Goal: Transaction & Acquisition: Purchase product/service

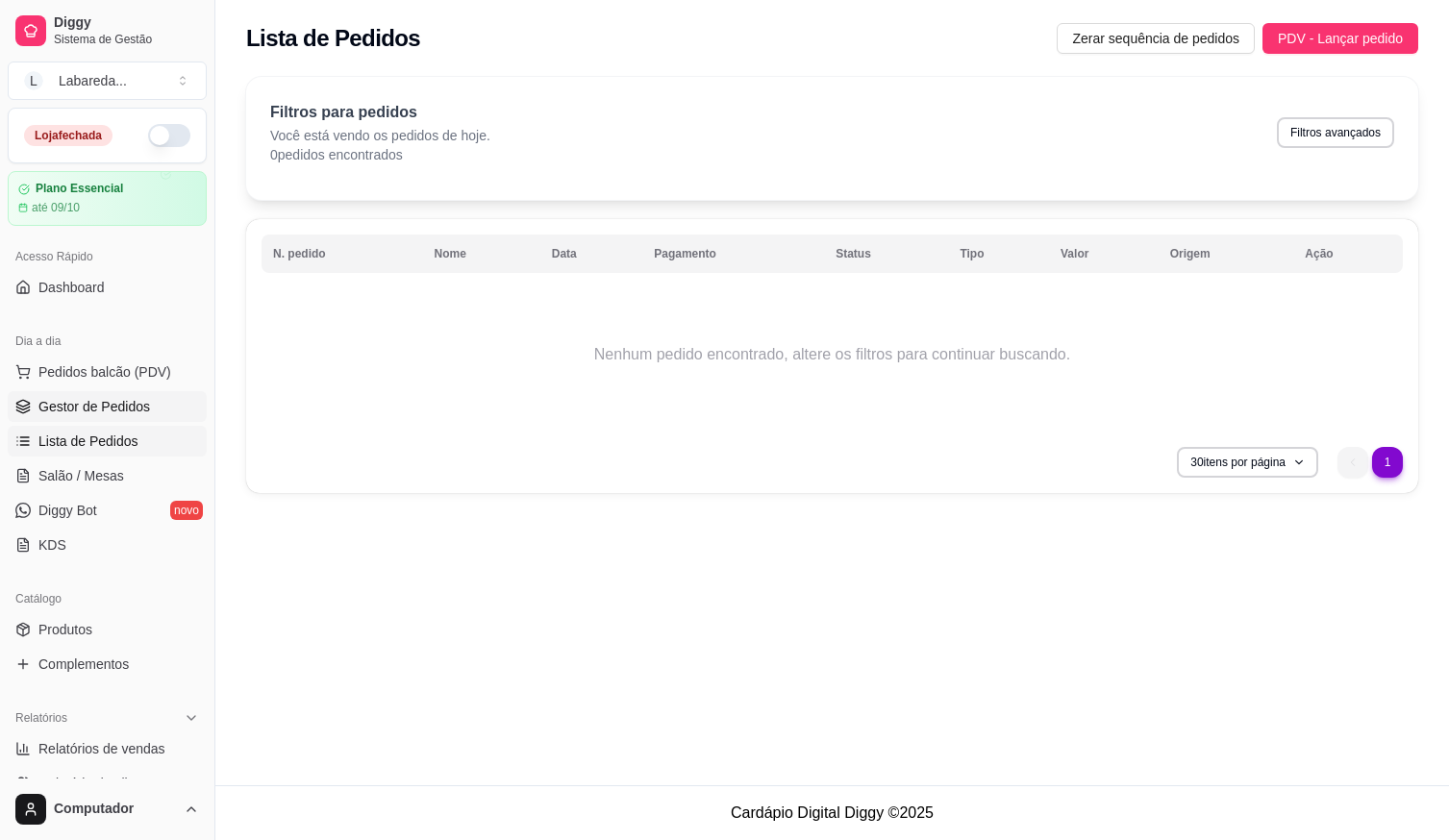
click at [115, 391] on ul "Pedidos balcão (PDV) Gestor de Pedidos Lista de Pedidos Salão / Mesas Diggy Bot…" at bounding box center [107, 459] width 199 height 204
click at [120, 399] on span "Gestor de Pedidos" at bounding box center [94, 406] width 112 height 19
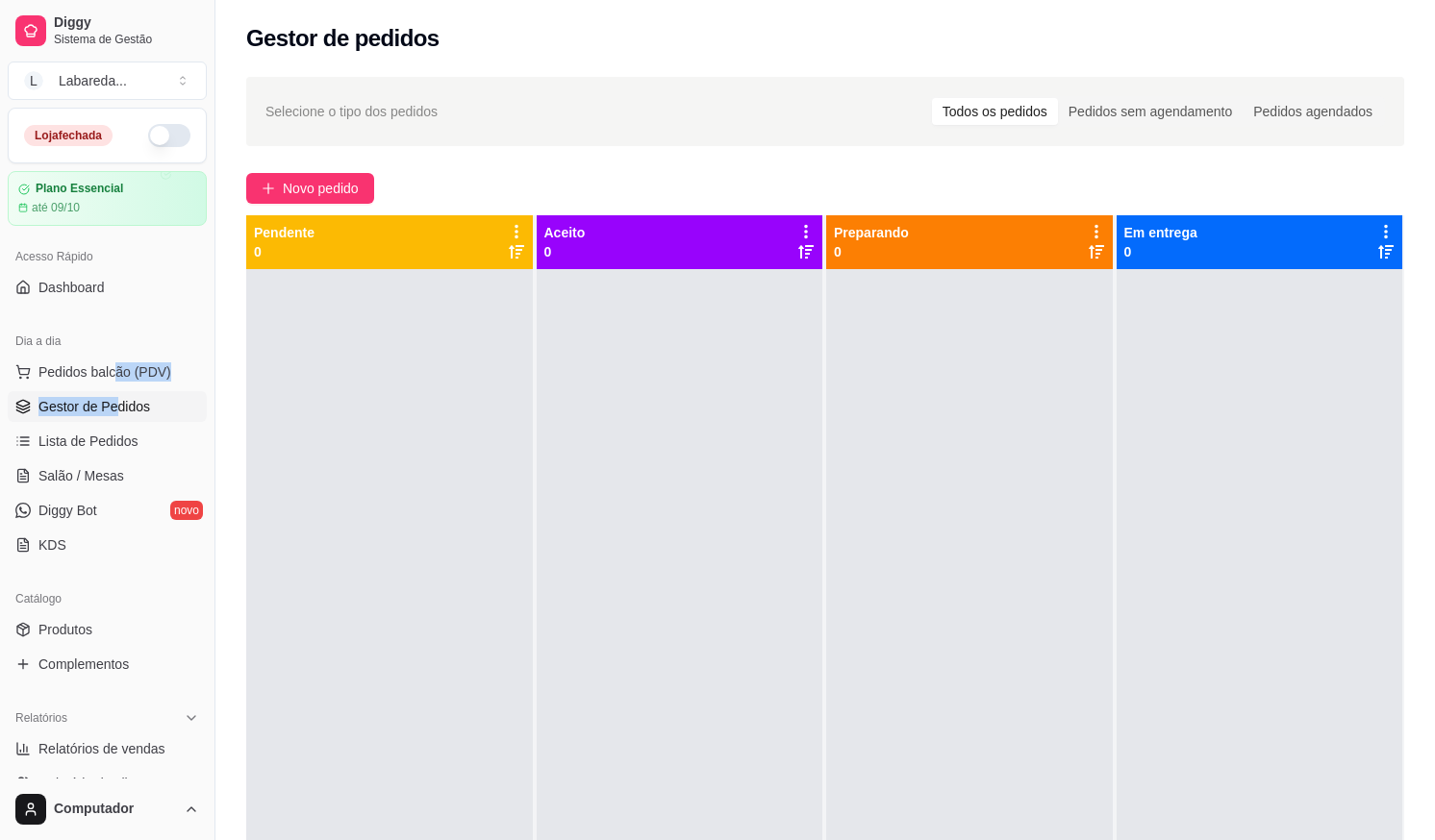
click at [165, 129] on button "button" at bounding box center [169, 135] width 42 height 23
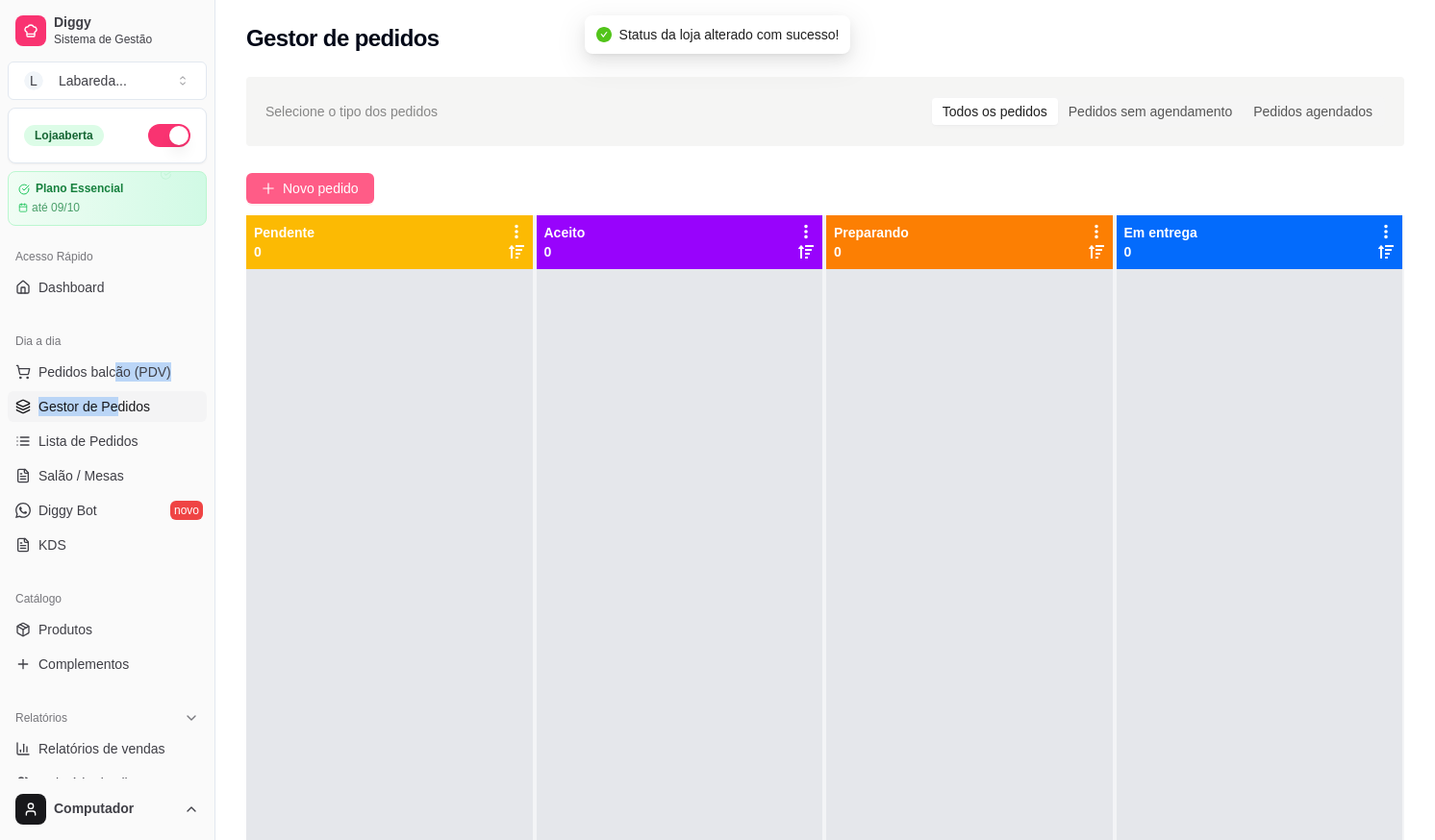
click at [291, 184] on span "Novo pedido" at bounding box center [320, 188] width 76 height 21
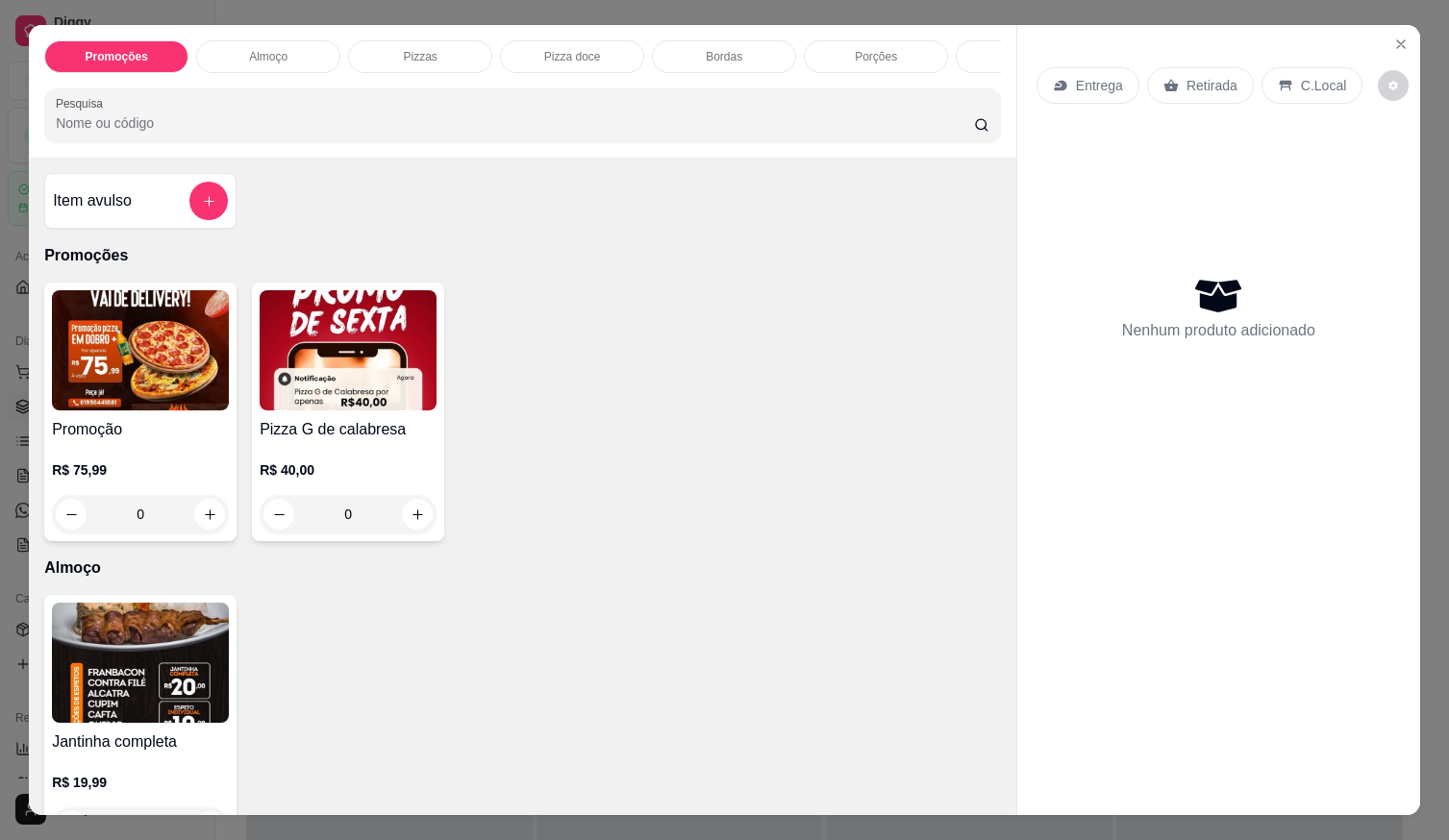
click at [7, 321] on div "Promoções Almoço Pizzas Pizza doce Bordas Porções Bebidas Pizza média Pesquisa …" at bounding box center [724, 420] width 1449 height 840
click at [1401, 37] on icon "Close" at bounding box center [1402, 44] width 16 height 16
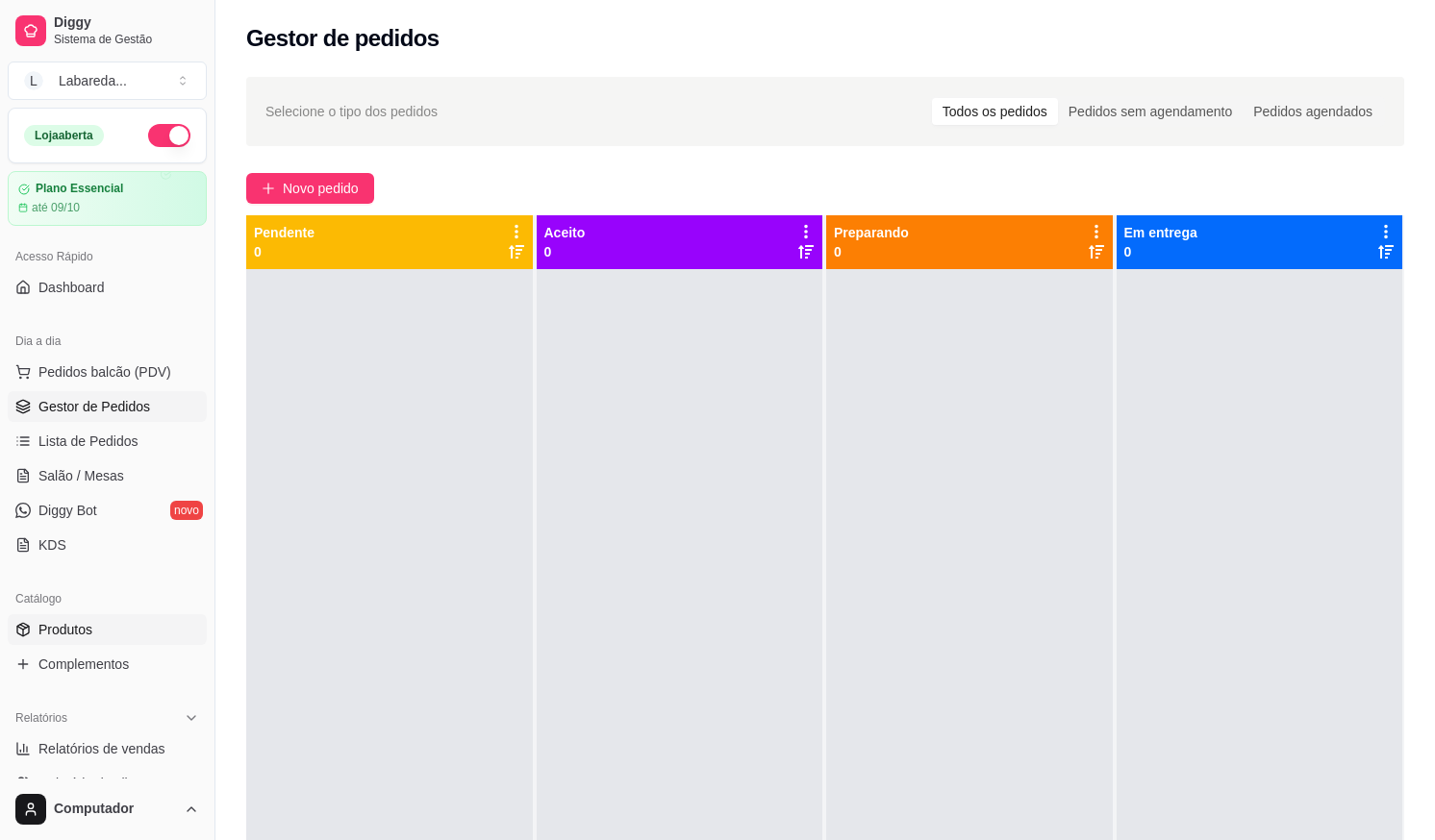
drag, startPoint x: 77, startPoint y: 623, endPoint x: 79, endPoint y: 631, distance: 8.2
click at [78, 625] on span "Produtos" at bounding box center [65, 630] width 53 height 19
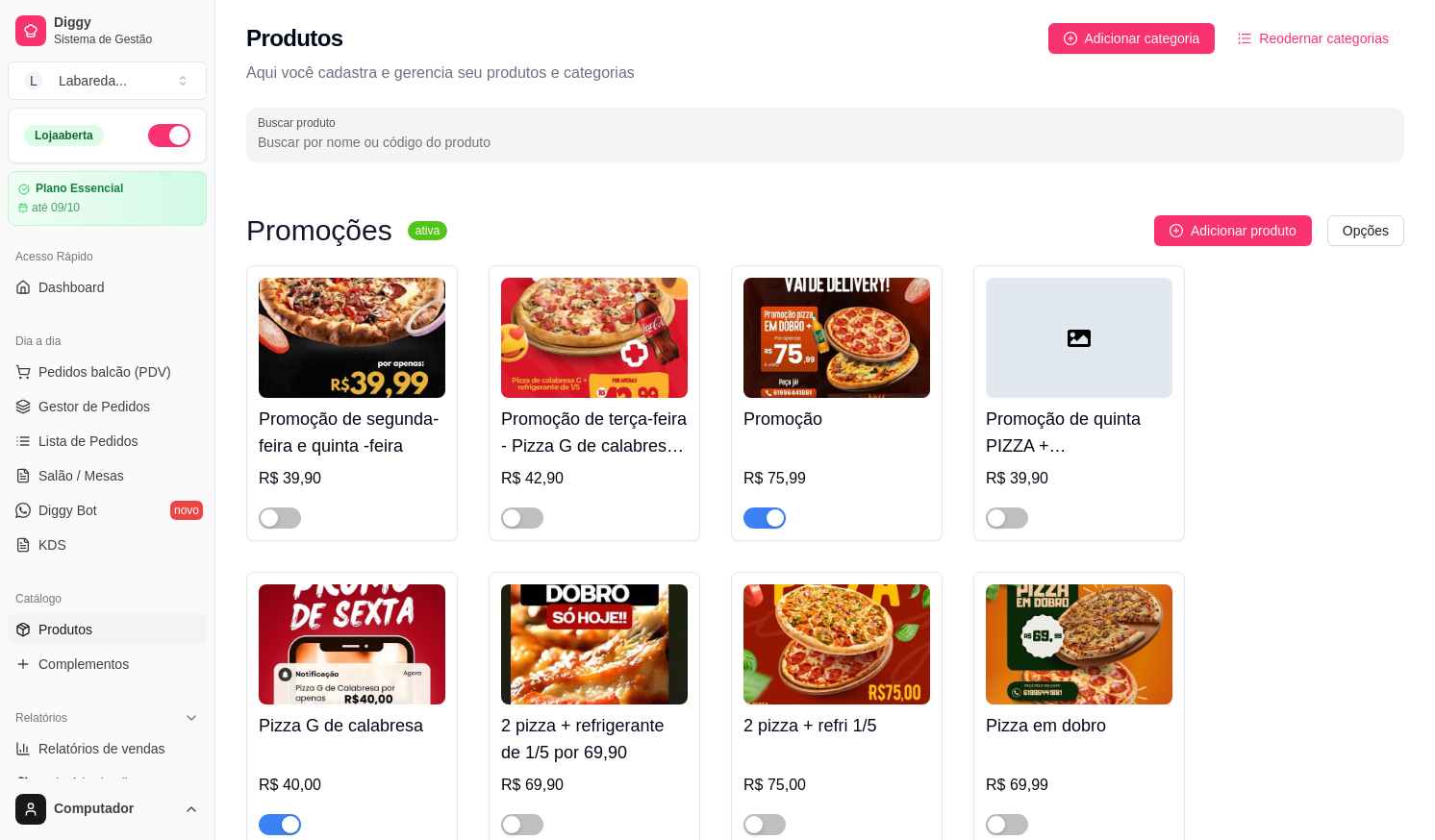
click at [771, 518] on div "button" at bounding box center [776, 519] width 18 height 18
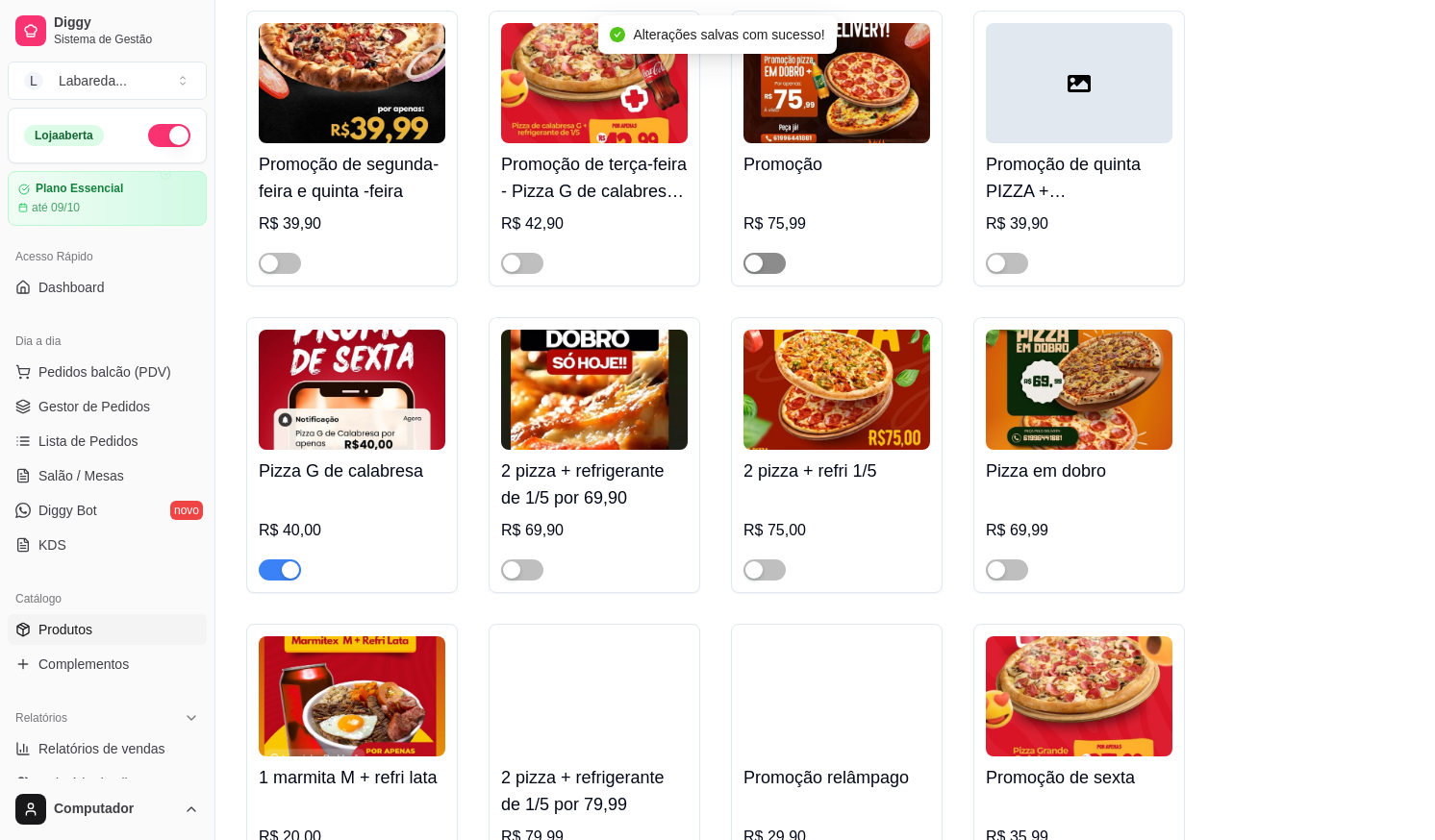
scroll to position [289, 0]
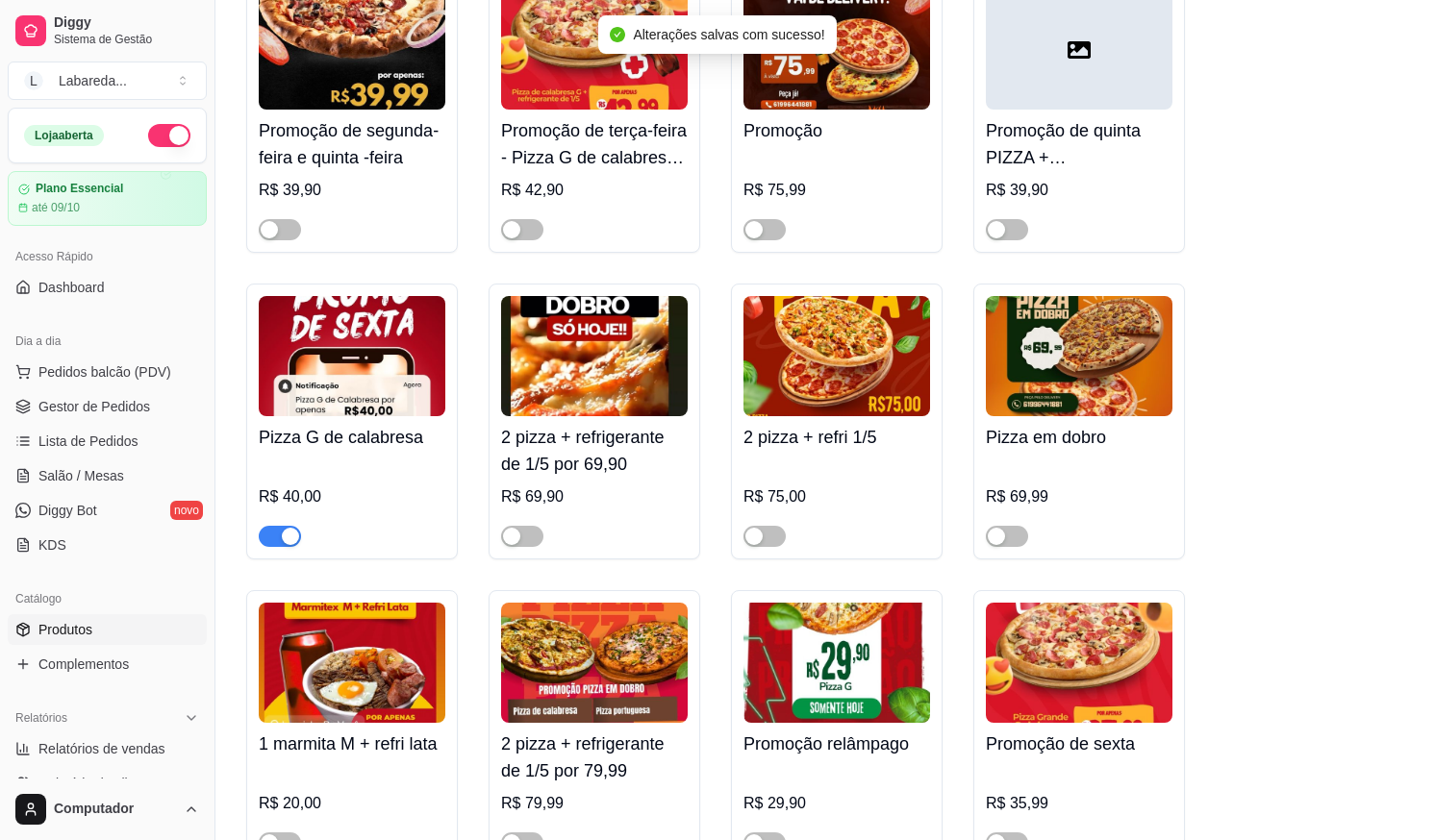
click at [281, 543] on button "button" at bounding box center [280, 536] width 42 height 21
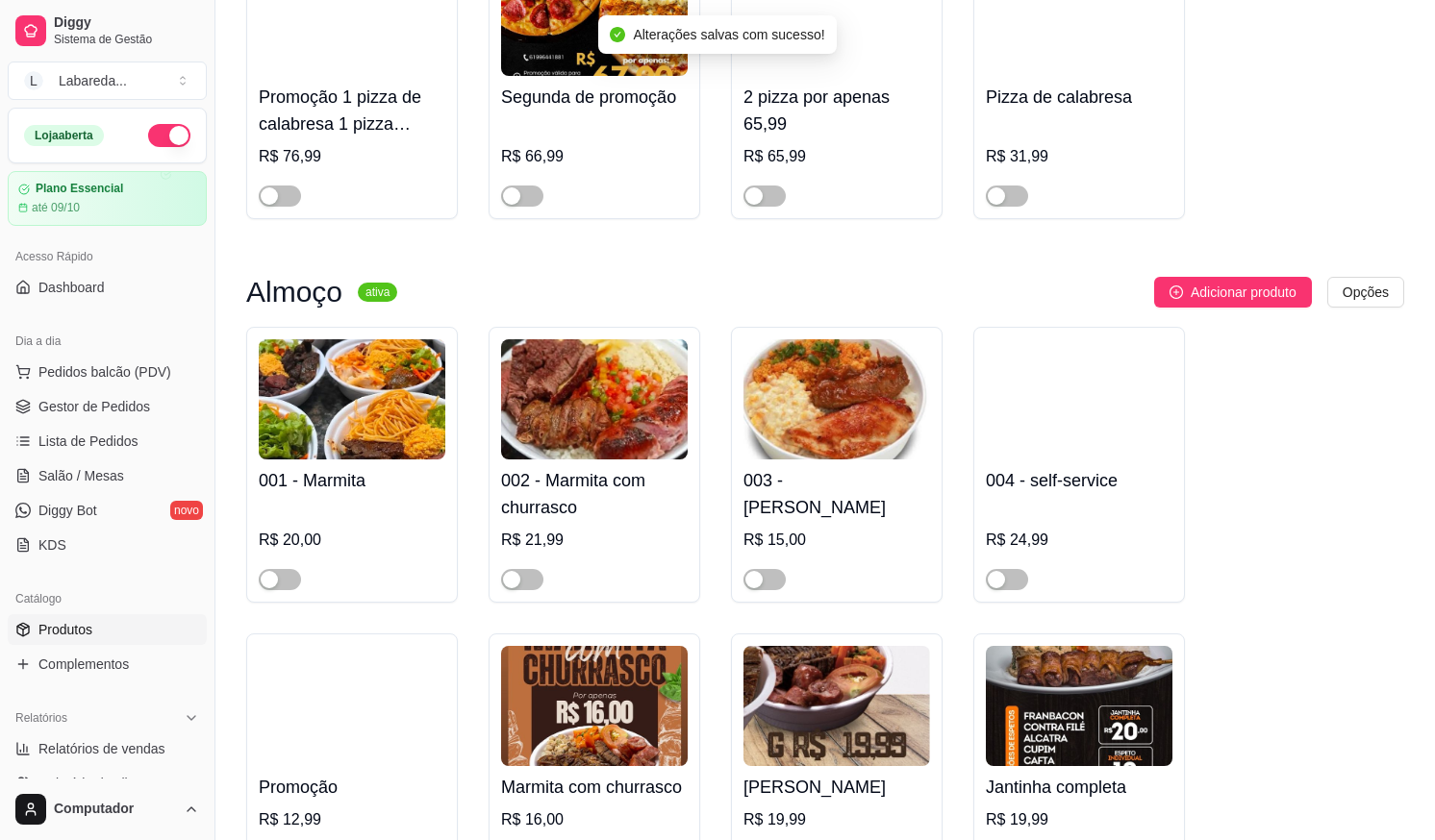
scroll to position [1250, 0]
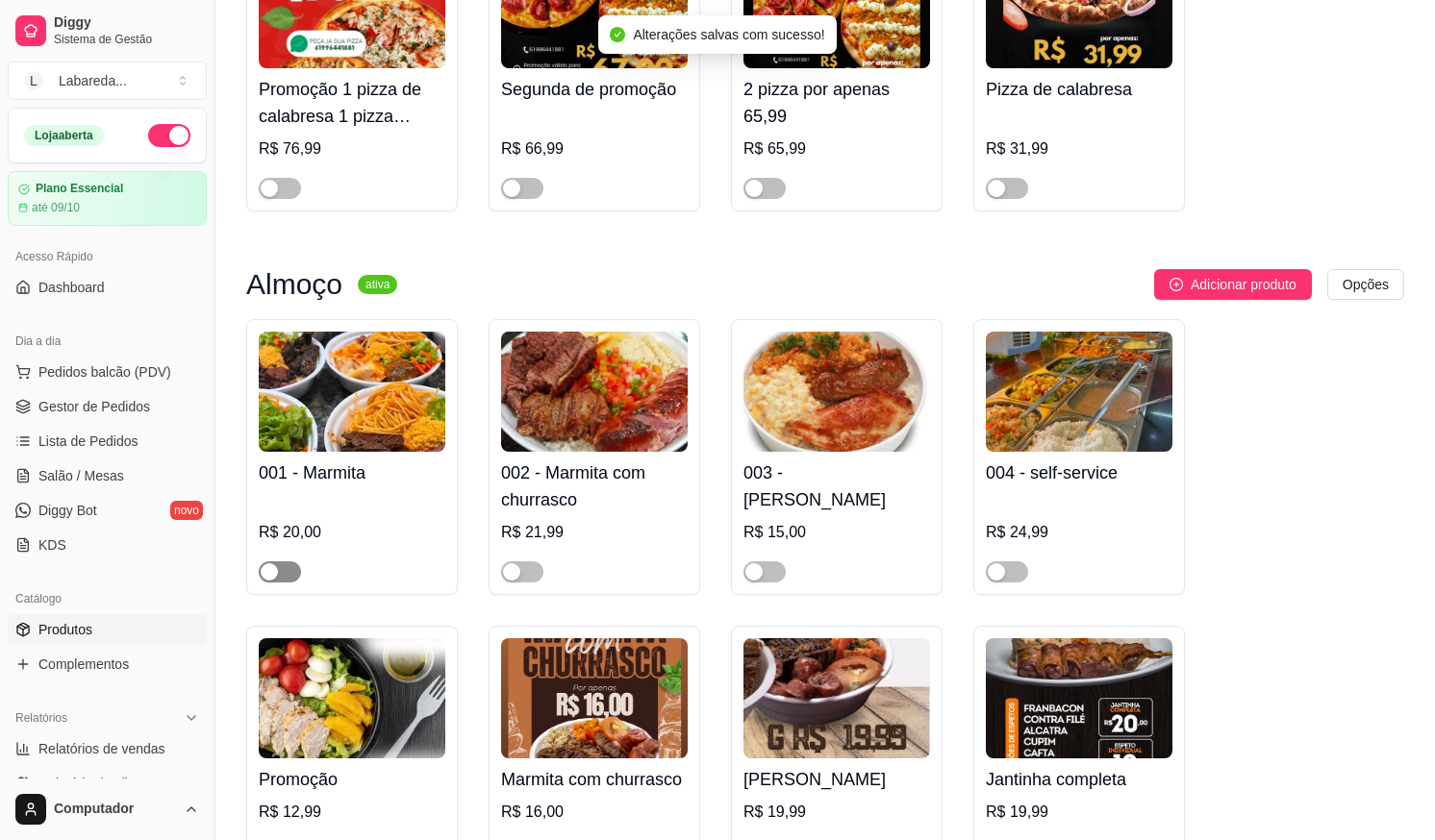
click at [294, 577] on span "button" at bounding box center [280, 571] width 42 height 21
drag, startPoint x: 520, startPoint y: 569, endPoint x: 535, endPoint y: 572, distance: 15.3
click at [524, 569] on span "button" at bounding box center [522, 571] width 42 height 21
click at [759, 576] on div "button" at bounding box center [754, 572] width 18 height 18
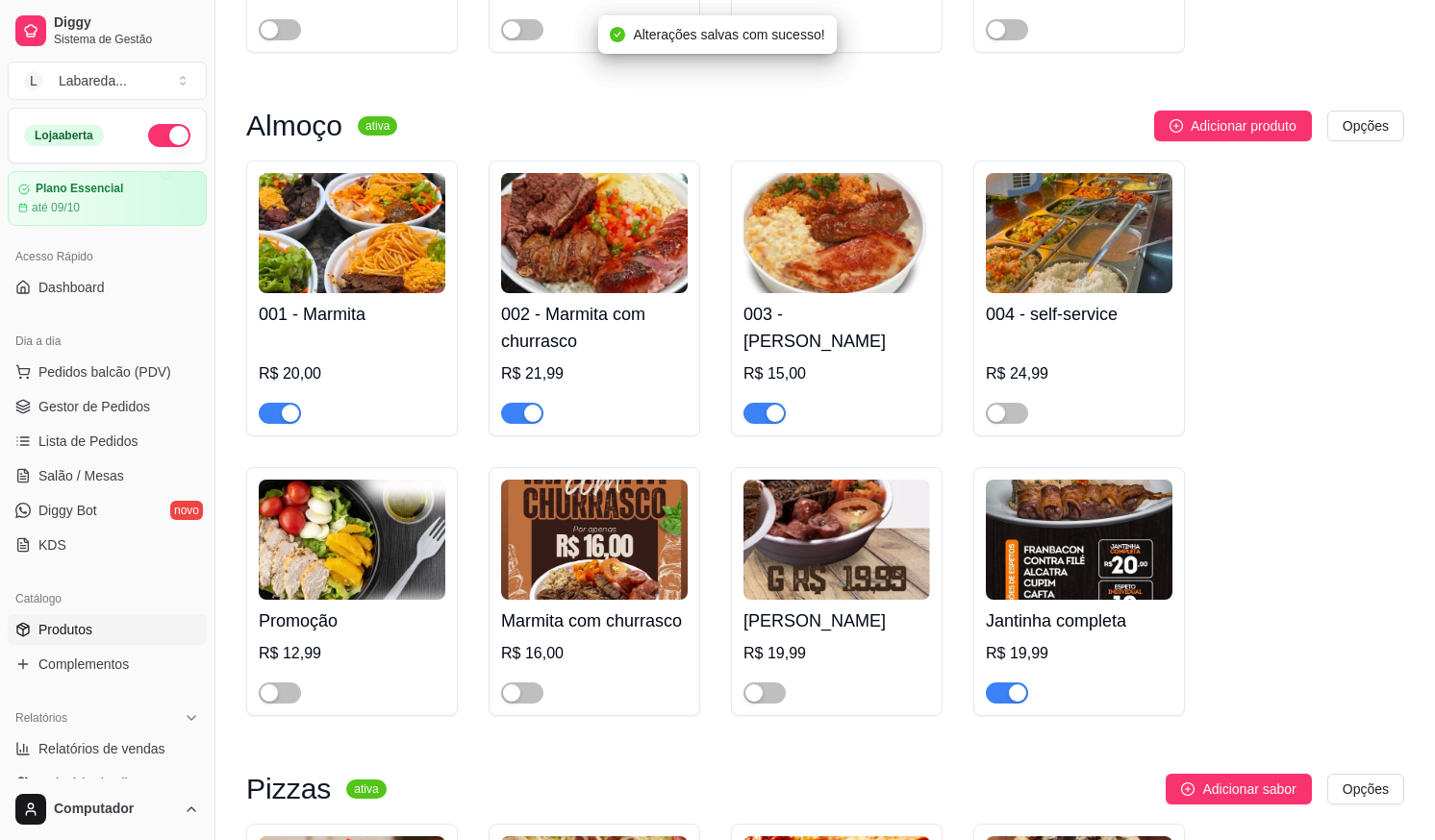
scroll to position [1443, 0]
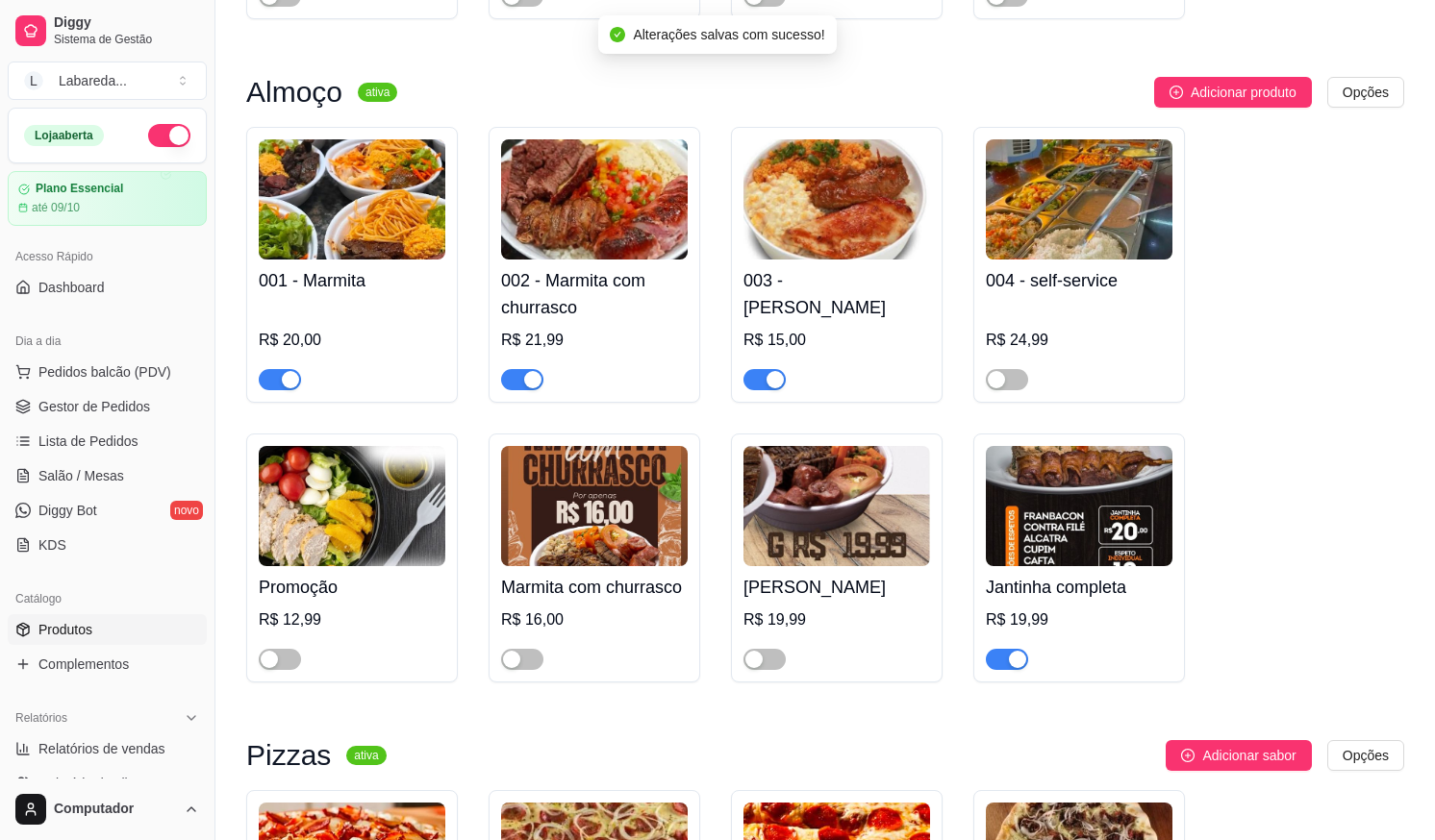
click at [1004, 668] on span "button" at bounding box center [1006, 659] width 42 height 21
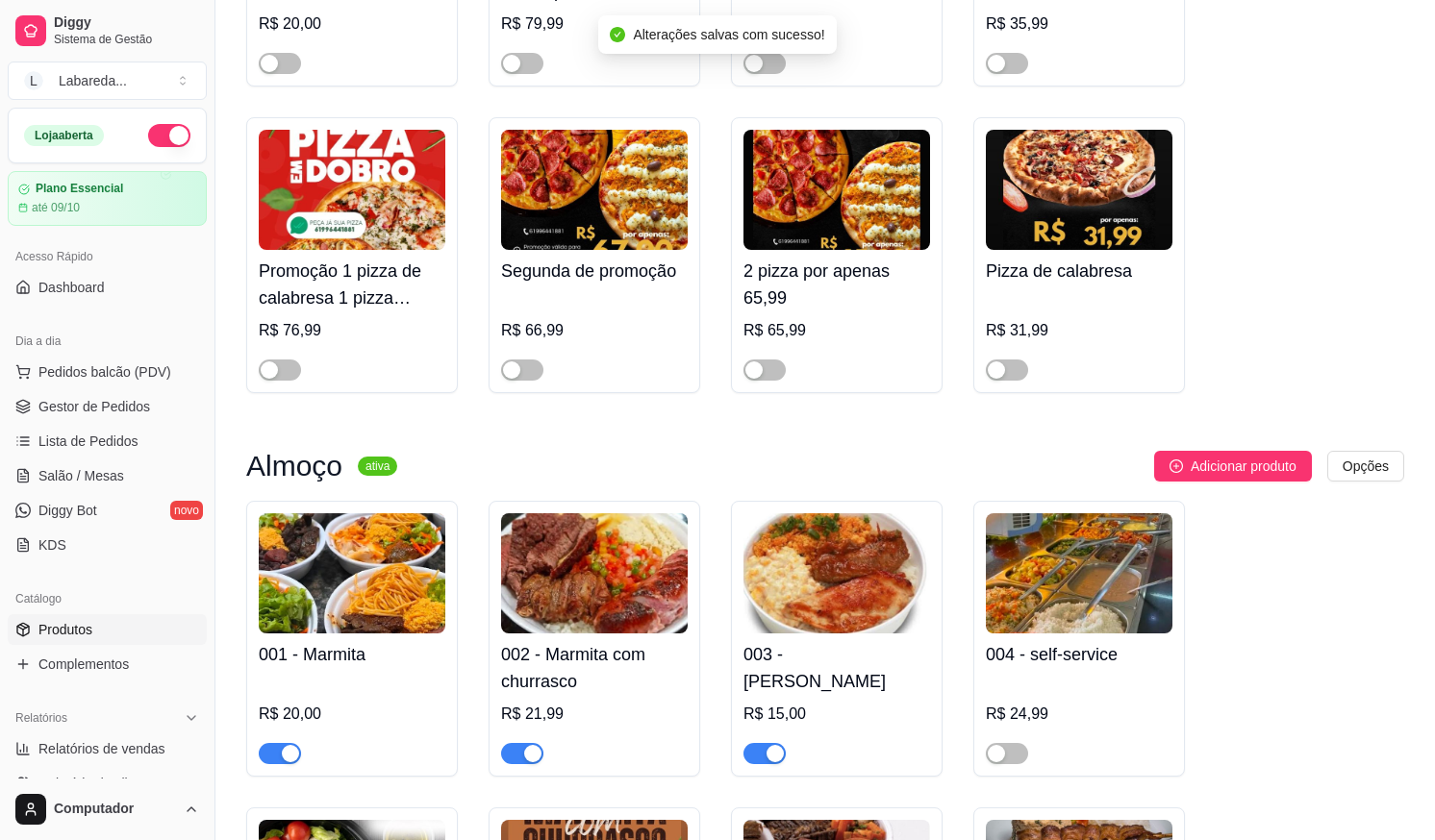
scroll to position [1057, 0]
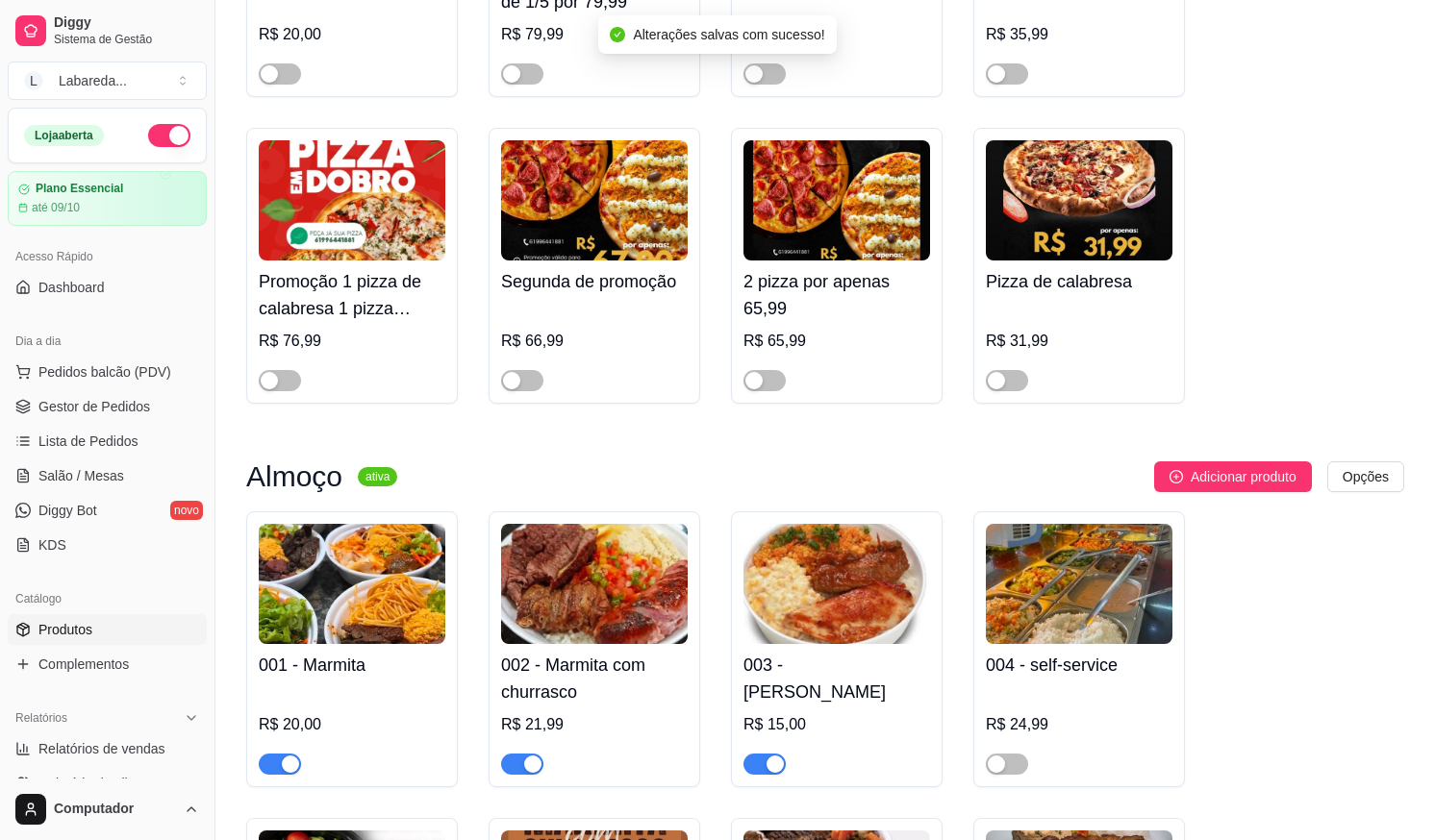
click at [140, 423] on ul "Pedidos balcão (PDV) Gestor de Pedidos Lista de Pedidos Salão / Mesas Diggy Bot…" at bounding box center [107, 459] width 199 height 204
click at [137, 418] on link "Gestor de Pedidos" at bounding box center [107, 406] width 199 height 31
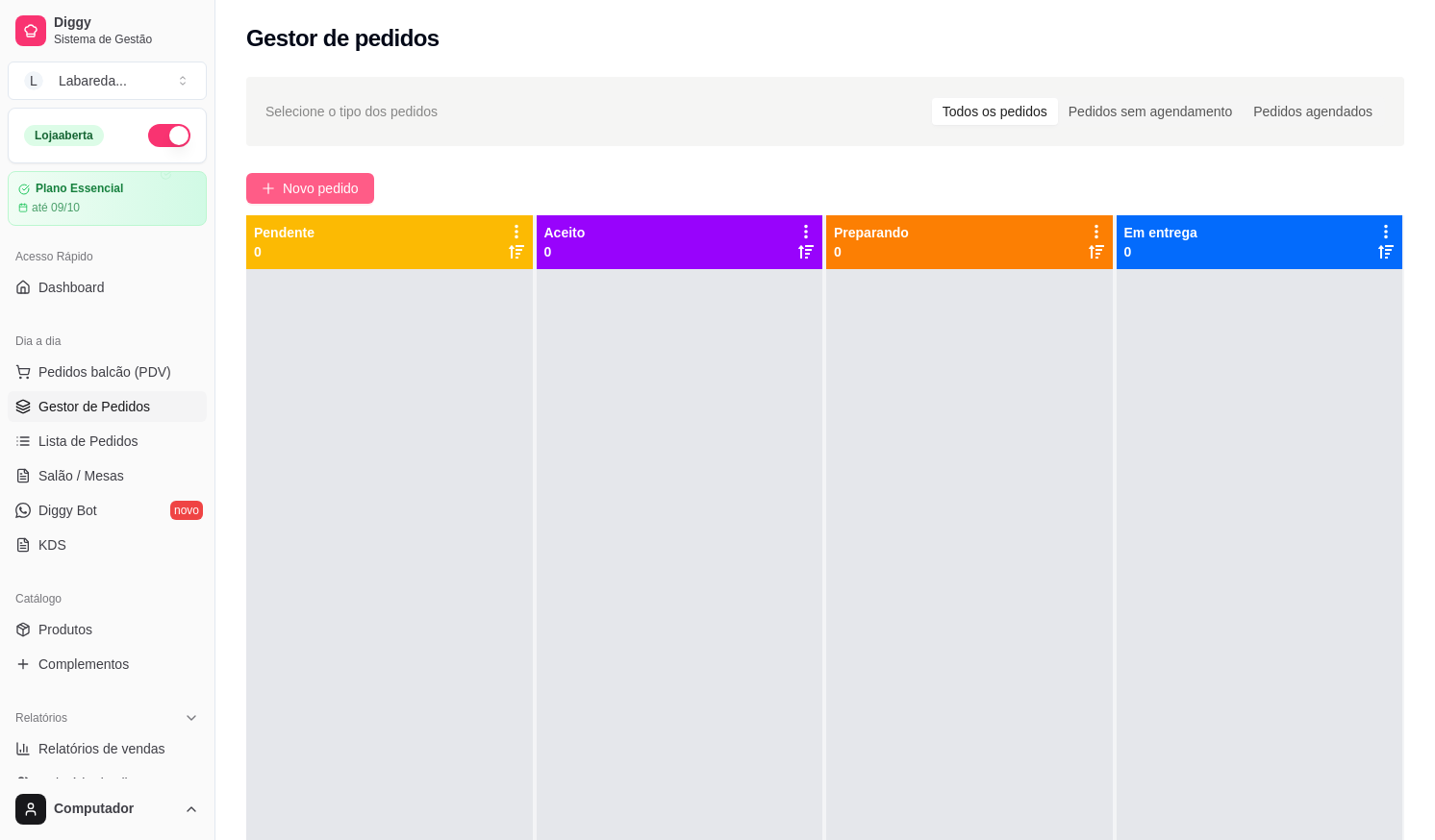
click at [313, 174] on button "Novo pedido" at bounding box center [309, 188] width 127 height 31
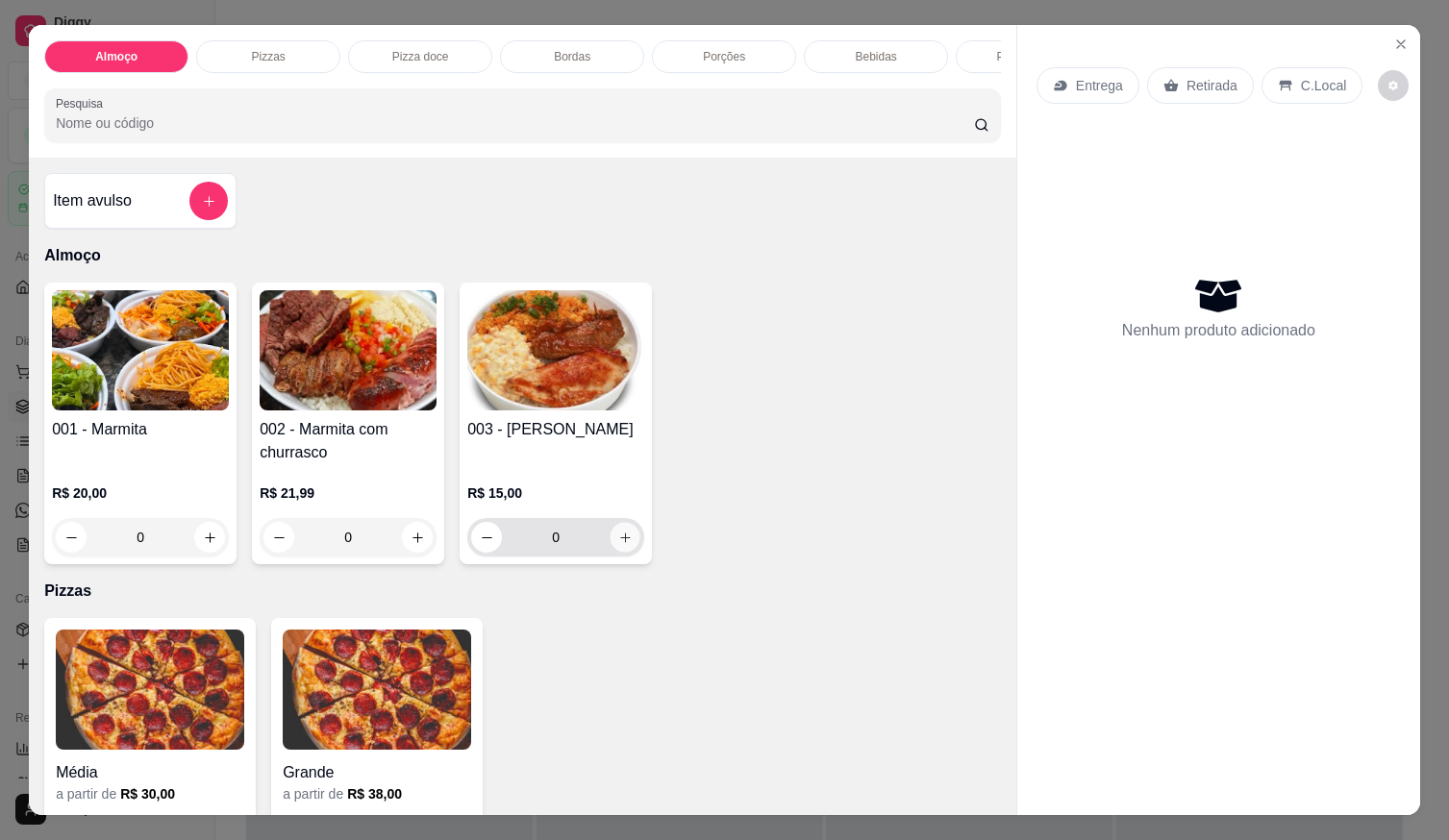
click at [619, 546] on icon "increase-product-quantity" at bounding box center [626, 538] width 15 height 15
type input "1"
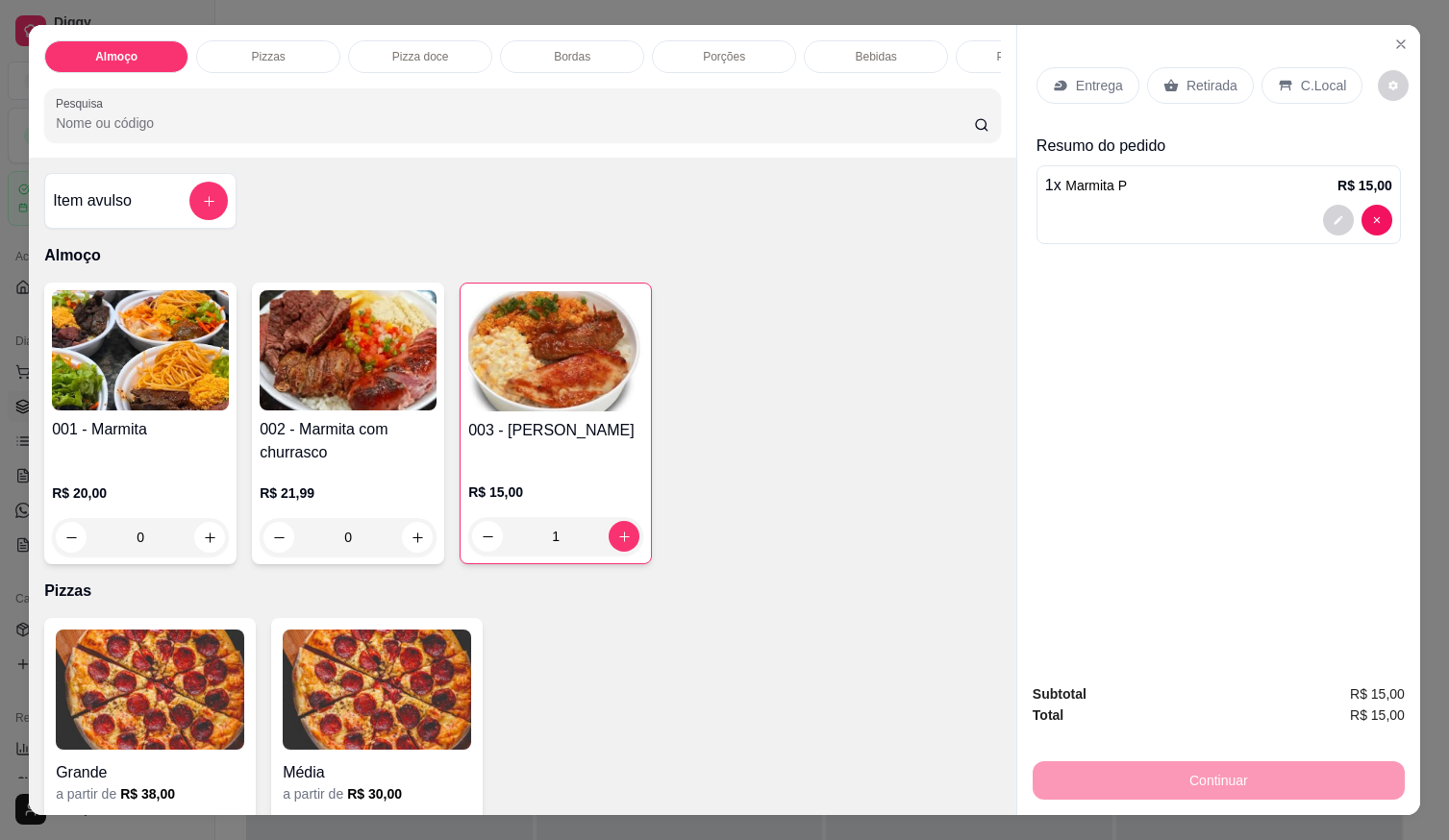
click at [1151, 224] on div at bounding box center [1219, 219] width 347 height 31
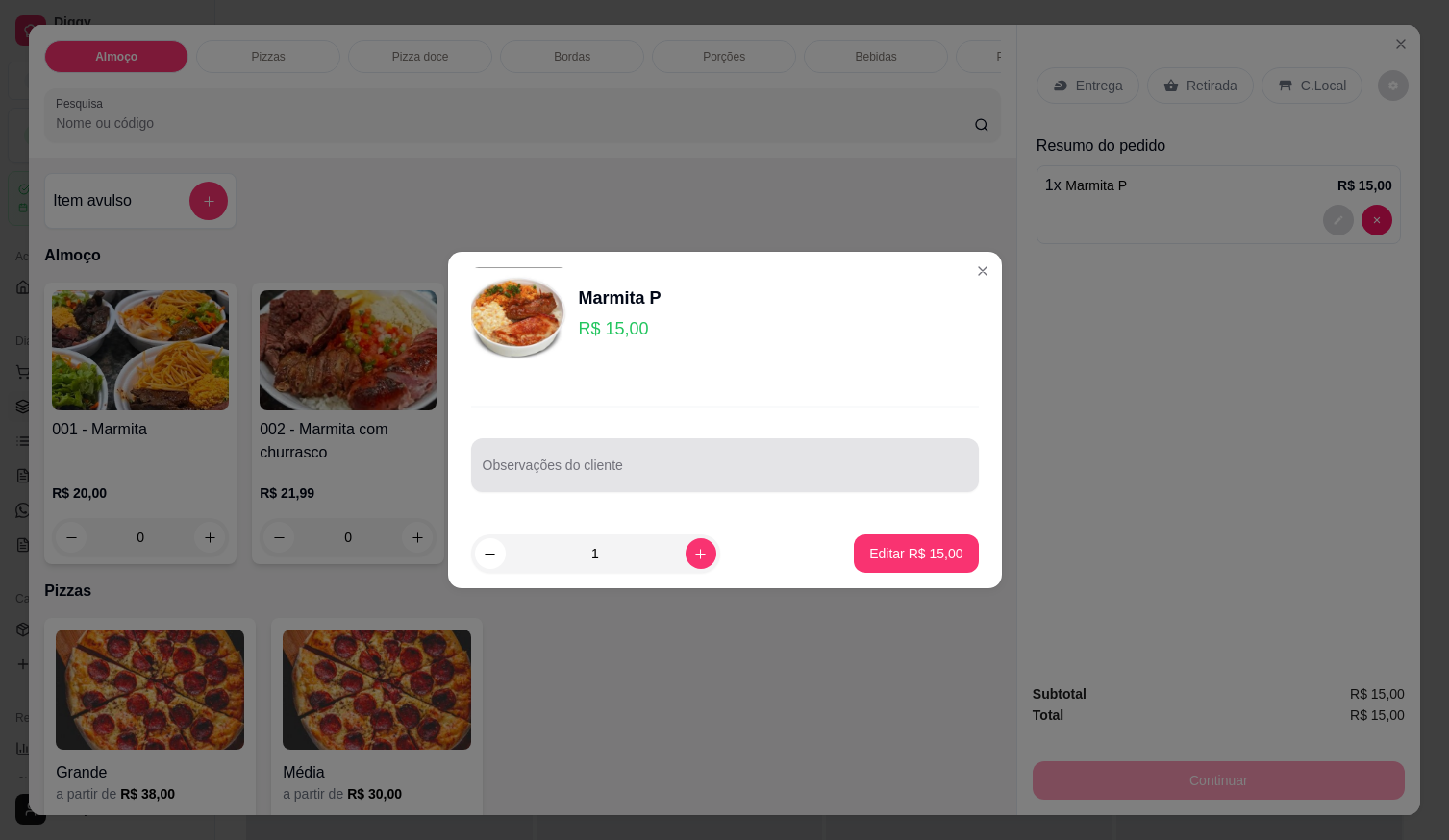
click at [813, 465] on div at bounding box center [724, 464] width 484 height 39
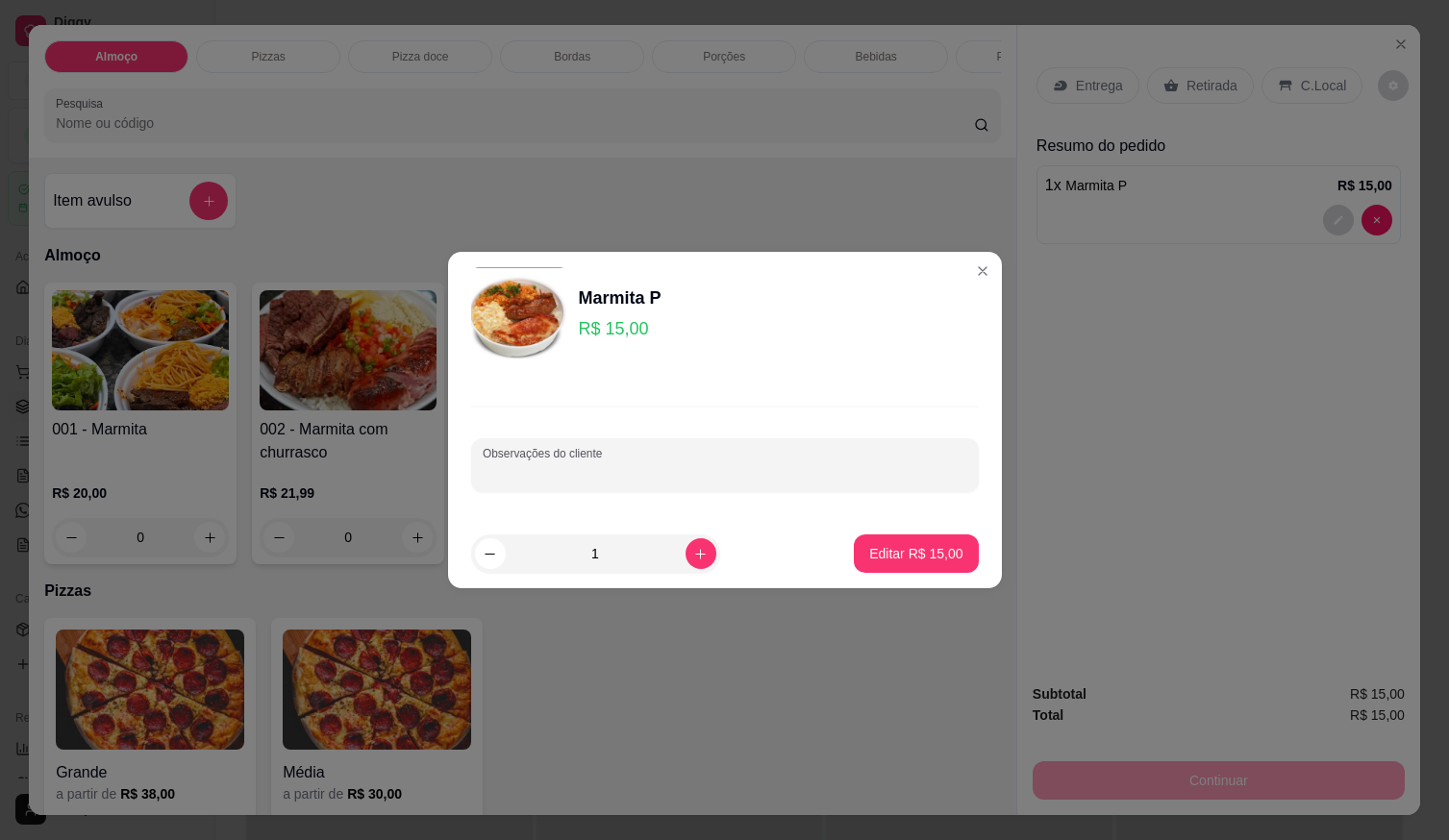
paste input "uma com feijoada, panqueca, churrasco, batata frita e salada"
type input "uma com feijoada, panqueca, churrasco, batata frita e salada"
click at [898, 555] on p "Editar R$ 15,00" at bounding box center [916, 553] width 93 height 19
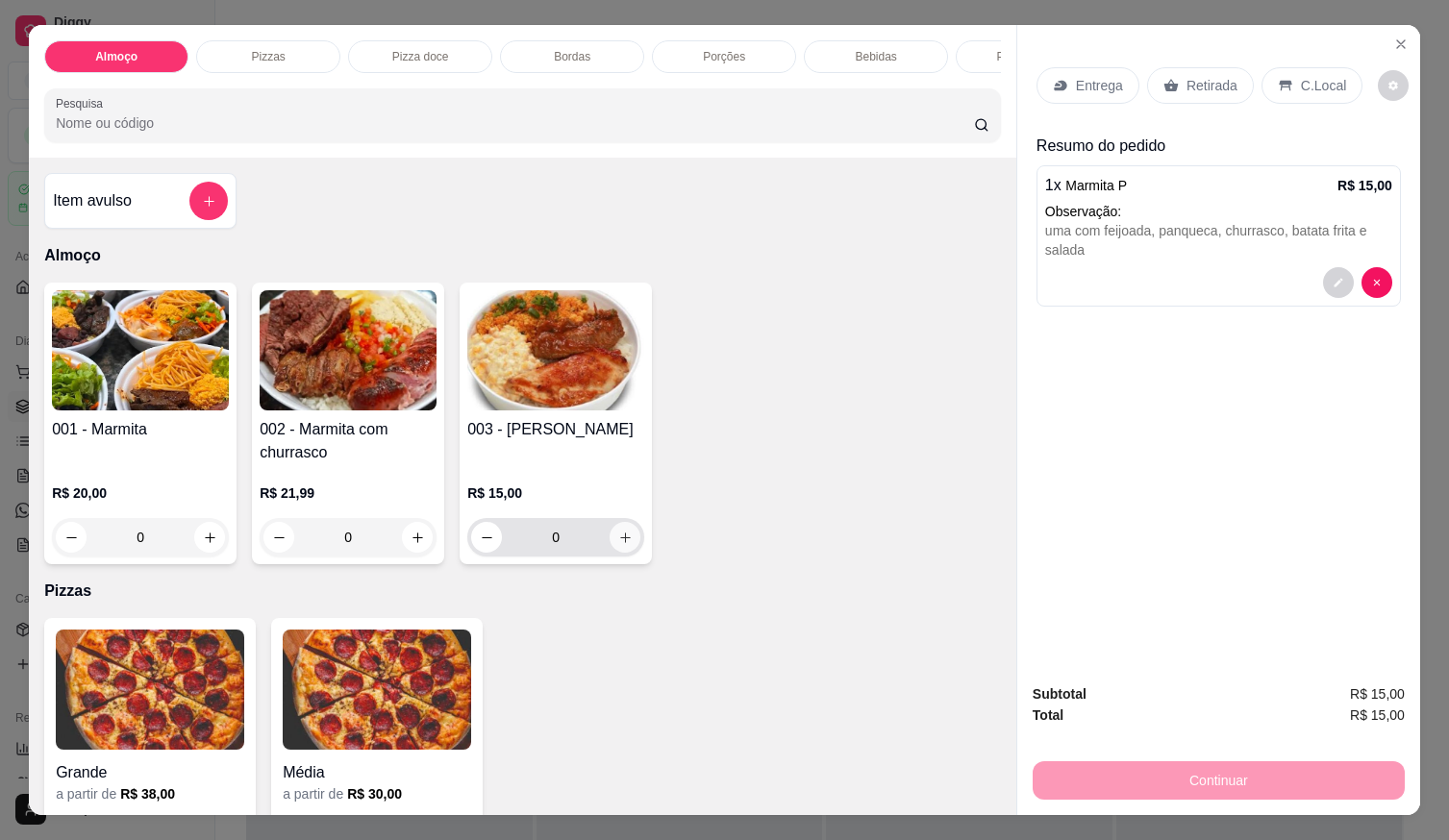
click at [621, 553] on button "increase-product-quantity" at bounding box center [625, 537] width 31 height 31
type input "1"
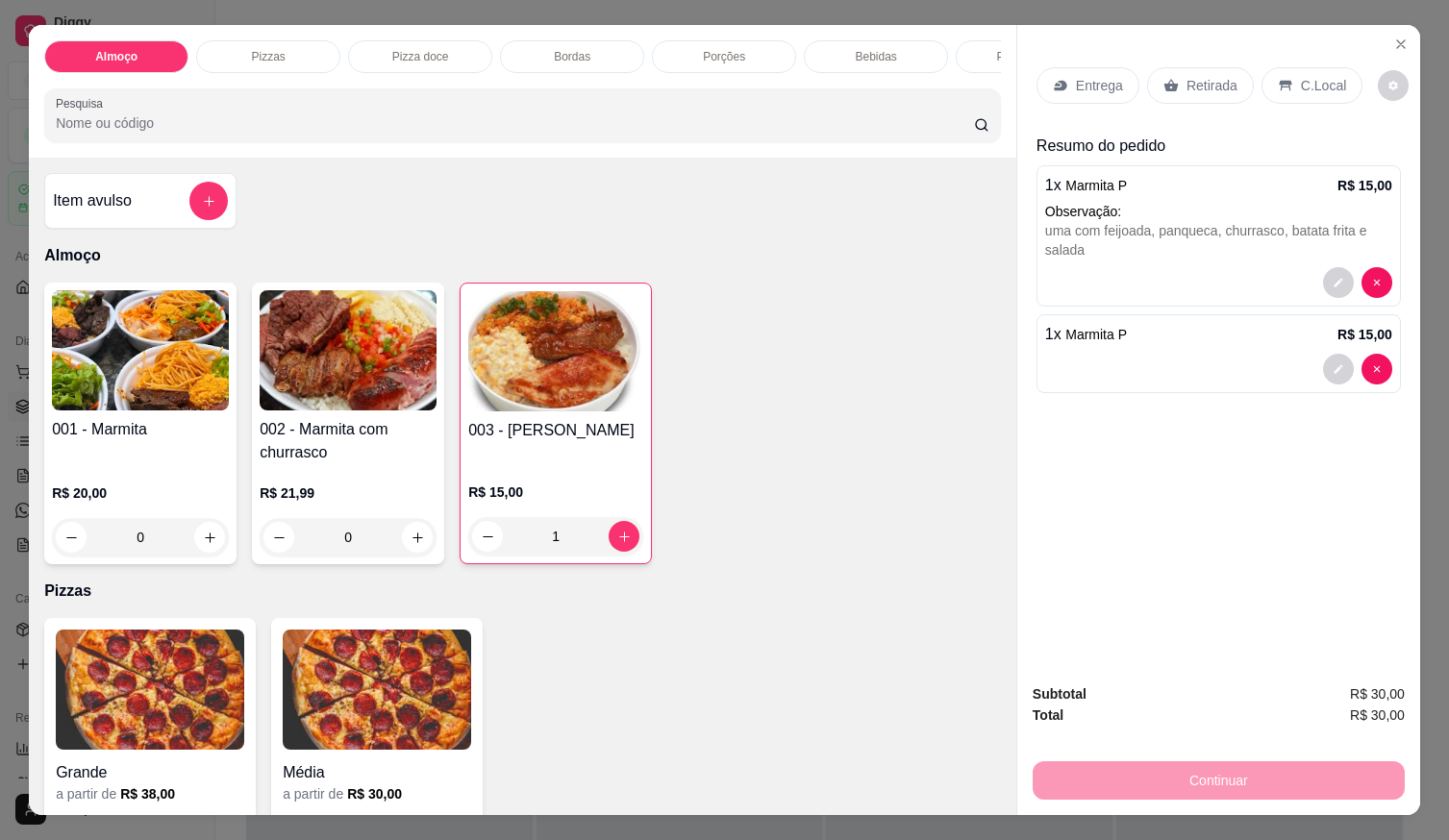
click at [1058, 375] on div at bounding box center [1219, 369] width 347 height 31
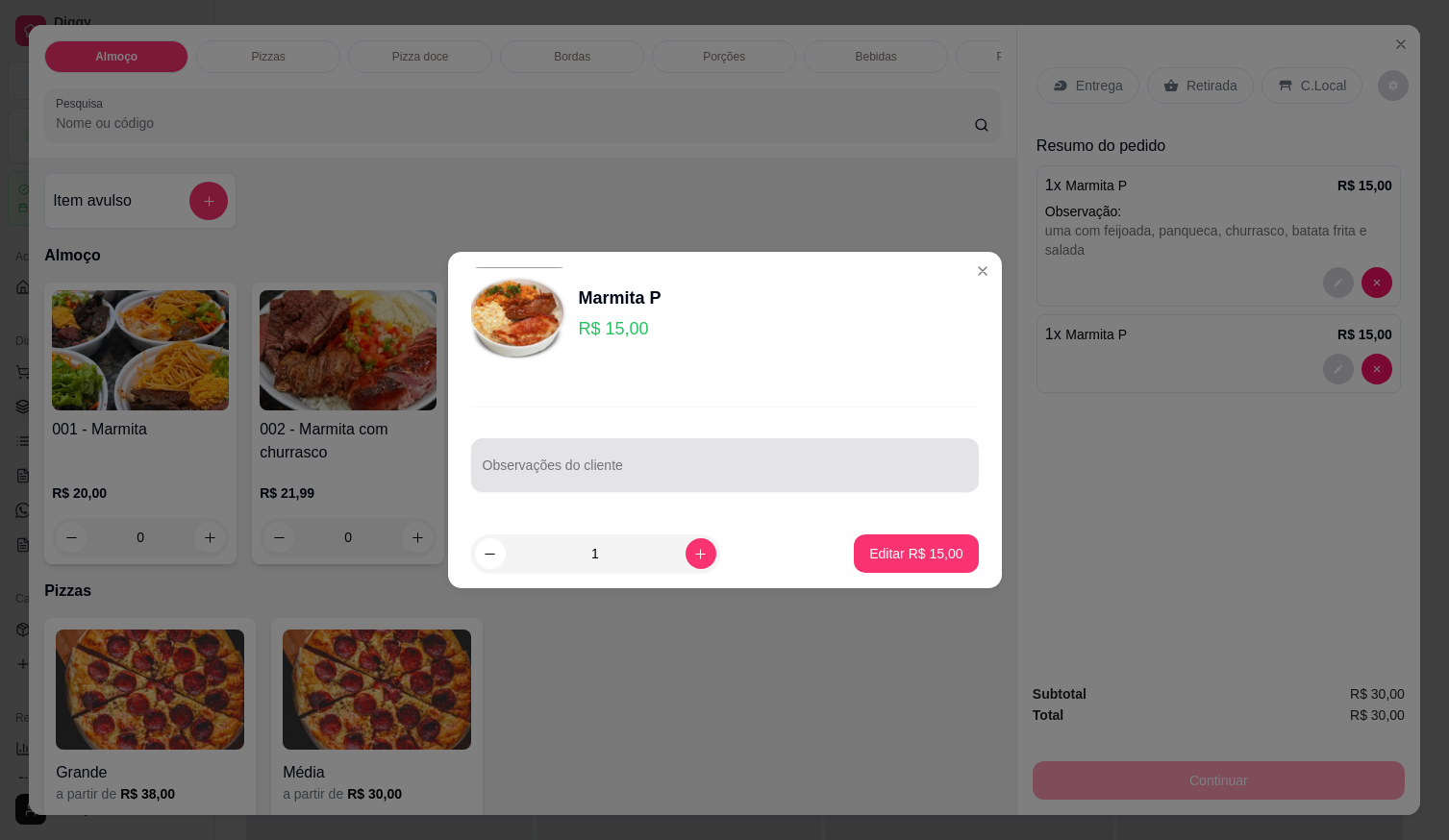
click at [738, 461] on div at bounding box center [724, 464] width 484 height 39
drag, startPoint x: 736, startPoint y: 462, endPoint x: 630, endPoint y: 483, distance: 108.1
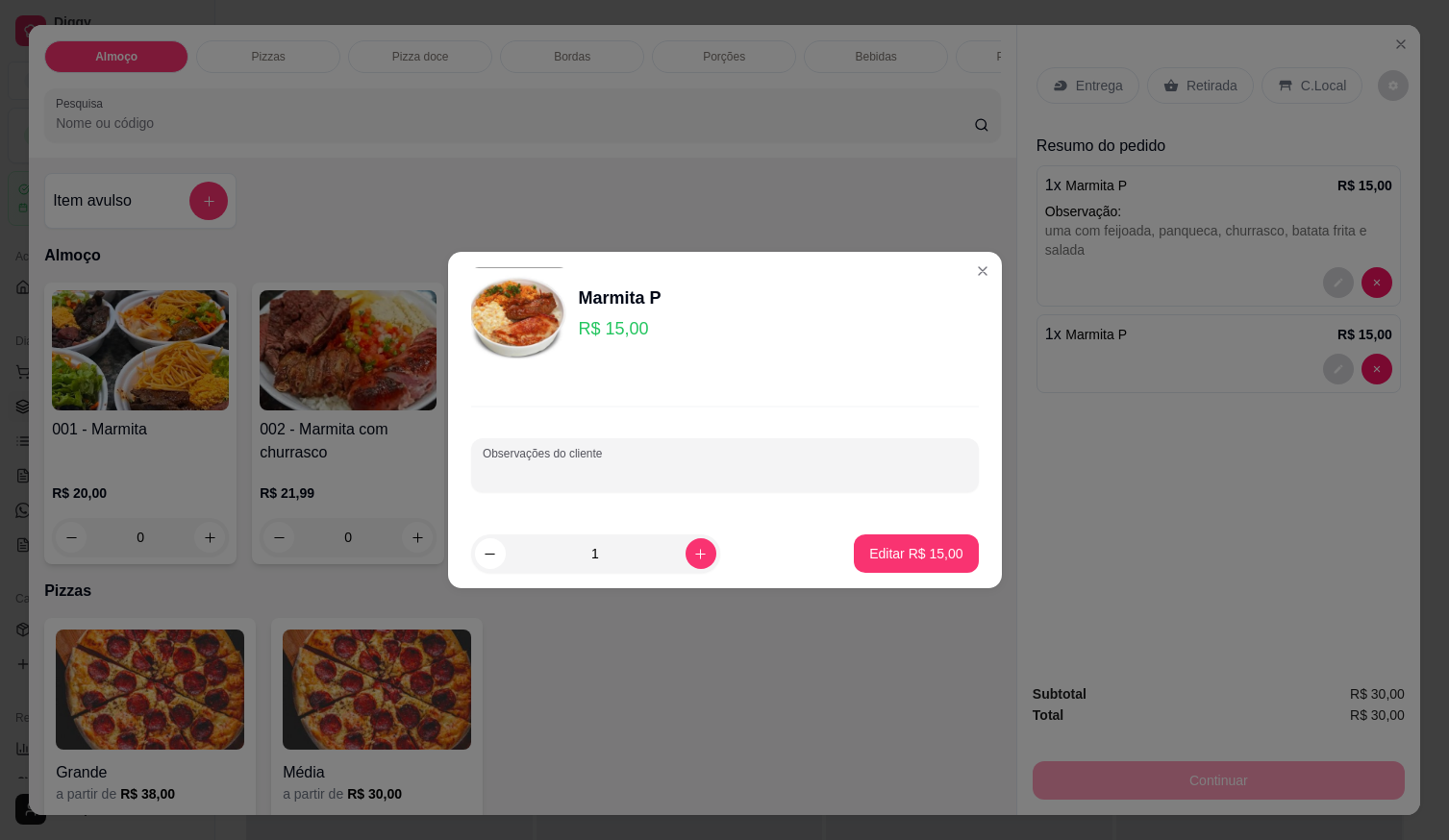
click at [588, 464] on input "Observações do cliente" at bounding box center [724, 472] width 484 height 19
paste input "com macarrão, panqueca, churrasco, batata frita e salada"
type input "com macarrão, panqueca, churrasco, batata frita e salada"
click at [883, 559] on p "Editar R$ 15,00" at bounding box center [916, 553] width 93 height 19
type input "0"
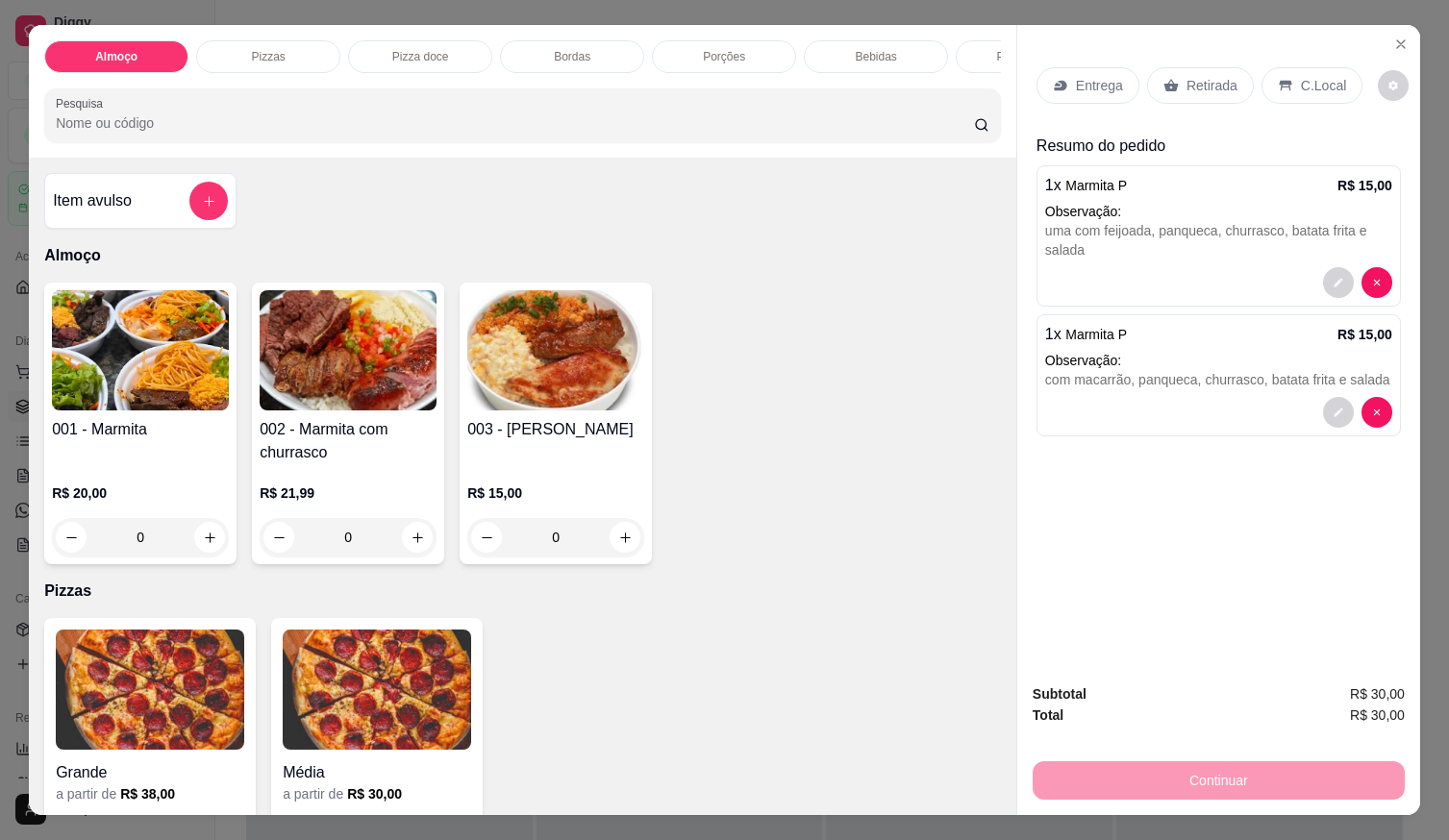
click at [1082, 67] on div "Entrega" at bounding box center [1088, 85] width 103 height 37
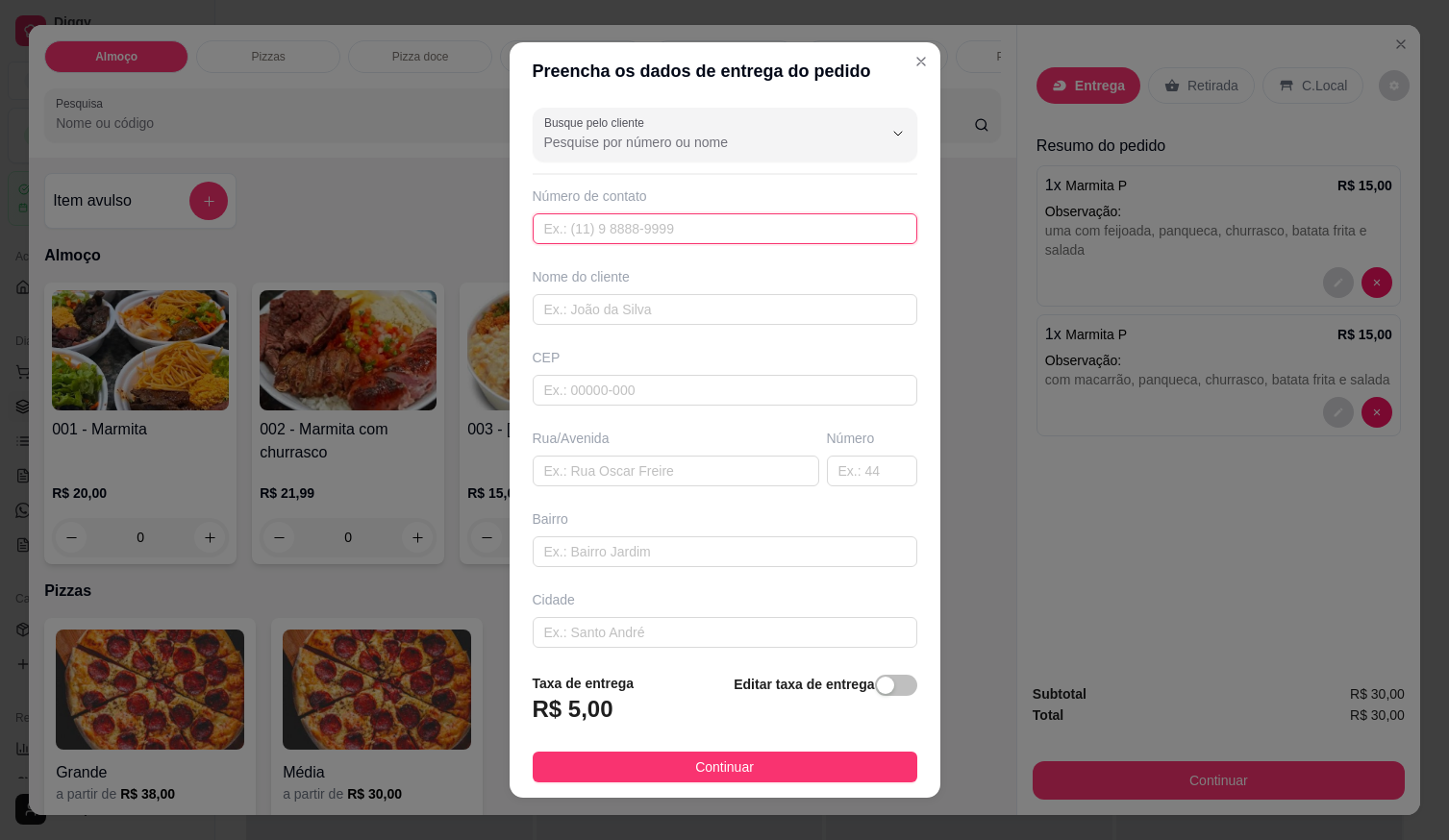
drag, startPoint x: 784, startPoint y: 229, endPoint x: 796, endPoint y: 234, distance: 13.0
click at [785, 228] on input "text" at bounding box center [724, 228] width 384 height 31
type input "[PHONE_NUMBER]"
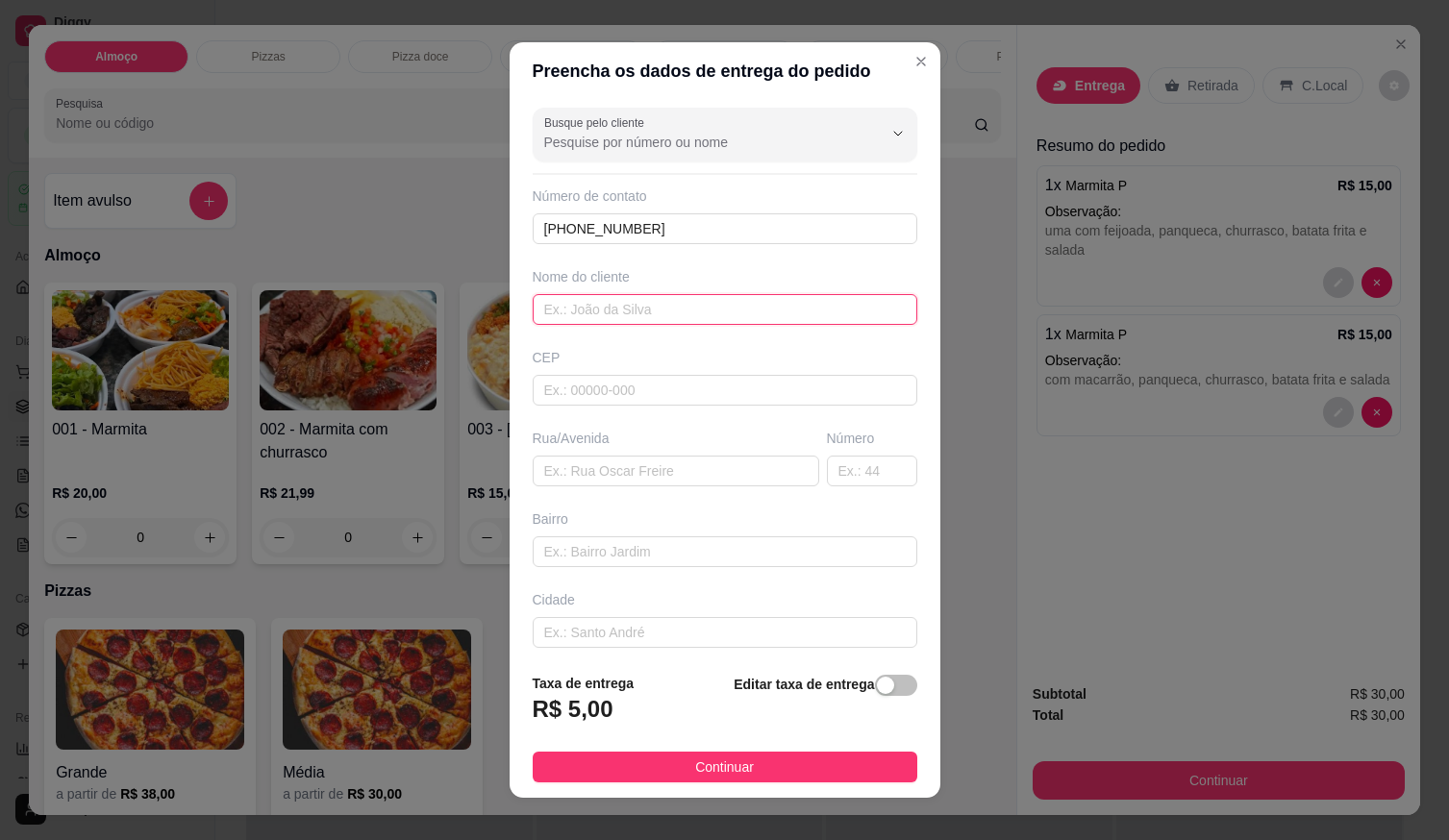
click at [766, 311] on input "text" at bounding box center [724, 309] width 384 height 31
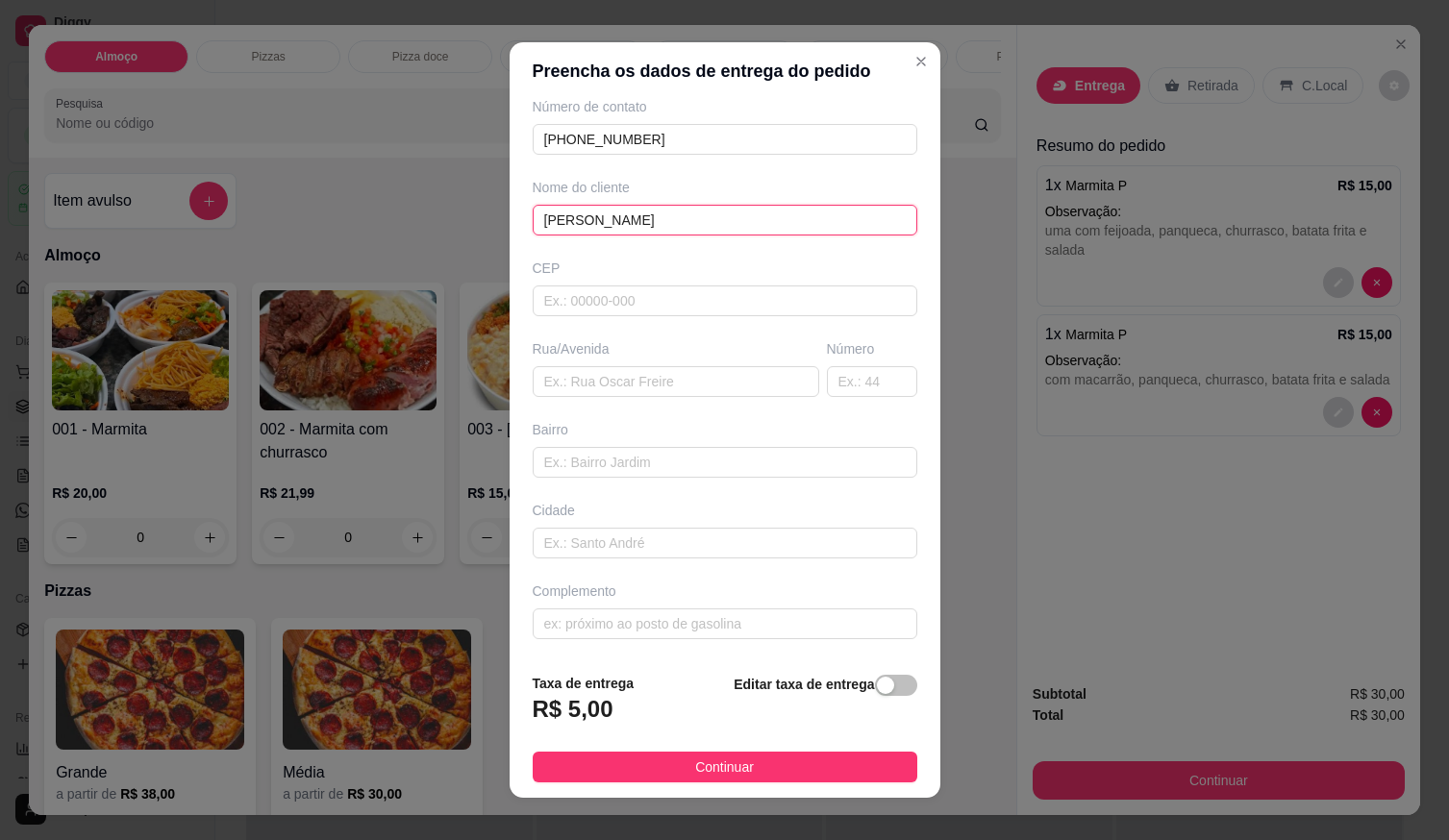
scroll to position [19, 0]
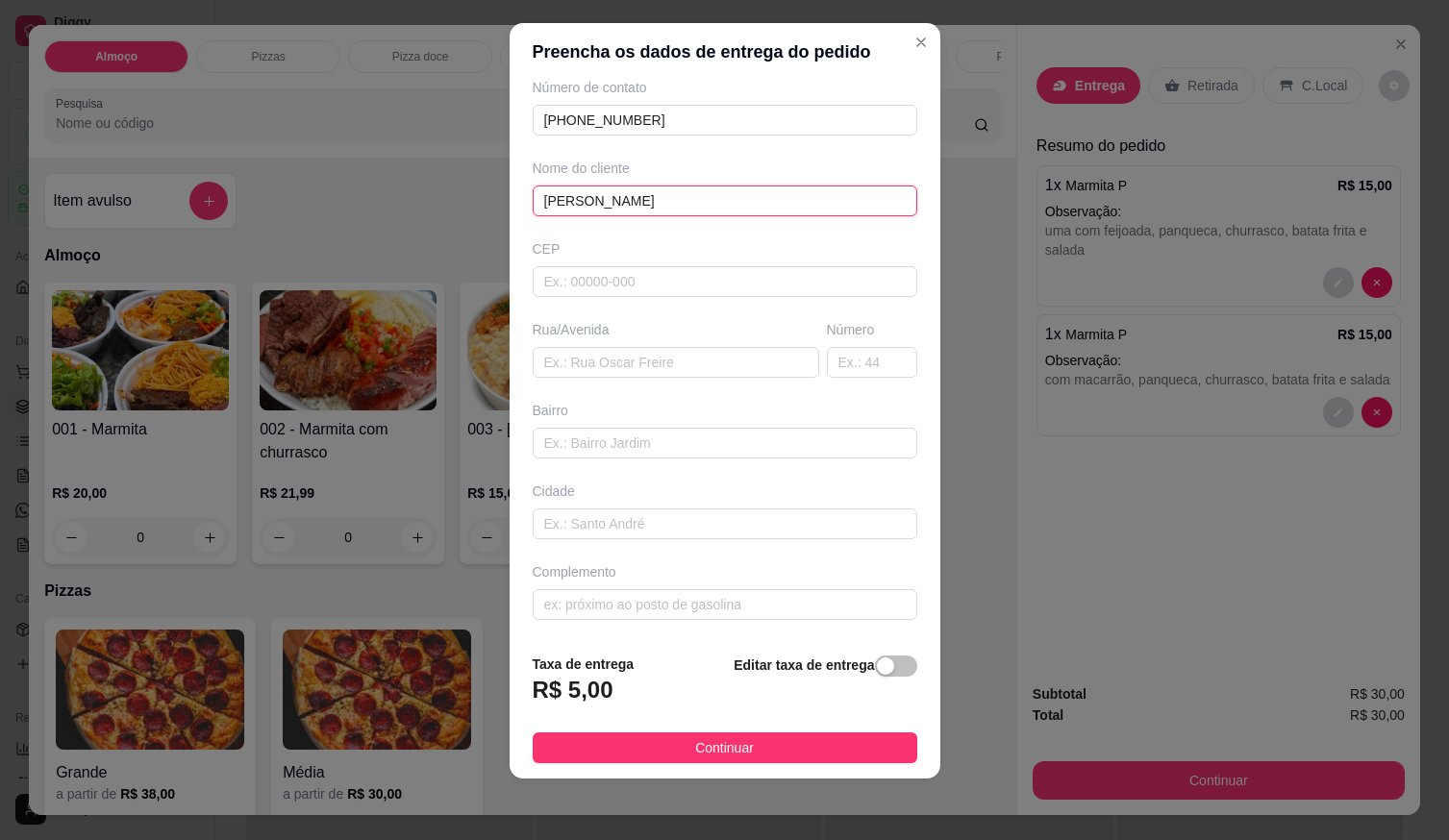
type input "[PERSON_NAME]"
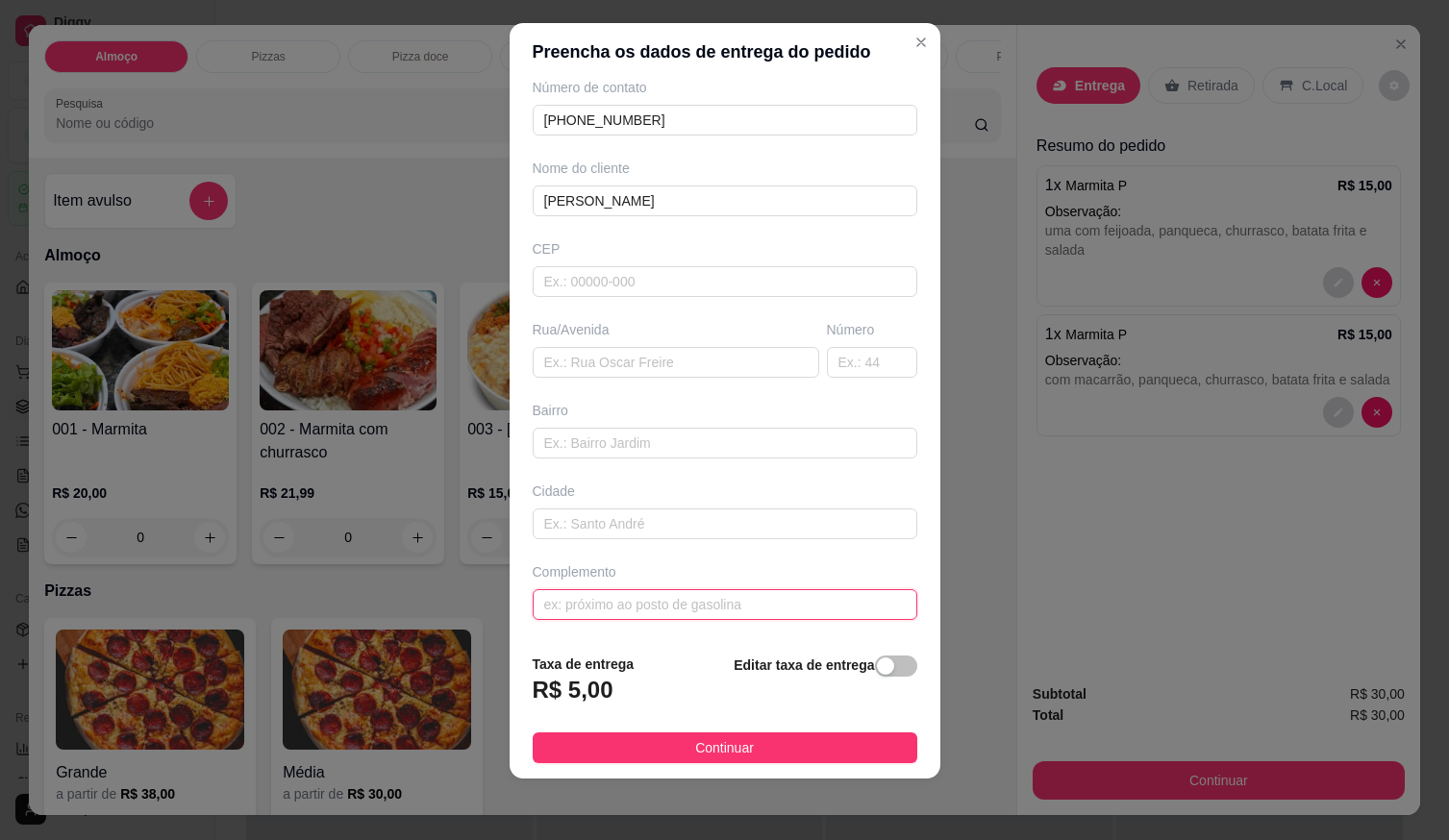
click at [653, 606] on input "text" at bounding box center [724, 604] width 384 height 31
paste input "ntregar na [GEOGRAPHIC_DATA], esquina com [STREET_ADDRESS] verde"
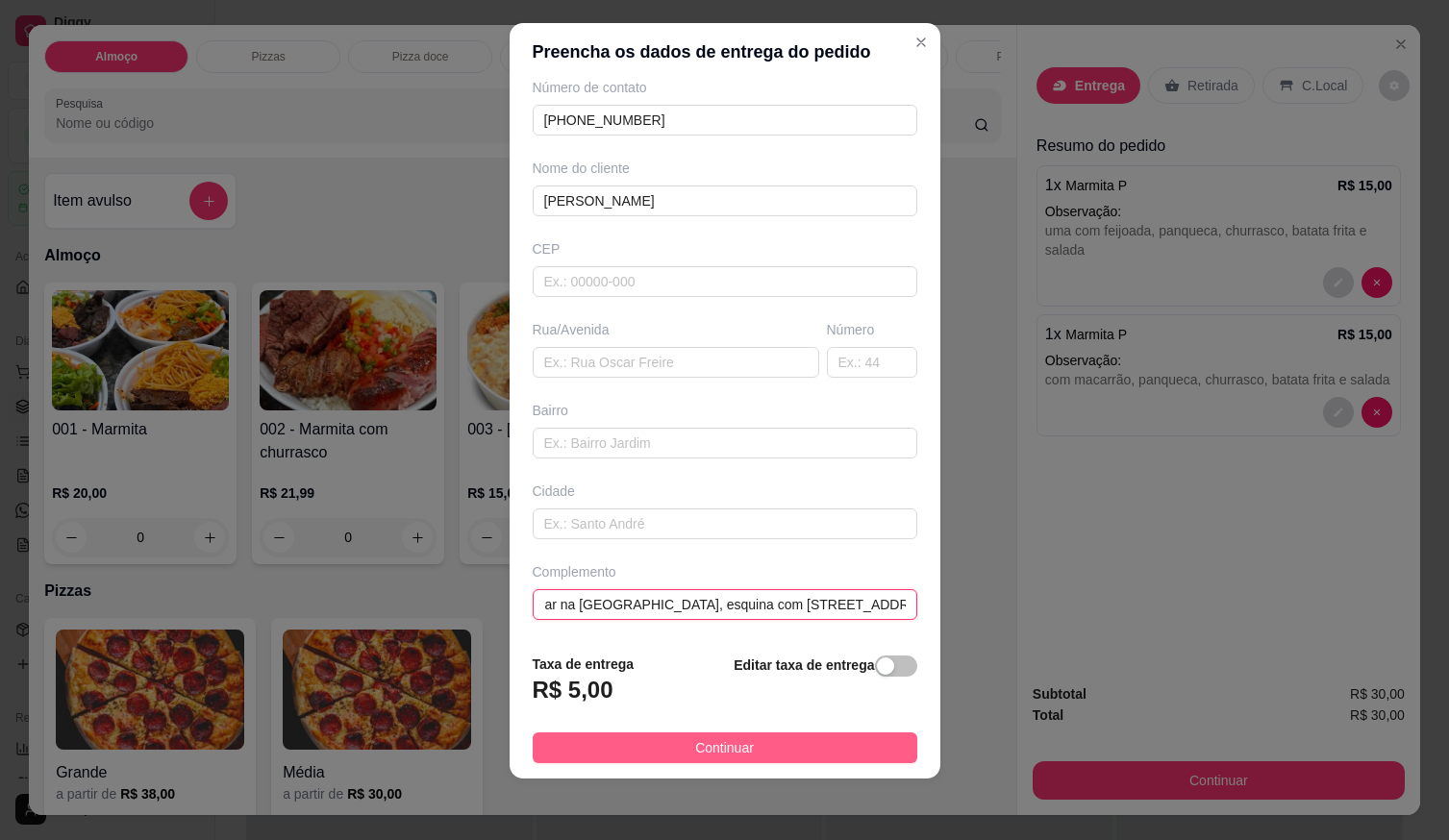
type input "ntregar na [GEOGRAPHIC_DATA], esquina com [STREET_ADDRESS] verde"
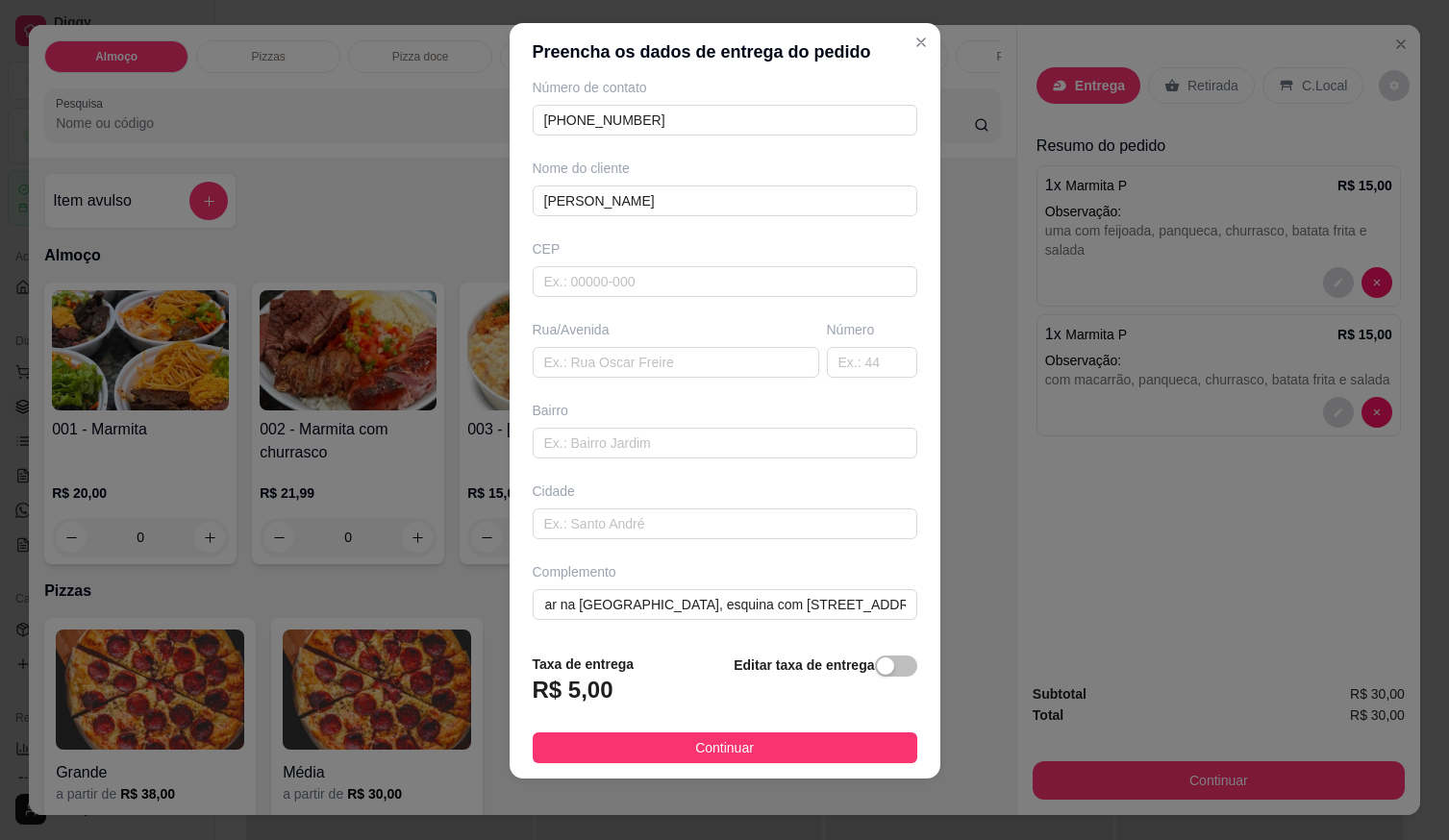
drag, startPoint x: 688, startPoint y: 739, endPoint x: 702, endPoint y: 749, distance: 17.2
click at [696, 739] on span "Continuar" at bounding box center [724, 747] width 58 height 21
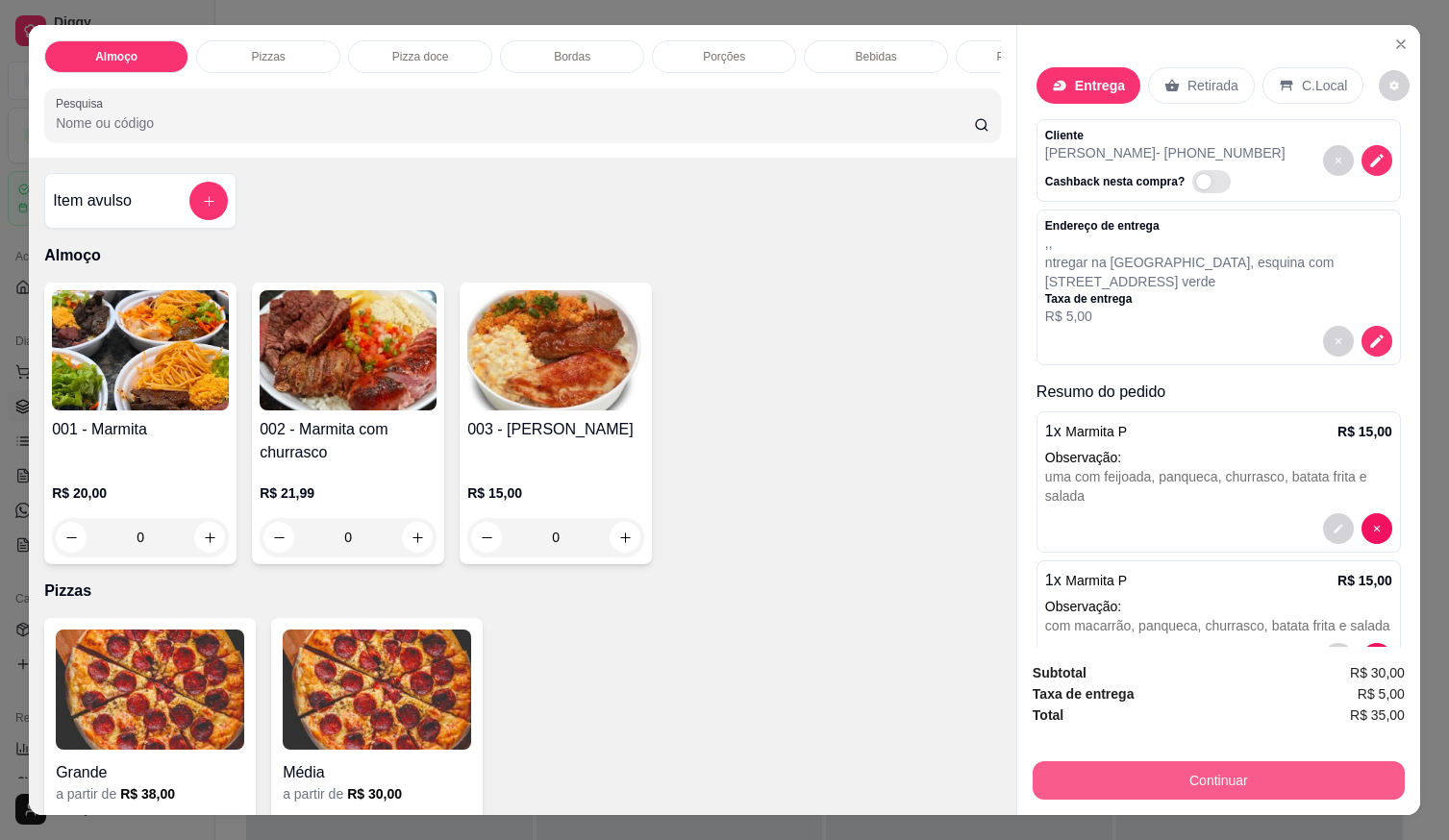
click at [1095, 776] on button "Continuar" at bounding box center [1219, 781] width 373 height 39
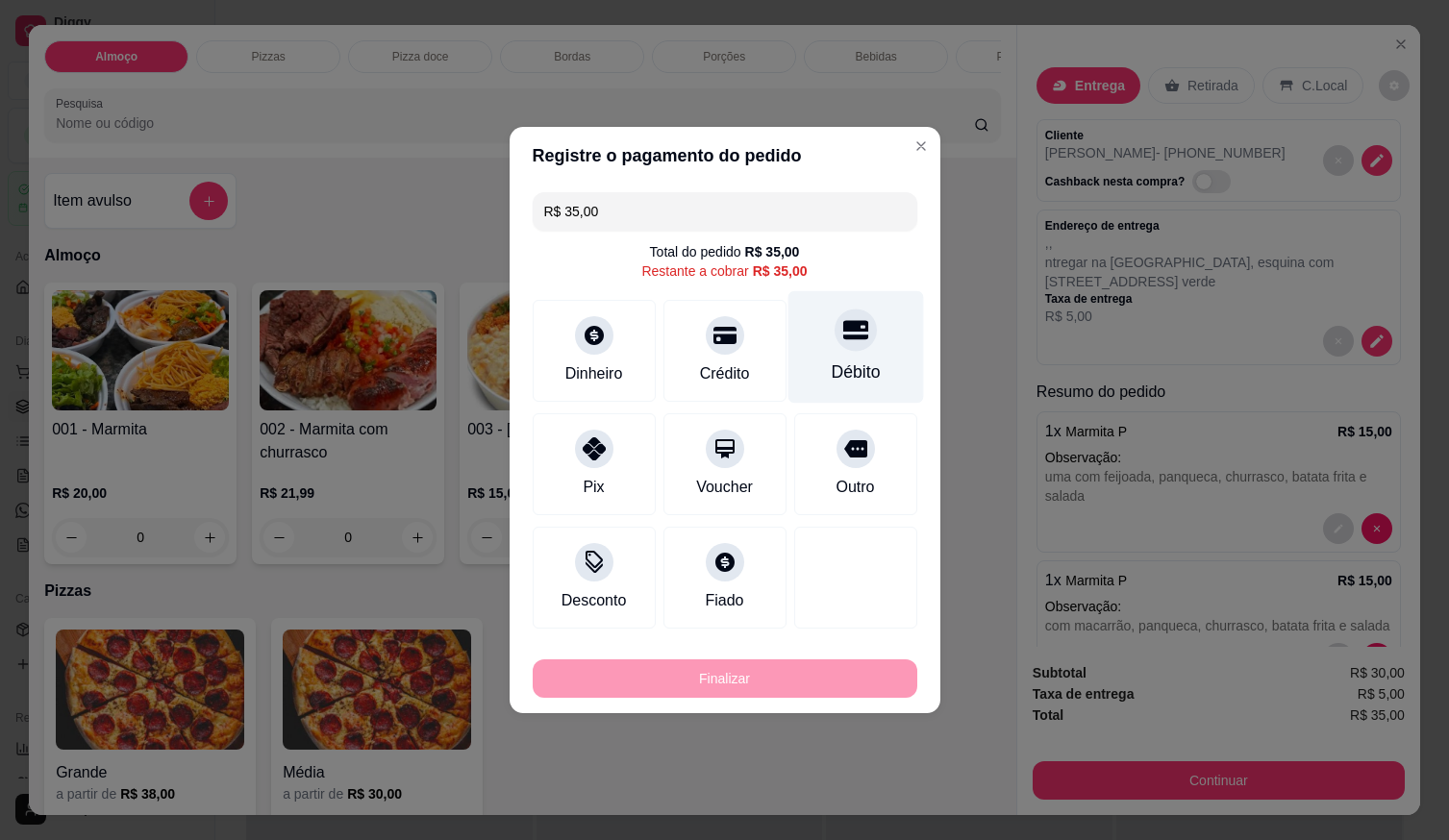
click at [834, 357] on div "Débito" at bounding box center [855, 348] width 135 height 113
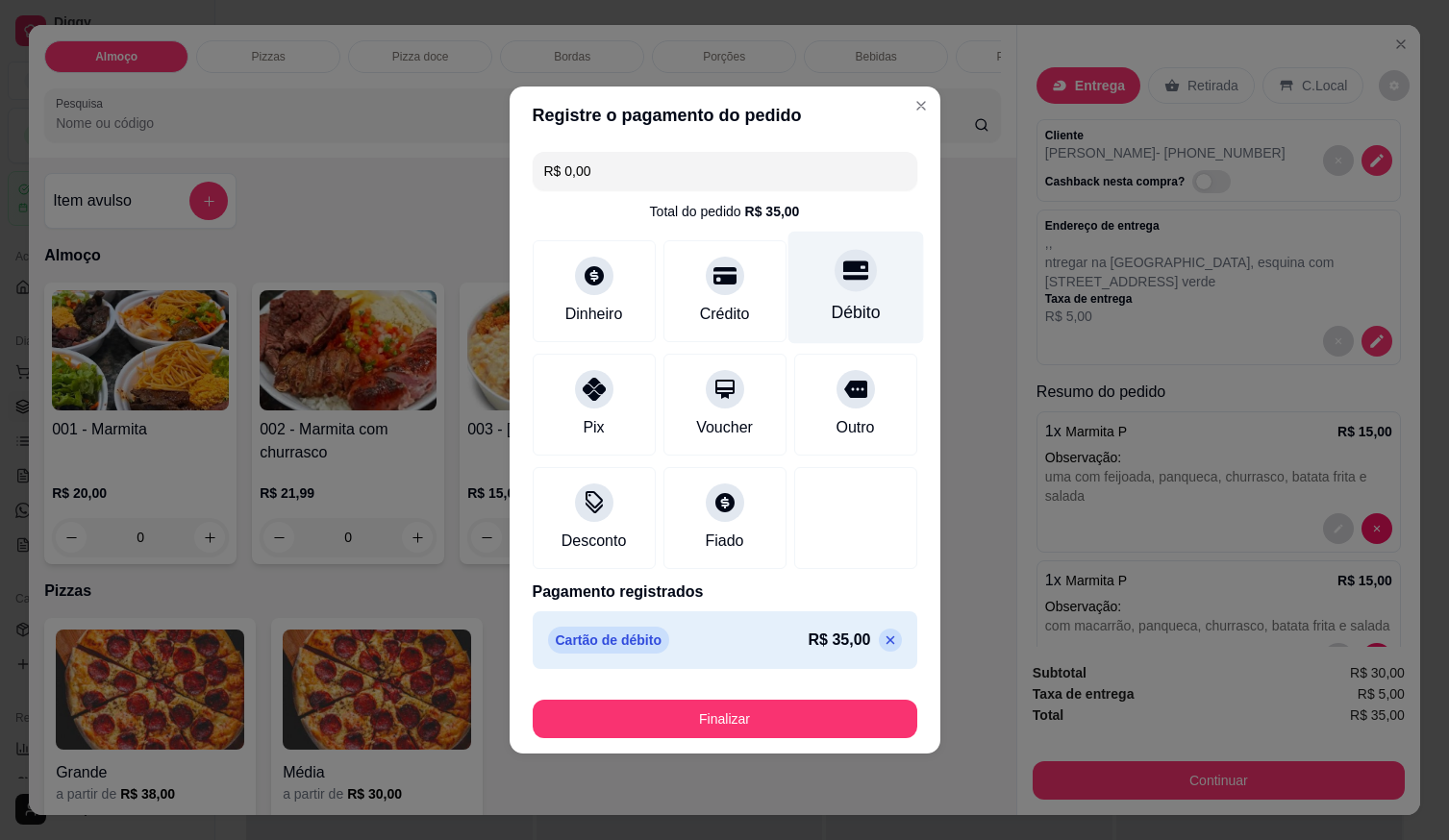
drag, startPoint x: 855, startPoint y: 312, endPoint x: 842, endPoint y: 360, distance: 49.7
click at [855, 310] on div "Débito" at bounding box center [856, 312] width 49 height 25
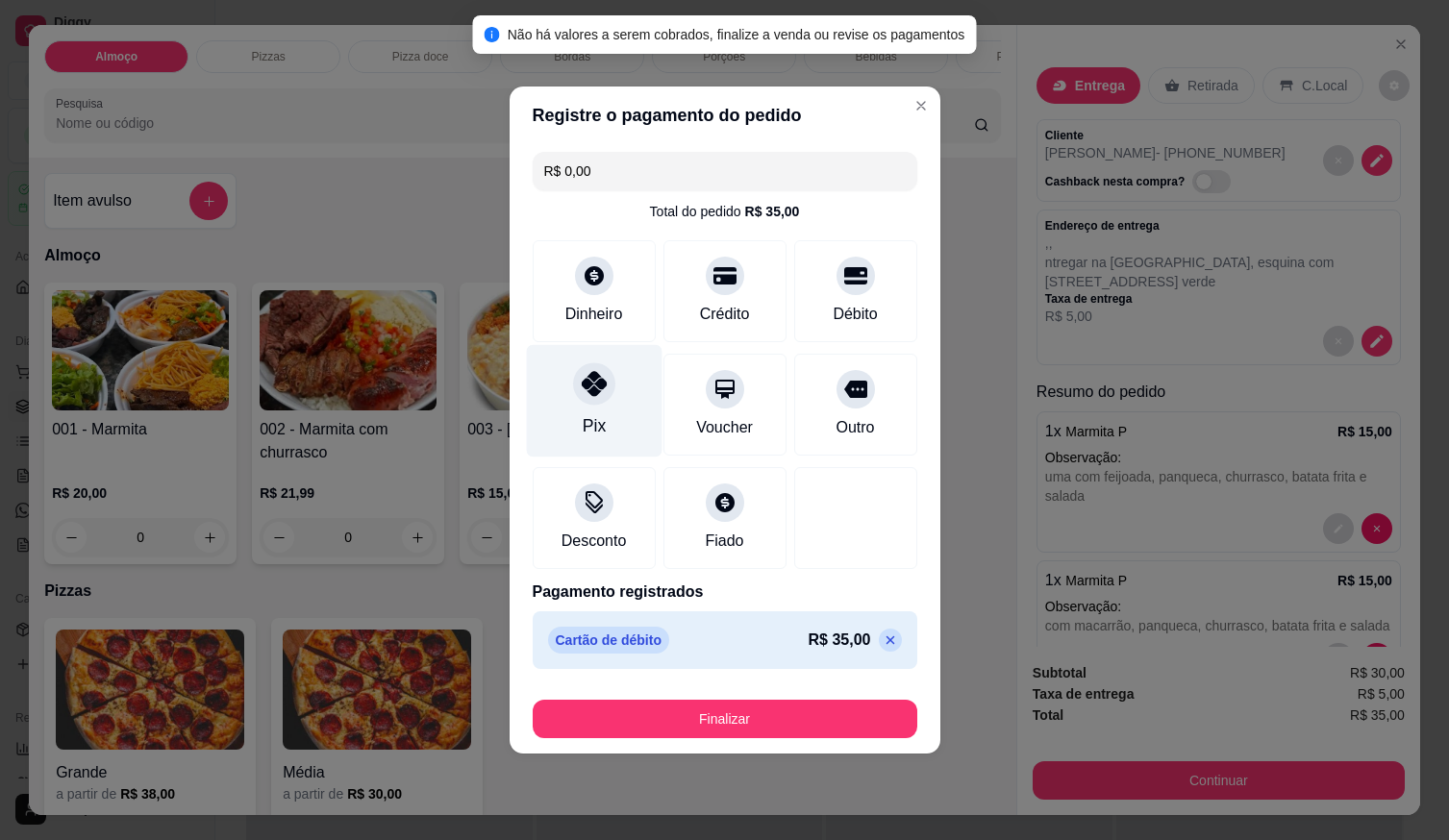
click at [583, 421] on div "Pix" at bounding box center [593, 425] width 23 height 25
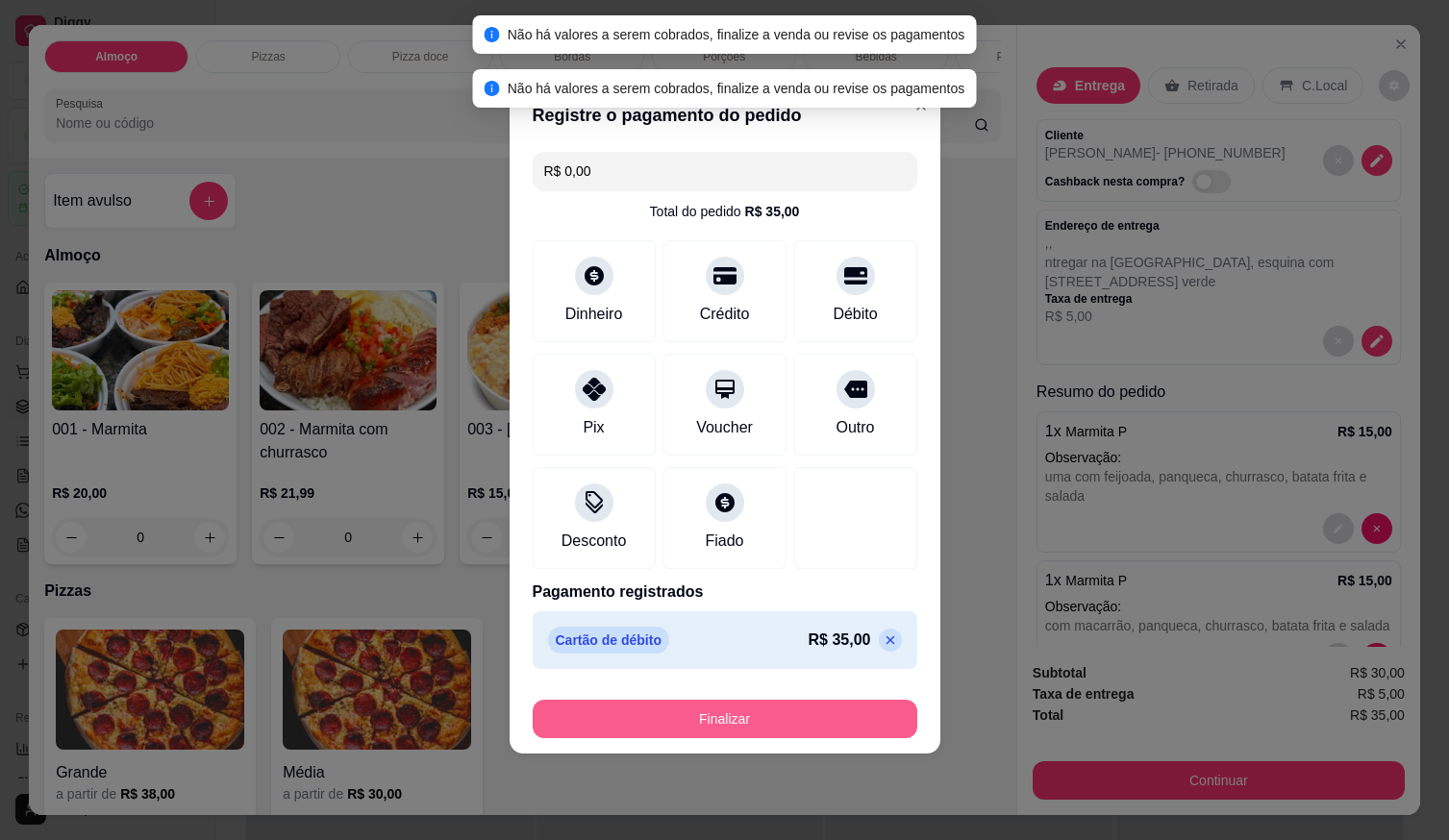
click at [682, 703] on button "Finalizar" at bounding box center [724, 718] width 384 height 39
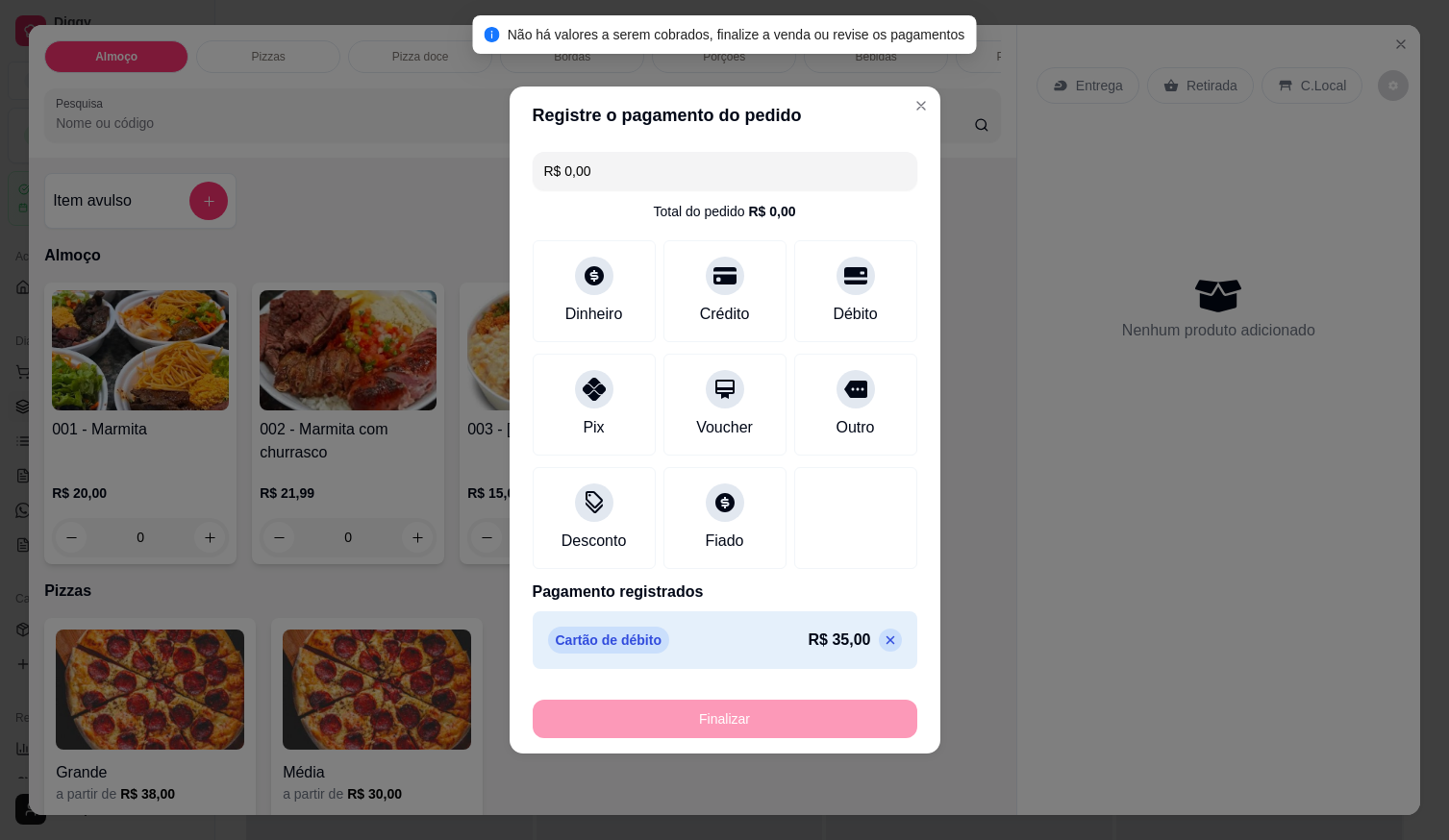
type input "-R$ 35,00"
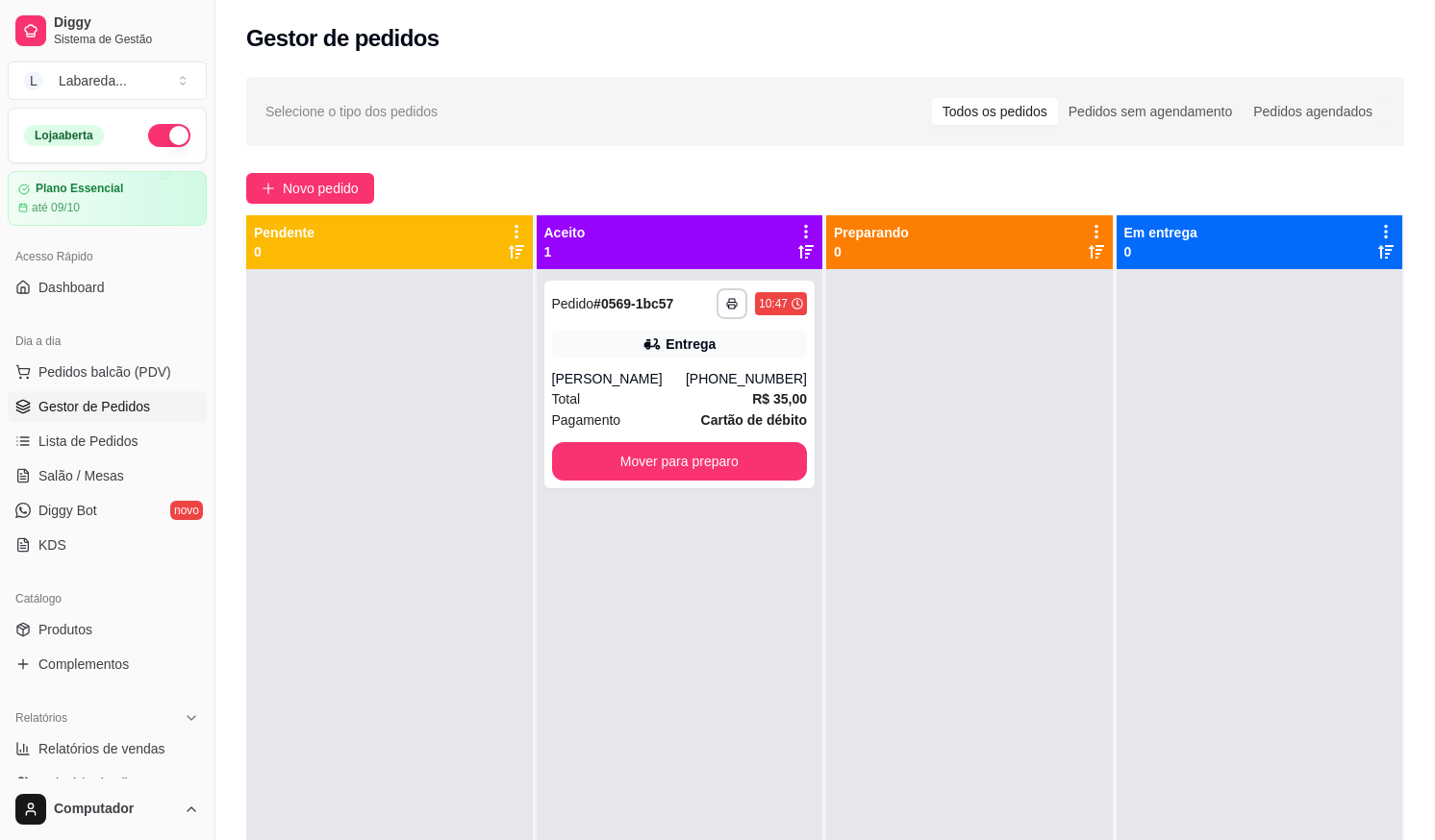
drag, startPoint x: 533, startPoint y: 383, endPoint x: 520, endPoint y: 385, distance: 13.2
click at [529, 386] on div "**********" at bounding box center [825, 635] width 1158 height 840
click at [313, 191] on span "Novo pedido" at bounding box center [320, 188] width 76 height 21
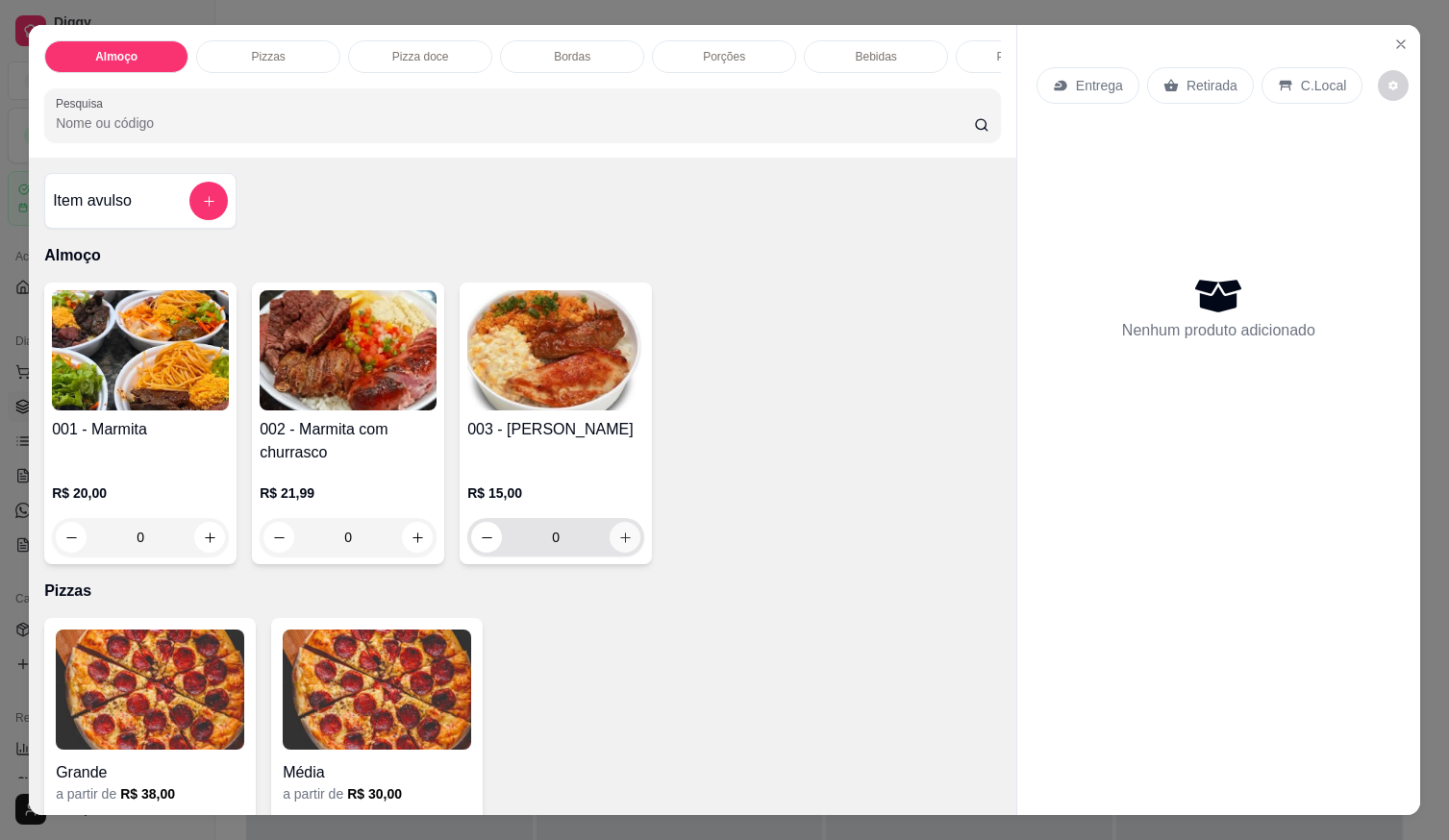
click at [628, 553] on button "increase-product-quantity" at bounding box center [625, 537] width 31 height 31
type input "1"
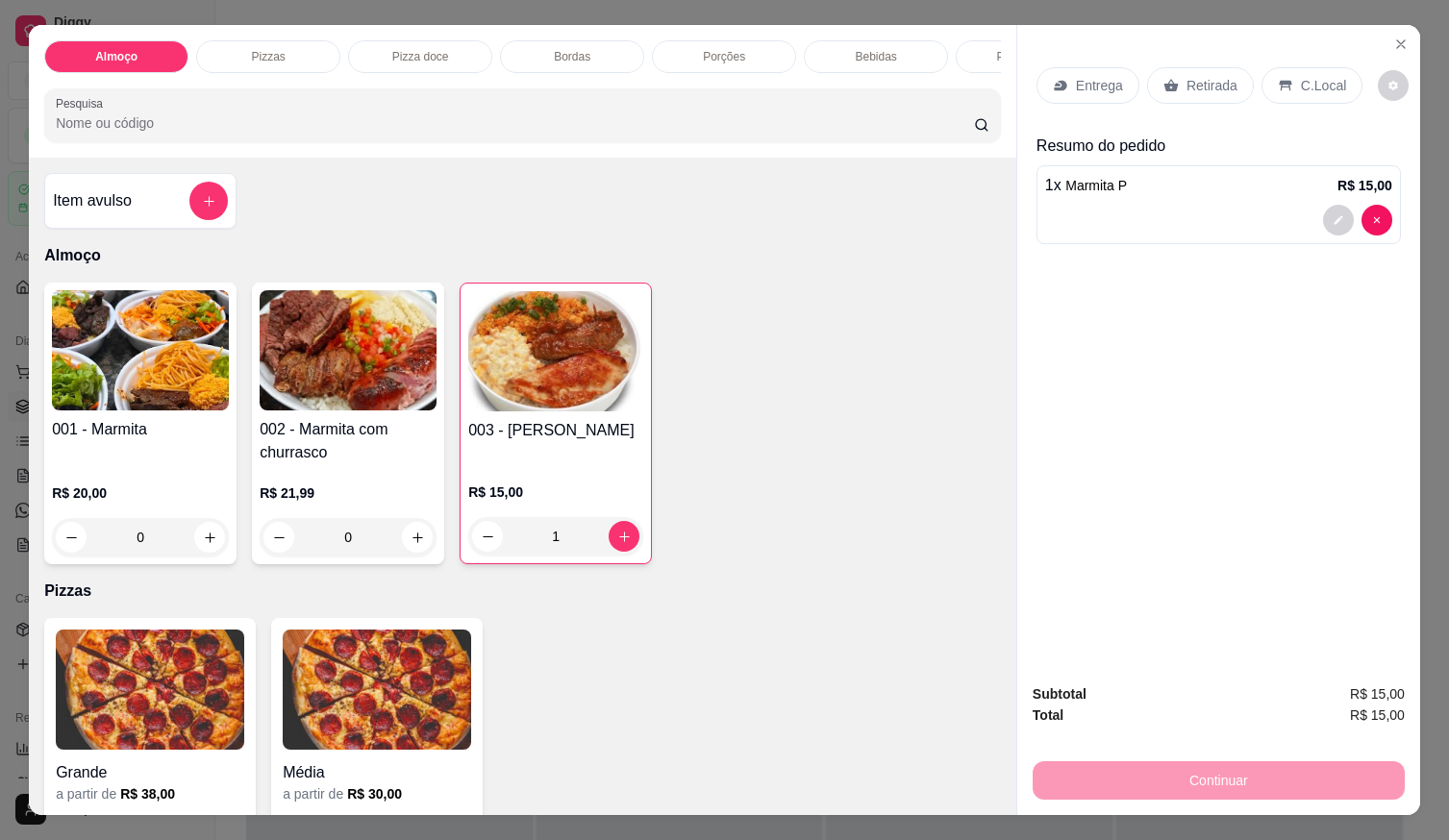
click at [1076, 184] on span "Marmita P" at bounding box center [1096, 186] width 61 height 16
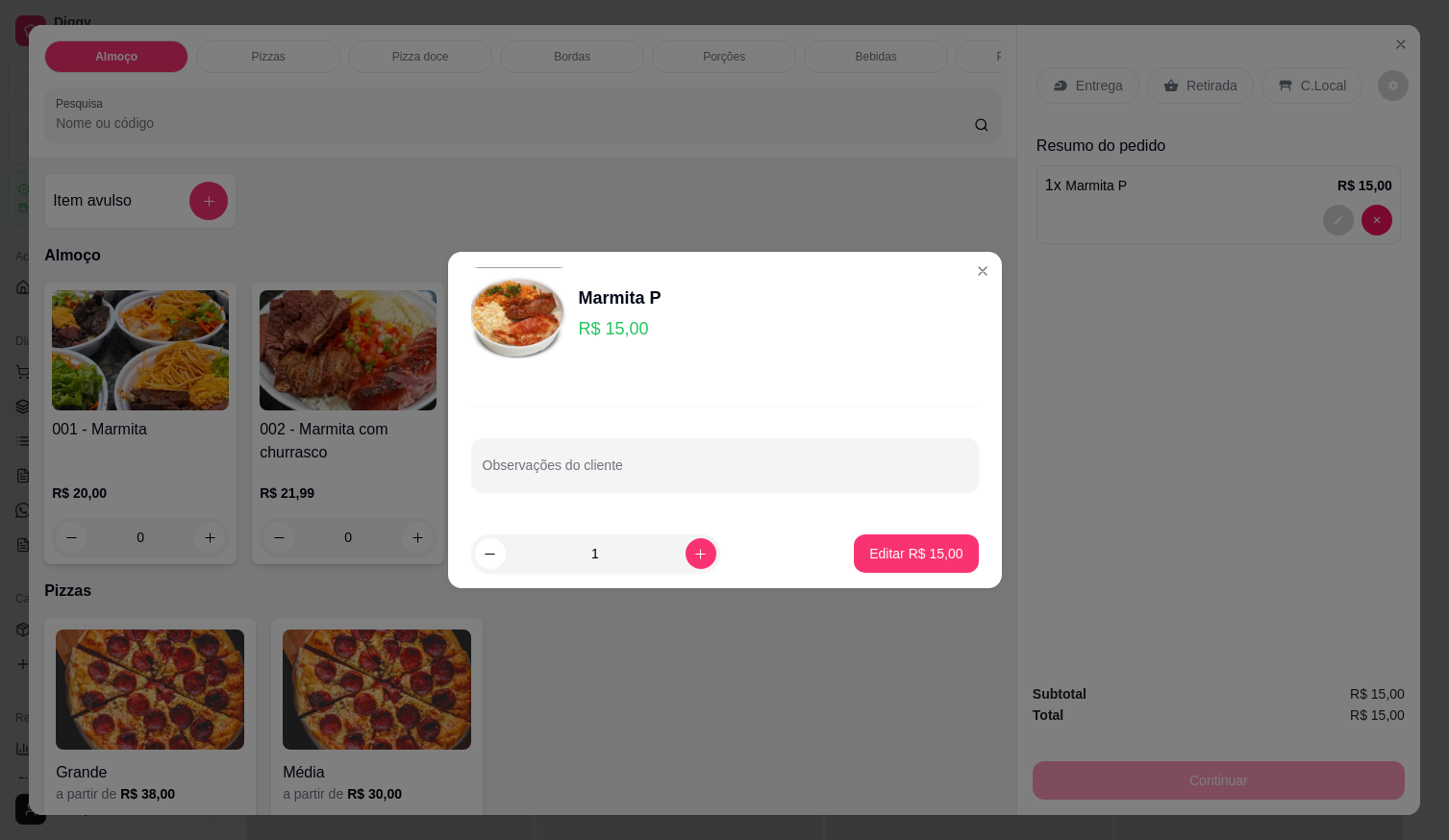
click at [872, 438] on div "Observações do cliente" at bounding box center [724, 449] width 554 height 140
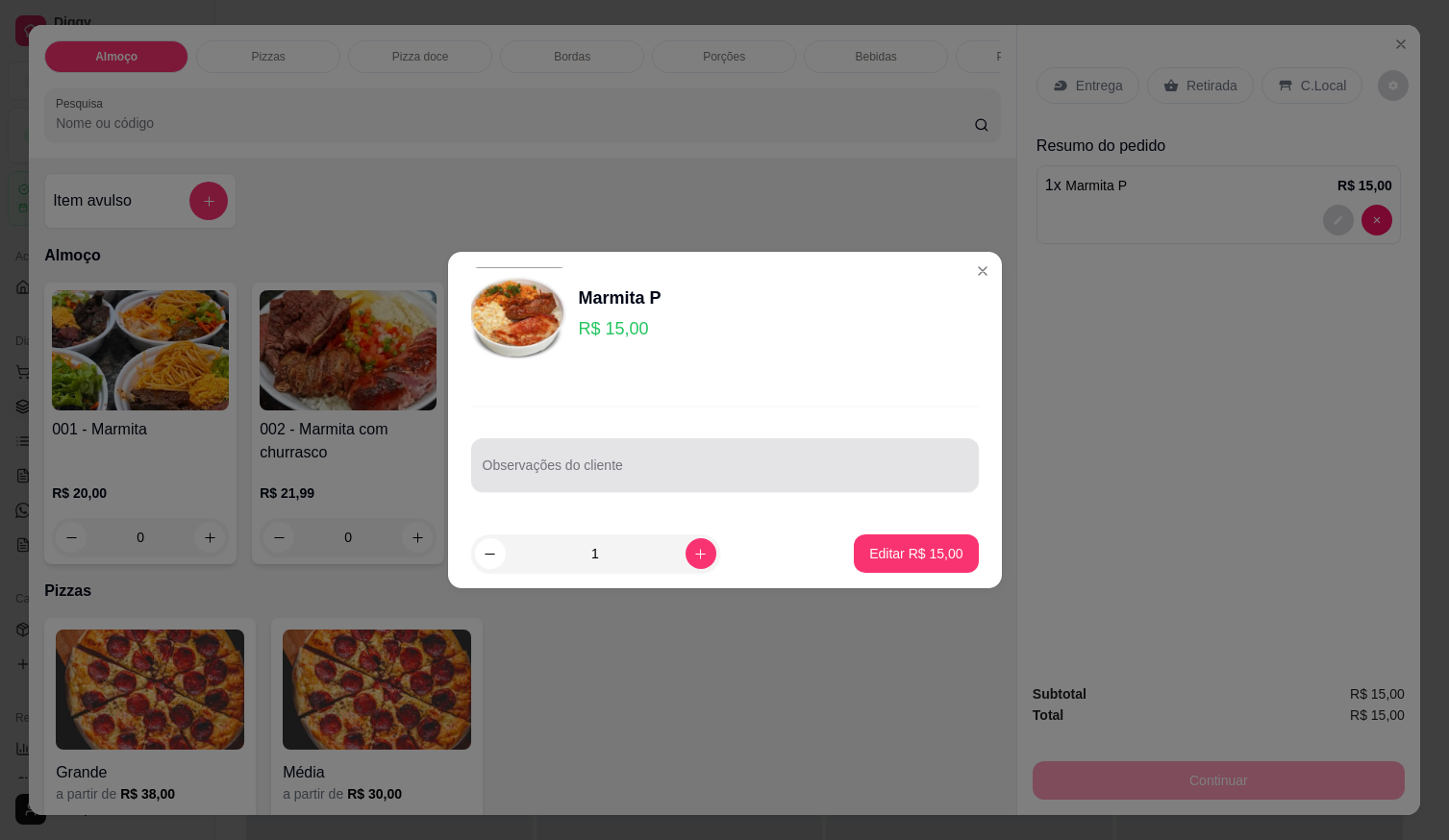
drag, startPoint x: 865, startPoint y: 451, endPoint x: 767, endPoint y: 457, distance: 98.2
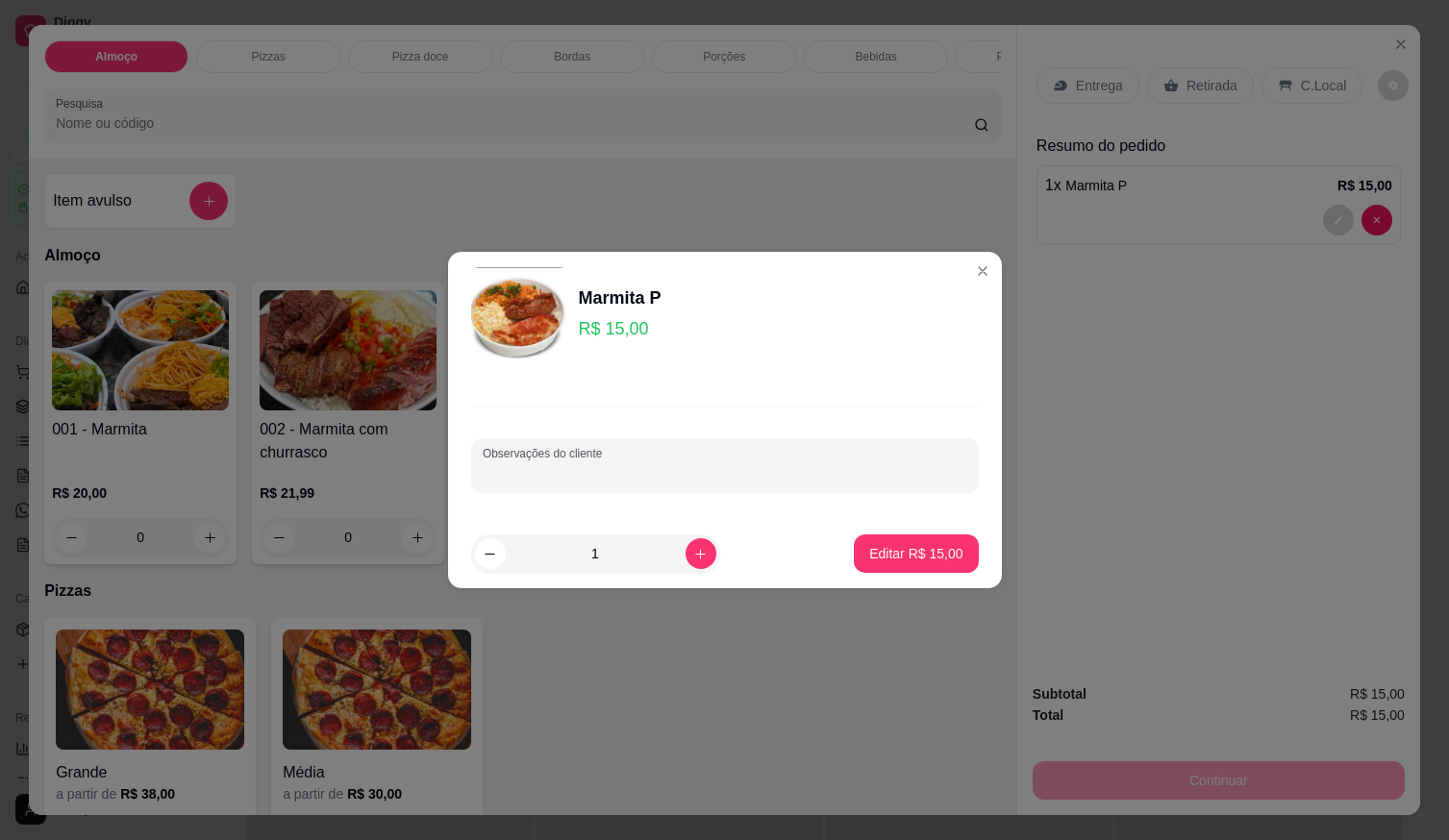
click at [768, 482] on input "Observações do cliente" at bounding box center [724, 472] width 484 height 19
paste input "Arroz branco churrasco feijão de caldo salada batata frita purê"
type input "Arroz branco churrasco feijão de caldo salada batata frita purê"
click at [916, 559] on p "Editar R$ 15,00" at bounding box center [916, 553] width 90 height 18
type input "0"
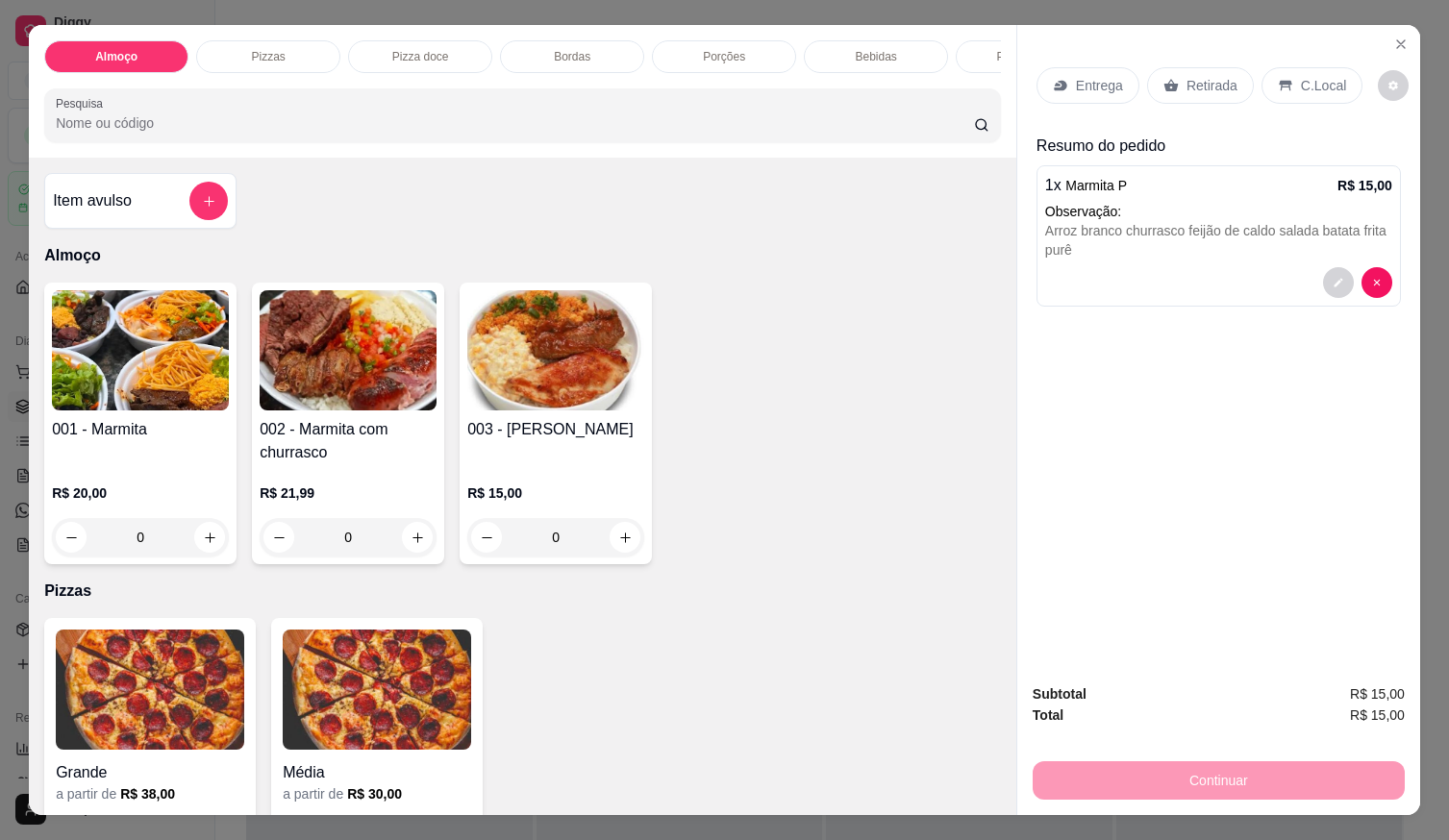
click at [1086, 79] on p "Entrega" at bounding box center [1100, 85] width 47 height 19
click at [1187, 83] on p "Retirada" at bounding box center [1213, 85] width 51 height 19
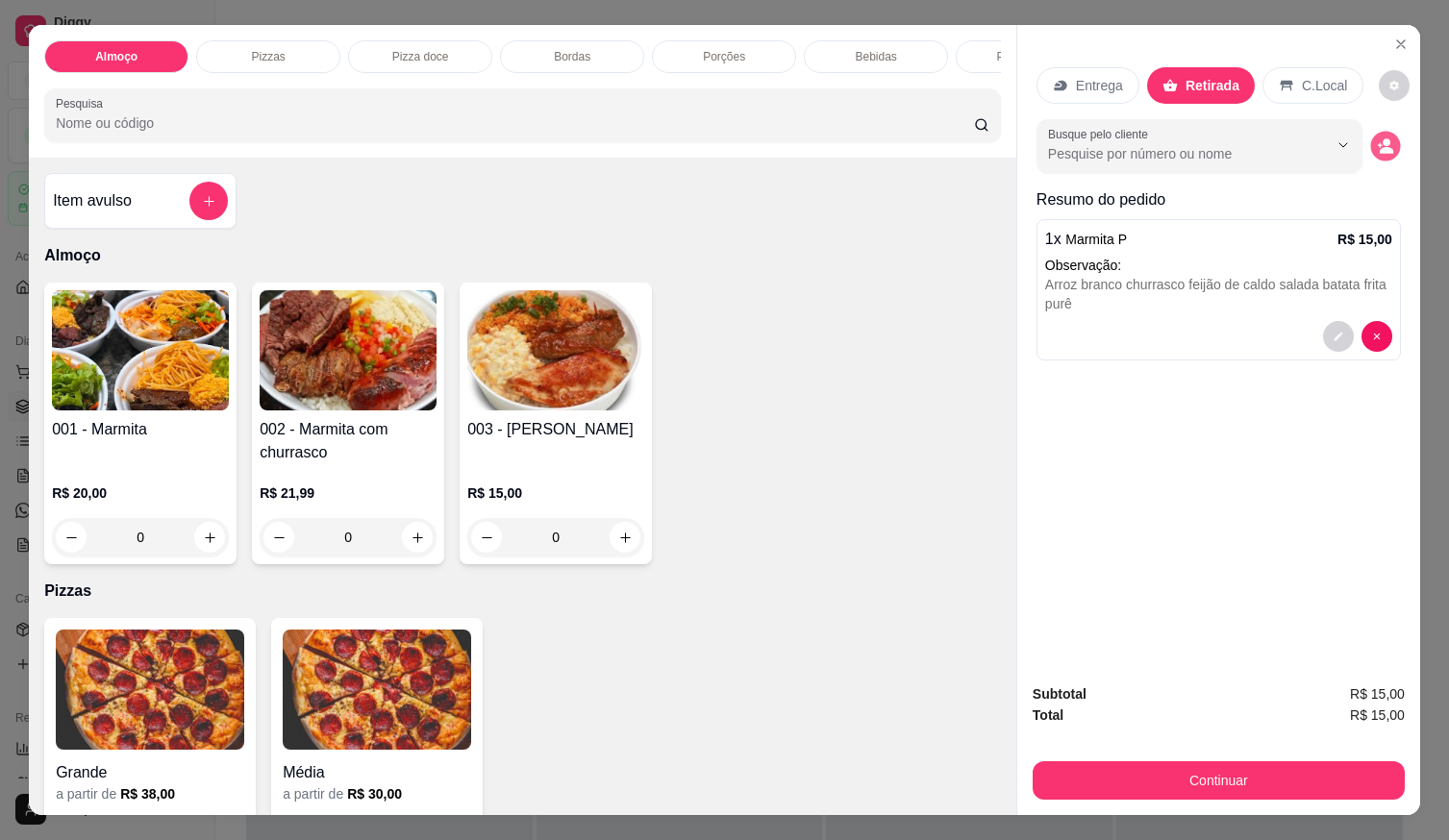
click at [1380, 147] on icon "decrease-product-quantity" at bounding box center [1387, 150] width 14 height 7
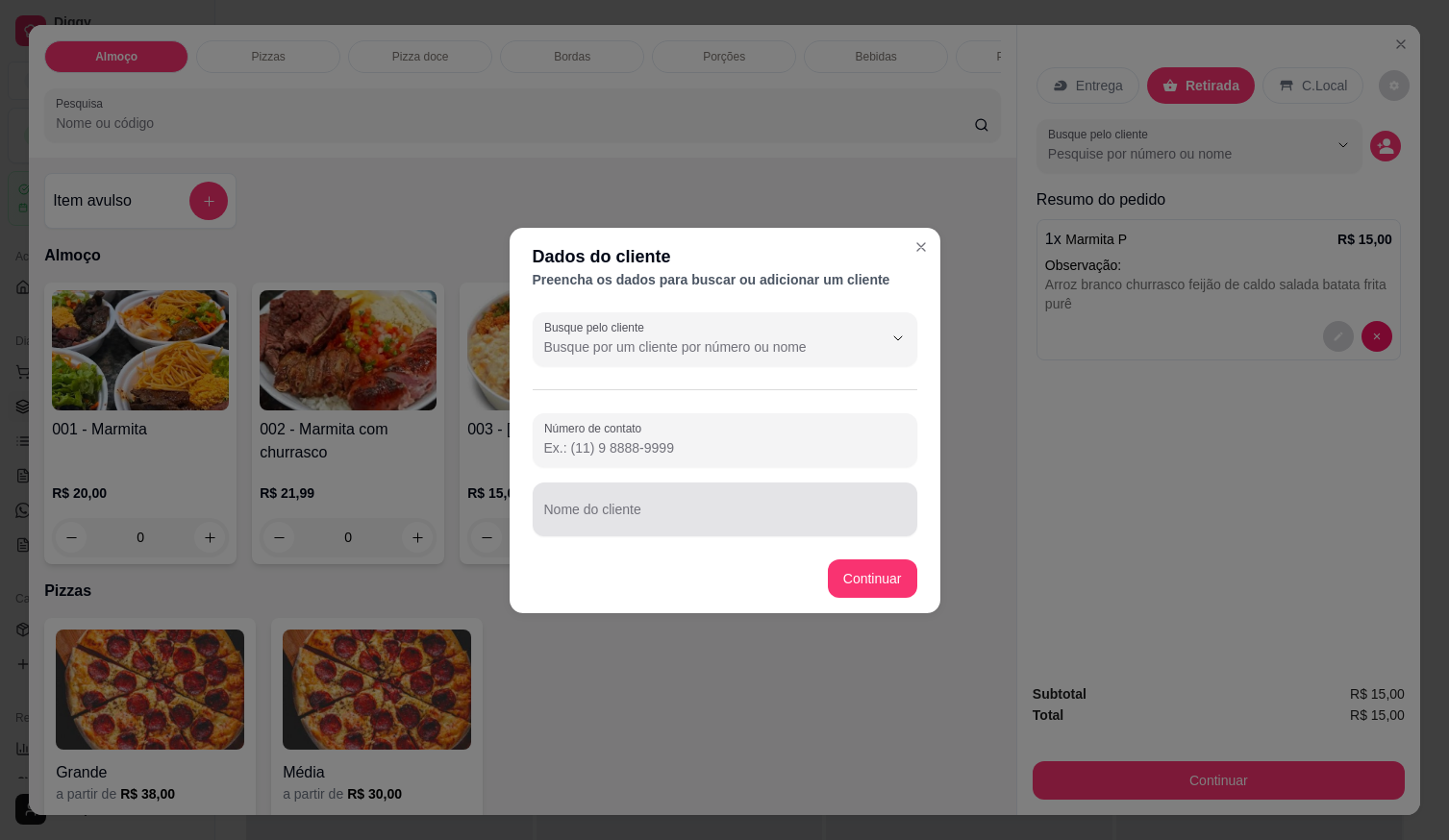
click at [799, 509] on div at bounding box center [725, 509] width 362 height 39
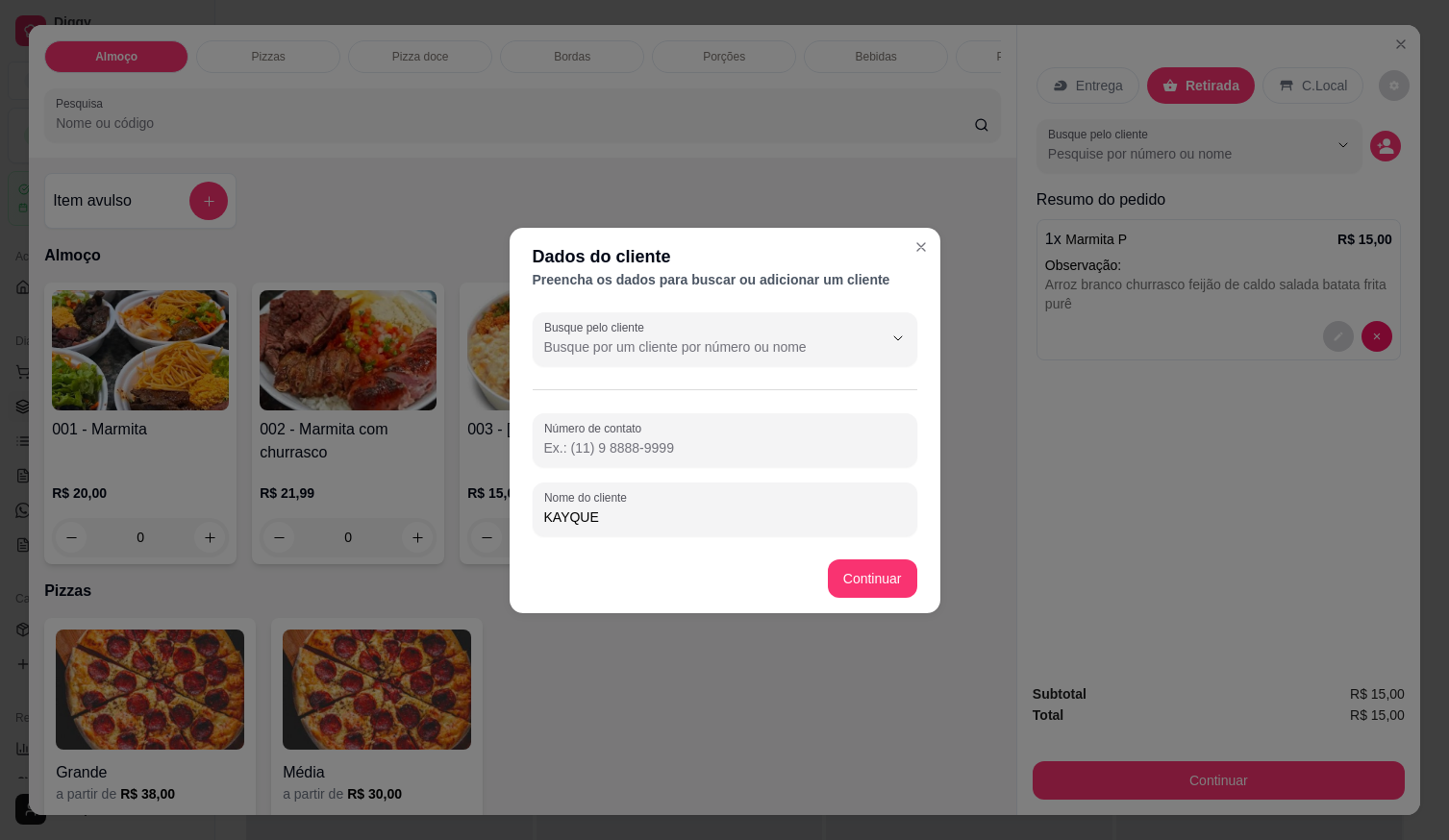
type input "KAYQUE"
click at [861, 564] on footer "Continuar" at bounding box center [725, 579] width 431 height 69
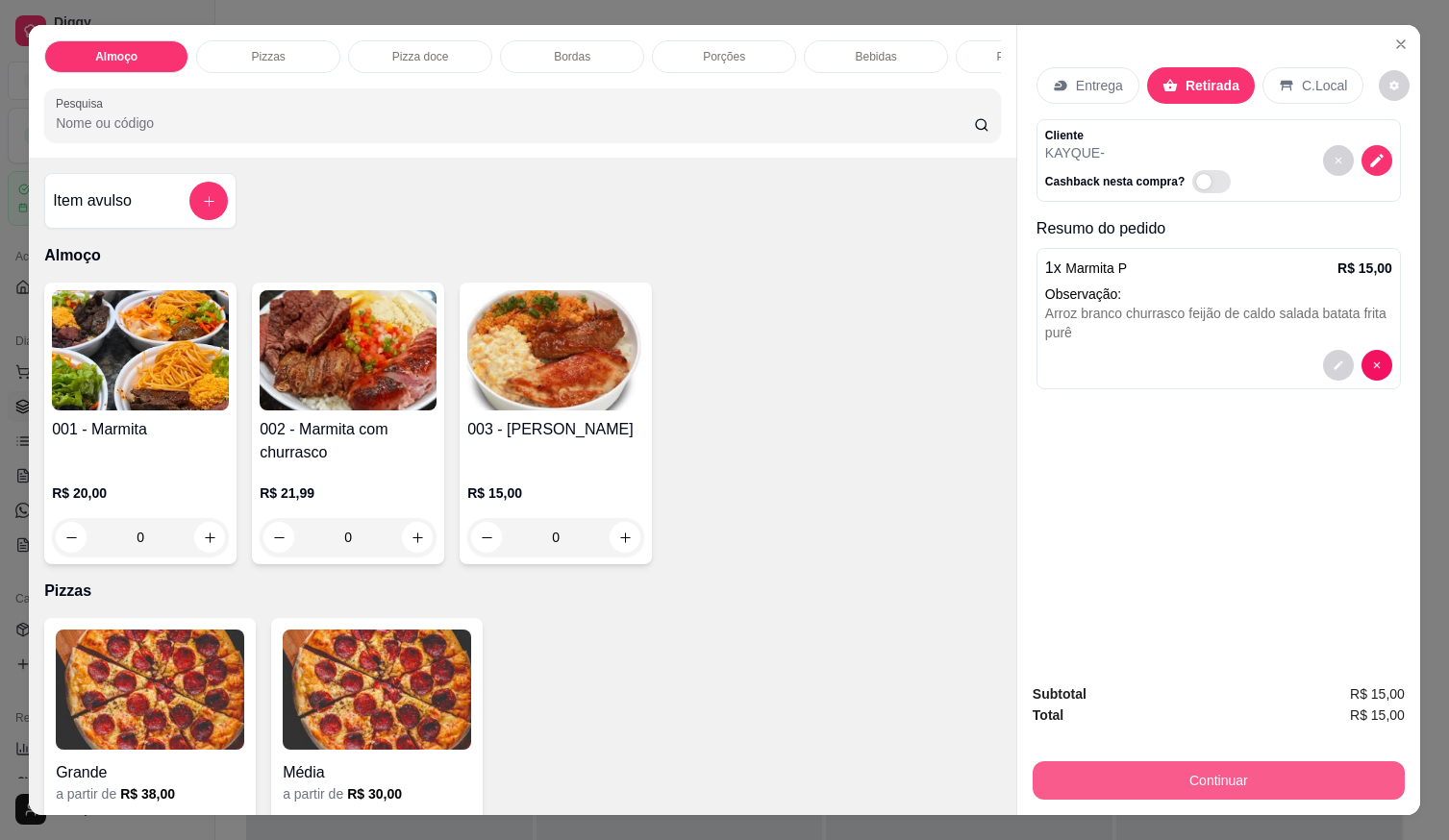
click at [1068, 781] on button "Continuar" at bounding box center [1219, 781] width 373 height 39
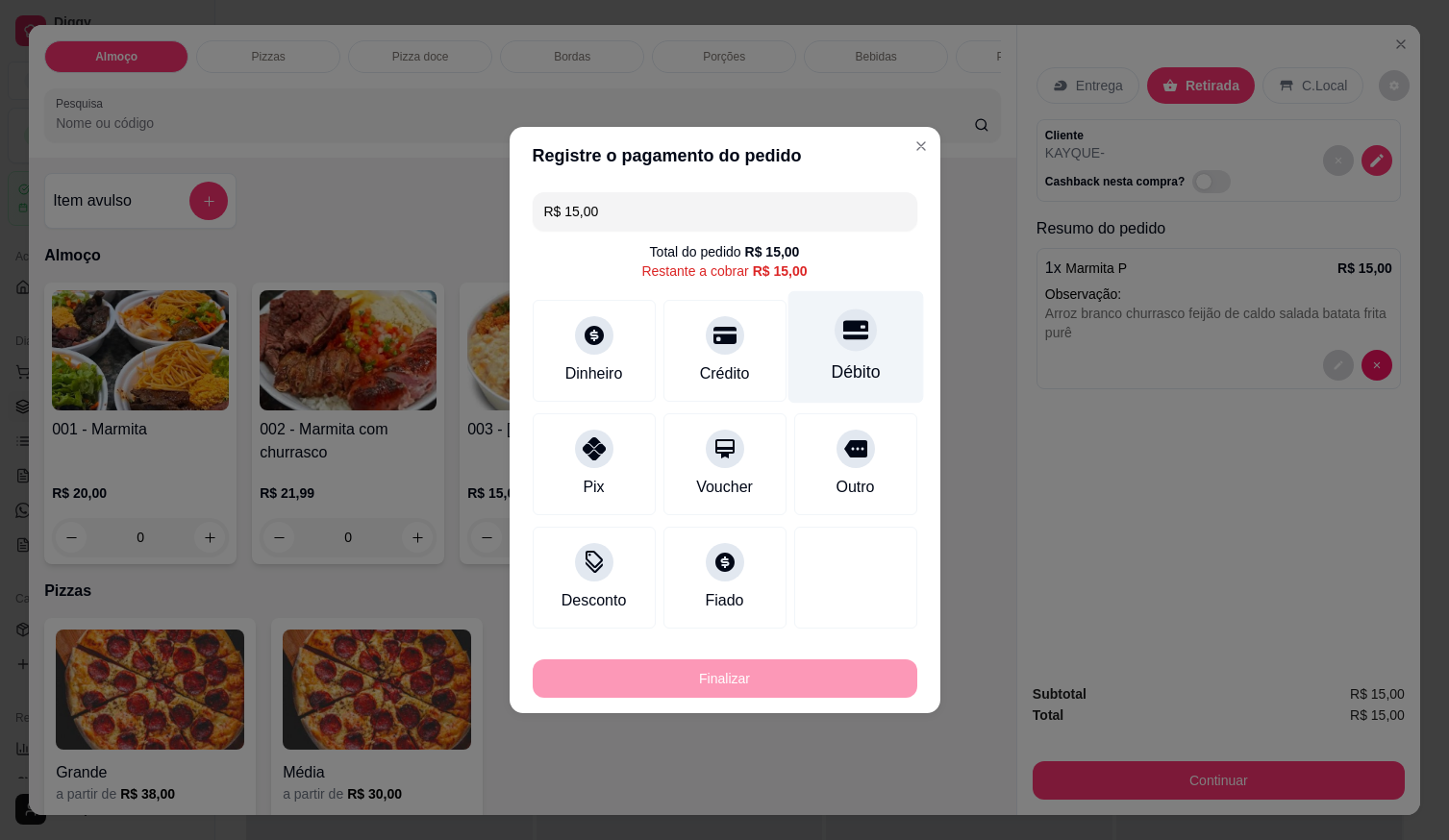
drag, startPoint x: 830, startPoint y: 391, endPoint x: 839, endPoint y: 385, distance: 10.8
click at [831, 390] on div "Débito" at bounding box center [855, 348] width 135 height 113
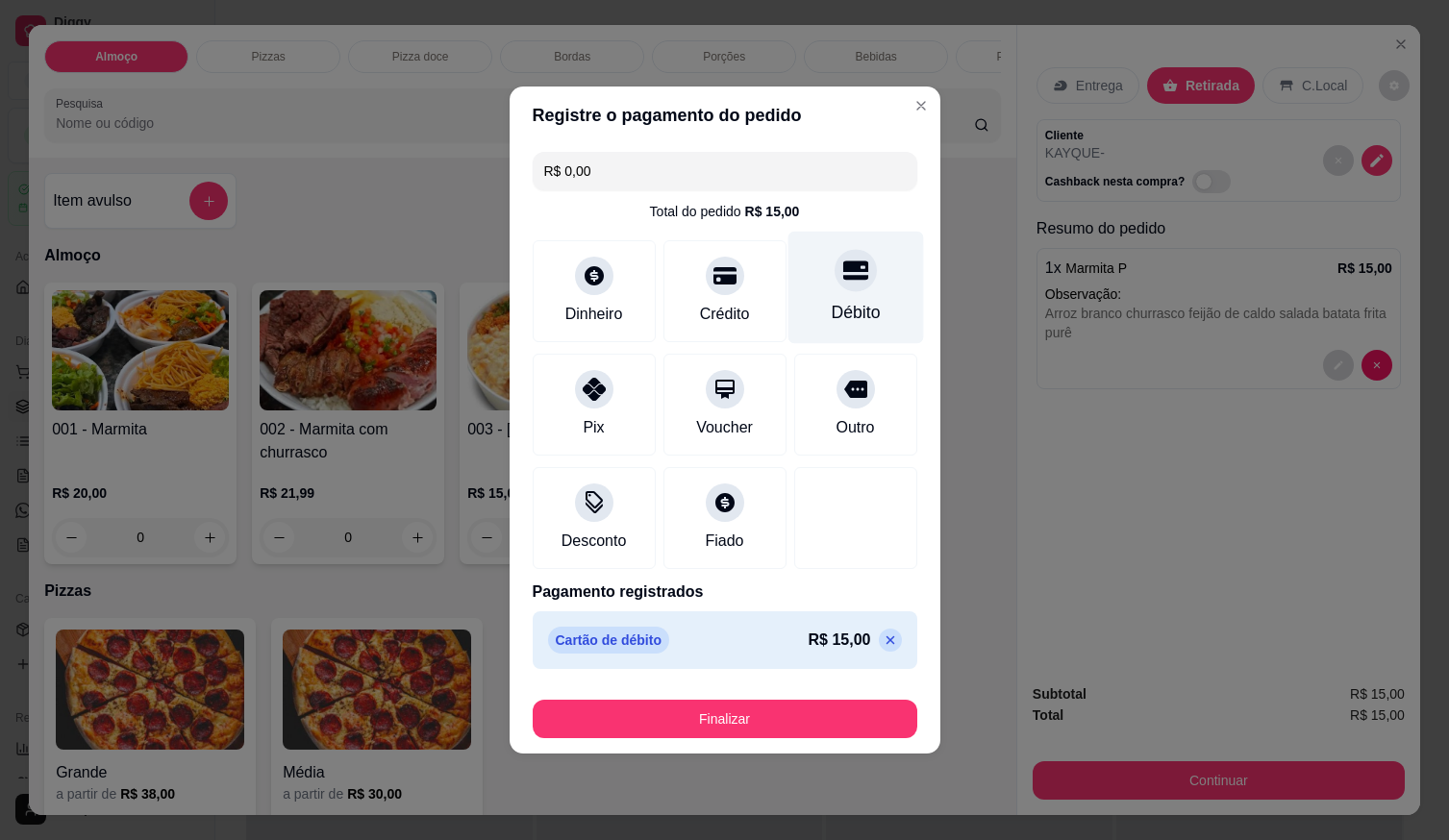
click at [838, 312] on div "Débito" at bounding box center [856, 312] width 49 height 25
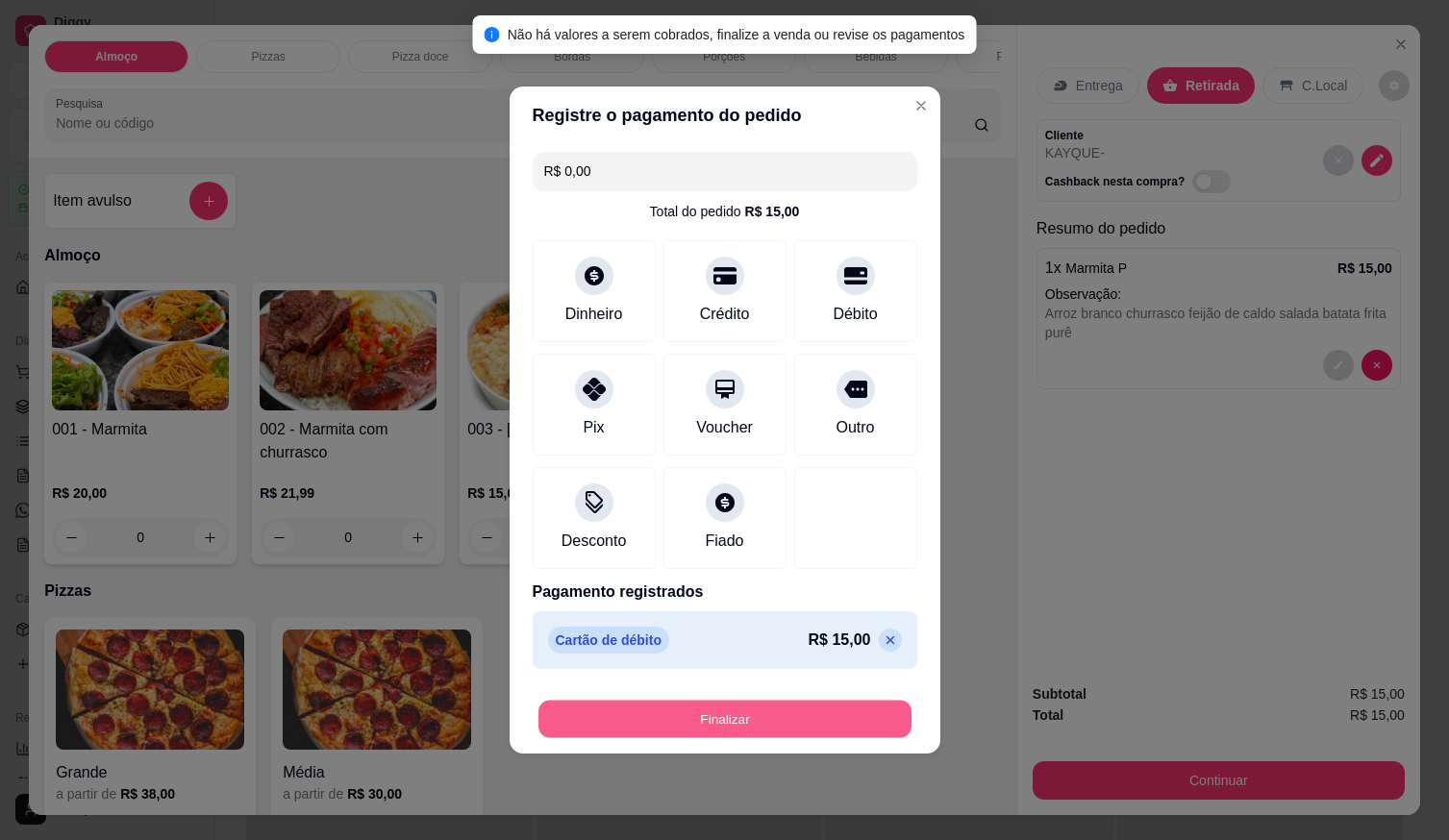
click at [805, 723] on button "Finalizar" at bounding box center [725, 719] width 374 height 38
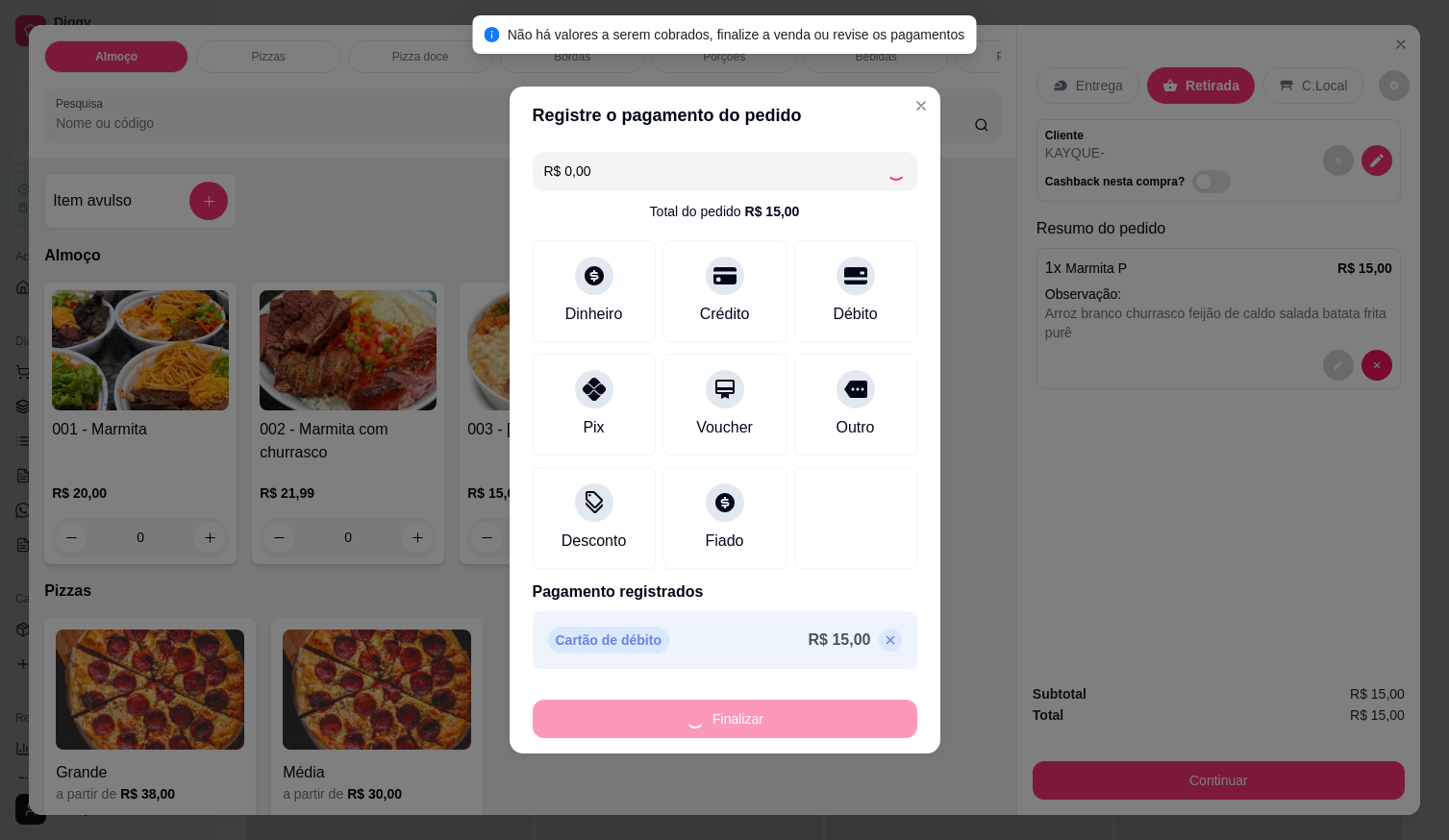
type input "-R$ 15,00"
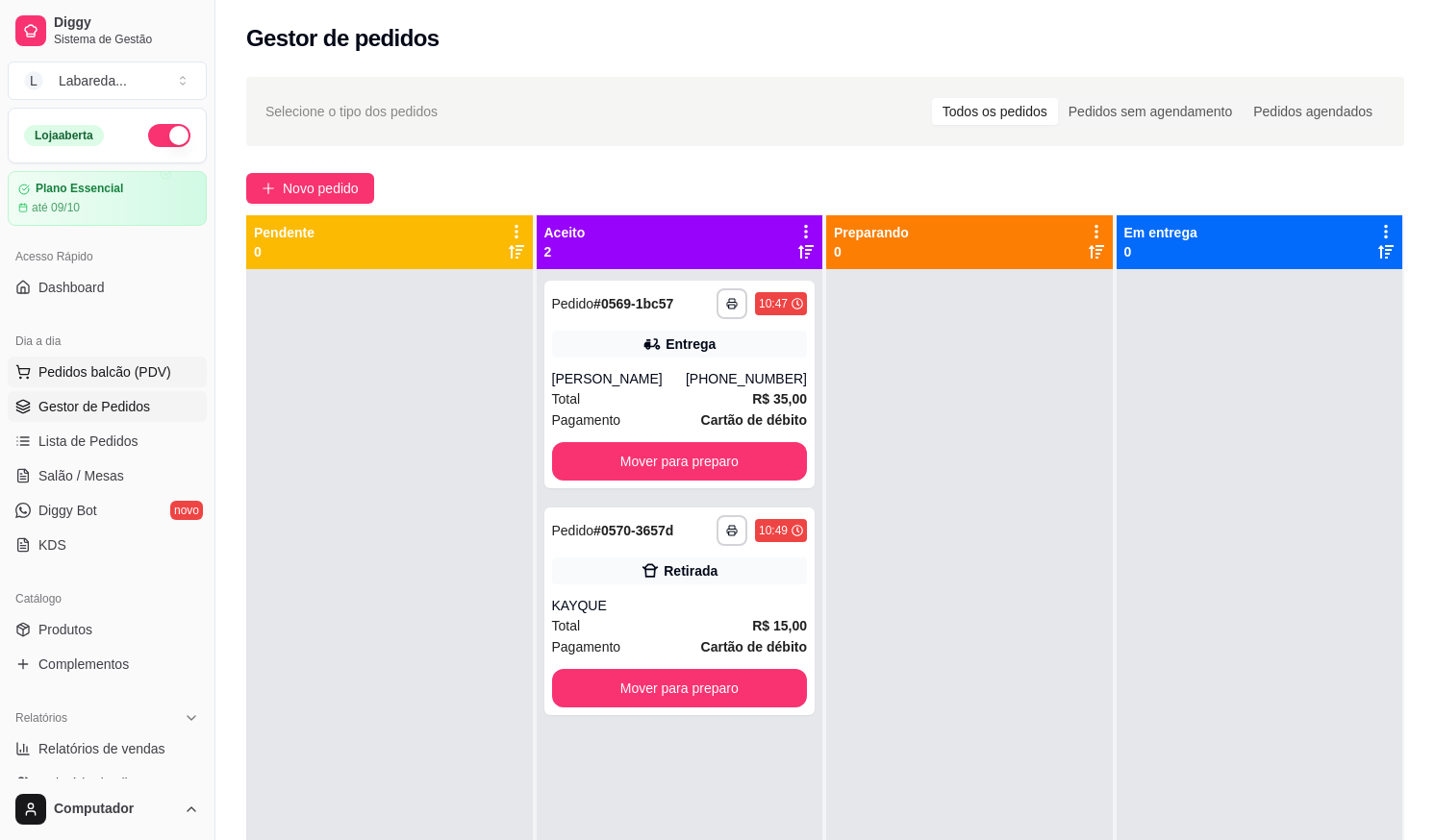
click at [132, 377] on span "Pedidos balcão (PDV)" at bounding box center [105, 372] width 132 height 19
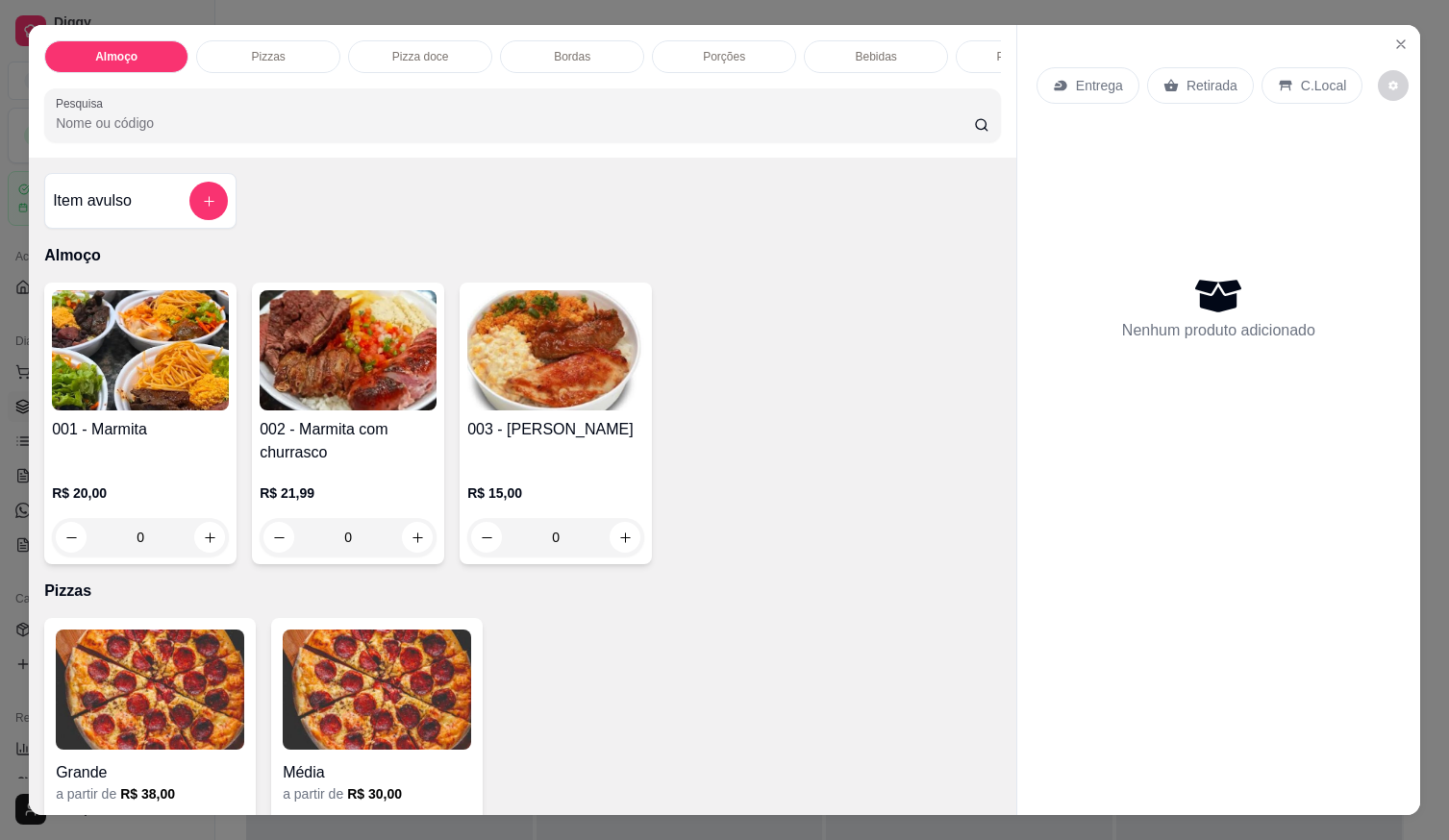
click at [821, 682] on div "Grande a partir de R$ 38,00 Média a partir de R$ 30,00" at bounding box center [523, 742] width 957 height 247
click at [925, 647] on div "Grande a partir de R$ 38,00 Média a partir de R$ 30,00" at bounding box center [523, 742] width 957 height 247
click at [619, 546] on icon "increase-product-quantity" at bounding box center [626, 538] width 15 height 15
type input "1"
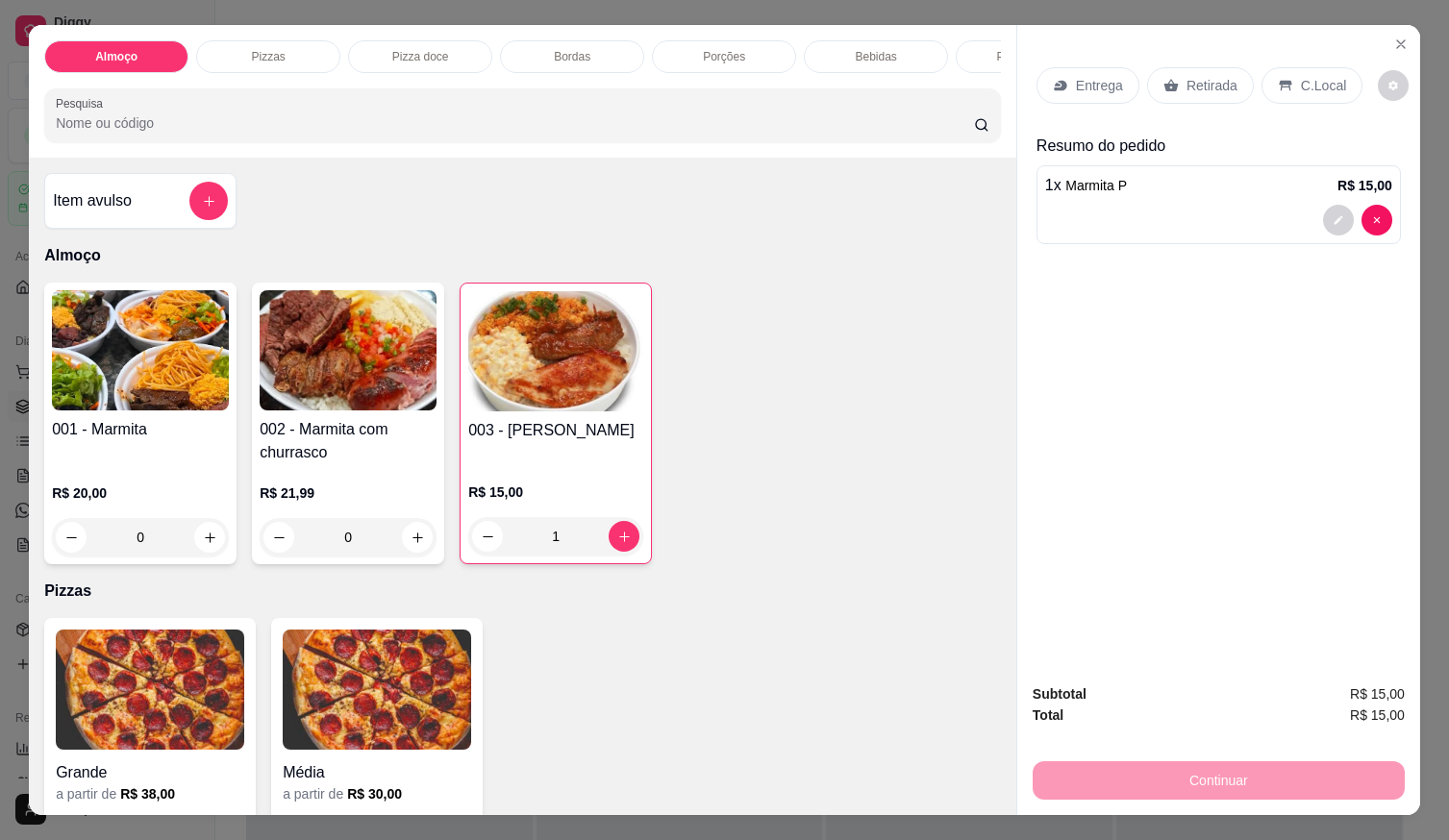
click at [1099, 205] on div at bounding box center [1219, 219] width 347 height 31
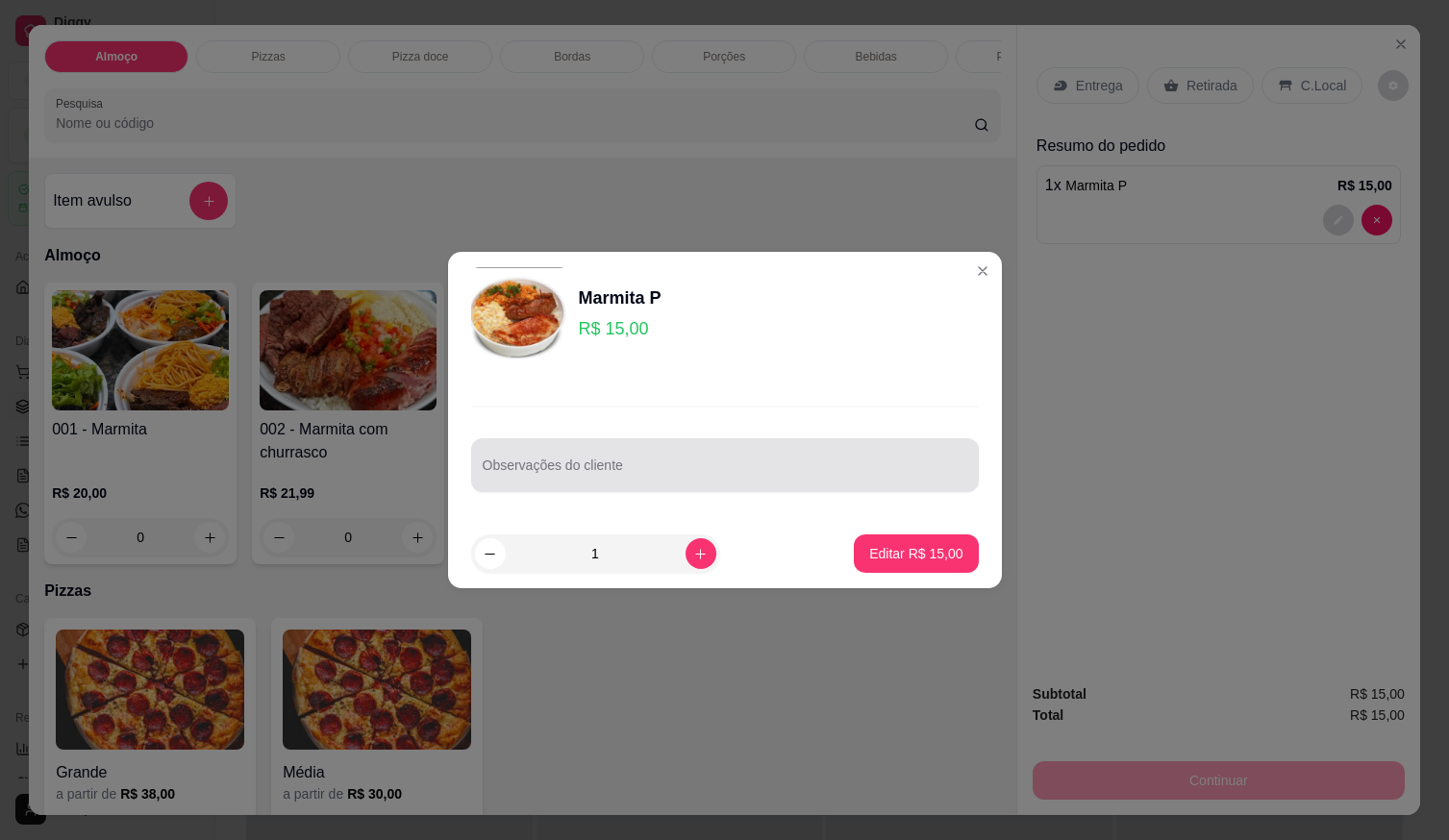
click at [732, 481] on input "Observações do cliente" at bounding box center [724, 472] width 484 height 19
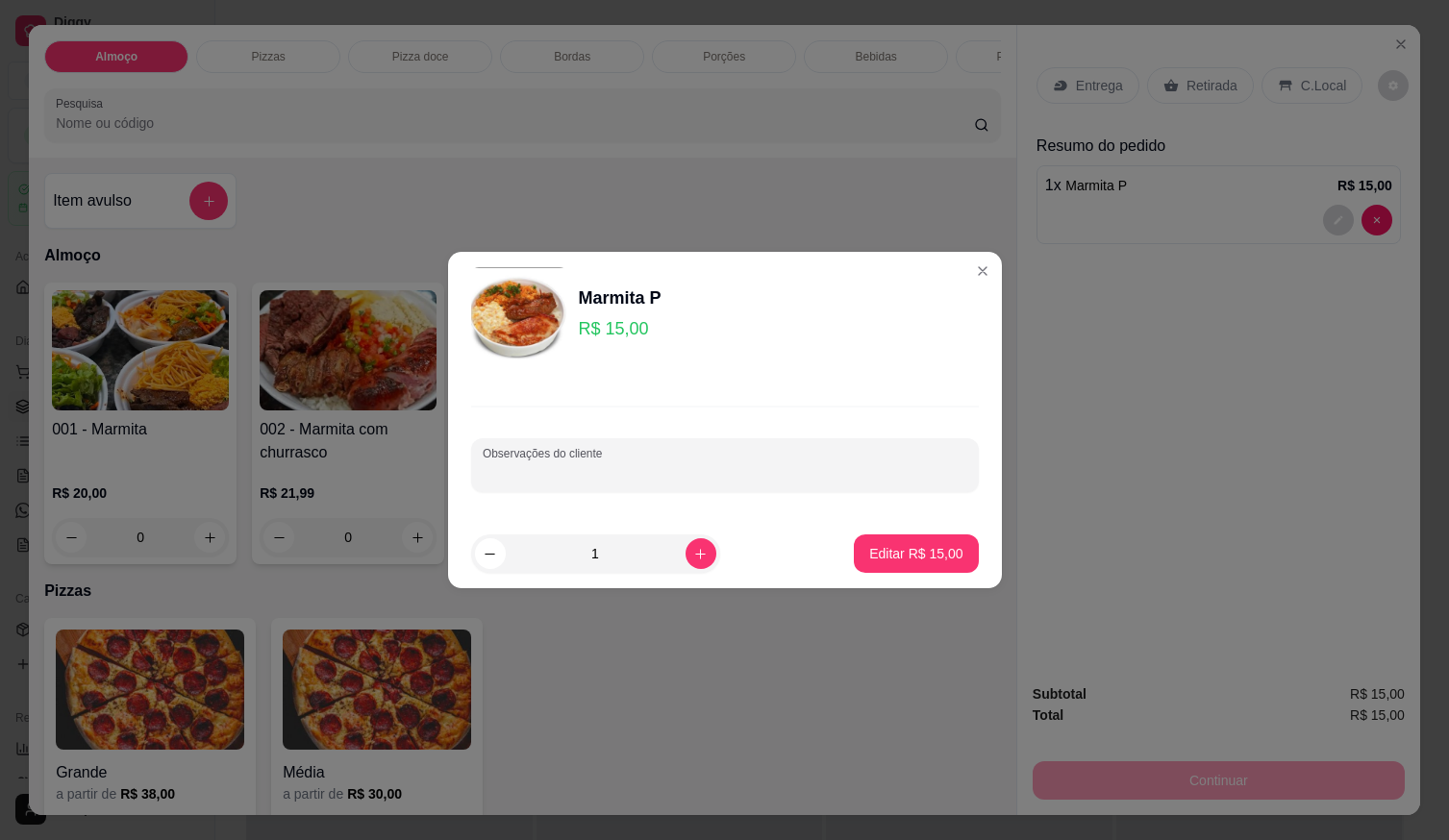
paste input "Arroz Panqueca Churrasco Batata Frita Pure de batata Saladas"
type input "Arroz Panqueca Churrasco Batata Frita Pure de batata Saladas"
click at [880, 548] on p "Editar R$ 15,00" at bounding box center [916, 553] width 93 height 19
type input "0"
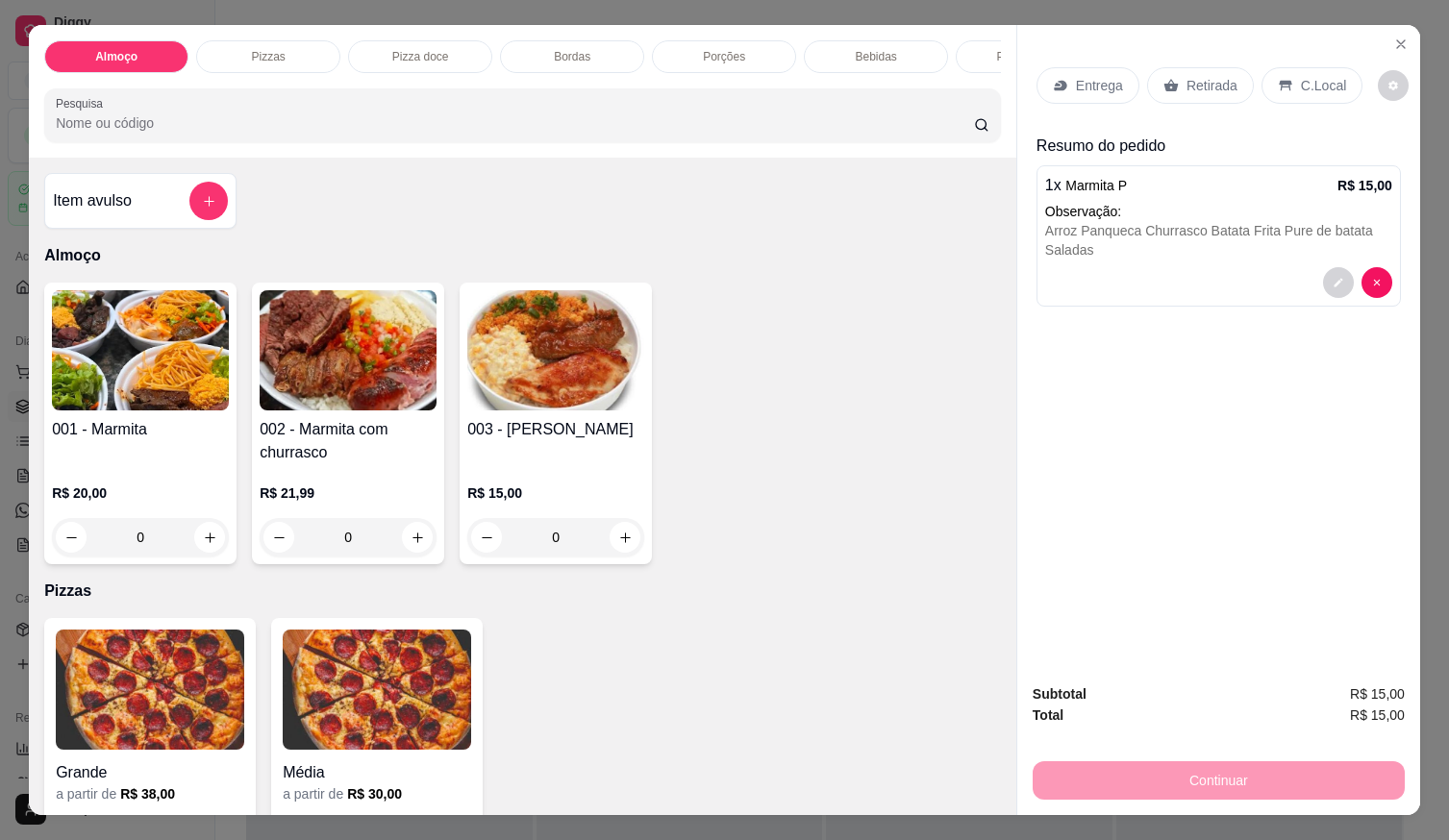
click at [1058, 82] on icon at bounding box center [1061, 86] width 16 height 16
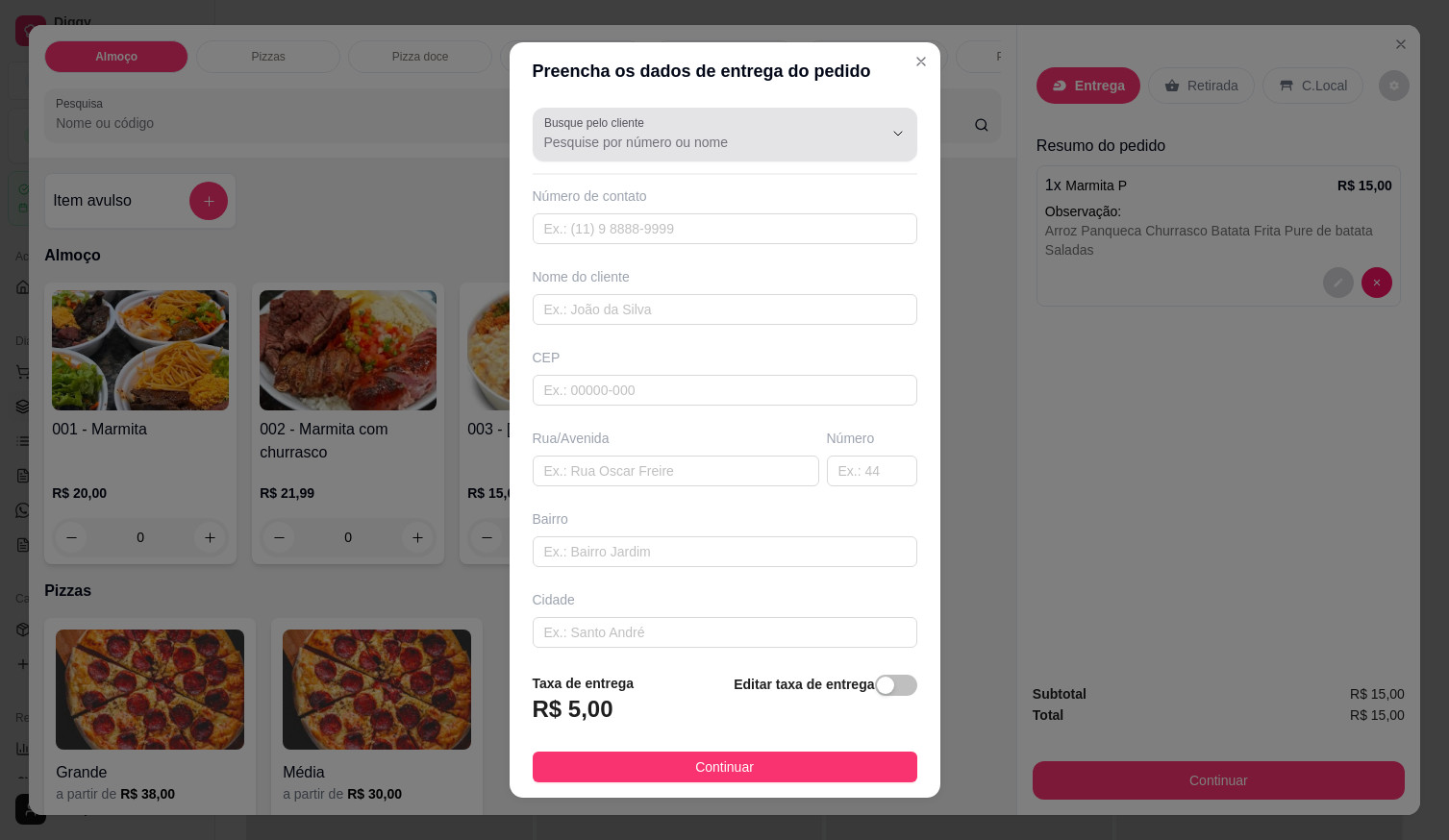
click at [733, 150] on input "Busque pelo cliente" at bounding box center [698, 141] width 307 height 19
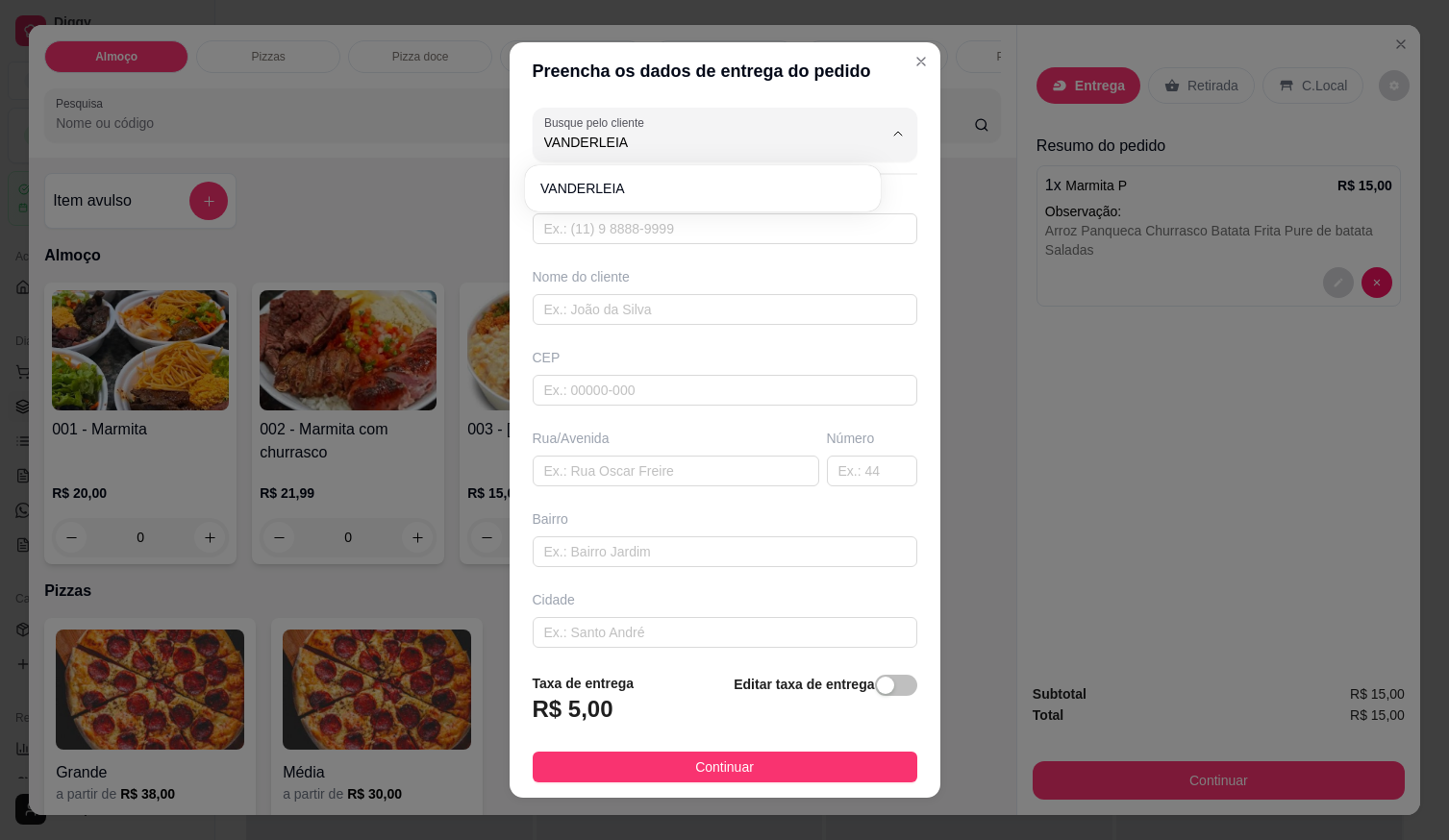
click at [727, 168] on div "VANDERLEIA" at bounding box center [703, 188] width 356 height 46
click at [687, 189] on span "VANDERLEIA" at bounding box center [693, 188] width 305 height 19
type input "VANDERLEIA"
type input "62998421895"
type input "VANDERLEIA"
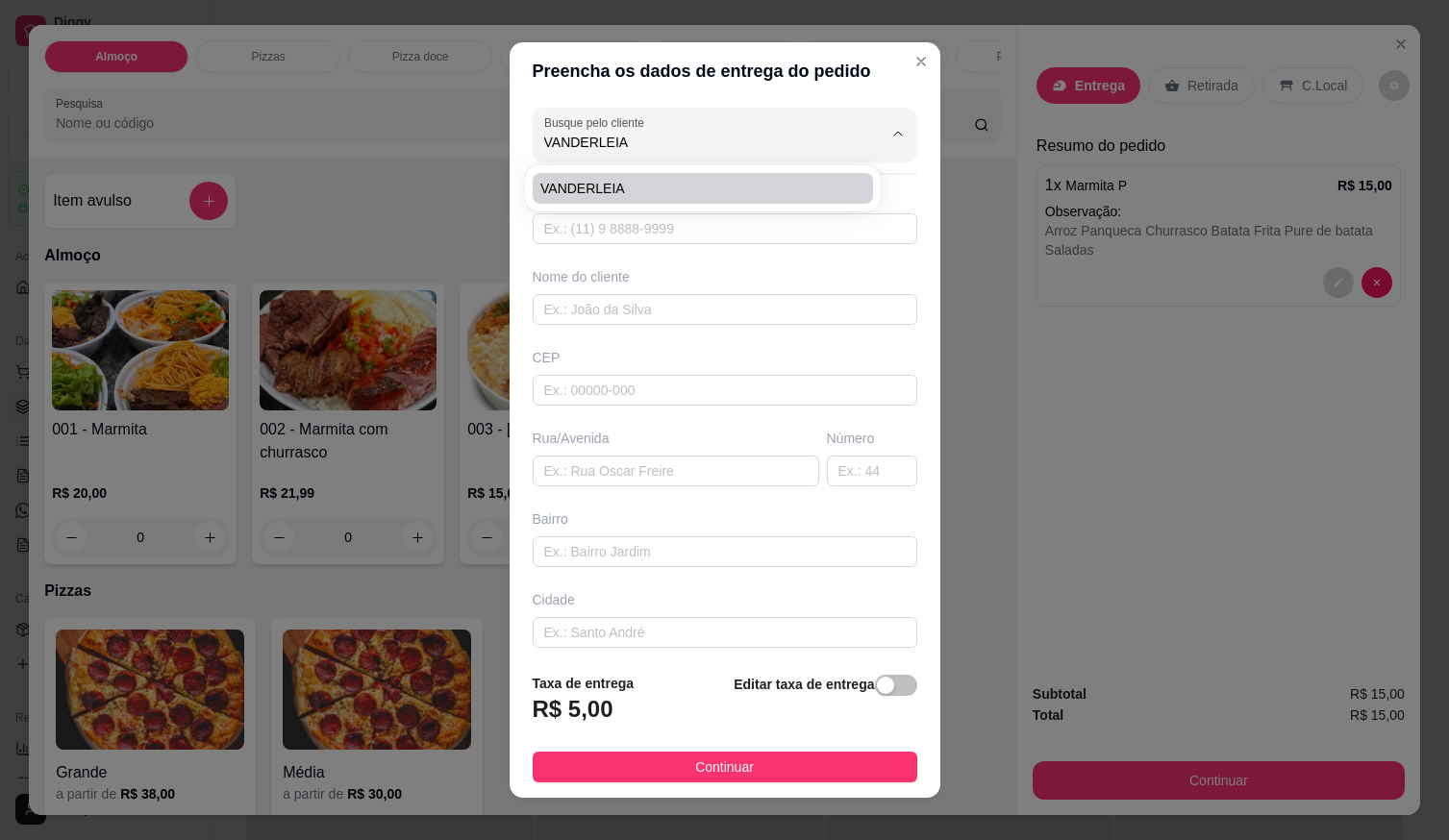
type input "Entregar na via 12 qd 127 lt 17 setor suL"
type input "fundo da creche"
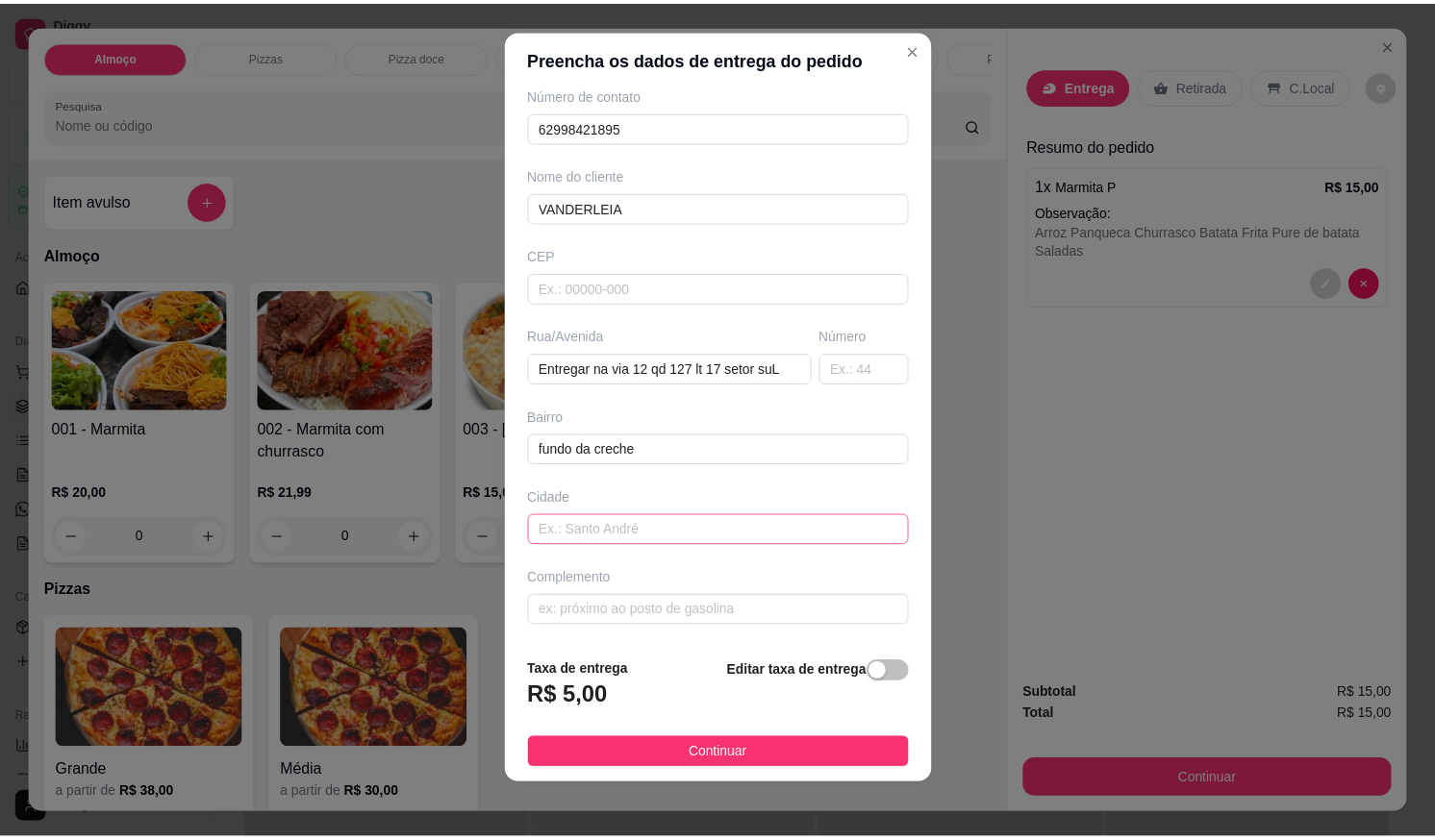
scroll to position [19, 0]
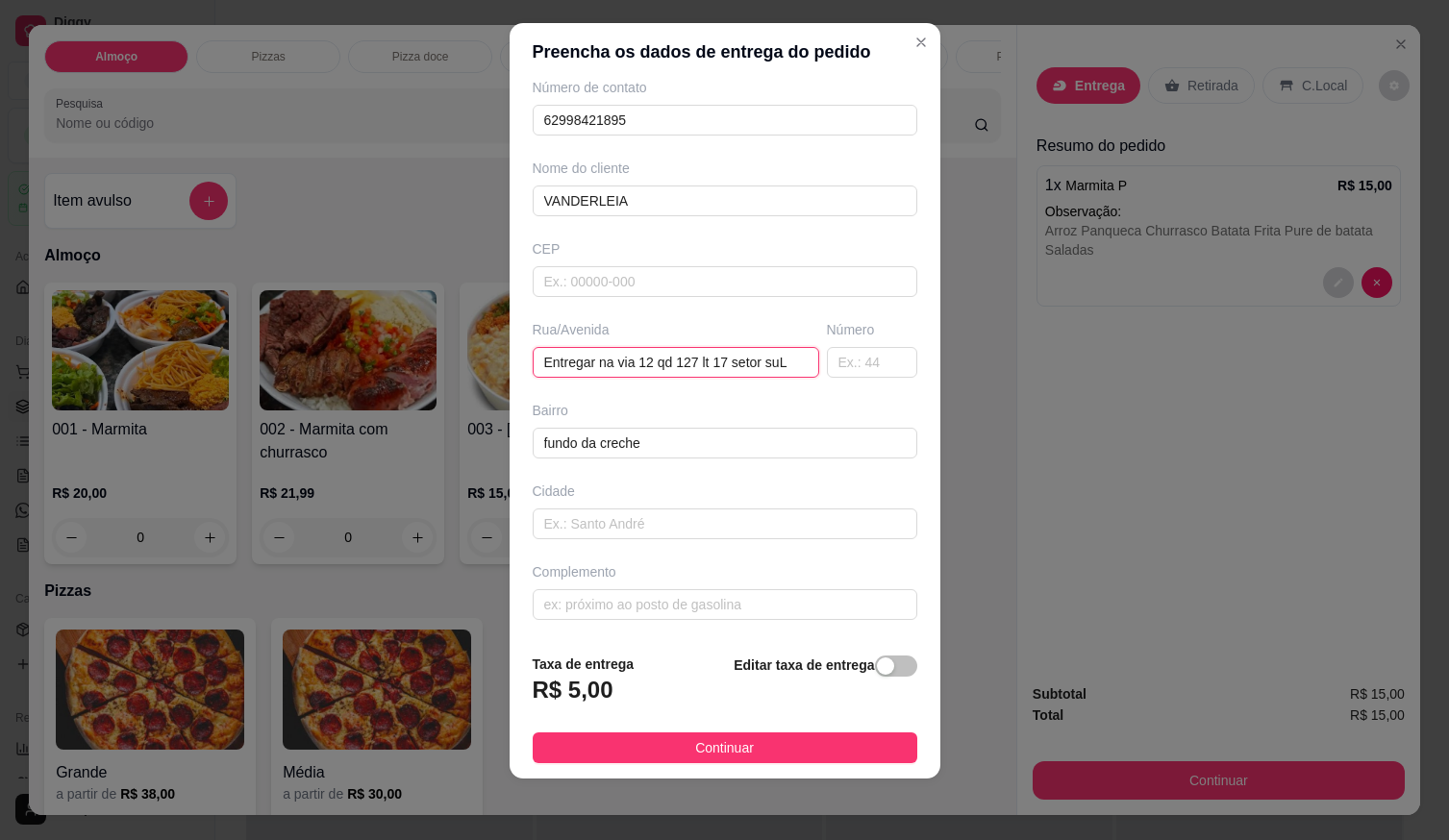
drag, startPoint x: 535, startPoint y: 357, endPoint x: 898, endPoint y: 330, distance: 364.0
click at [900, 330] on div "Busque pelo cliente VANDERLEIA Número de contato 62998421895 Nome do cliente VA…" at bounding box center [725, 360] width 431 height 558
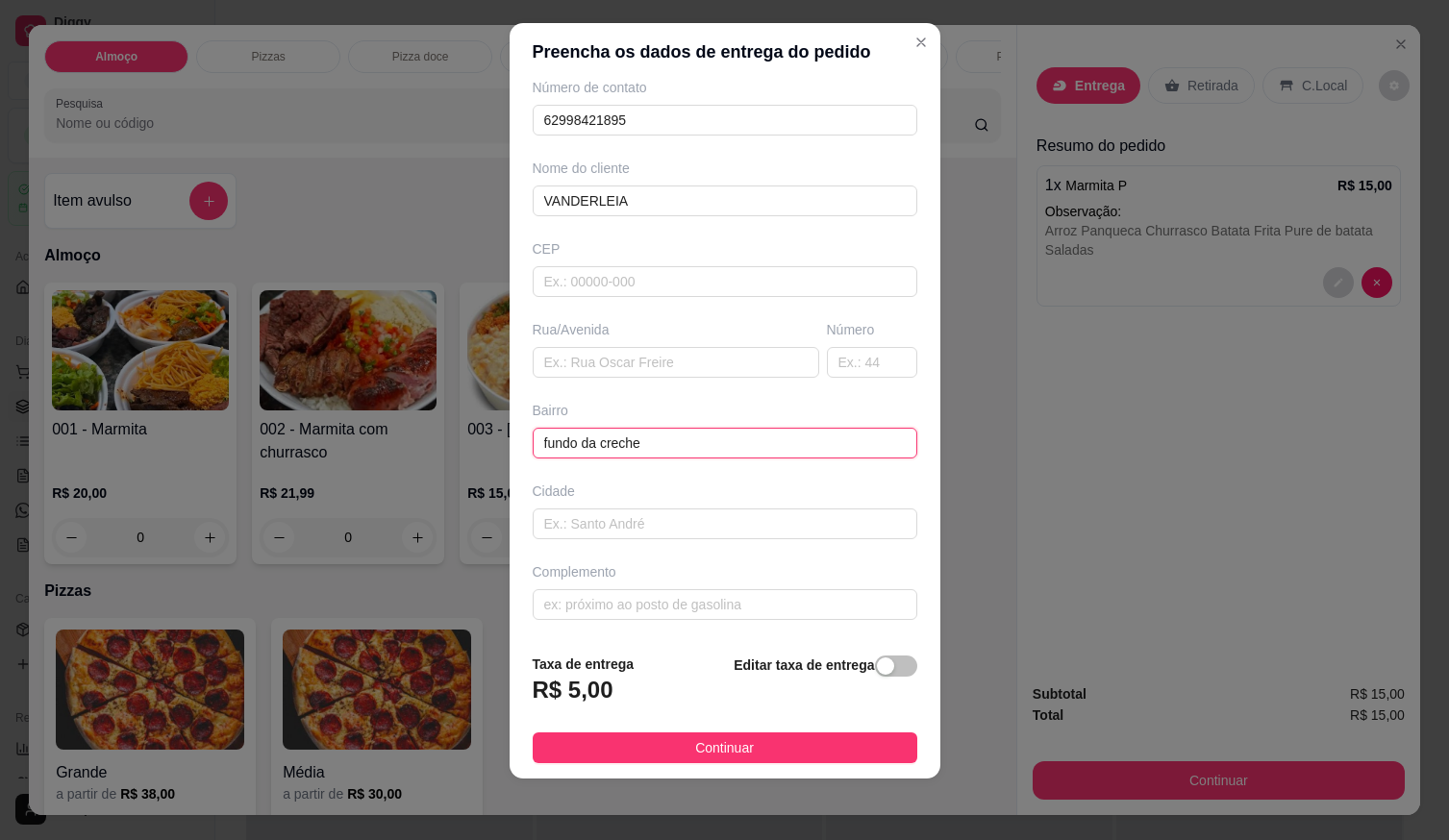
drag, startPoint x: 580, startPoint y: 461, endPoint x: 294, endPoint y: 486, distance: 287.1
click at [294, 487] on div "Preencha os dados de entrega do pedido Busque pelo cliente VANDERLEIA Número de…" at bounding box center [724, 420] width 1449 height 840
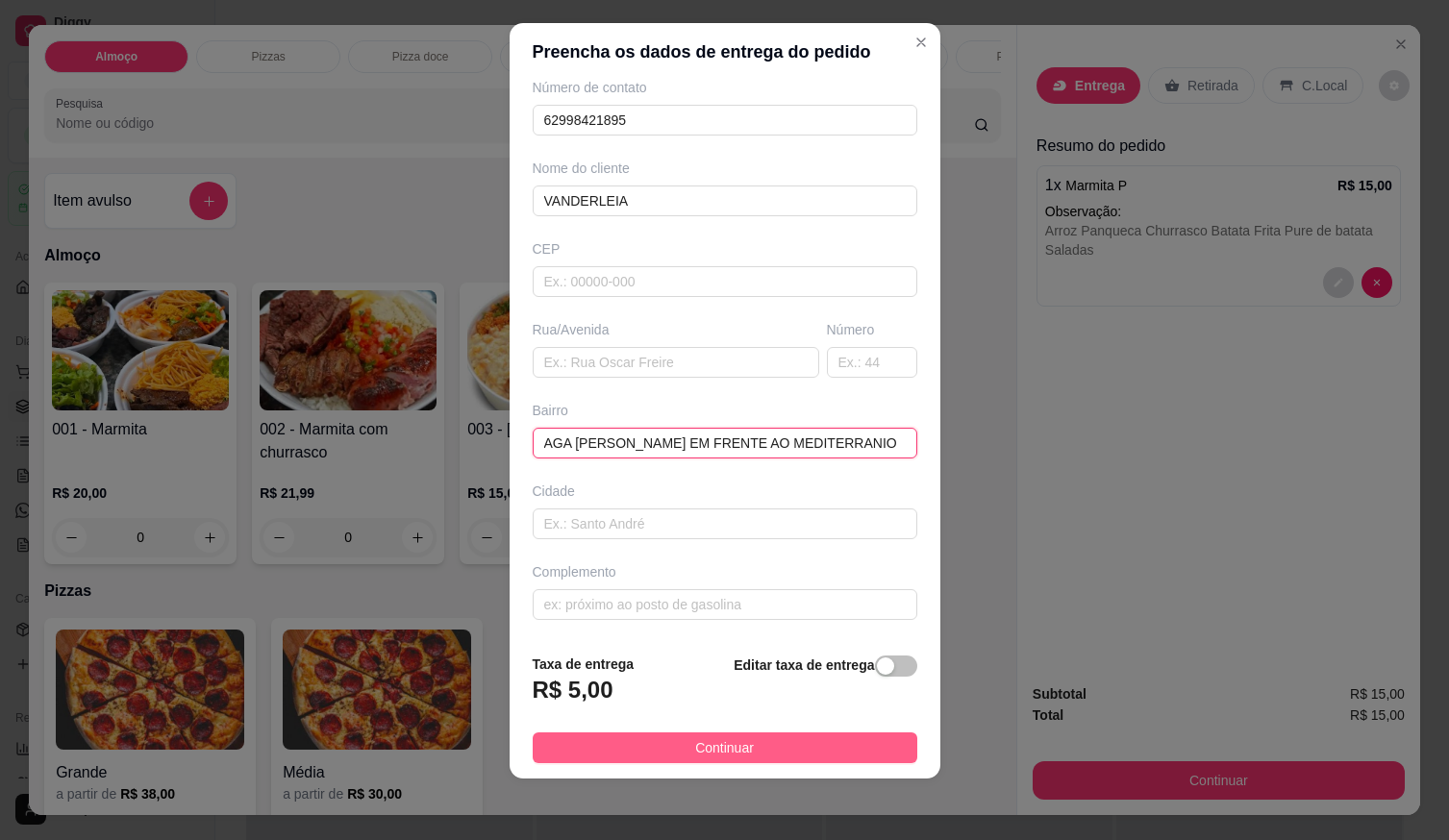
type input "AGA [PERSON_NAME] EM FRENTE AO MEDITERRANIO"
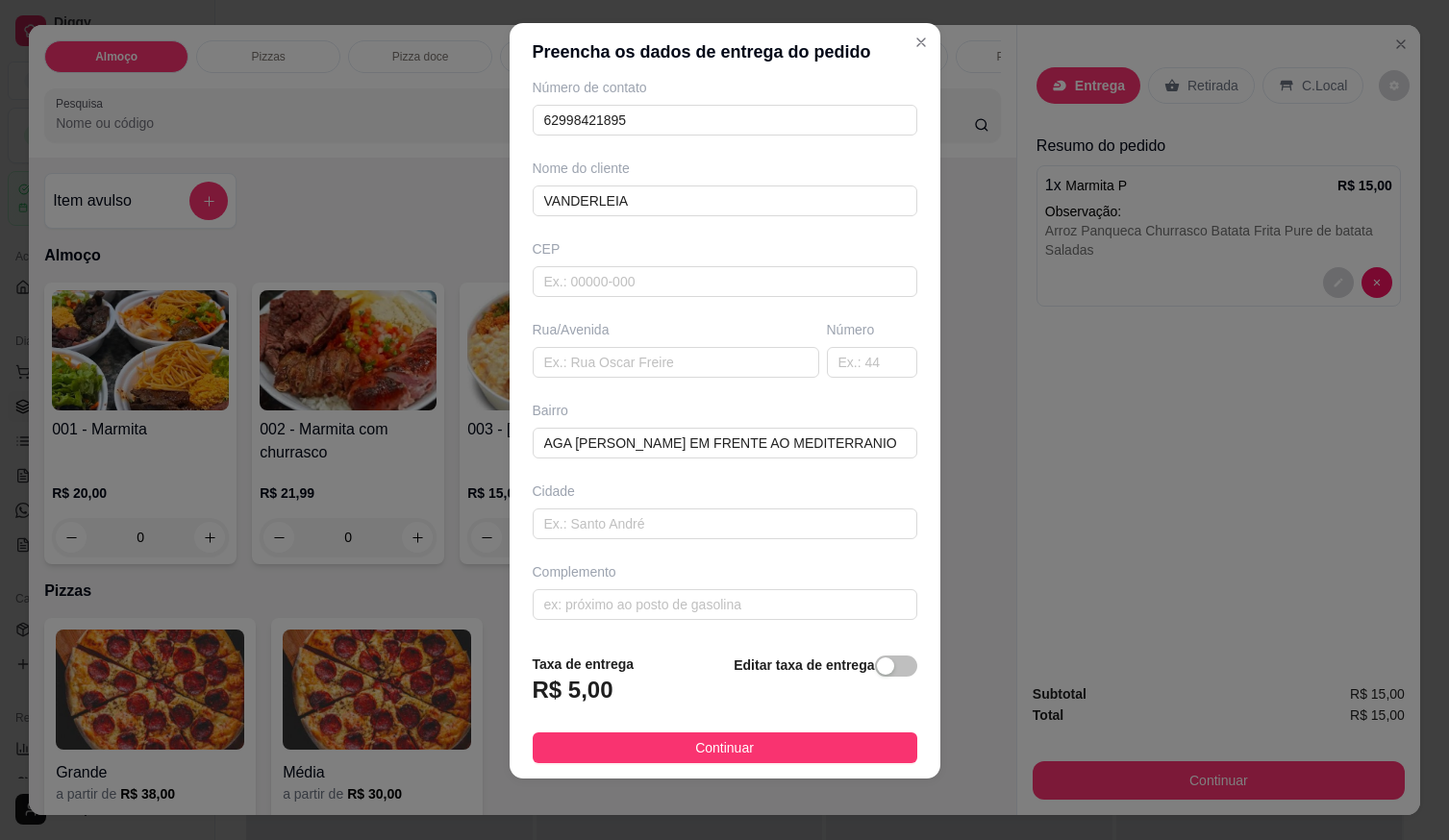
drag, startPoint x: 781, startPoint y: 755, endPoint x: 858, endPoint y: 756, distance: 77.0
click at [783, 755] on button "Continuar" at bounding box center [724, 747] width 384 height 31
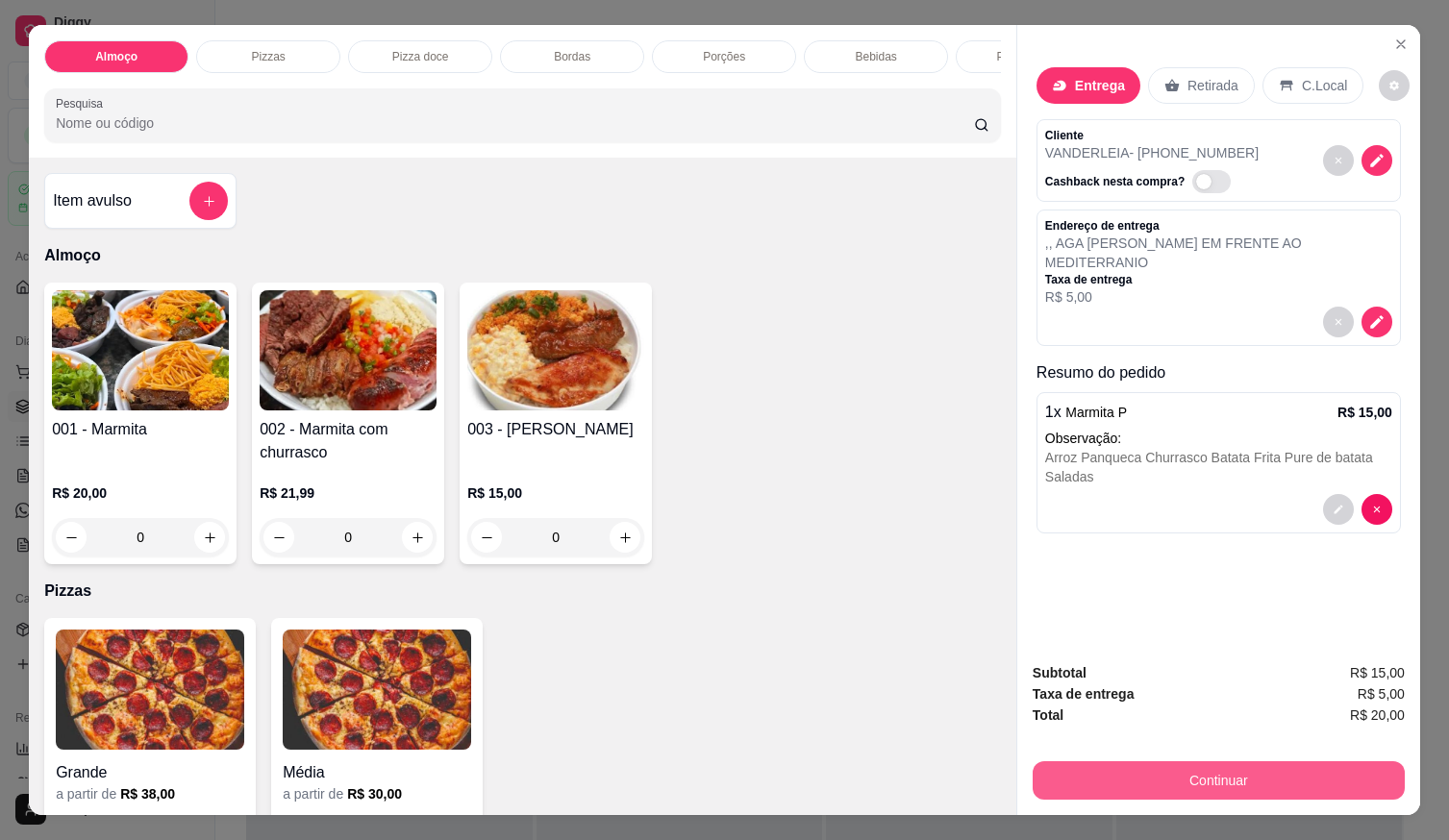
click at [1078, 781] on button "Continuar" at bounding box center [1219, 781] width 373 height 39
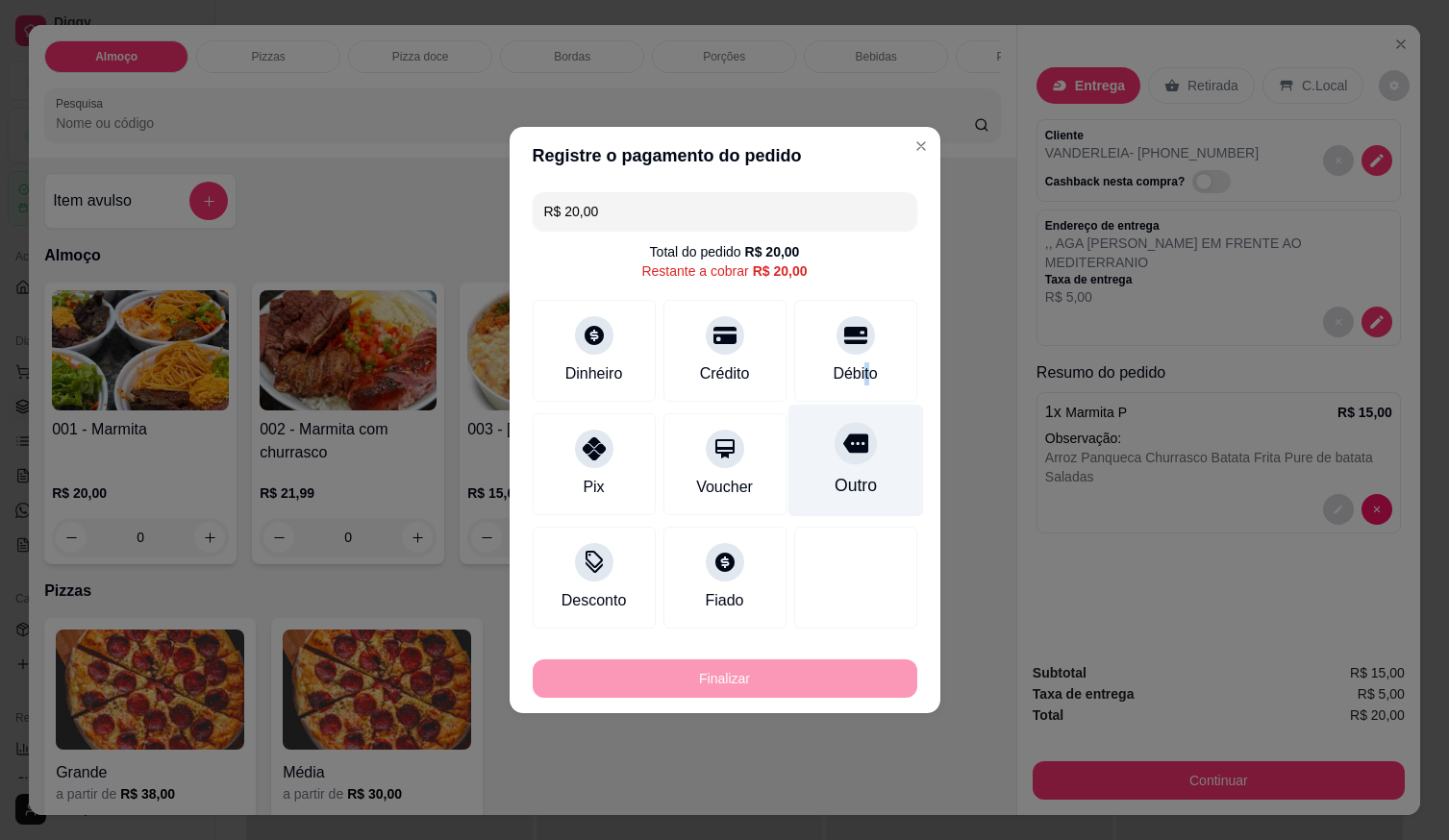
drag, startPoint x: 857, startPoint y: 366, endPoint x: 841, endPoint y: 369, distance: 16.3
click at [851, 363] on div "Débito" at bounding box center [855, 374] width 44 height 23
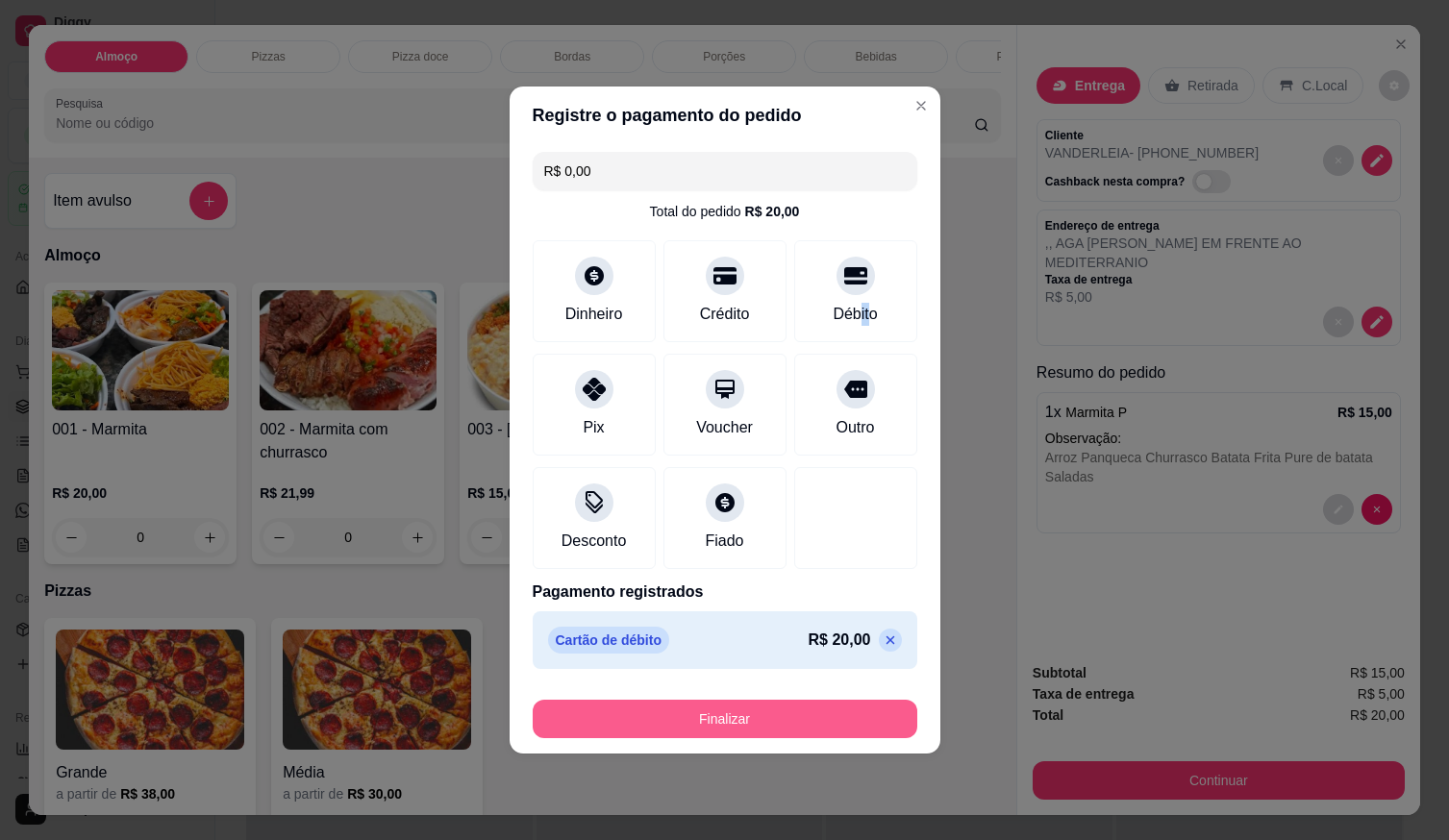
click at [810, 726] on button "Finalizar" at bounding box center [724, 718] width 384 height 39
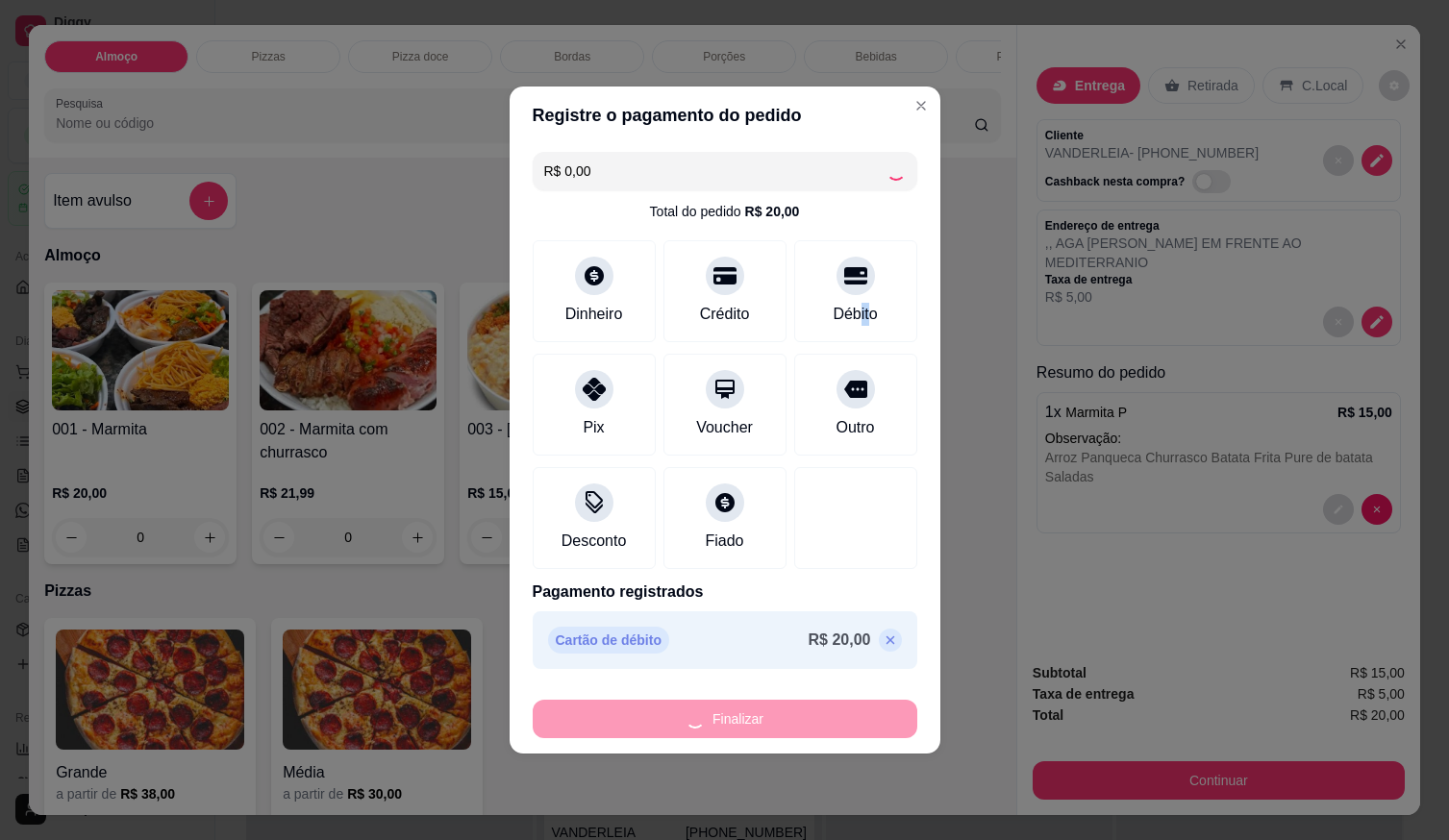
type input "-R$ 20,00"
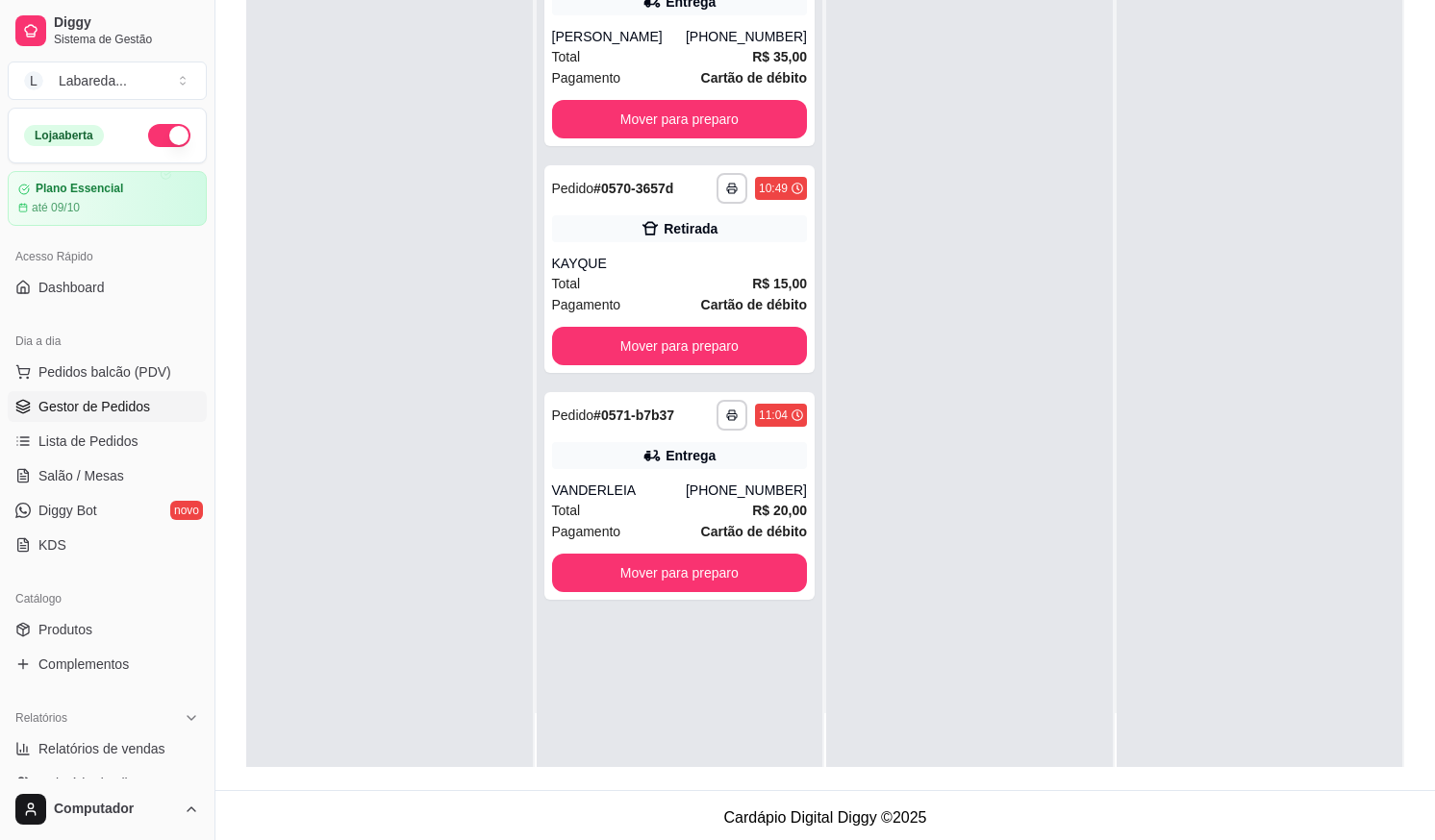
scroll to position [294, 0]
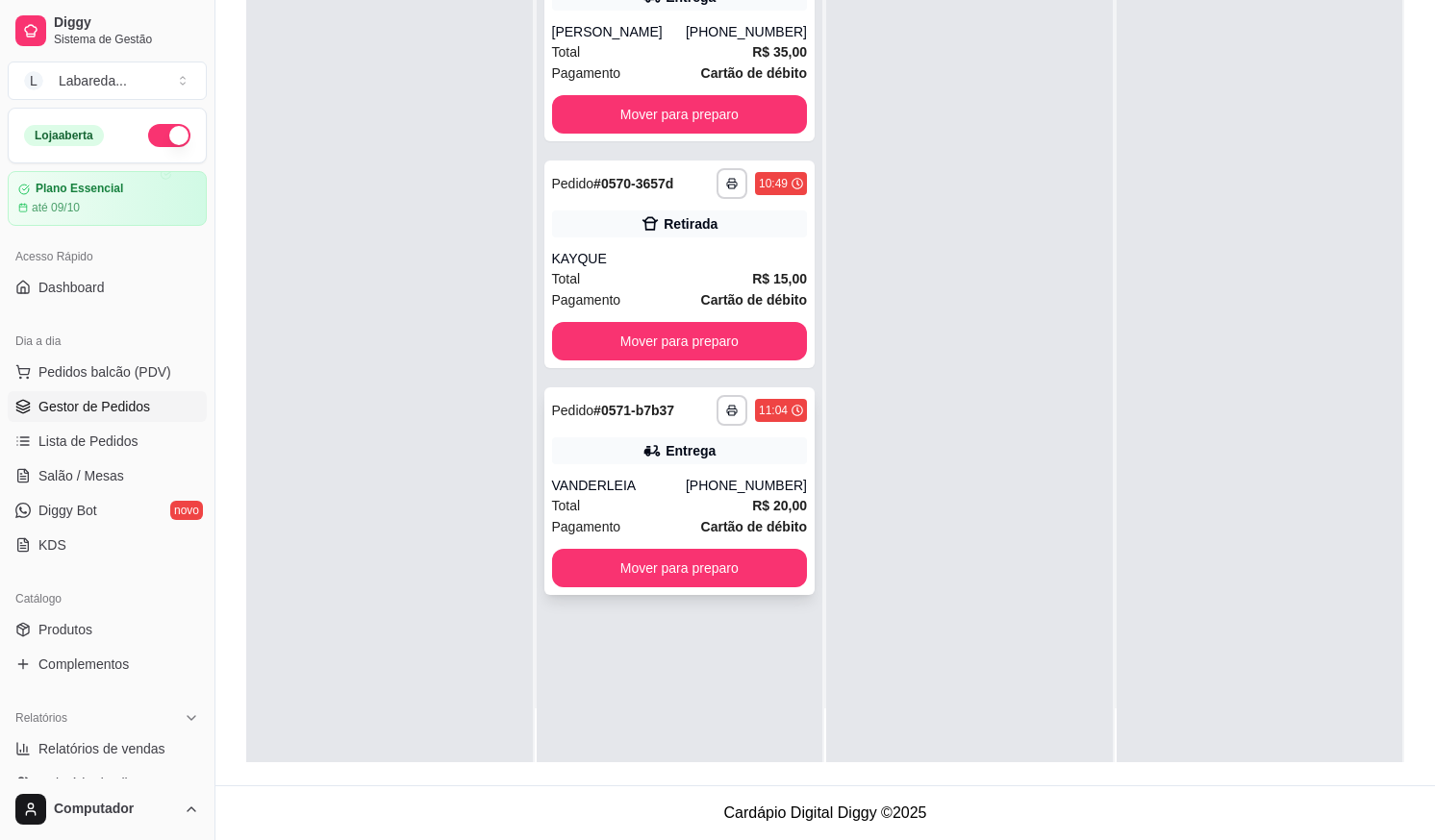
click at [662, 460] on div "Entrega" at bounding box center [680, 451] width 256 height 27
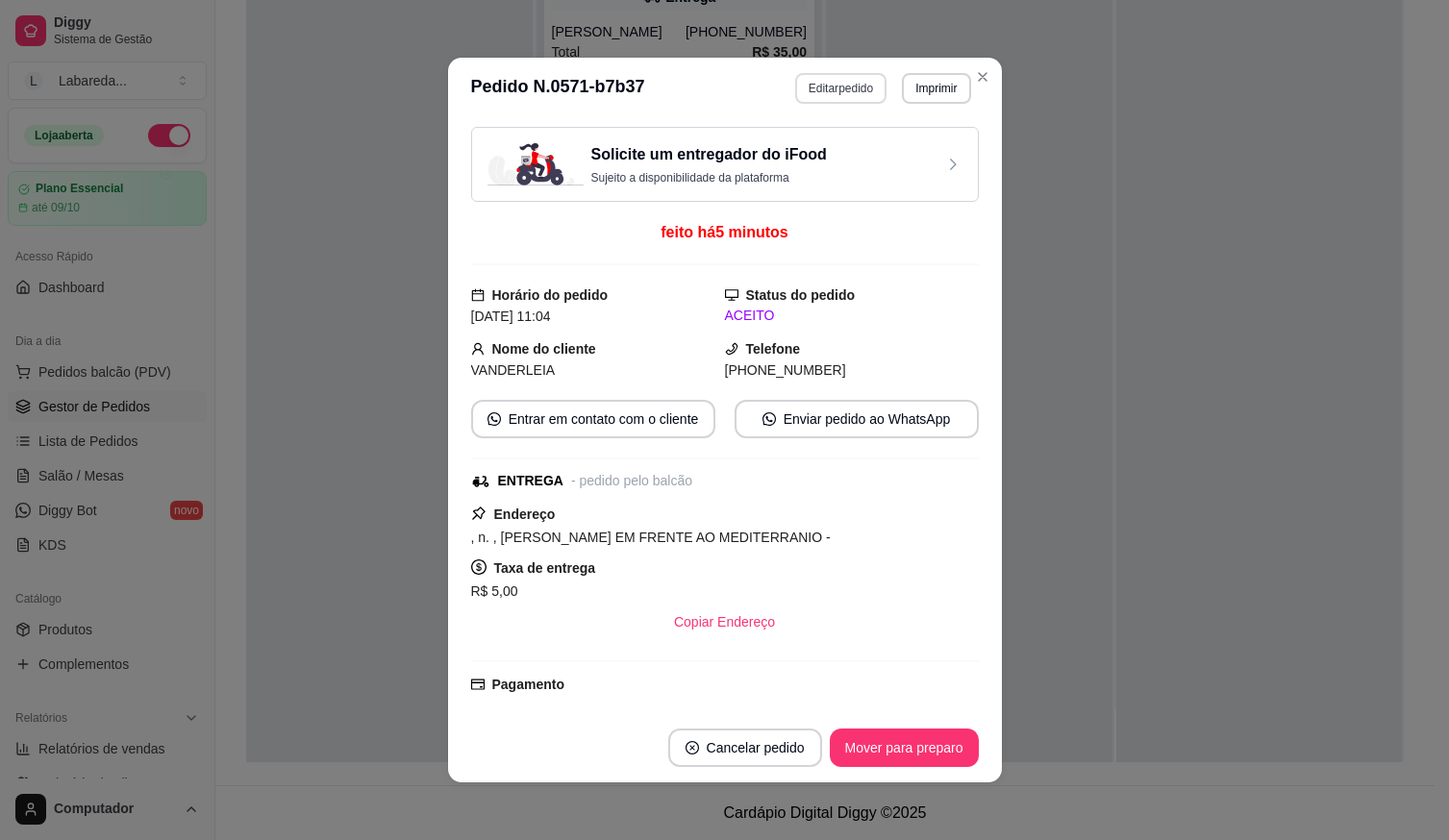
click at [840, 86] on button "Editar pedido" at bounding box center [841, 88] width 91 height 31
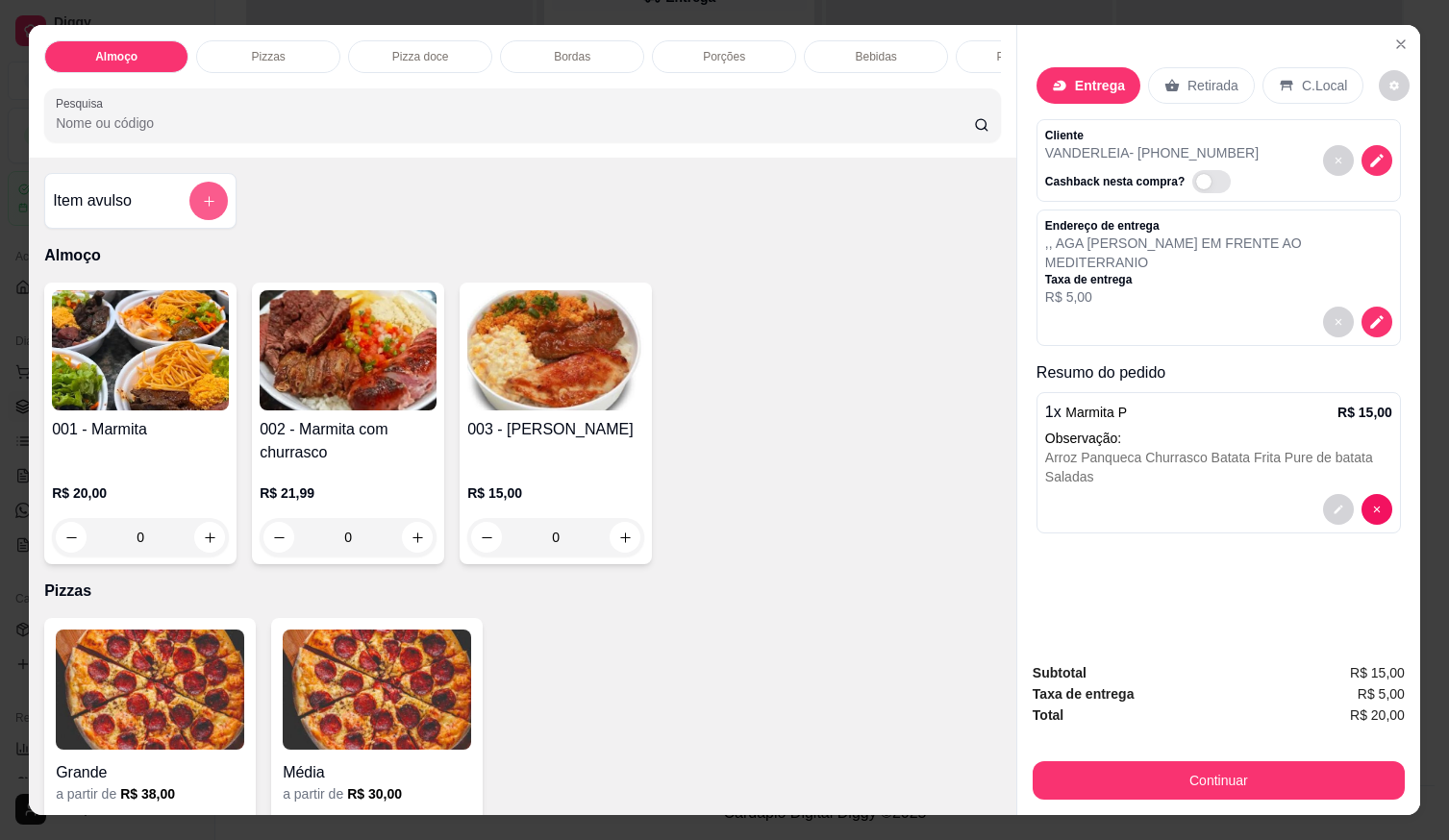
click at [202, 209] on icon "add-separate-item" at bounding box center [209, 202] width 15 height 15
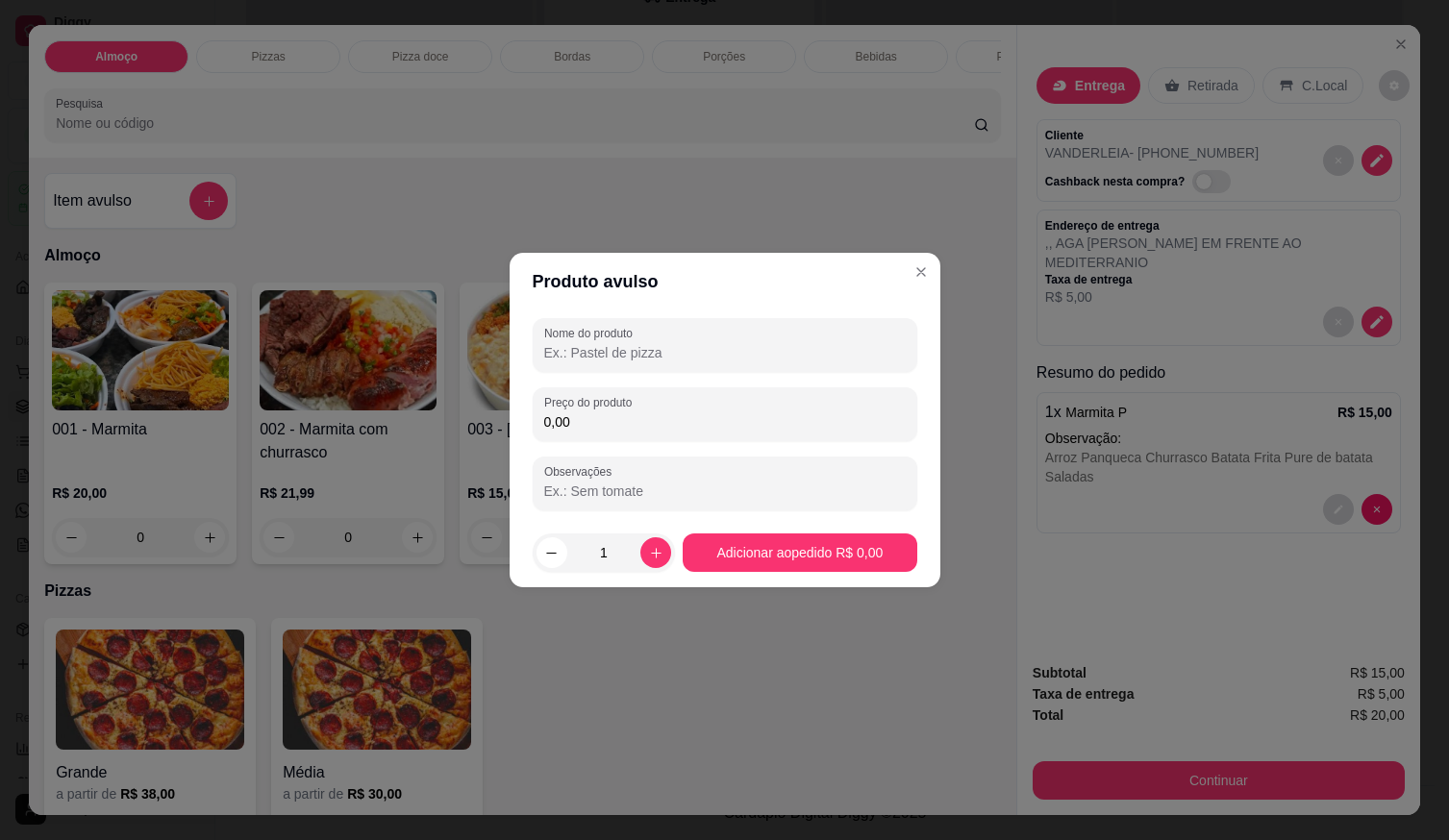
drag, startPoint x: 643, startPoint y: 439, endPoint x: 642, endPoint y: 423, distance: 16.0
click at [643, 433] on div "Preço do produto 0,00" at bounding box center [724, 414] width 384 height 53
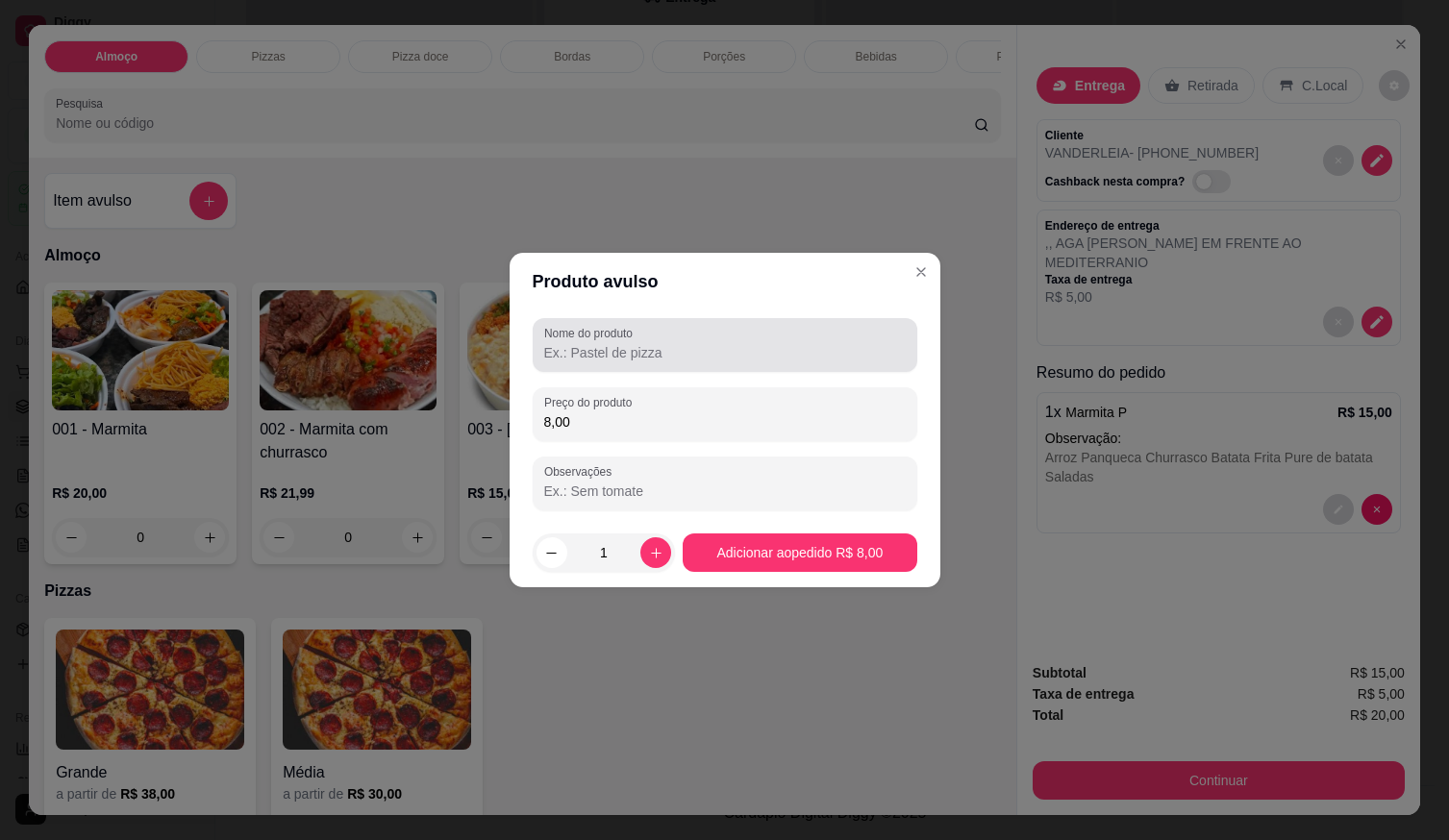
type input "8,00"
click at [659, 352] on input "Nome do produto" at bounding box center [725, 352] width 362 height 19
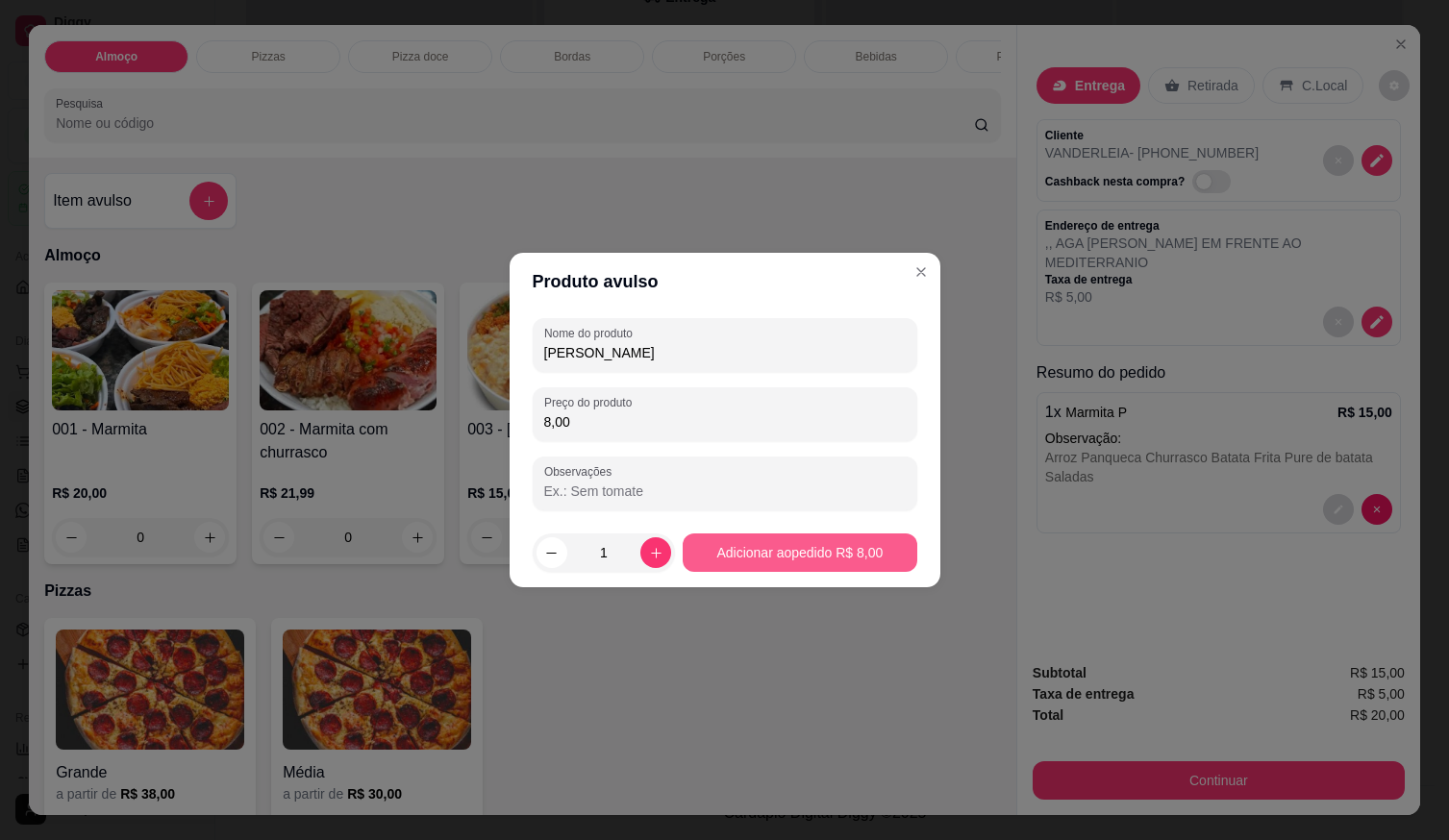
type input "[PERSON_NAME]"
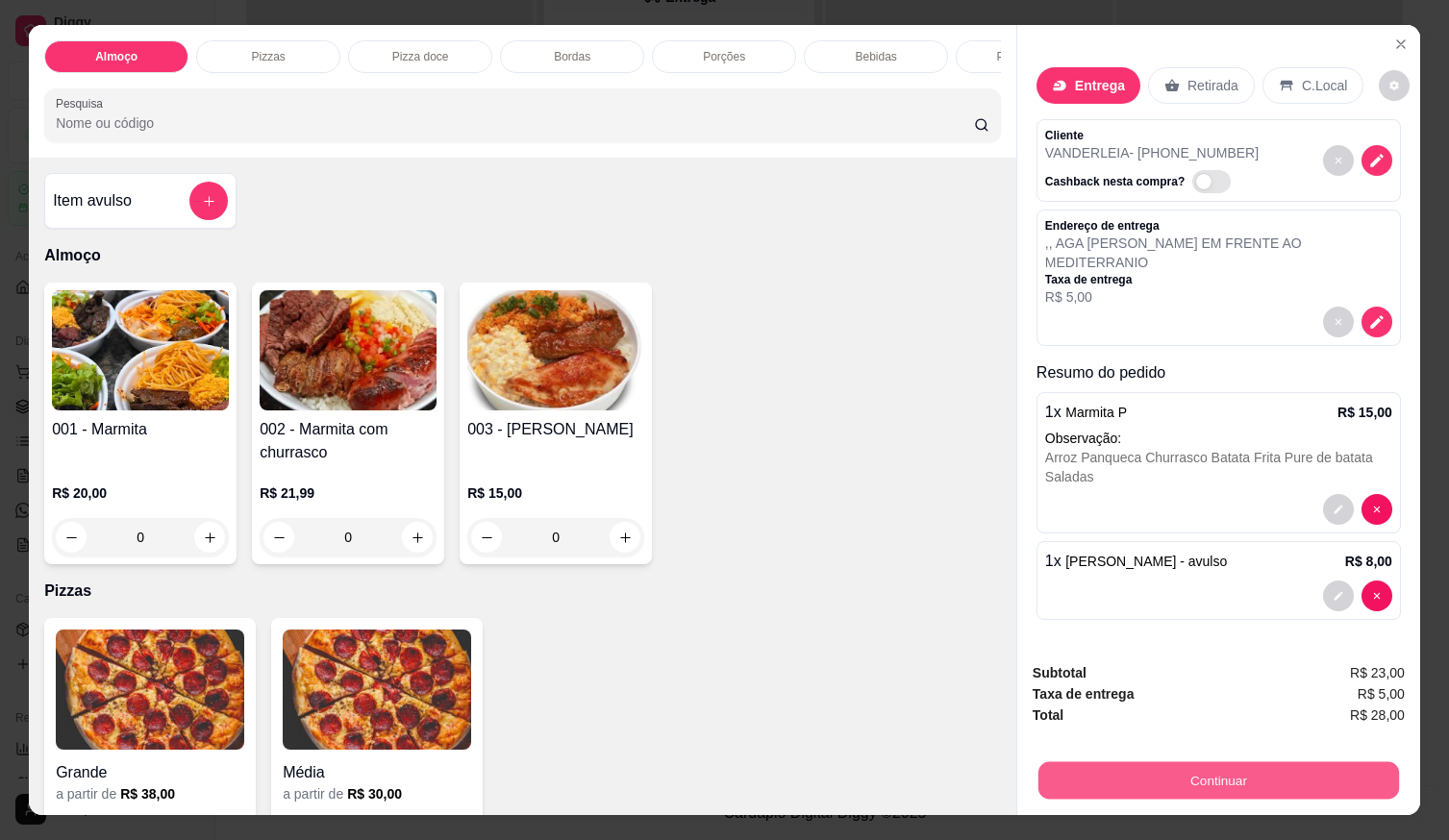
click at [1101, 776] on button "Continuar" at bounding box center [1219, 781] width 361 height 38
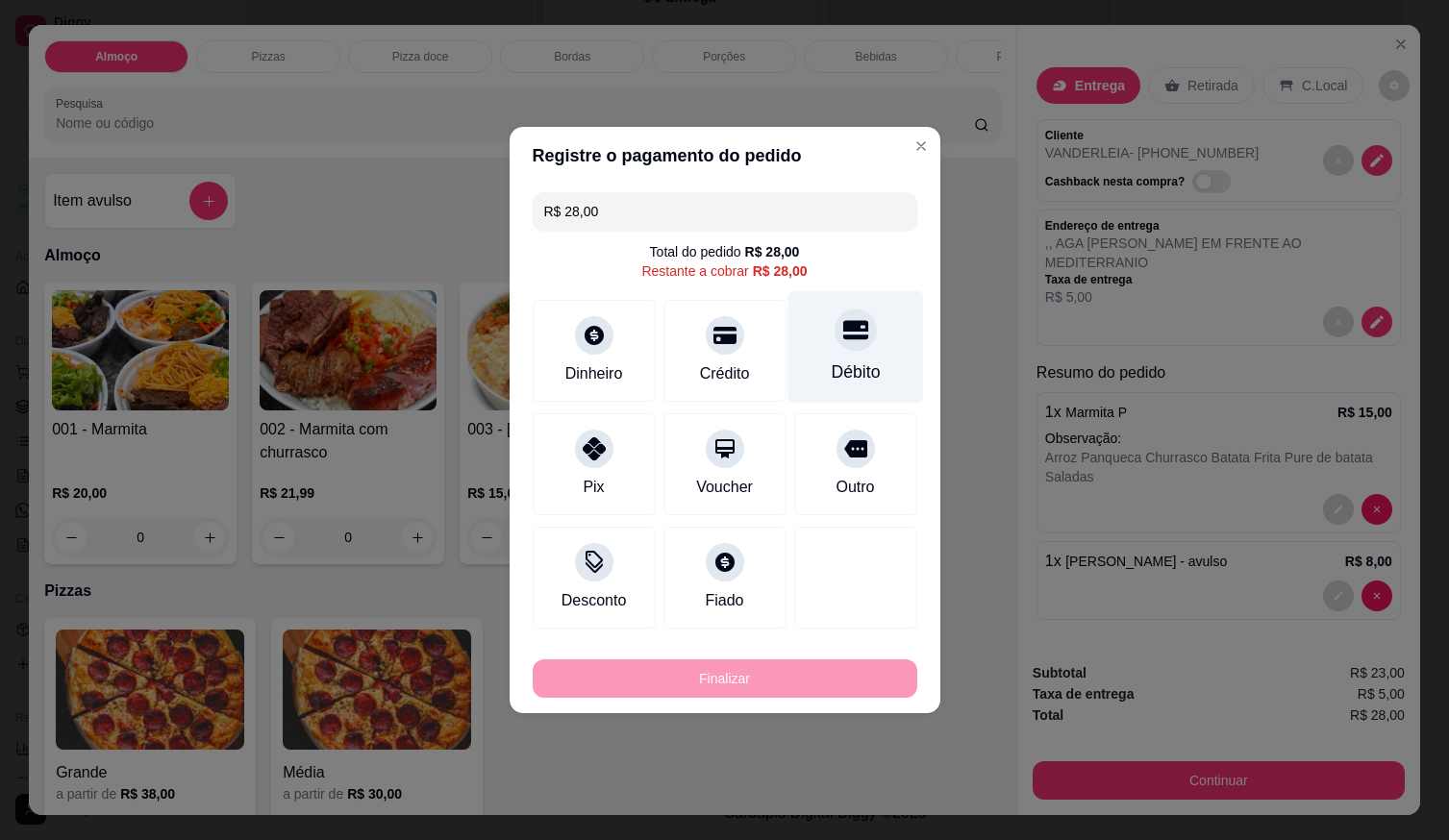
click at [851, 356] on div "Débito" at bounding box center [855, 348] width 135 height 113
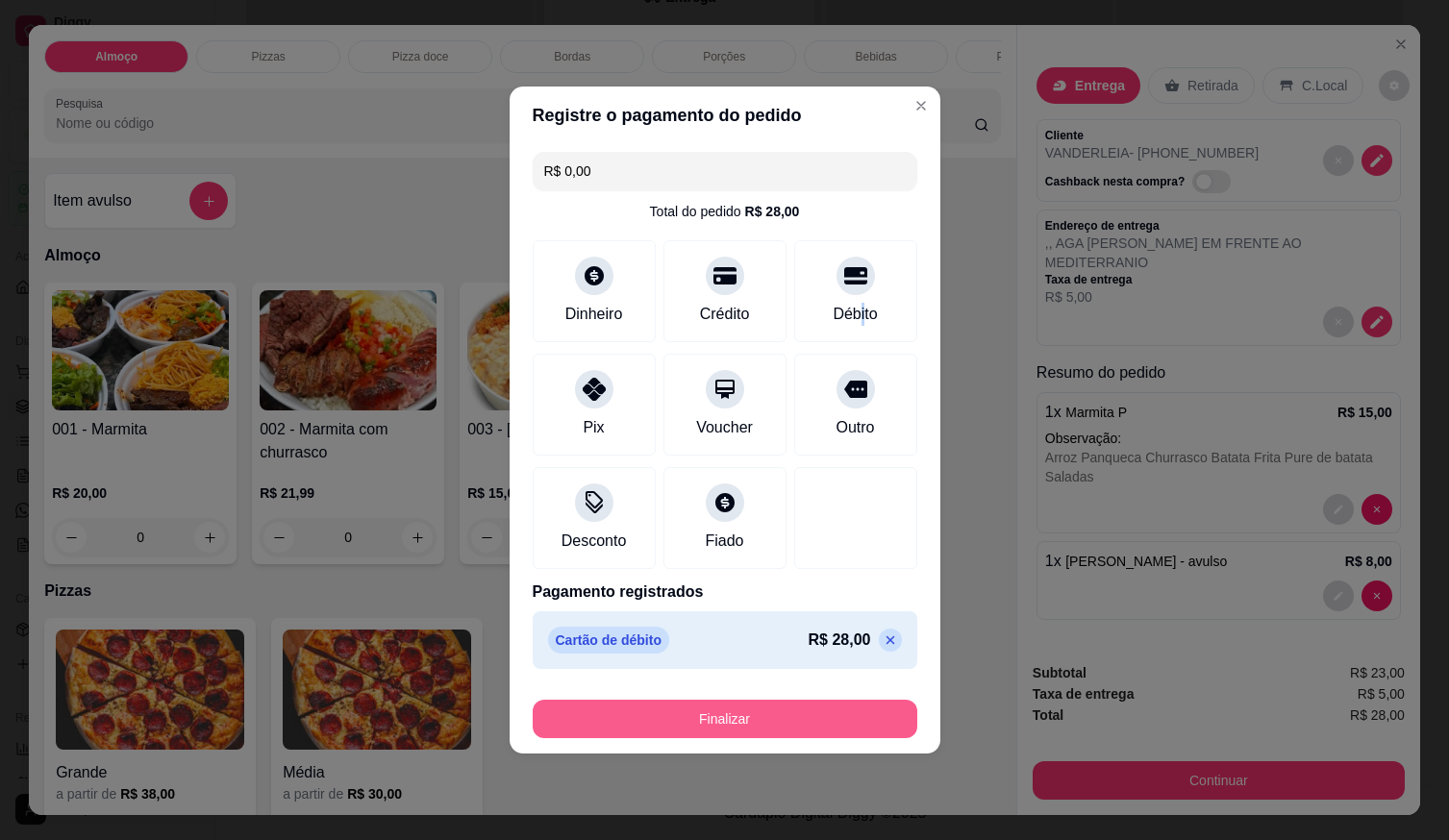
click at [834, 712] on button "Finalizar" at bounding box center [724, 718] width 384 height 39
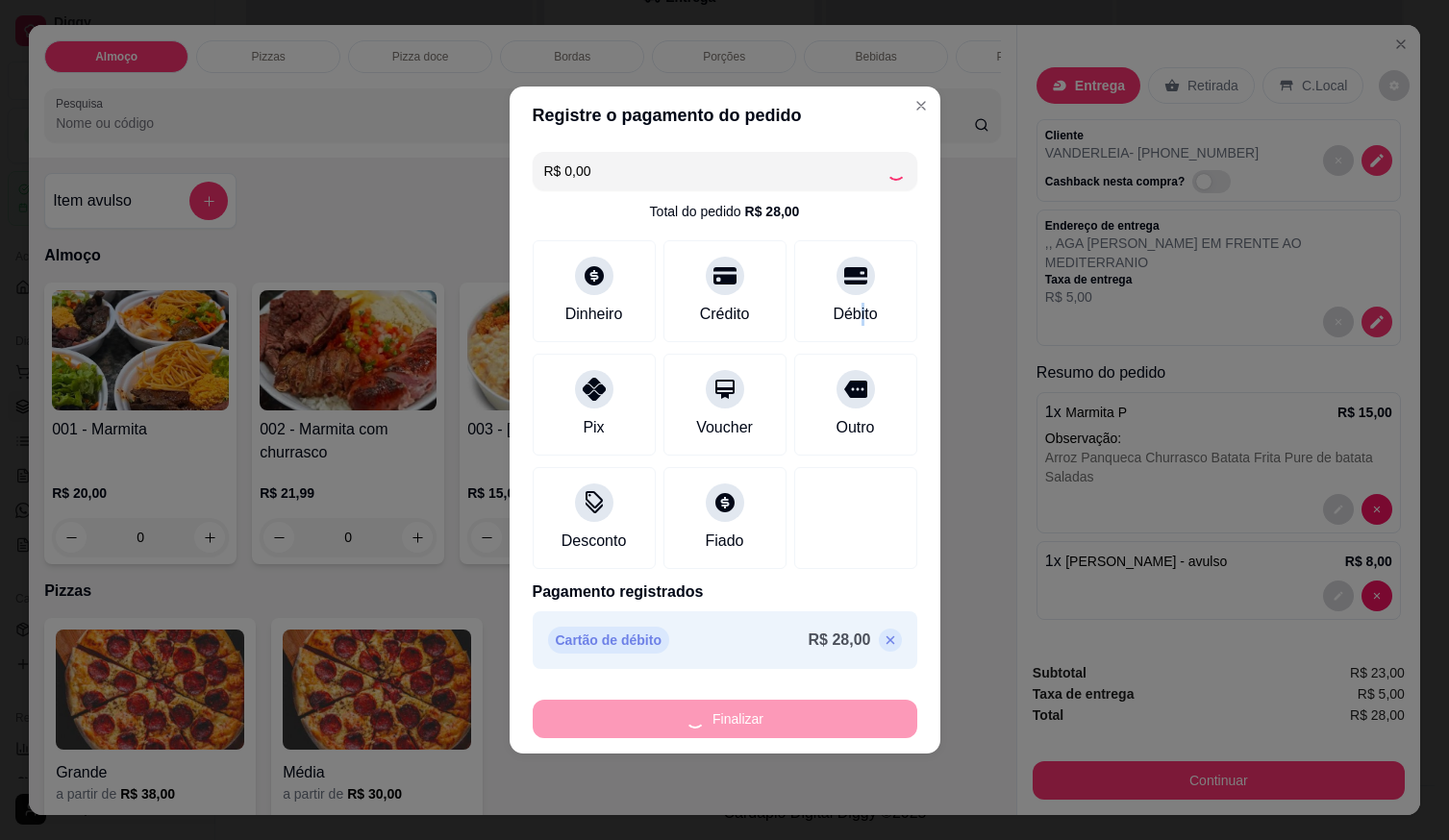
type input "-R$ 28,00"
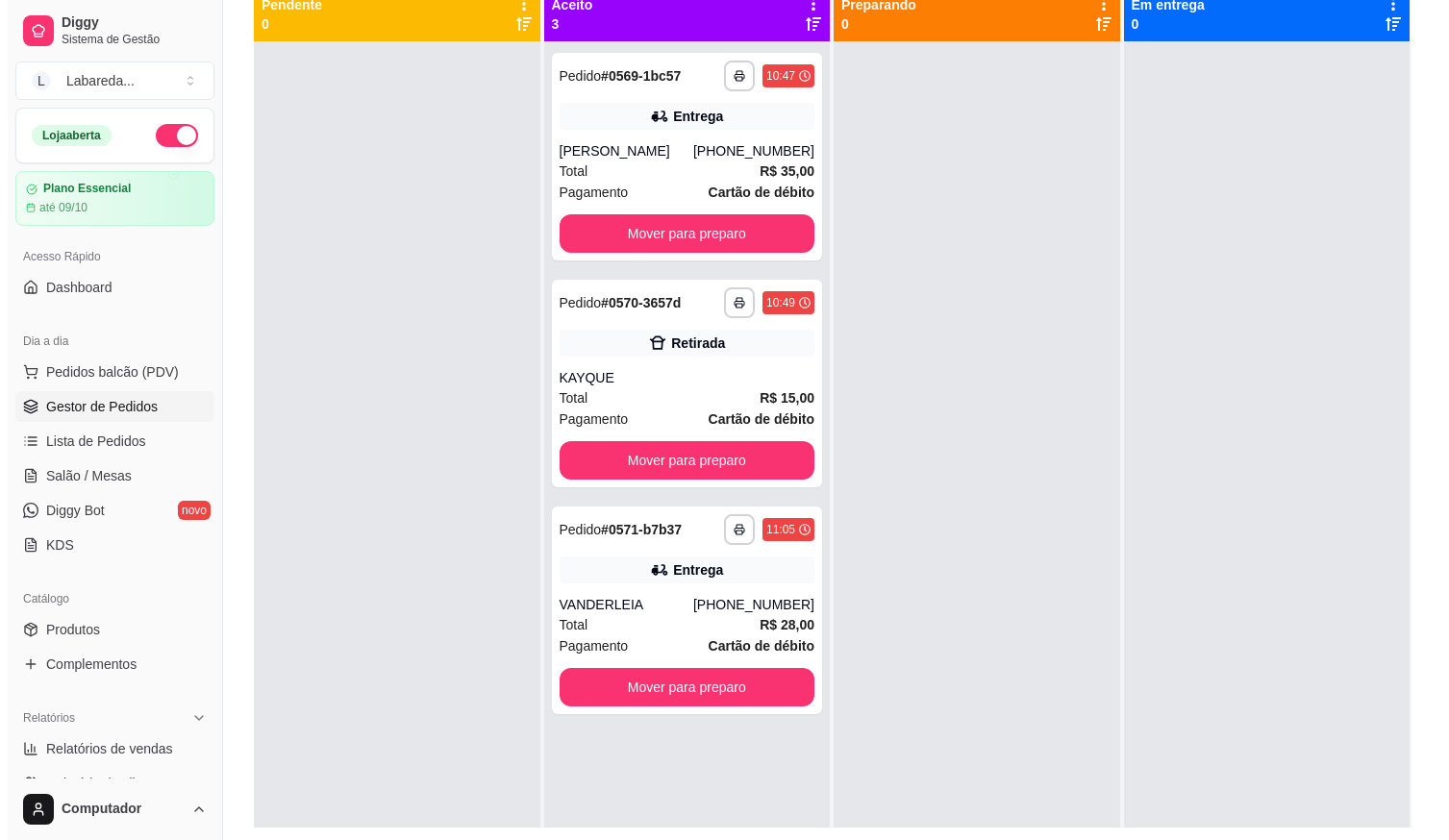
scroll to position [0, 0]
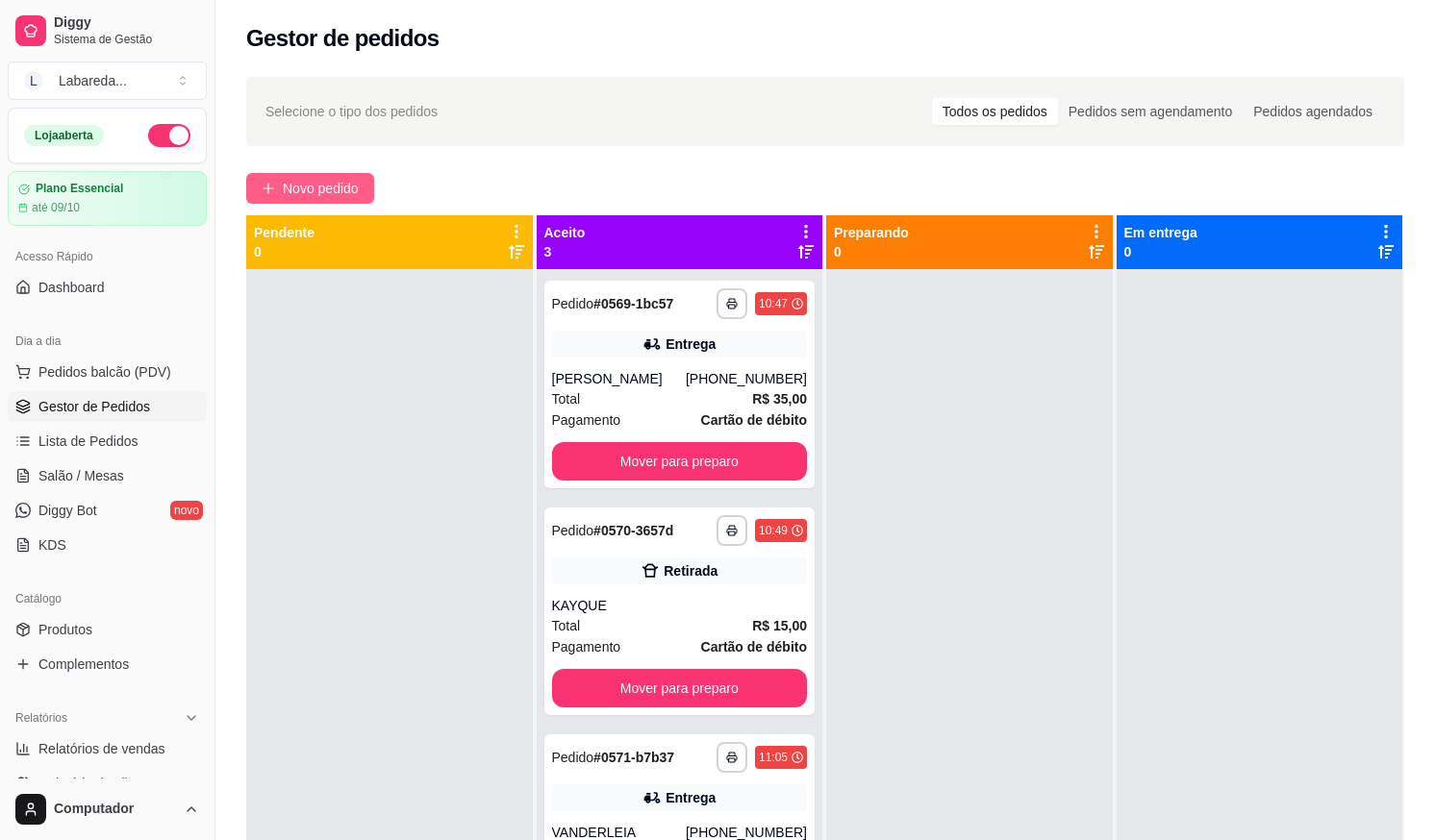
click at [314, 192] on span "Novo pedido" at bounding box center [320, 188] width 76 height 21
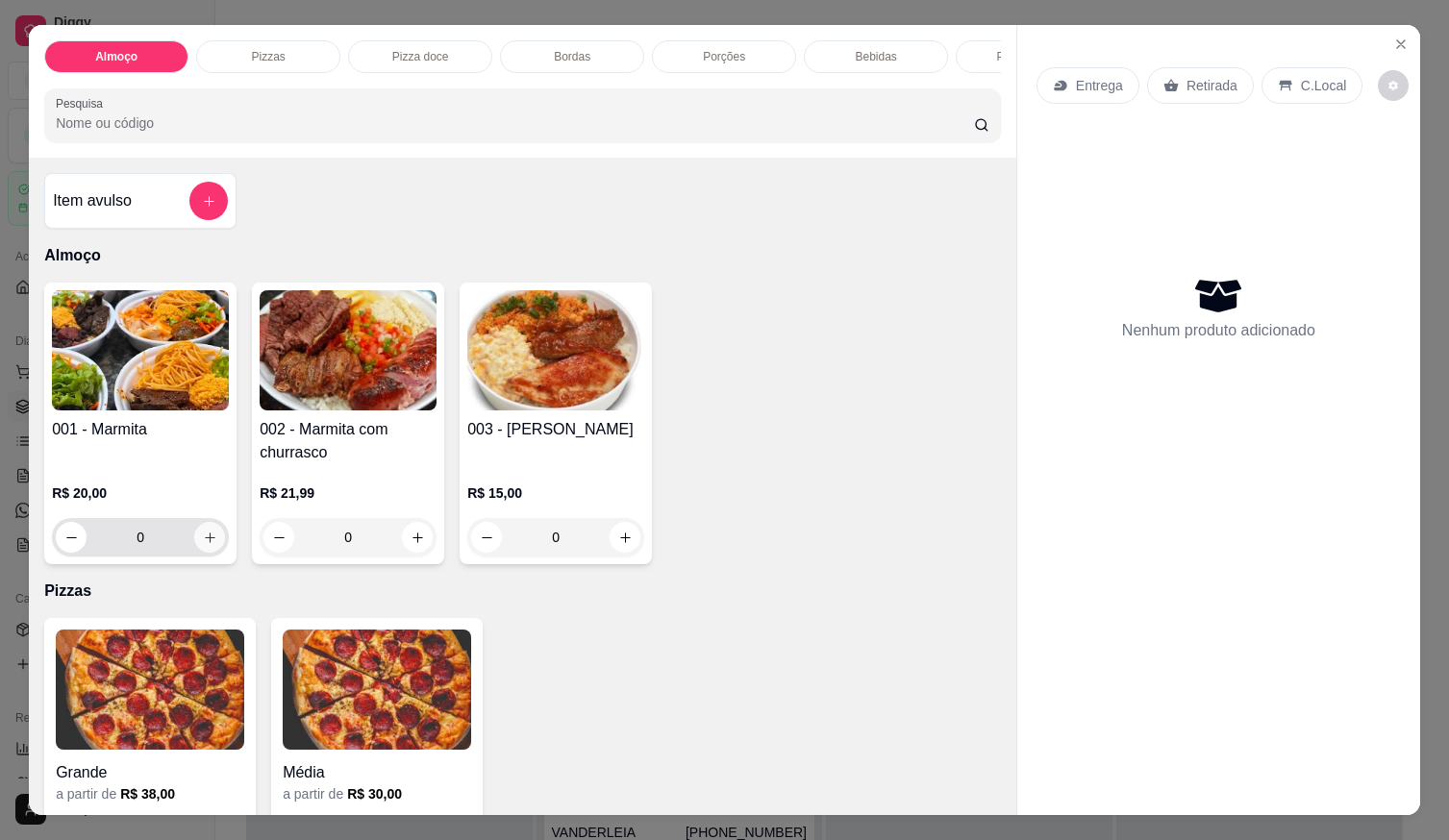
click at [203, 546] on icon "increase-product-quantity" at bounding box center [210, 538] width 15 height 15
type input "1"
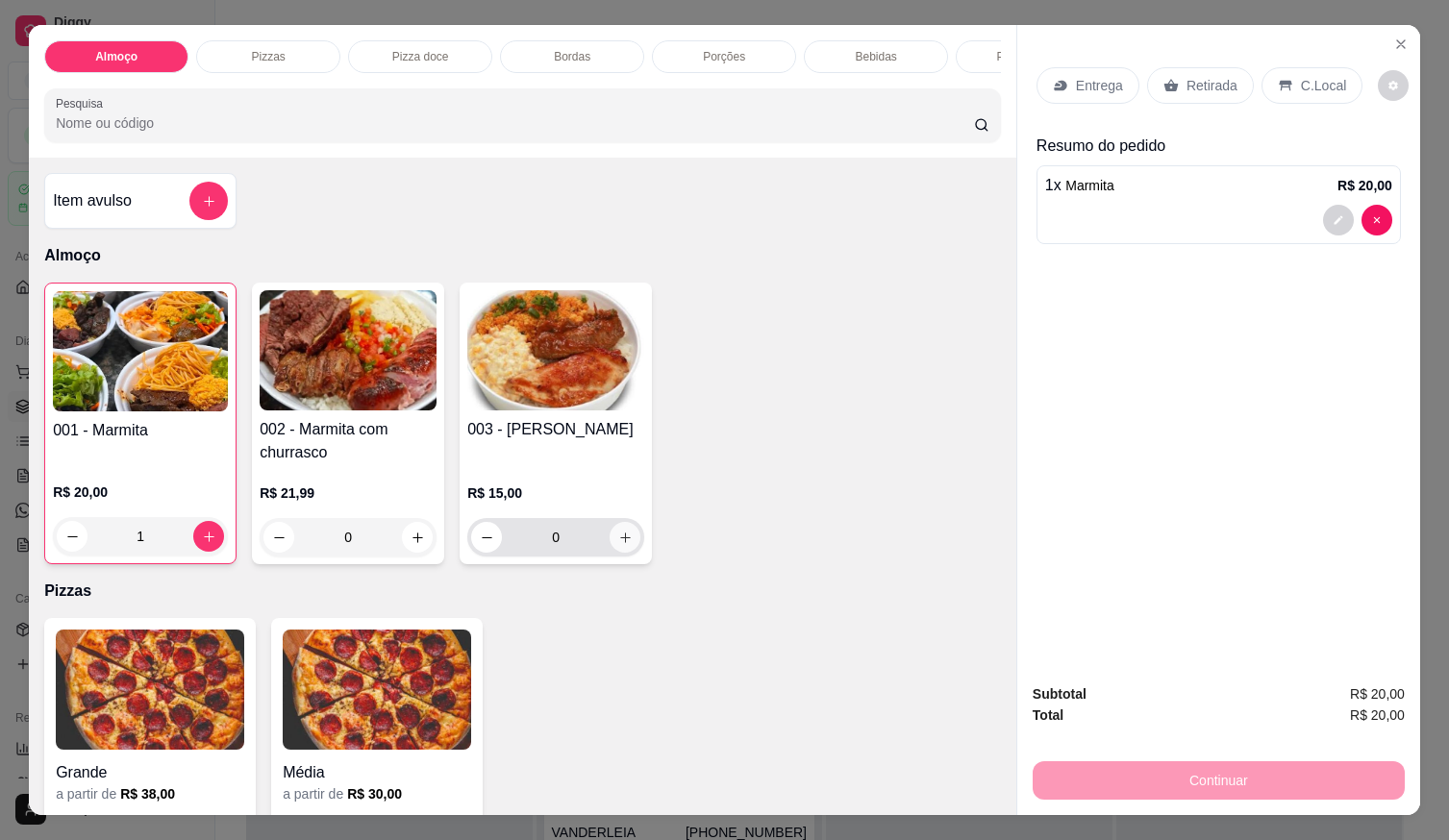
click at [624, 546] on icon "increase-product-quantity" at bounding box center [626, 538] width 15 height 15
type input "1"
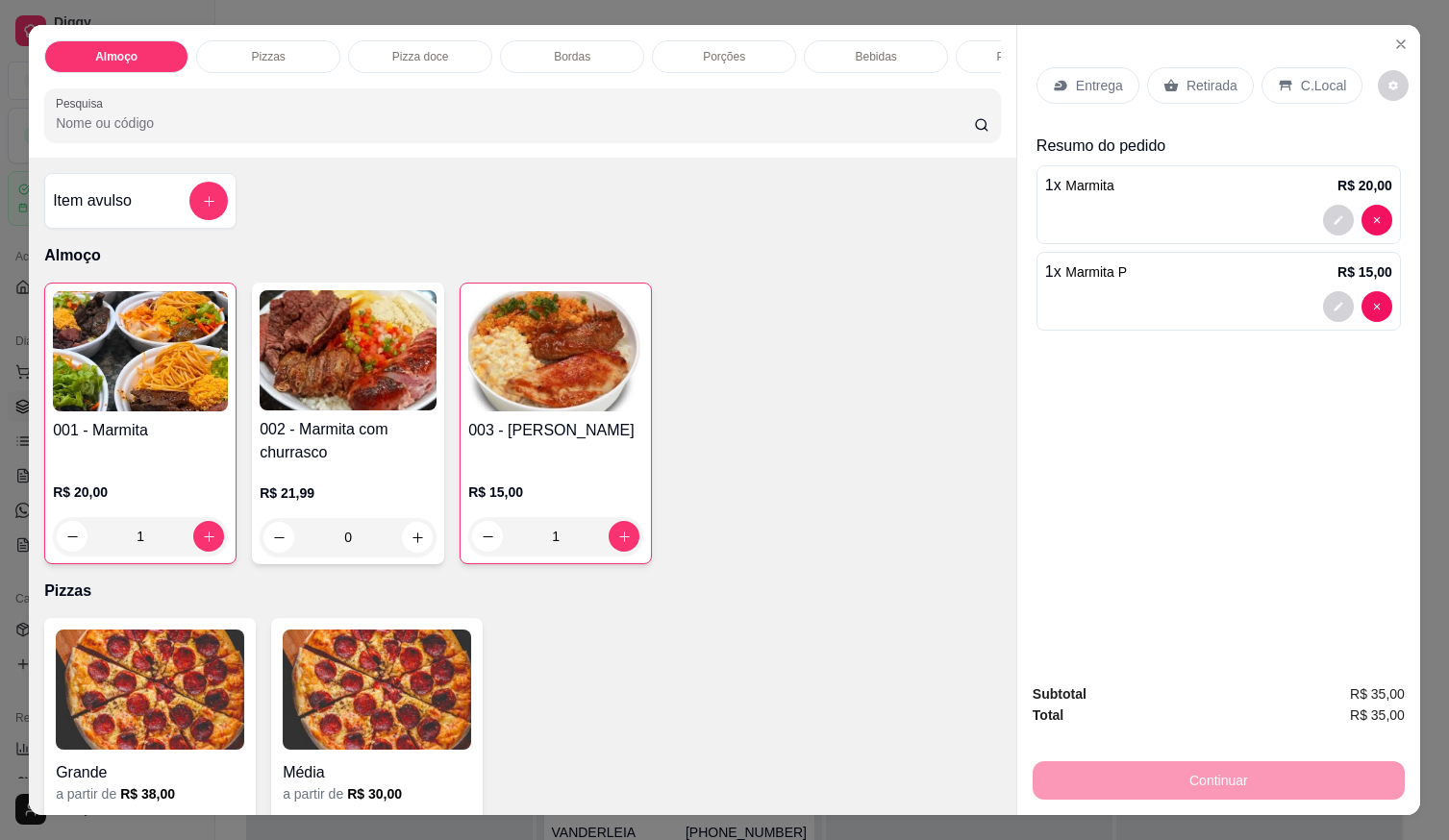
click at [1160, 281] on div "1 x Marmita P R$ 15,00" at bounding box center [1219, 292] width 365 height 79
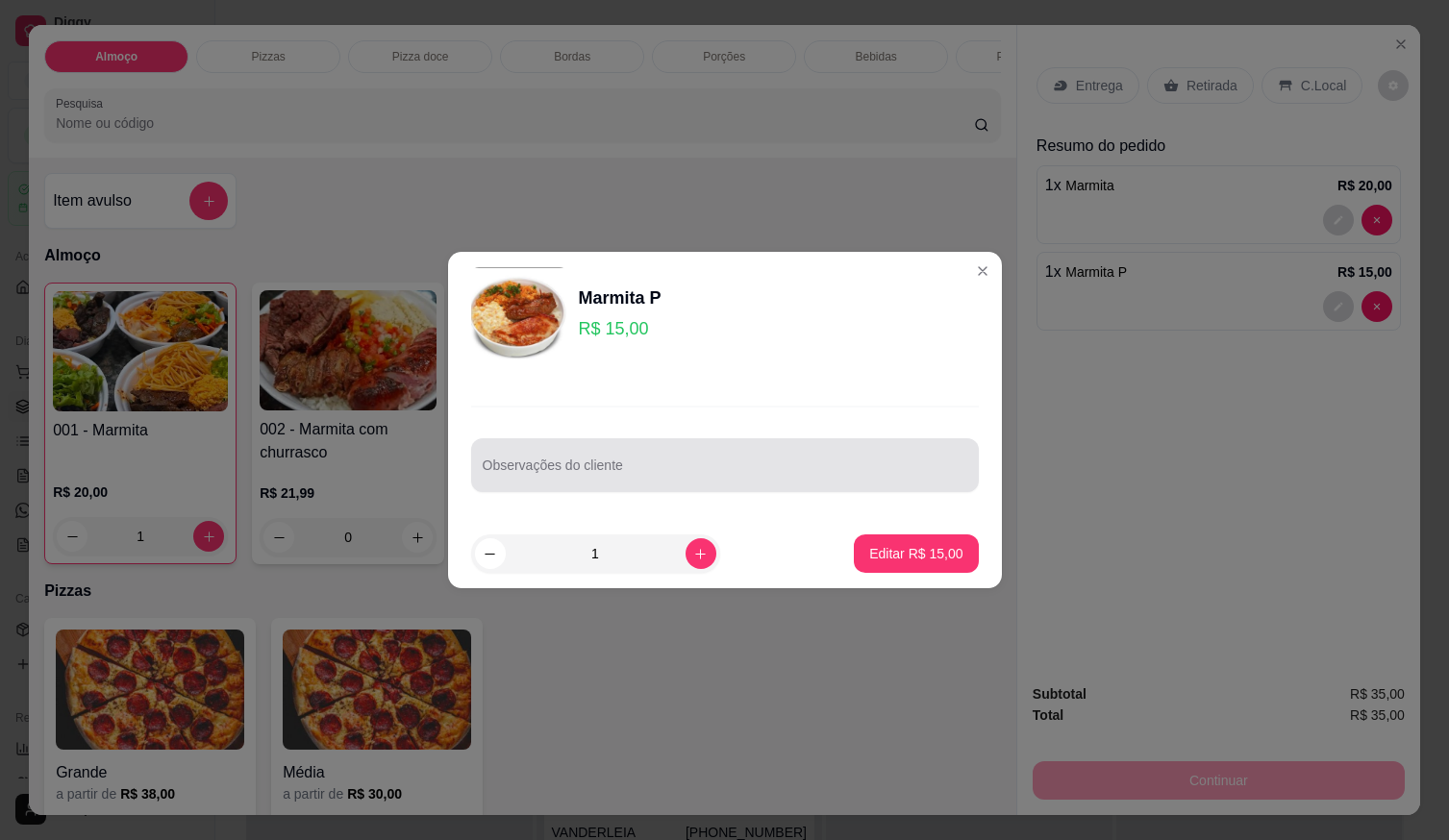
click at [699, 468] on input "Observações do cliente" at bounding box center [724, 472] width 484 height 19
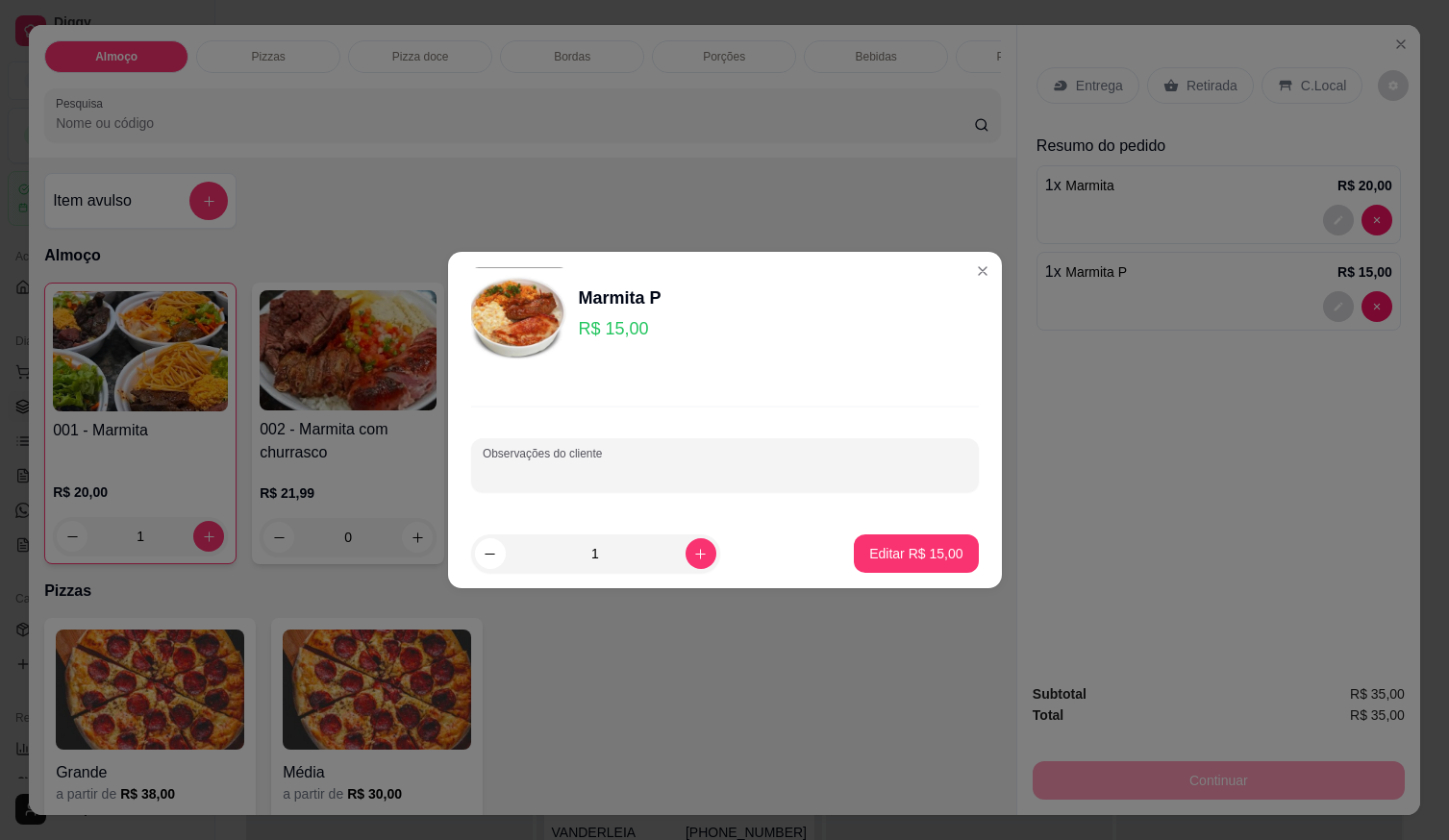
paste input "Arroz Macarrão Feijão de caldo Panqueca Purê de batata Churrasco"
type input "Arroz Macarrão Feijão de caldo Panqueca Purê de batata Churrasco"
click at [909, 563] on button "Editar R$ 15,00" at bounding box center [916, 553] width 125 height 39
type input "0"
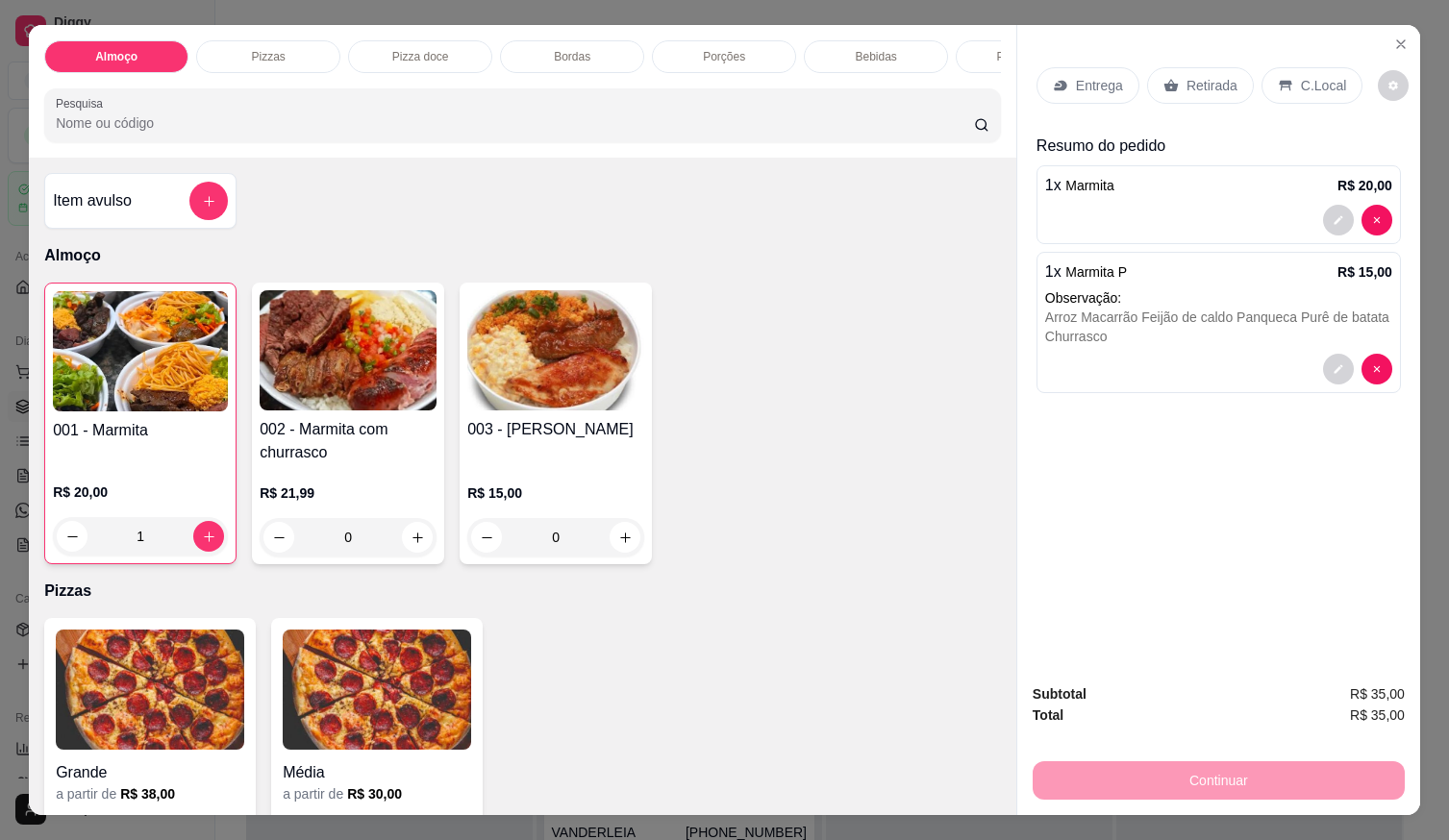
click at [1236, 196] on div "1 x Marmita R$ 20,00" at bounding box center [1219, 205] width 365 height 79
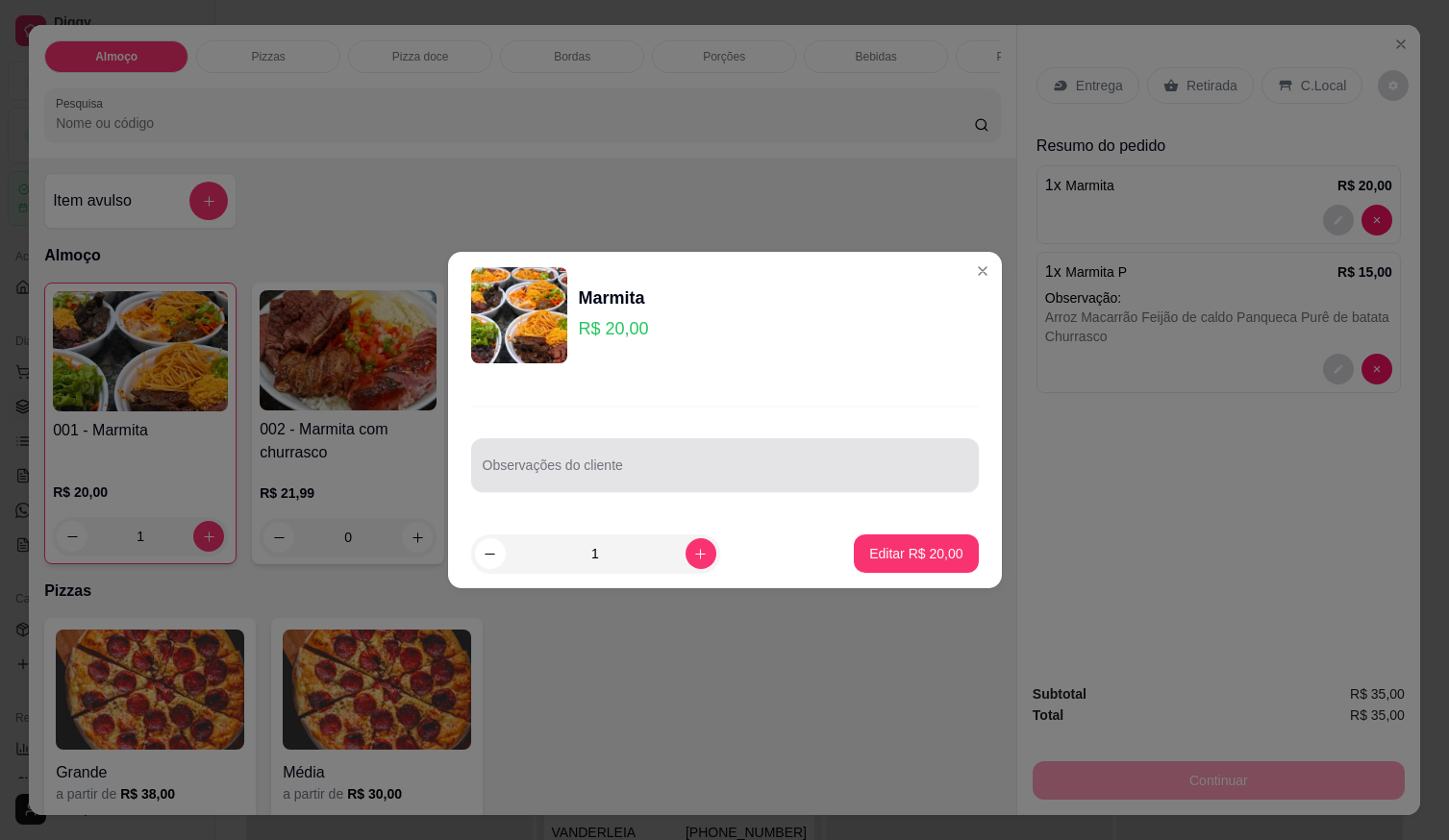
click at [773, 486] on div "Observações do cliente" at bounding box center [725, 465] width 508 height 53
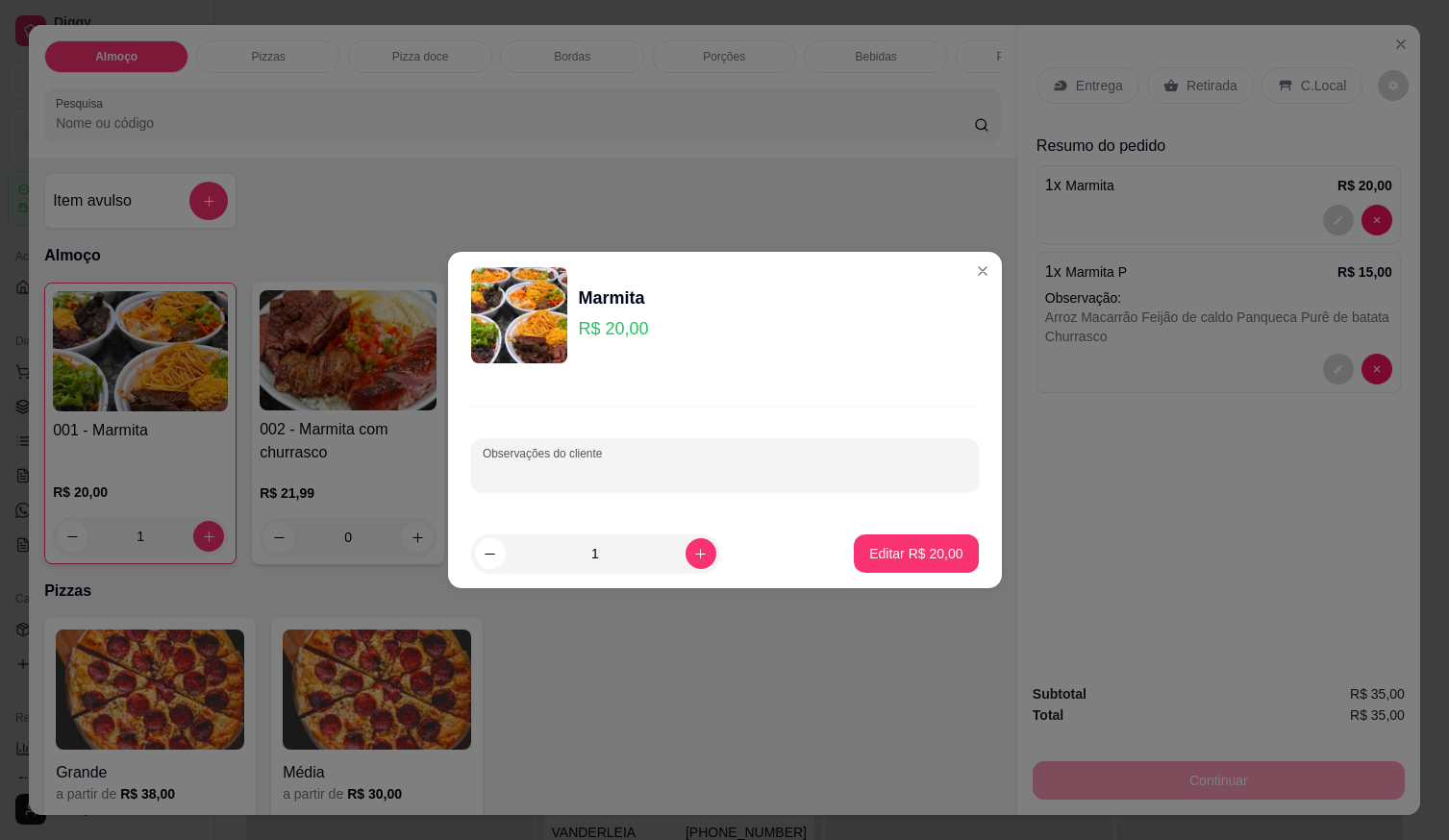
drag, startPoint x: 773, startPoint y: 486, endPoint x: 647, endPoint y: 469, distance: 127.1
click at [647, 469] on input "Observações do cliente" at bounding box center [724, 472] width 484 height 19
paste input "Arroz Feijoada Panqueca Churrasco Batata frita Purê de batata Saladas"
type input "Arroz Feijoada Panqueca Churrasco Batata frita Purê de batata Saladas"
click at [900, 548] on p "Editar R$ 20,00" at bounding box center [916, 553] width 90 height 18
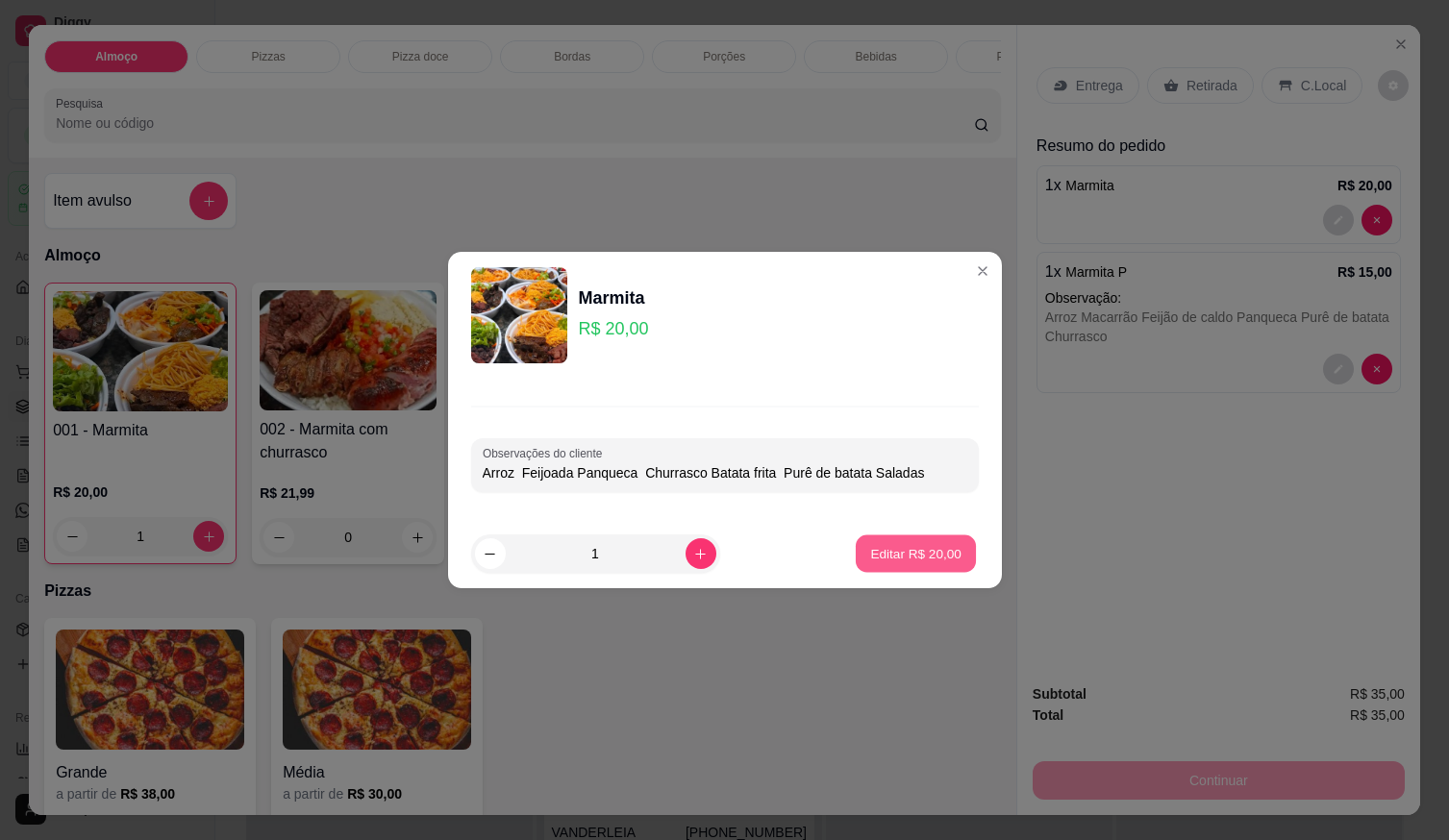
type input "0"
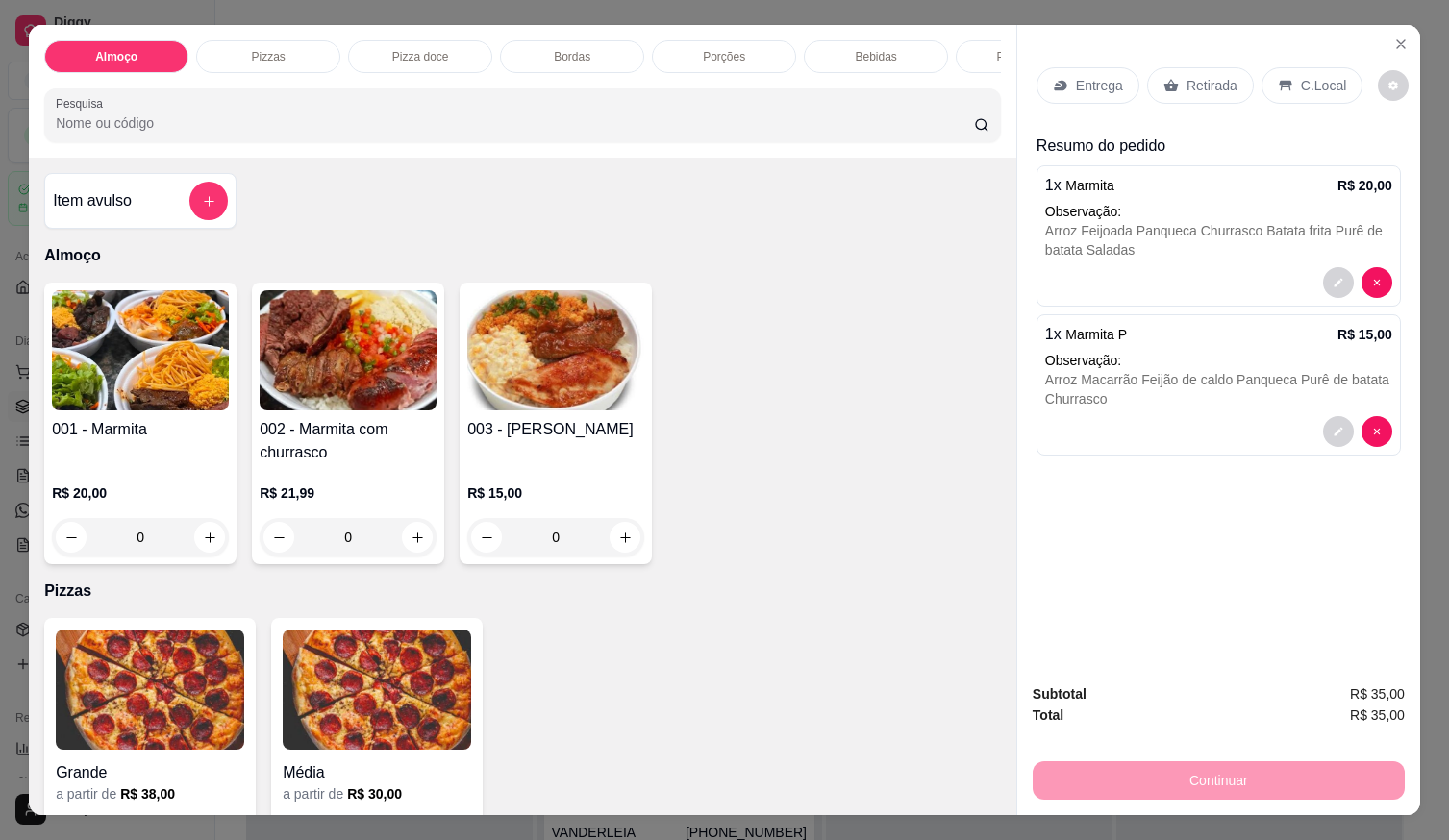
click at [1086, 94] on div "Entrega" at bounding box center [1088, 85] width 103 height 37
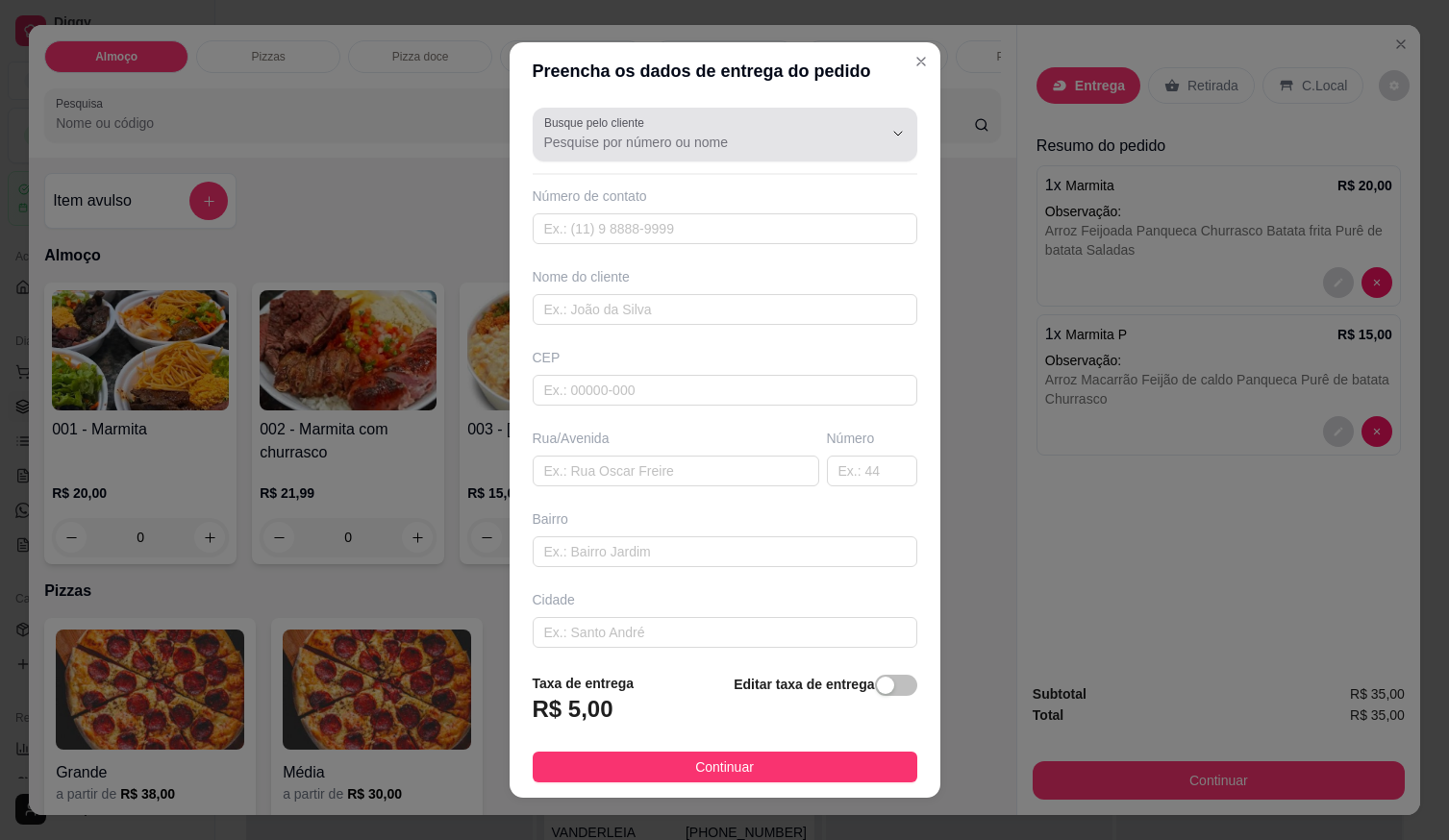
click at [688, 124] on div at bounding box center [725, 134] width 362 height 39
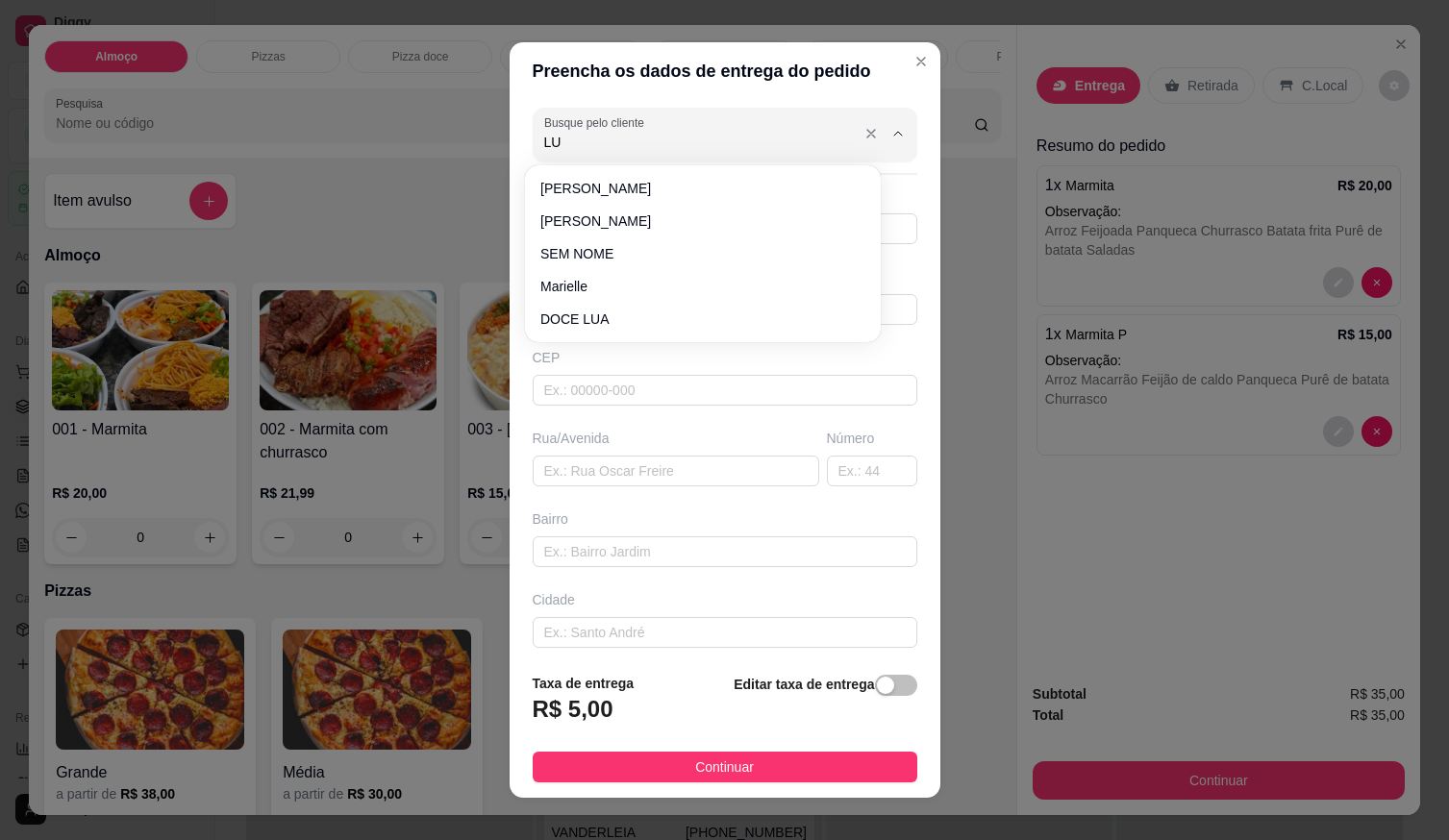
type input "LUU"
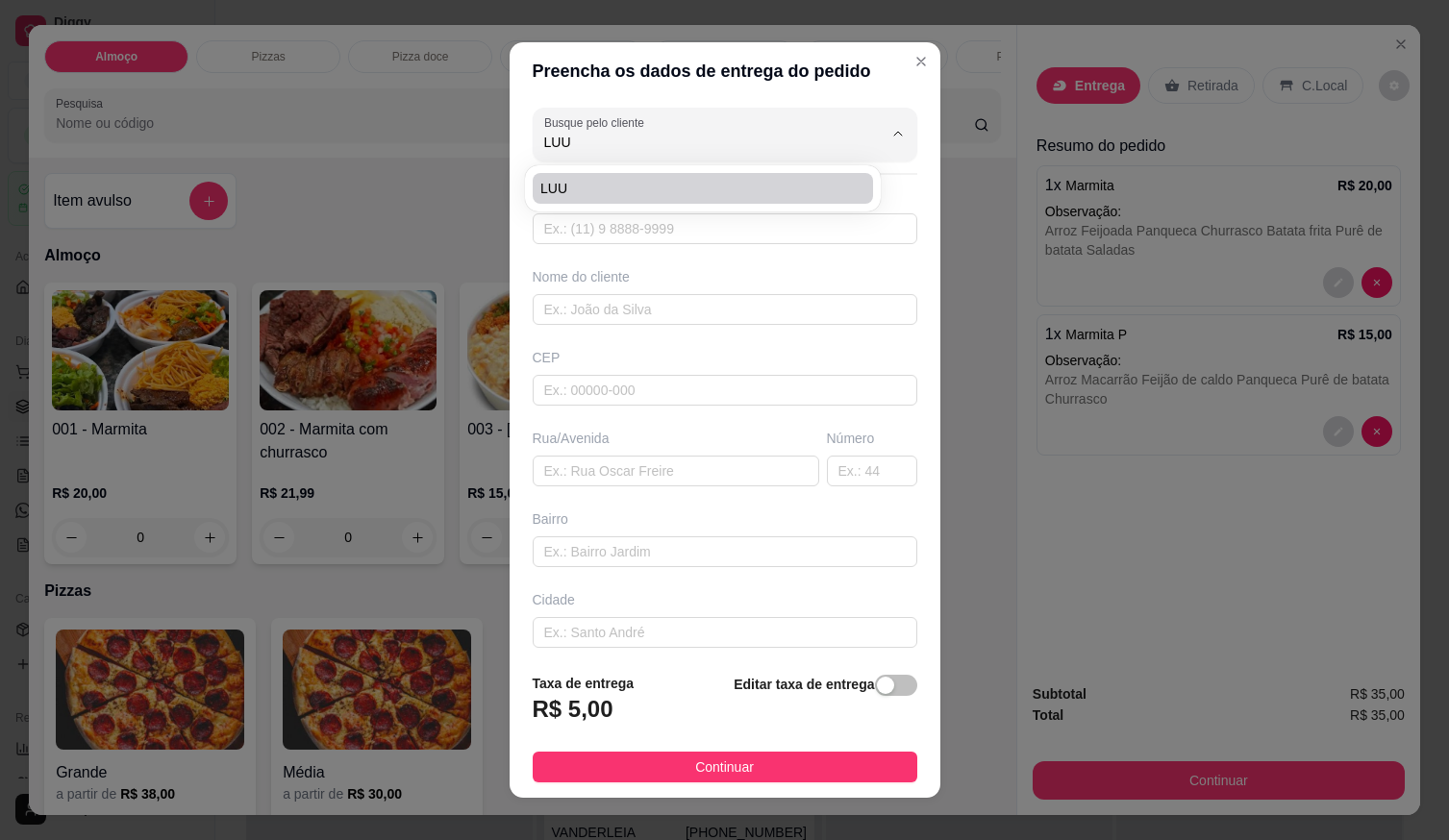
click at [607, 189] on span "LUU" at bounding box center [693, 188] width 305 height 19
type input "61996376981"
type input "LUU"
type input "Via 12 quadra 127 lote 17 setor sul fundo da [GEOGRAPHIC_DATA][PERSON_NAME]"
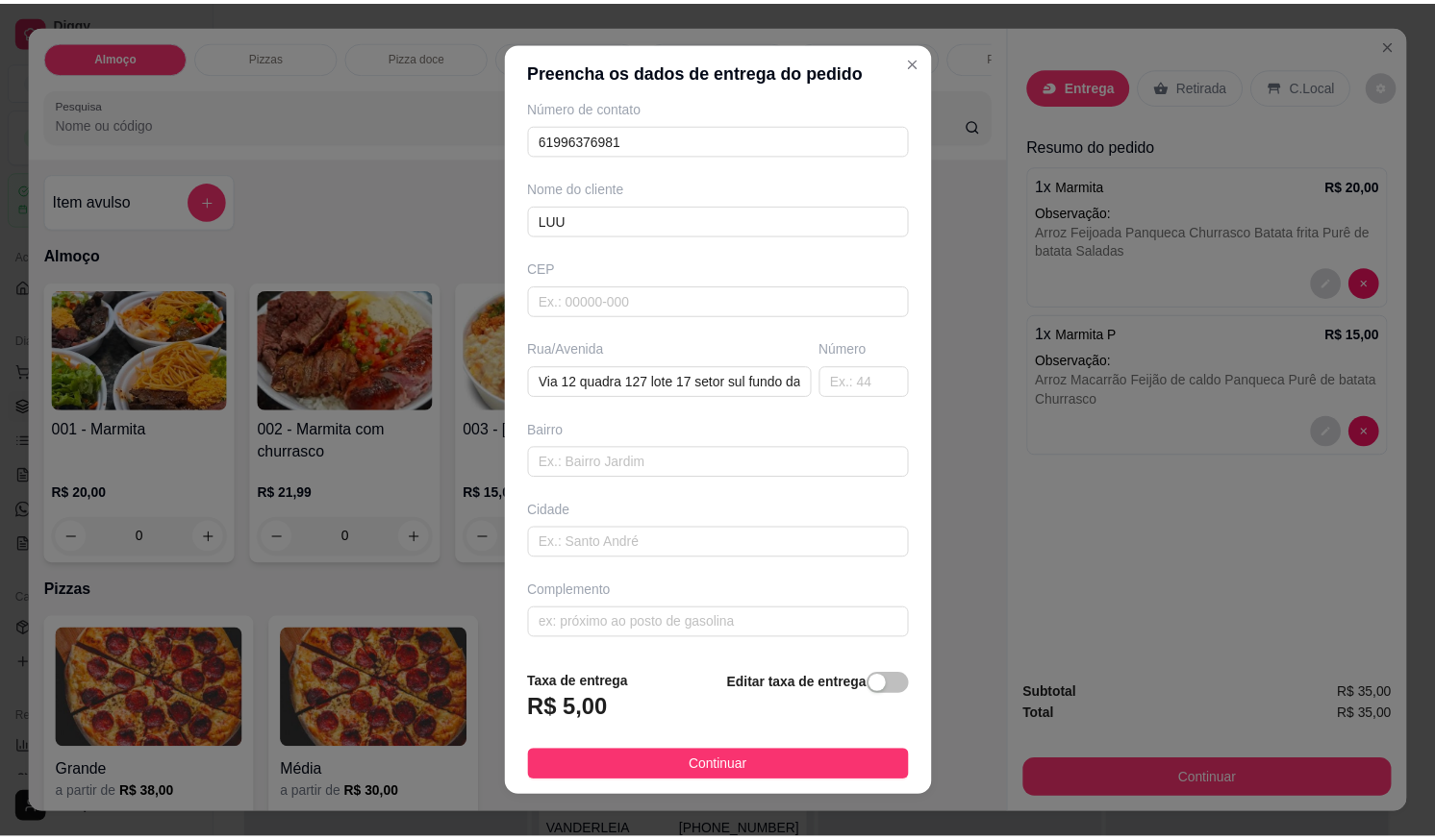
scroll to position [19, 0]
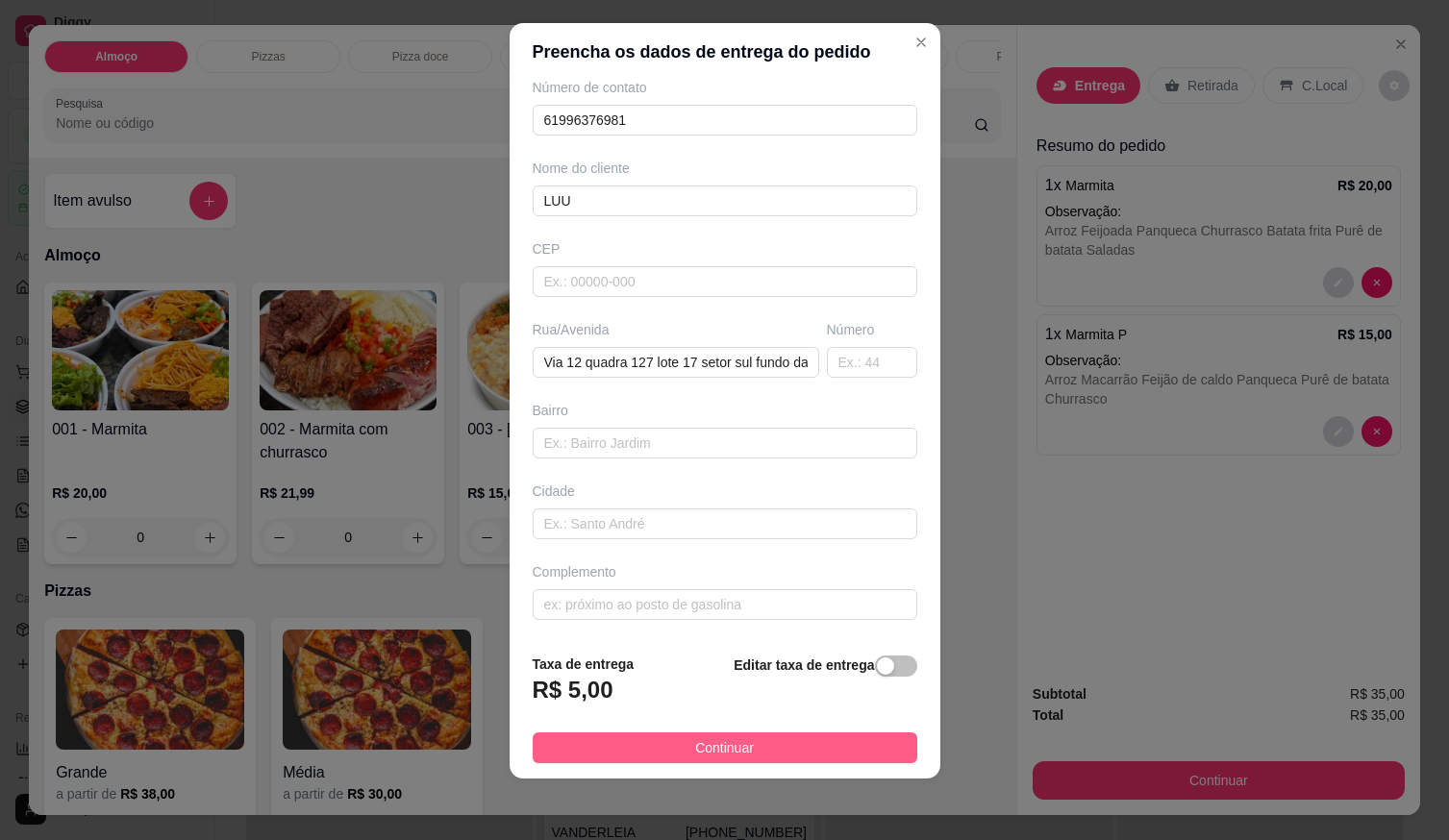
type input "LUU"
click at [711, 749] on span "Continuar" at bounding box center [724, 747] width 58 height 21
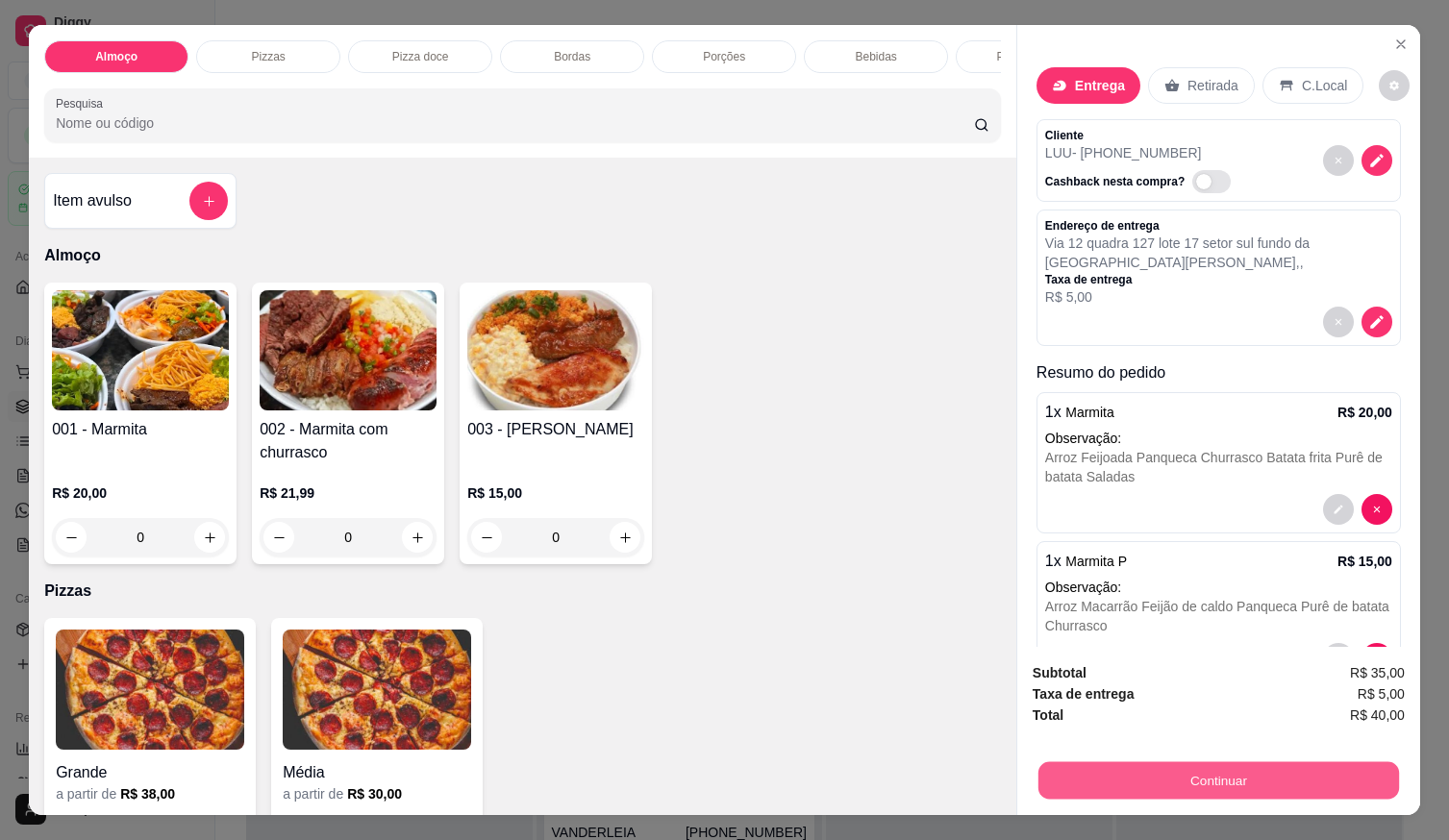
click at [1054, 773] on button "Continuar" at bounding box center [1219, 781] width 361 height 38
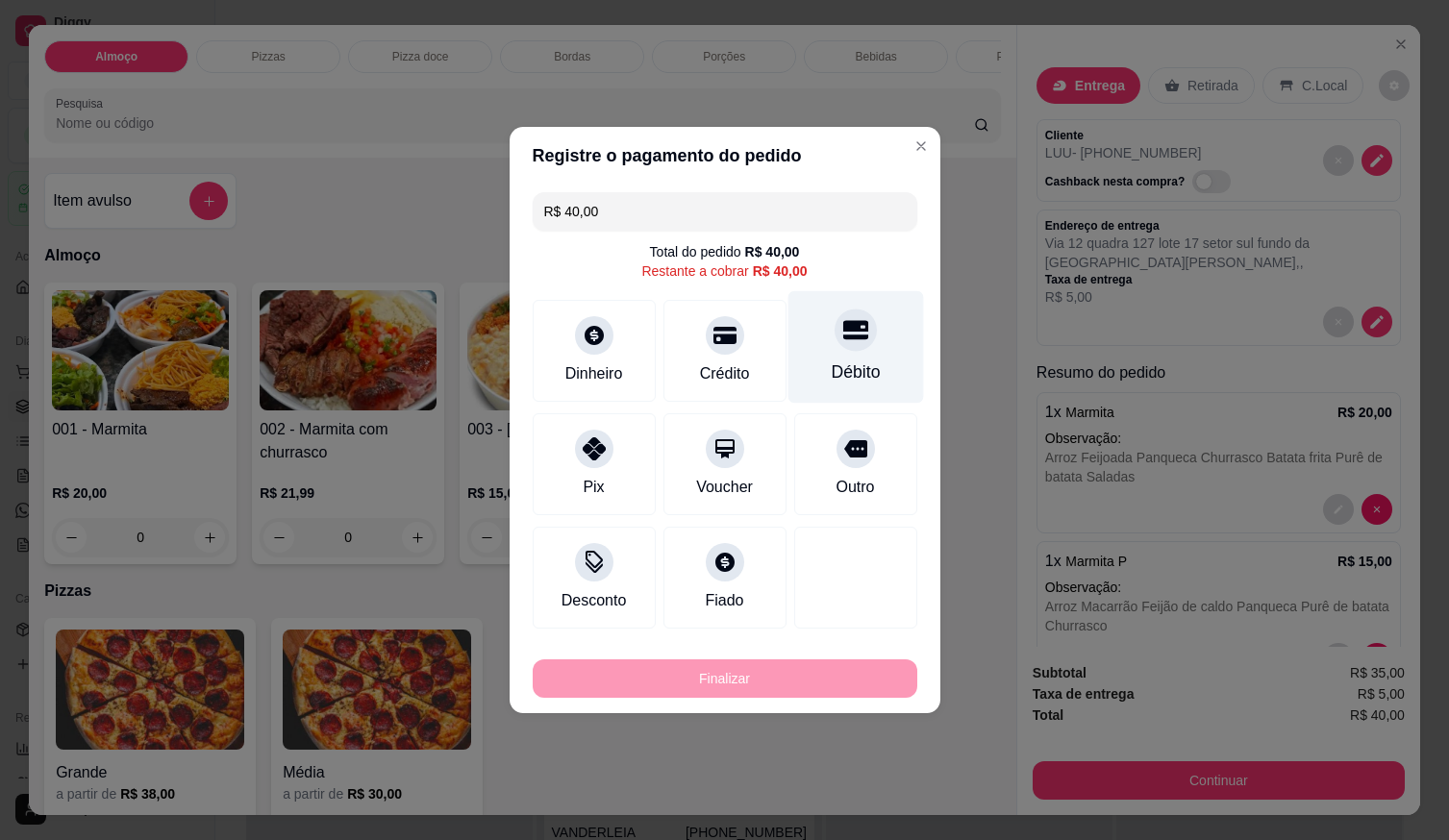
click at [844, 363] on div "Débito" at bounding box center [856, 372] width 49 height 25
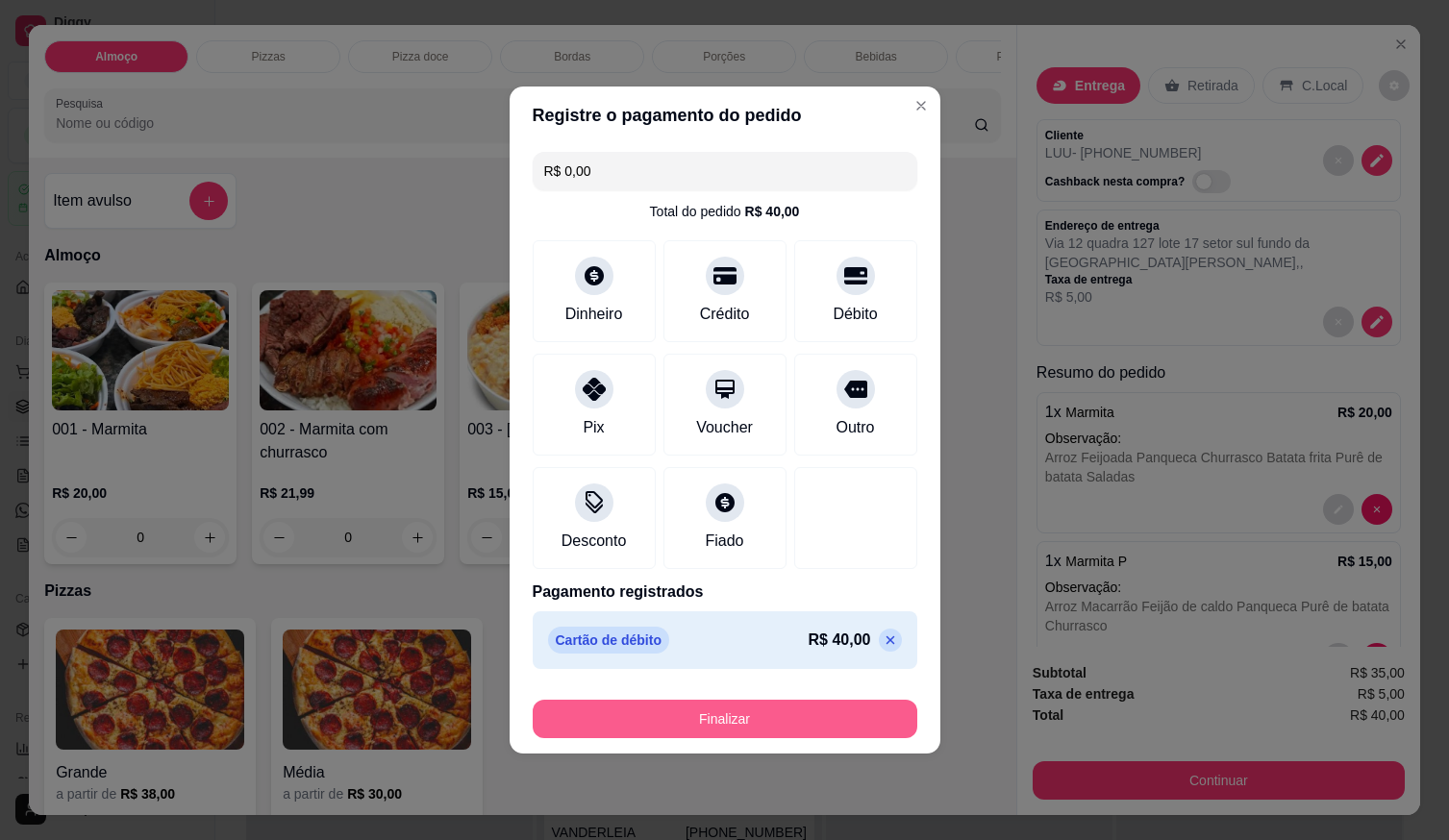
click at [776, 715] on button "Finalizar" at bounding box center [724, 718] width 384 height 39
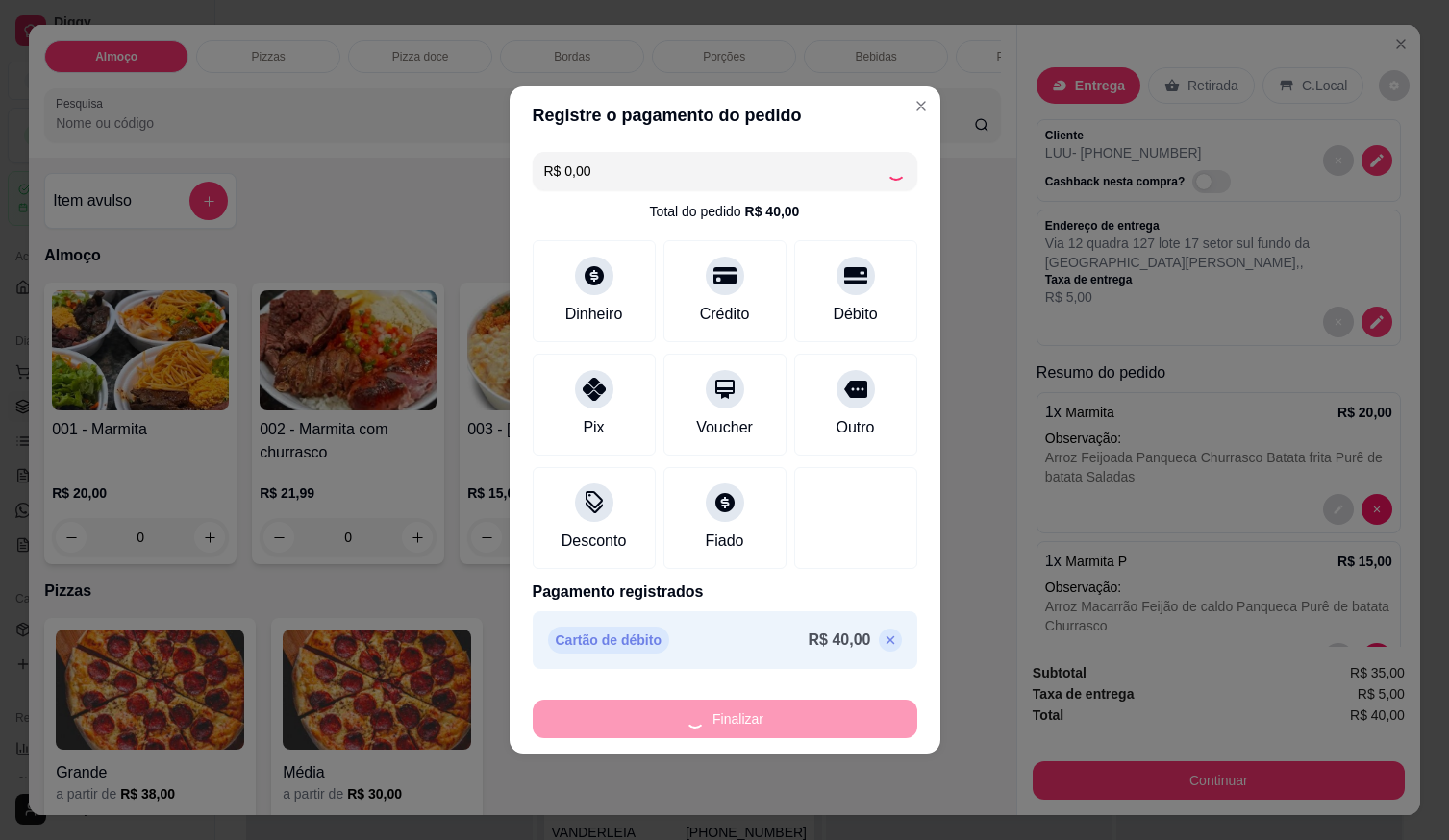
type input "-R$ 40,00"
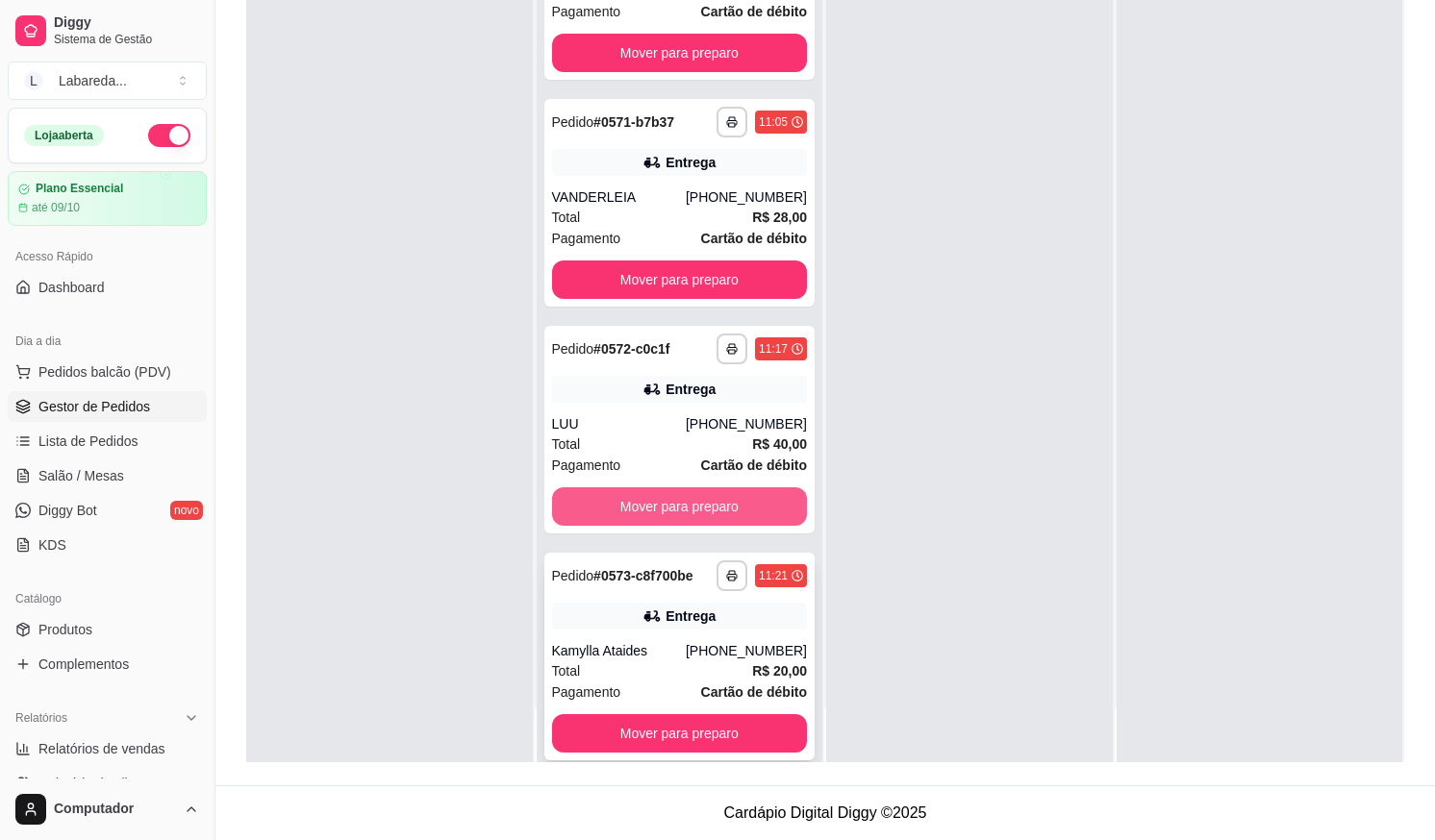
scroll to position [313, 0]
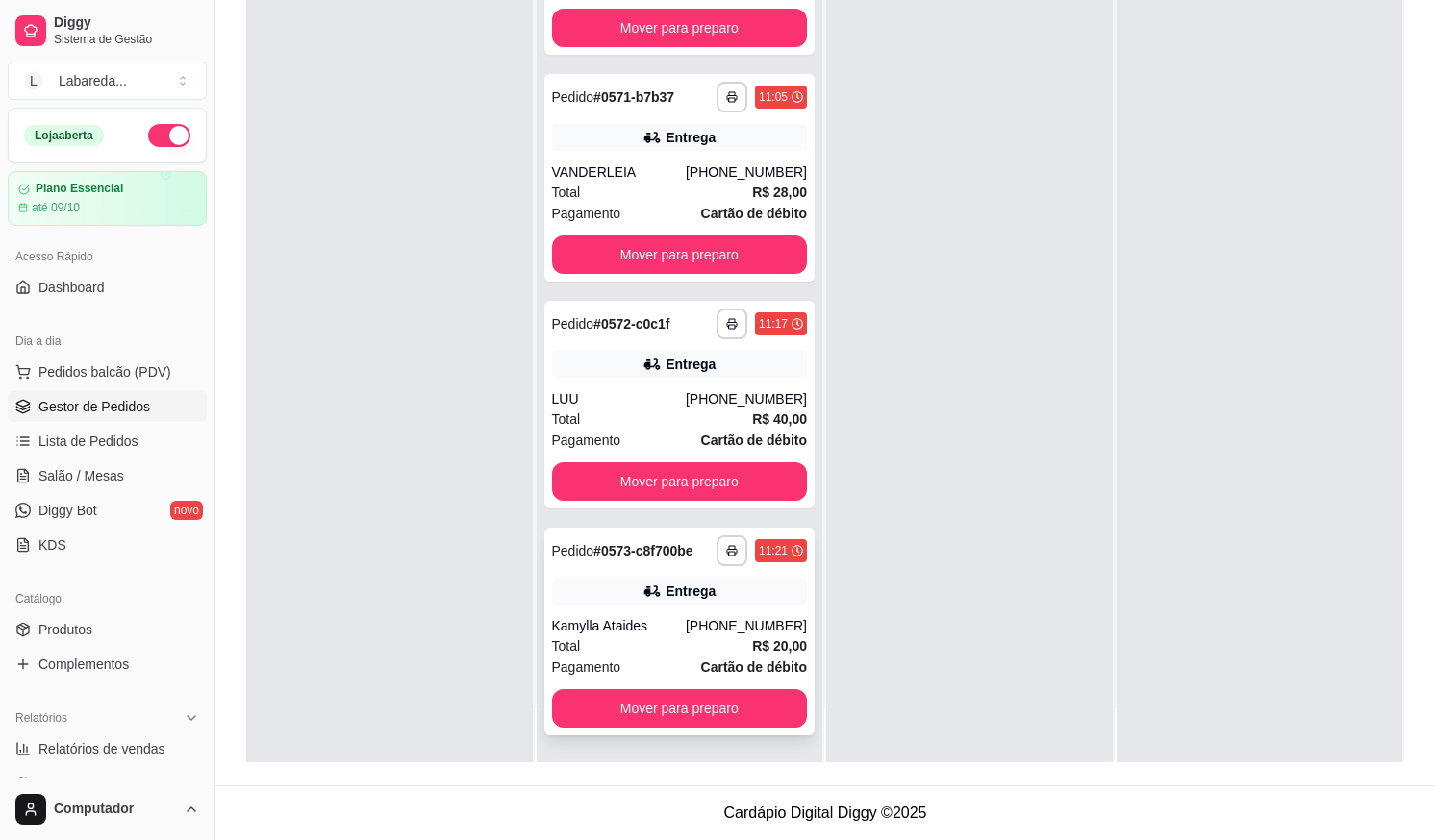
click at [659, 639] on div "Total R$ 20,00" at bounding box center [680, 645] width 256 height 21
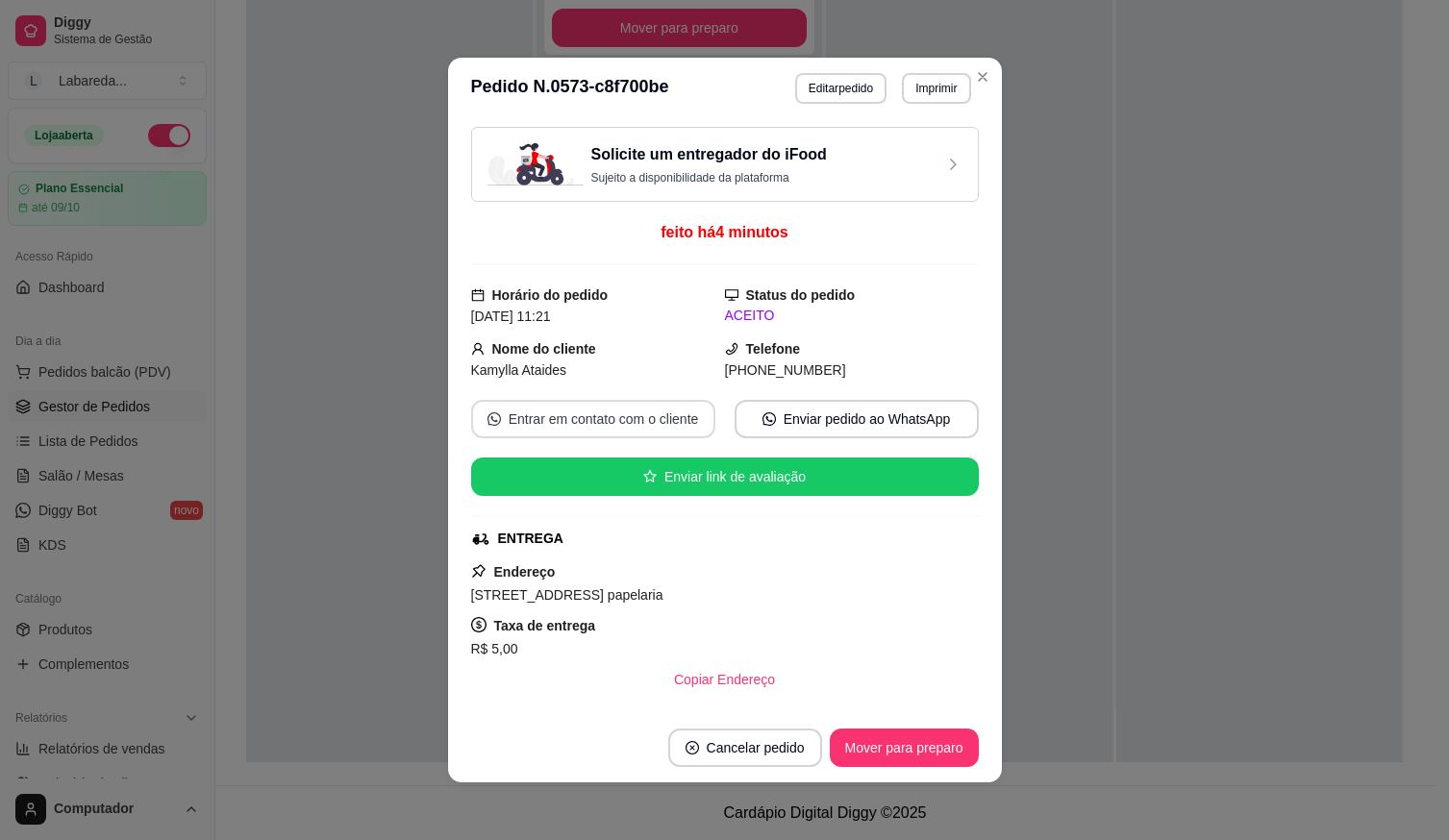
click at [684, 419] on button "Entrar em contato com o cliente" at bounding box center [593, 419] width 244 height 39
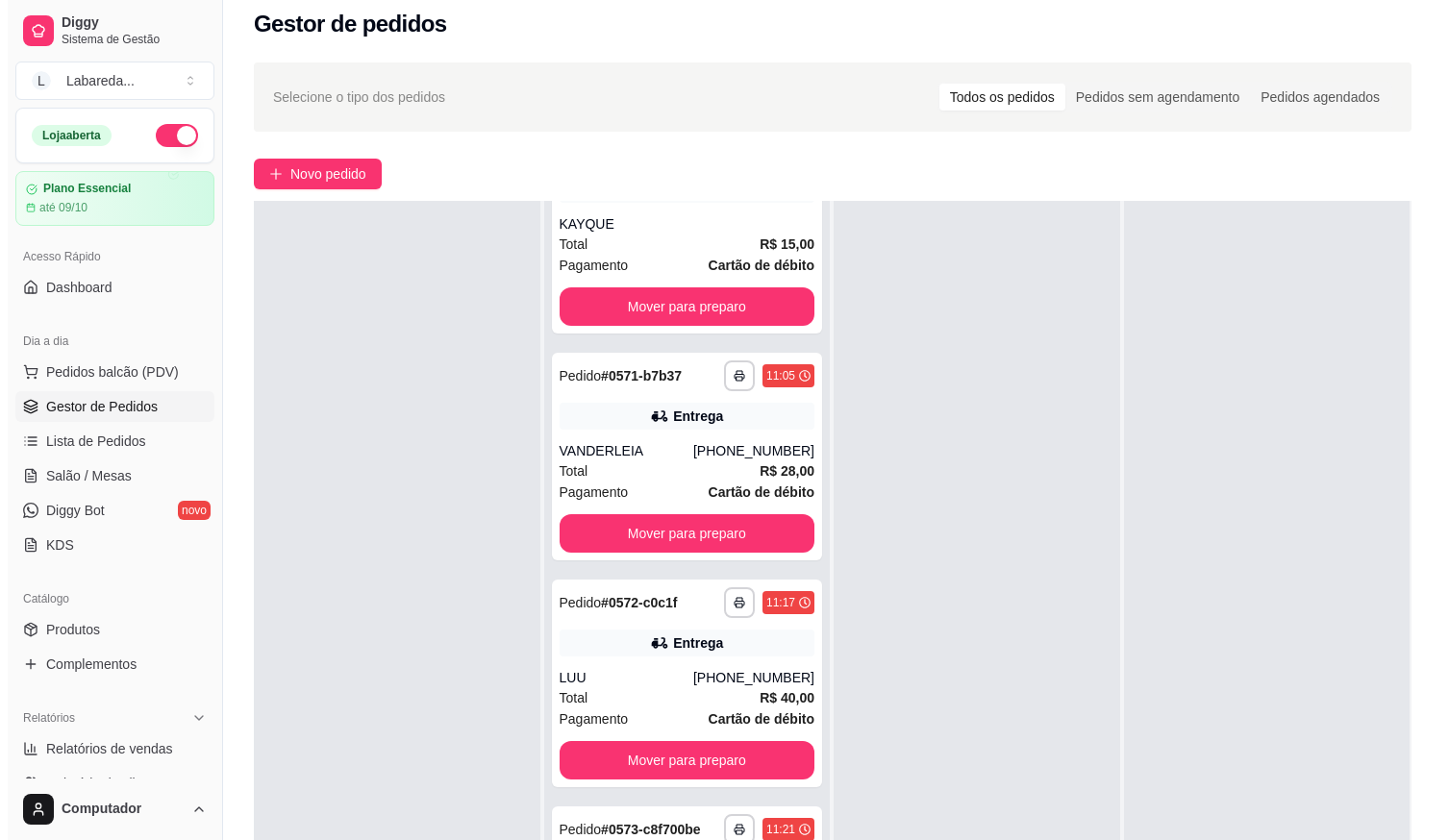
scroll to position [0, 0]
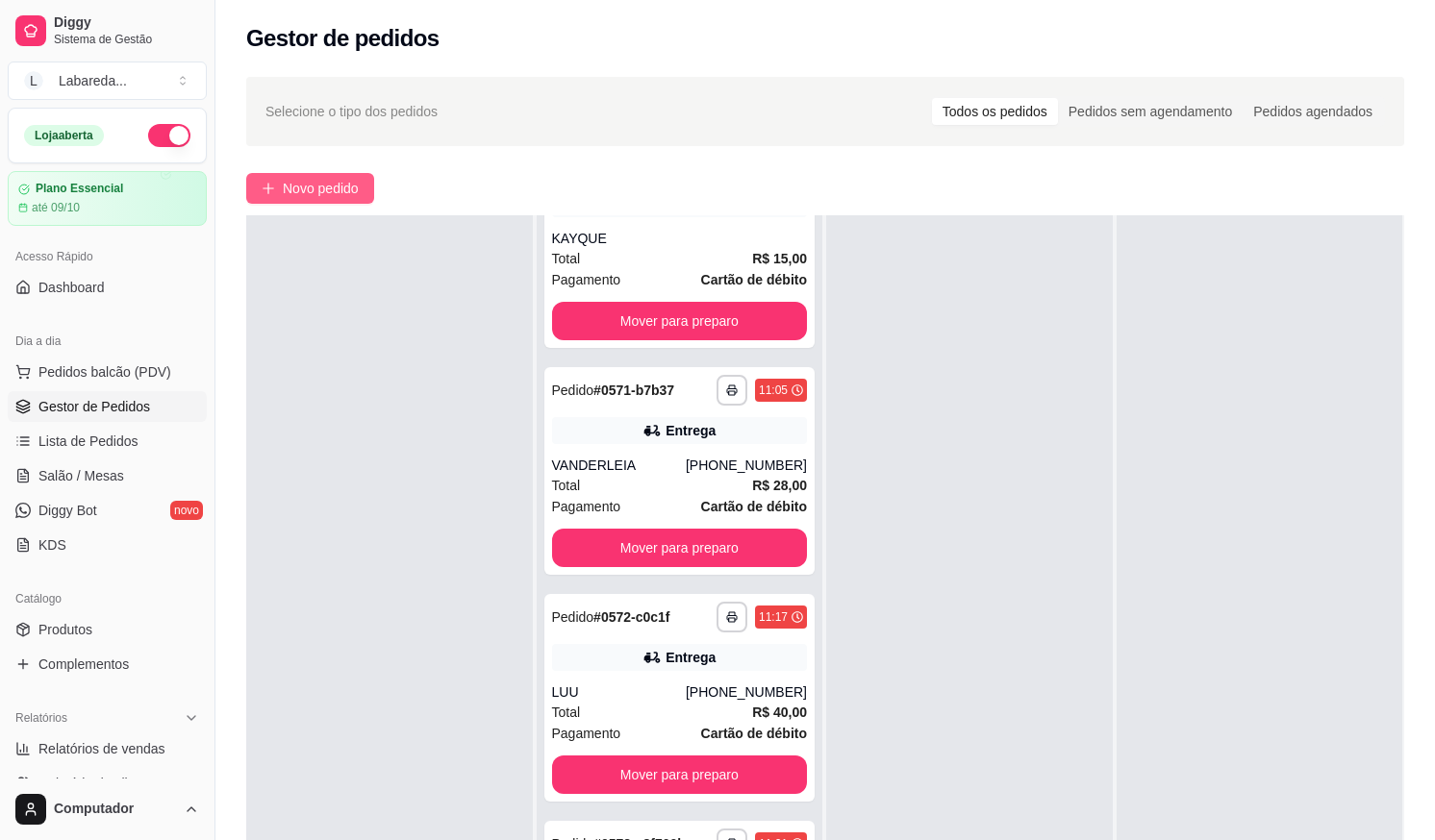
click at [315, 194] on span "Novo pedido" at bounding box center [320, 188] width 76 height 21
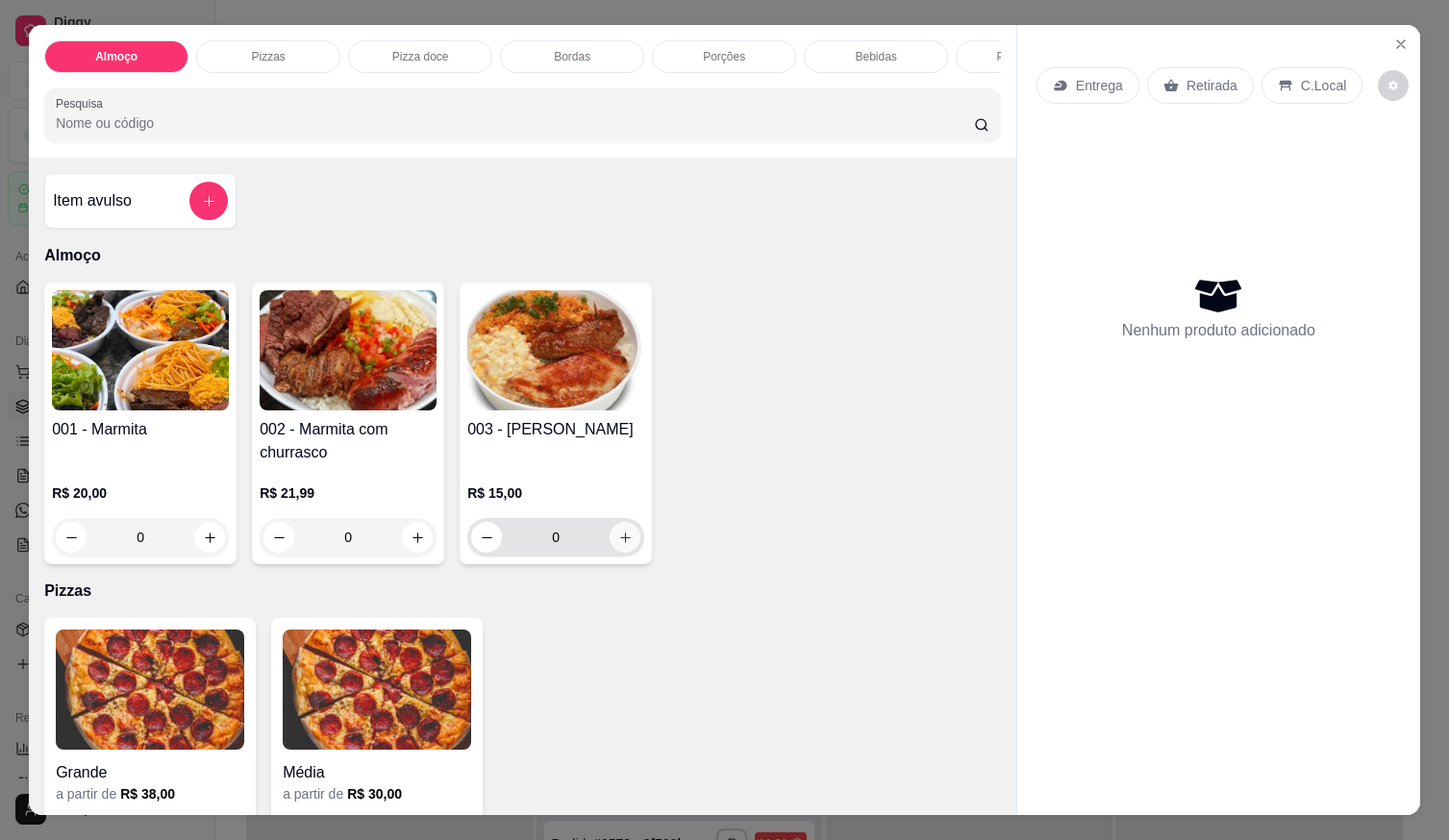
click at [621, 544] on icon "increase-product-quantity" at bounding box center [626, 538] width 11 height 11
type input "1"
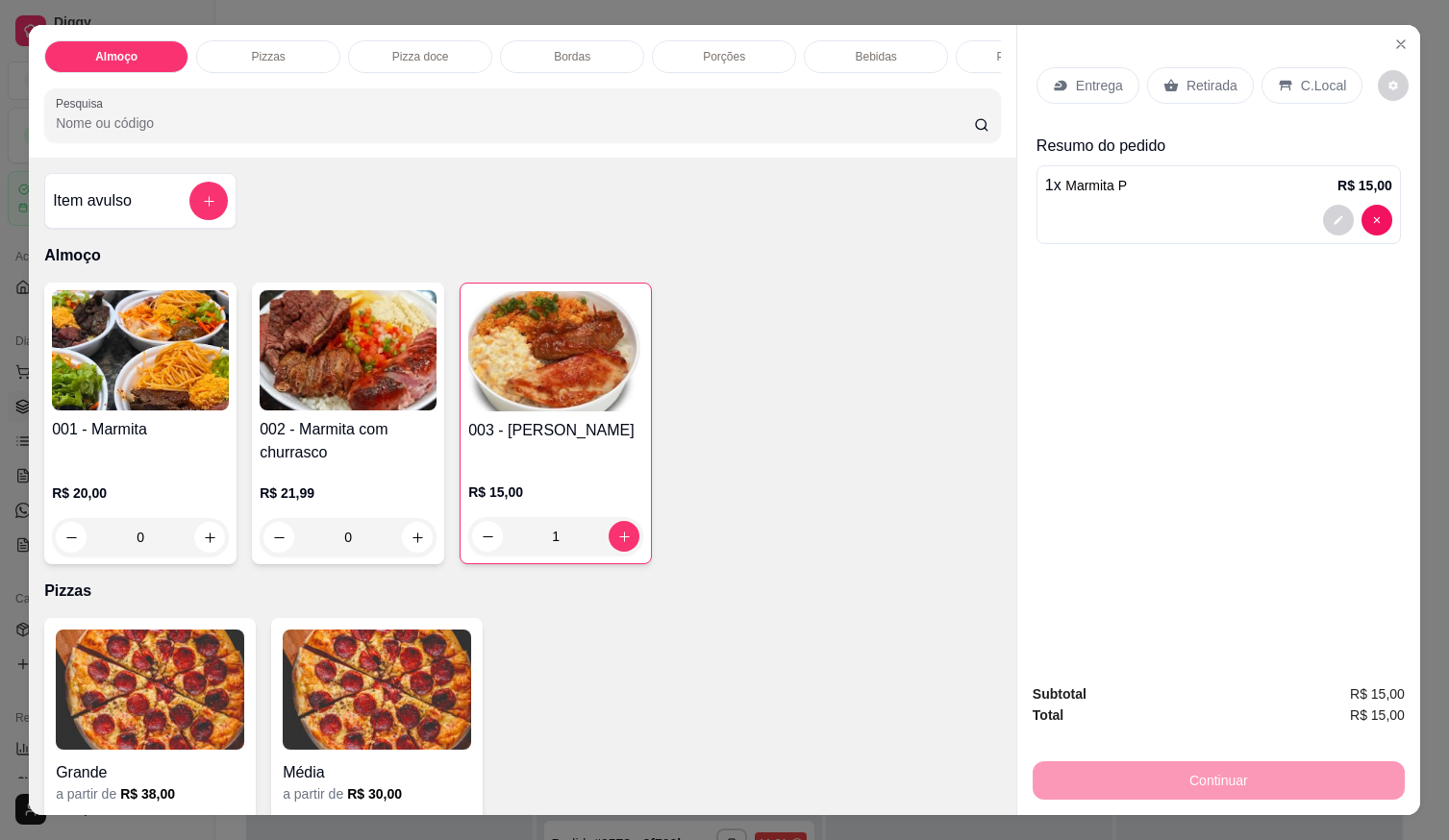
click at [1037, 223] on div "1 x Marmita P R$ 15,00" at bounding box center [1219, 205] width 365 height 79
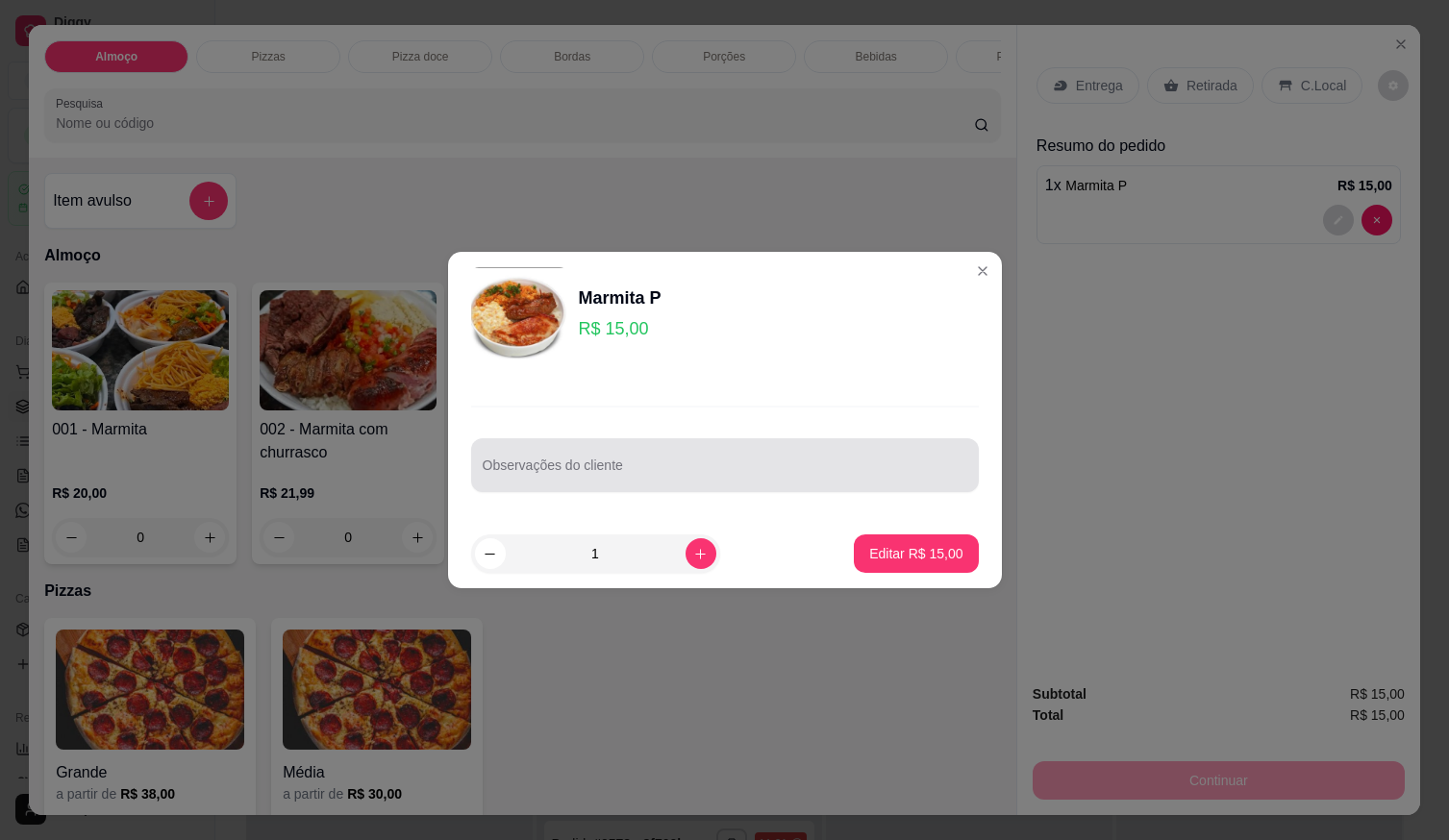
drag, startPoint x: 604, startPoint y: 486, endPoint x: 603, endPoint y: 477, distance: 9.1
click at [604, 484] on div "Observações do cliente" at bounding box center [725, 465] width 508 height 53
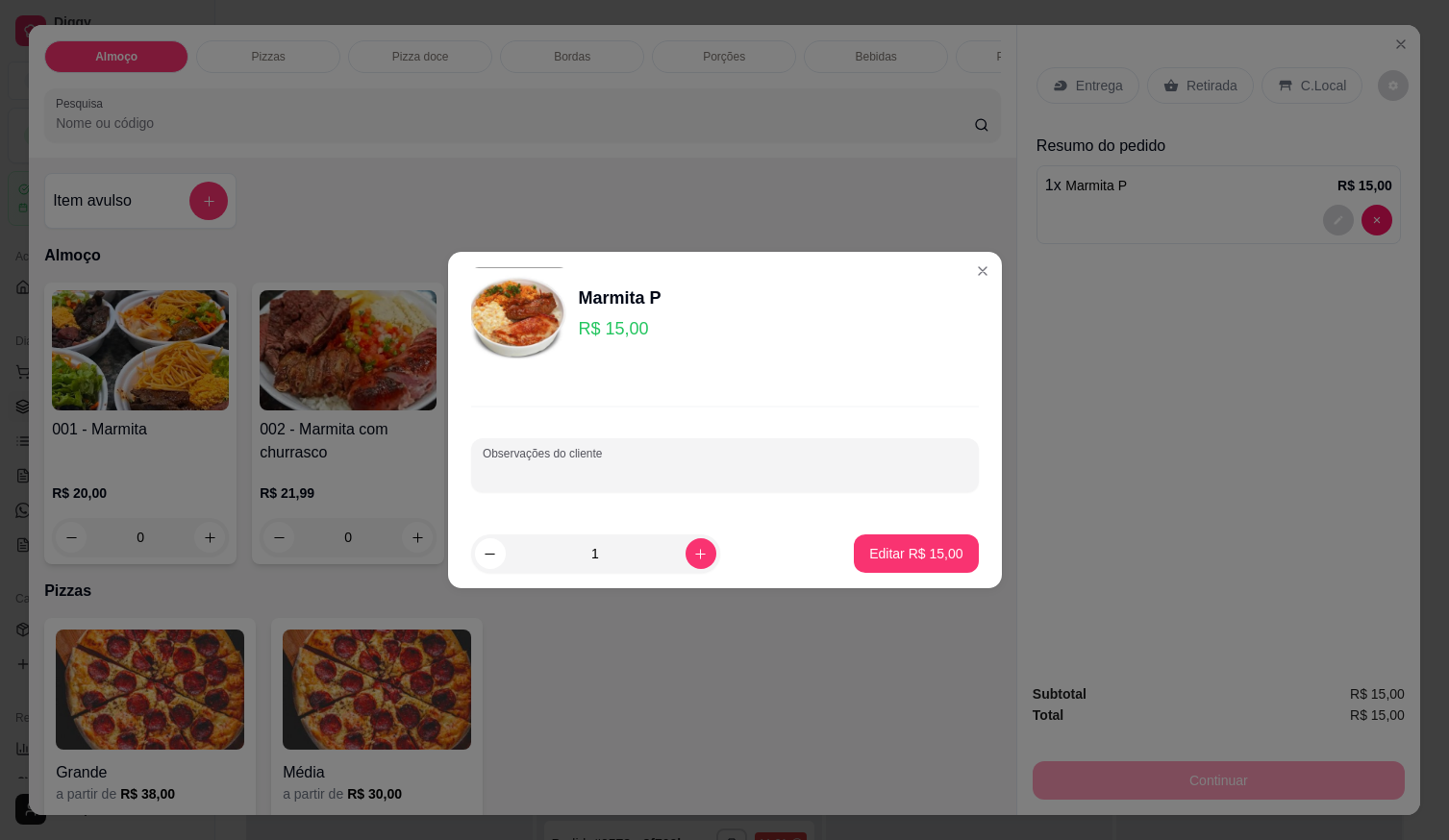
paste input "Arroz branco Macarrão Panqueca Churrasco Batata frita Salada"
type input "Arroz branco Macarrão Panqueca Churrasco Batata frita Salada"
click at [870, 544] on button "Editar R$ 15,00" at bounding box center [916, 554] width 121 height 38
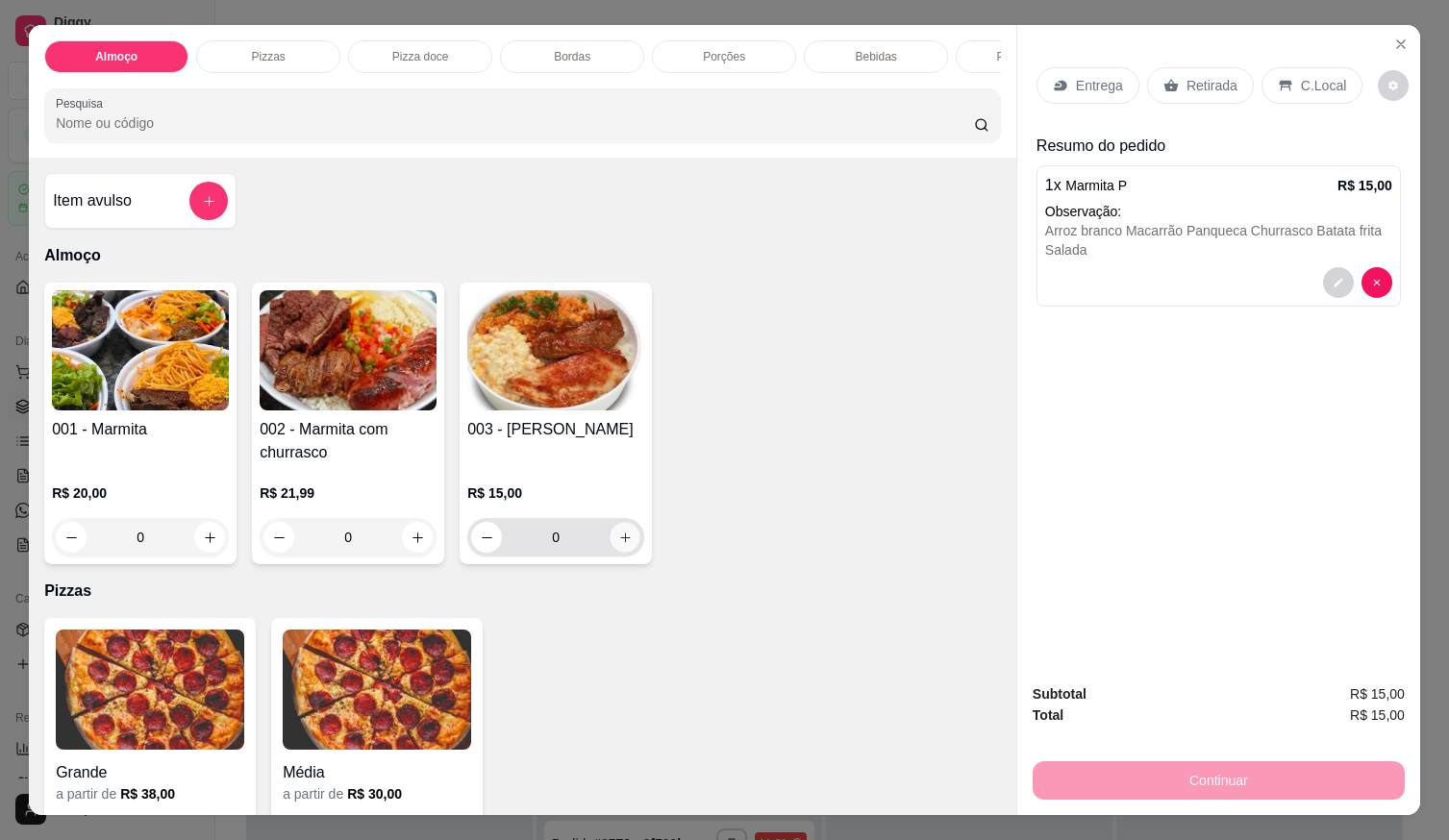
click at [623, 546] on icon "increase-product-quantity" at bounding box center [626, 538] width 15 height 15
type input "1"
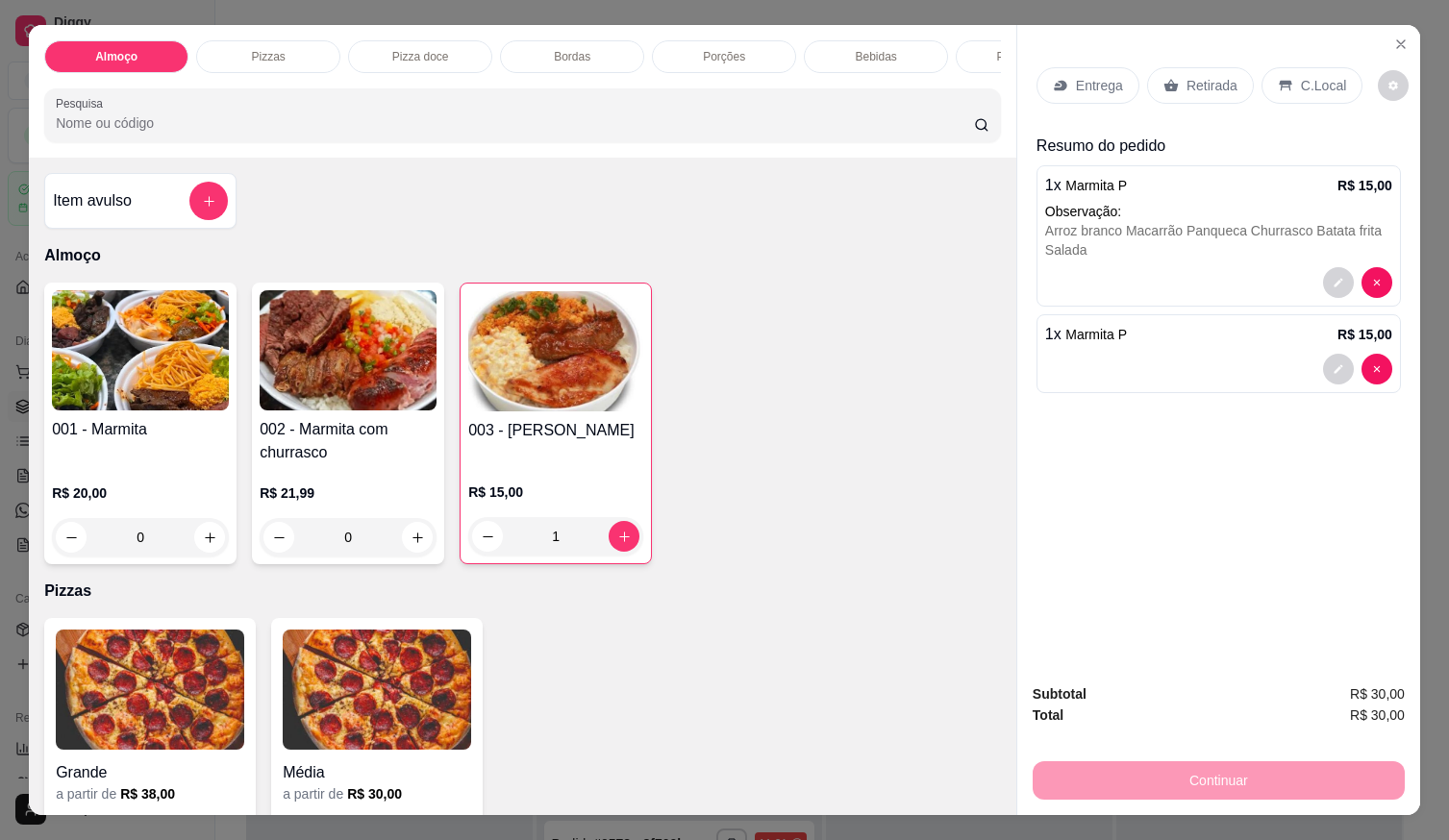
click at [1169, 354] on div at bounding box center [1219, 369] width 347 height 31
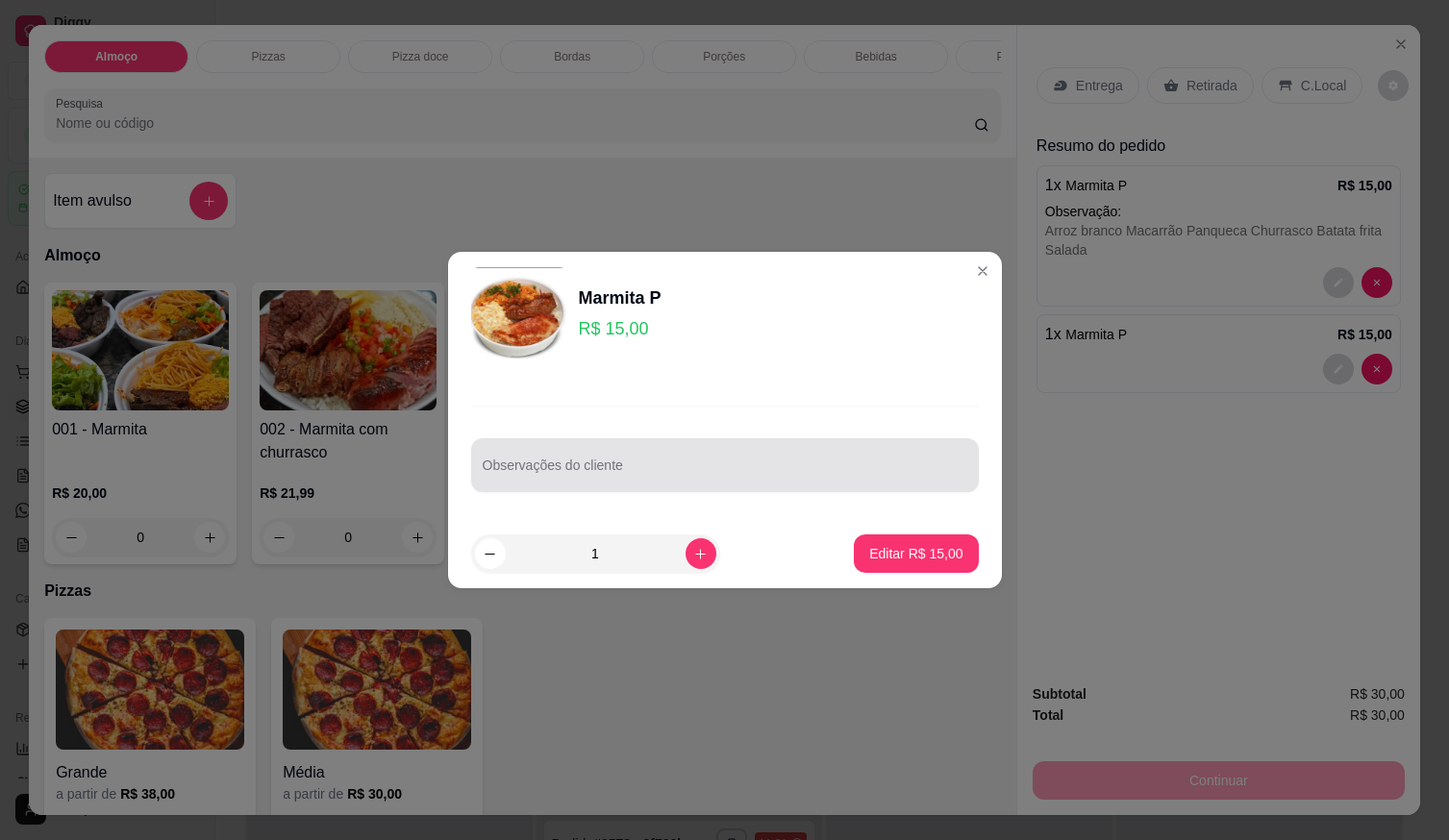
click at [575, 462] on div at bounding box center [724, 464] width 484 height 39
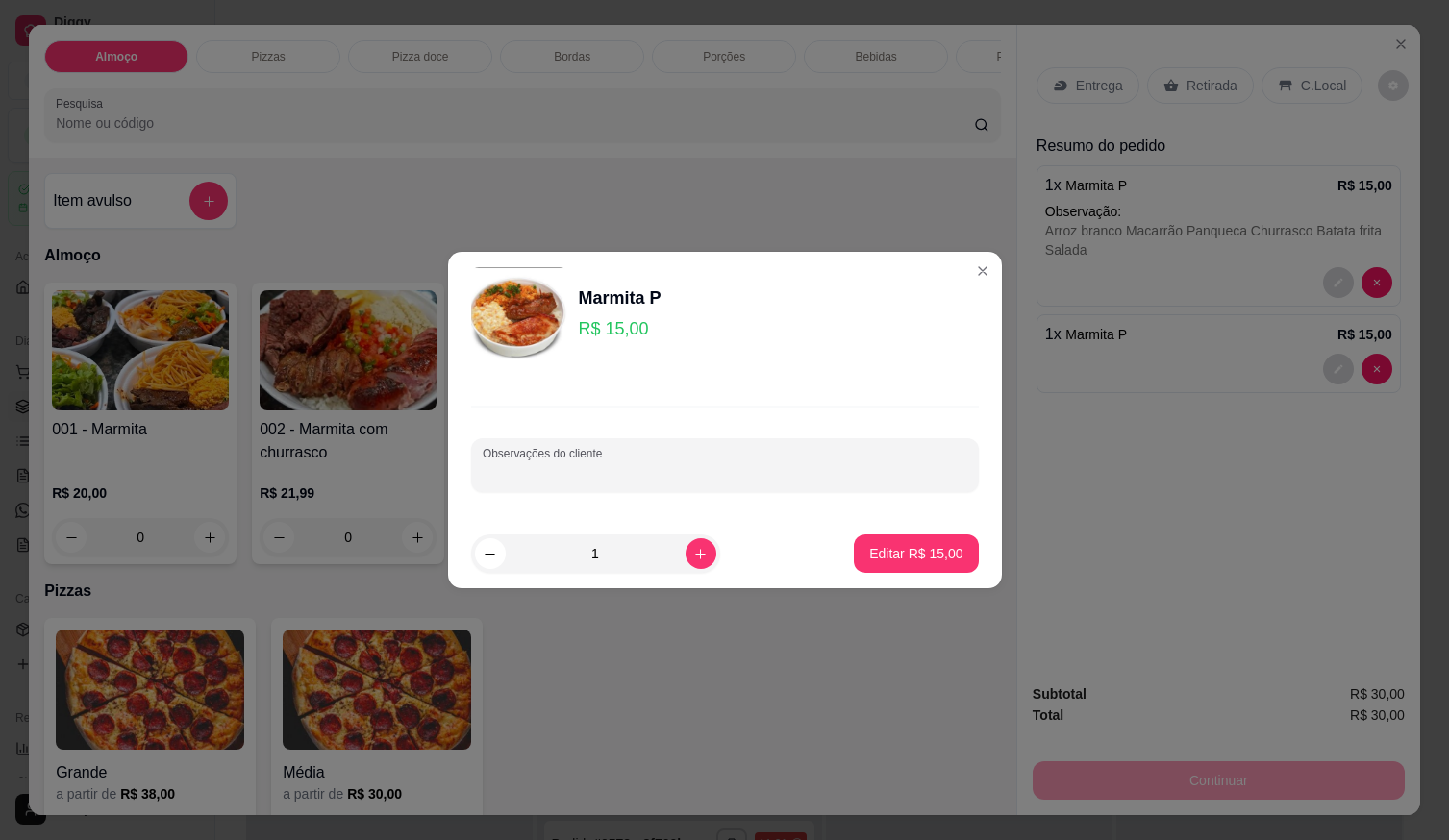
paste input "Marmita padrão sem feijão caldo."
type input "Marmita padrão sem feijão caldo."
click at [891, 538] on button "Editar R$ 15,00" at bounding box center [916, 554] width 121 height 38
type input "0"
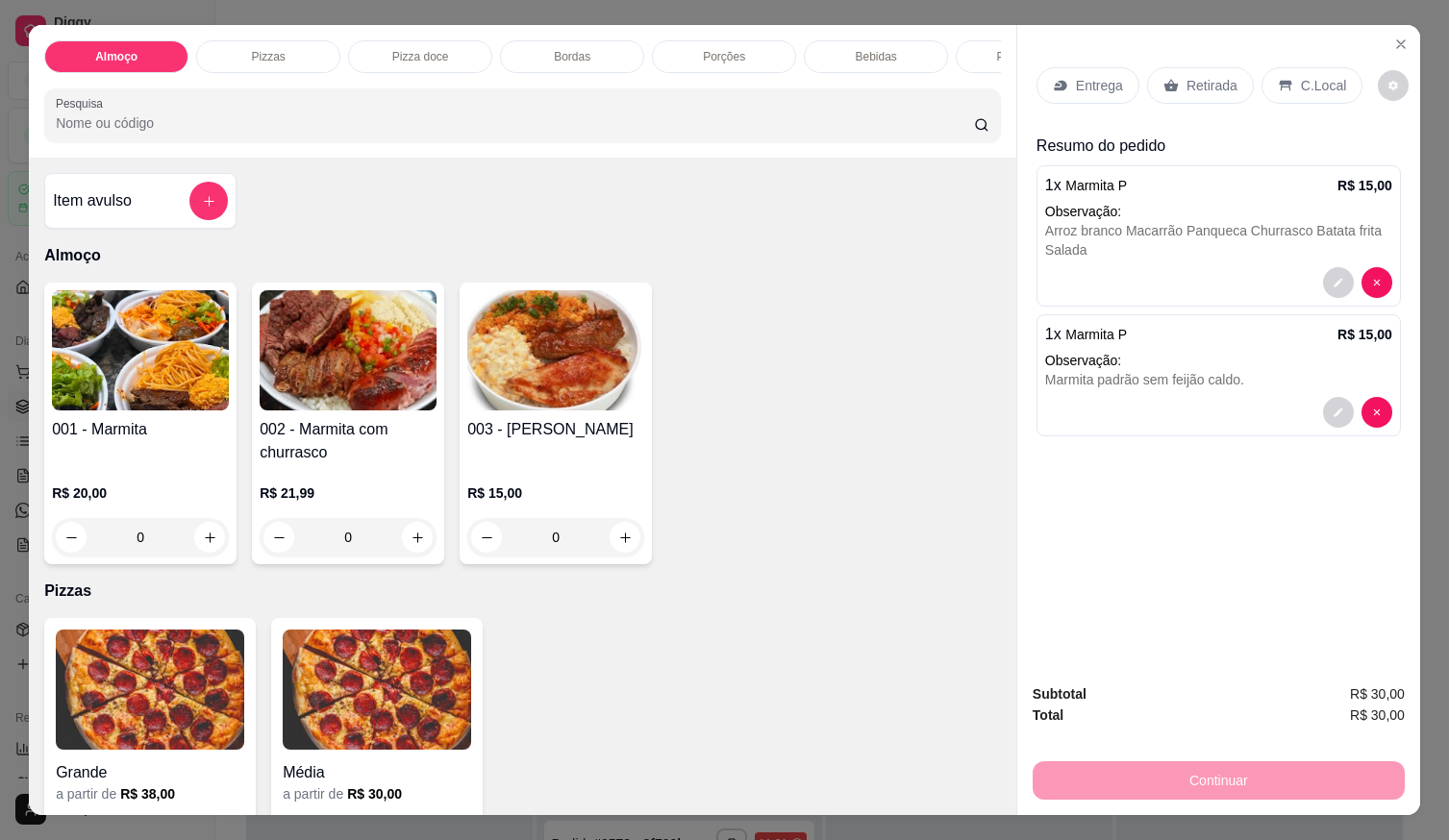
click at [1092, 78] on p "Entrega" at bounding box center [1100, 85] width 47 height 19
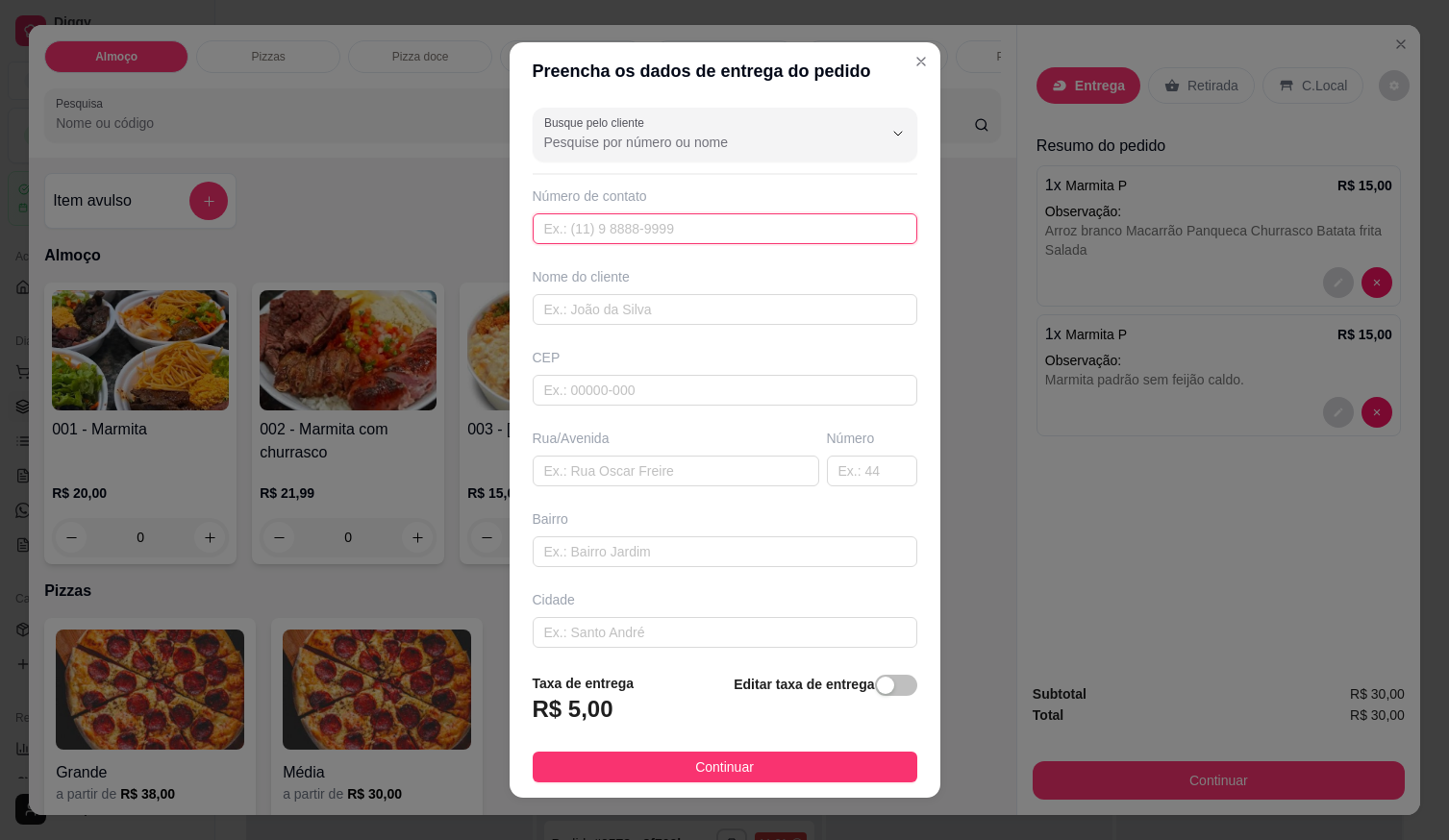
click at [755, 227] on input "text" at bounding box center [724, 228] width 384 height 31
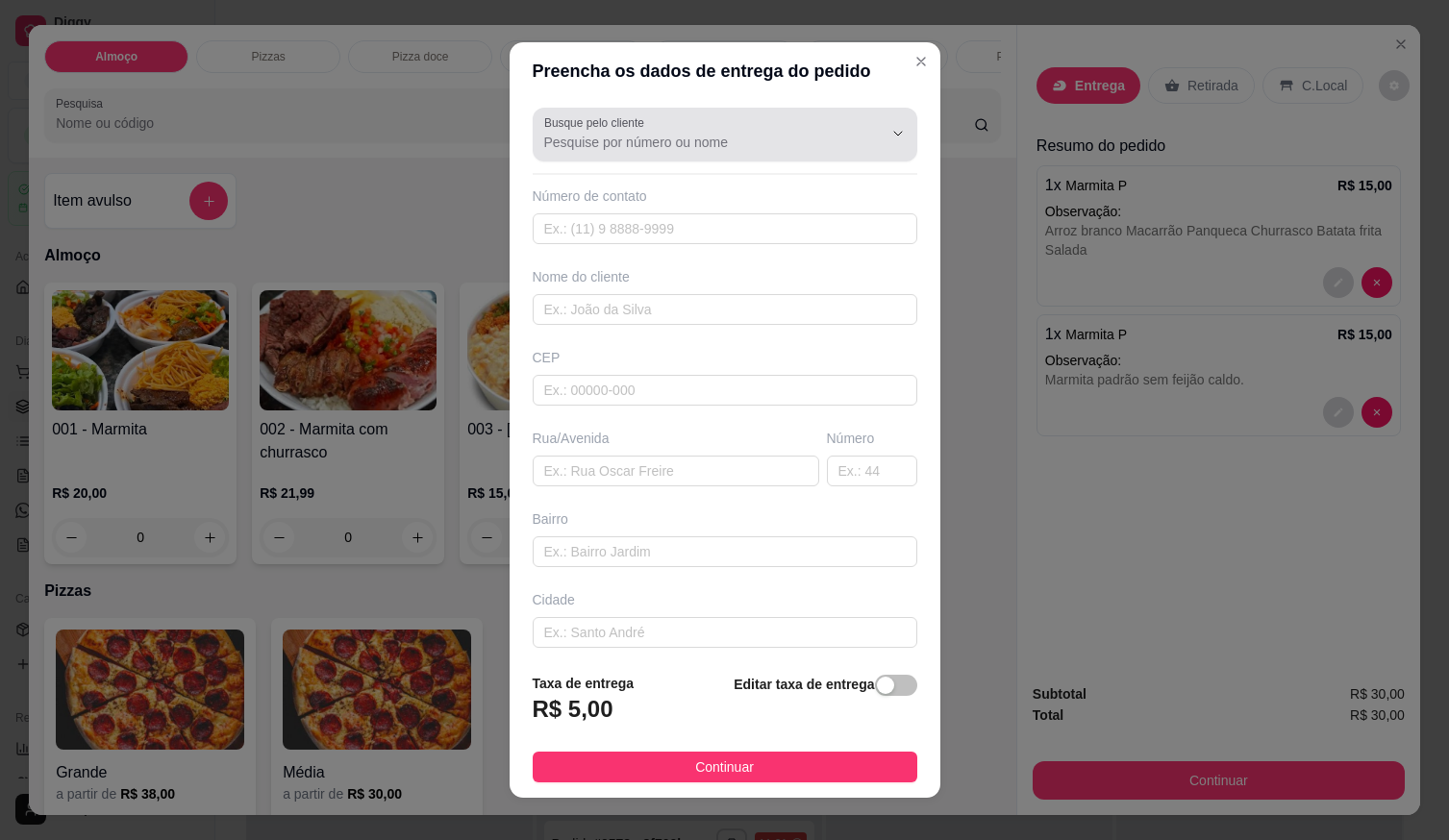
click at [740, 157] on div "Busque pelo cliente" at bounding box center [724, 134] width 384 height 53
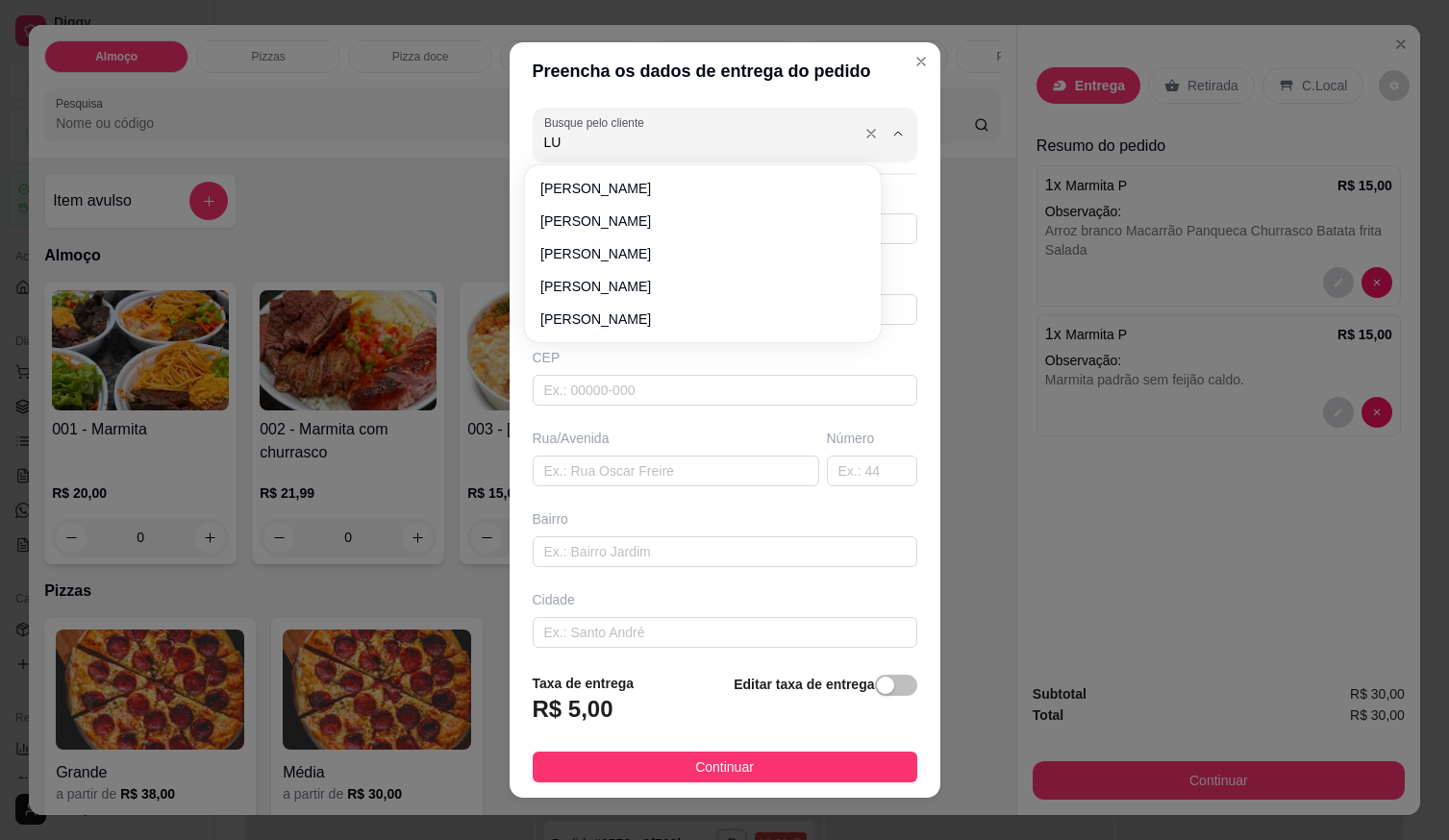
type input "L"
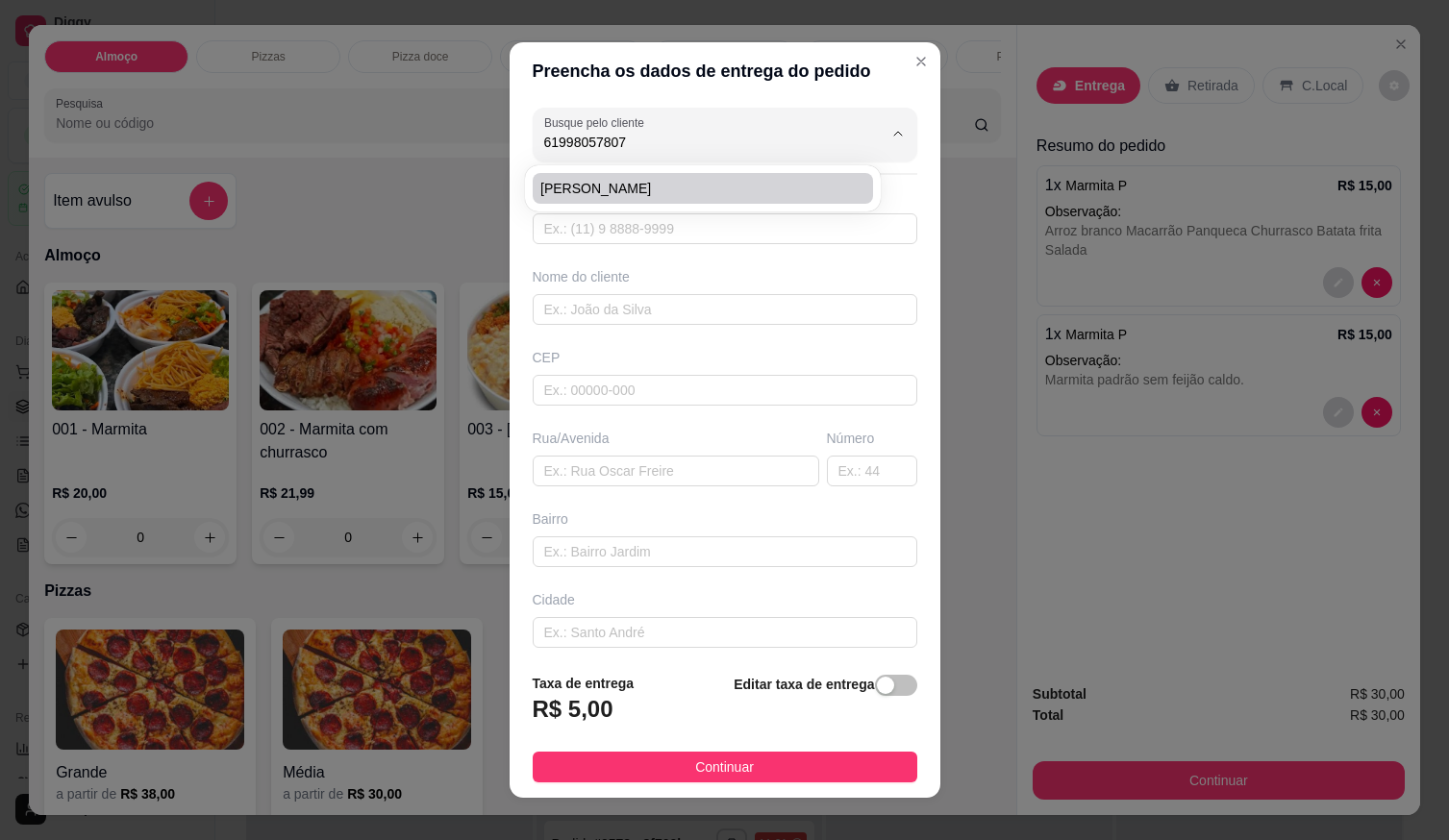
click at [600, 182] on span "[PERSON_NAME]" at bounding box center [693, 188] width 305 height 19
type input "[PERSON_NAME]"
type input "61998057807"
type input "[PERSON_NAME]"
type input "CONTABILIDADE INFORMACON"
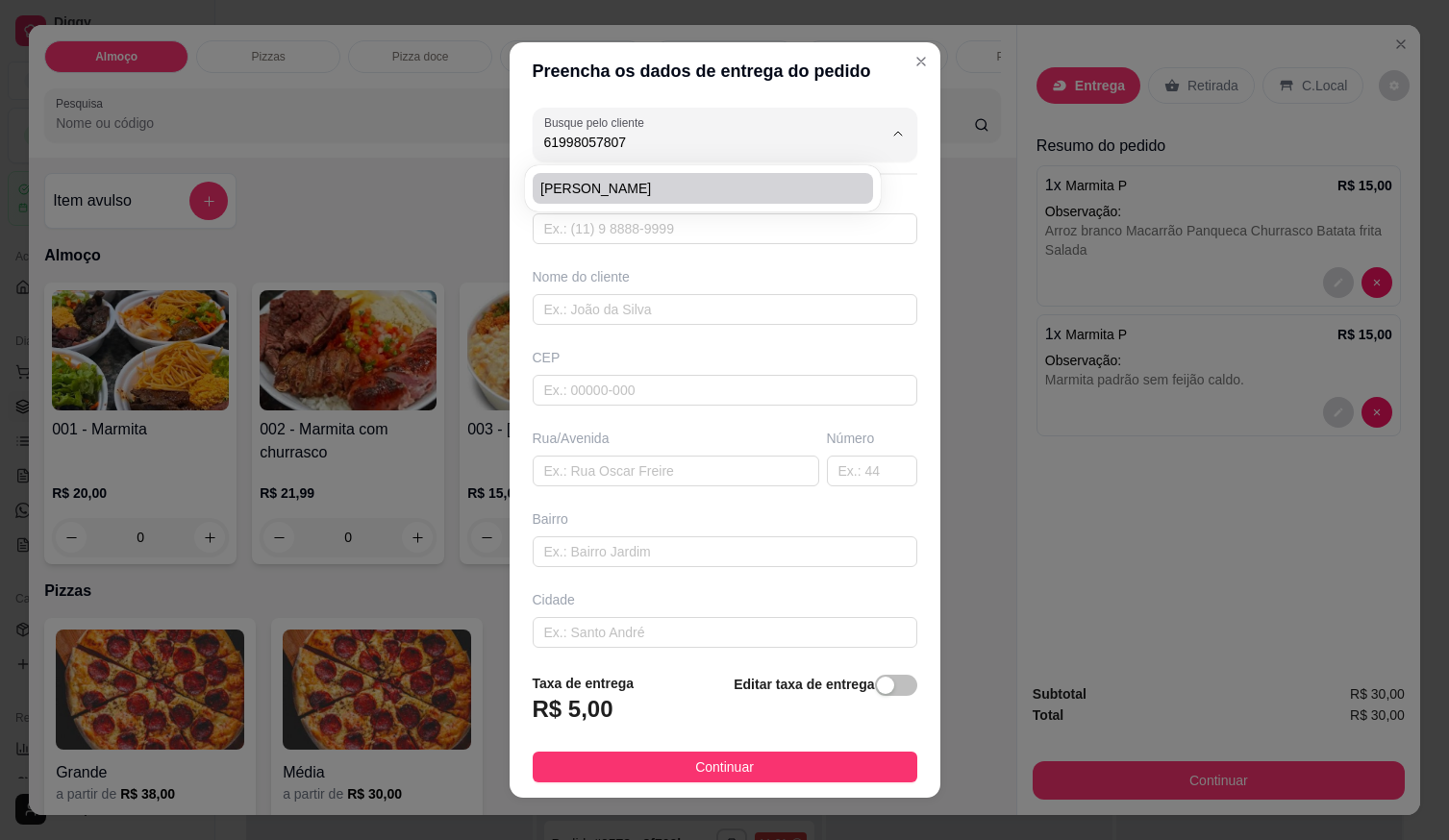
type input "LOCALIZAÇÃO"
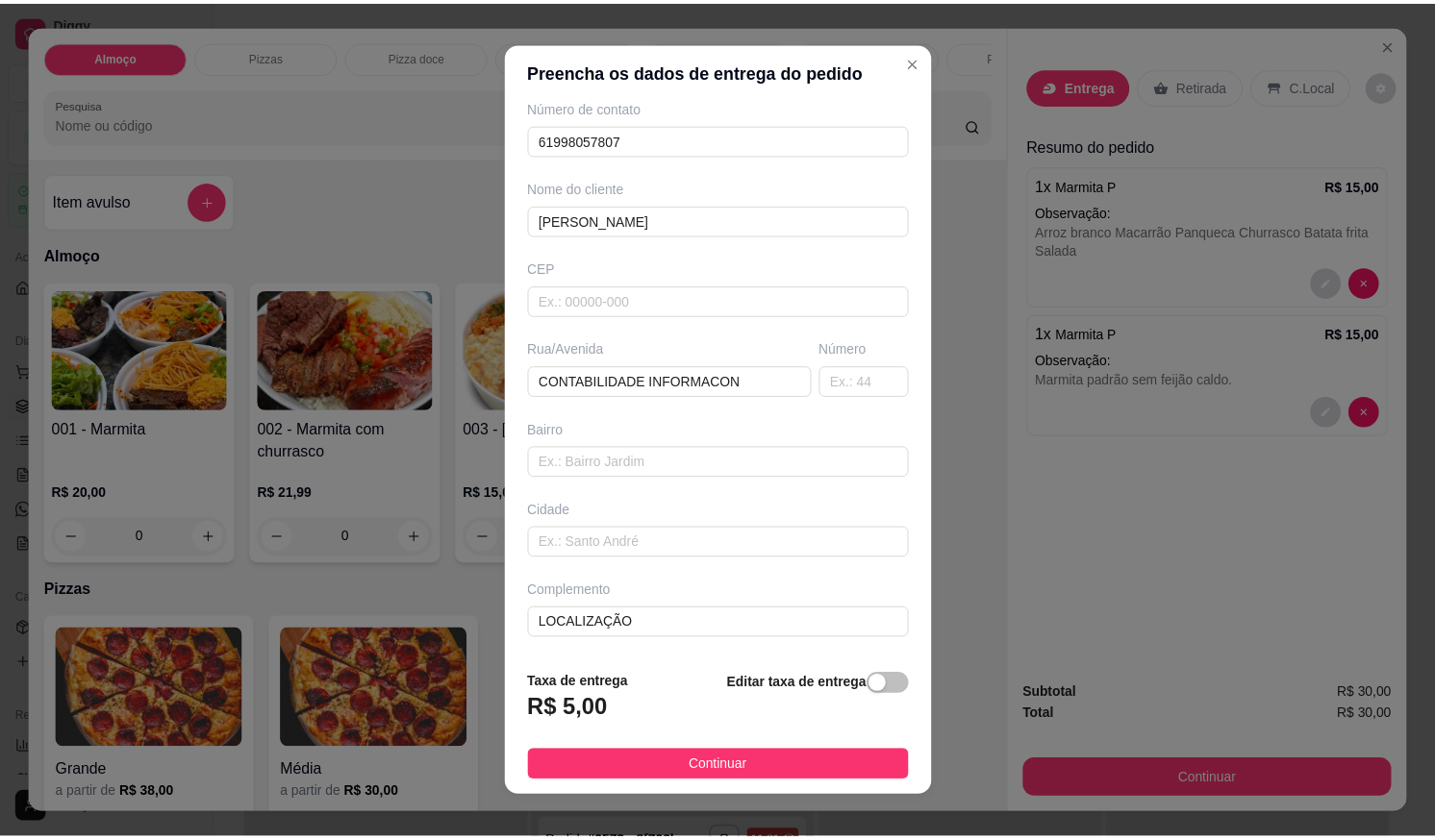
scroll to position [19, 0]
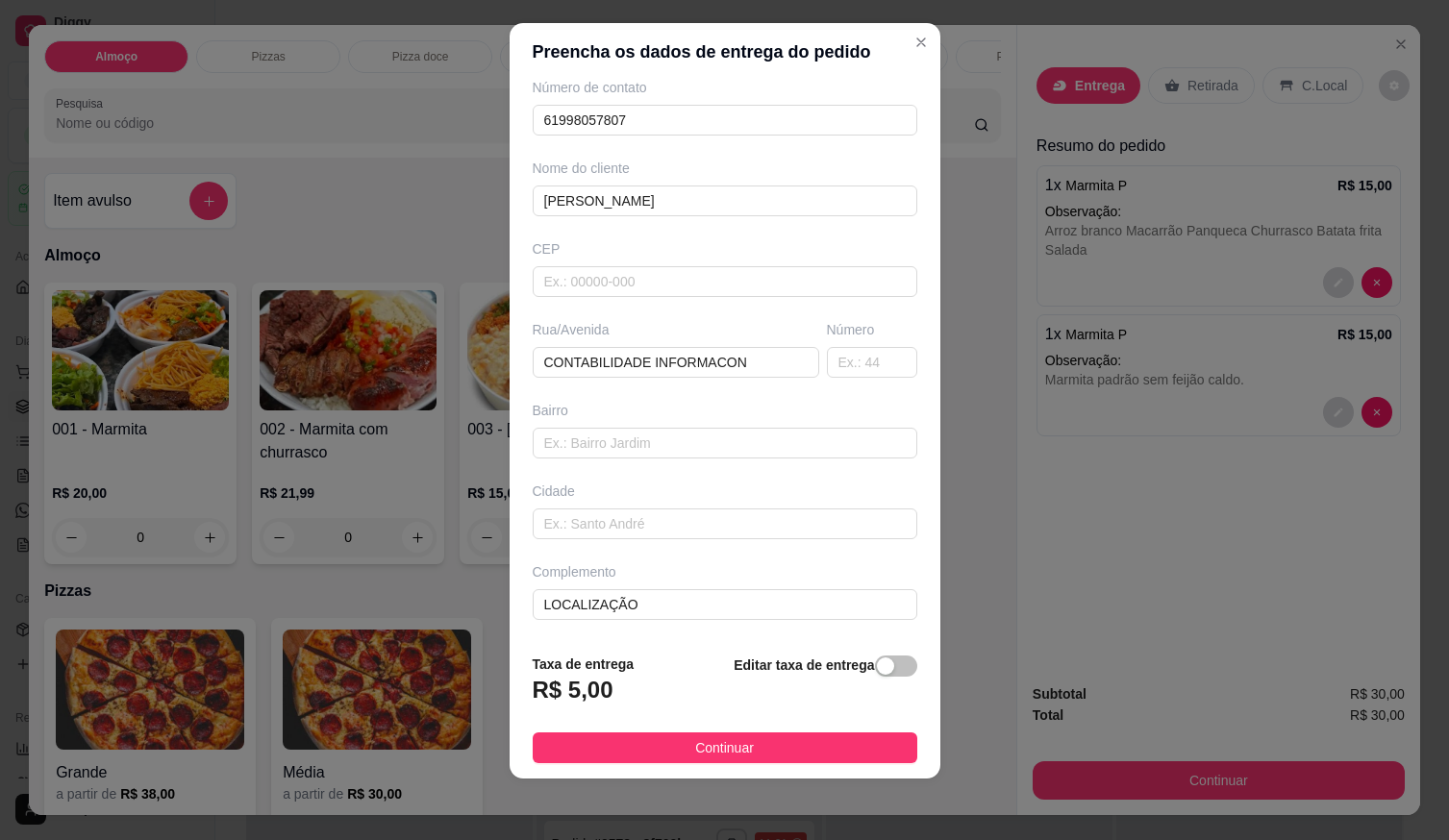
type input "[PERSON_NAME]"
click at [749, 745] on button "Continuar" at bounding box center [724, 747] width 384 height 31
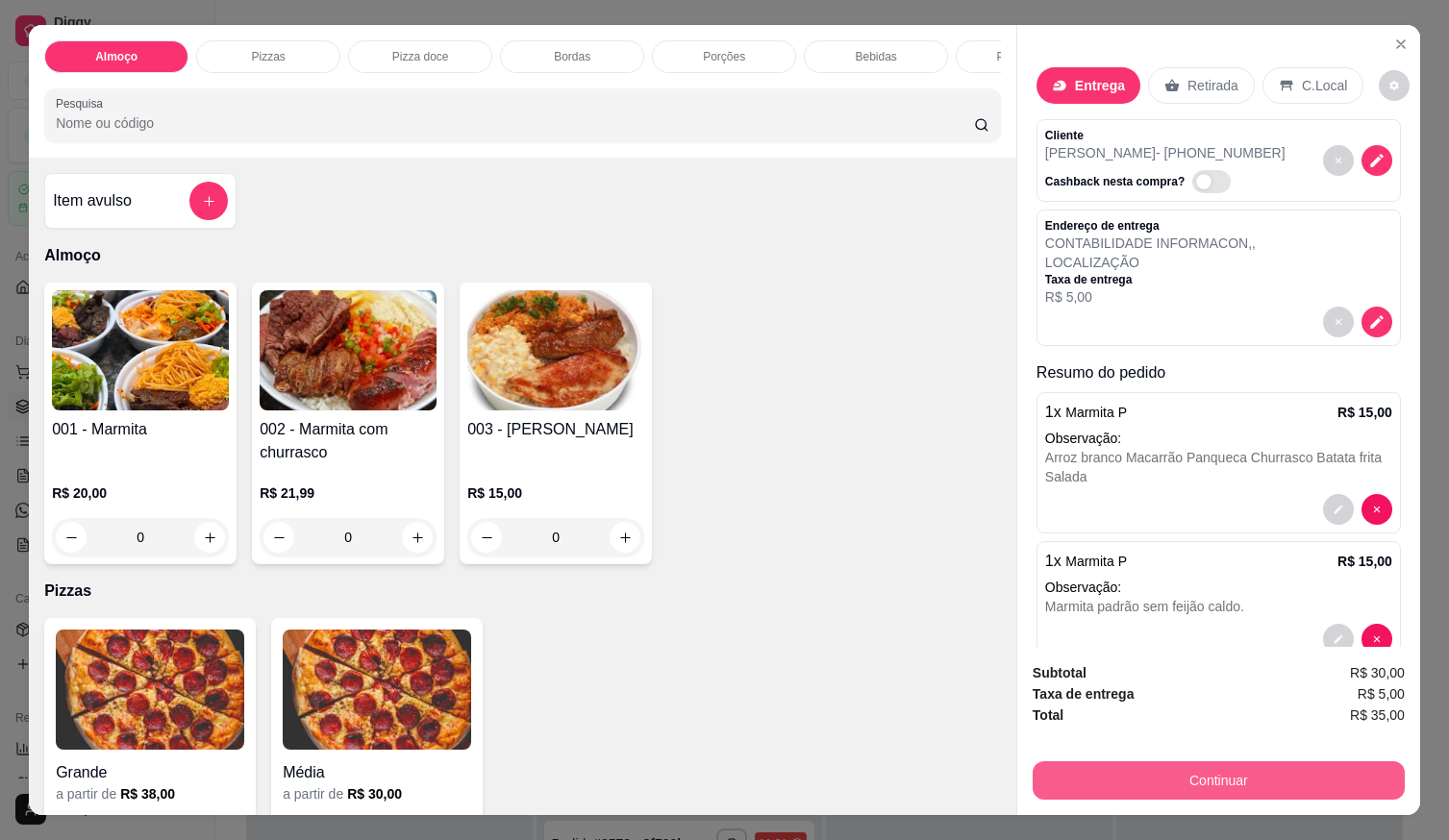
click at [1069, 768] on button "Continuar" at bounding box center [1219, 781] width 373 height 39
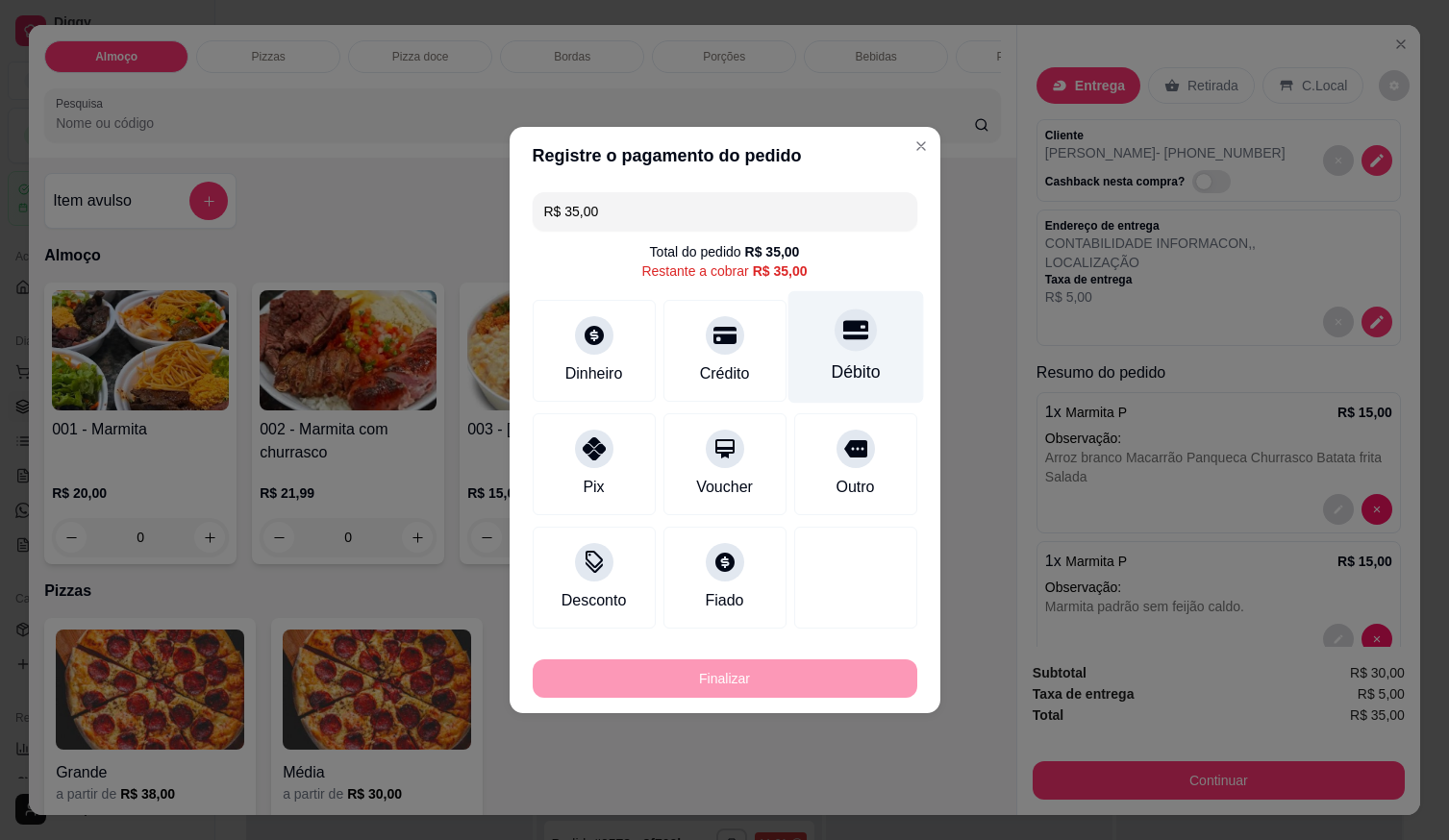
click at [847, 327] on icon at bounding box center [854, 330] width 25 height 19
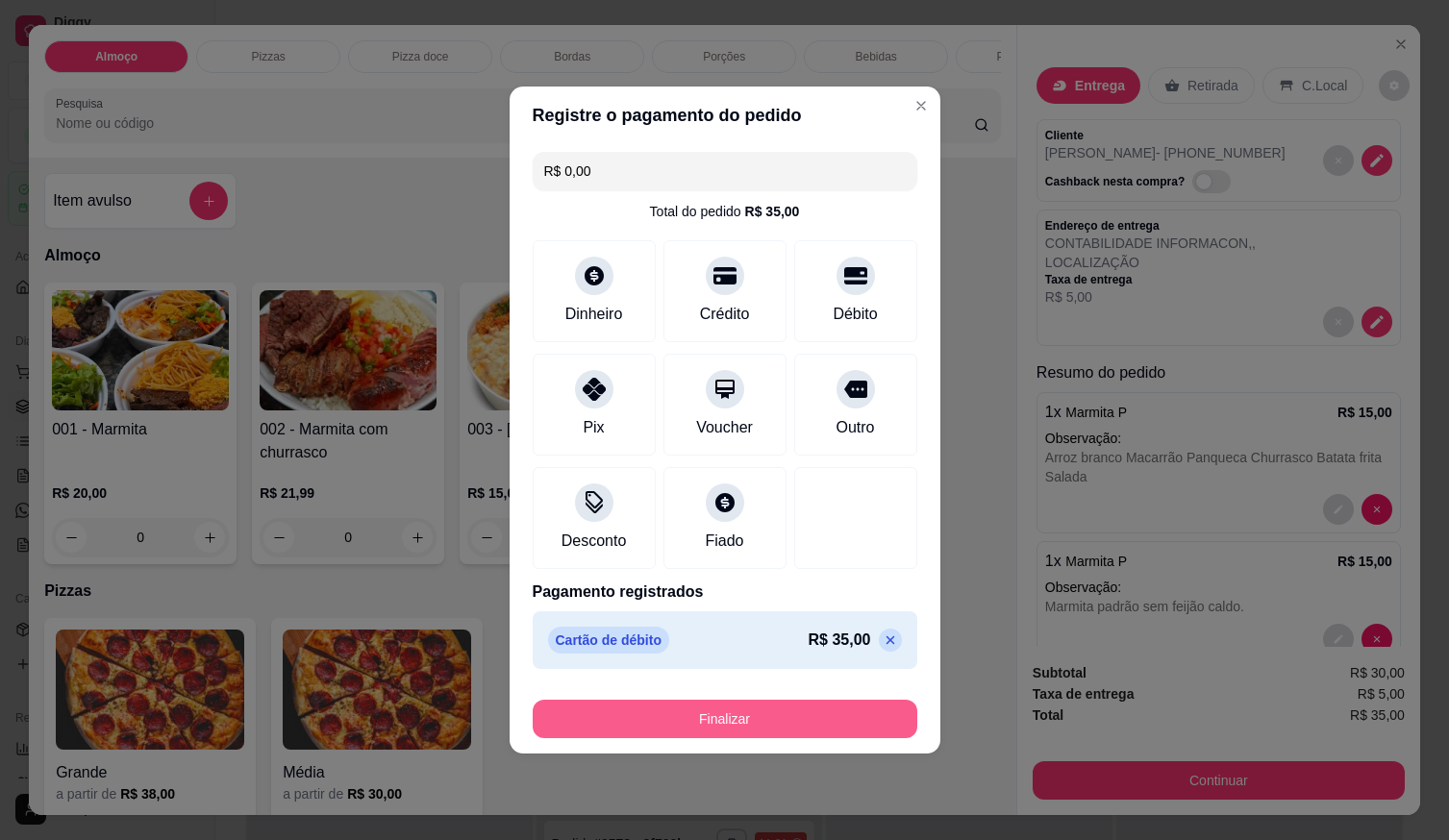
click at [773, 705] on button "Finalizar" at bounding box center [724, 718] width 384 height 39
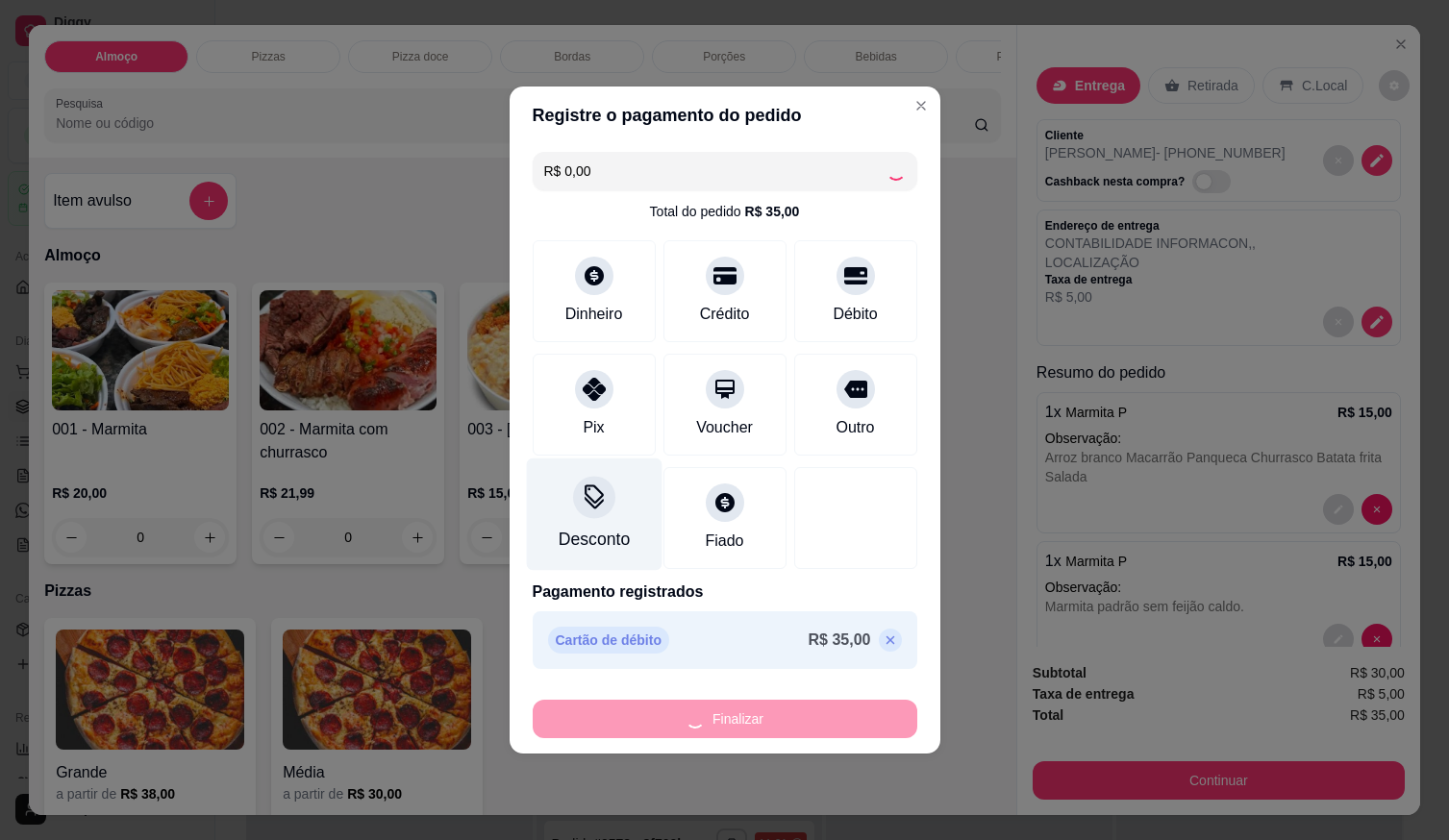
type input "-R$ 35,00"
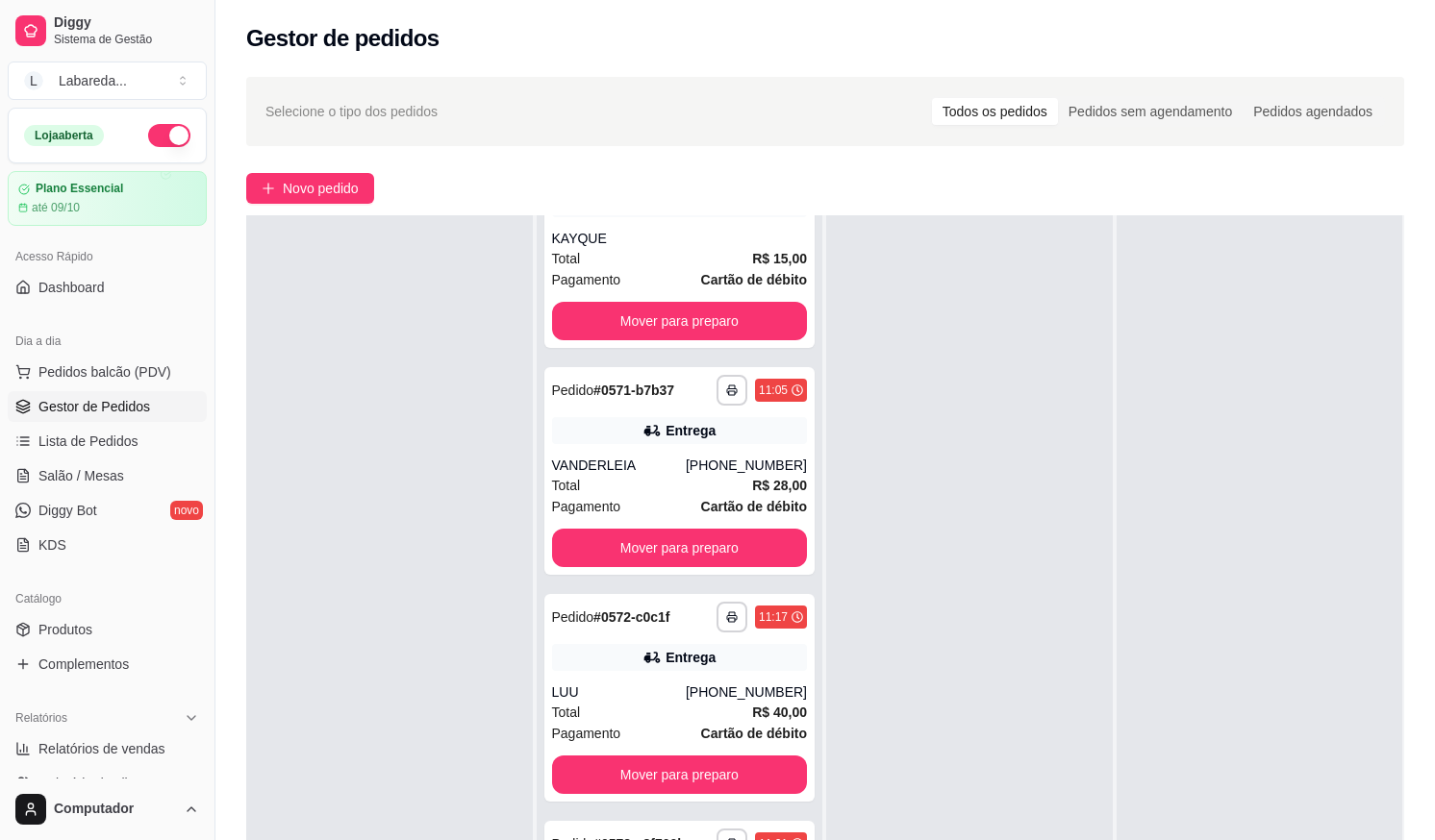
click at [462, 446] on div at bounding box center [389, 635] width 287 height 840
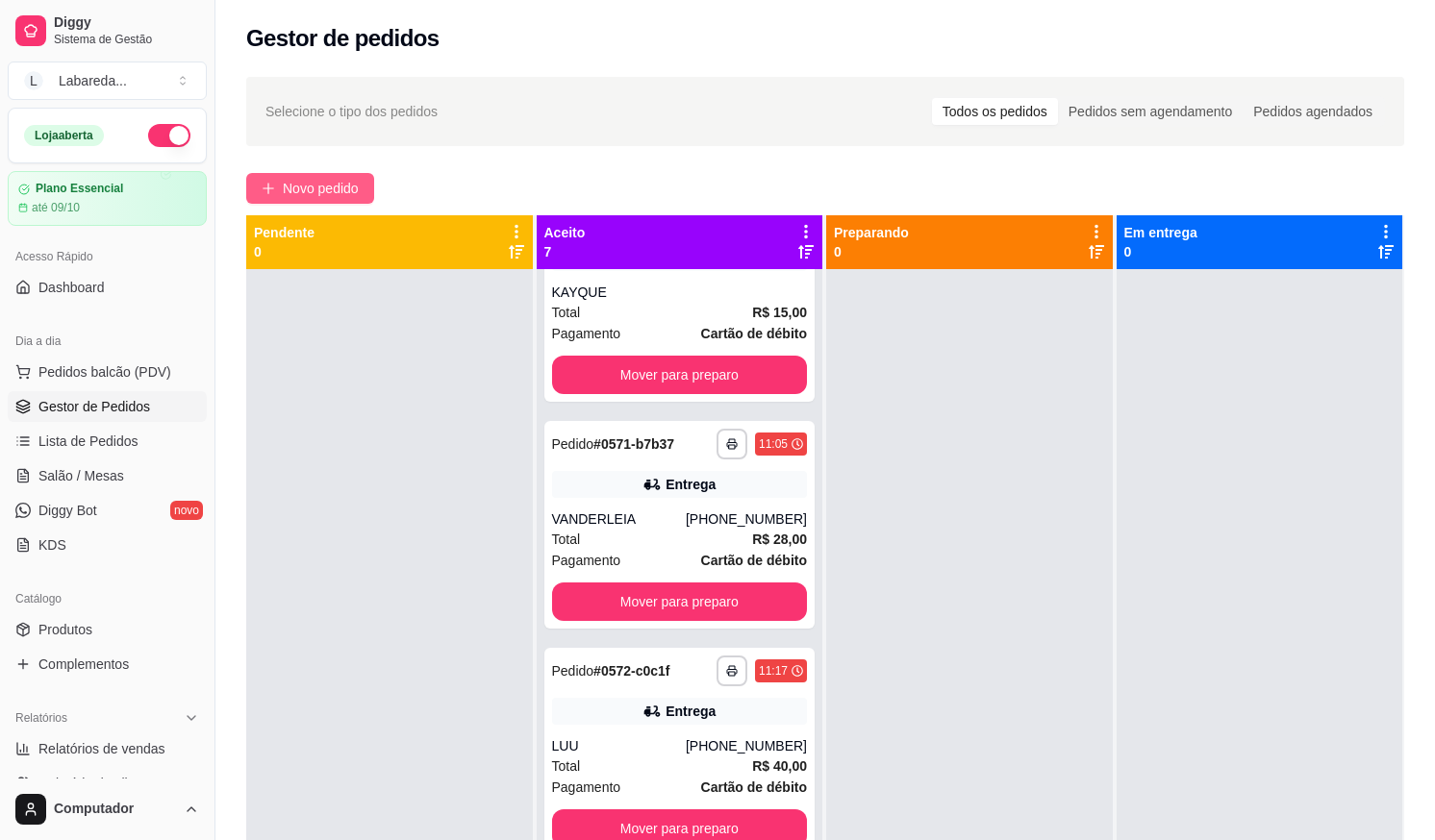
click at [355, 190] on span "Novo pedido" at bounding box center [320, 188] width 76 height 21
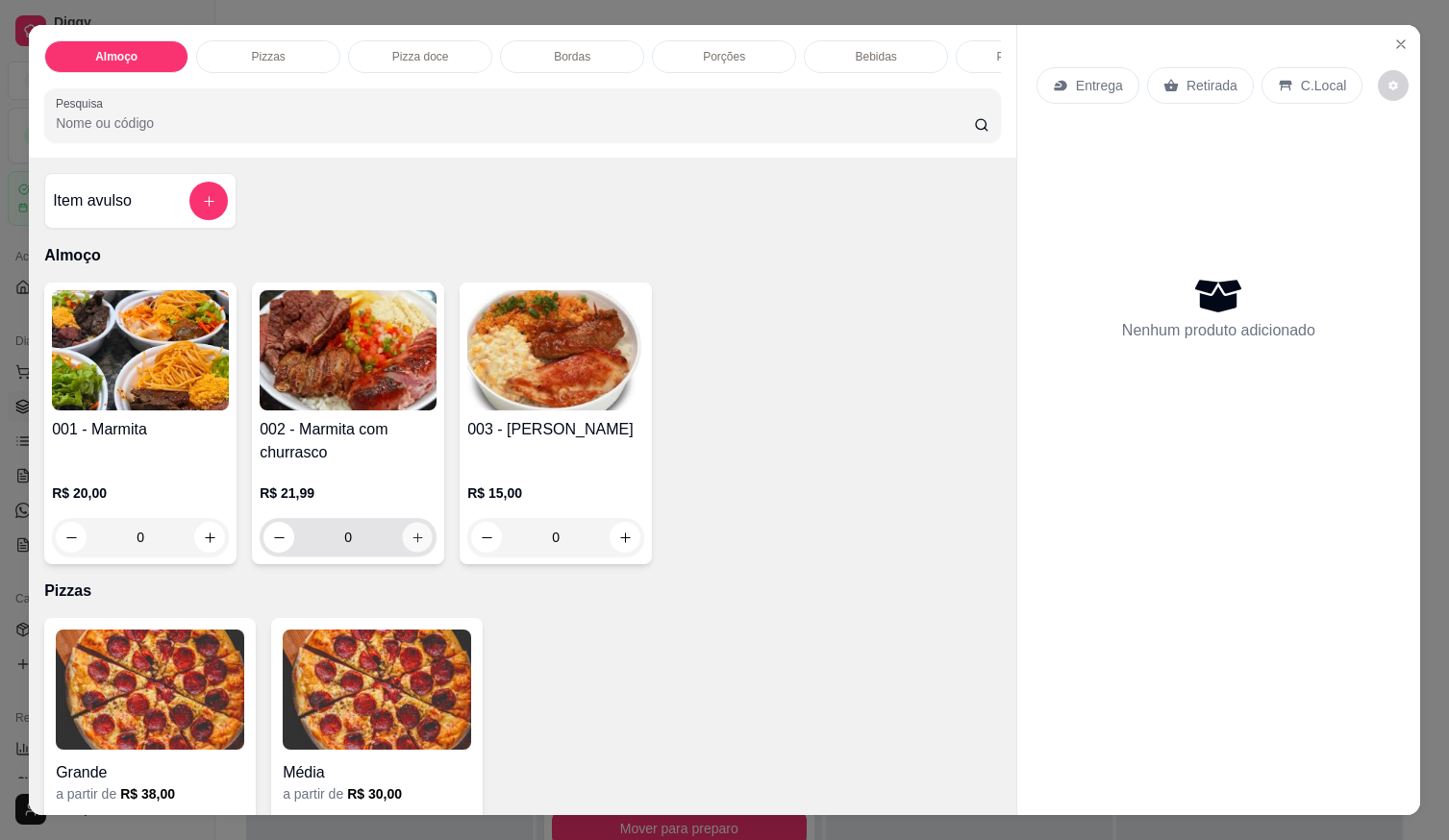
click at [418, 545] on button "increase-product-quantity" at bounding box center [418, 538] width 30 height 30
type input "1"
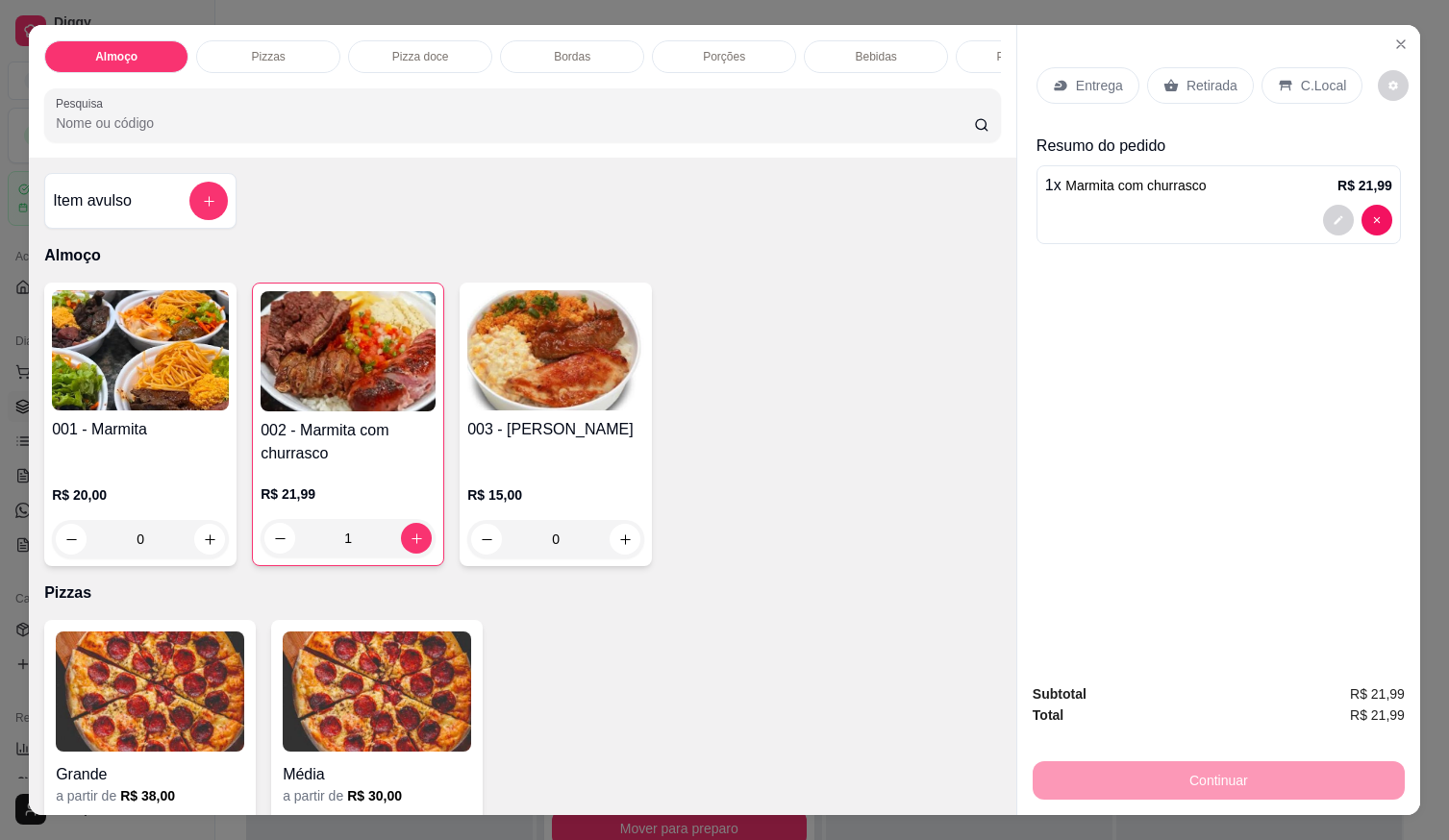
click at [1076, 76] on p "Entrega" at bounding box center [1100, 85] width 47 height 19
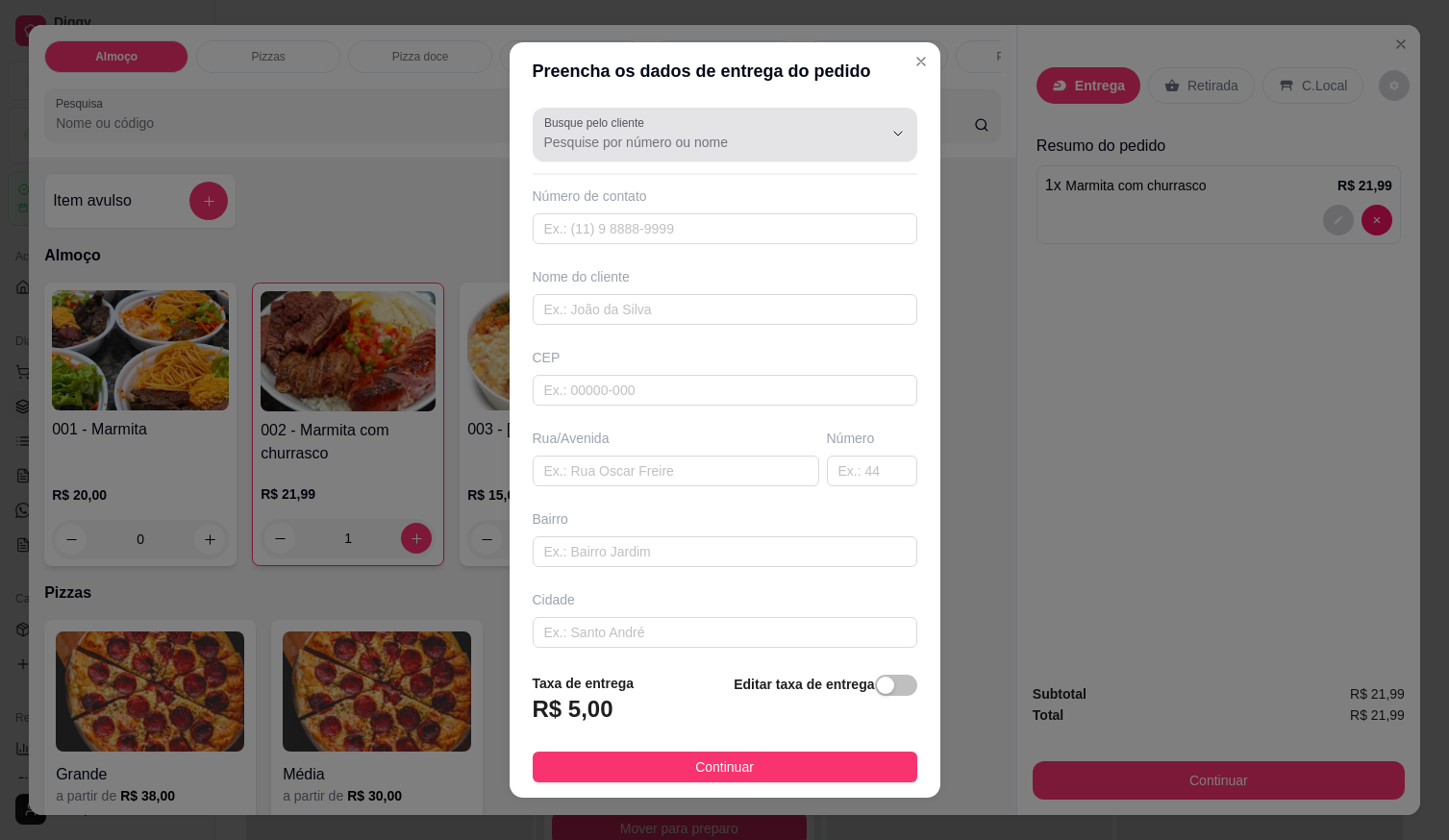
click at [664, 144] on input "Busque pelo cliente" at bounding box center [698, 141] width 307 height 19
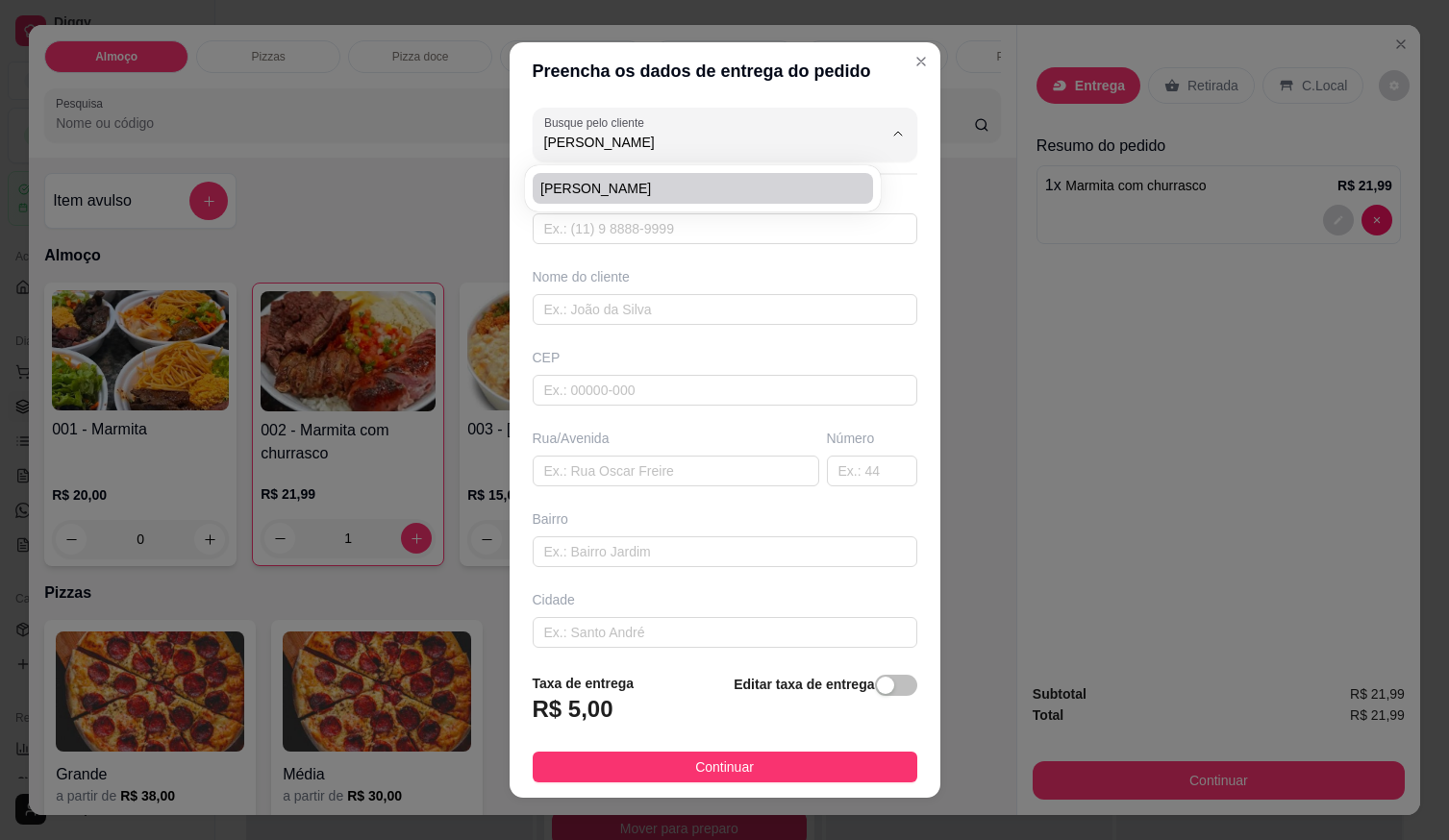
click at [686, 190] on span "[PERSON_NAME]" at bounding box center [693, 188] width 305 height 19
type input "[PERSON_NAME]"
type input "61999387358"
type input "[PERSON_NAME]"
type input "[GEOGRAPHIC_DATA]"
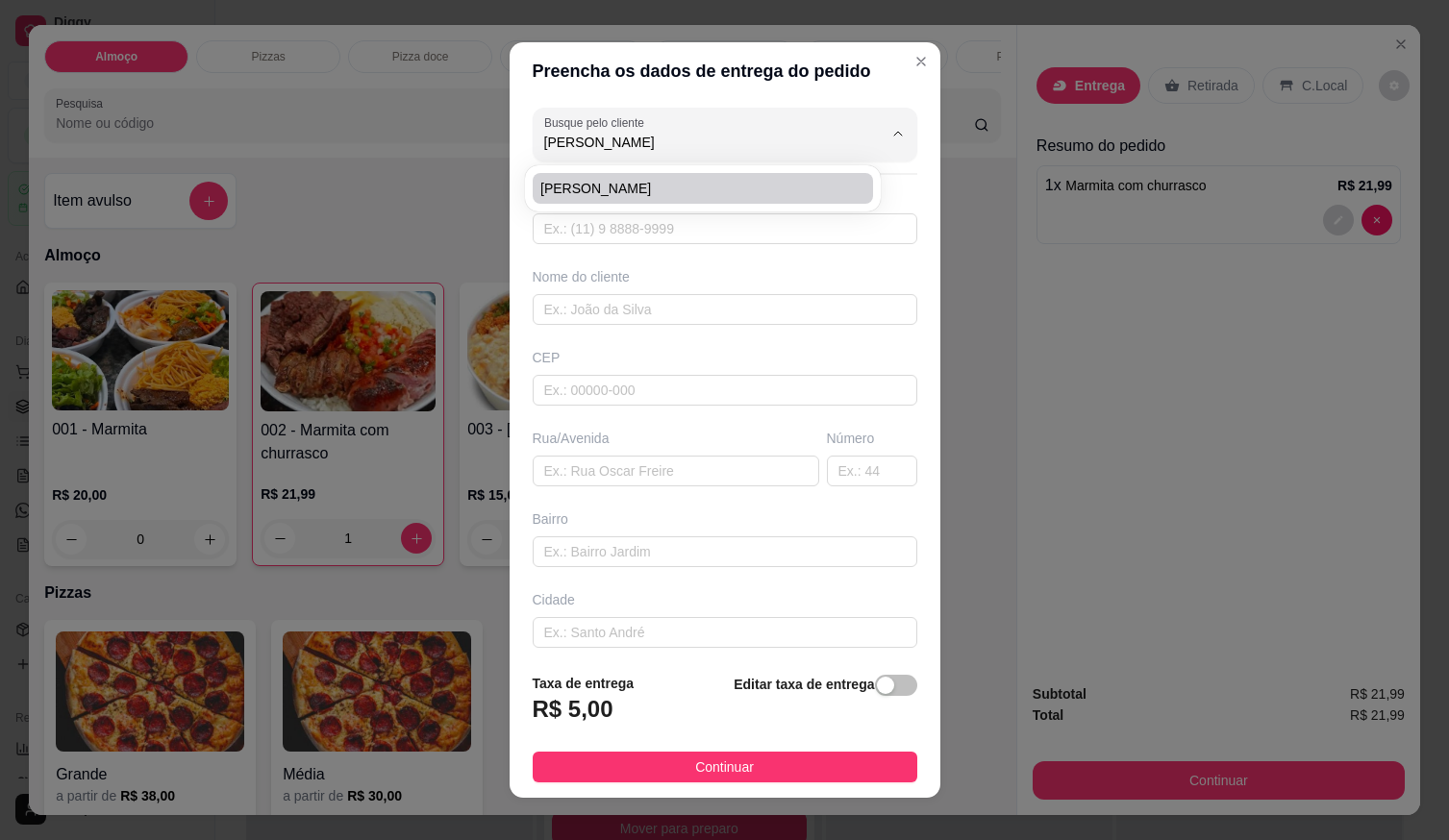
type input "100B"
type input "SETOR NORDESTE"
type input "PROXIMO AO MERCADO APULO RESENDE EM UMA OFICINA DE PINTURAS DE CARRO"
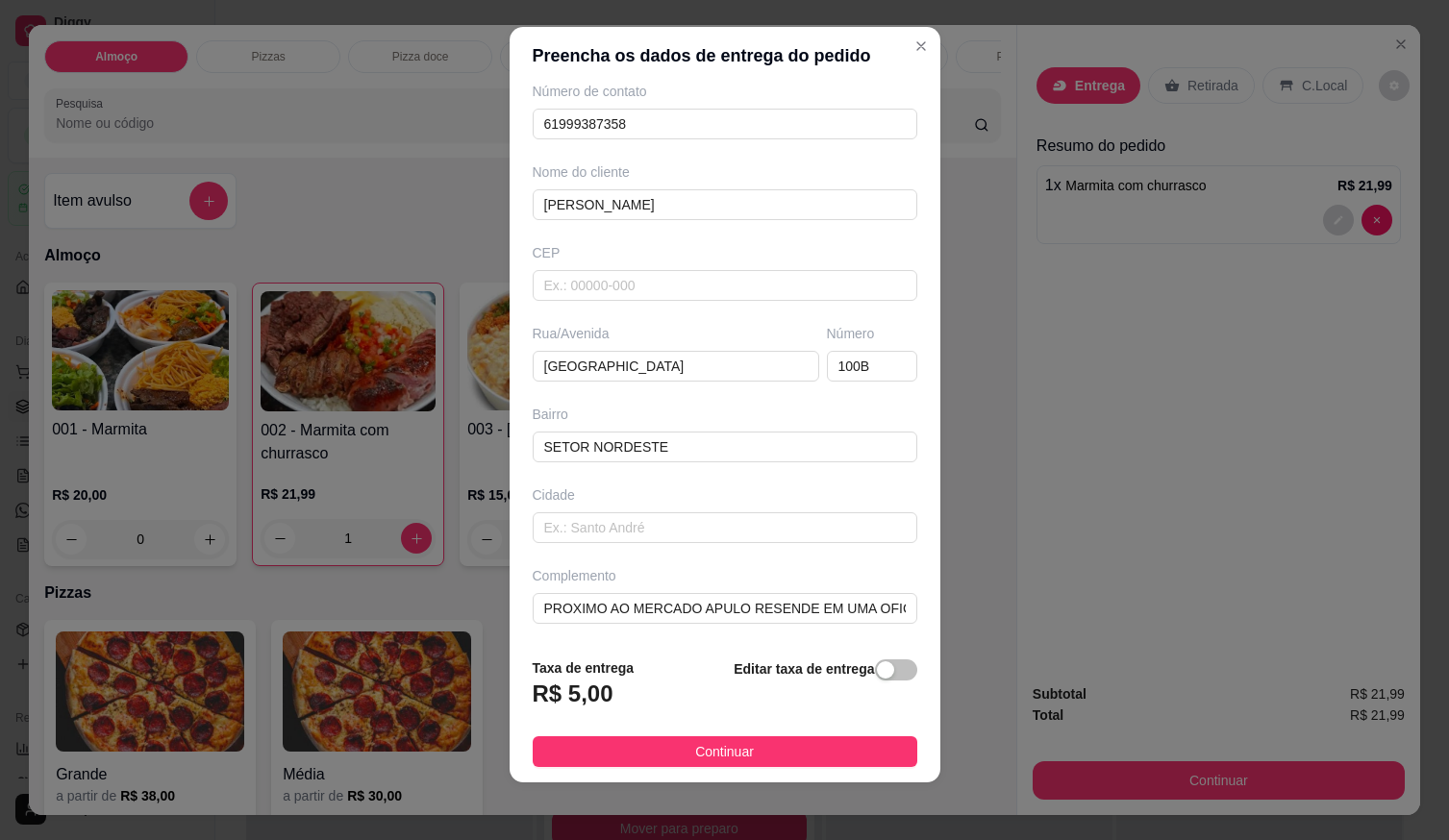
scroll to position [19, 0]
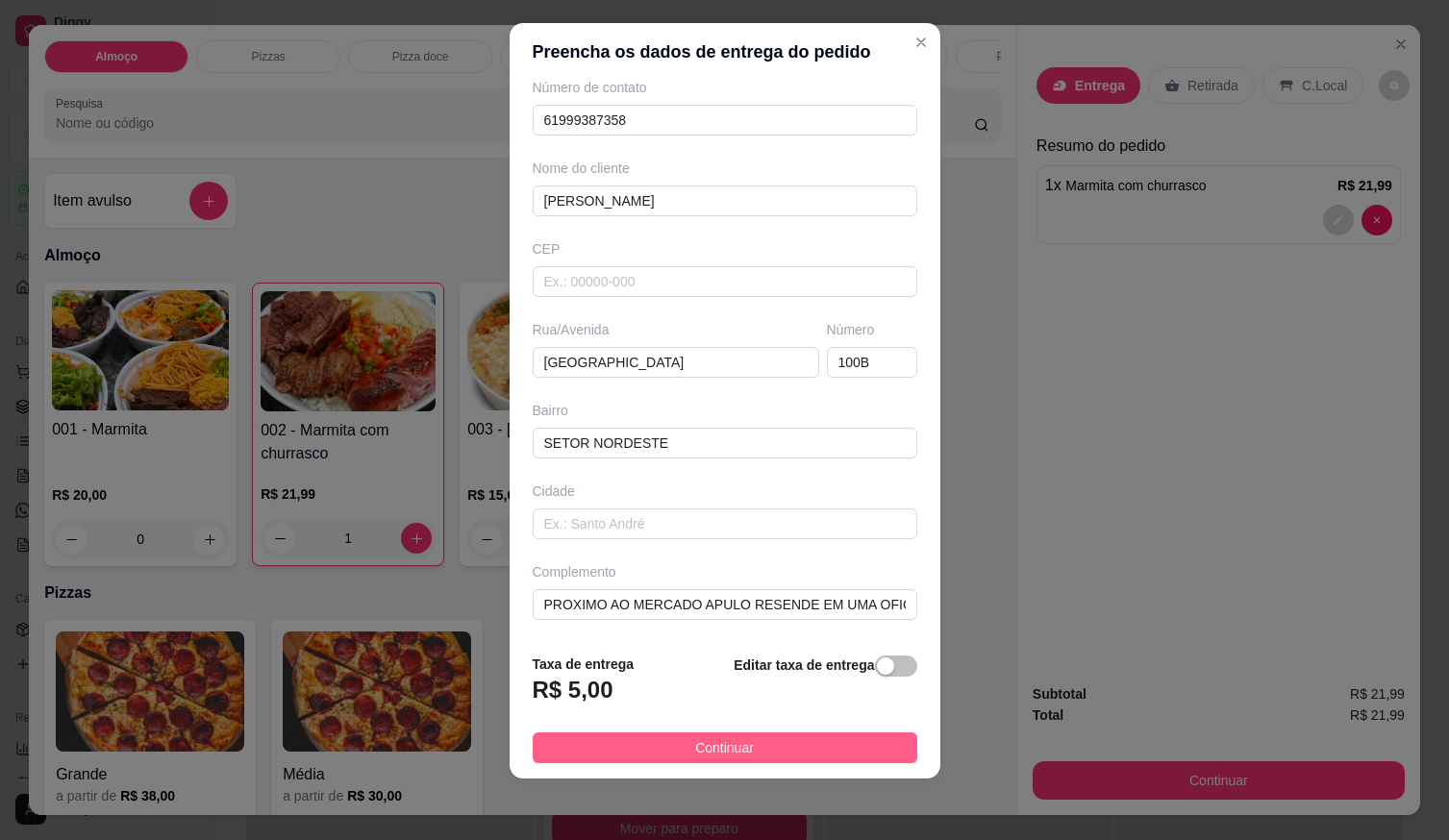
type input "[PERSON_NAME]"
drag, startPoint x: 816, startPoint y: 749, endPoint x: 840, endPoint y: 761, distance: 26.8
click at [818, 749] on button "Continuar" at bounding box center [724, 747] width 384 height 31
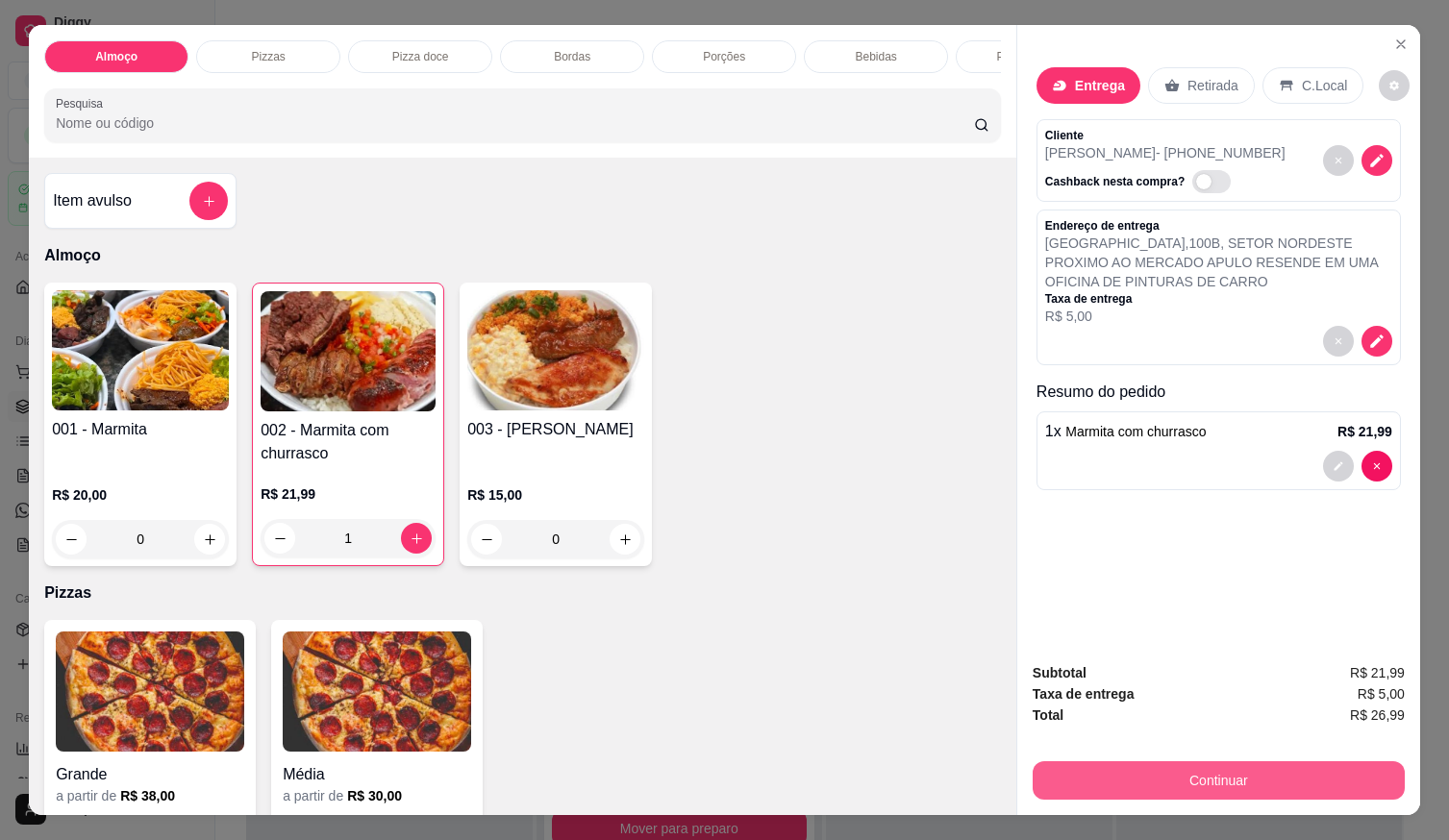
click at [1065, 780] on button "Continuar" at bounding box center [1219, 781] width 373 height 39
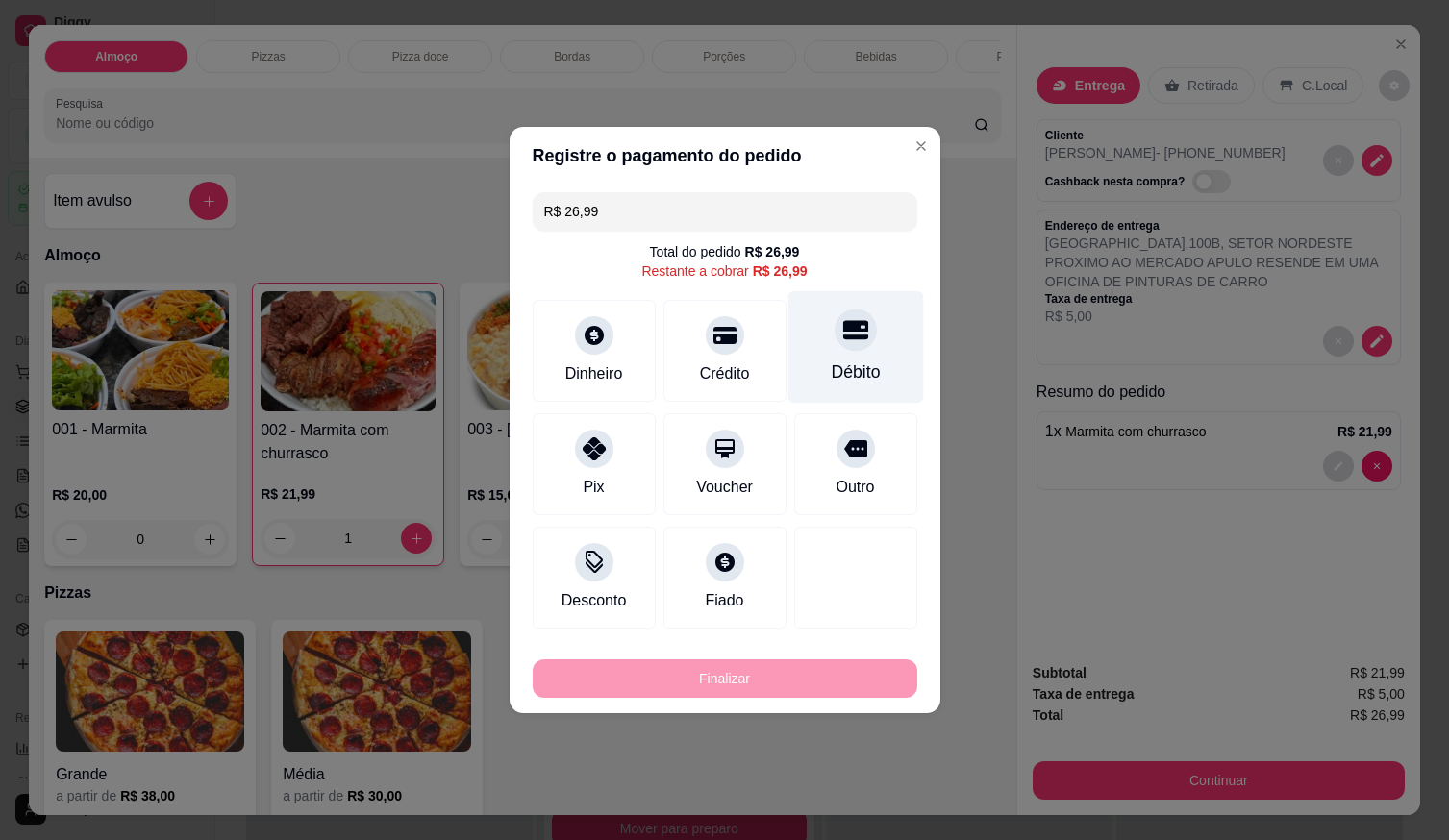
drag, startPoint x: 852, startPoint y: 340, endPoint x: 864, endPoint y: 384, distance: 45.6
click at [852, 342] on icon at bounding box center [854, 329] width 25 height 25
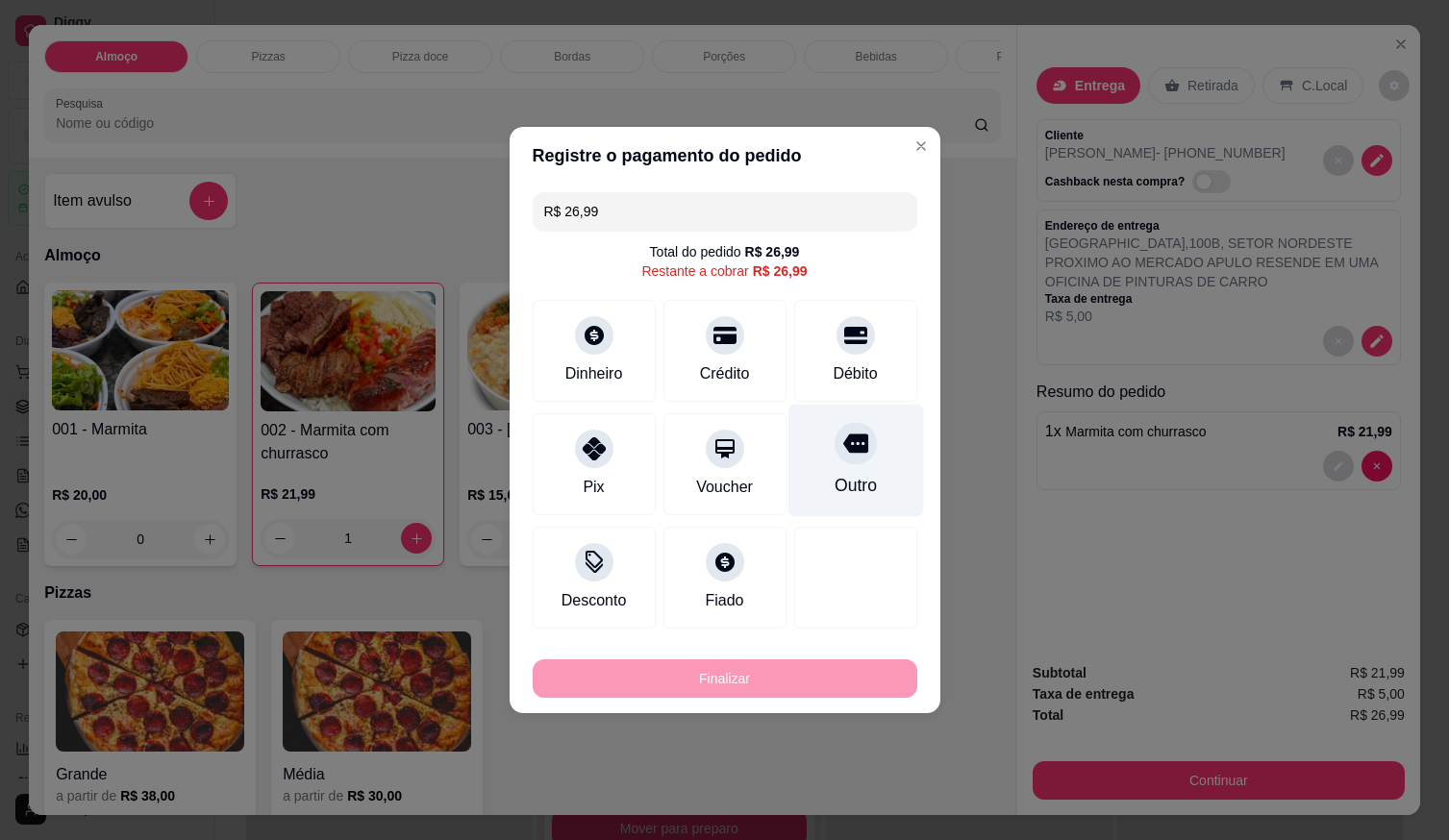
type input "R$ 0,00"
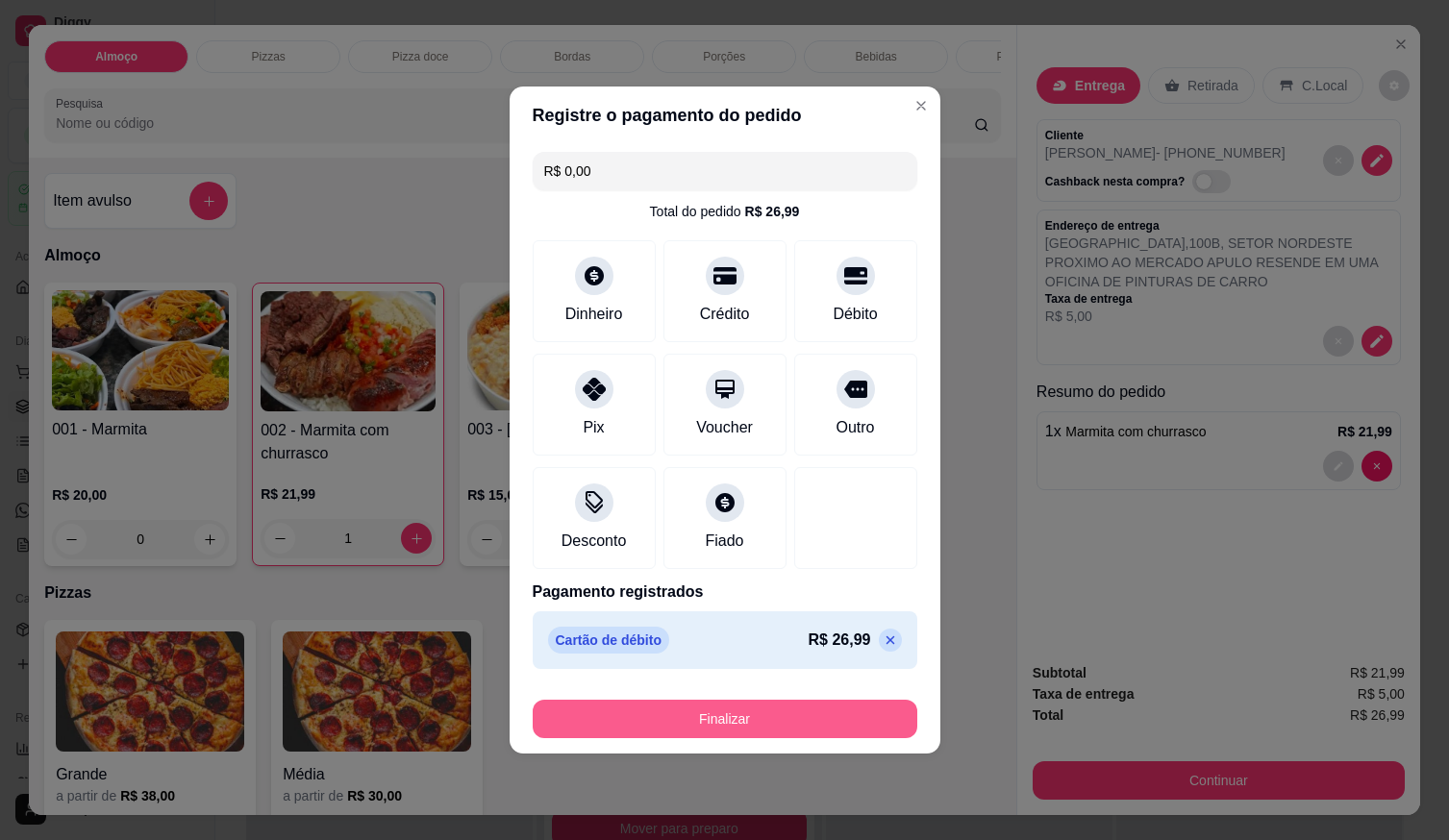
click at [851, 715] on button "Finalizar" at bounding box center [724, 718] width 384 height 39
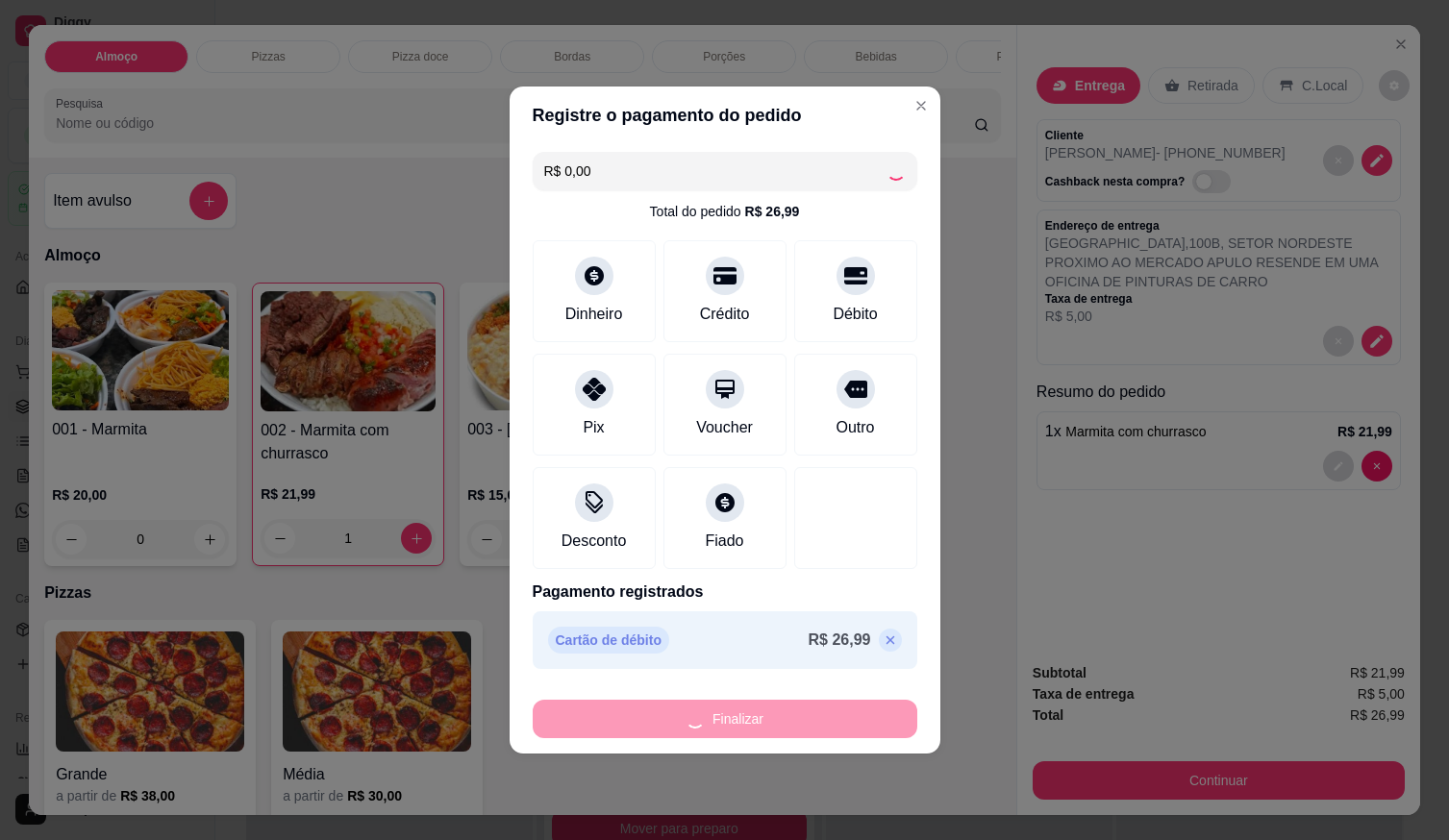
type input "0"
type input "-R$ 26,99"
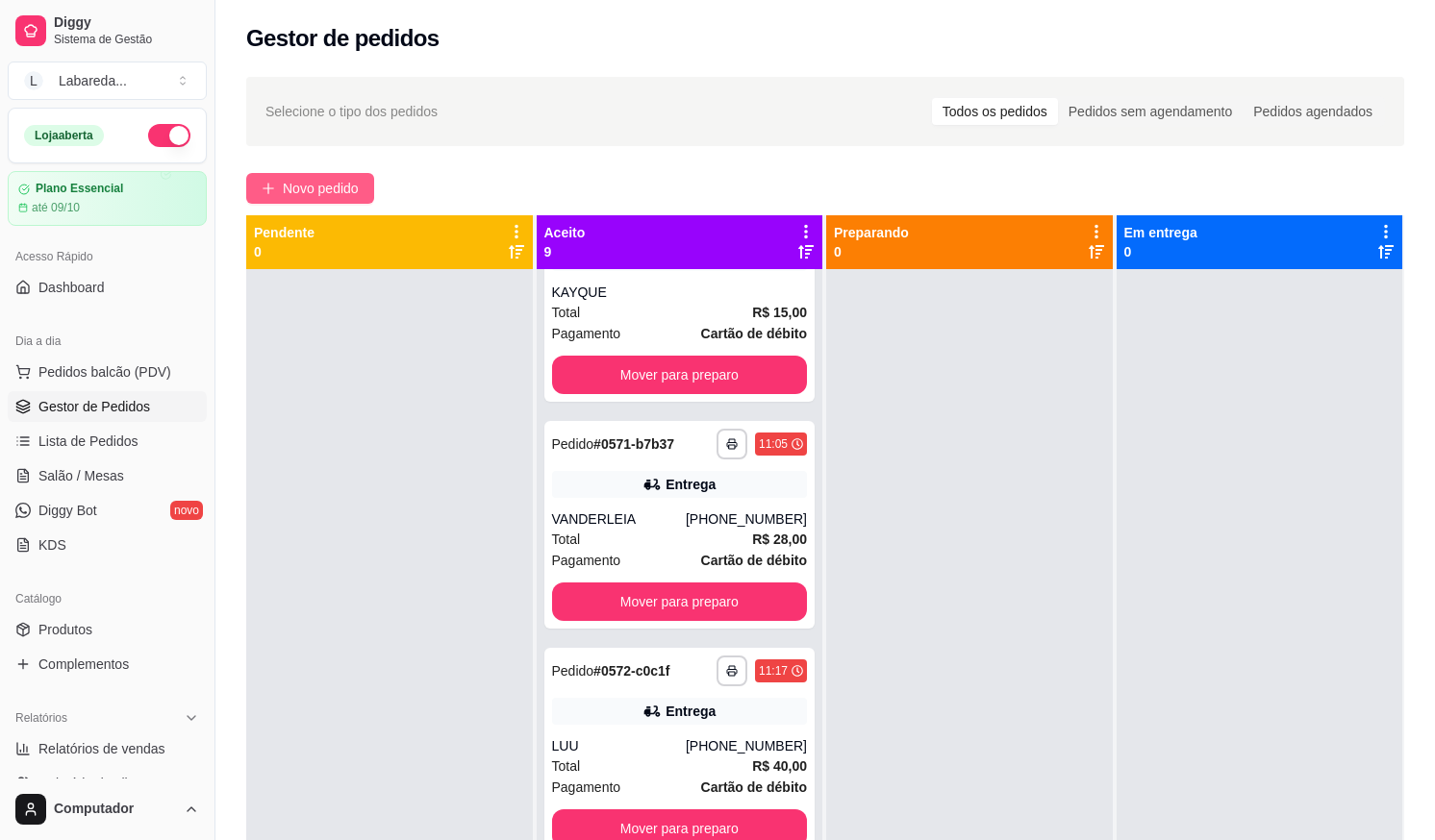
click at [333, 188] on span "Novo pedido" at bounding box center [320, 188] width 76 height 21
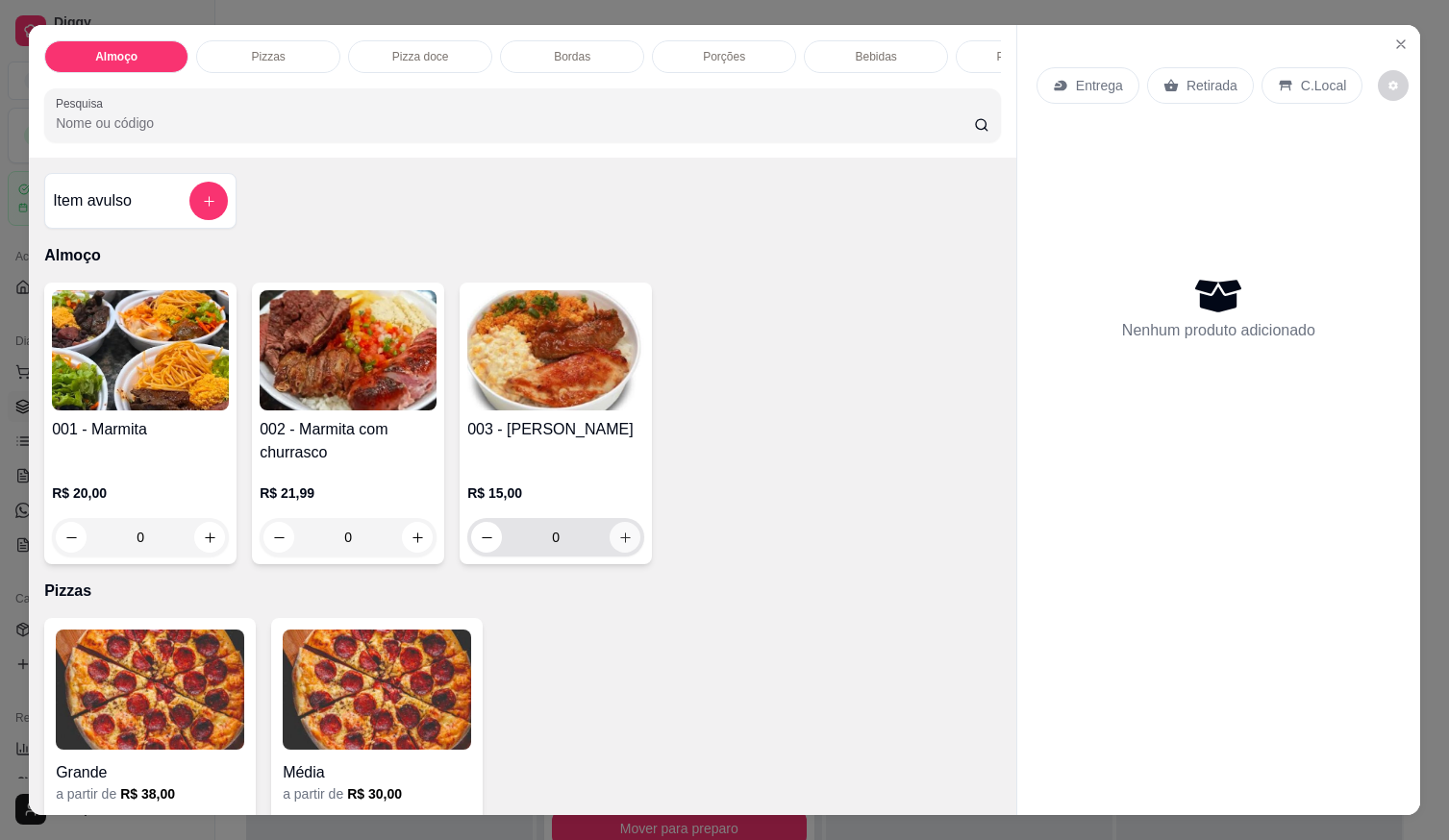
click at [619, 541] on icon "increase-product-quantity" at bounding box center [626, 538] width 15 height 15
type input "1"
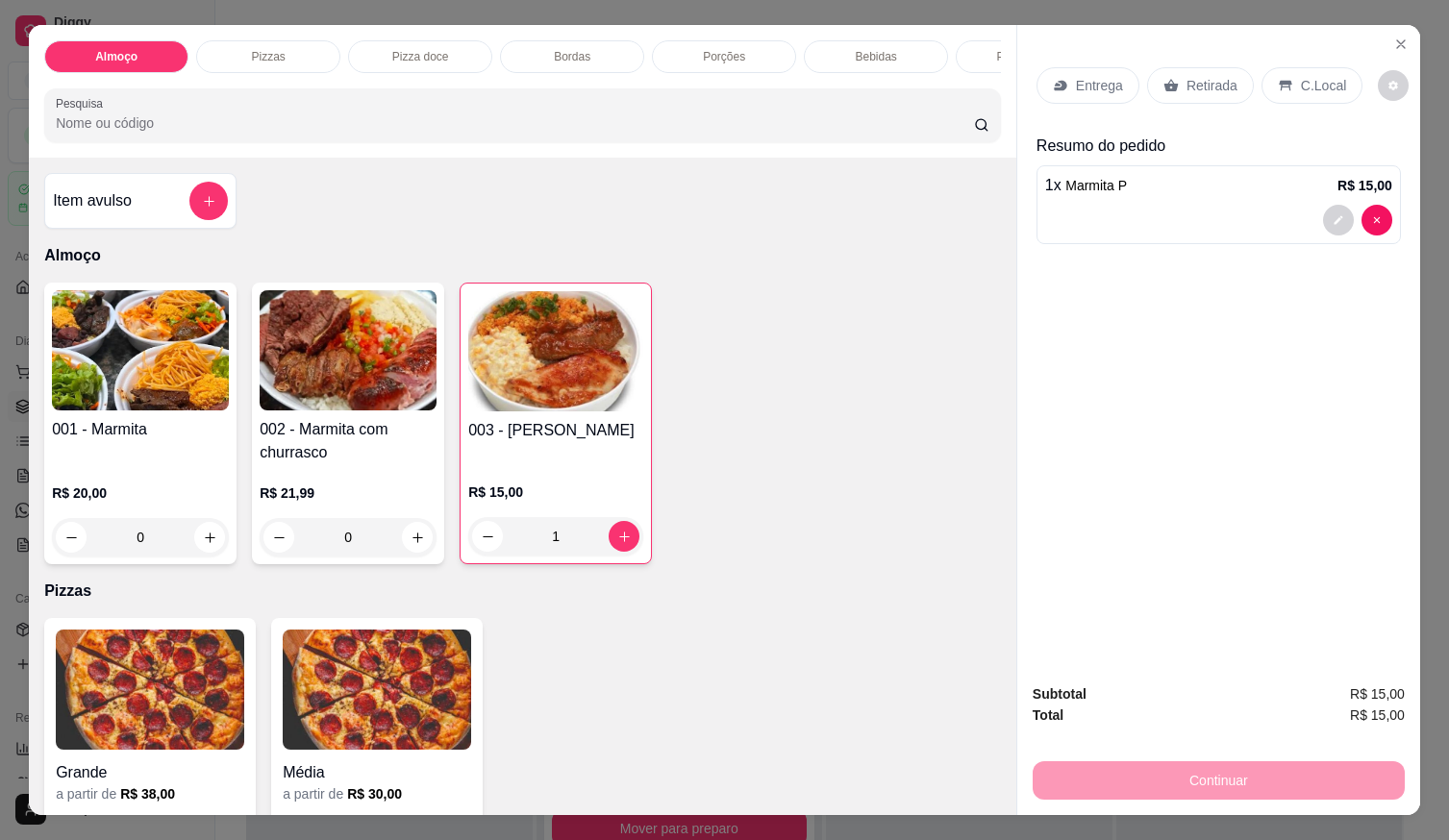
click at [1076, 219] on div at bounding box center [1219, 219] width 347 height 31
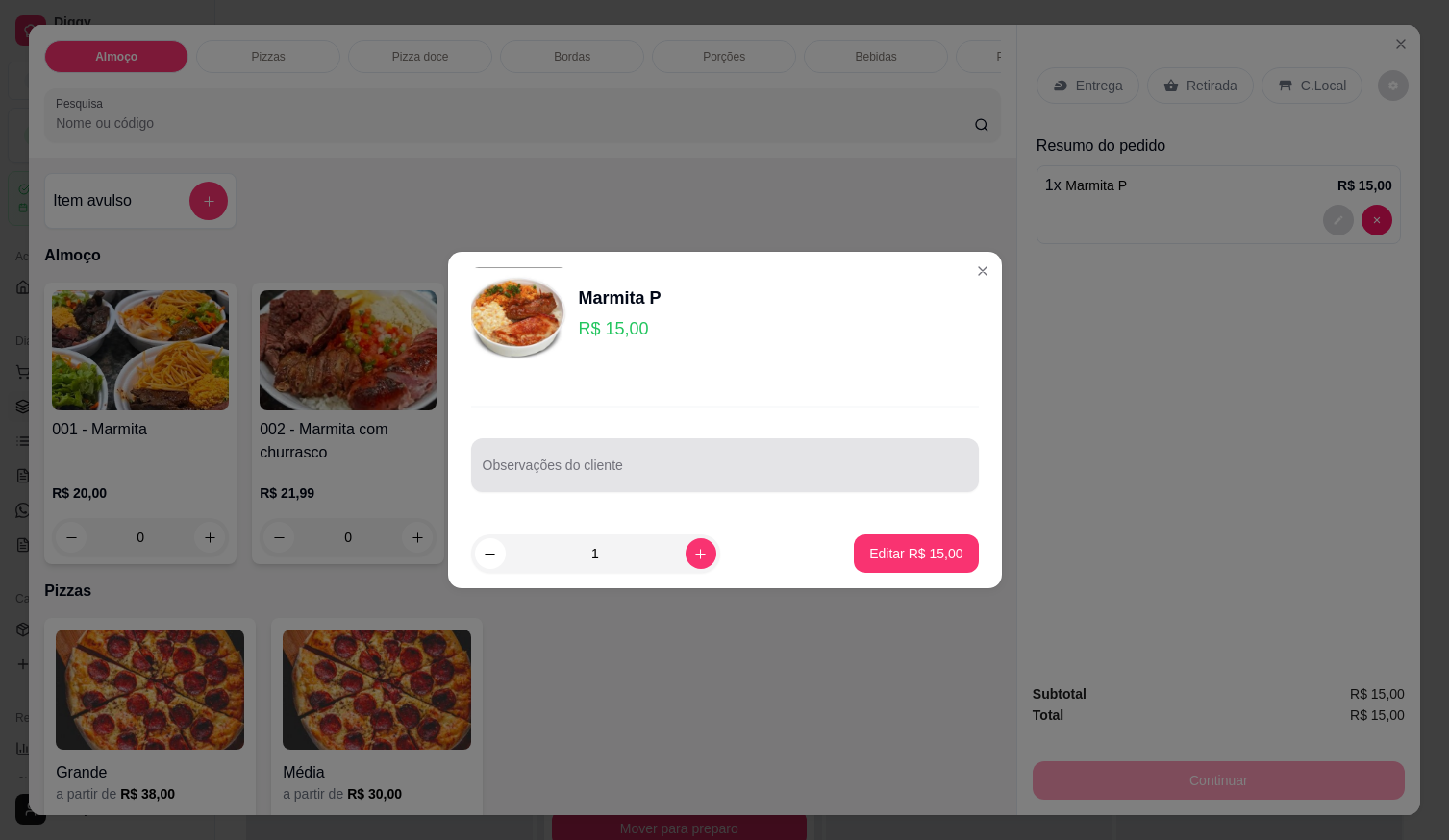
click at [623, 473] on input "Observações do cliente" at bounding box center [724, 472] width 484 height 19
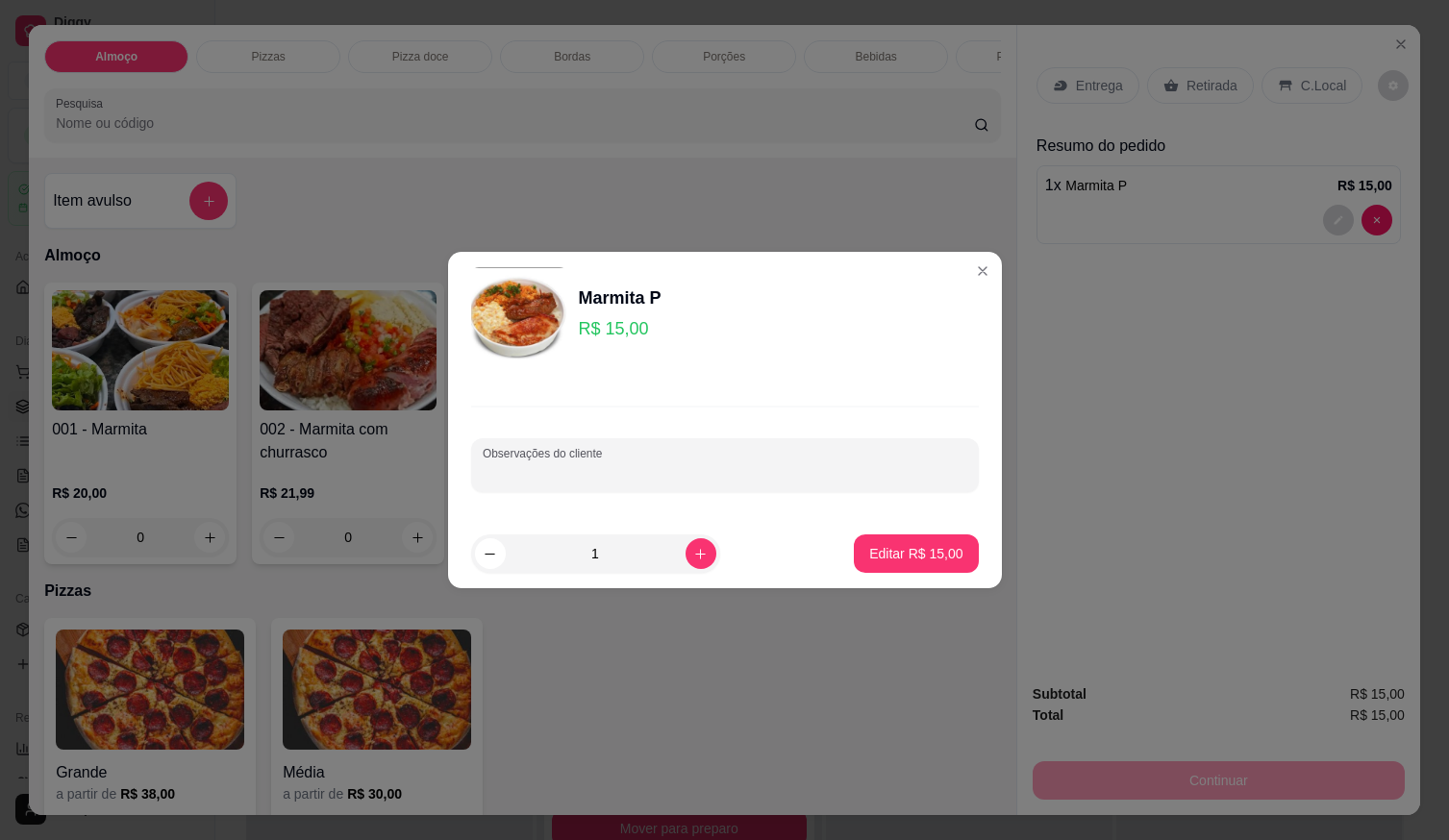
paste input "1 P Arroz branco (pouco arroz) Feijoada Panqueca Jiló Macarrão Salada Churrasco…"
type input "1 P Arroz branco (pouco arroz) Feijoada Panqueca Jiló Macarrão Salada Churrasco…"
click at [913, 566] on button "Editar R$ 15,00" at bounding box center [916, 553] width 125 height 39
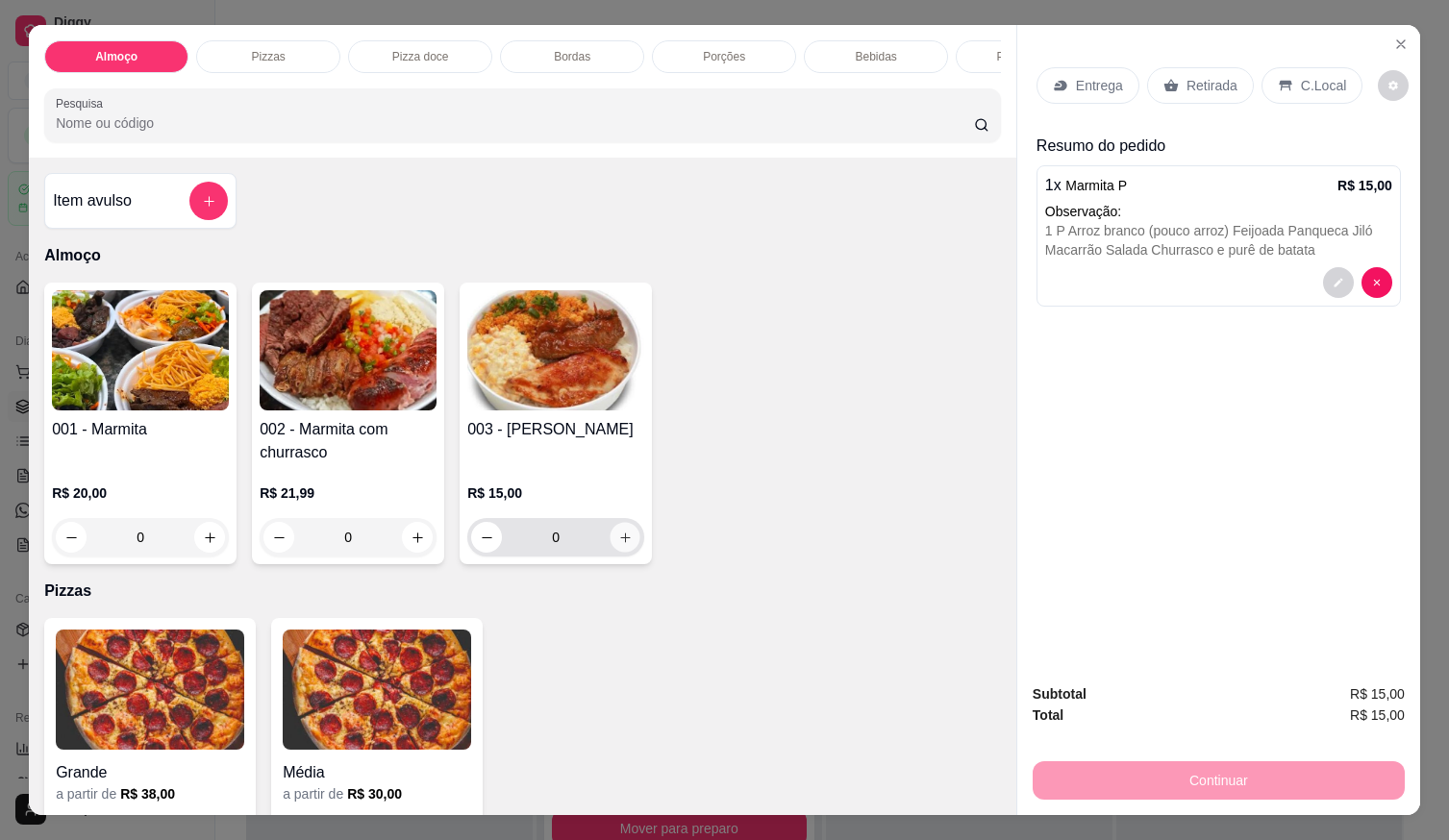
click at [621, 545] on icon "increase-product-quantity" at bounding box center [626, 538] width 15 height 15
type input "1"
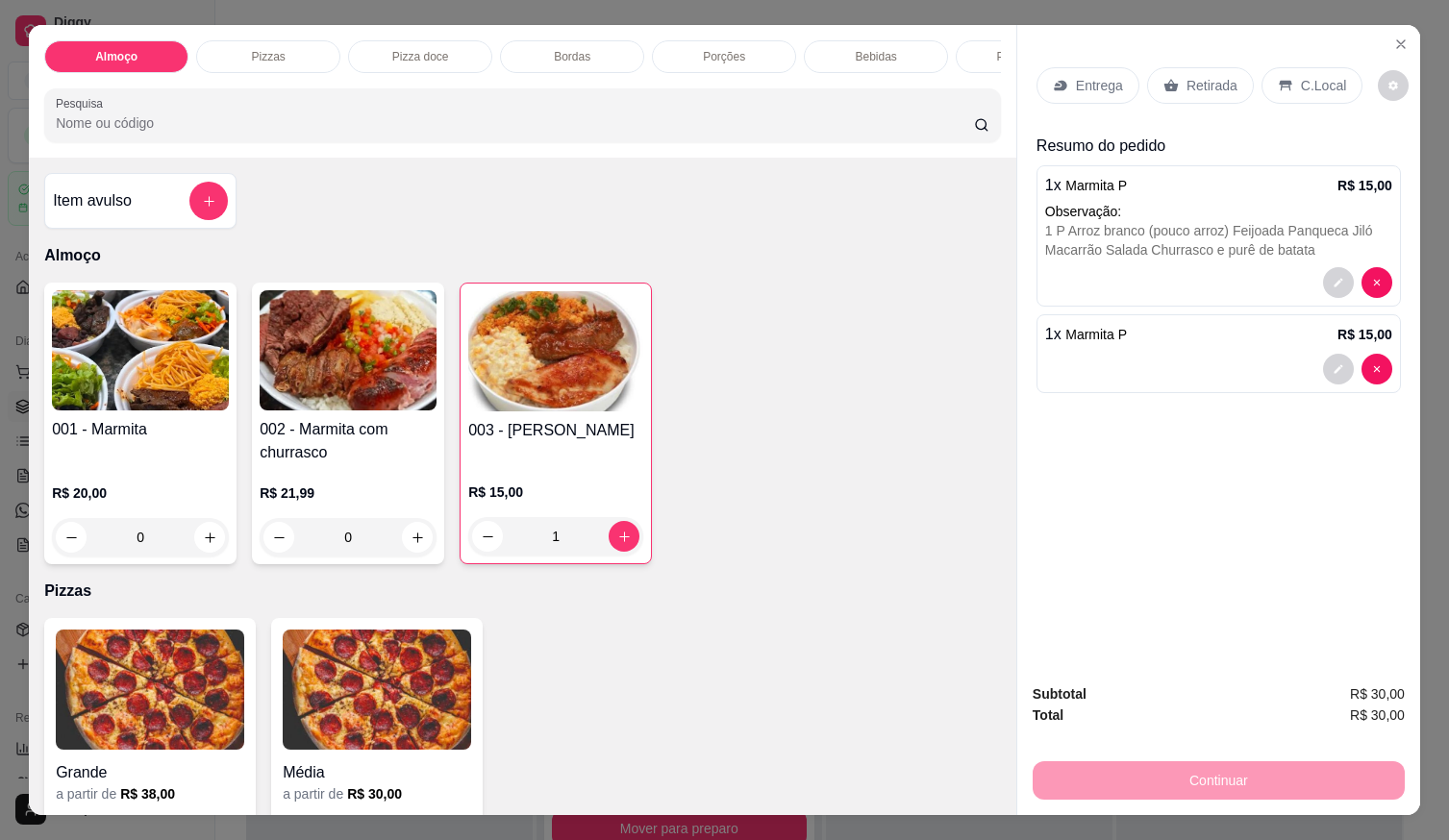
click at [1108, 369] on div at bounding box center [1219, 369] width 347 height 31
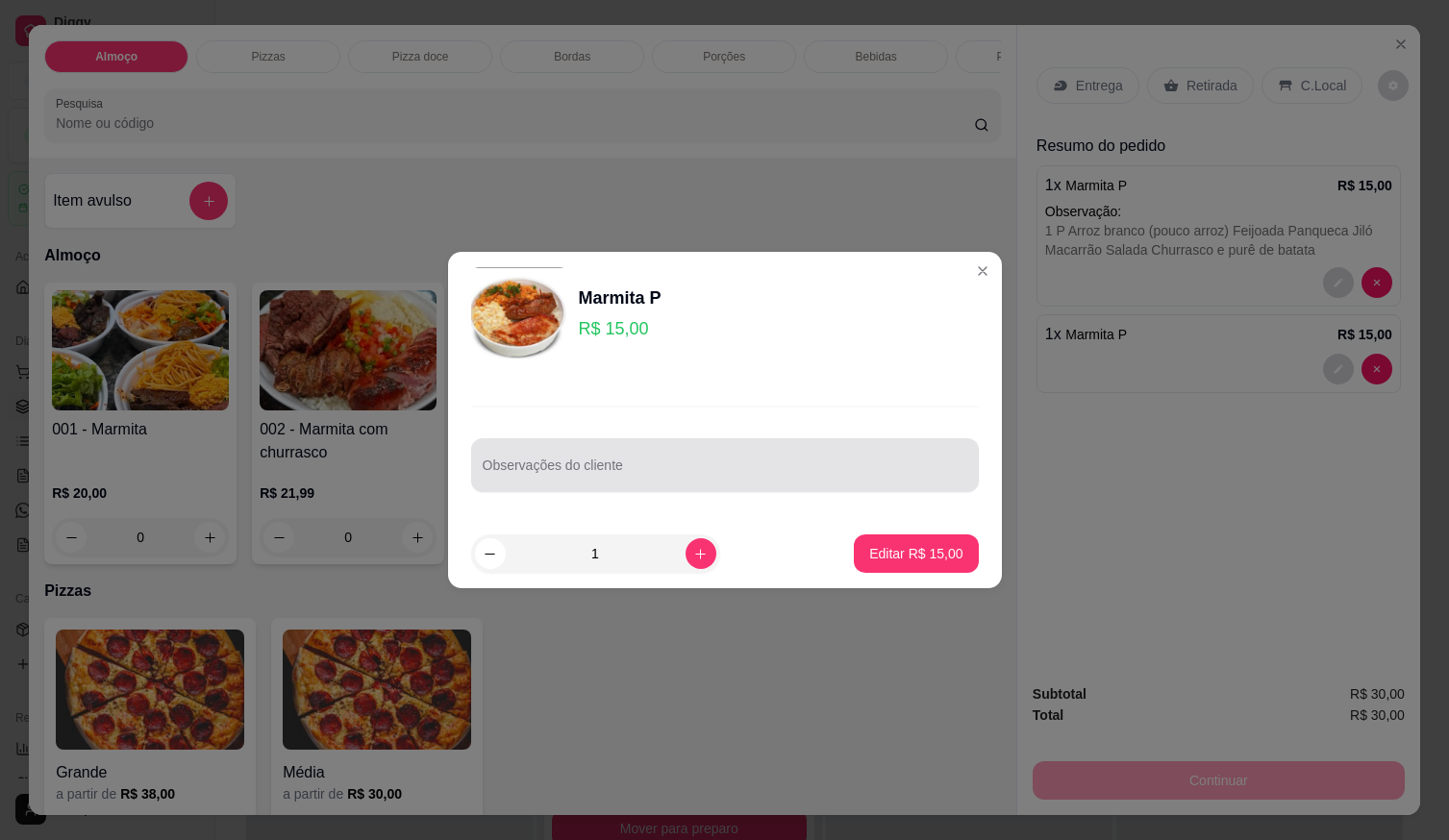
click at [720, 482] on div at bounding box center [724, 464] width 484 height 39
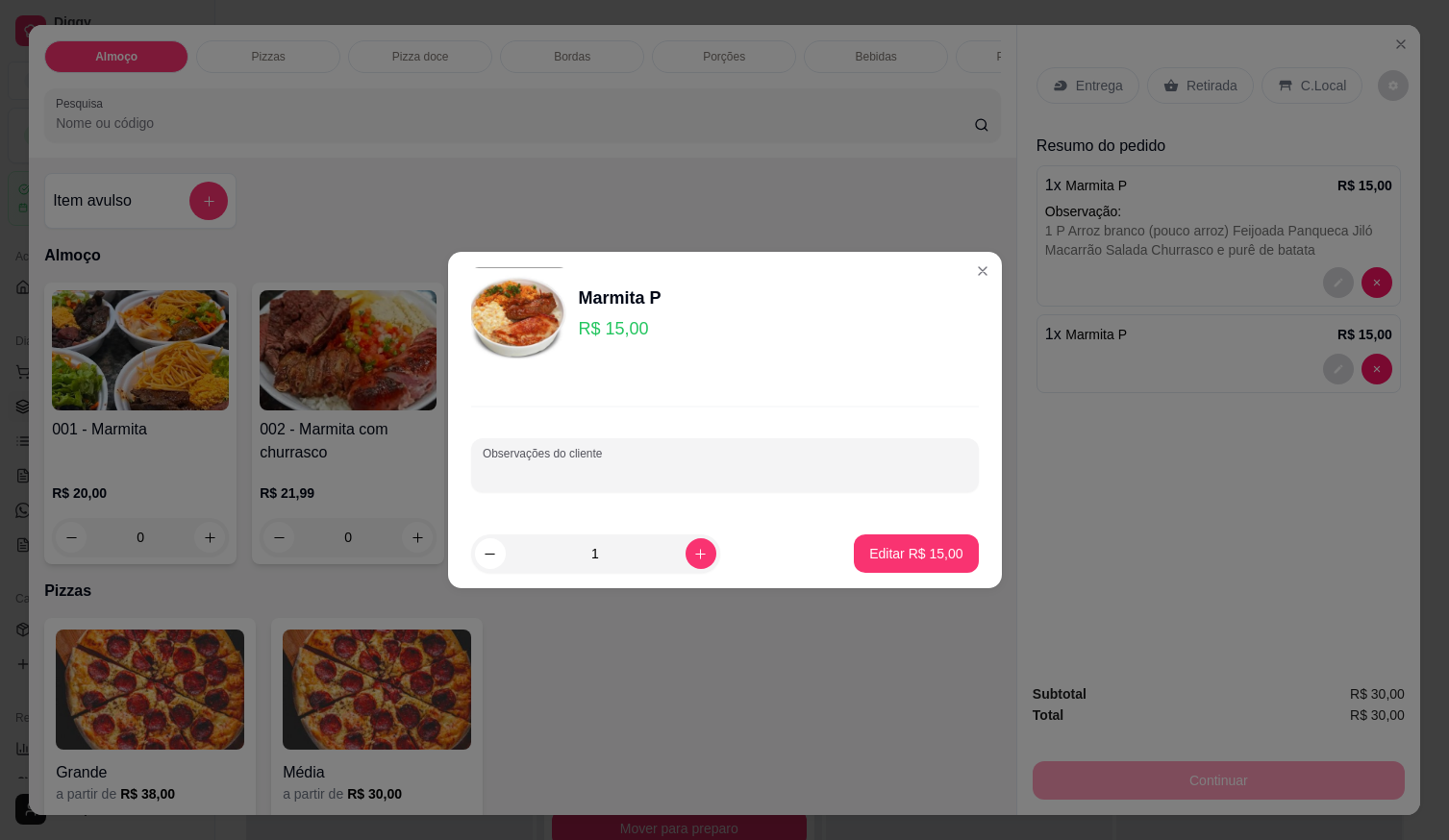
paste input "Arroz branco Feijoada Batatinha frita Macarrão Salada Churrasco"
type input "Arroz branco Feijoada Batatinha frita Macarrão Salada Churrasco"
click at [907, 549] on p "Editar R$ 15,00" at bounding box center [916, 553] width 90 height 18
type input "0"
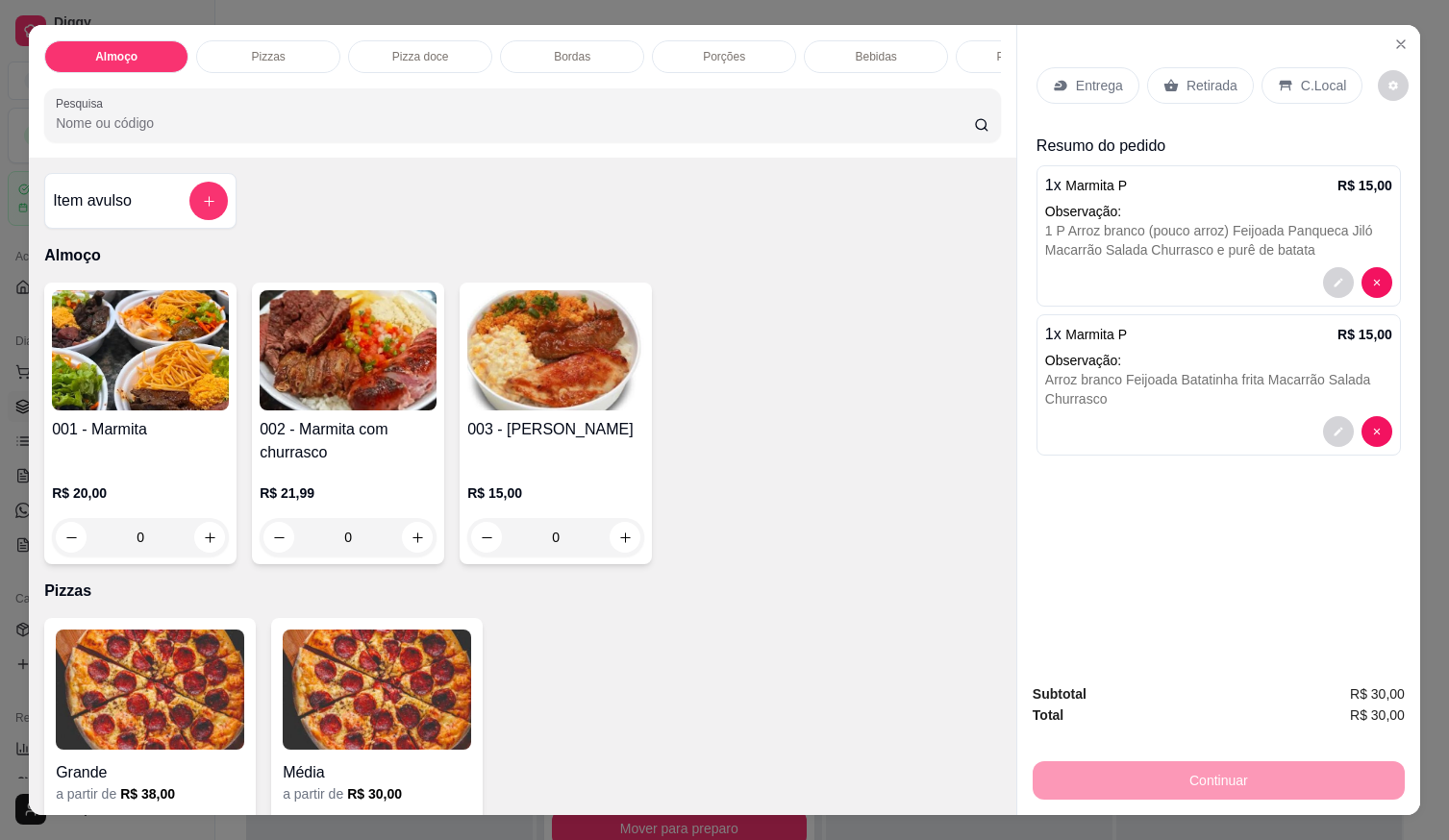
click at [1090, 91] on div "Entrega" at bounding box center [1088, 85] width 103 height 37
click at [1196, 89] on div "Retirada" at bounding box center [1201, 85] width 107 height 37
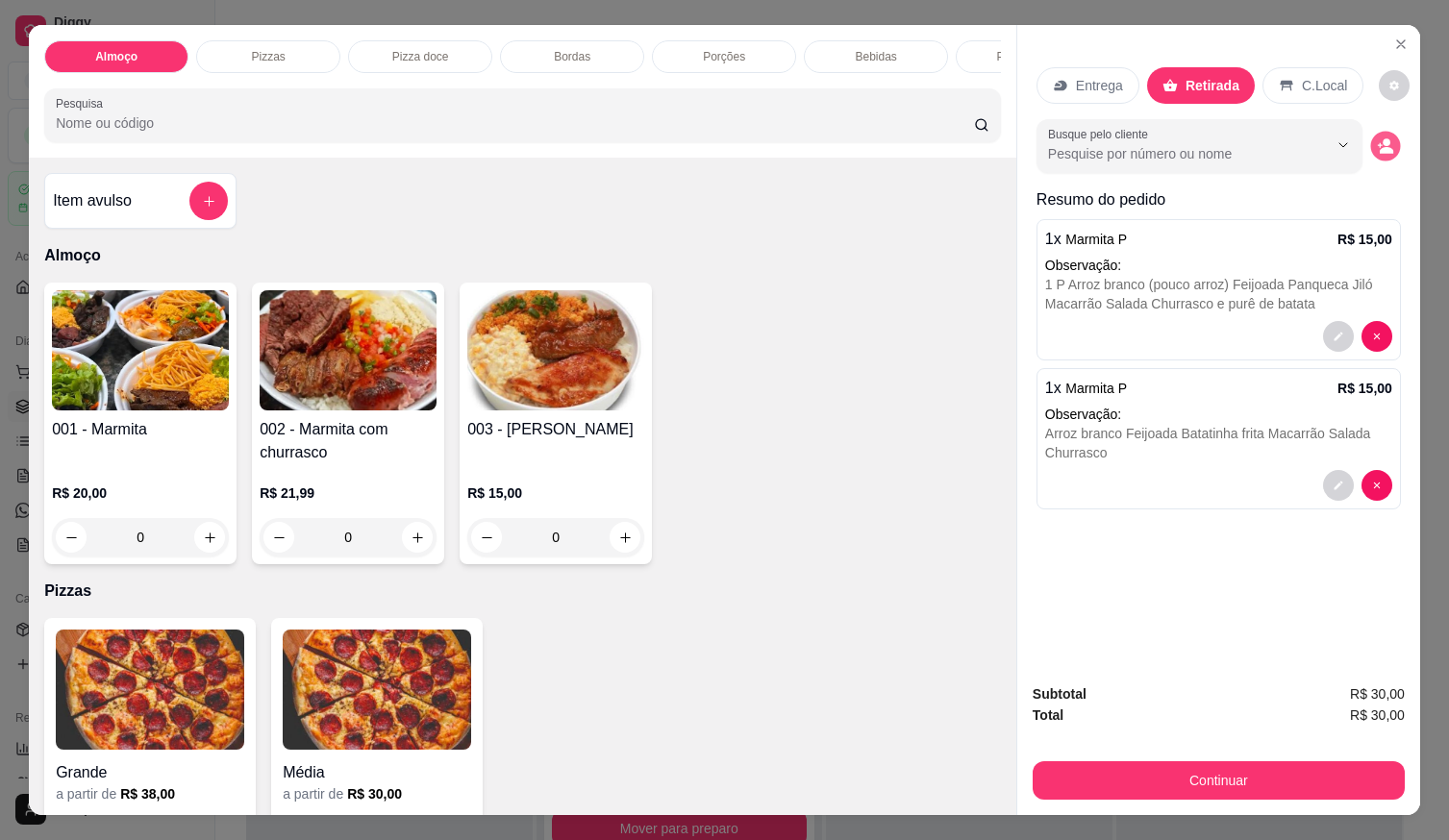
click at [1382, 147] on icon "decrease-product-quantity" at bounding box center [1387, 150] width 14 height 7
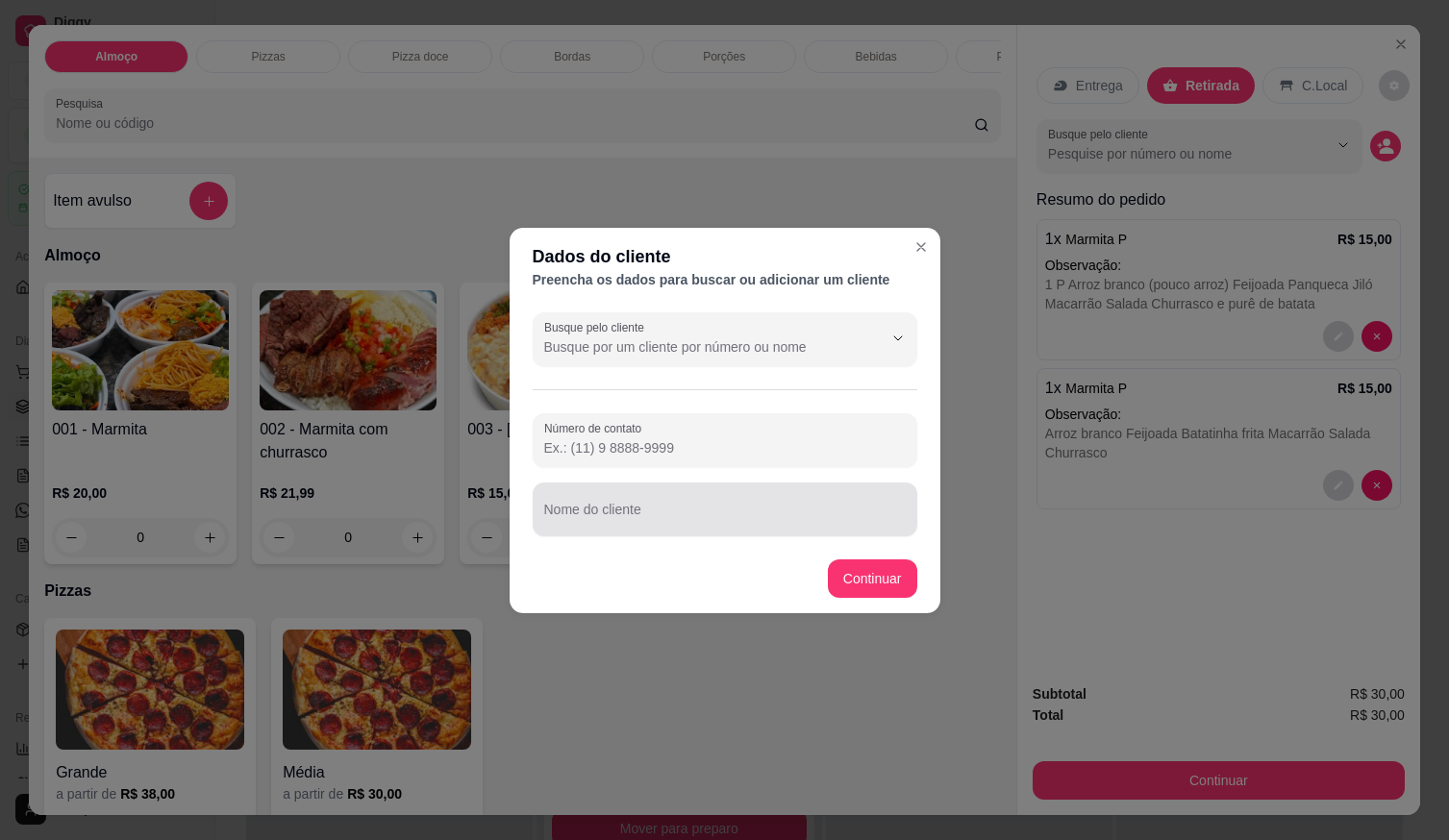
click at [730, 529] on div "Nome do cliente" at bounding box center [724, 509] width 384 height 53
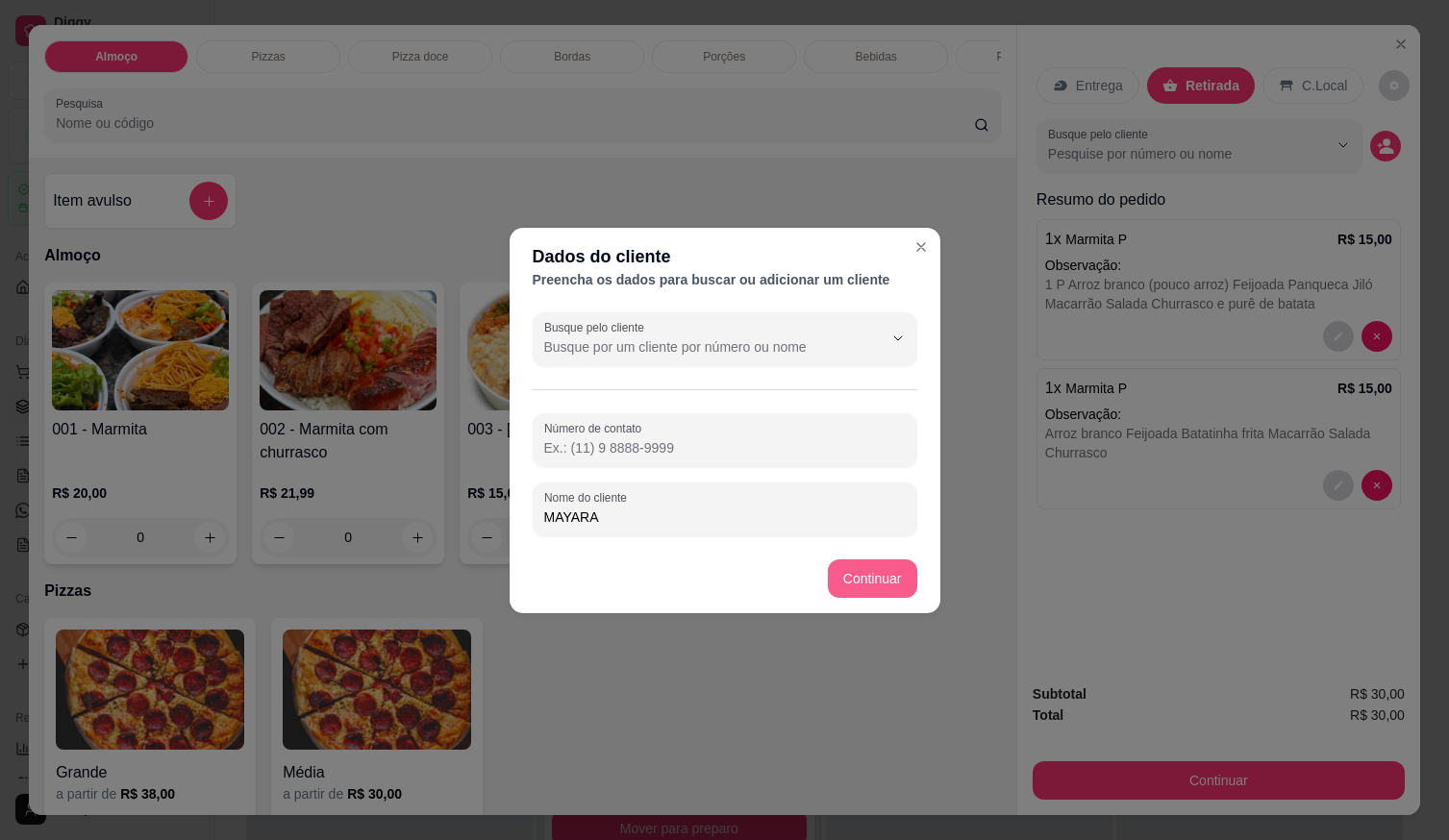
type input "MAYARA"
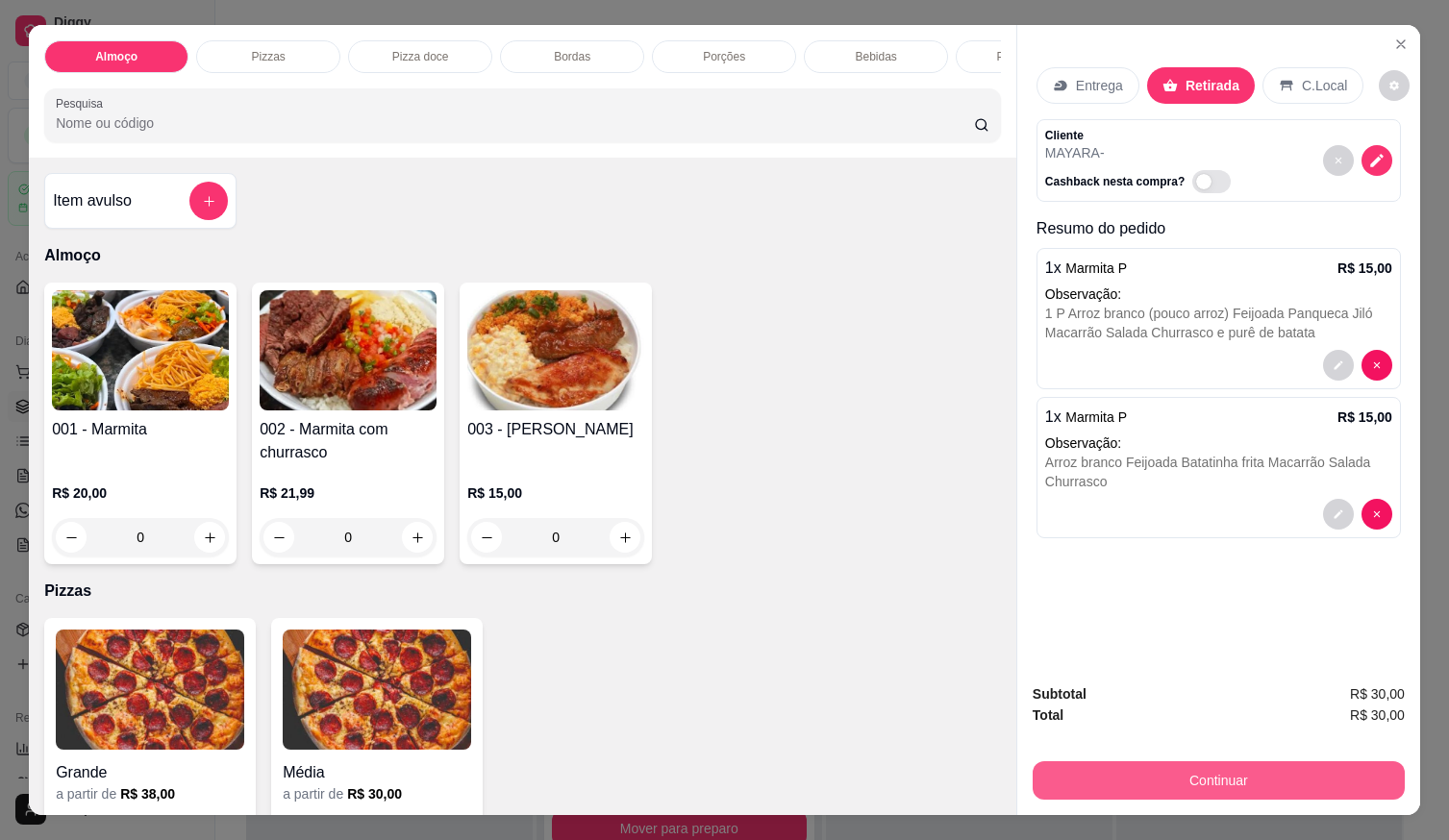
click at [1128, 766] on button "Continuar" at bounding box center [1219, 781] width 373 height 39
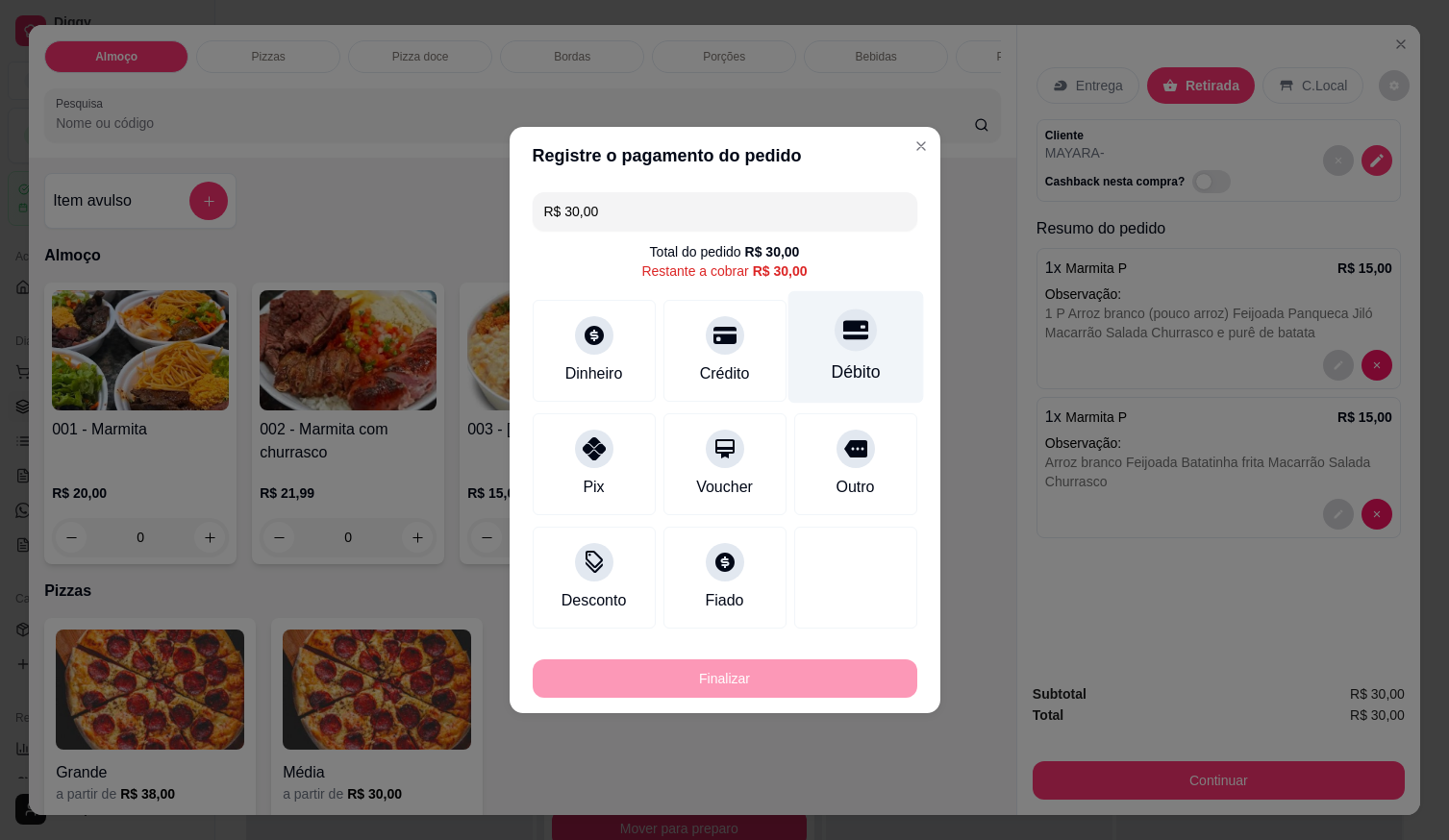
click at [860, 362] on div "Débito" at bounding box center [856, 372] width 49 height 25
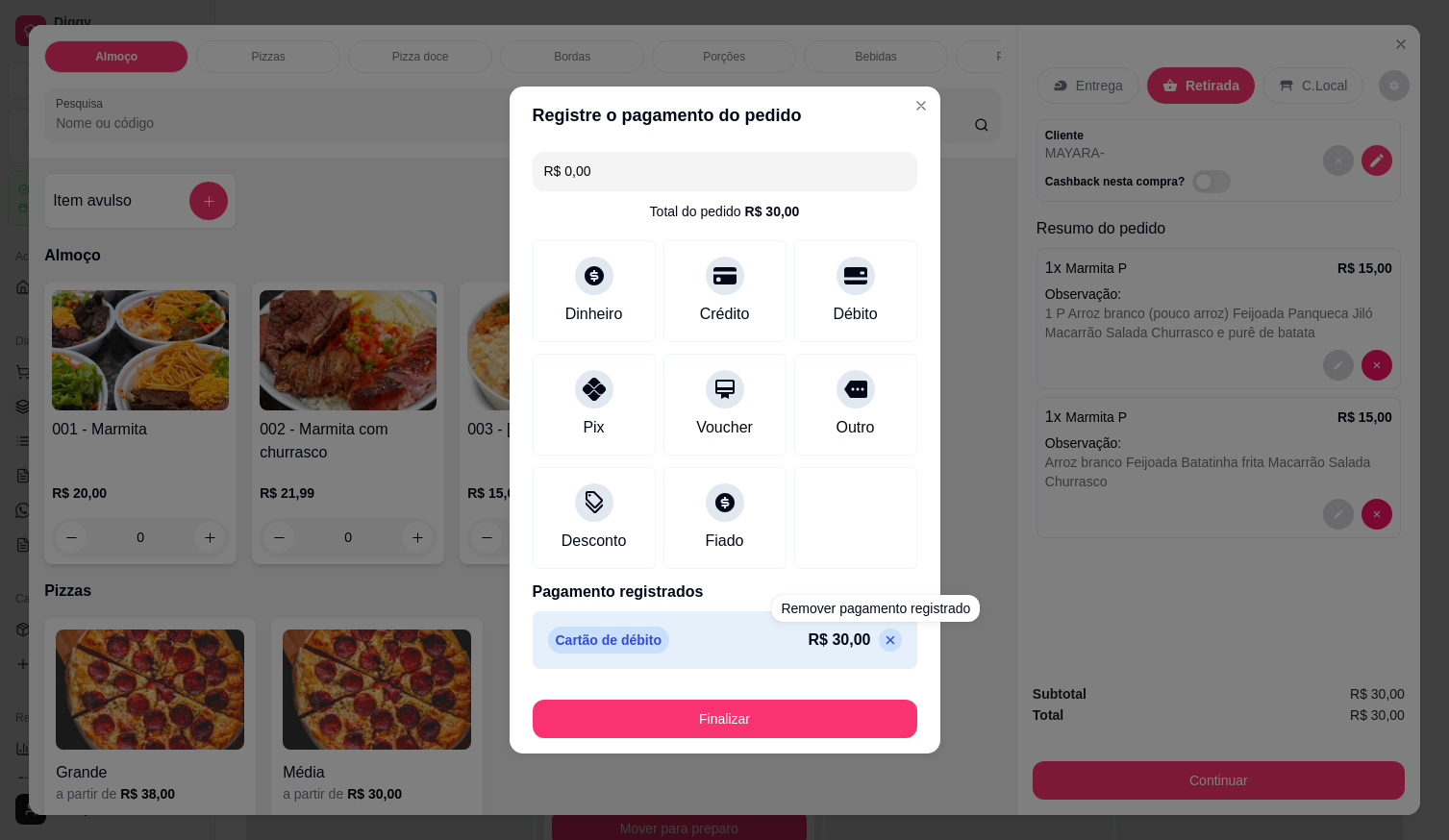
click at [842, 741] on footer "Finalizar" at bounding box center [725, 715] width 431 height 77
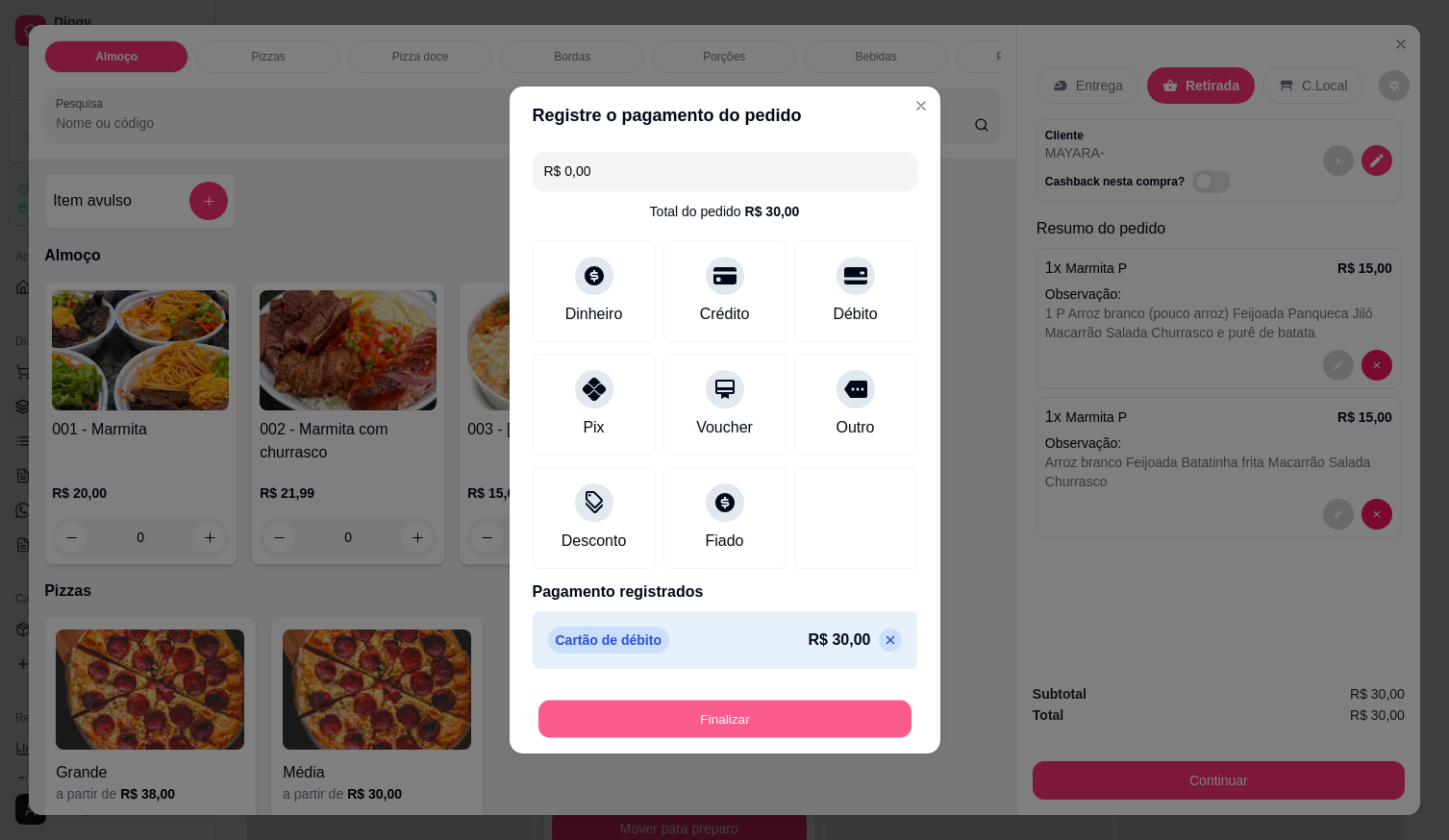
click at [839, 732] on button "Finalizar" at bounding box center [725, 719] width 374 height 38
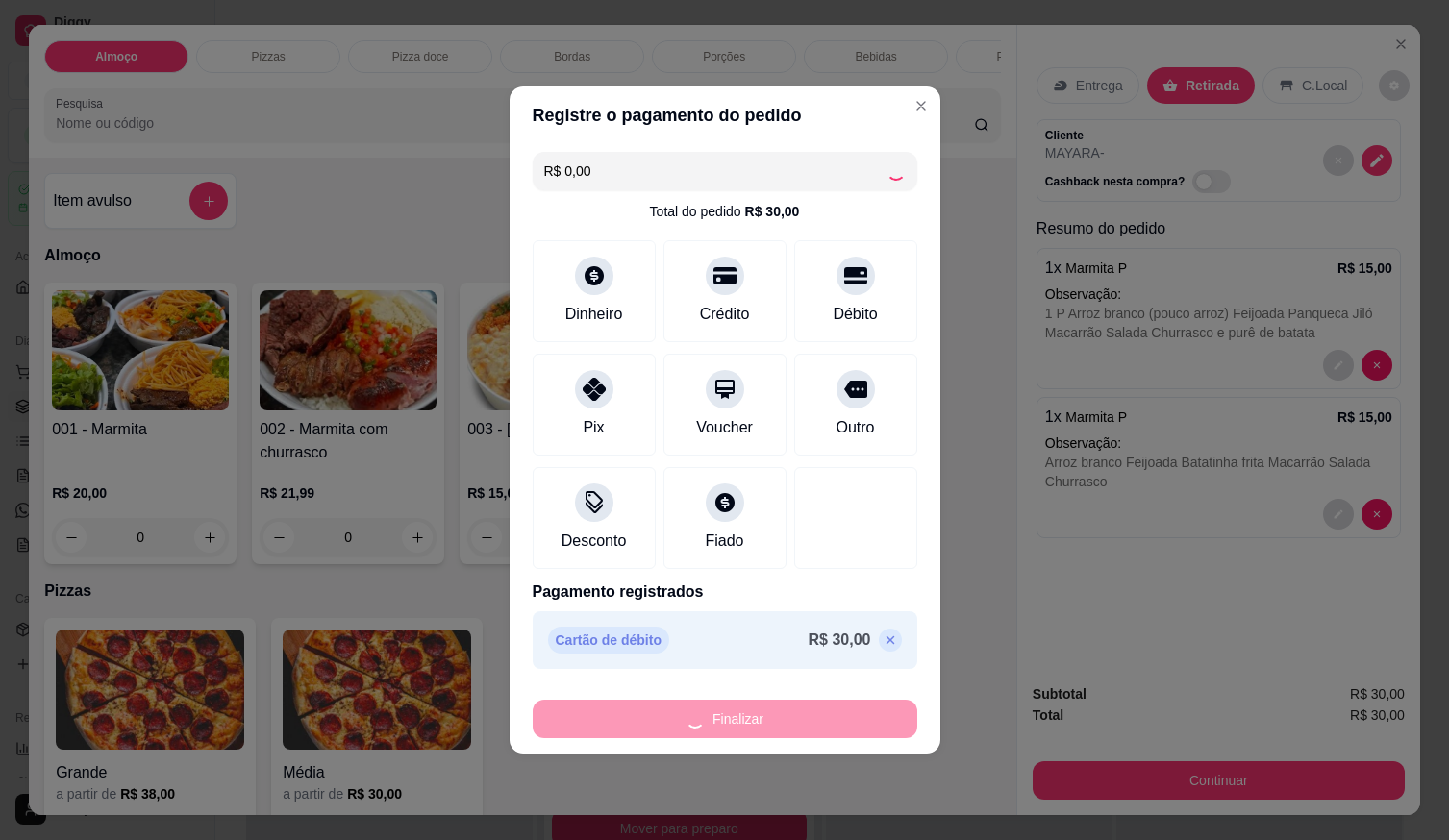
type input "-R$ 30,00"
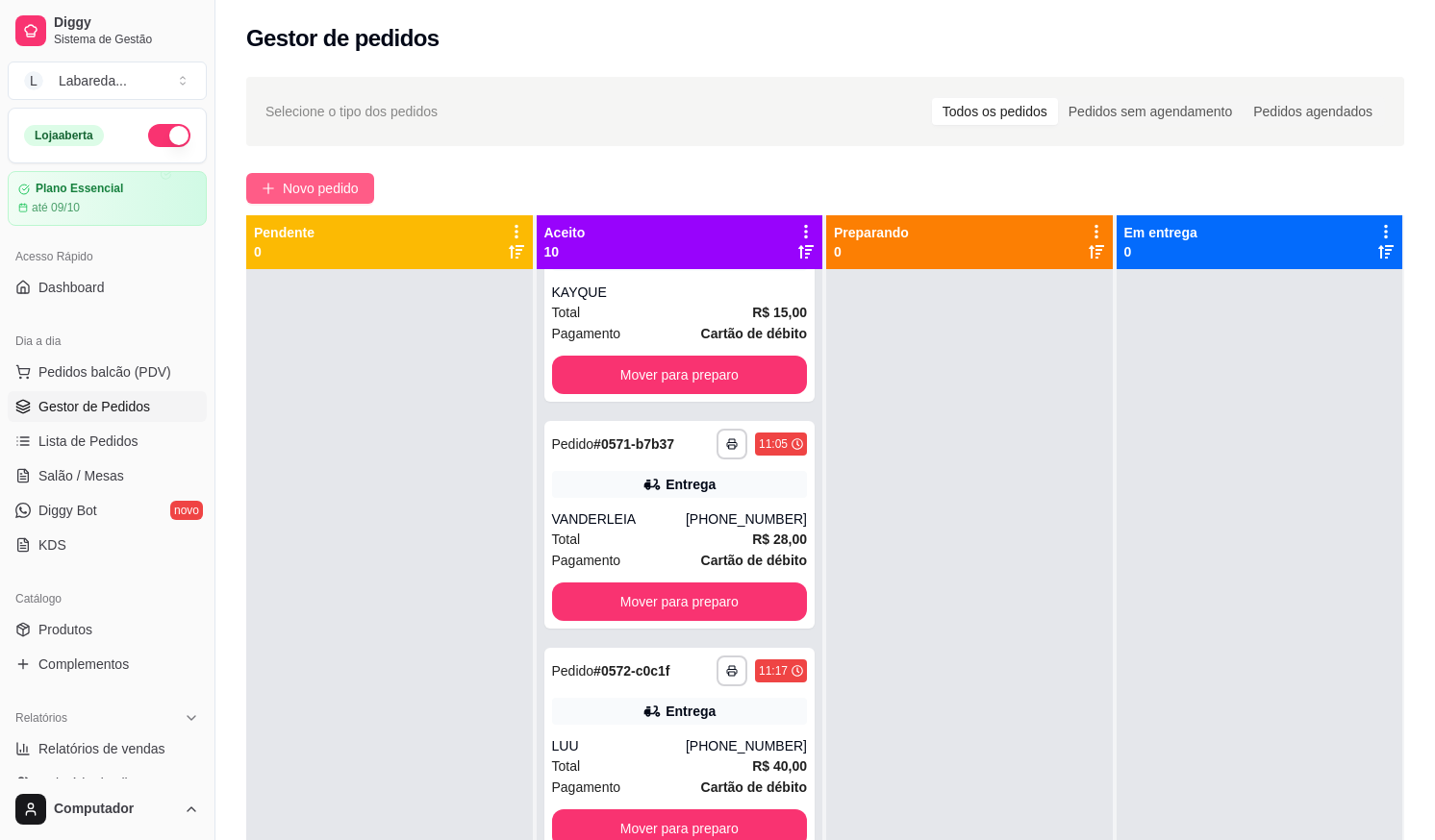
click at [341, 190] on span "Novo pedido" at bounding box center [320, 188] width 76 height 21
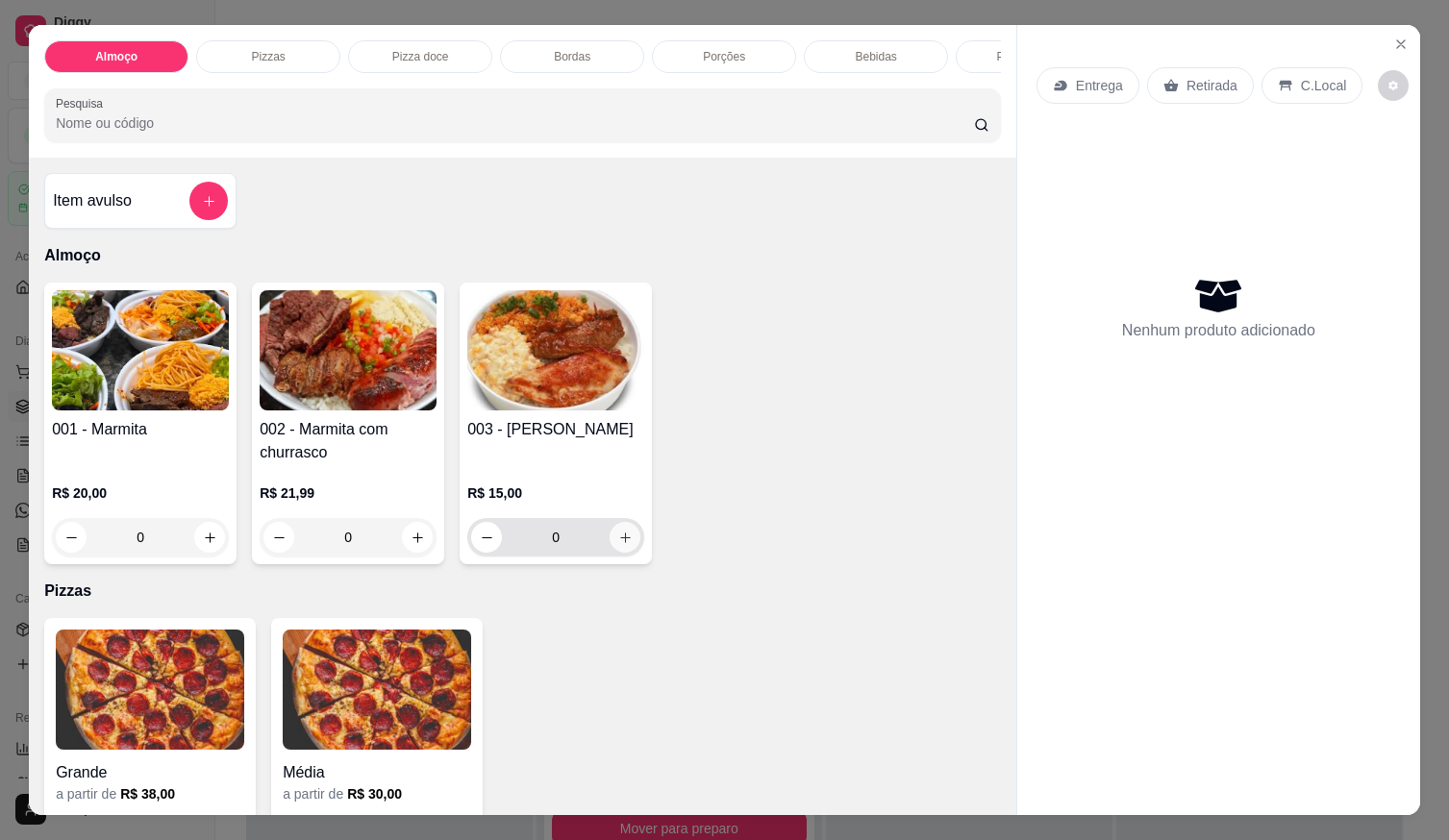
click at [621, 545] on icon "increase-product-quantity" at bounding box center [626, 538] width 15 height 15
type input "1"
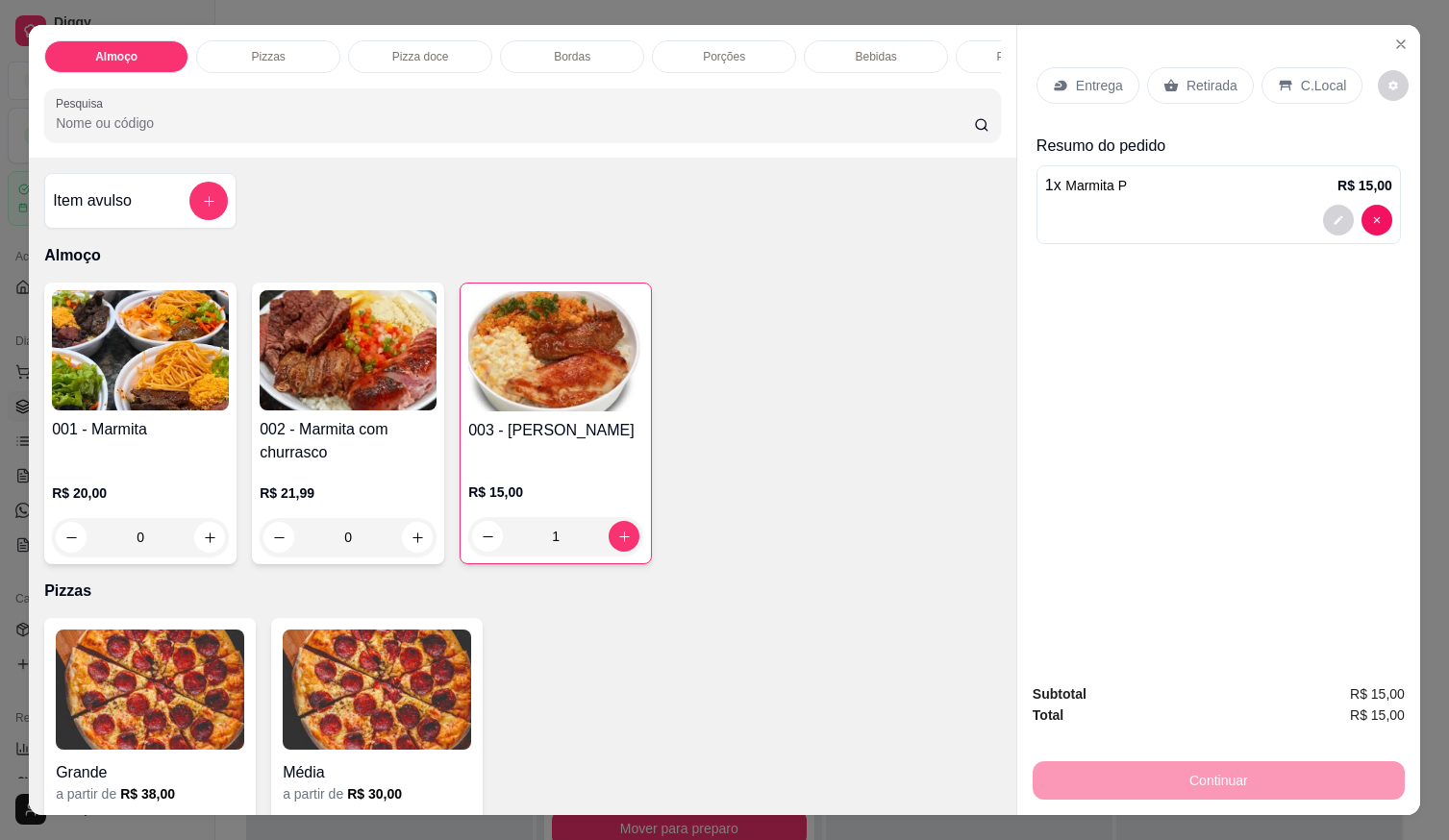
click at [1203, 205] on div at bounding box center [1219, 219] width 347 height 31
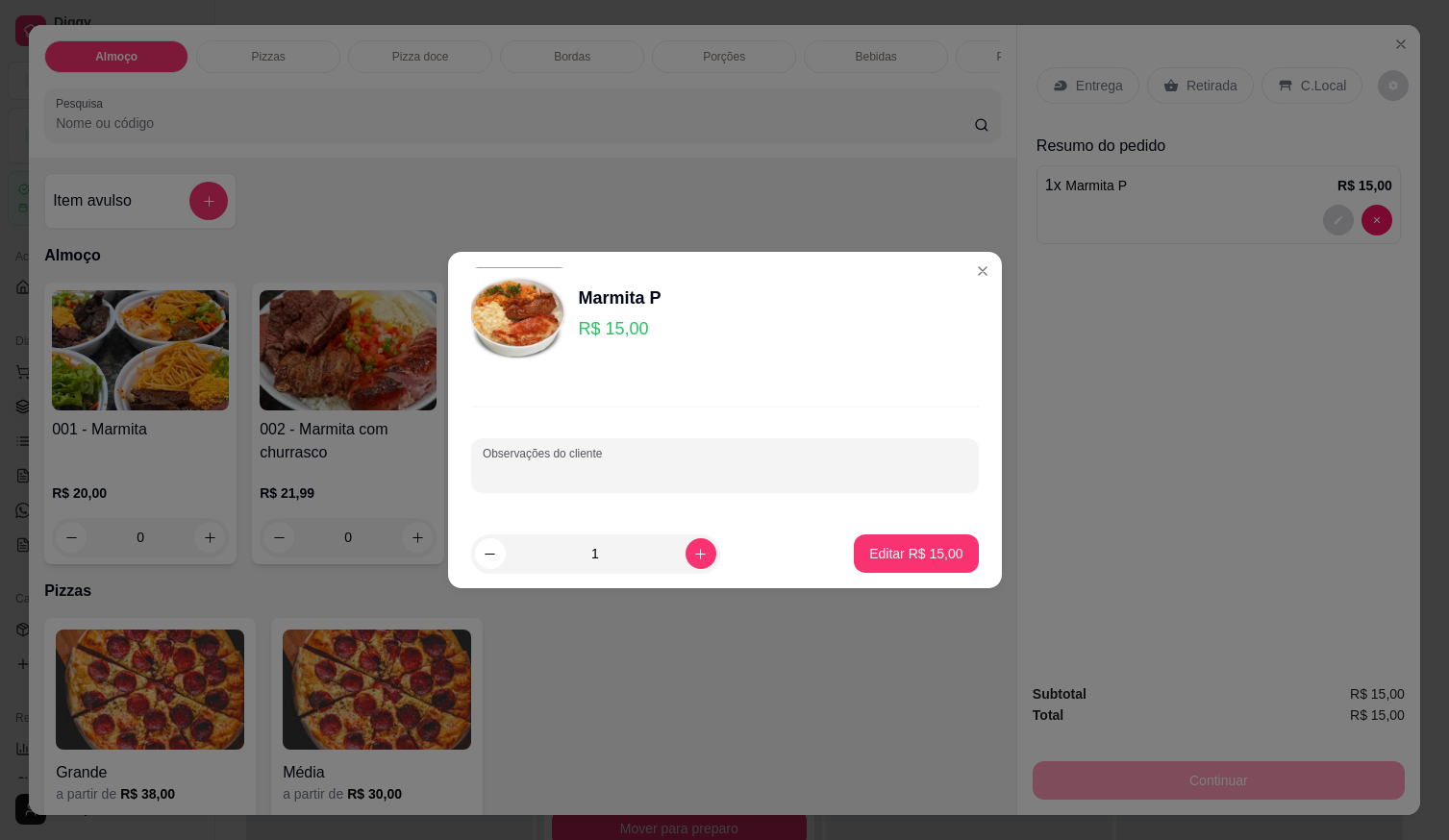
click at [830, 474] on input "Observações do cliente" at bounding box center [724, 472] width 484 height 19
type input "FEIJOADA E CHURRASCO COMPLETA"
click at [890, 559] on p "Editar R$ 15,00" at bounding box center [916, 553] width 93 height 19
type input "0"
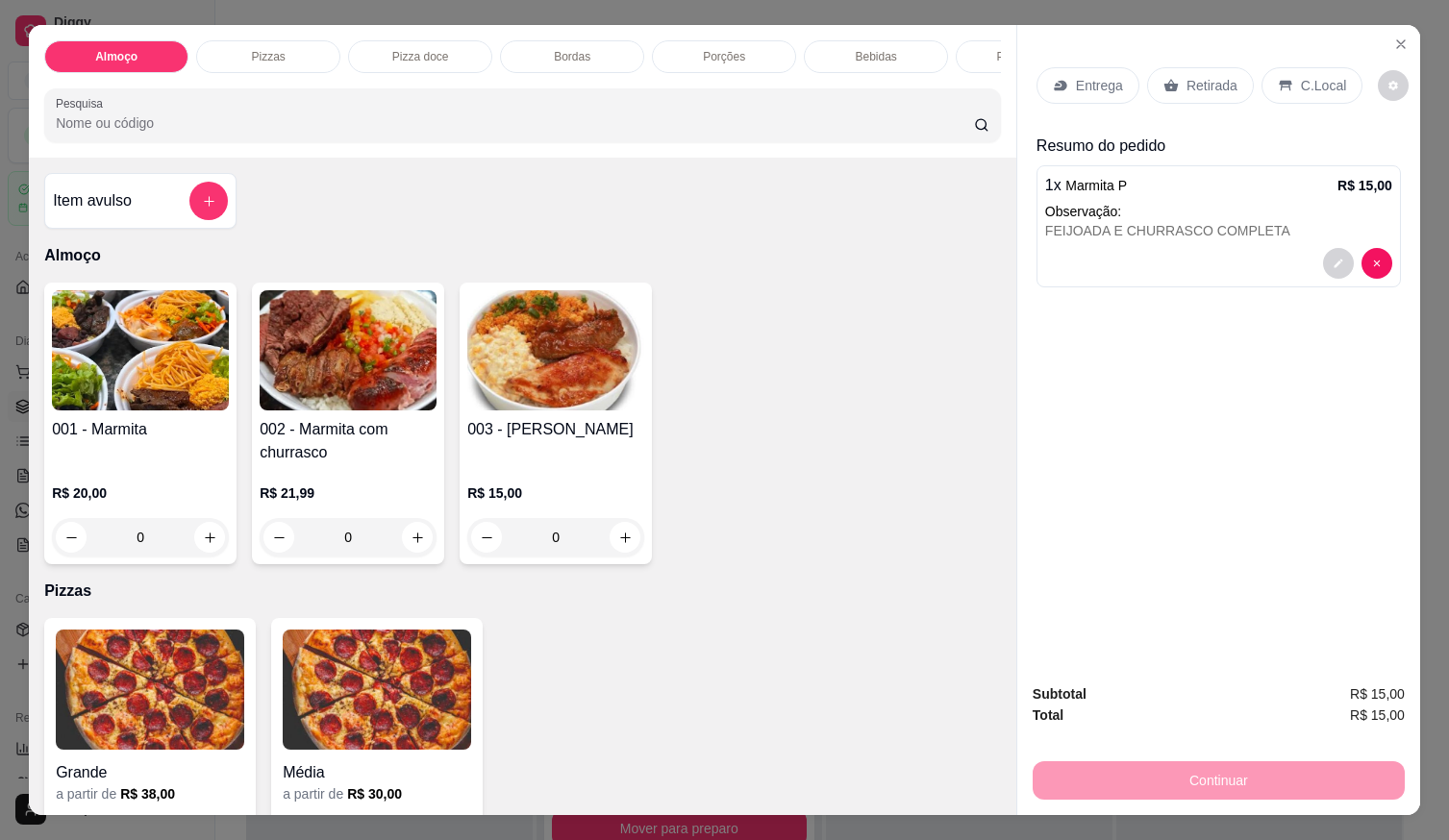
click at [1092, 76] on p "Entrega" at bounding box center [1100, 85] width 47 height 19
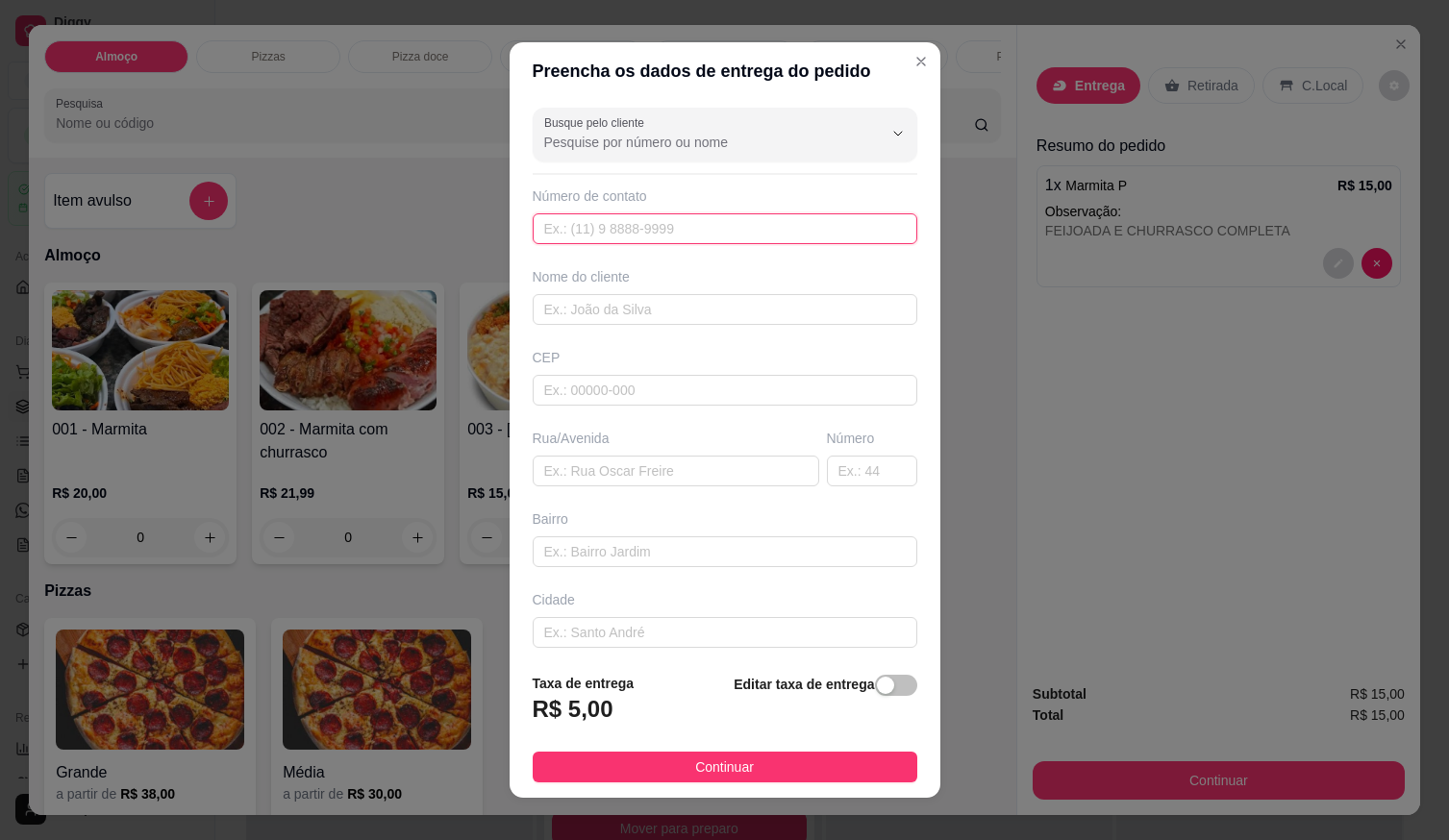
click at [751, 231] on input "text" at bounding box center [724, 228] width 384 height 31
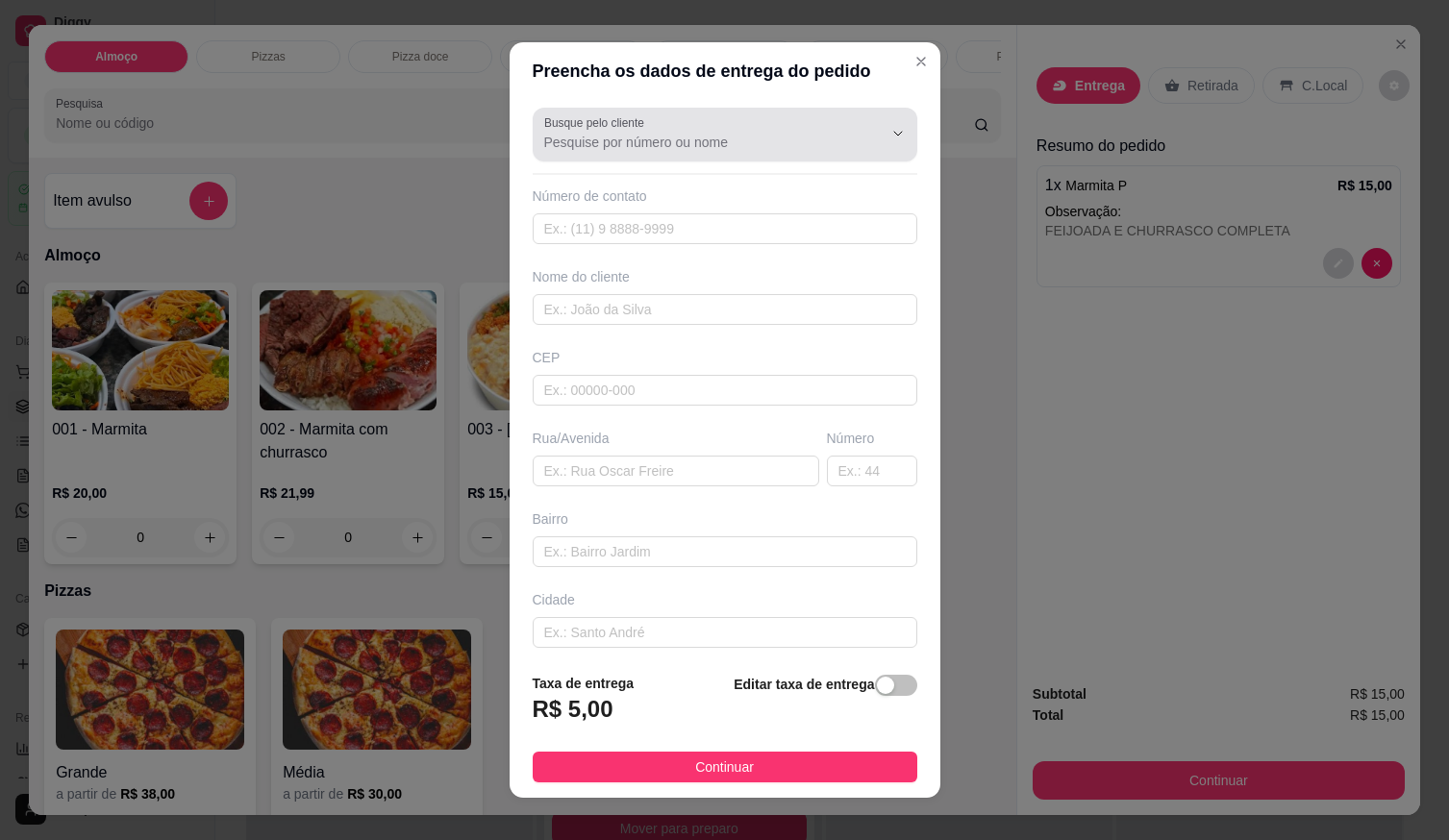
click at [688, 143] on input "Busque pelo cliente" at bounding box center [698, 141] width 307 height 19
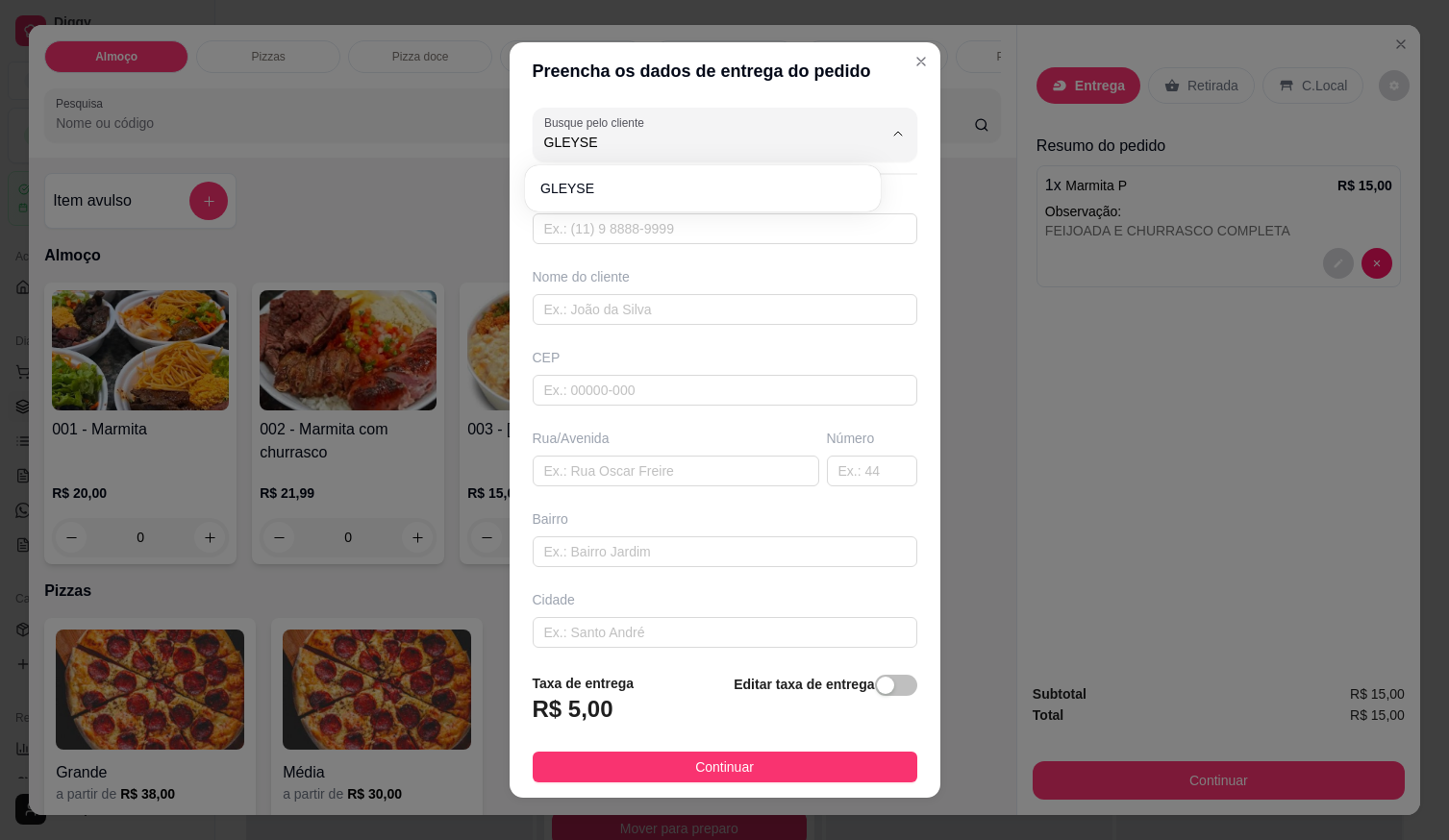
click at [723, 172] on div "GLEYSE" at bounding box center [703, 188] width 348 height 39
click at [714, 181] on span "GLEYSE" at bounding box center [693, 188] width 305 height 19
type input "GLEYSE"
type input "61998440326"
type input "GLEYSE"
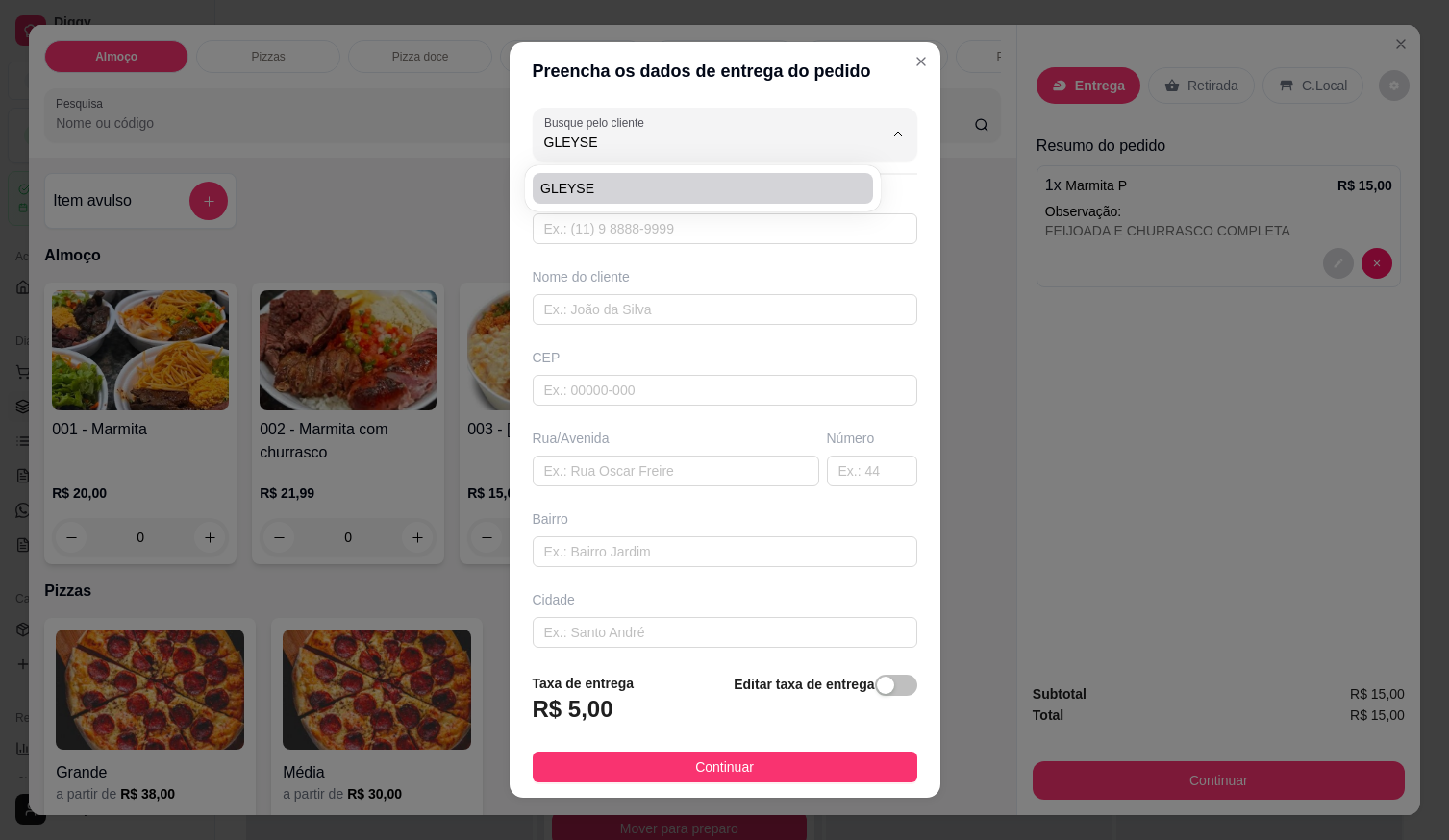
type input "fonte de vida polpa"
type input "av 6 formosinha ao lado da hidrofe"
type input "PREDIO AMARELO"
type input "LOCALIZAÇÃO"
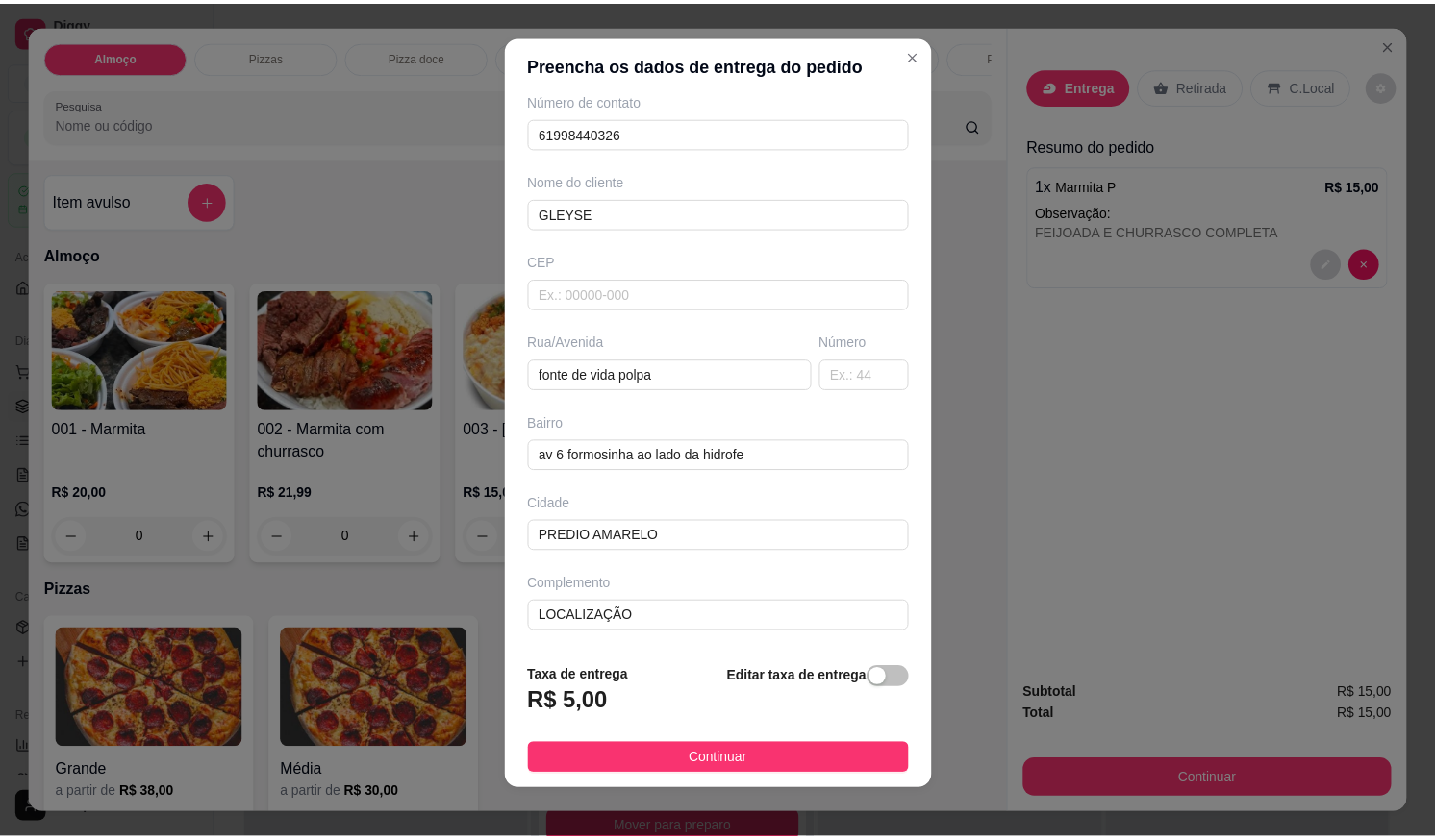
scroll to position [19, 0]
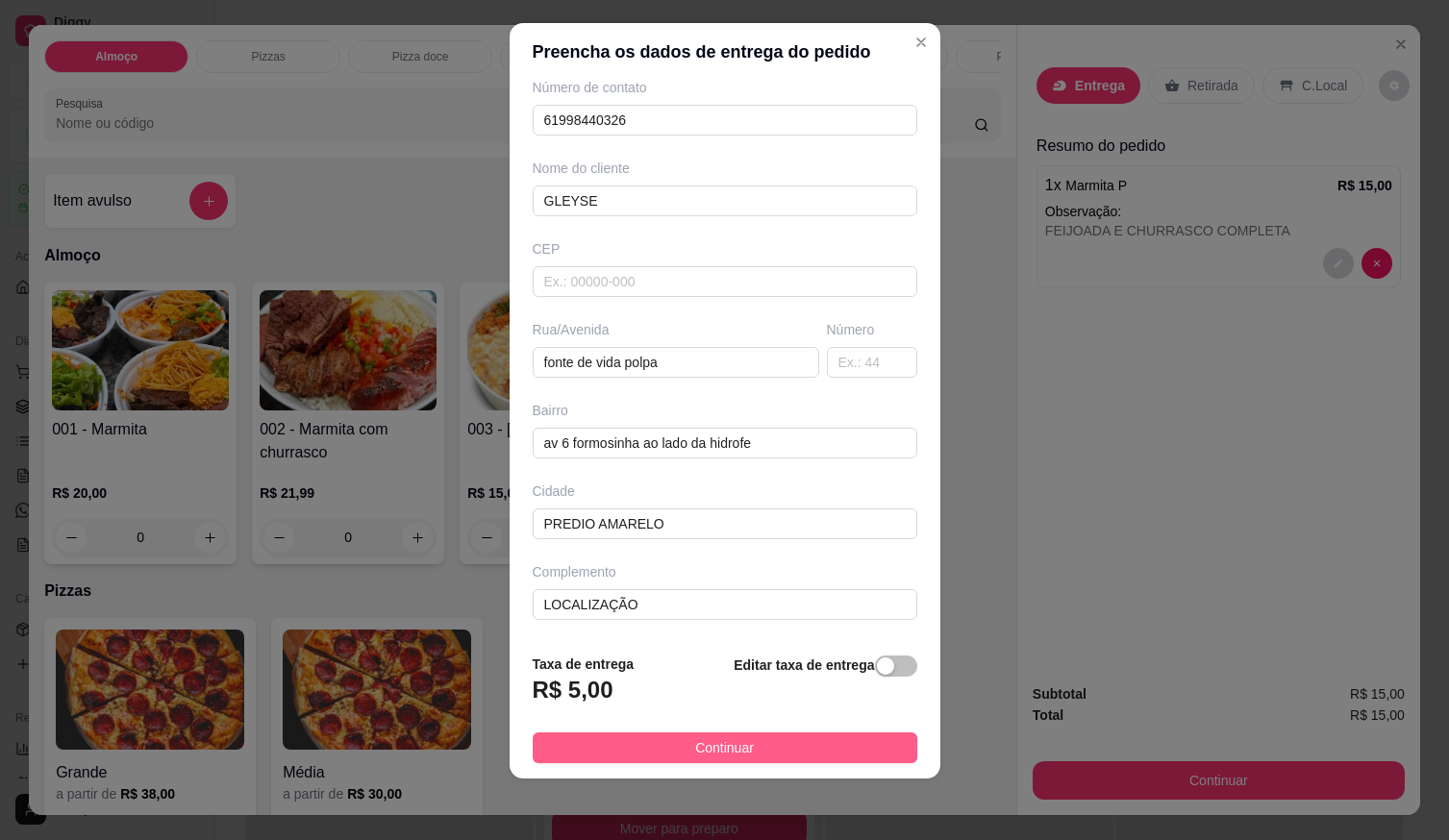
click at [769, 734] on button "Continuar" at bounding box center [724, 747] width 384 height 31
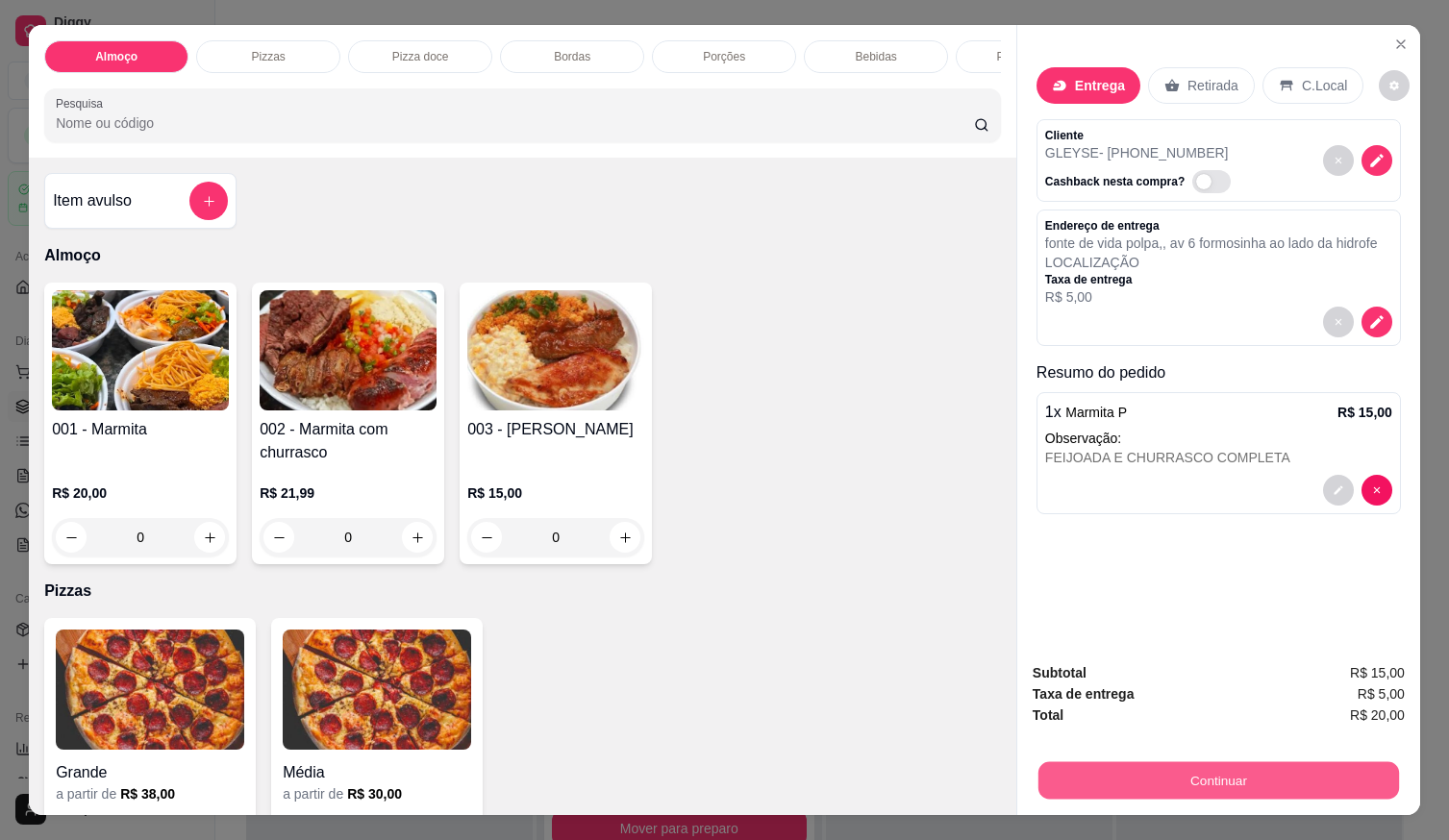
click at [1065, 775] on button "Continuar" at bounding box center [1219, 781] width 361 height 38
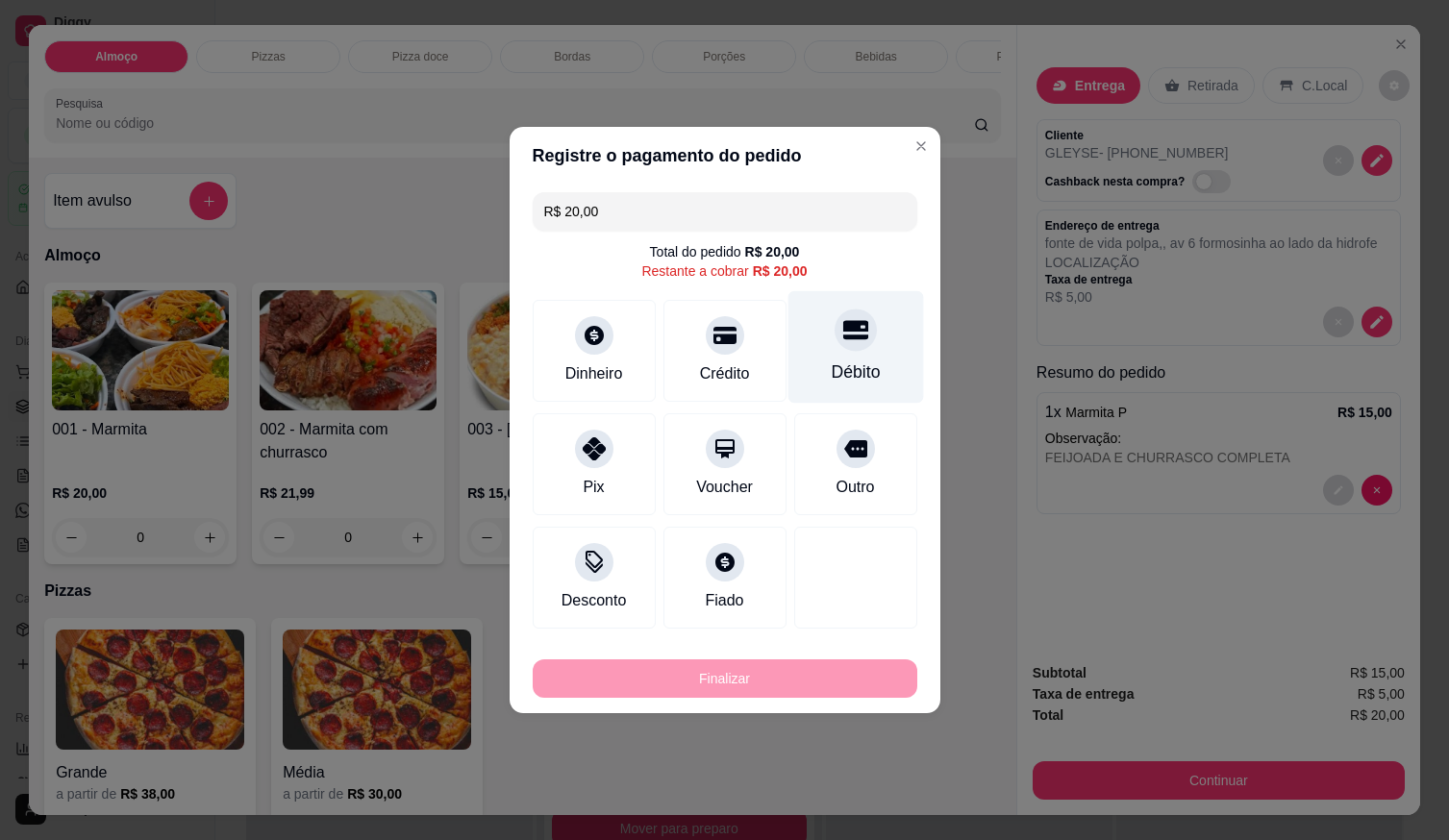
click at [847, 360] on div "Débito" at bounding box center [855, 348] width 135 height 113
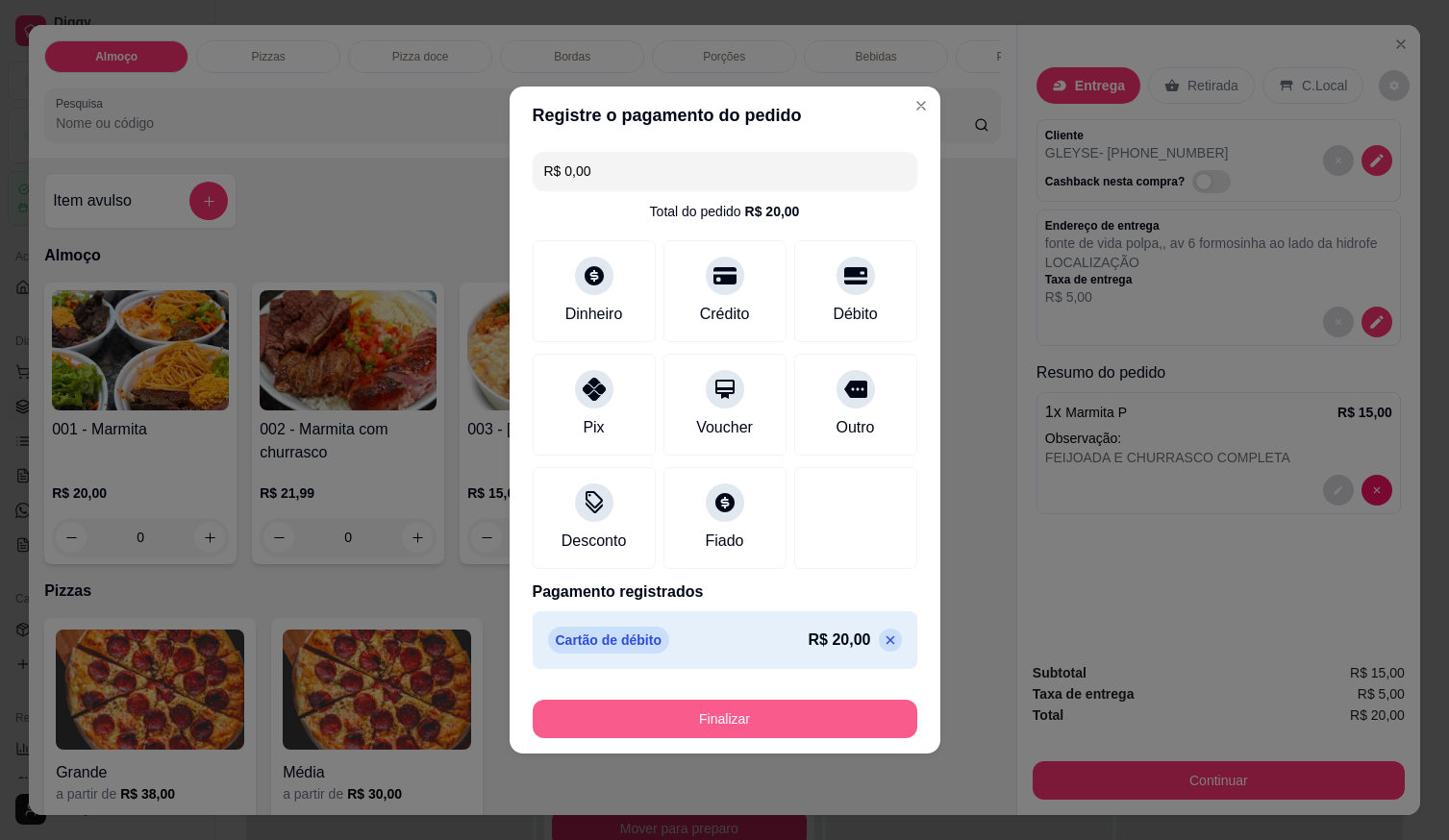
click at [839, 715] on button "Finalizar" at bounding box center [724, 718] width 384 height 39
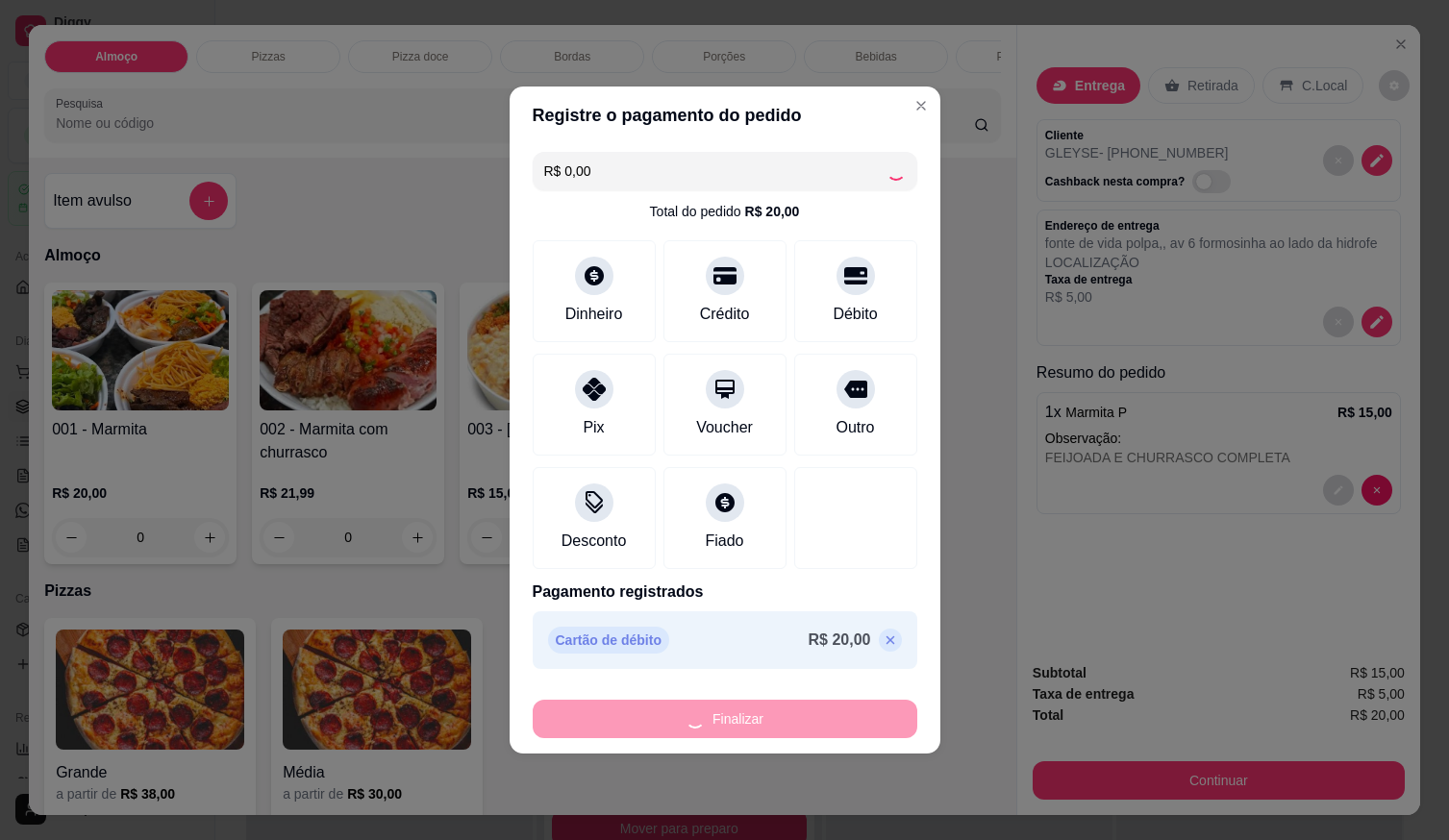
type input "-R$ 20,00"
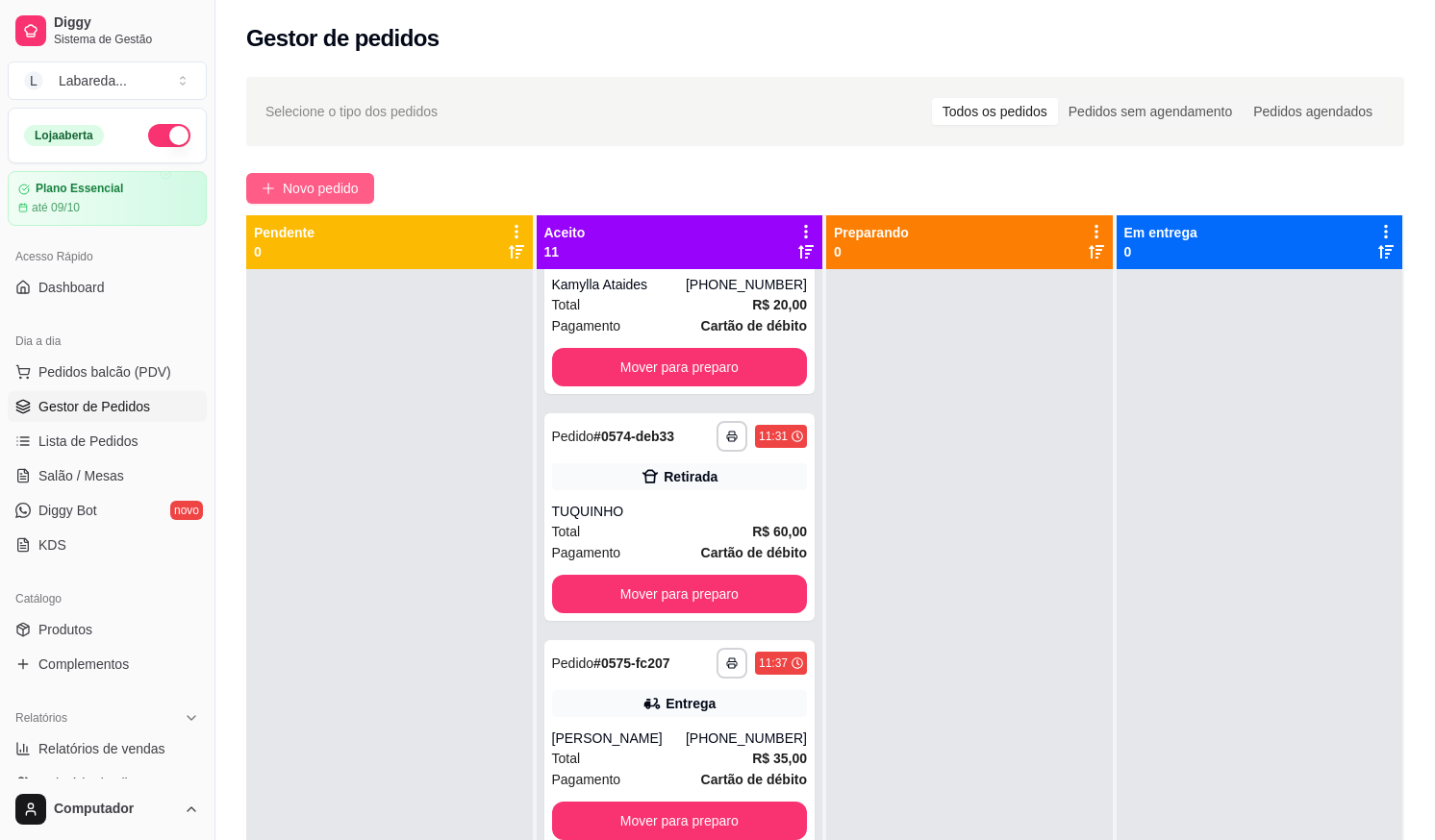
click at [331, 175] on div "**********" at bounding box center [825, 572] width 1220 height 1014
click at [333, 176] on button "Novo pedido" at bounding box center [309, 188] width 127 height 31
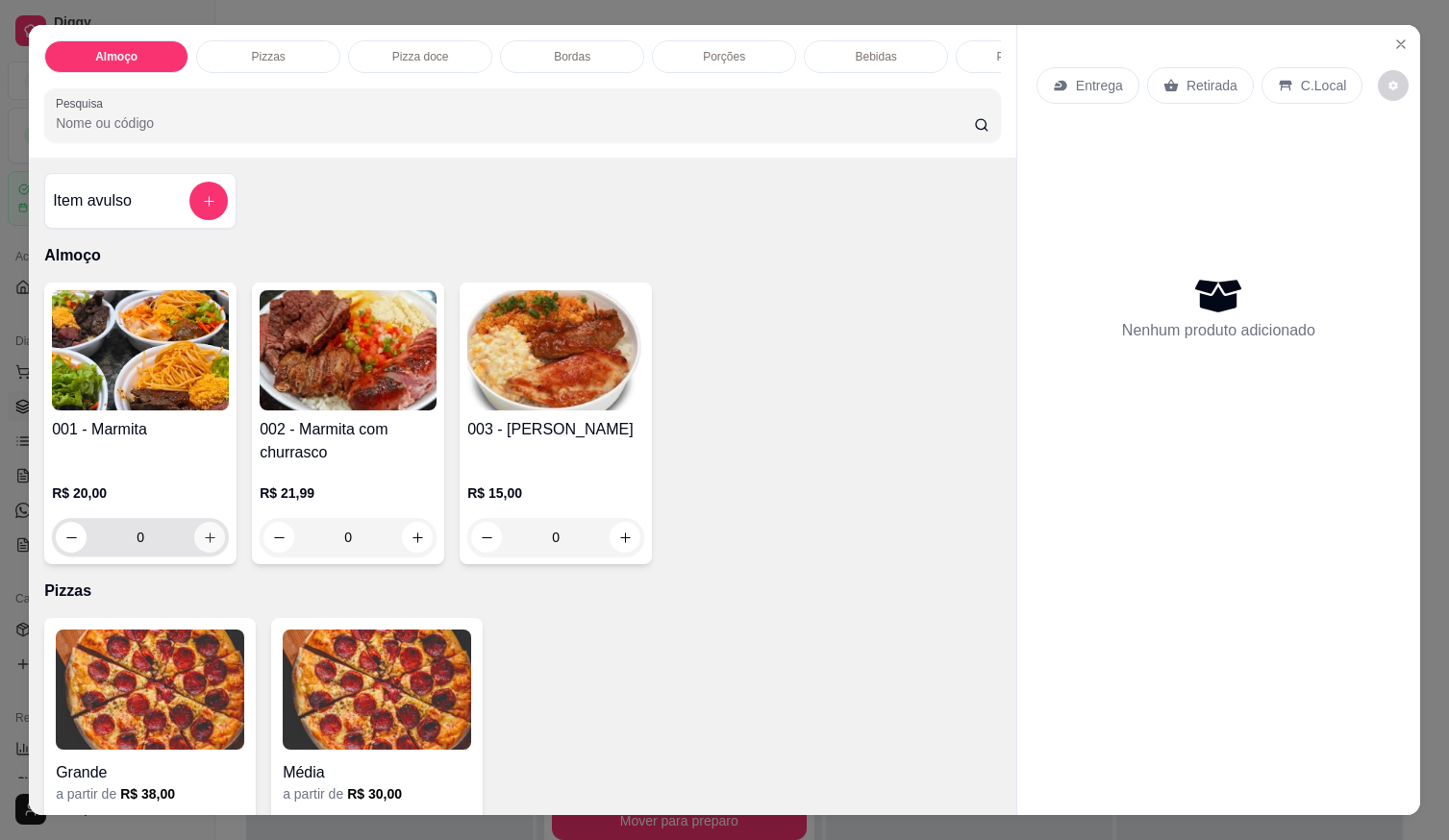
click at [204, 537] on button "increase-product-quantity" at bounding box center [210, 537] width 31 height 31
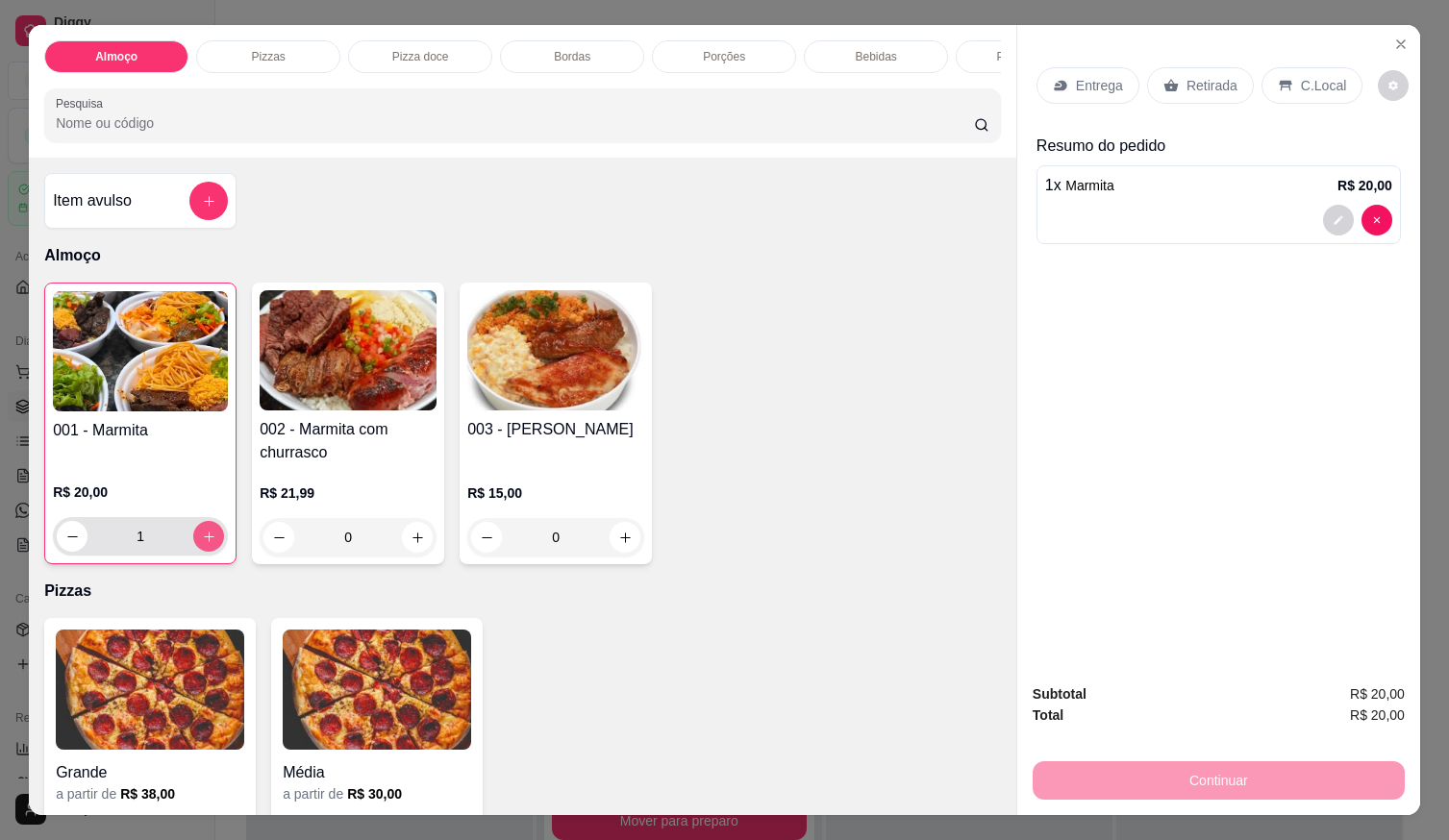
click at [205, 542] on icon "increase-product-quantity" at bounding box center [209, 537] width 15 height 15
type input "2"
click at [1095, 76] on p "Entrega" at bounding box center [1100, 85] width 47 height 19
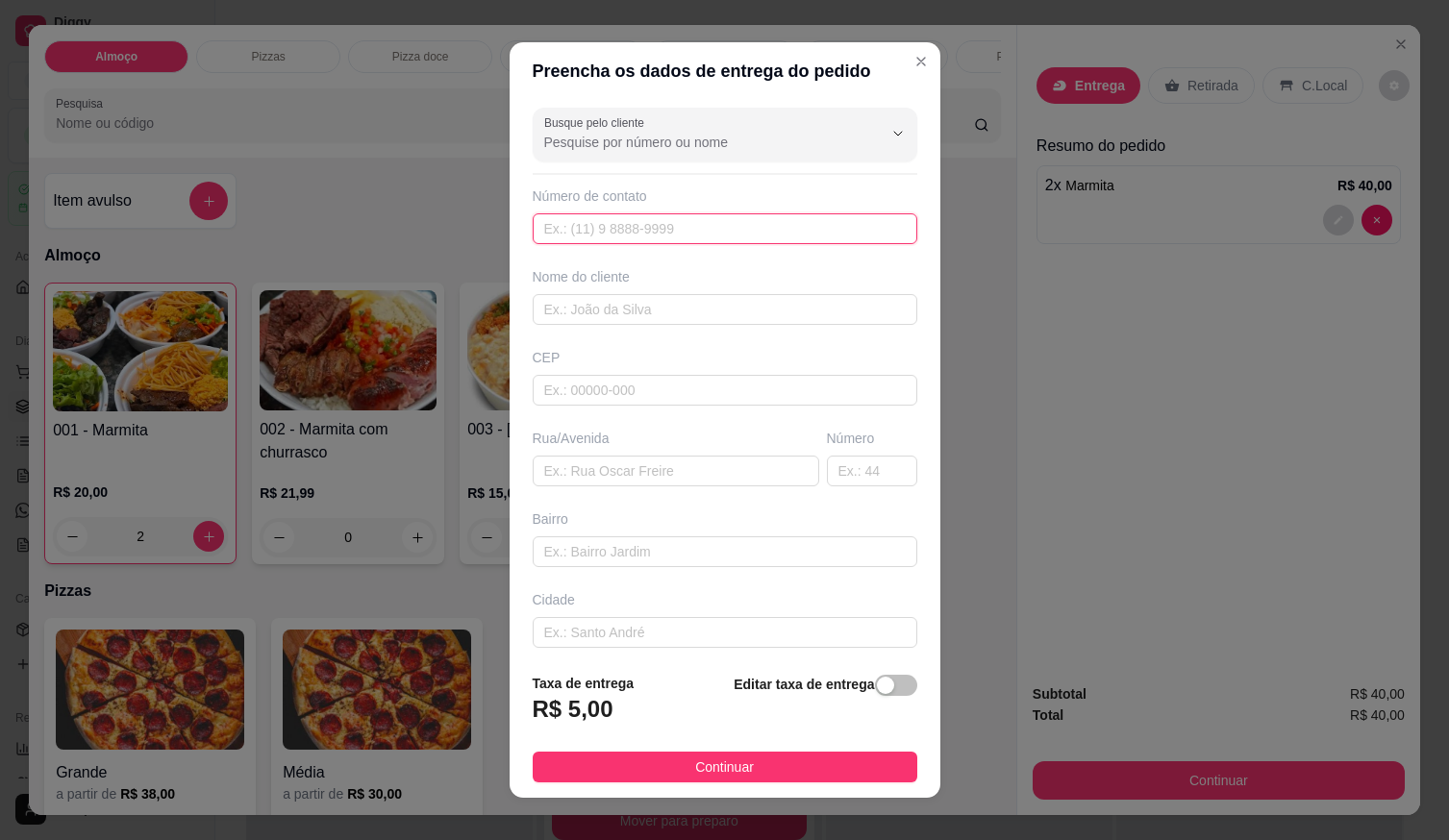
click at [623, 228] on input "text" at bounding box center [724, 228] width 384 height 31
type input "[PHONE_NUMBER]"
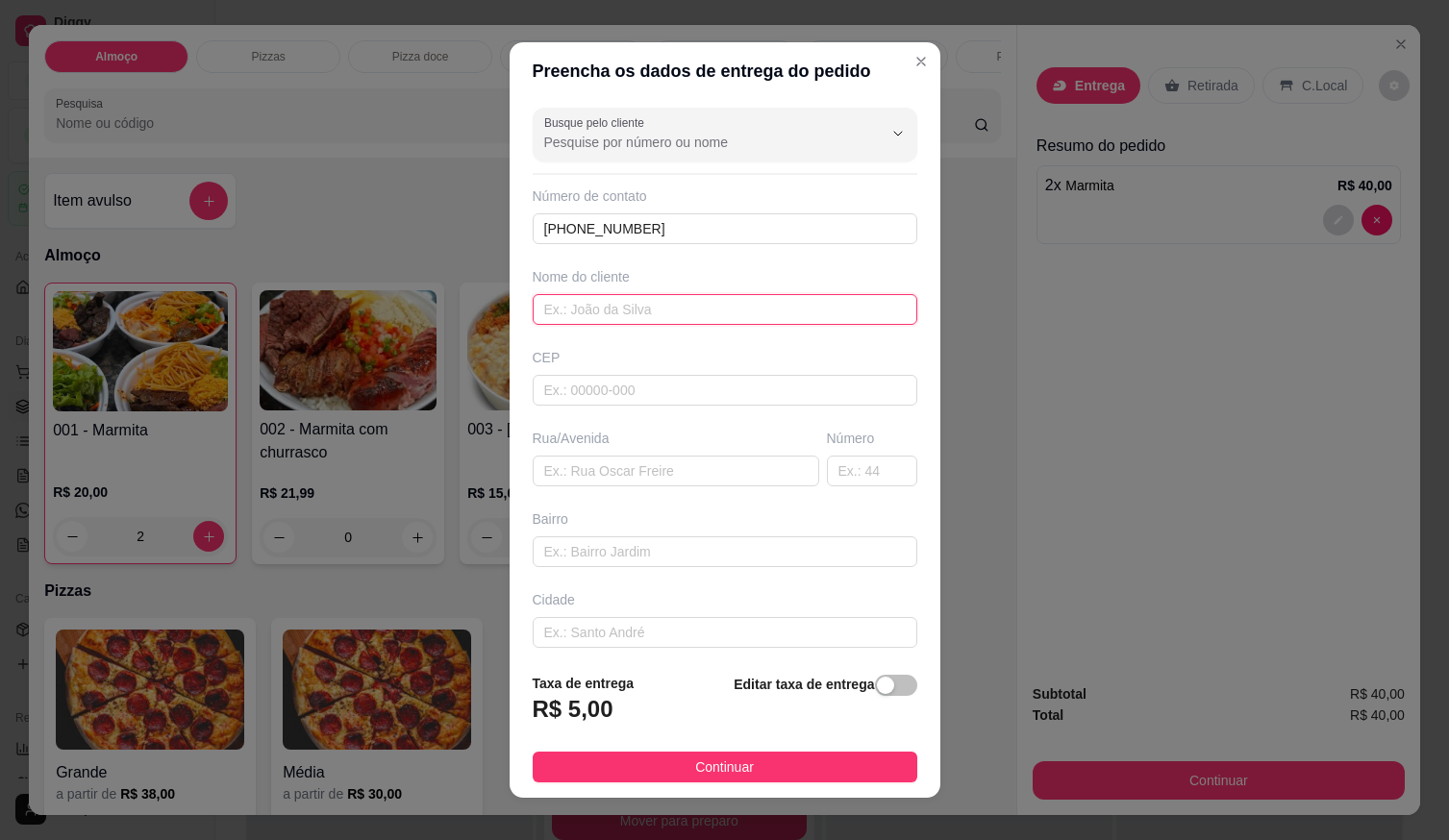
click at [639, 310] on input "text" at bounding box center [724, 309] width 384 height 31
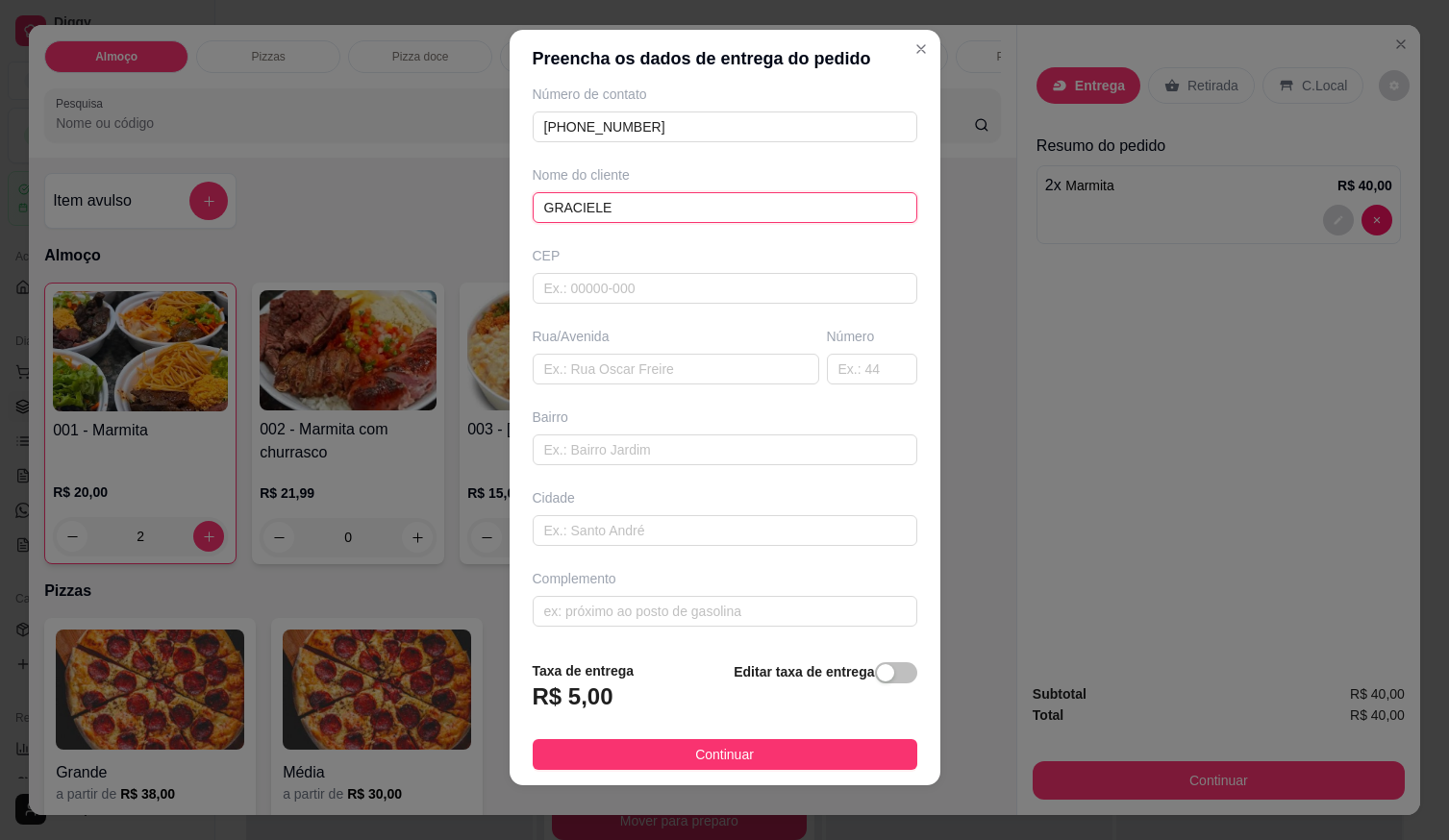
scroll to position [19, 0]
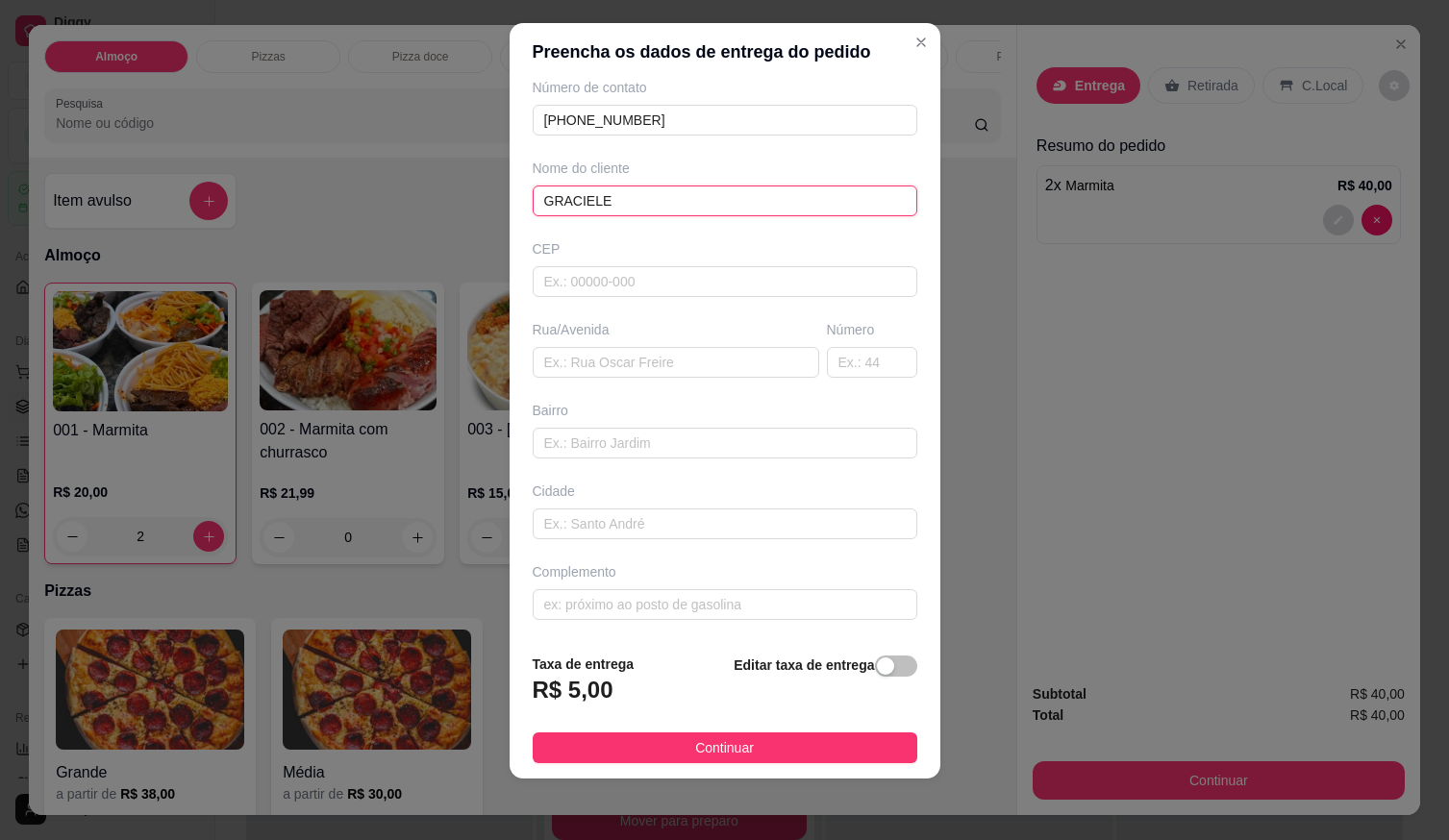
type input "GRACIELE"
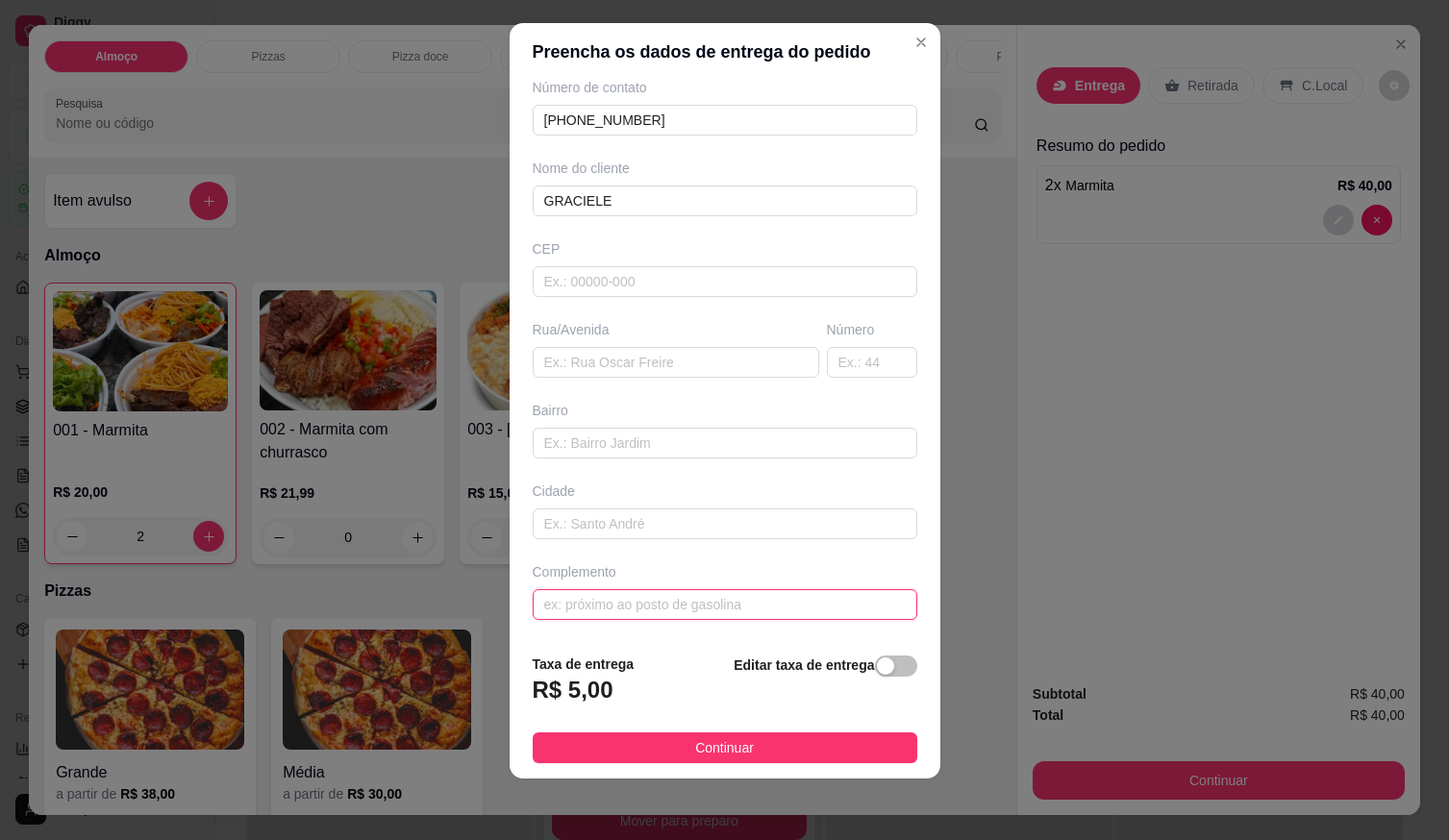
click at [579, 599] on input "text" at bounding box center [724, 604] width 384 height 31
paste input "Rua 05 Qd 14 casa 05 próximo ao CEPI Setor [GEOGRAPHIC_DATA]"
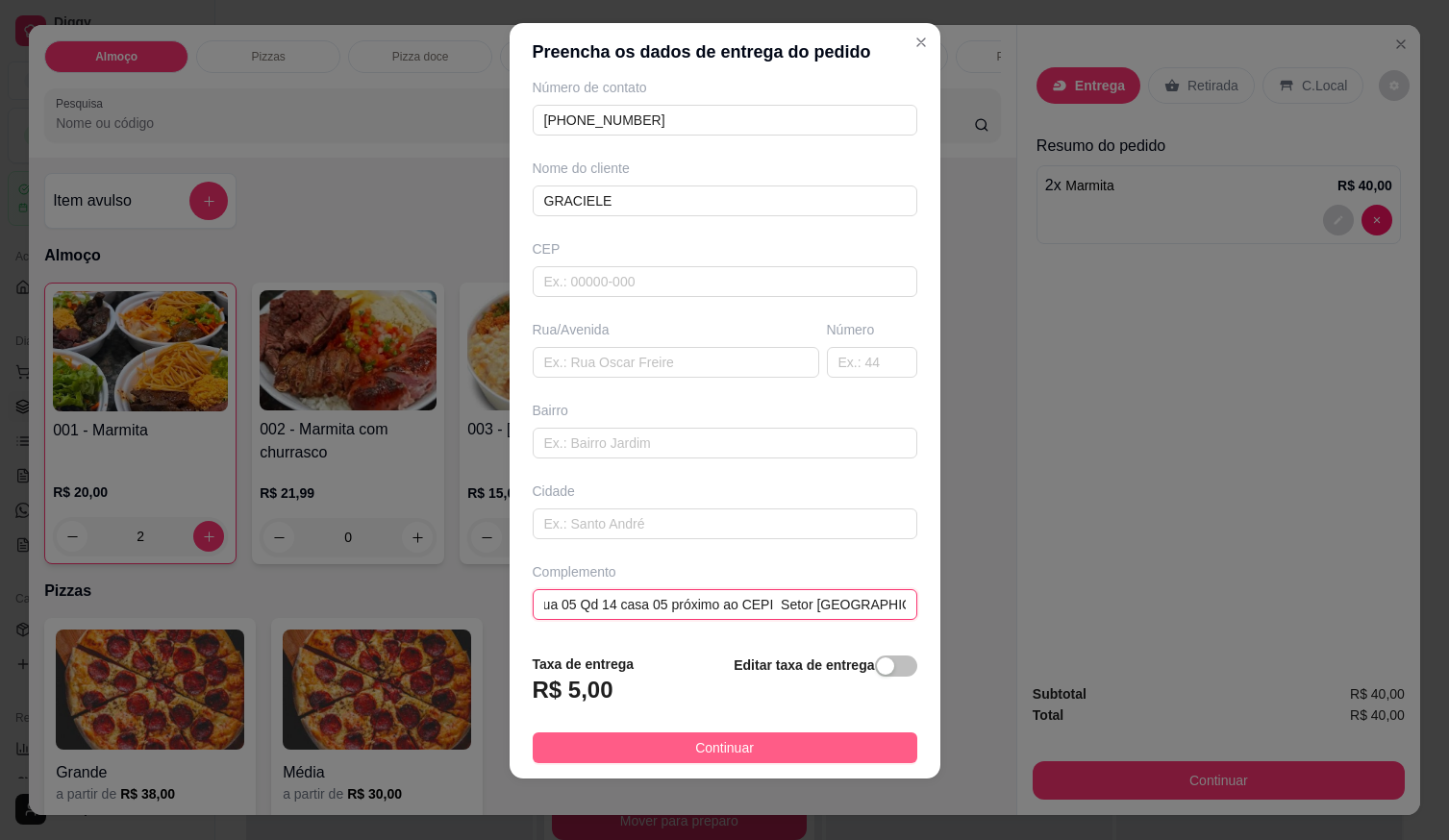
type input "Rua 05 Qd 14 casa 05 próximo ao CEPI Setor [GEOGRAPHIC_DATA]"
click at [700, 742] on span "Continuar" at bounding box center [724, 747] width 58 height 21
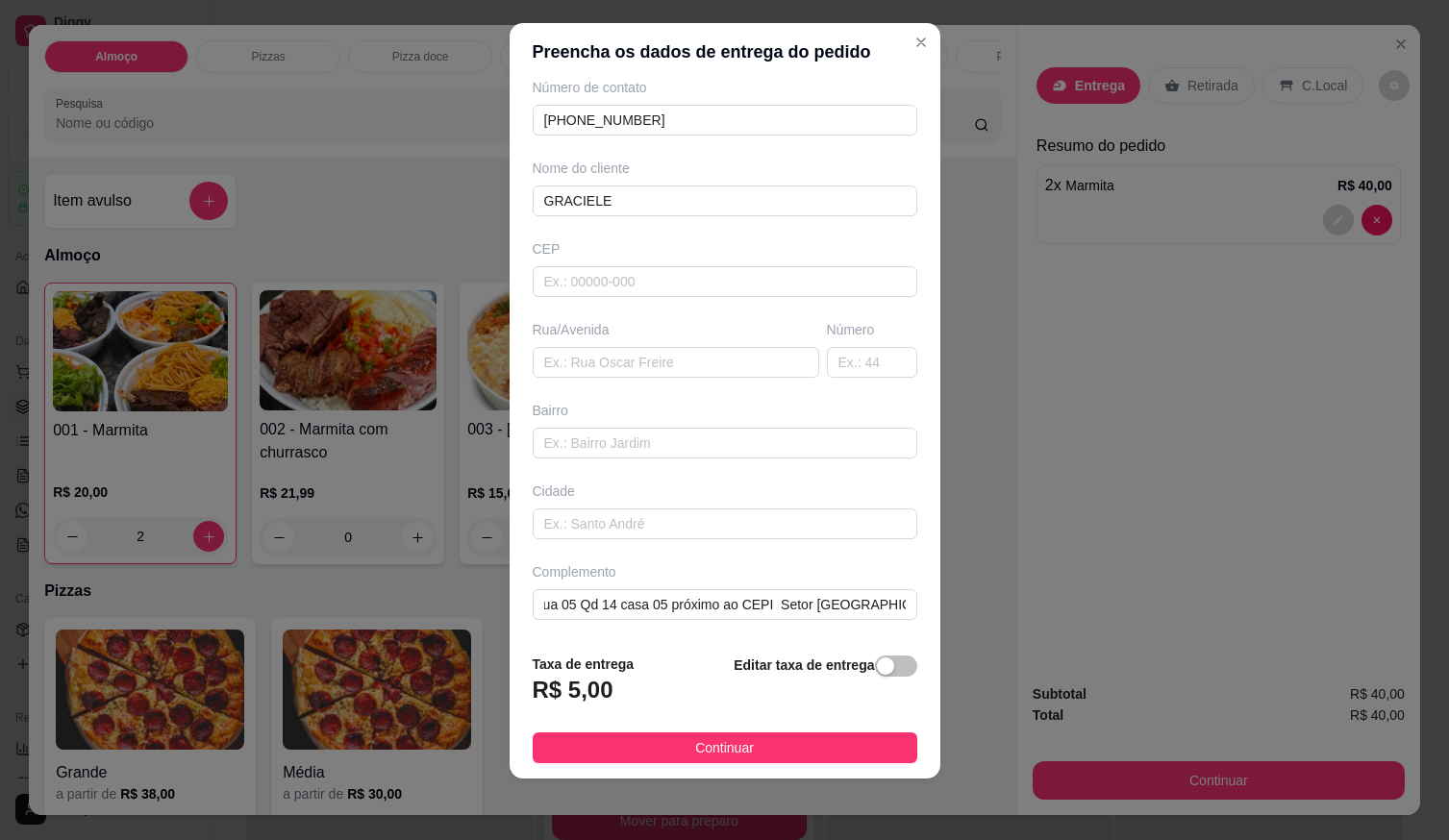
scroll to position [0, 0]
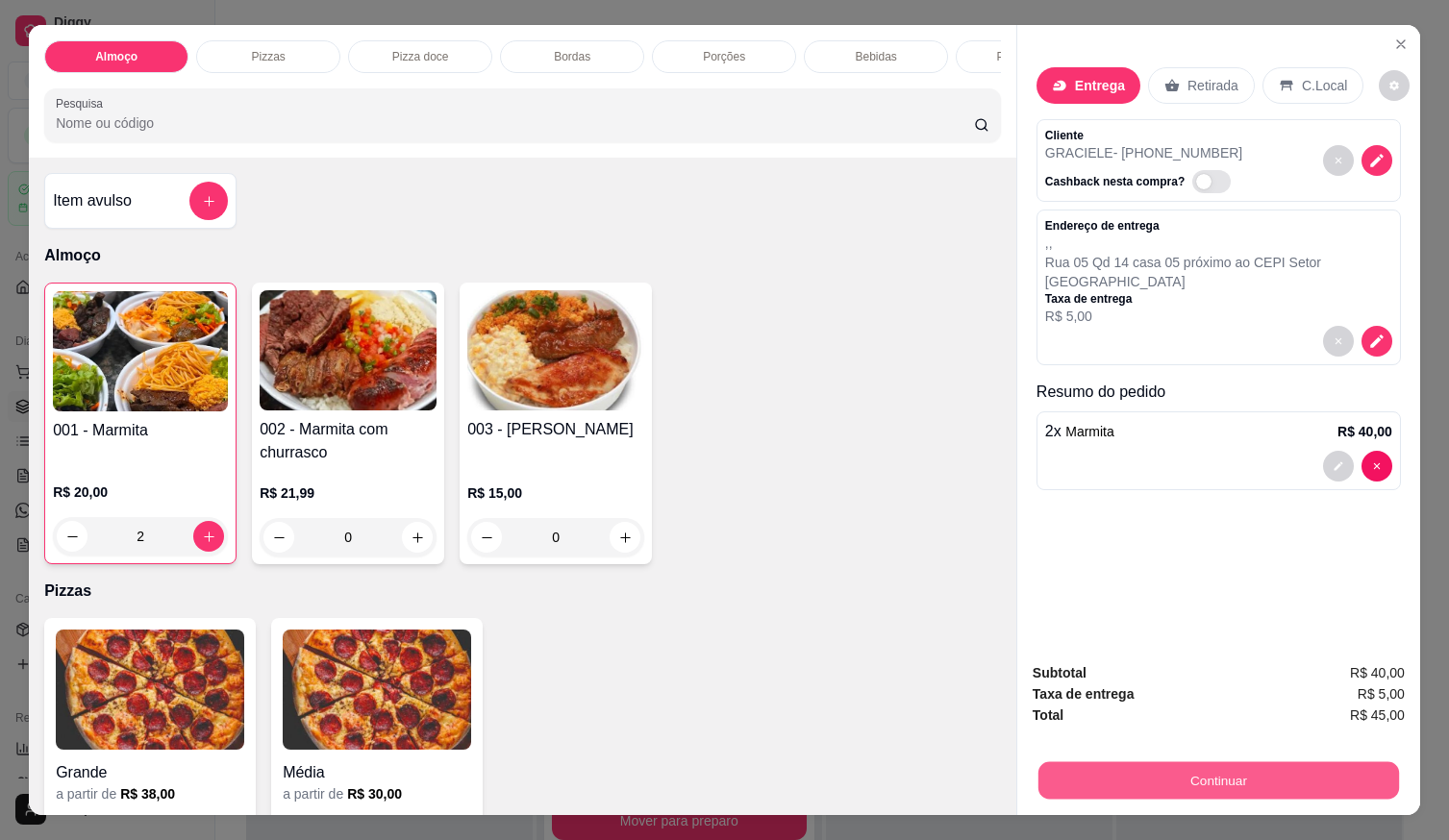
click at [1139, 765] on button "Continuar" at bounding box center [1219, 781] width 361 height 38
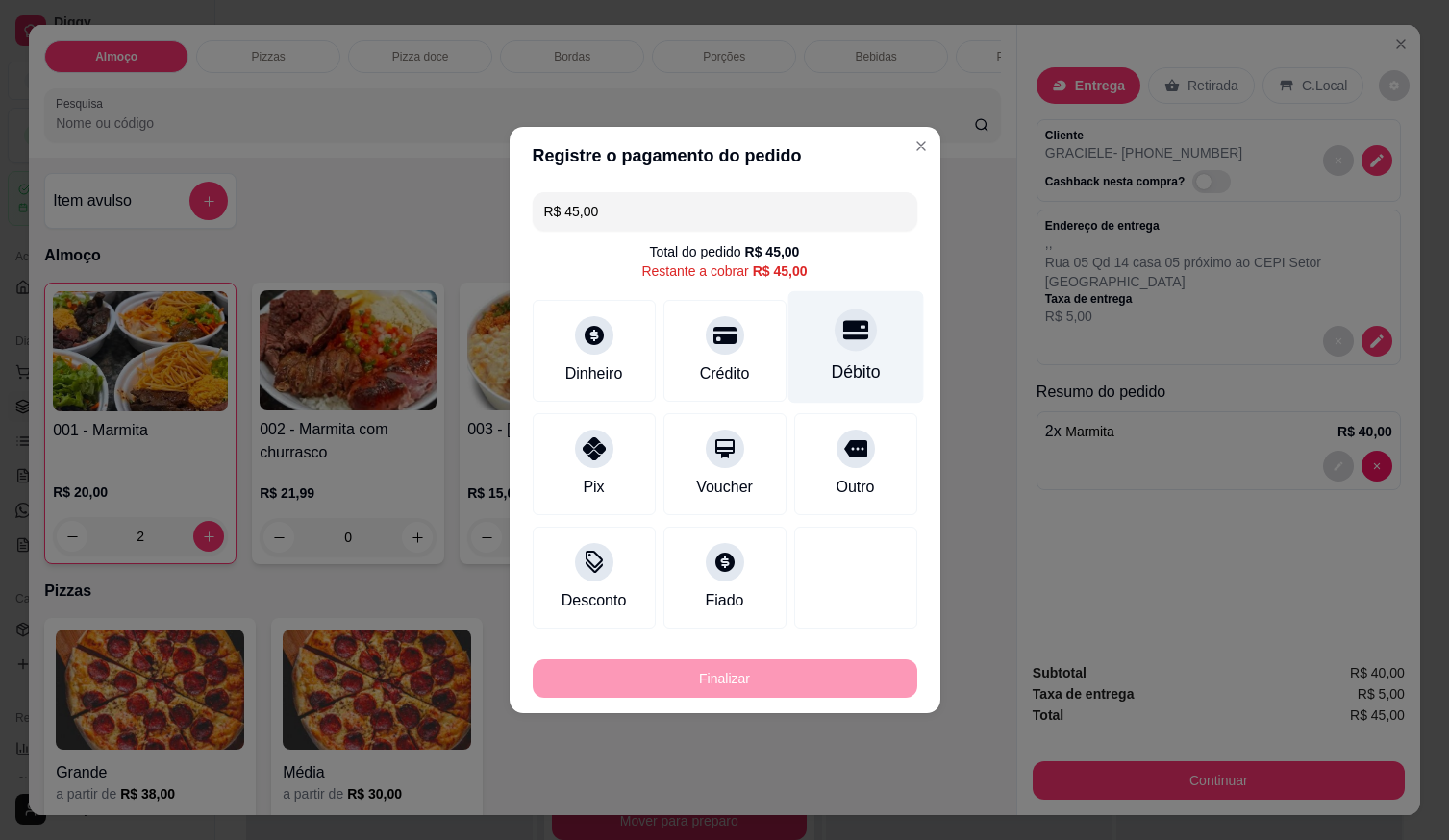
click at [831, 370] on div "Débito" at bounding box center [856, 372] width 49 height 25
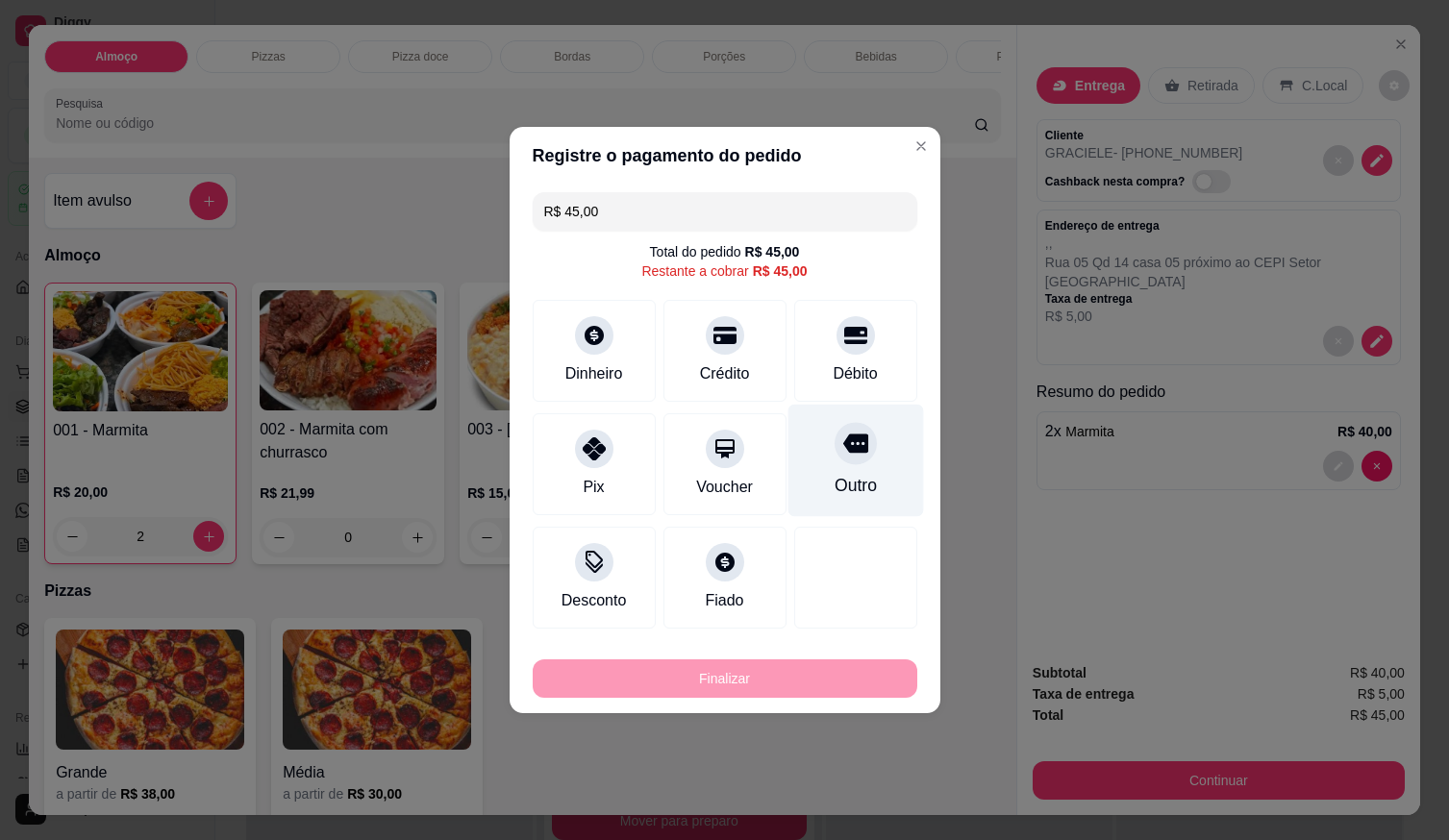
type input "R$ 0,00"
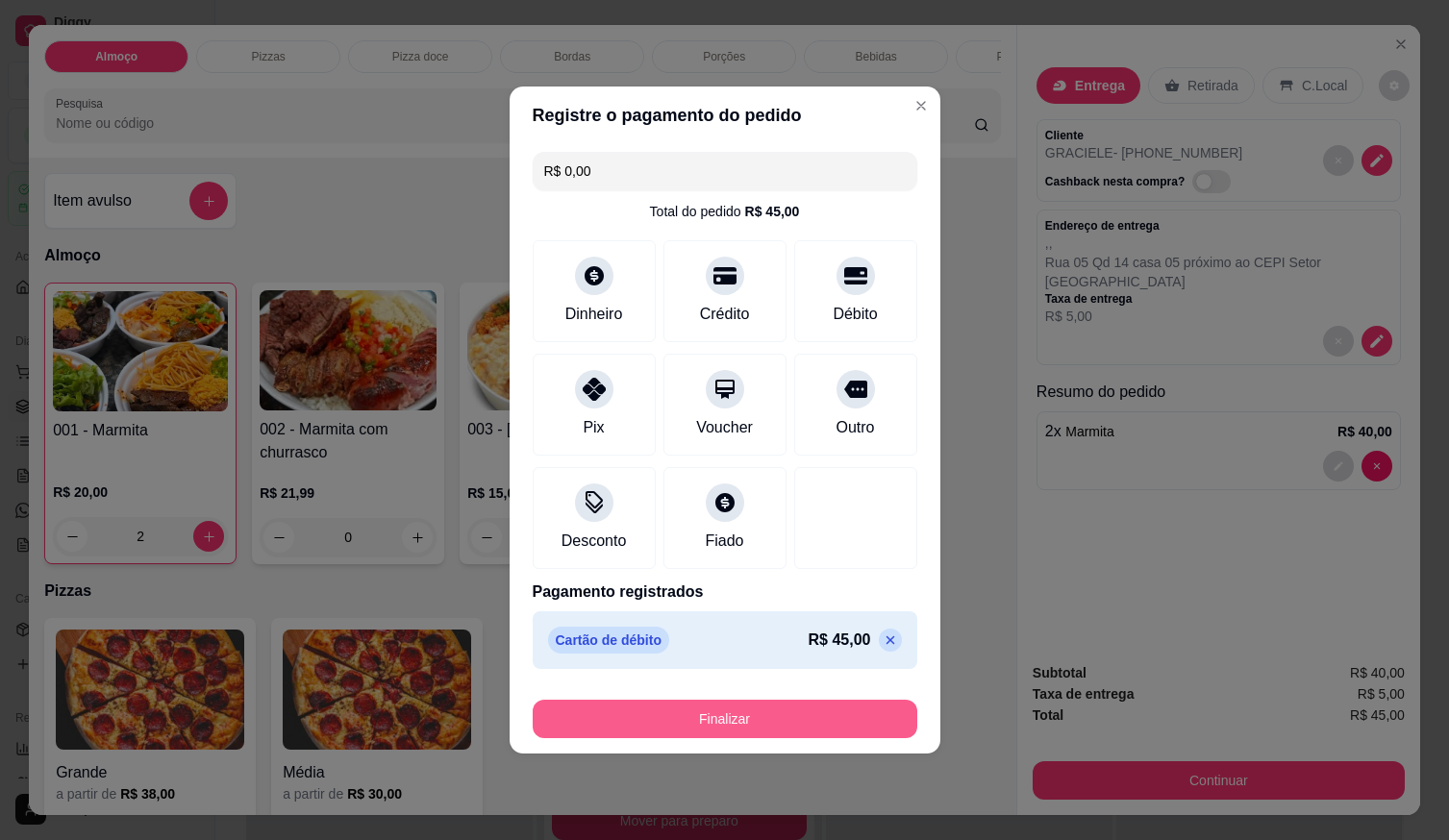
click at [768, 708] on button "Finalizar" at bounding box center [724, 718] width 384 height 39
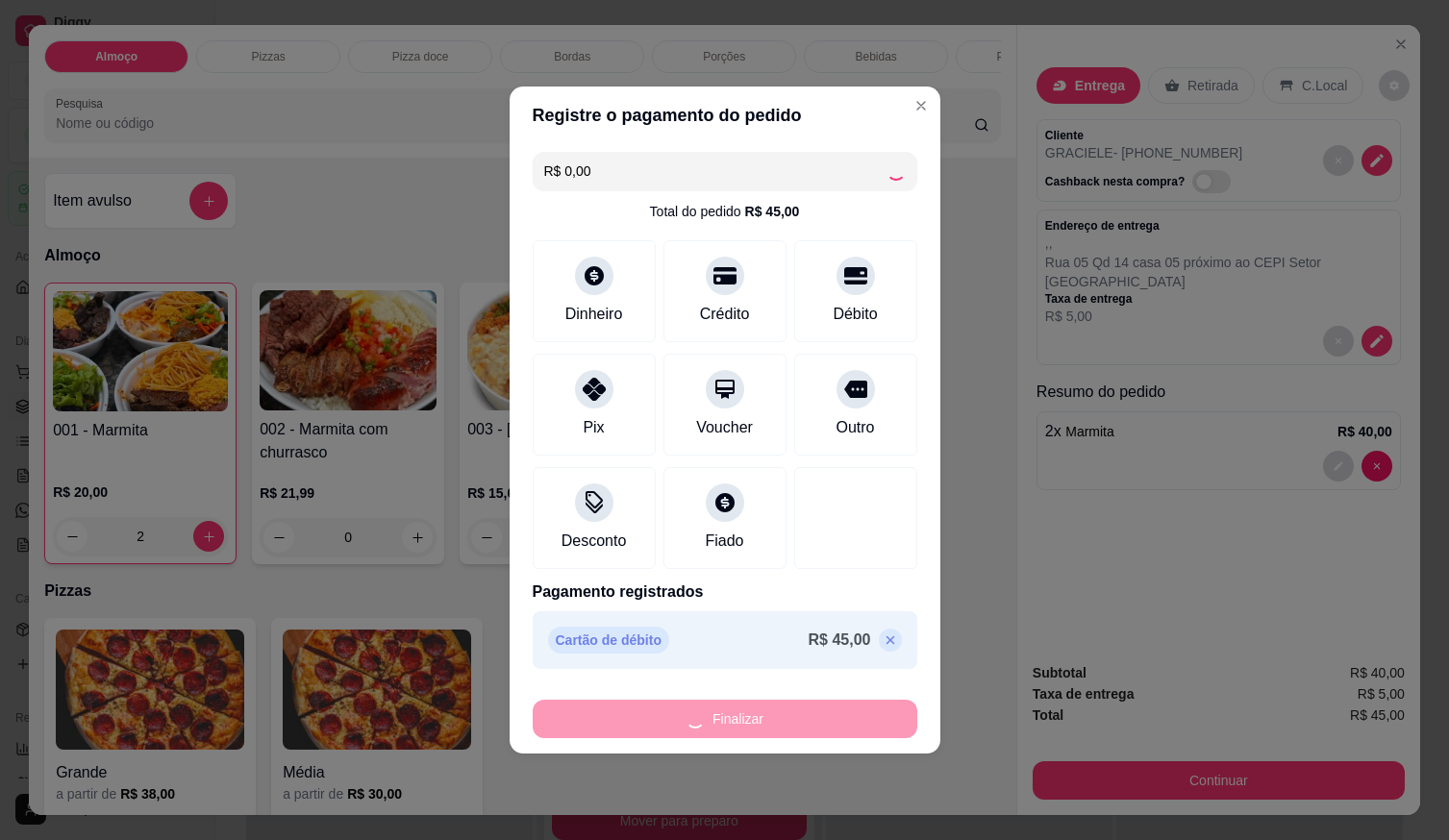
type input "0"
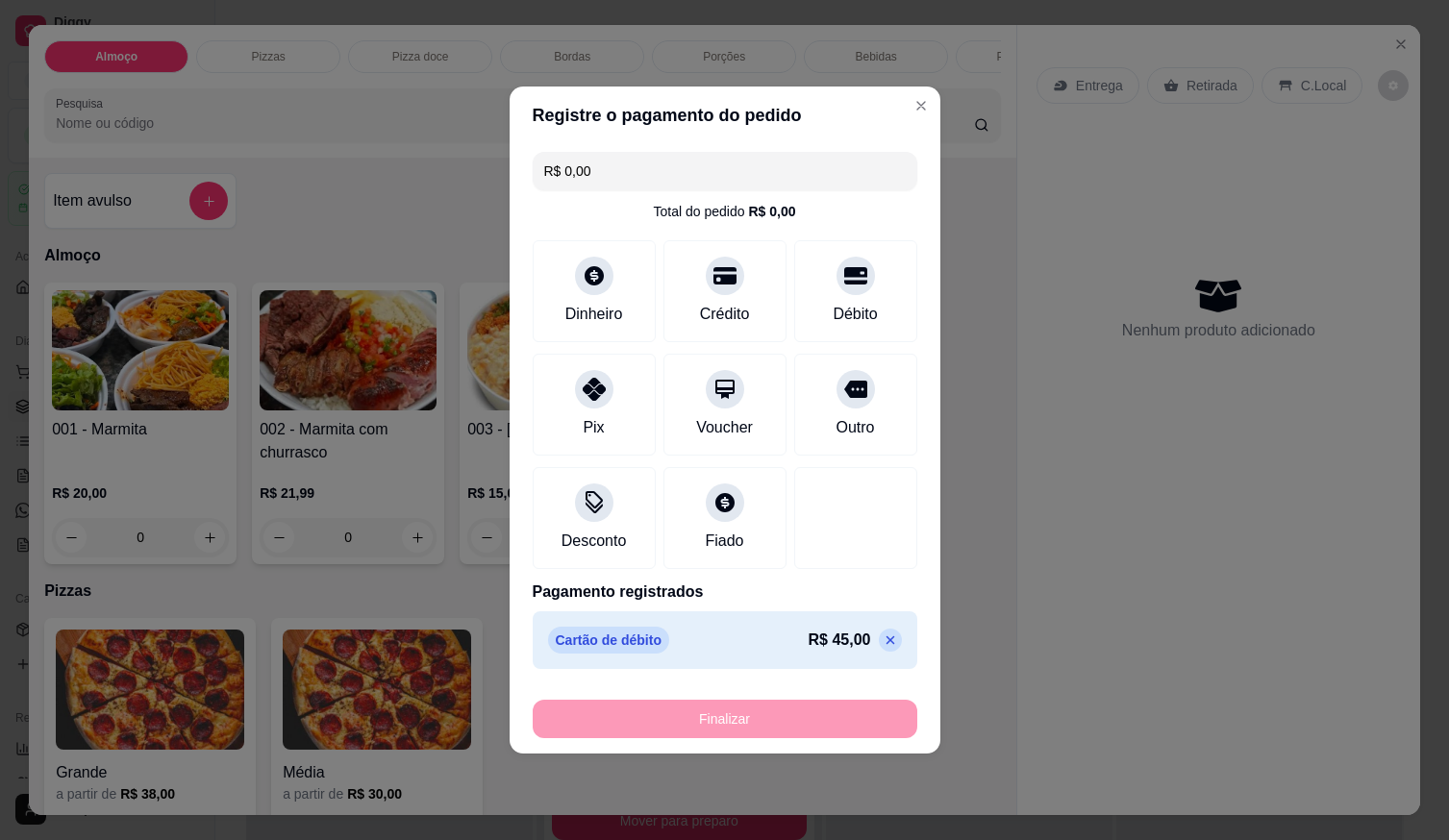
type input "-R$ 45,00"
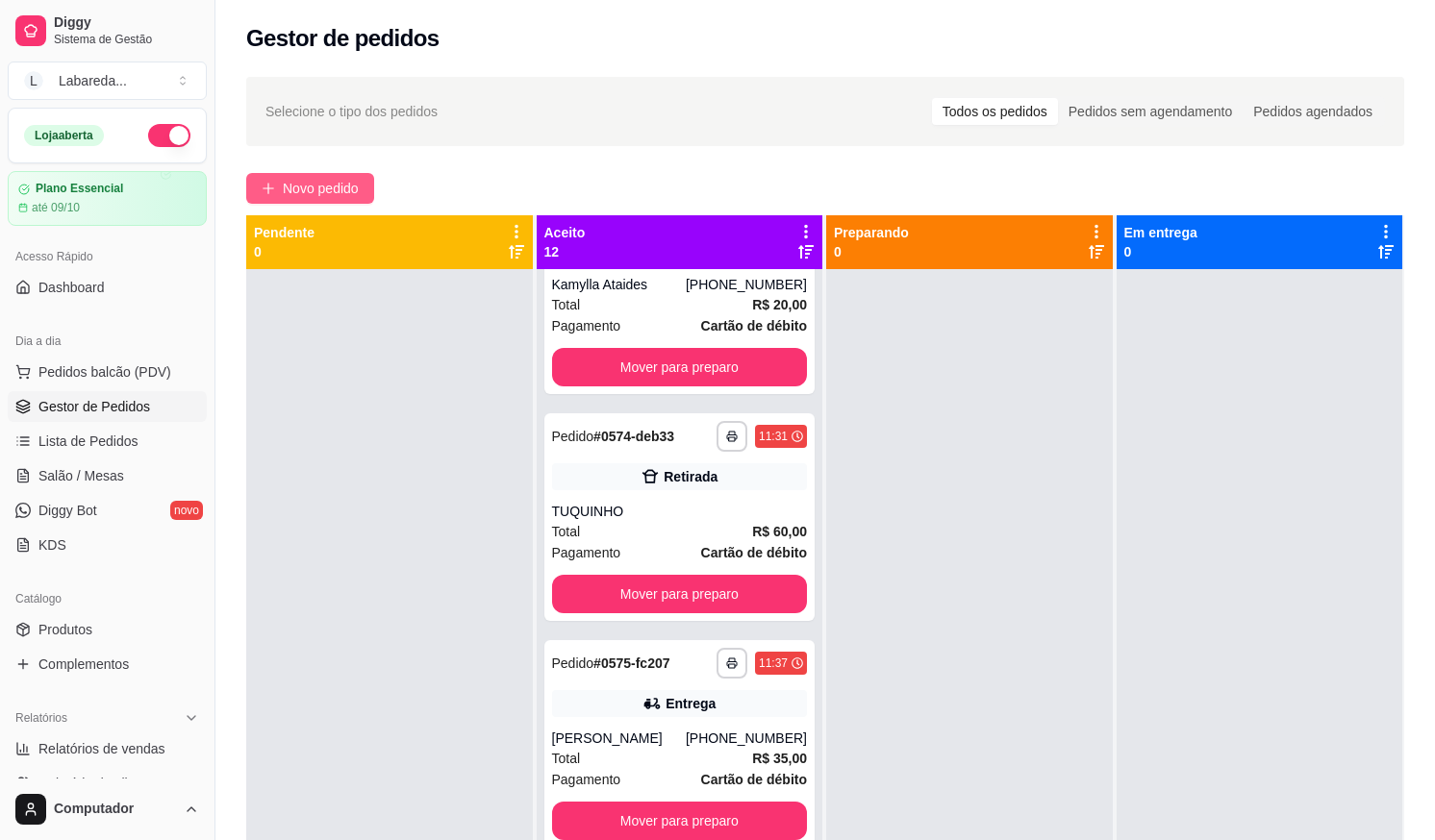
click at [316, 178] on span "Novo pedido" at bounding box center [320, 188] width 76 height 21
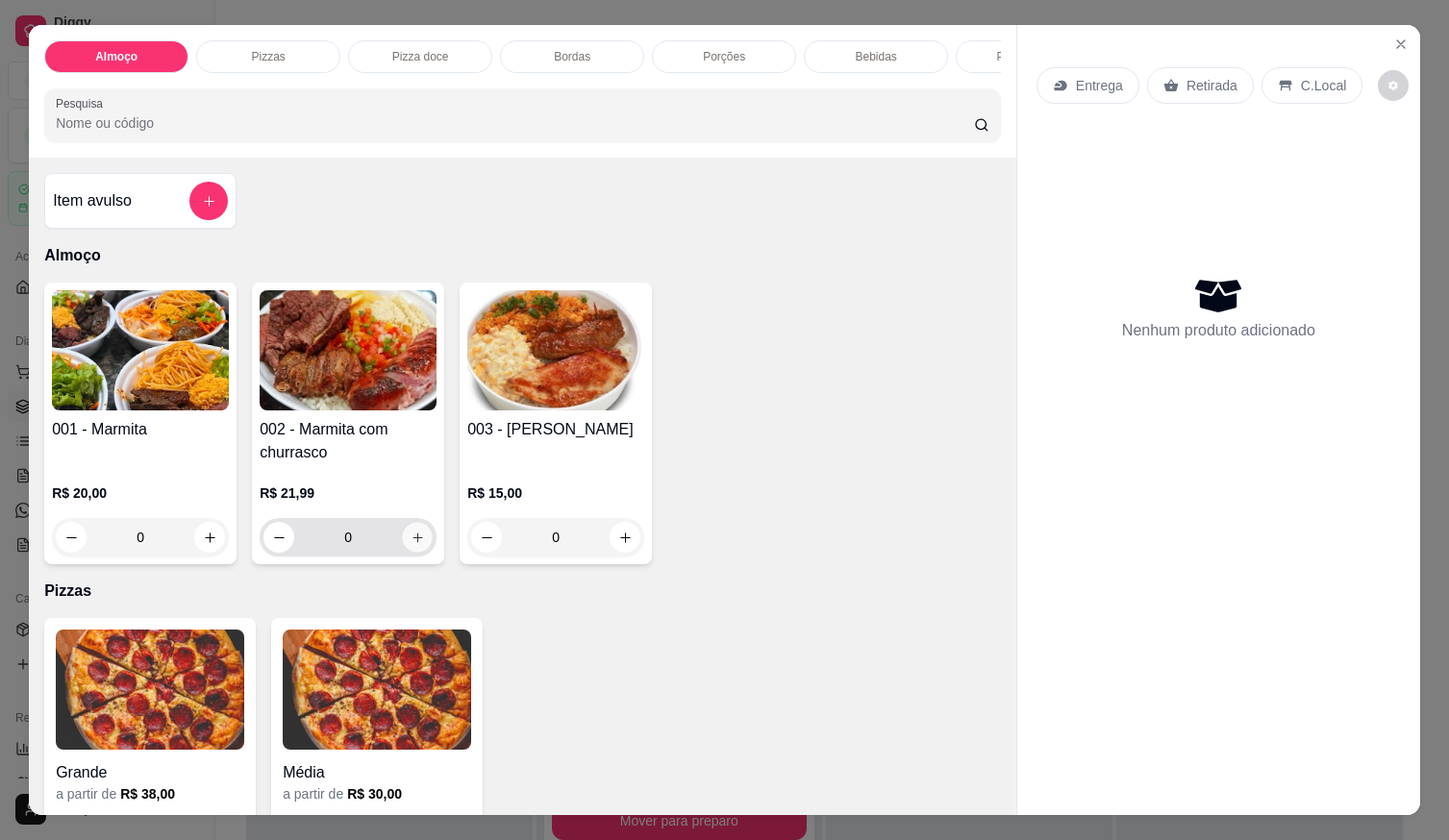
click at [415, 546] on icon "increase-product-quantity" at bounding box center [417, 538] width 15 height 15
type input "1"
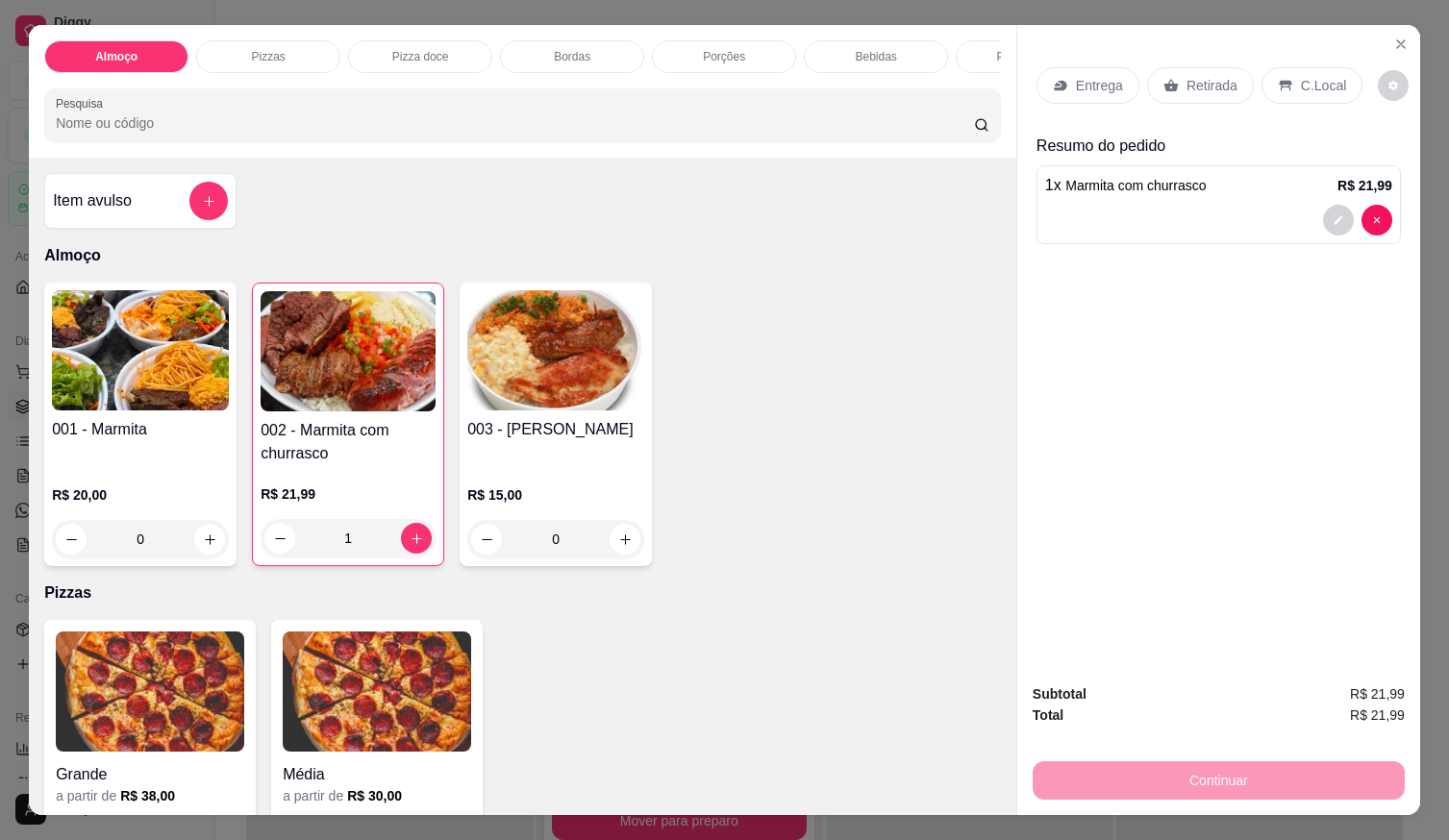
click at [1087, 100] on div "Entrega Retirada C.Local" at bounding box center [1219, 86] width 365 height 67
click at [1080, 87] on p "Entrega" at bounding box center [1100, 85] width 47 height 19
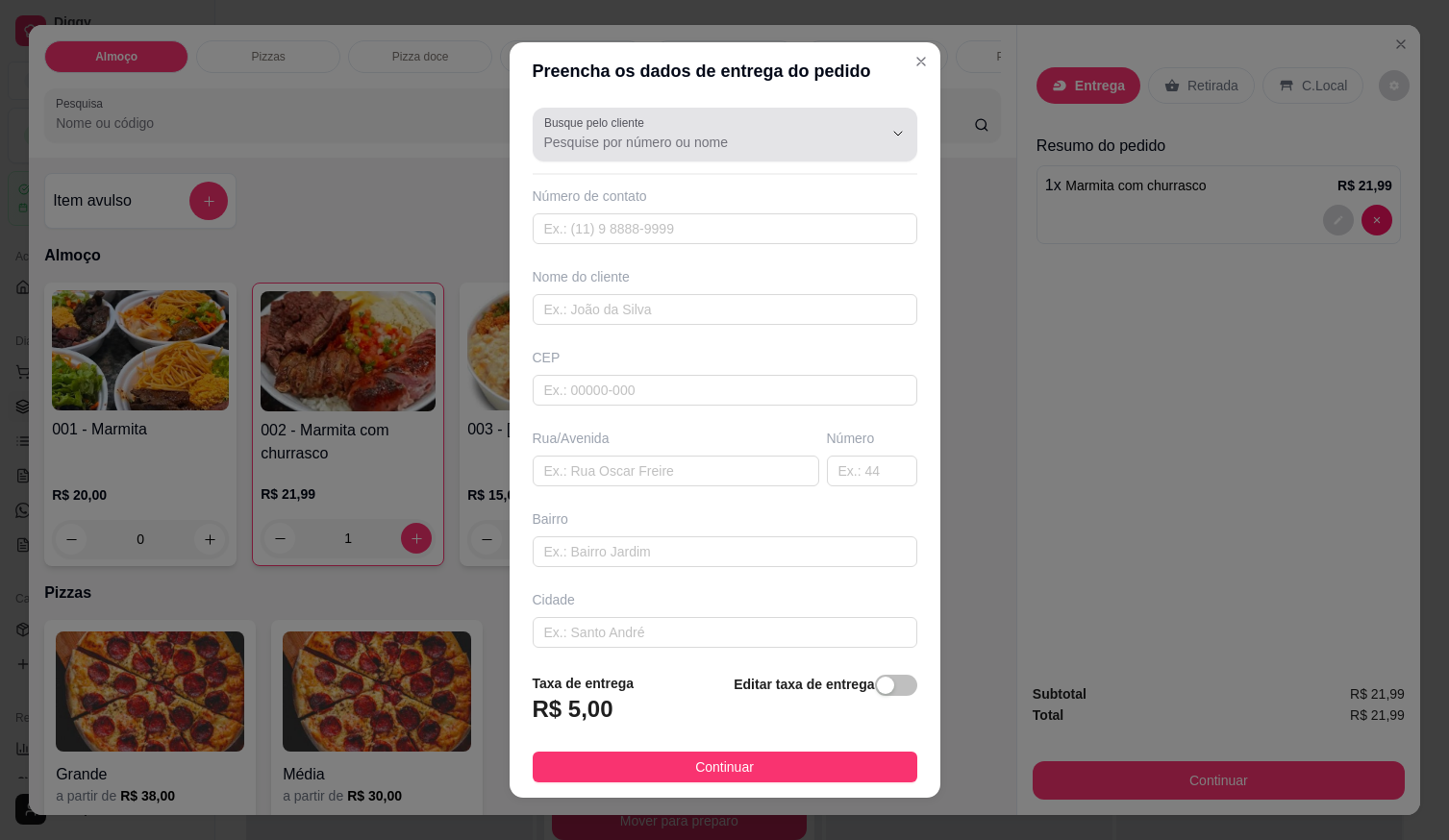
drag, startPoint x: 660, startPoint y: 111, endPoint x: 673, endPoint y: 154, distance: 44.9
click at [663, 119] on div "Busque pelo cliente" at bounding box center [724, 134] width 384 height 53
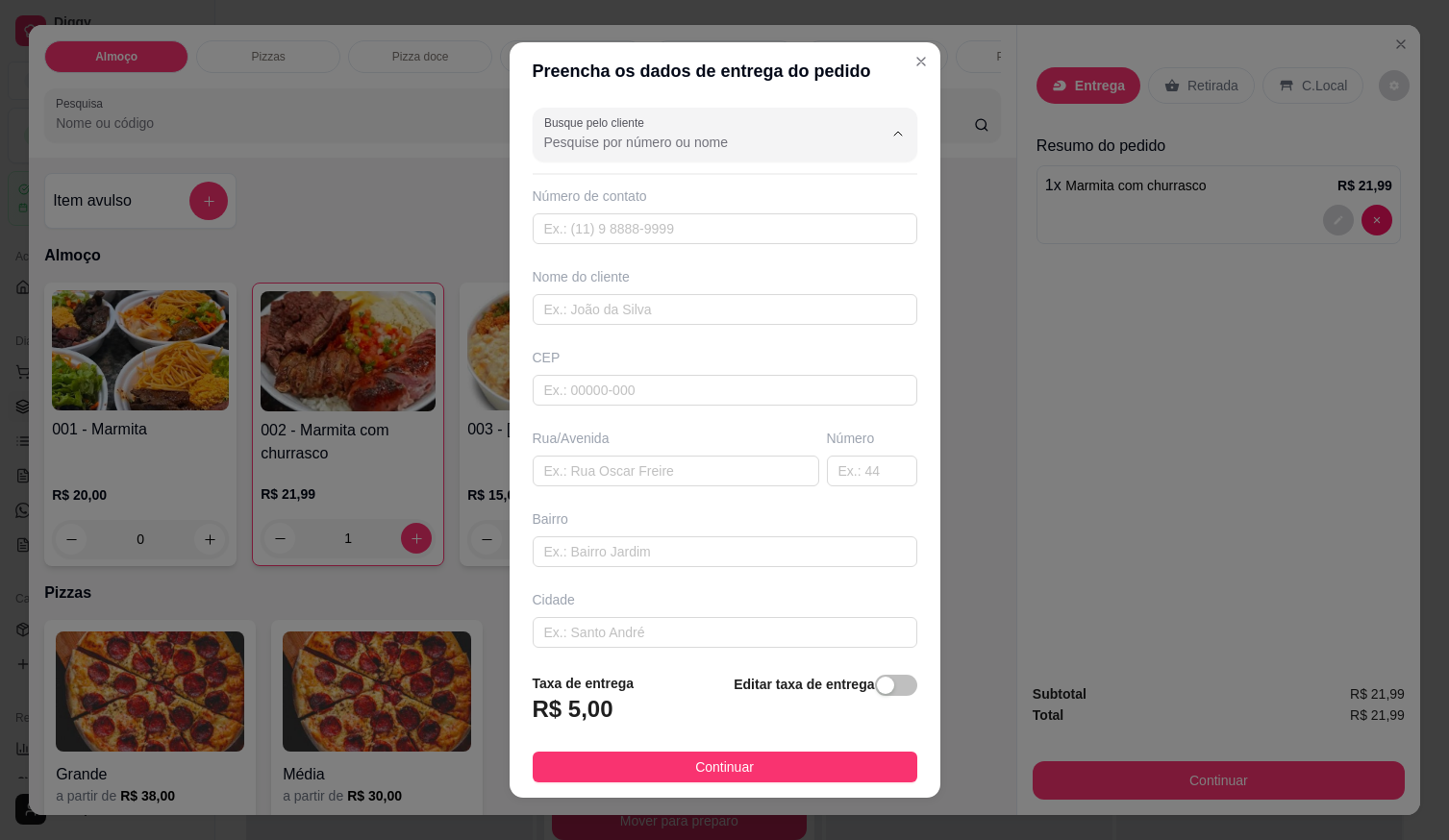
click at [673, 157] on div "Busque pelo cliente" at bounding box center [724, 134] width 384 height 53
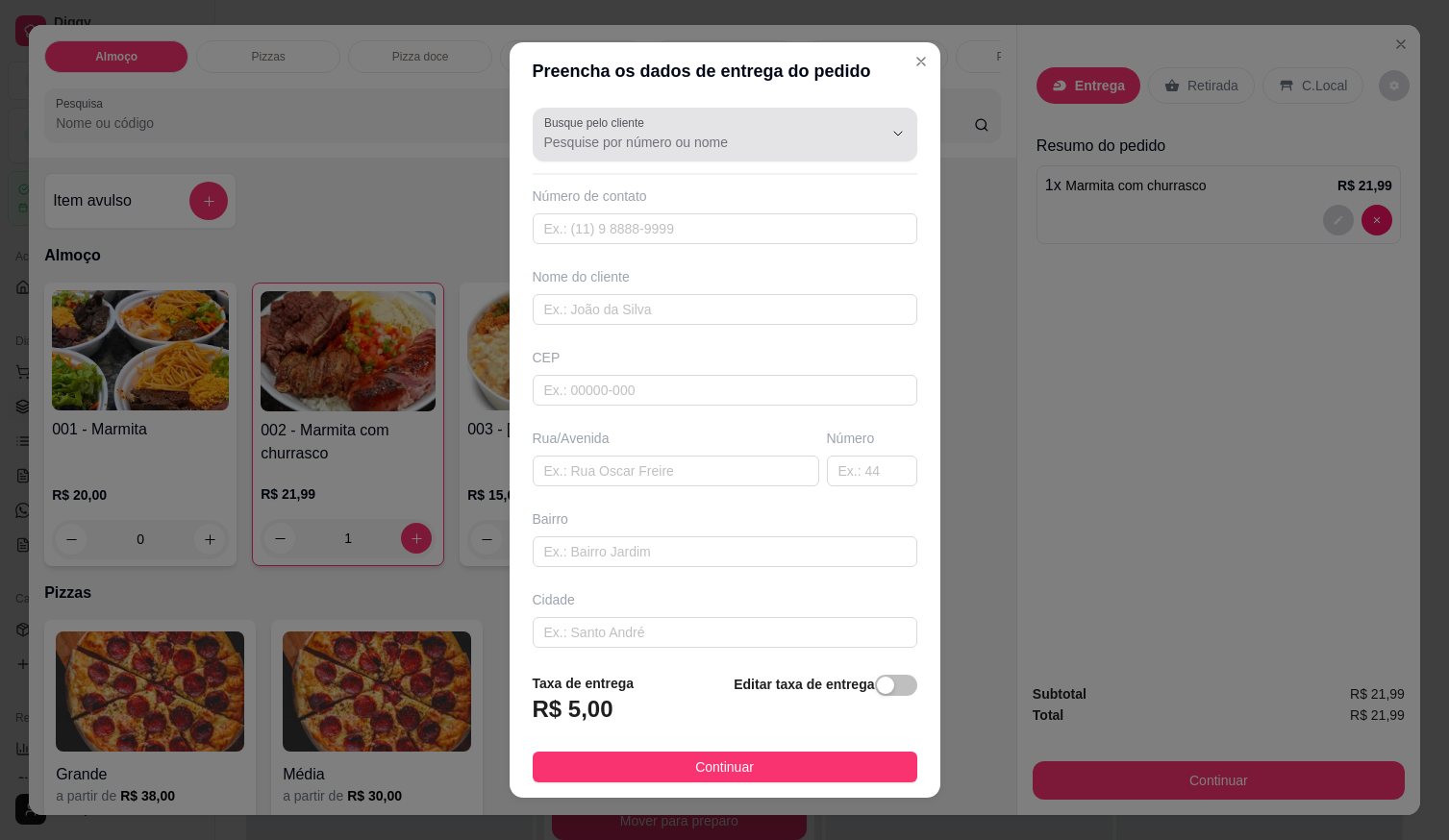
click at [673, 157] on div "Busque pelo cliente" at bounding box center [724, 134] width 384 height 53
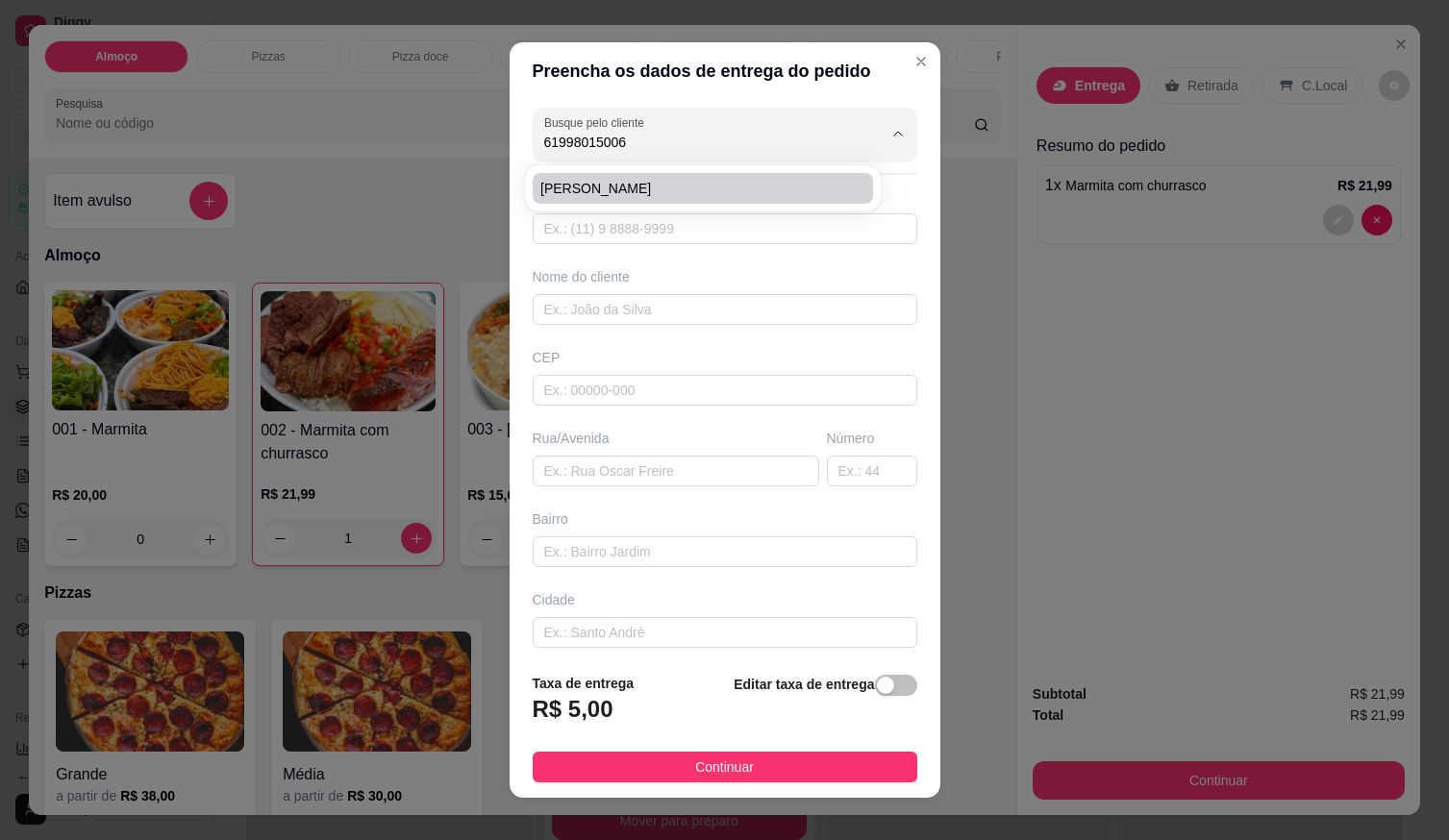
click at [669, 192] on span "[PERSON_NAME]" at bounding box center [693, 188] width 305 height 19
type input "[PERSON_NAME]"
type input "61998015006"
type input "[PERSON_NAME]"
type input "[STREET_ADDRESS][PERSON_NAME]"
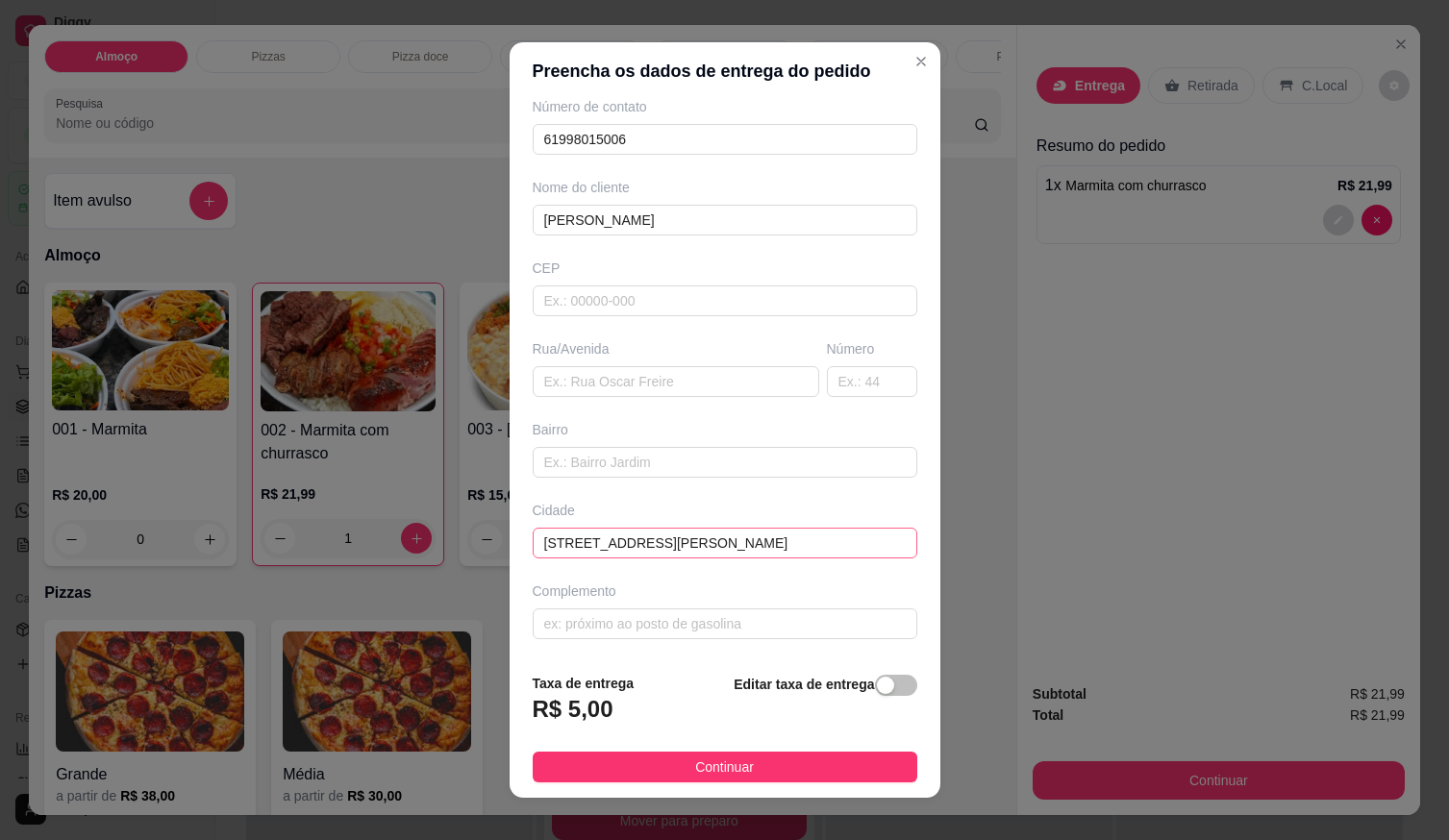
scroll to position [19, 0]
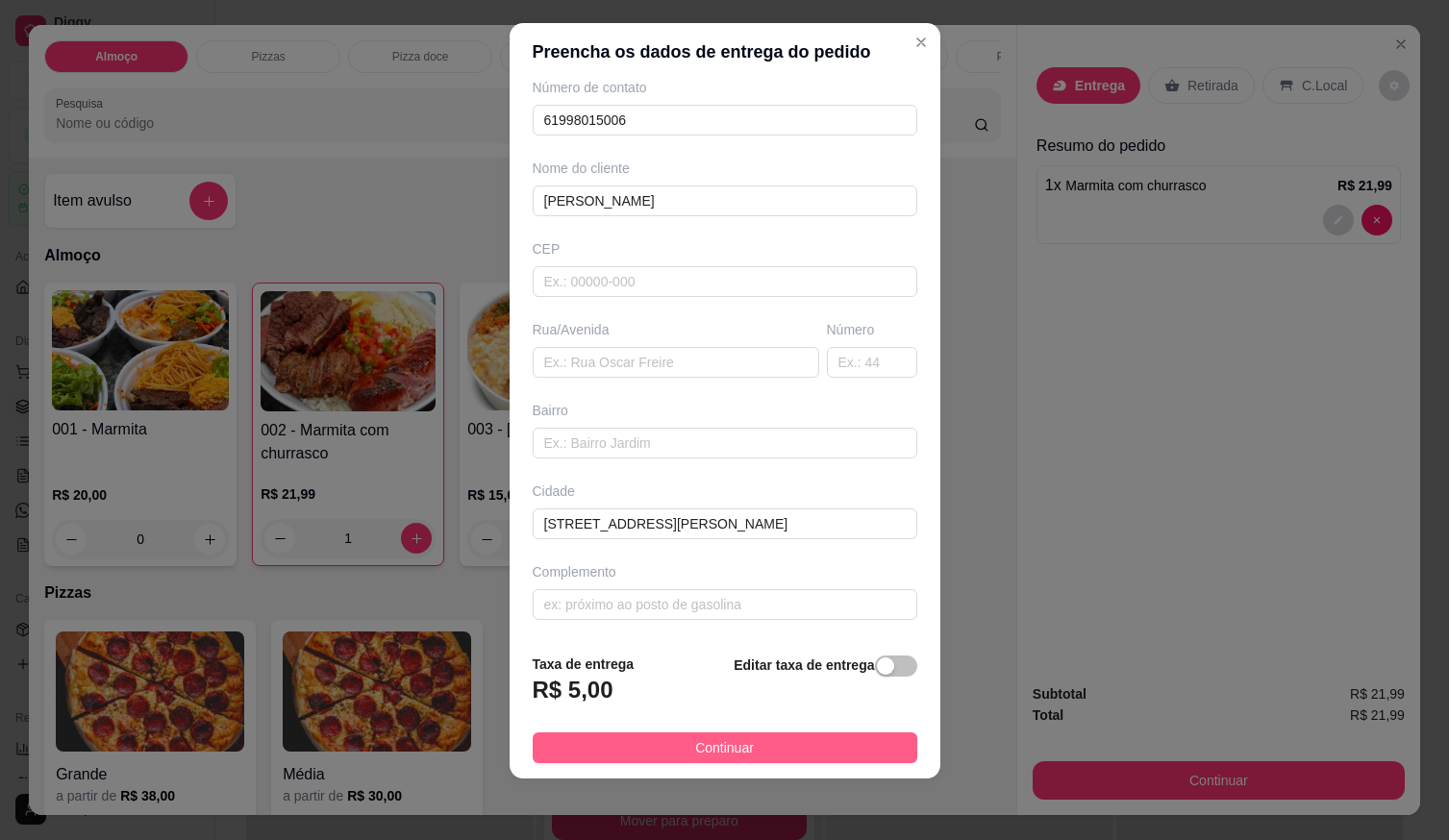
type input "[PERSON_NAME]"
drag, startPoint x: 696, startPoint y: 753, endPoint x: 739, endPoint y: 765, distance: 44.6
click at [698, 753] on span "Continuar" at bounding box center [724, 747] width 58 height 21
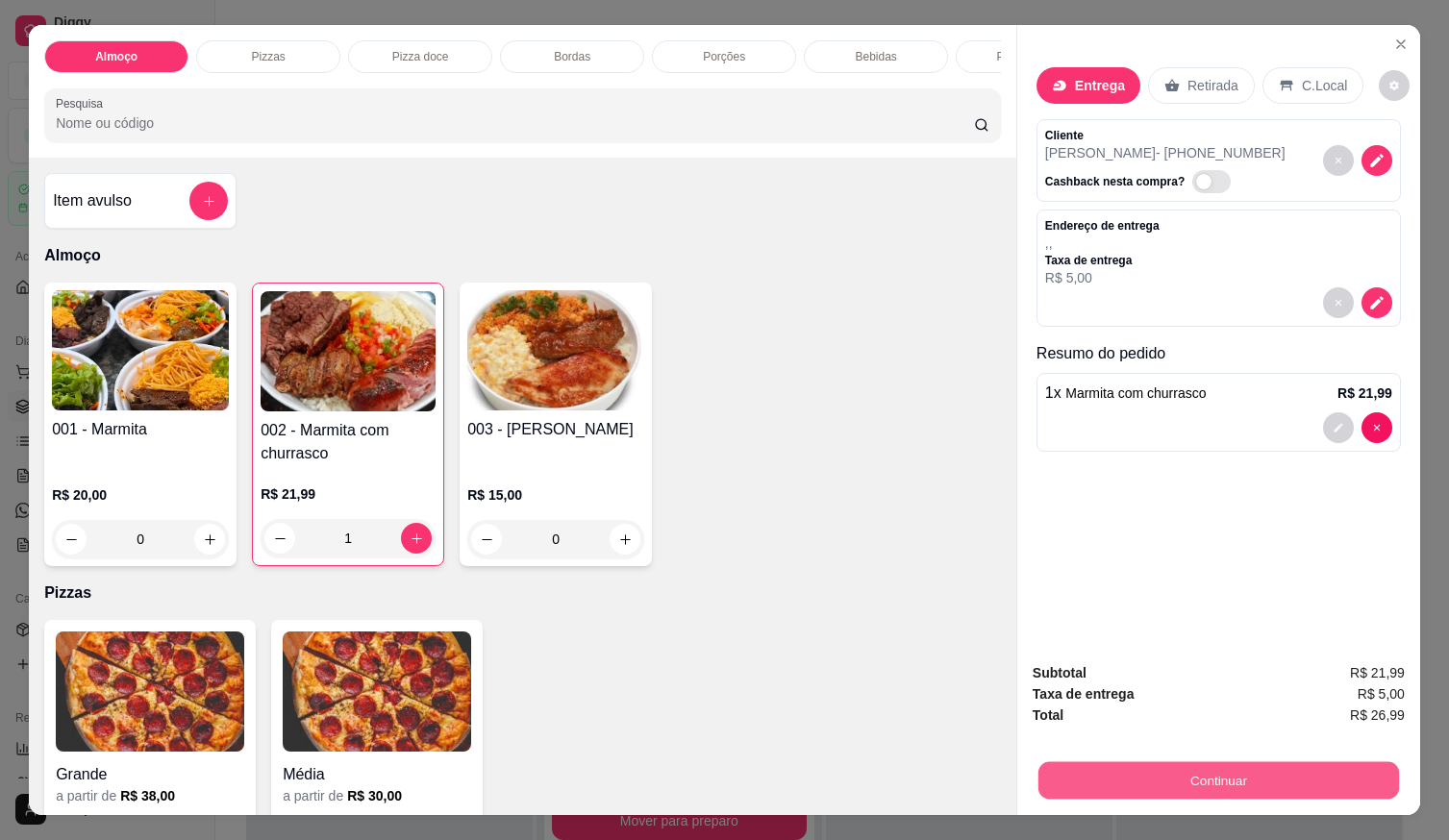
click at [1072, 774] on button "Continuar" at bounding box center [1219, 781] width 361 height 38
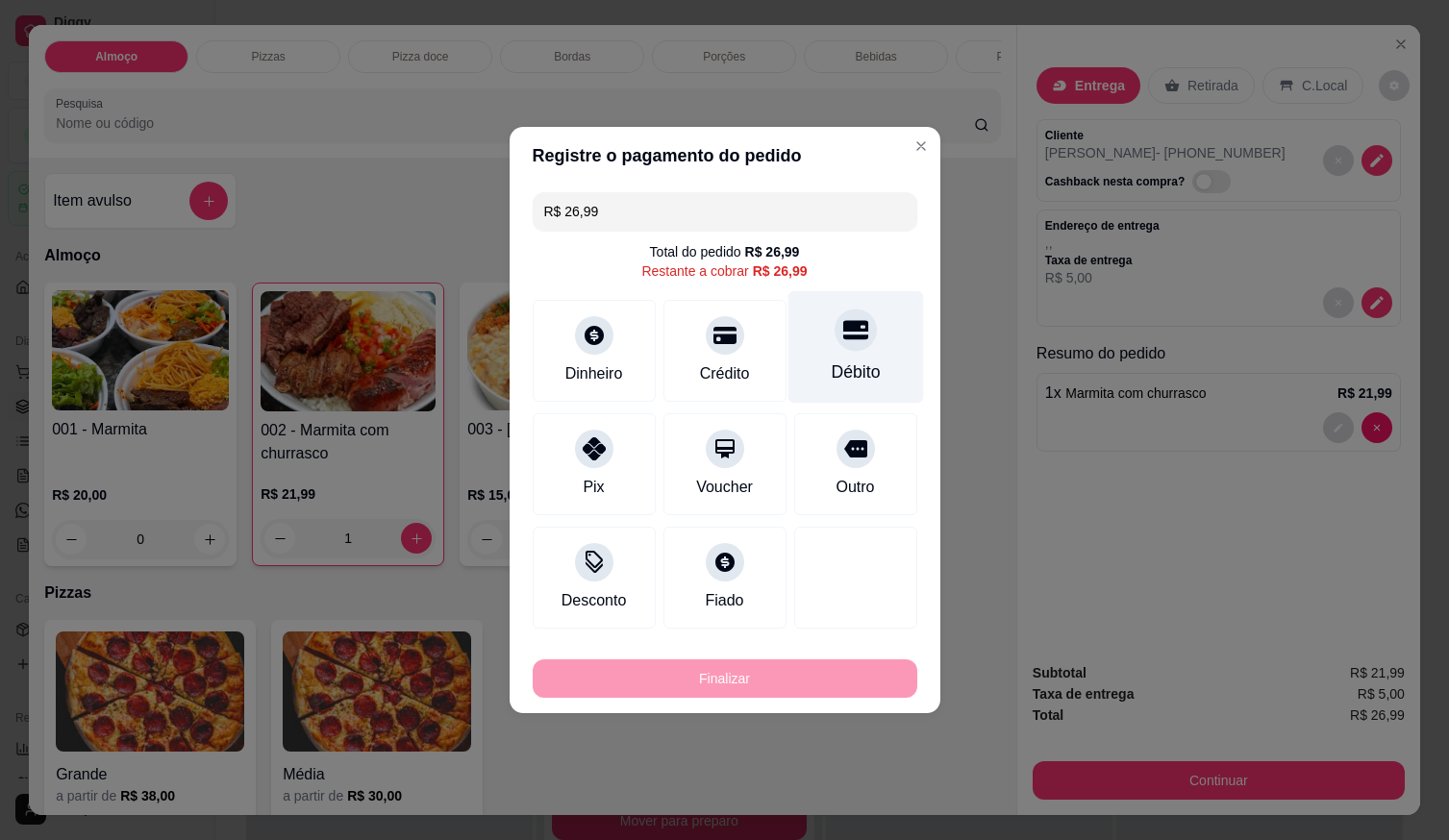
click at [859, 339] on div at bounding box center [856, 329] width 43 height 42
type input "R$ 0,00"
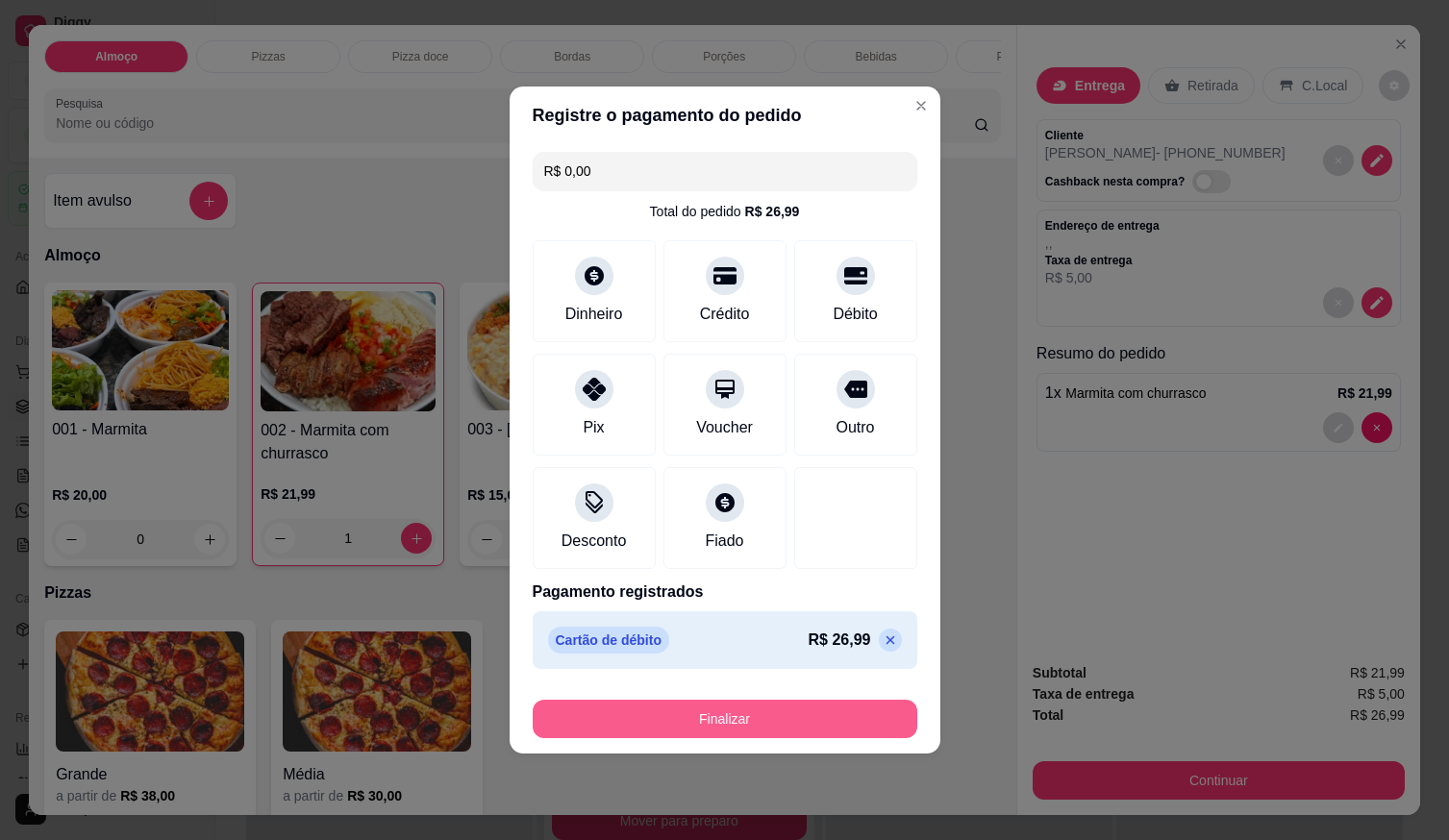
click at [841, 718] on button "Finalizar" at bounding box center [724, 718] width 384 height 39
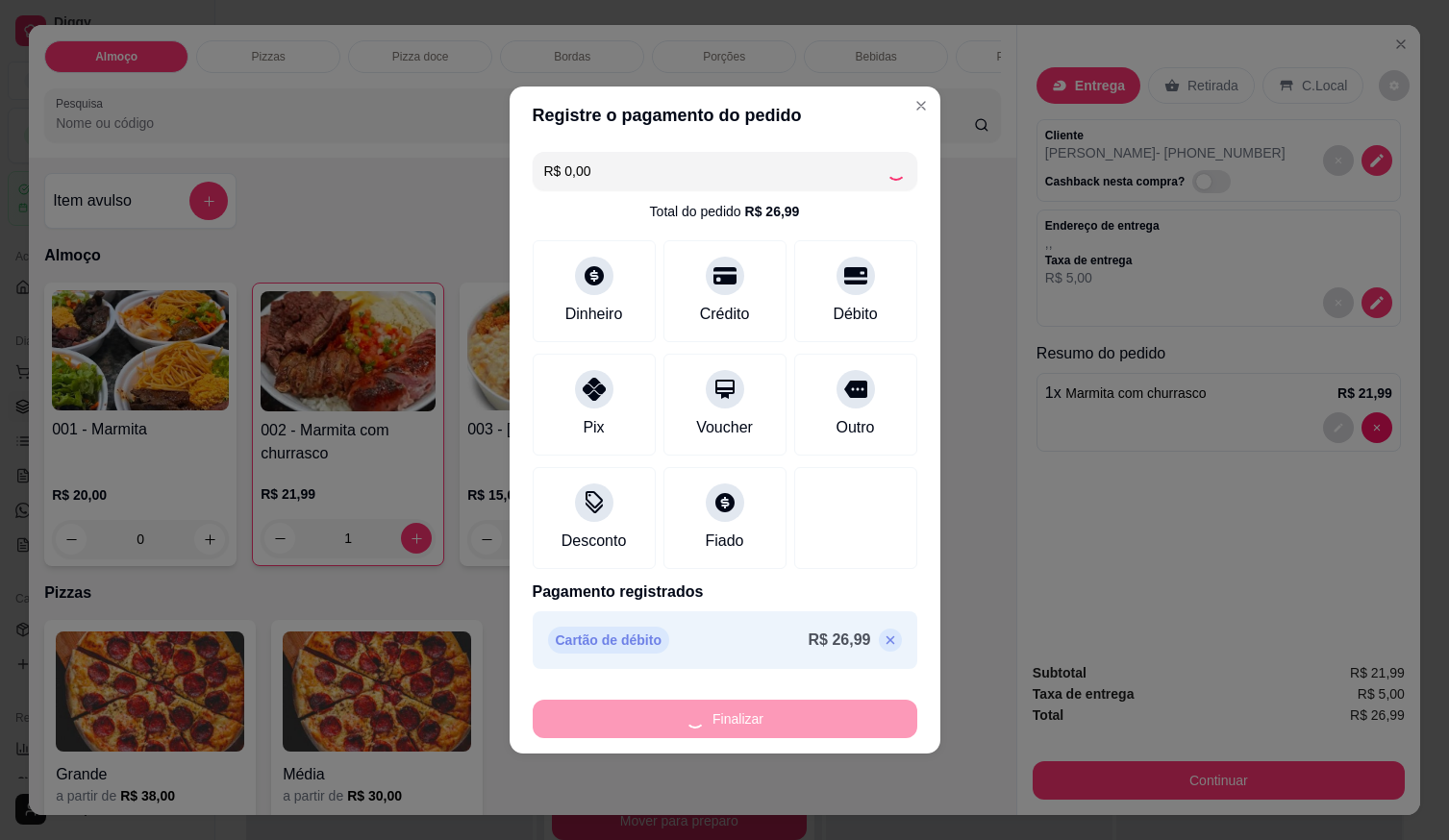
type input "0"
type input "-R$ 26,99"
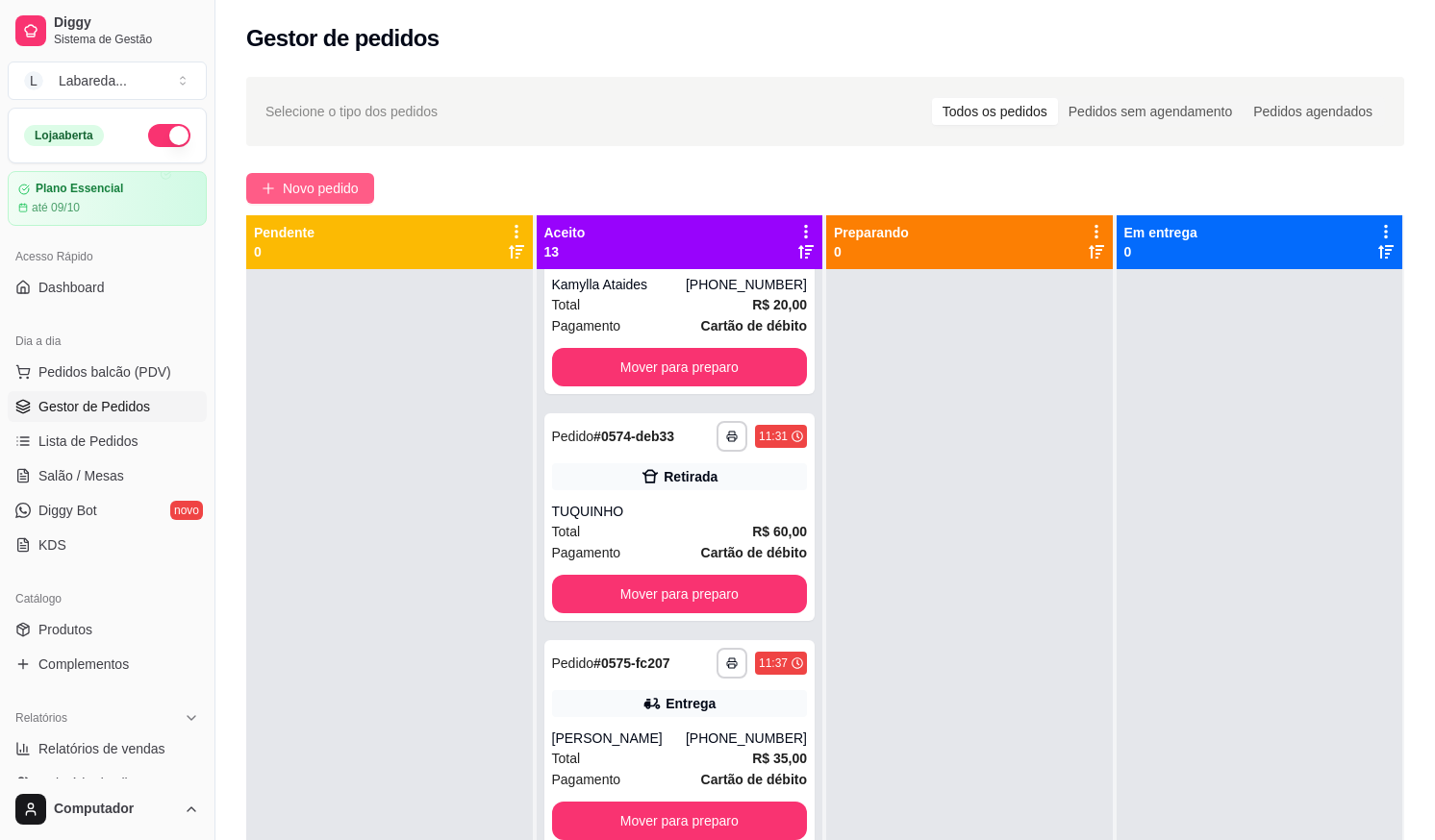
click at [341, 189] on span "Novo pedido" at bounding box center [320, 188] width 76 height 21
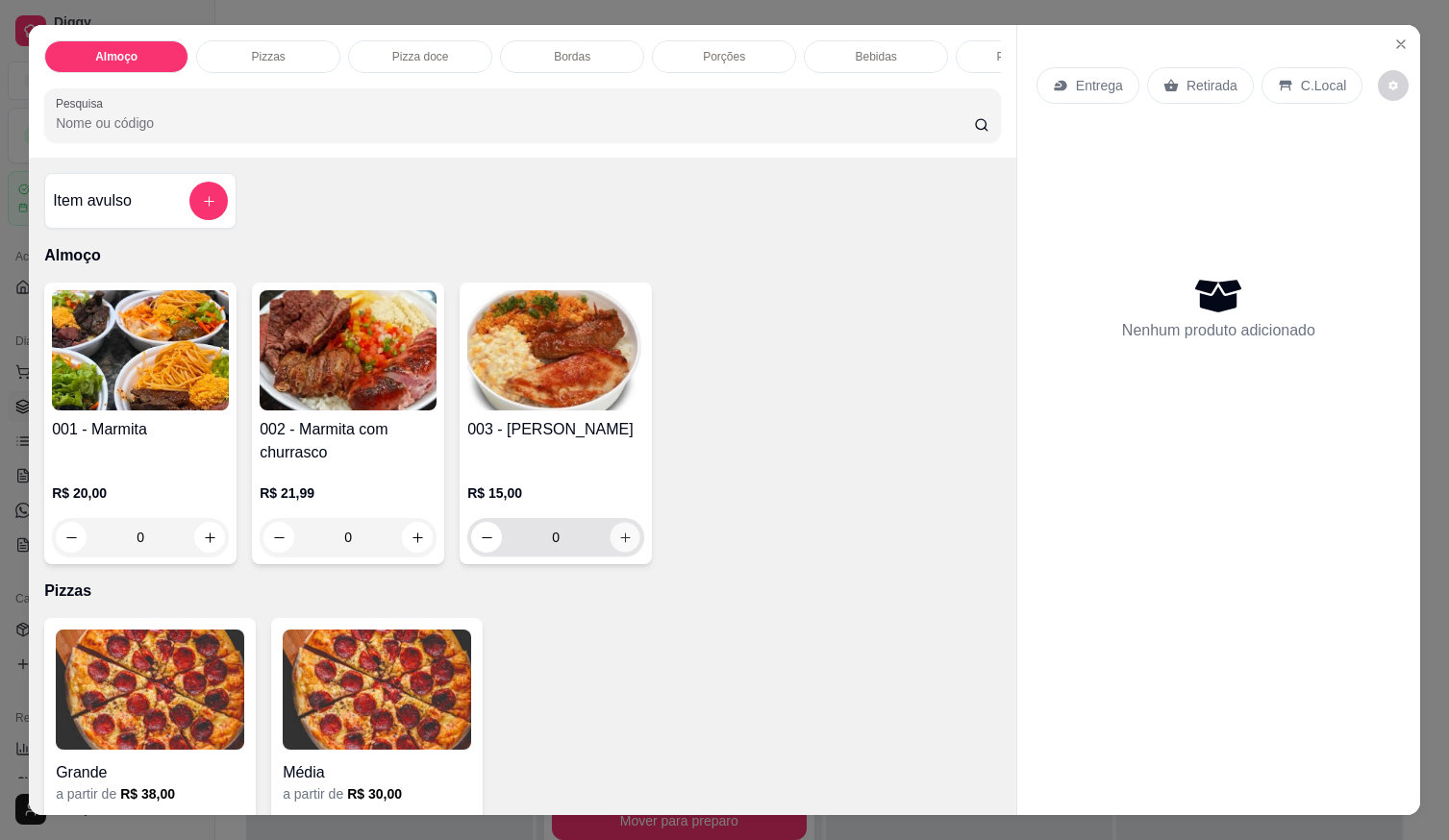
click at [621, 536] on button "increase-product-quantity" at bounding box center [626, 538] width 30 height 30
type input "1"
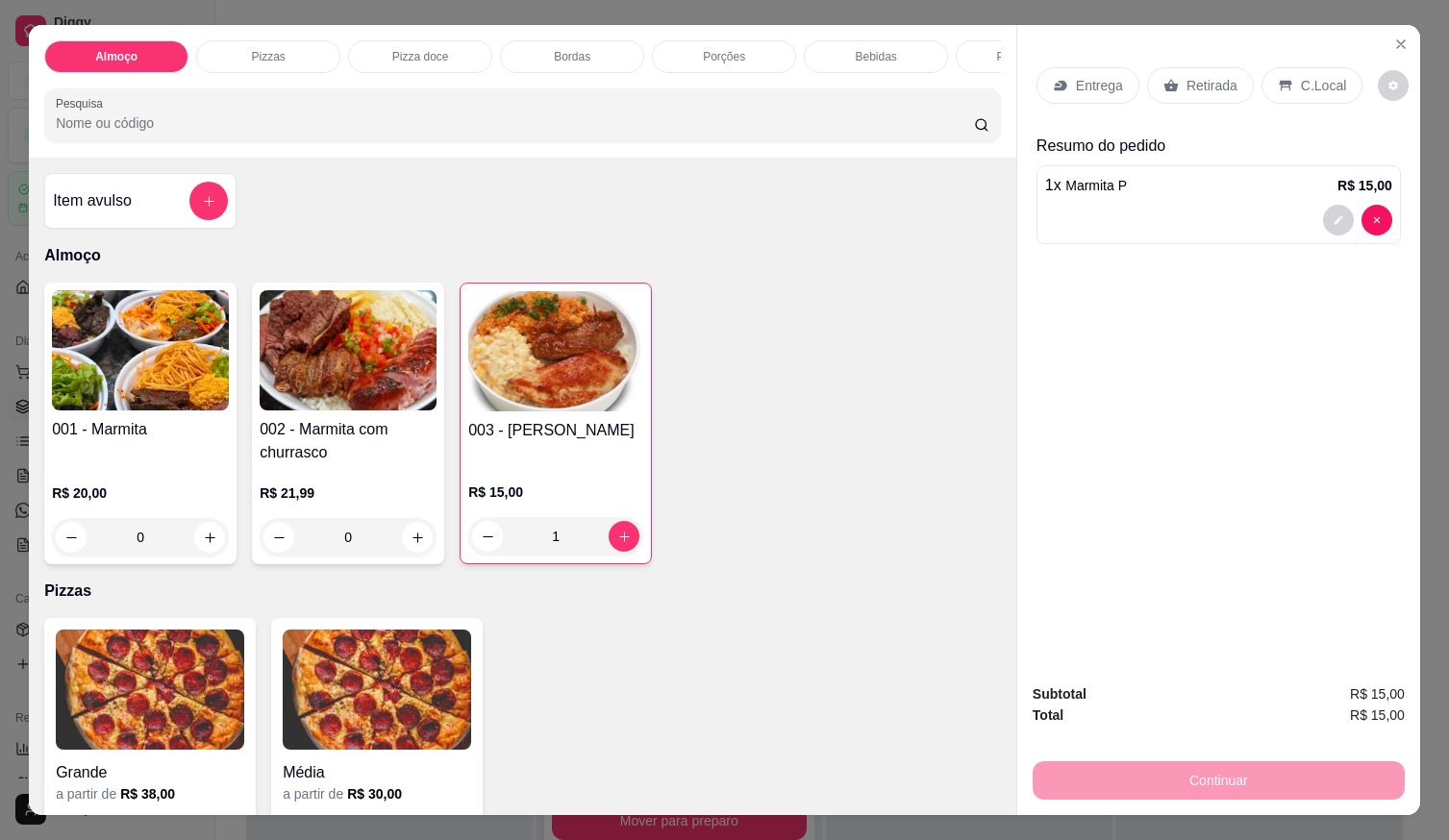
click at [1093, 76] on p "Entrega" at bounding box center [1100, 85] width 47 height 19
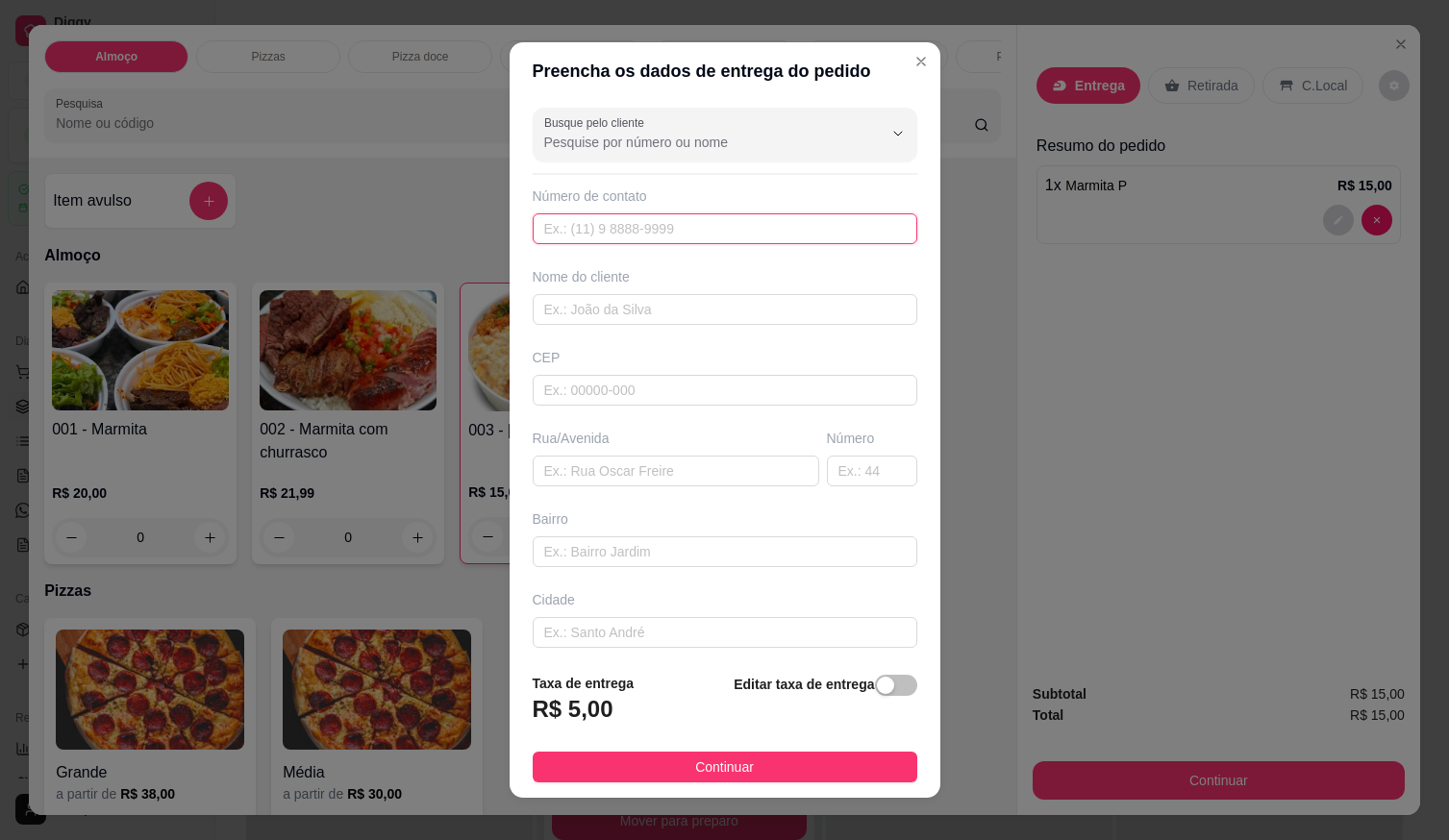
click at [658, 226] on input "text" at bounding box center [724, 228] width 384 height 31
type input "[PHONE_NUMBER]"
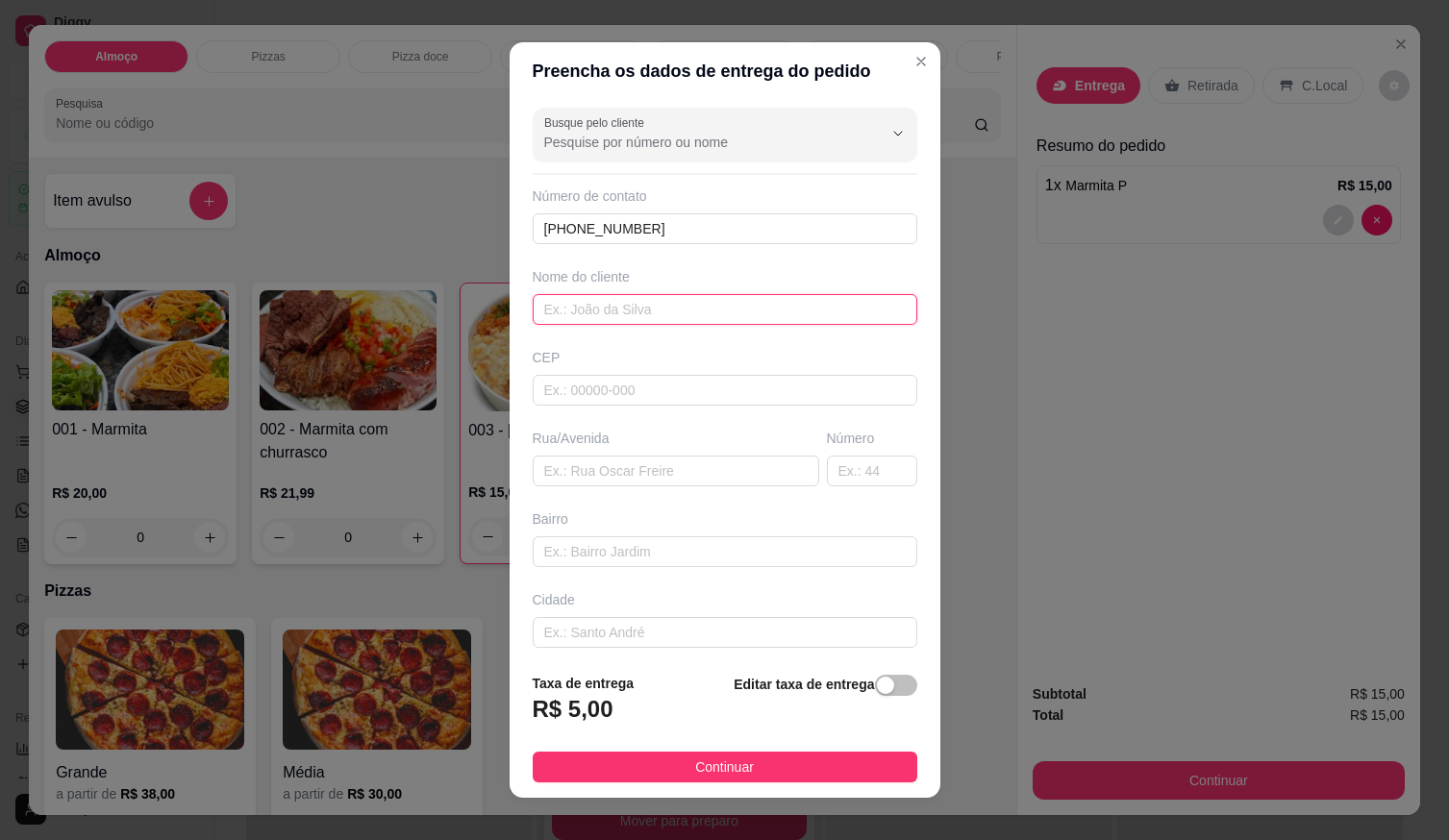
click at [649, 324] on input "text" at bounding box center [724, 309] width 384 height 31
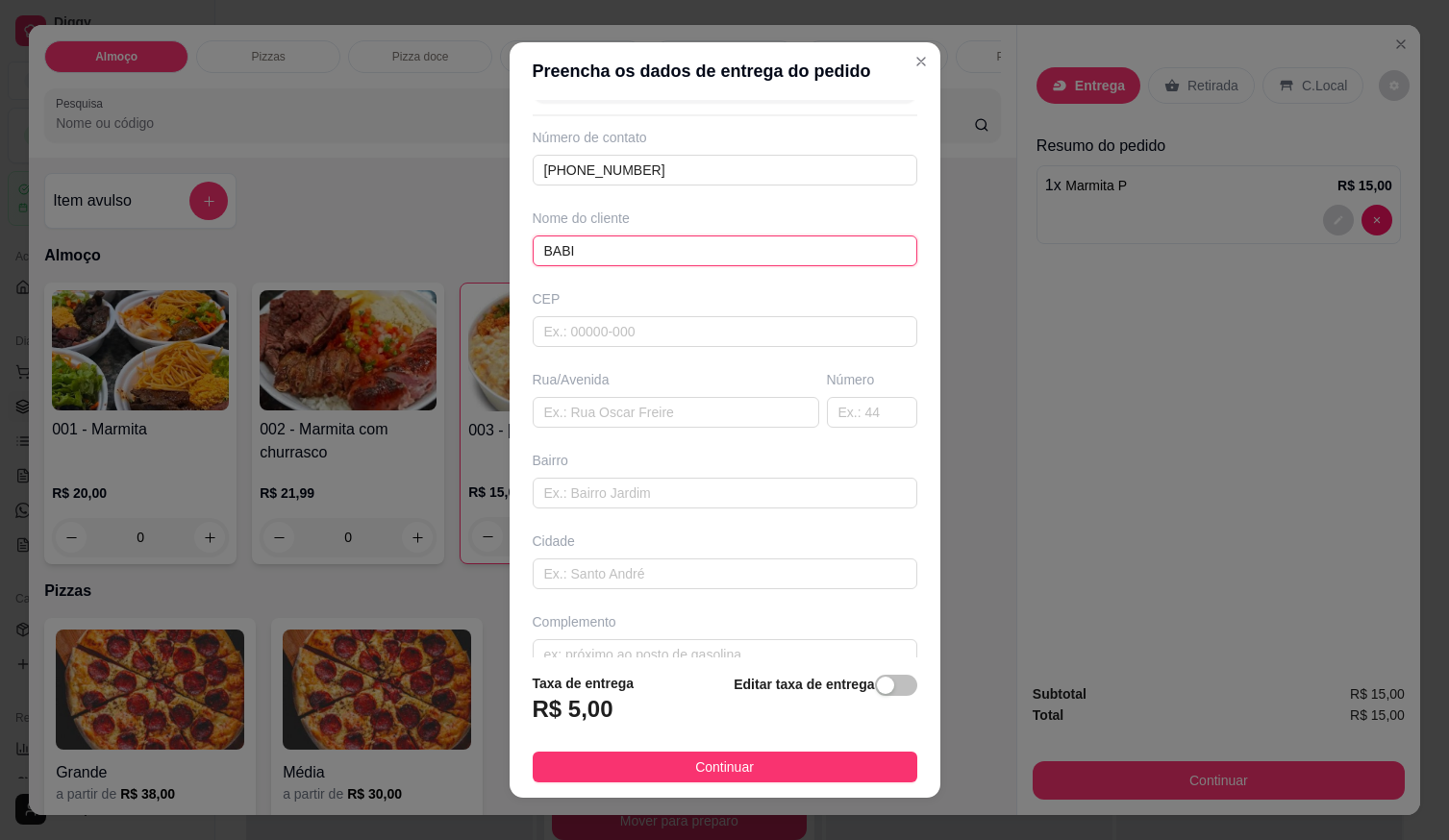
scroll to position [89, 0]
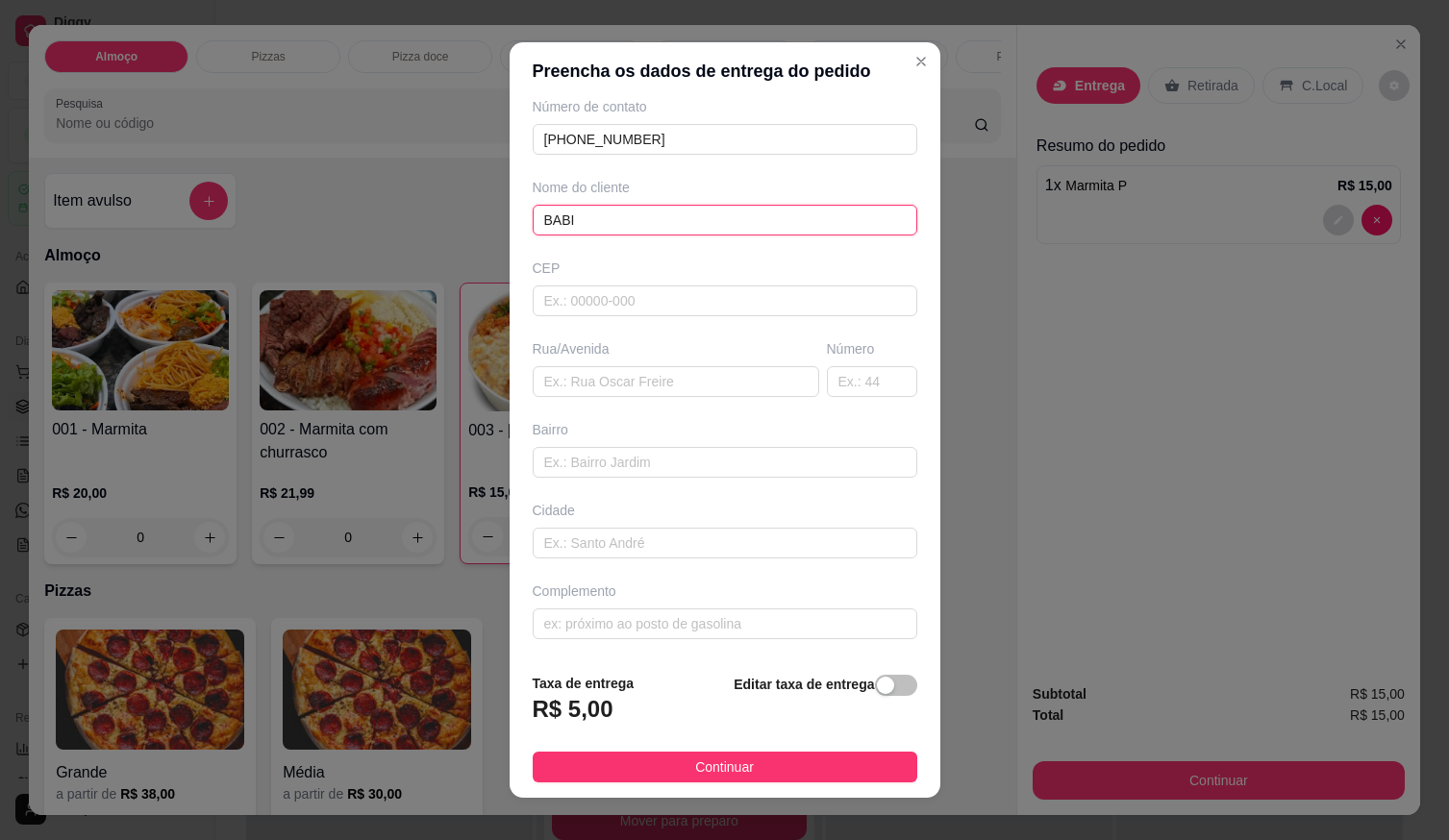
type input "BABI"
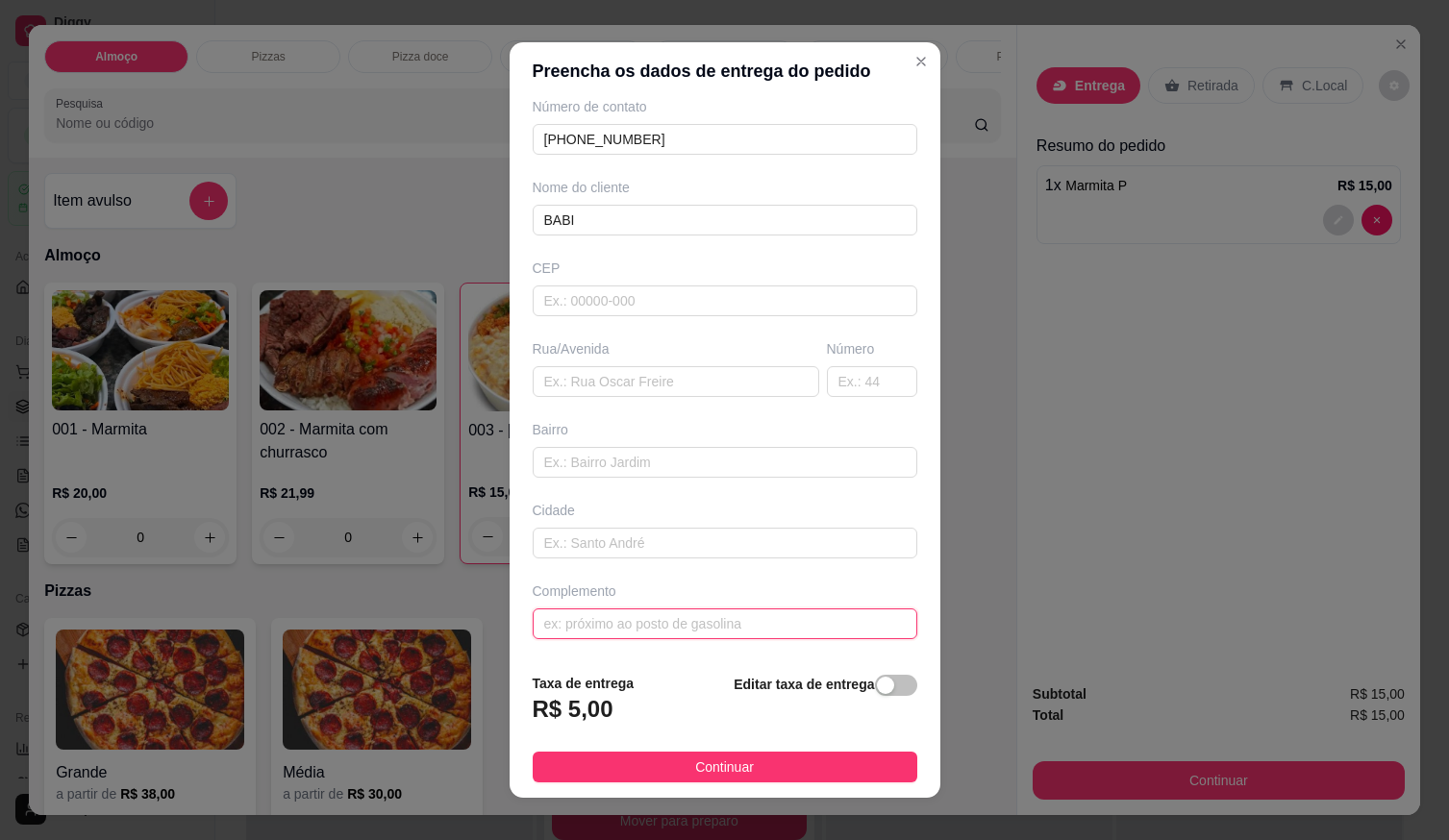
click at [568, 630] on input "text" at bounding box center [724, 624] width 384 height 31
paste input "[STREET_ADDRESS]"
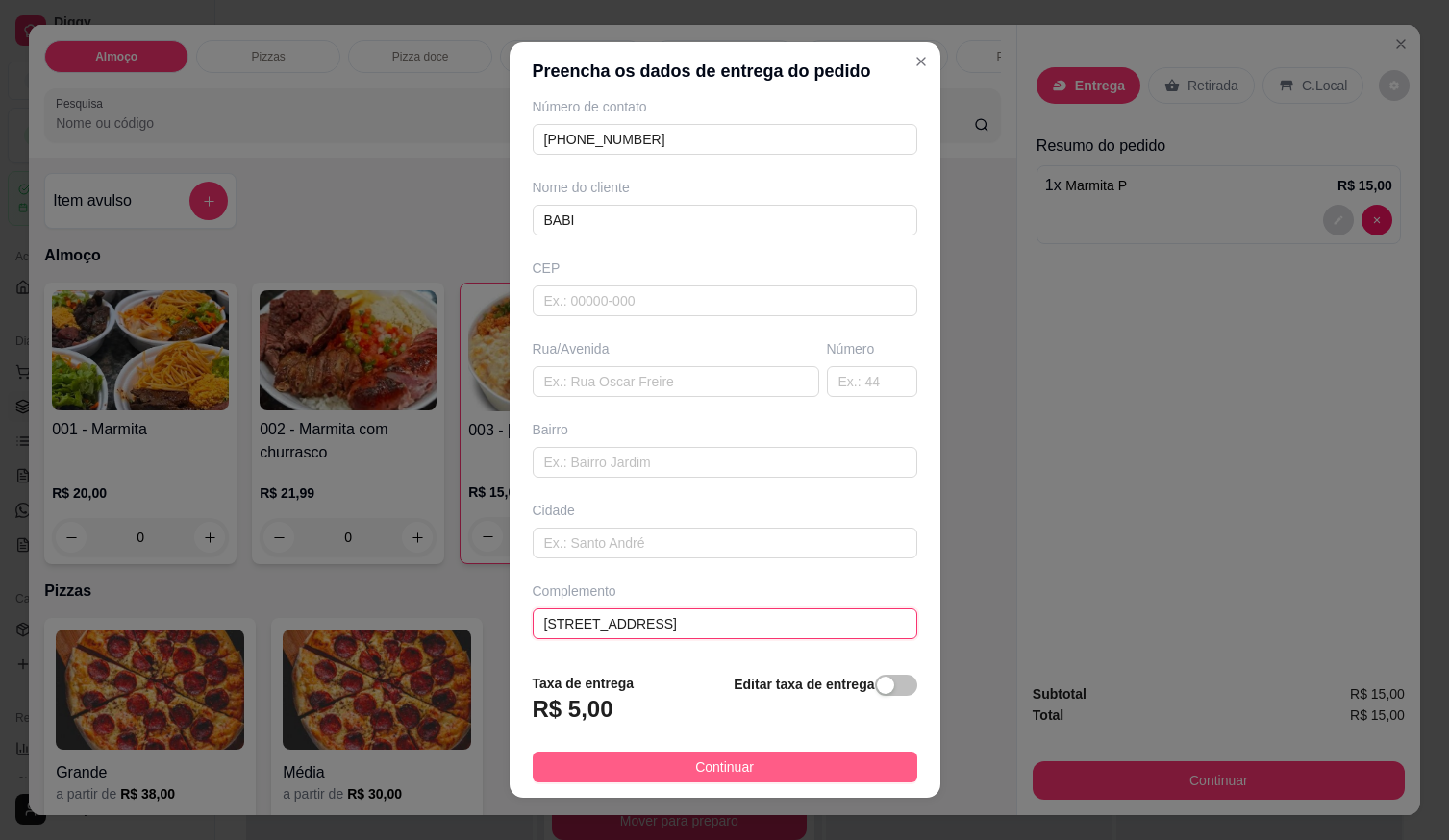
type input "[STREET_ADDRESS]"
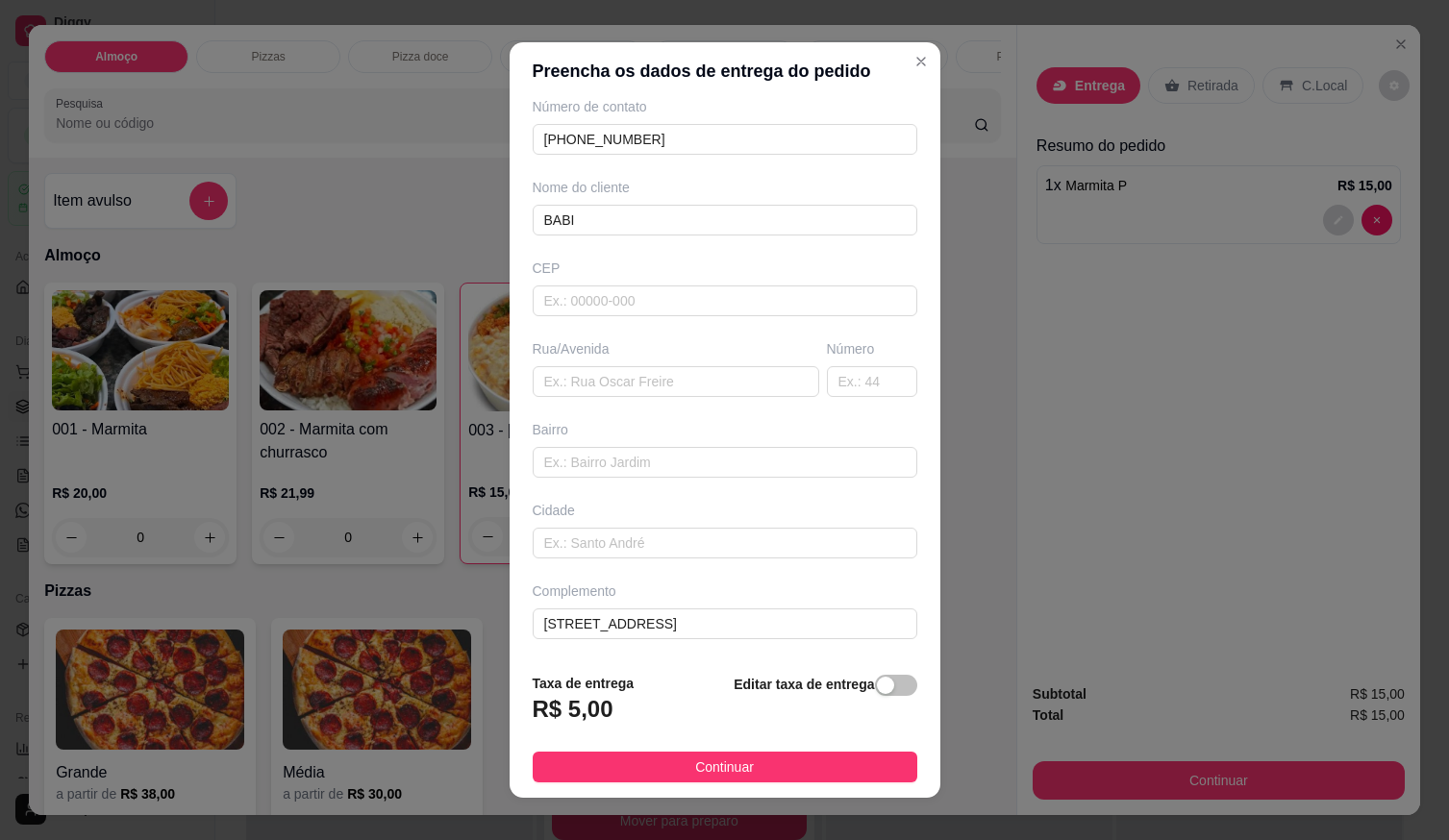
drag, startPoint x: 720, startPoint y: 764, endPoint x: 772, endPoint y: 776, distance: 53.4
click at [723, 763] on span "Continuar" at bounding box center [724, 767] width 58 height 21
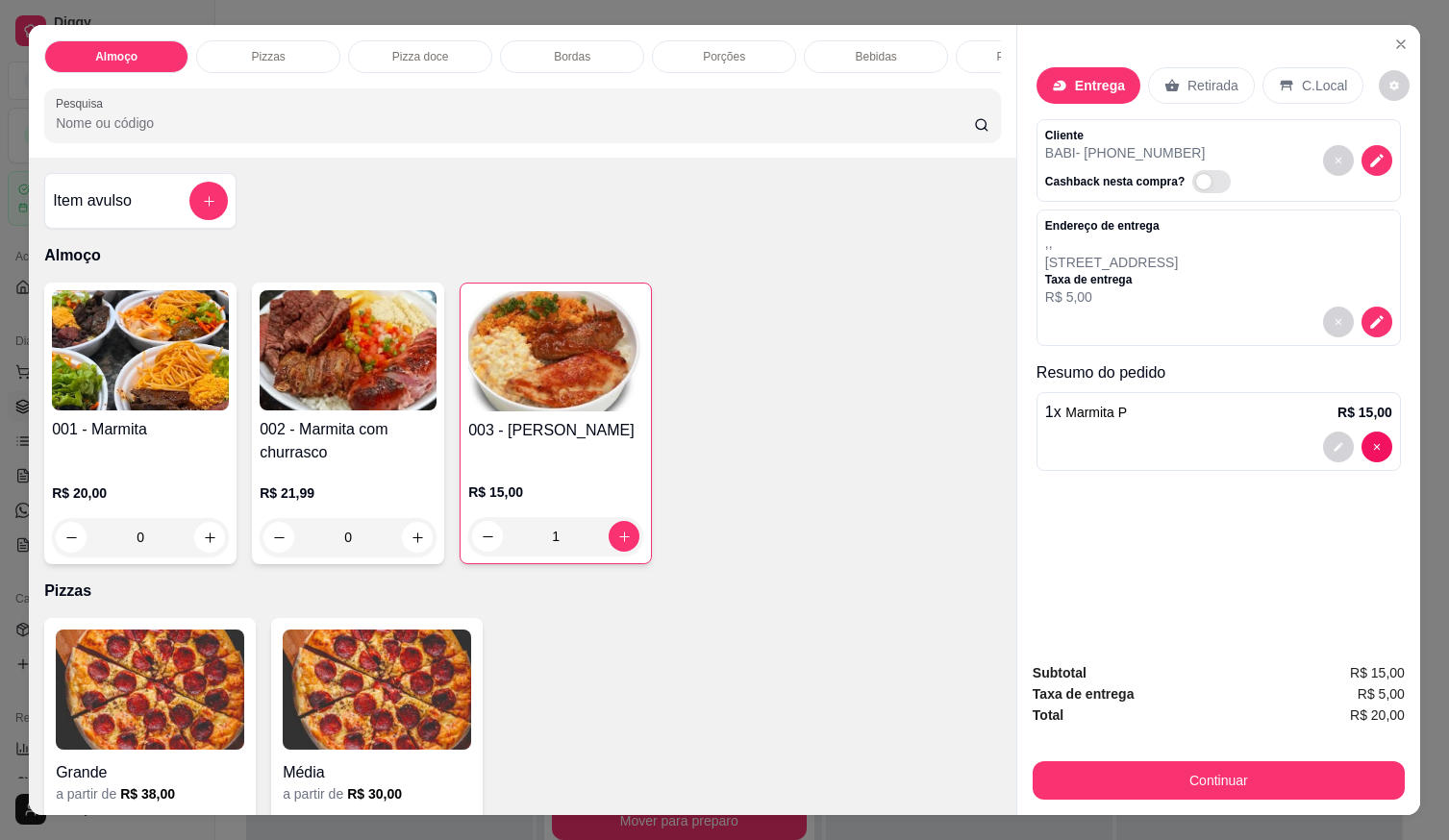
click at [1035, 783] on button "Continuar" at bounding box center [1219, 781] width 373 height 39
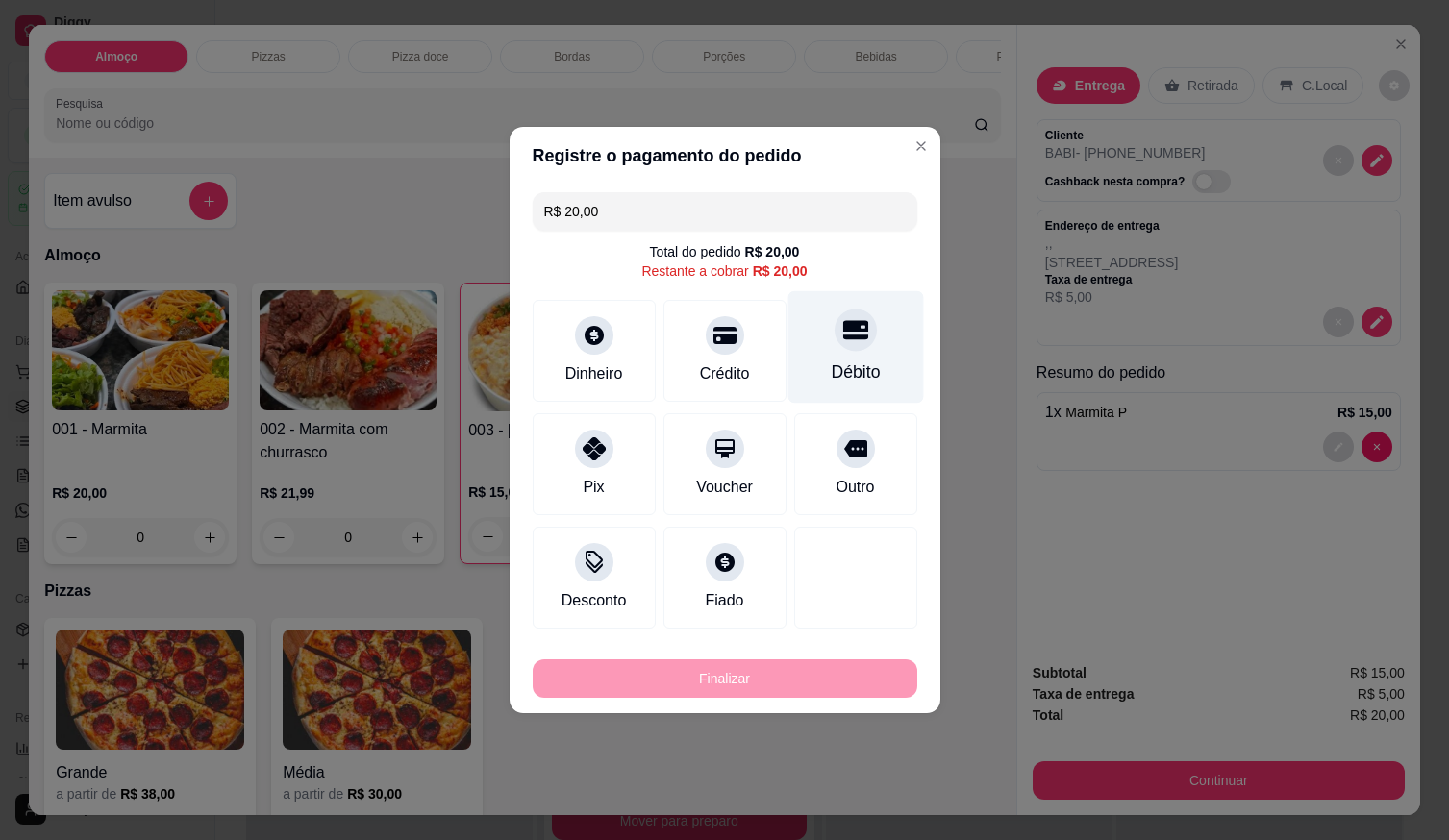
click at [839, 375] on div "Débito" at bounding box center [856, 372] width 49 height 25
type input "R$ 0,00"
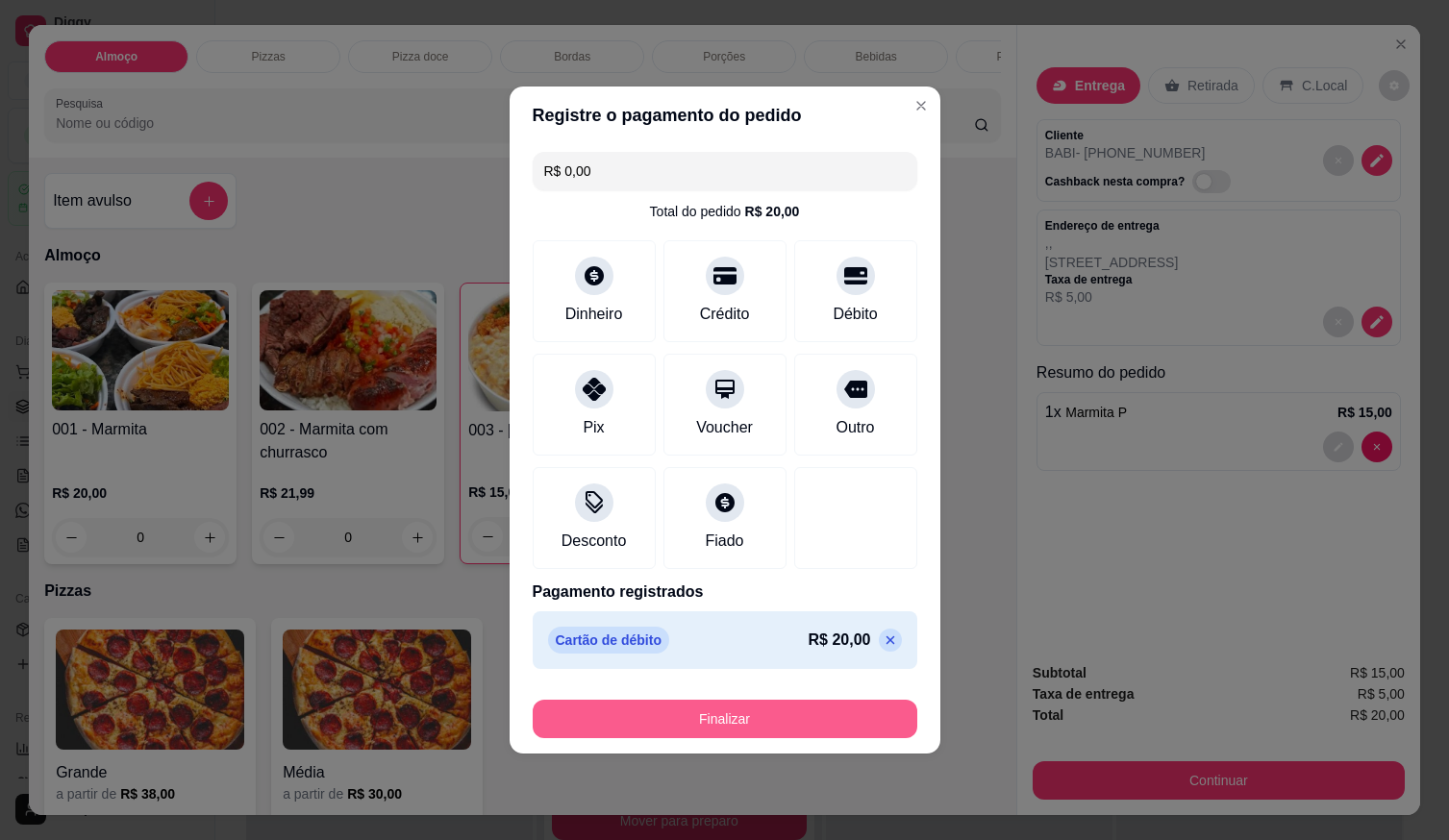
click at [804, 714] on button "Finalizar" at bounding box center [724, 718] width 384 height 39
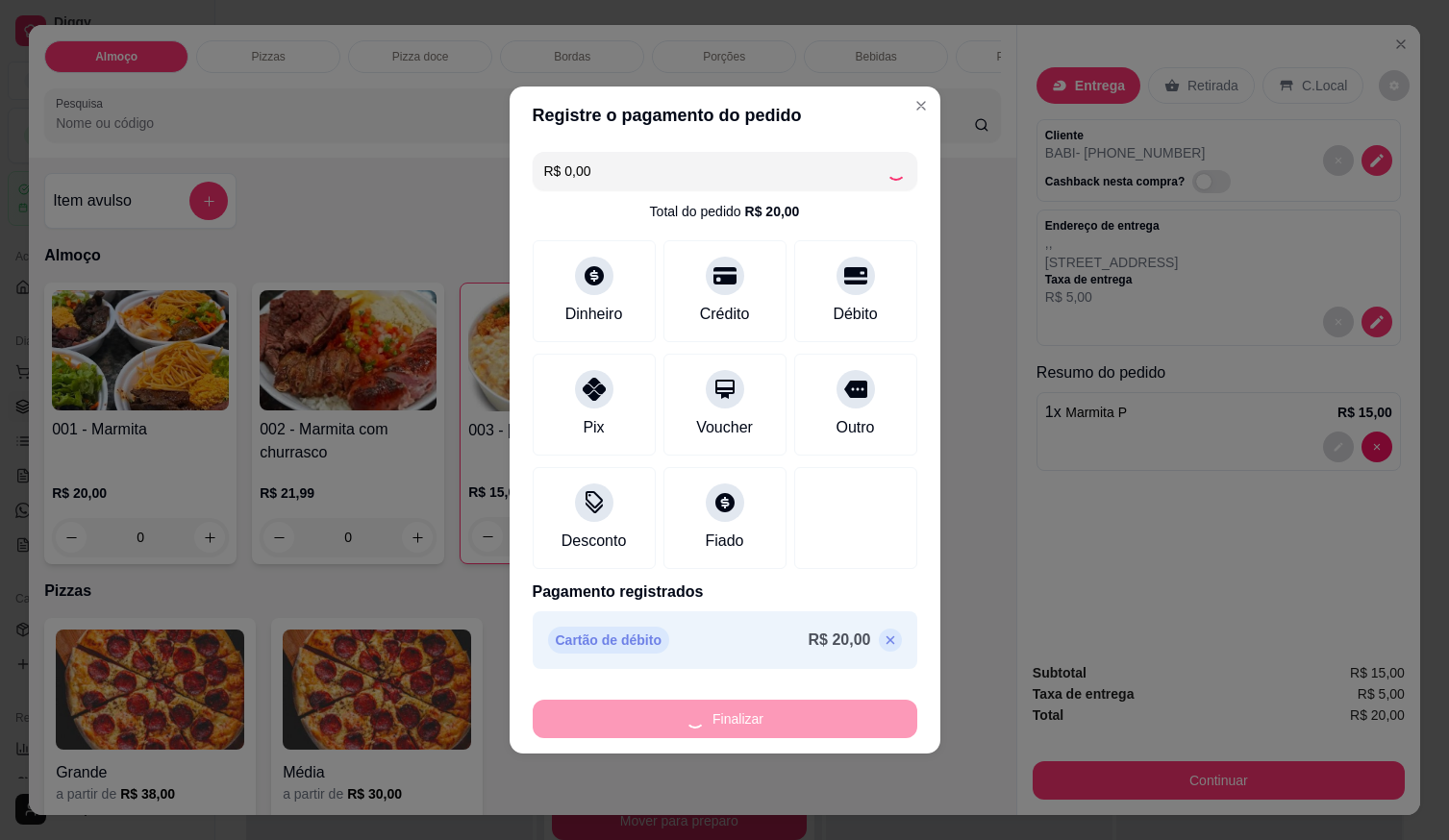
type input "0"
type input "-R$ 20,00"
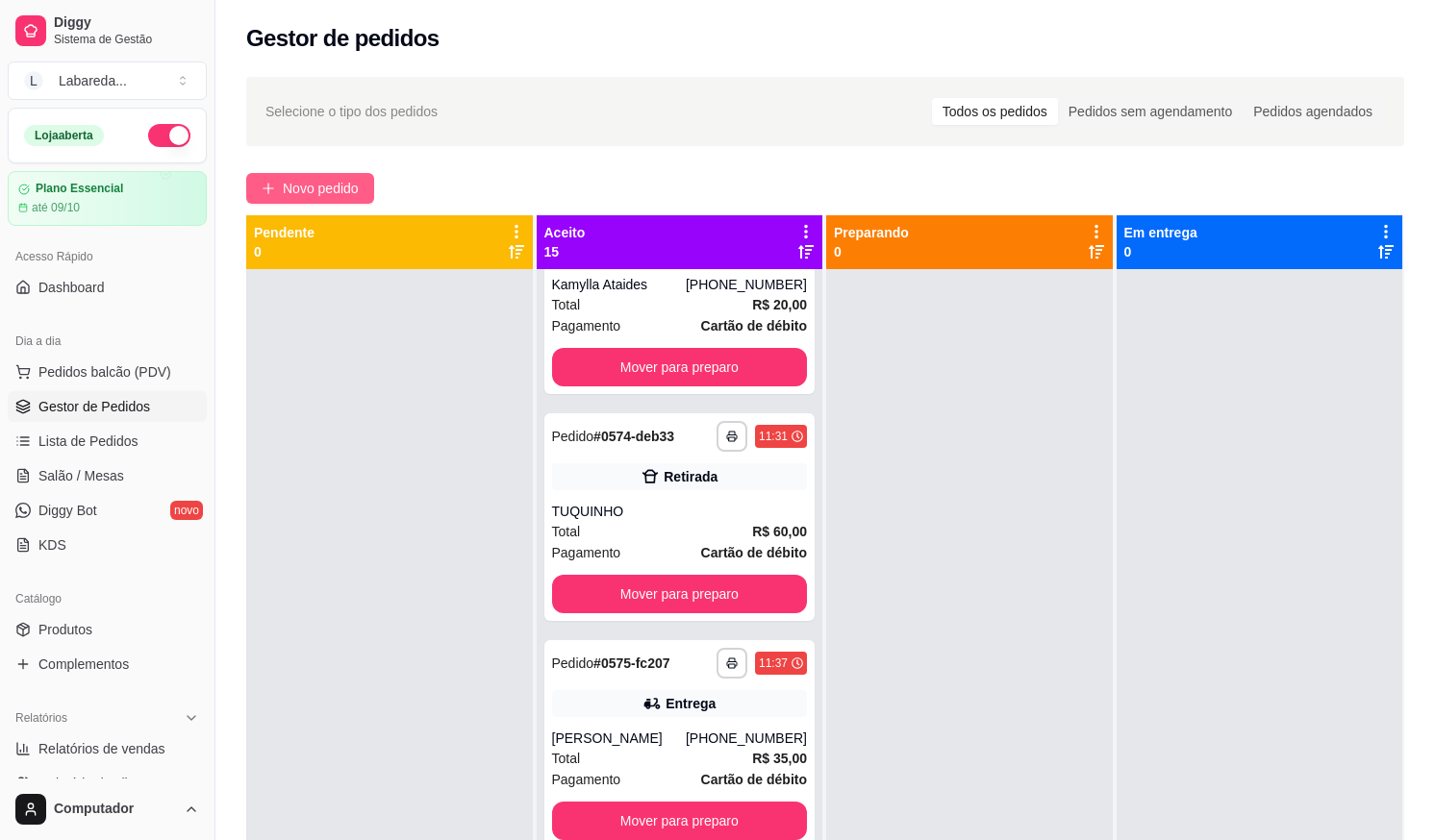
click at [295, 193] on span "Novo pedido" at bounding box center [320, 188] width 76 height 21
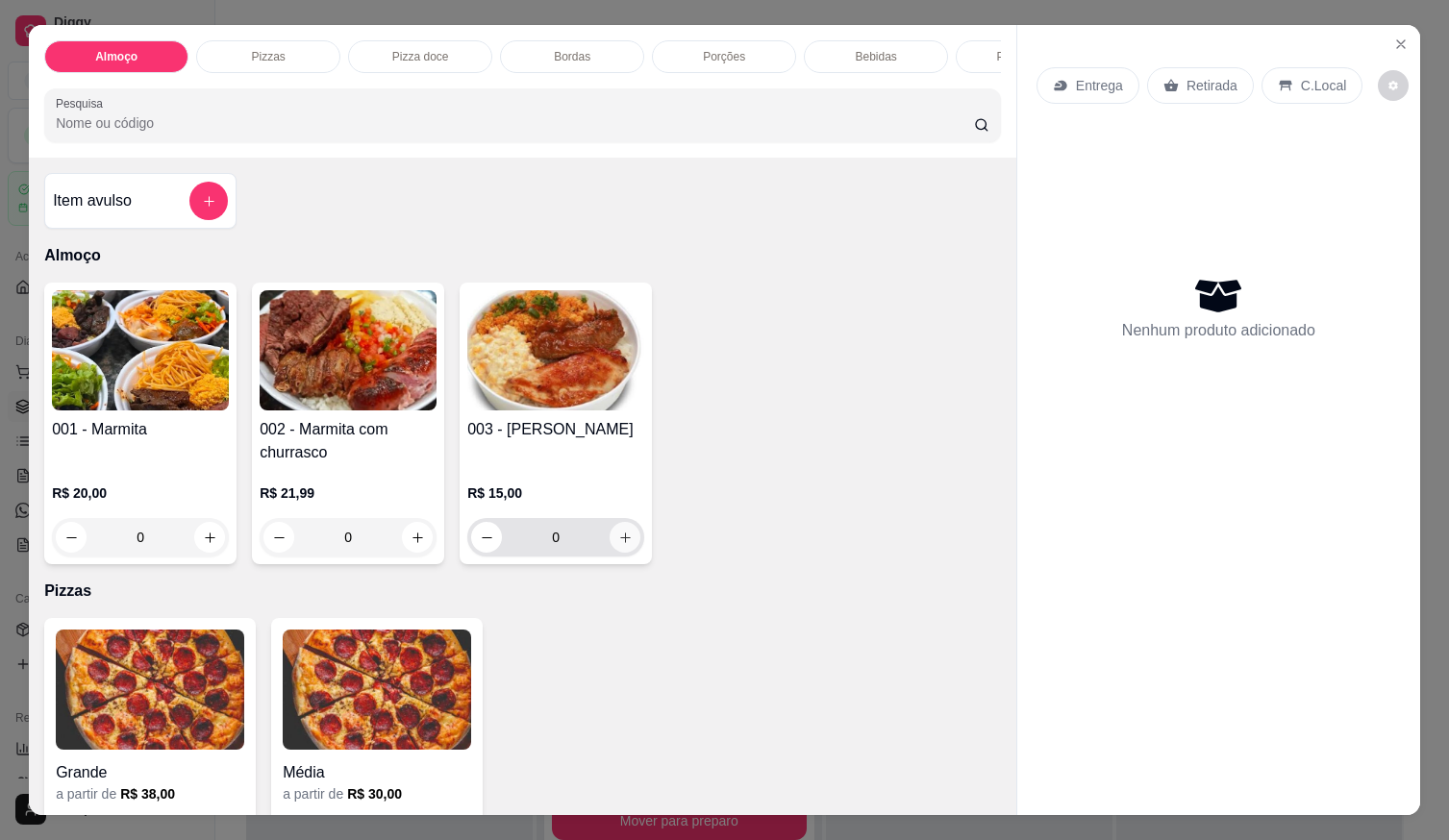
click at [632, 544] on button "increase-product-quantity" at bounding box center [625, 537] width 31 height 31
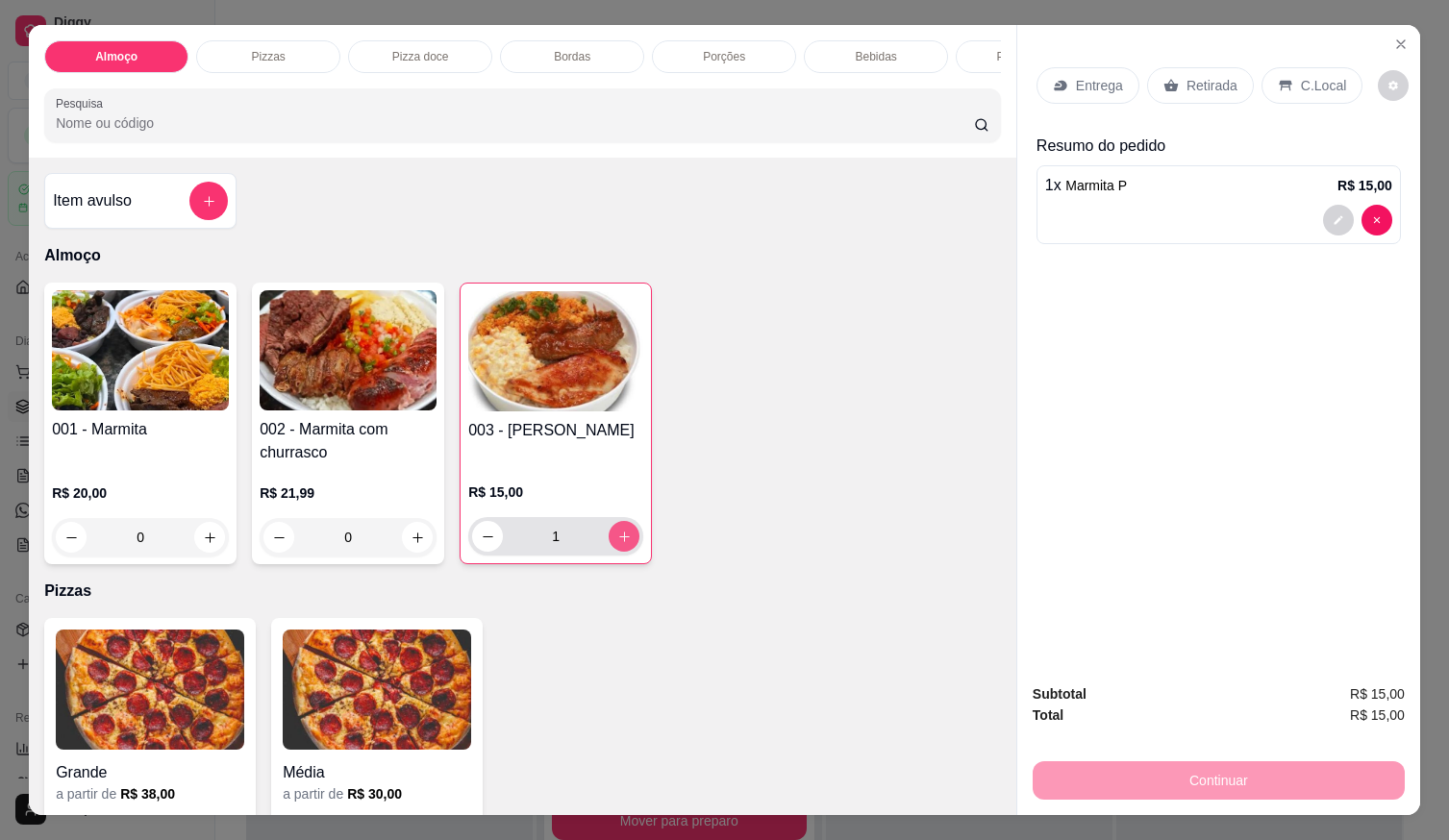
click at [628, 543] on button "increase-product-quantity" at bounding box center [624, 536] width 31 height 31
type input "2"
click at [1083, 76] on p "Entrega" at bounding box center [1100, 85] width 47 height 19
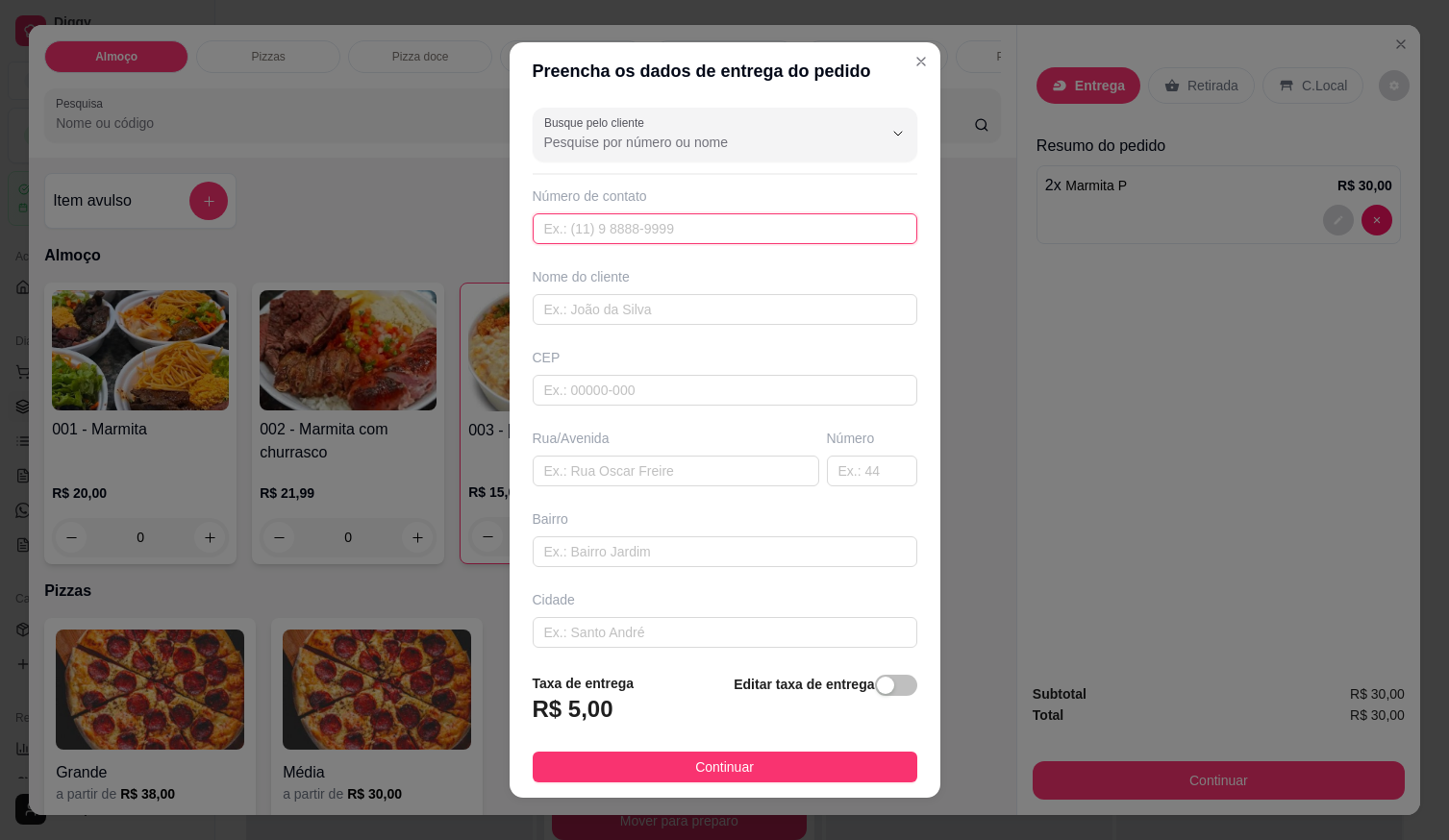
click at [778, 236] on input "text" at bounding box center [724, 228] width 384 height 31
type input "[PHONE_NUMBER]"
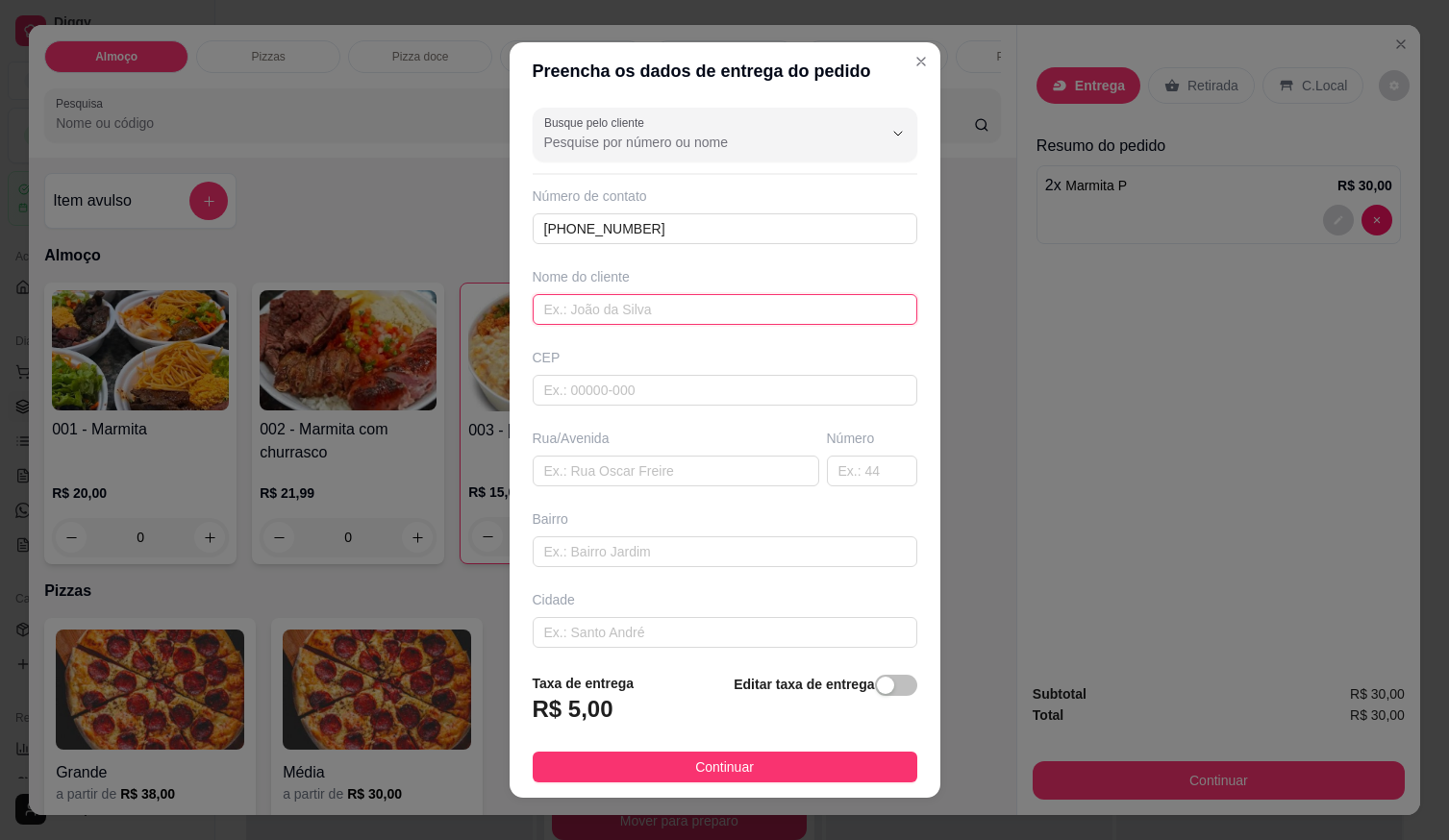
click at [722, 320] on input "text" at bounding box center [724, 309] width 384 height 31
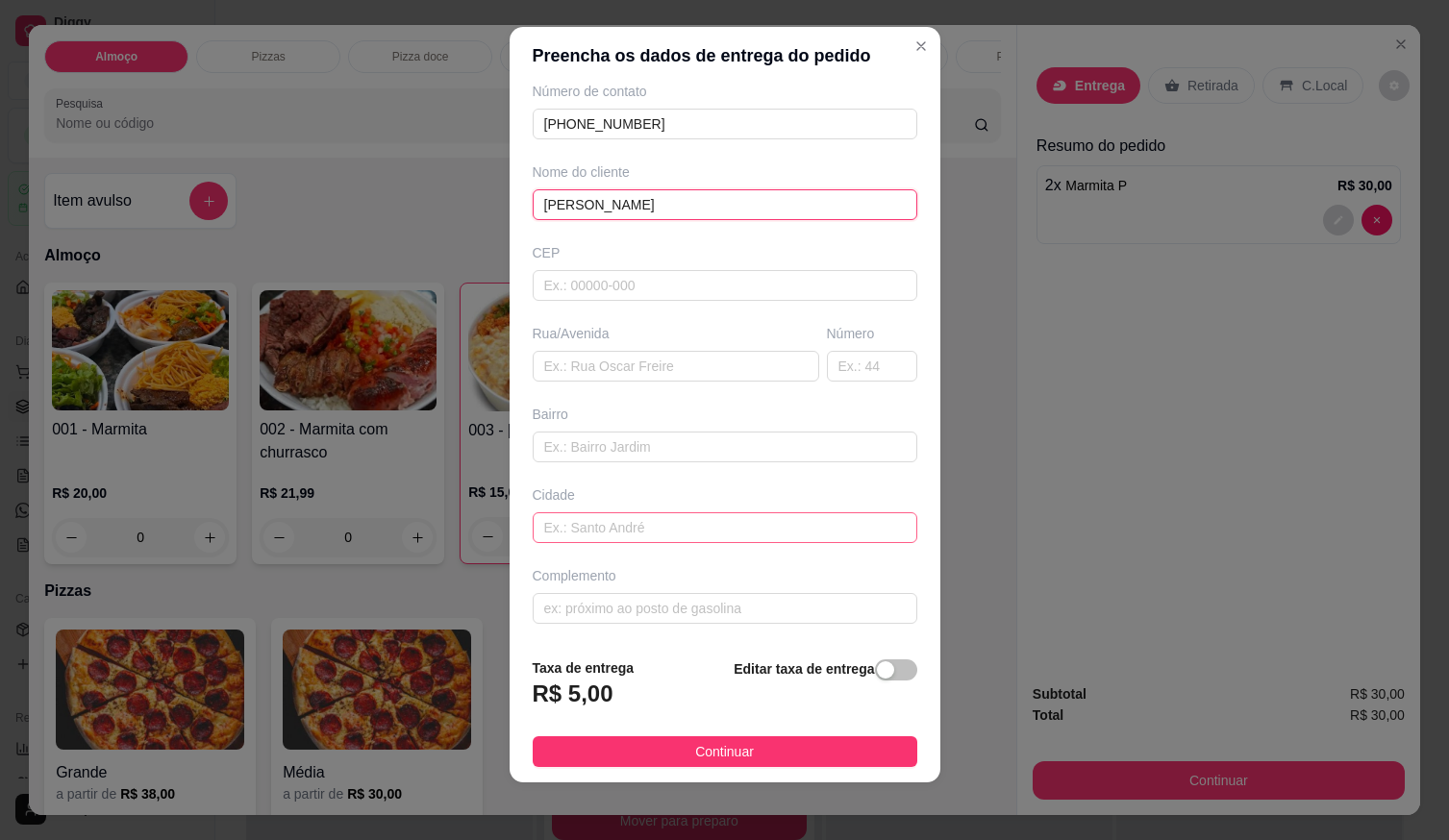
scroll to position [19, 0]
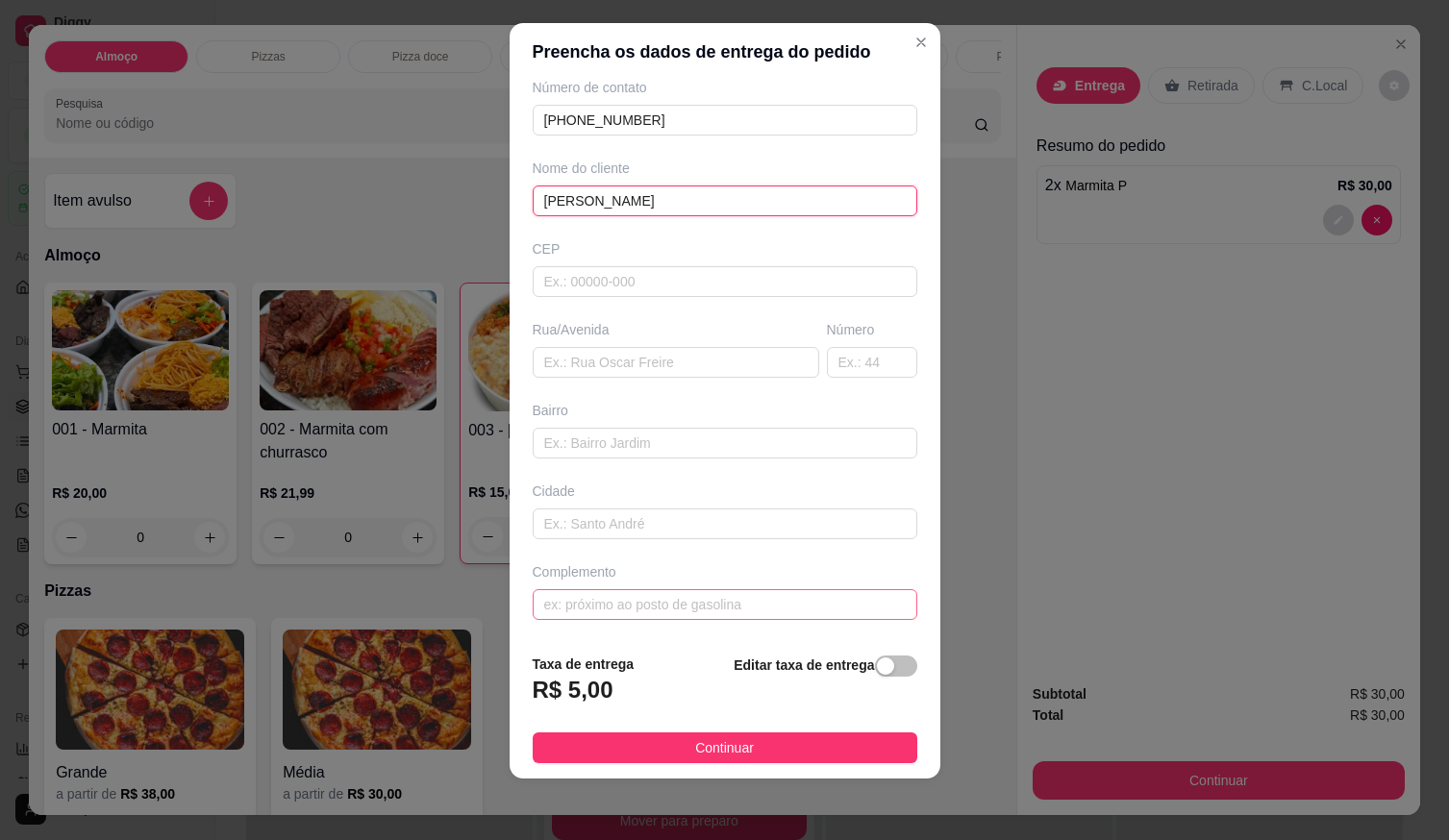
type input "[PERSON_NAME]"
click at [651, 614] on input "text" at bounding box center [724, 604] width 384 height 31
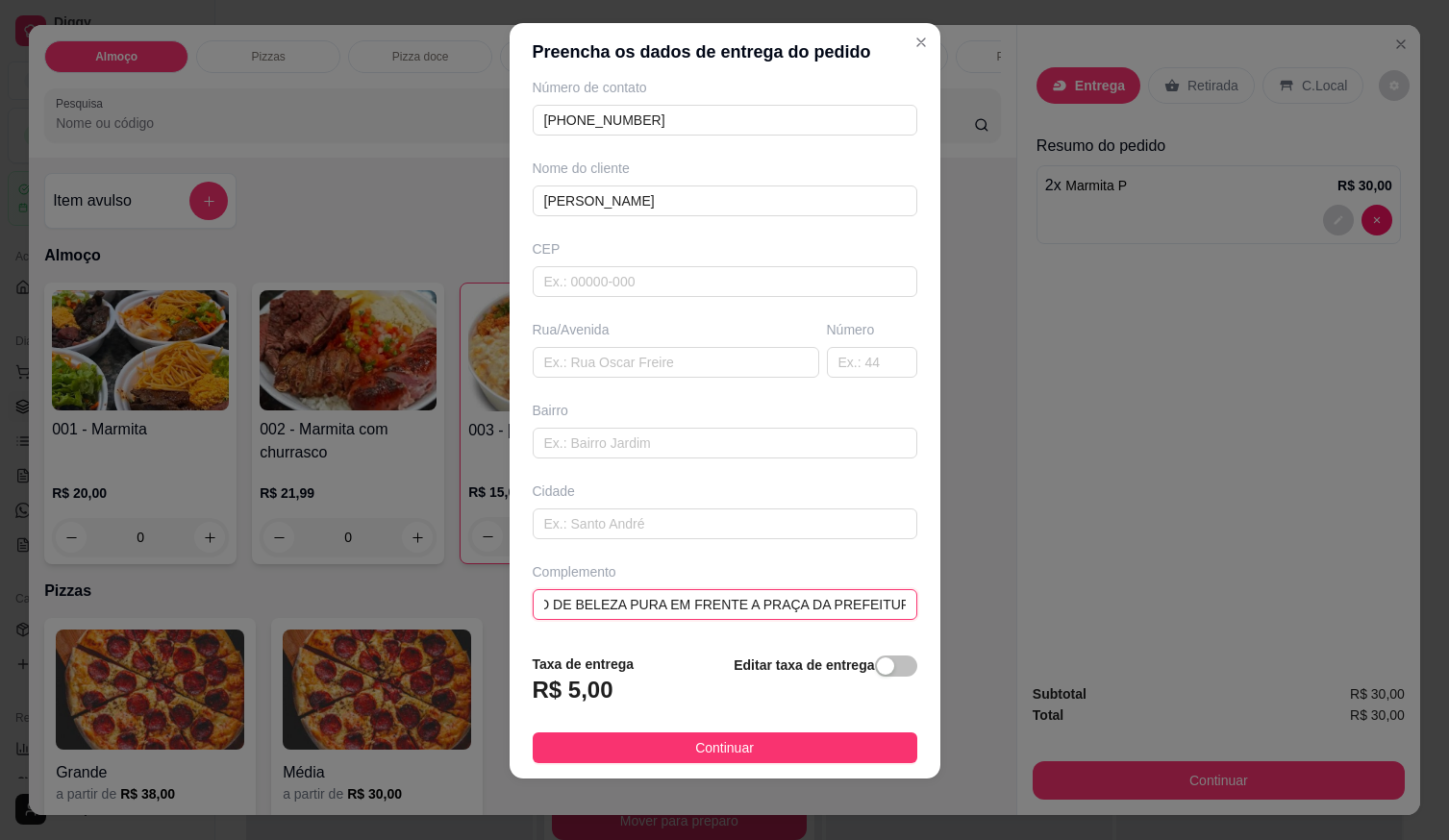
scroll to position [0, 43]
type input "SALÃO DE BELEZA PURA EM FRENTE A PRAÇA DA PREFEITURA"
drag, startPoint x: 793, startPoint y: 746, endPoint x: 816, endPoint y: 760, distance: 26.9
click at [795, 750] on button "Continuar" at bounding box center [724, 747] width 384 height 31
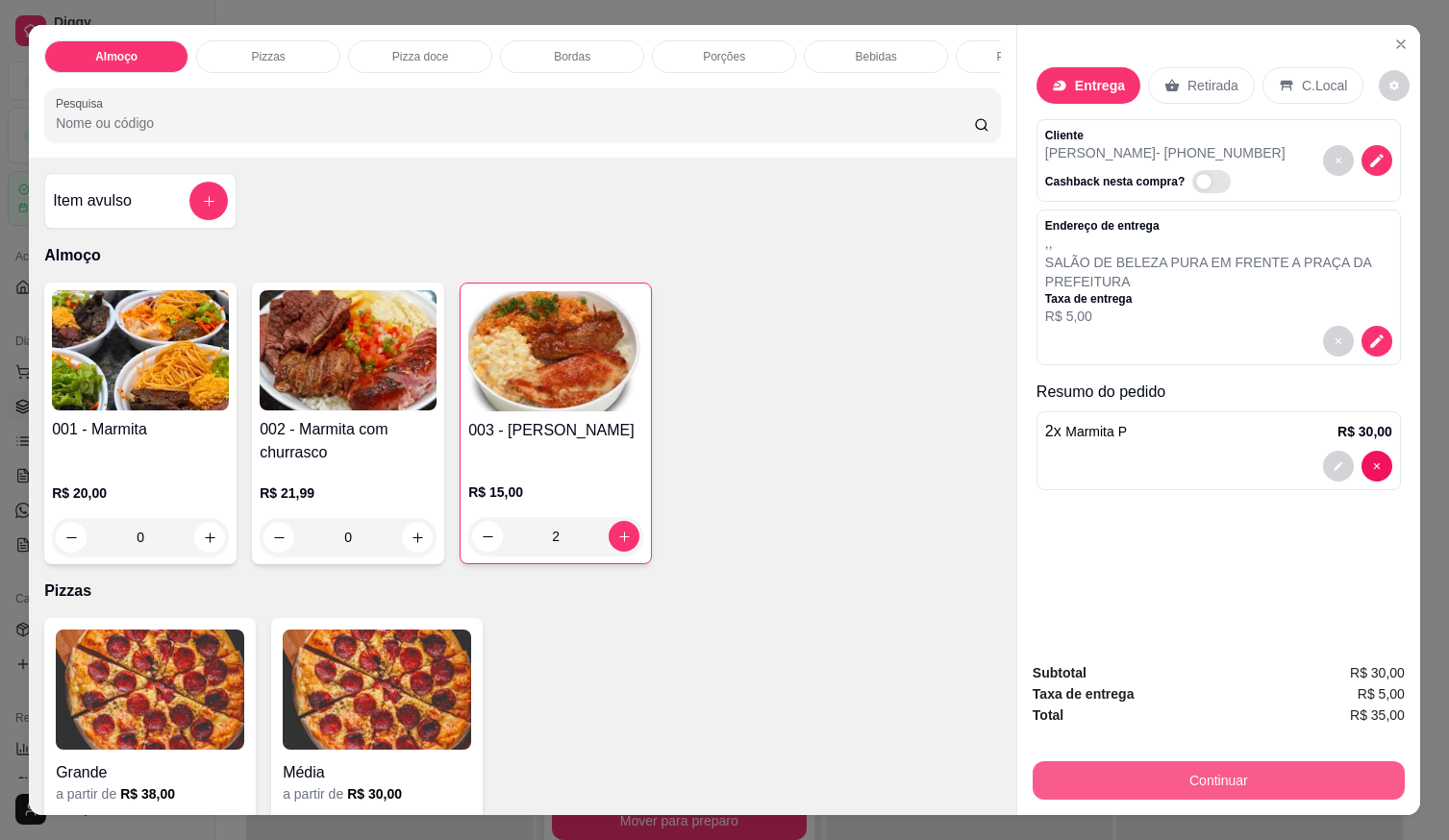
click at [1122, 783] on button "Continuar" at bounding box center [1219, 781] width 373 height 39
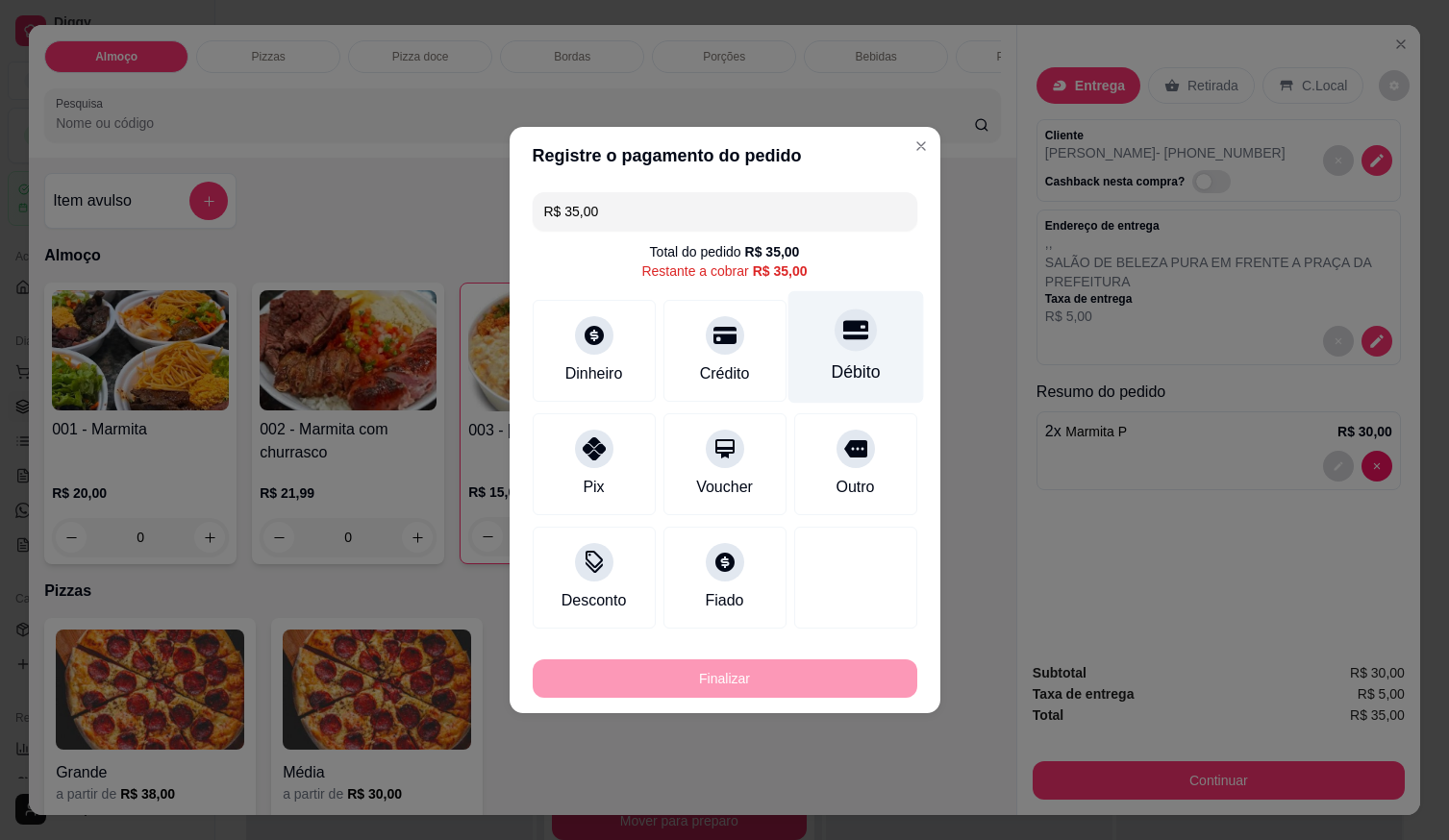
click at [867, 362] on div "Débito" at bounding box center [856, 372] width 49 height 25
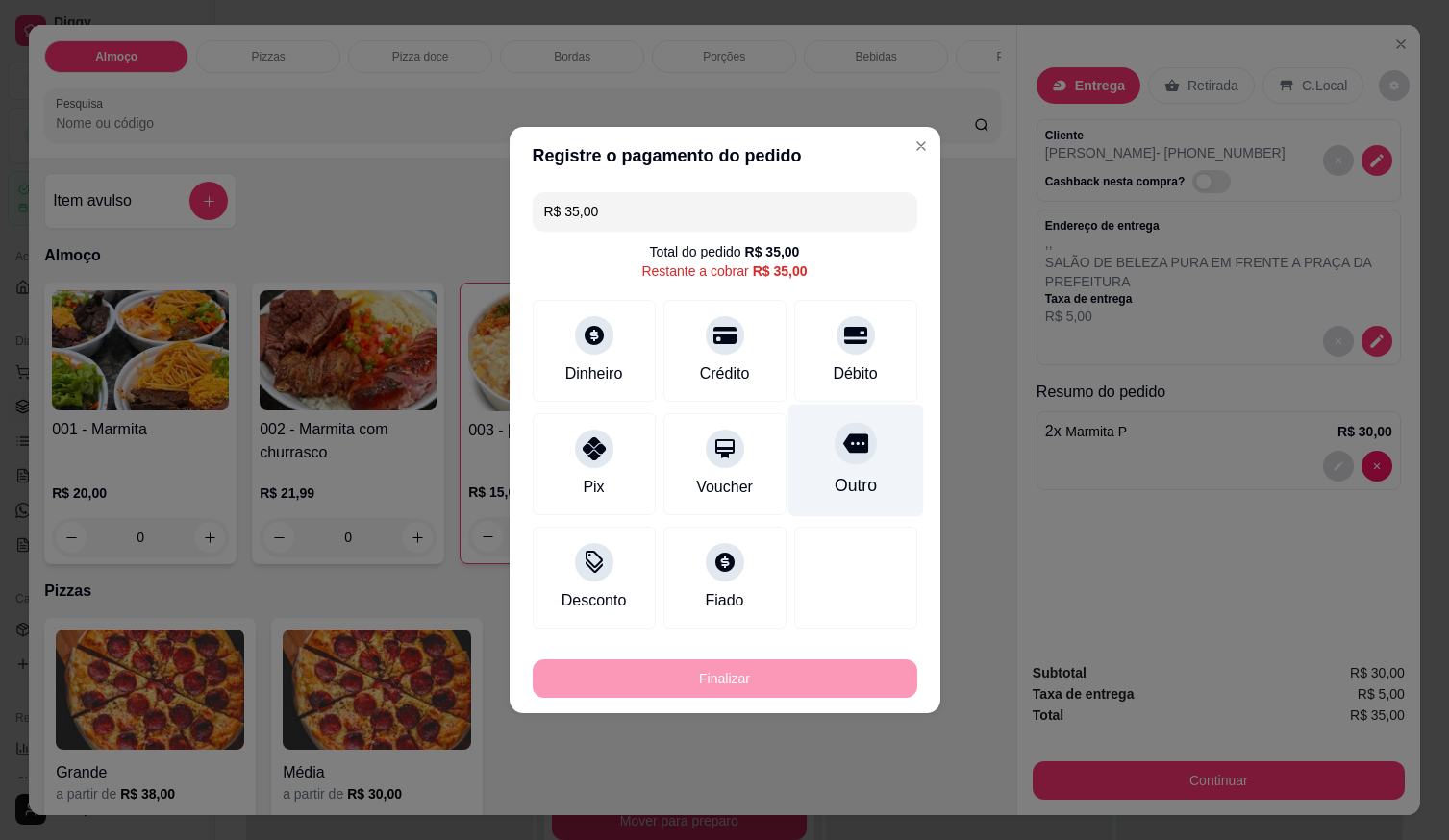
type input "R$ 0,00"
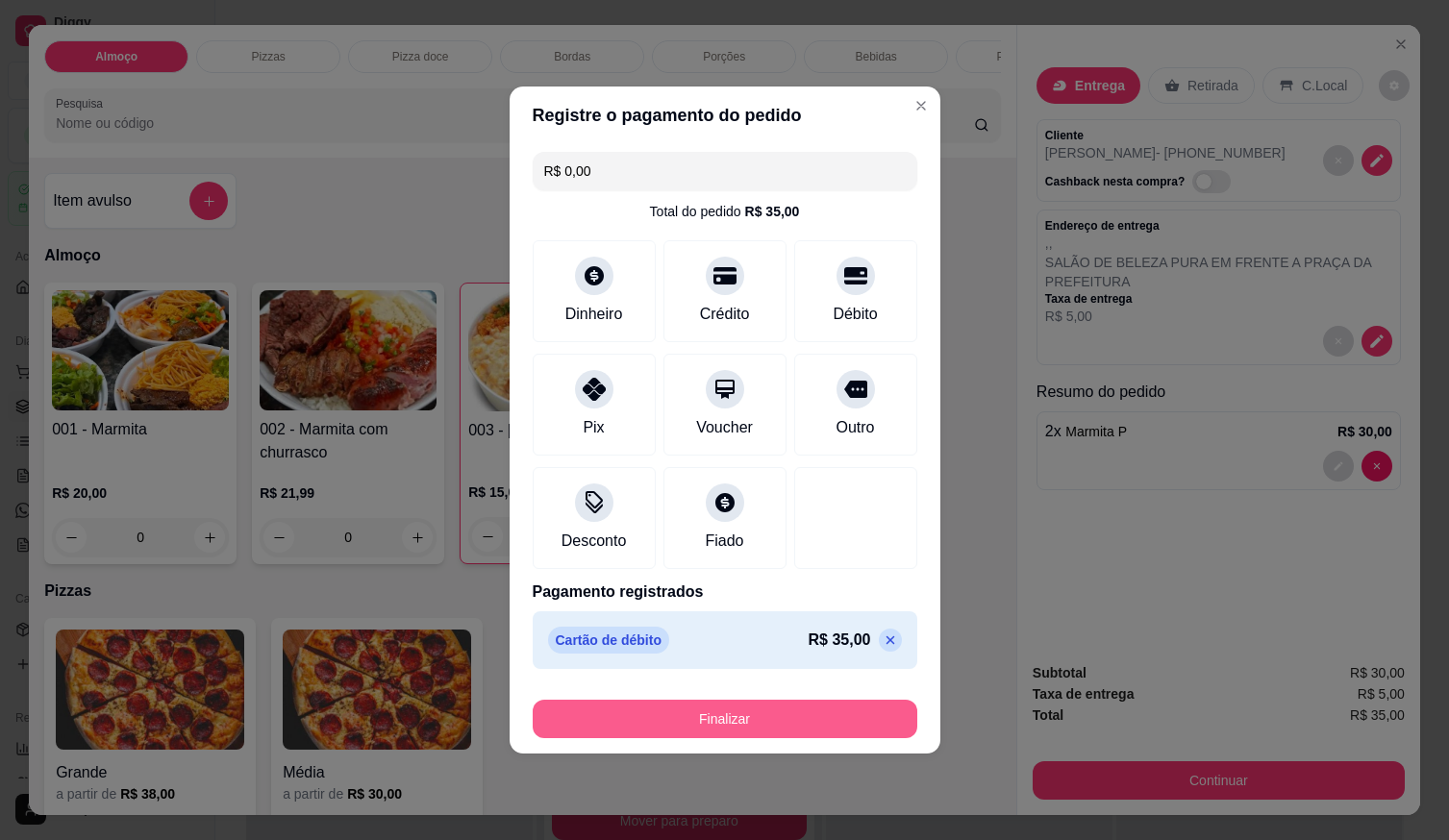
click at [857, 719] on button "Finalizar" at bounding box center [724, 718] width 384 height 39
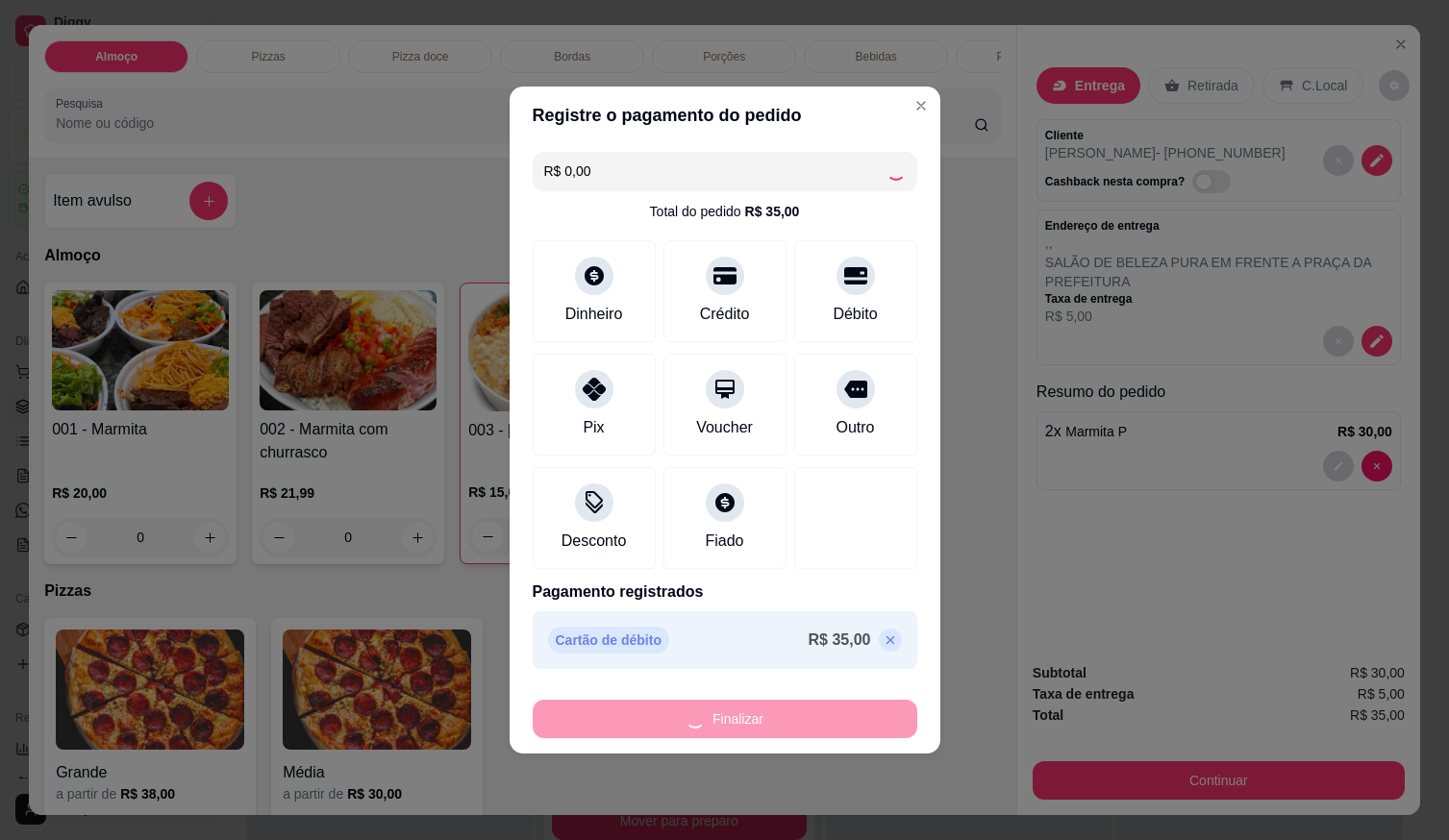
type input "0"
type input "-R$ 35,00"
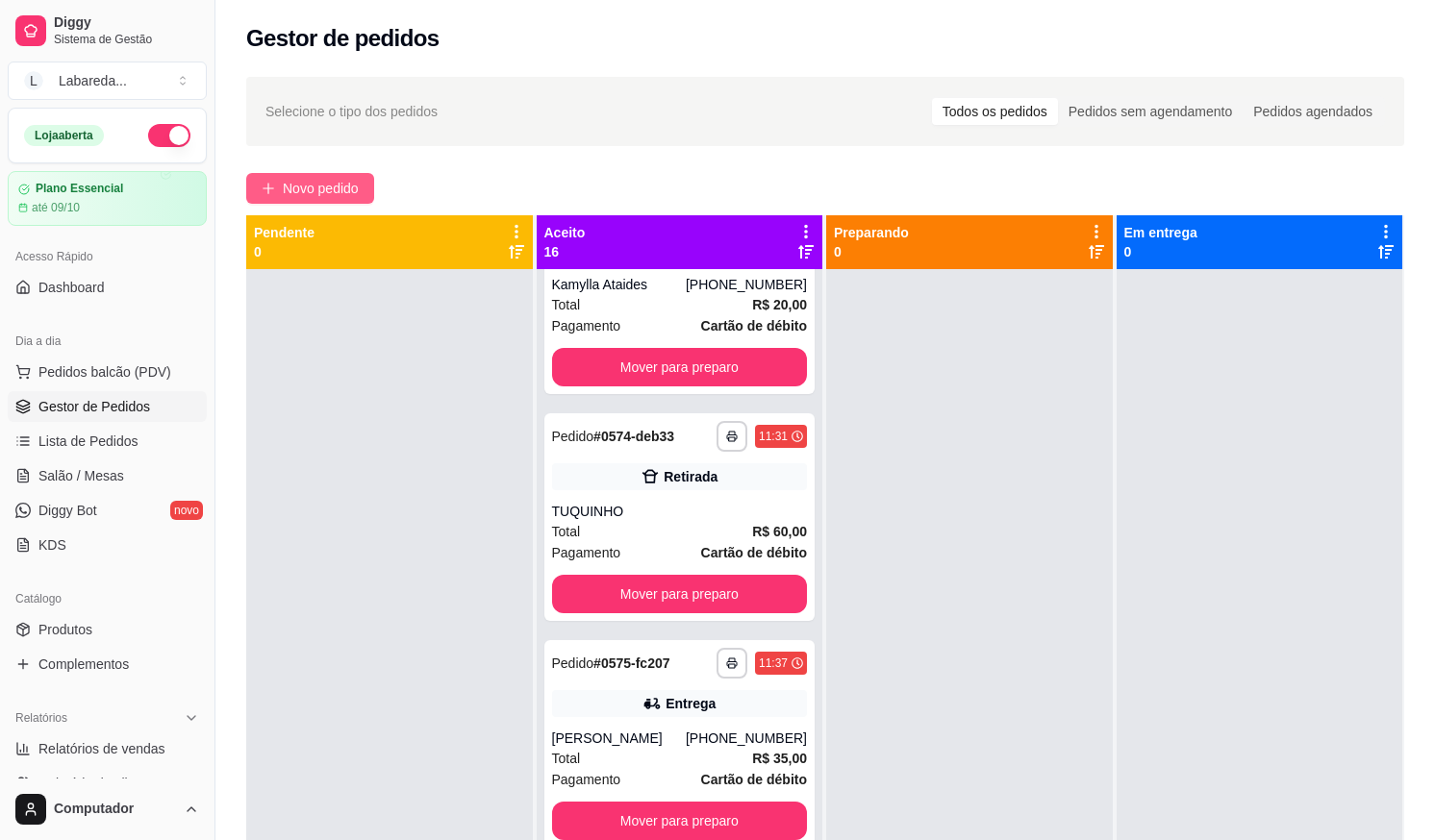
click at [325, 192] on span "Novo pedido" at bounding box center [320, 188] width 76 height 21
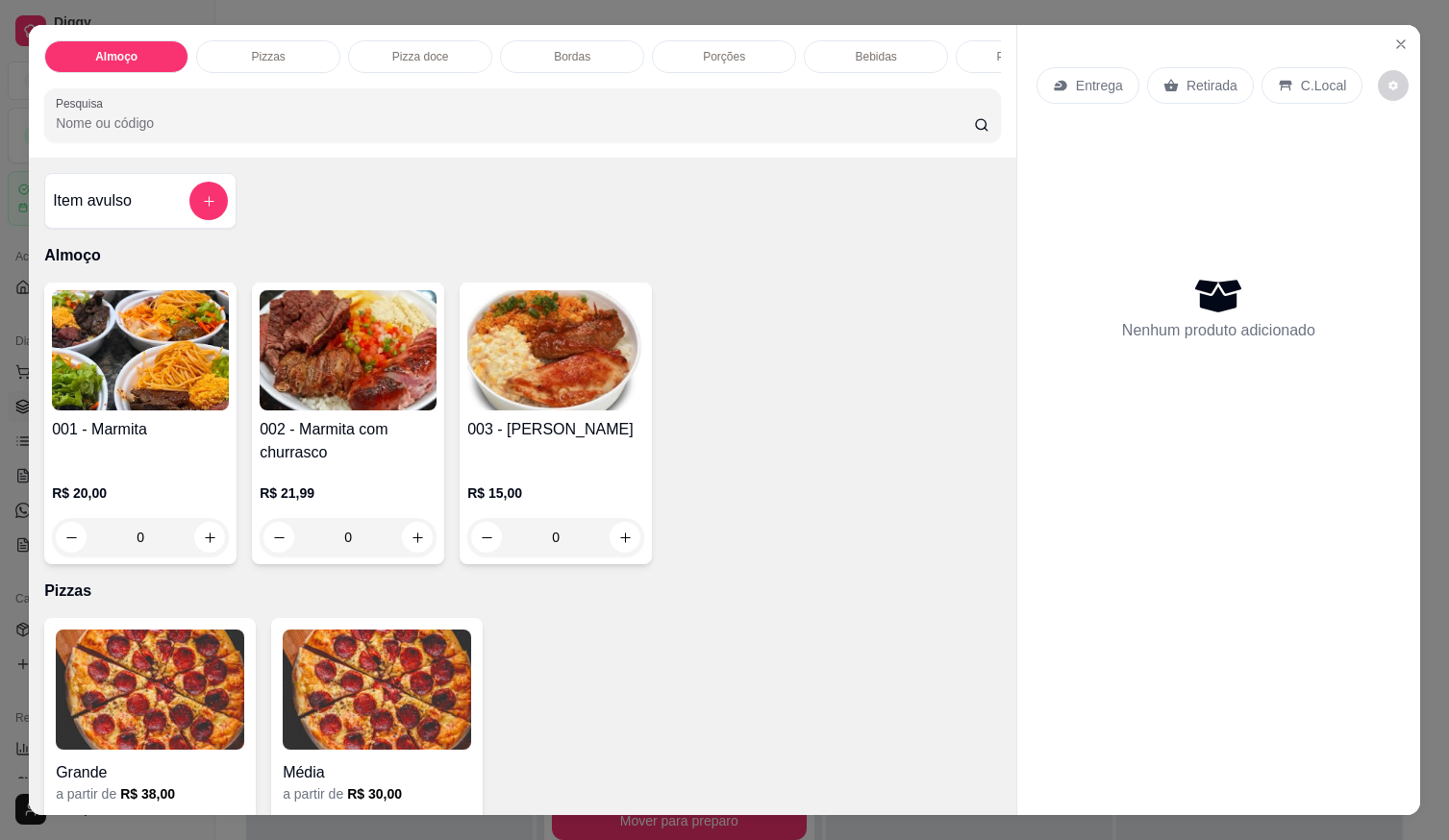
click at [44, 441] on div "001 - Marmita R$ 20,00 0" at bounding box center [140, 423] width 193 height 282
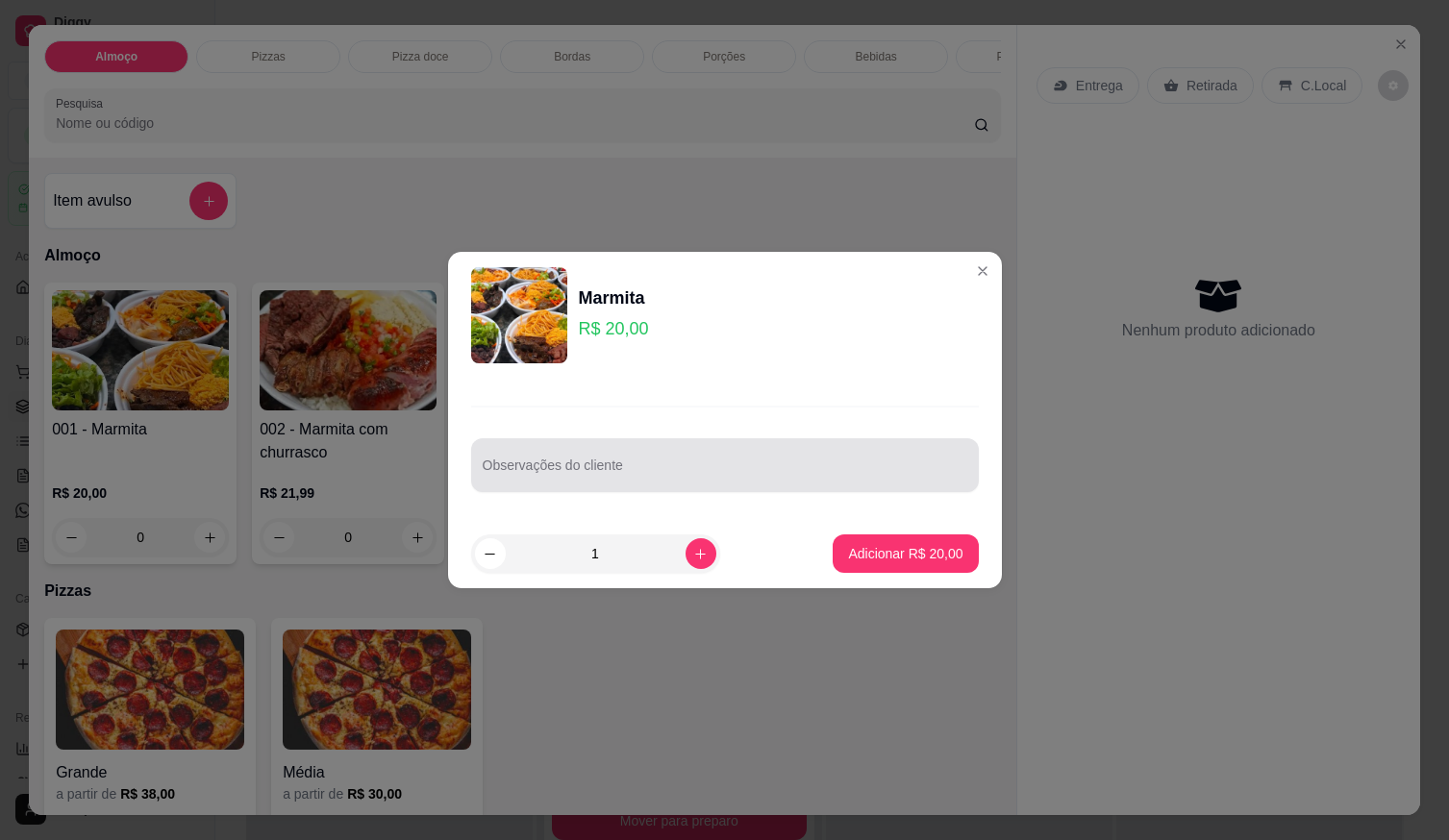
click at [604, 467] on input "Observações do cliente" at bounding box center [724, 472] width 484 height 19
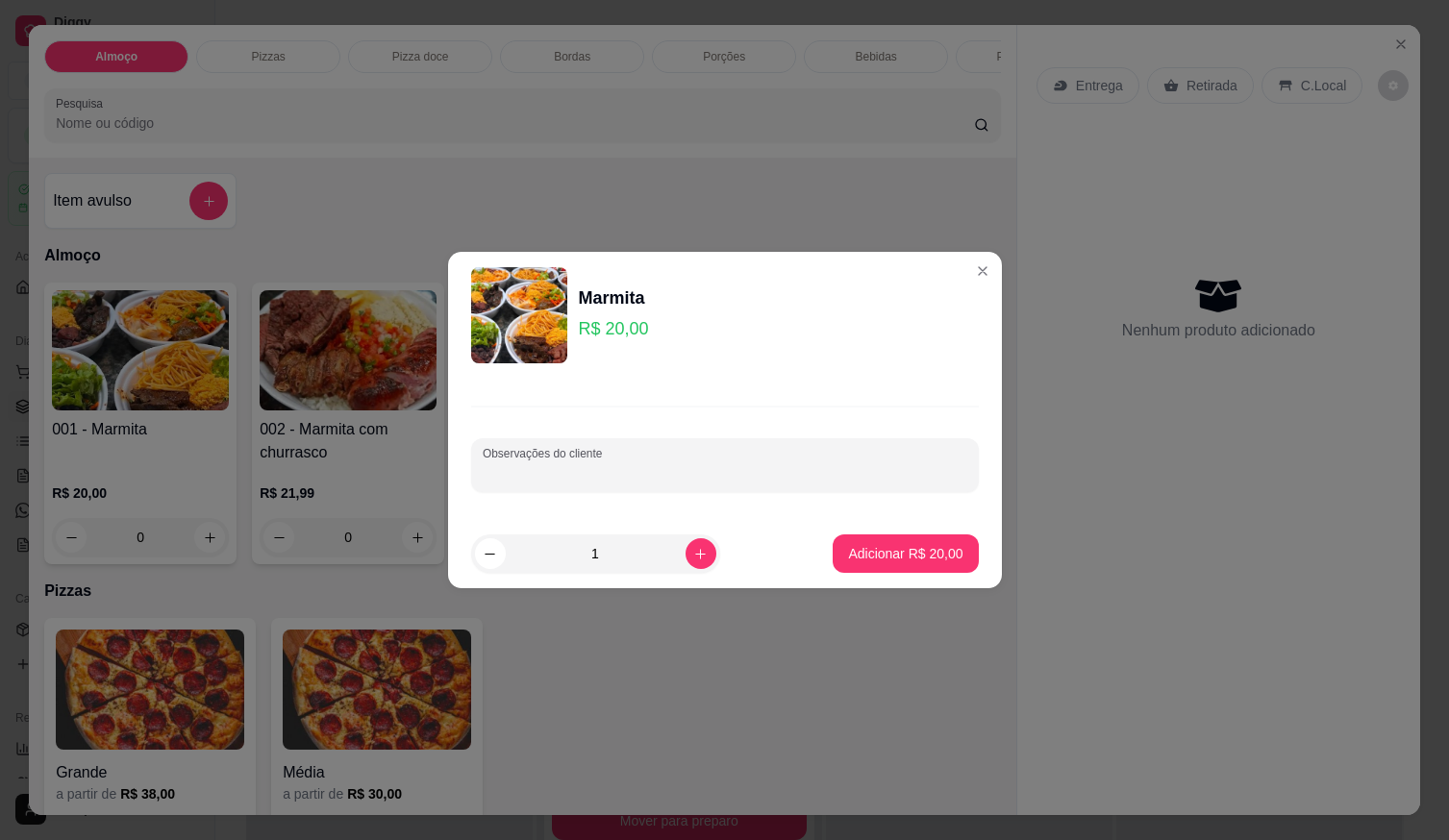
paste input "arroz, feijao, panqueca, churrasco, batata frita e bastanteee pure por favor e …"
type input "arroz, feijao, panqueca, churrasco, batata frita e bastanteee pure por favor e …"
click at [884, 555] on p "Adicionar R$ 20,00" at bounding box center [905, 553] width 115 height 19
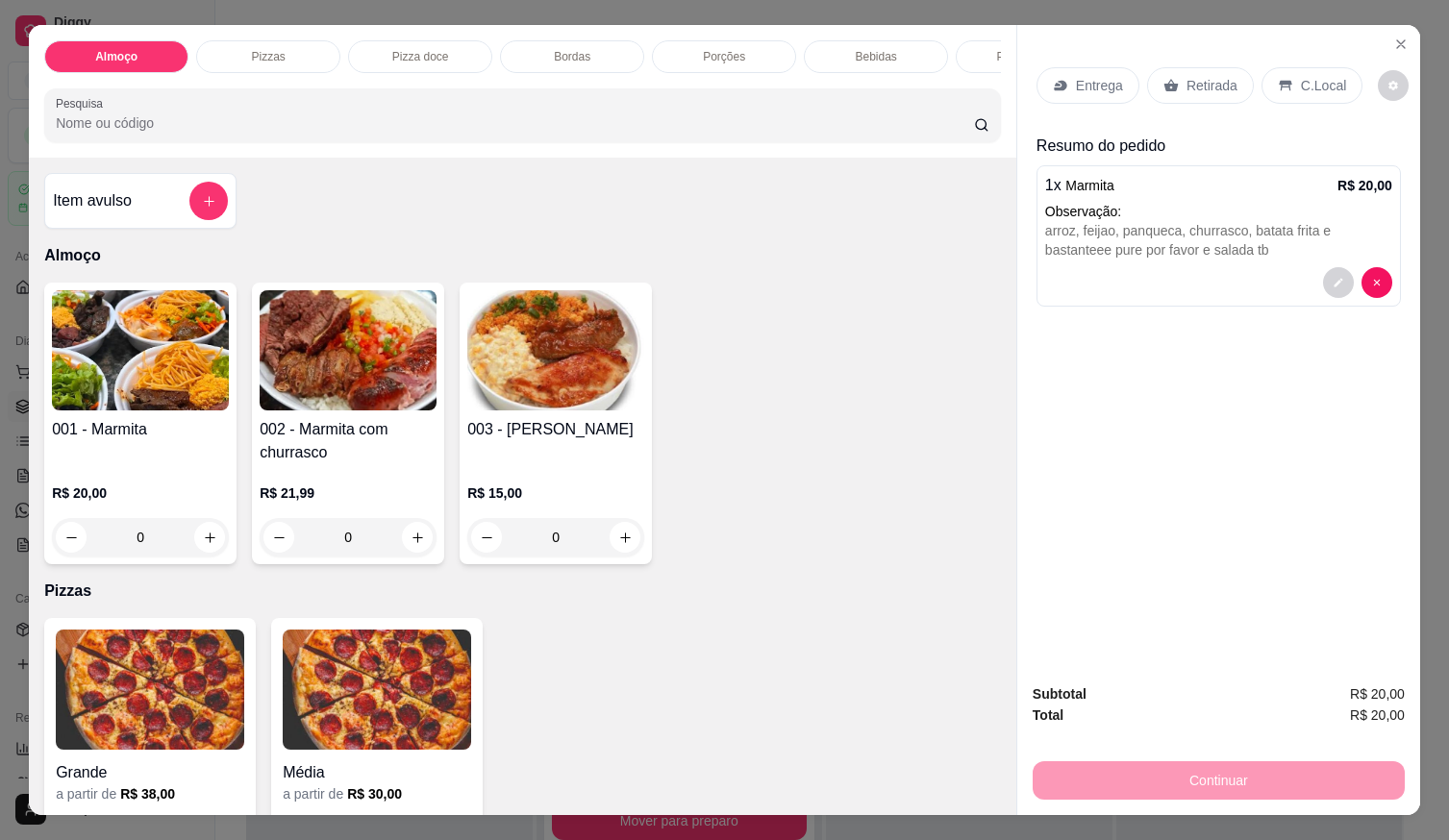
click at [1082, 90] on div "Entrega" at bounding box center [1088, 85] width 103 height 37
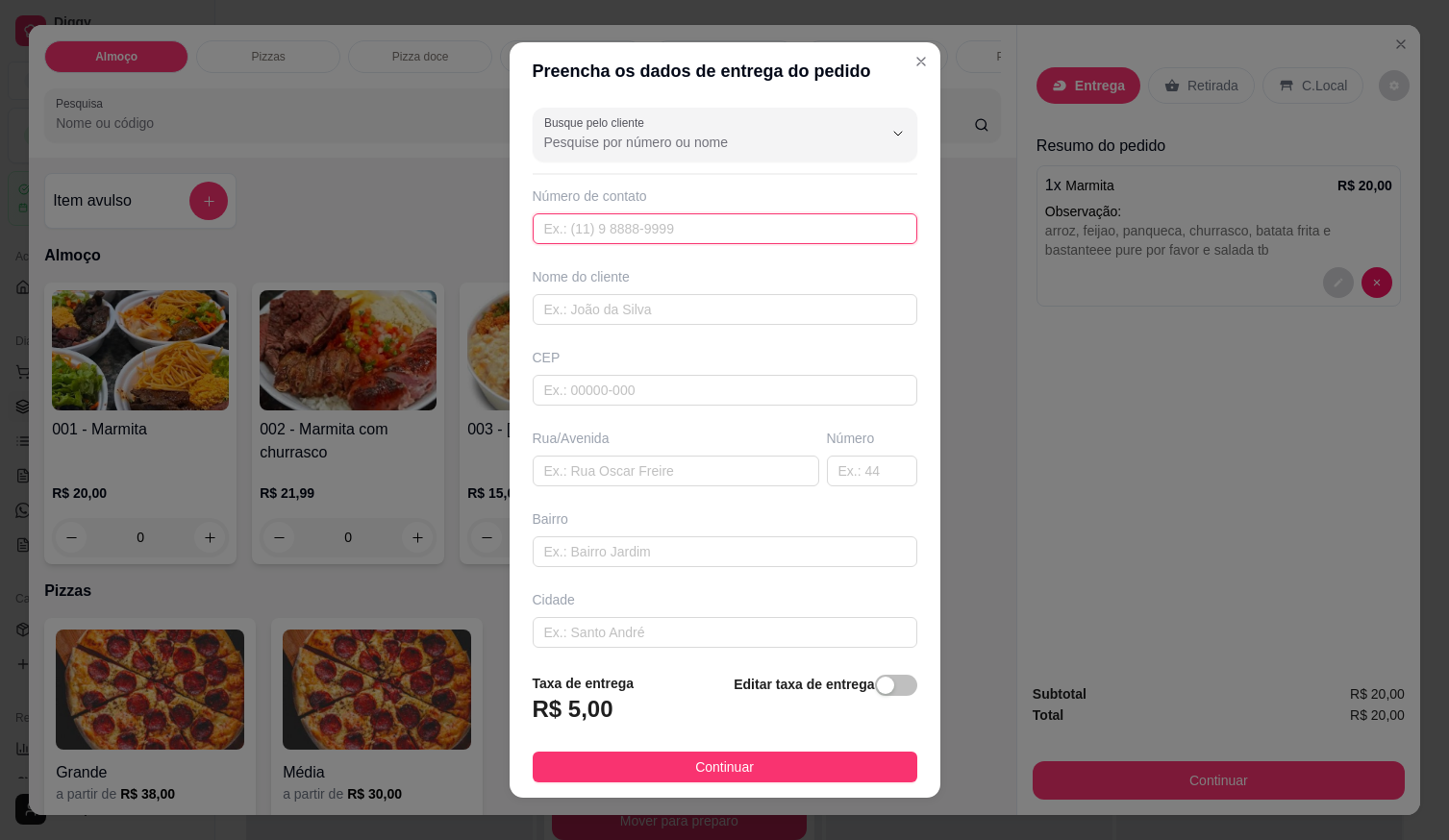
click at [729, 233] on input "text" at bounding box center [724, 228] width 384 height 31
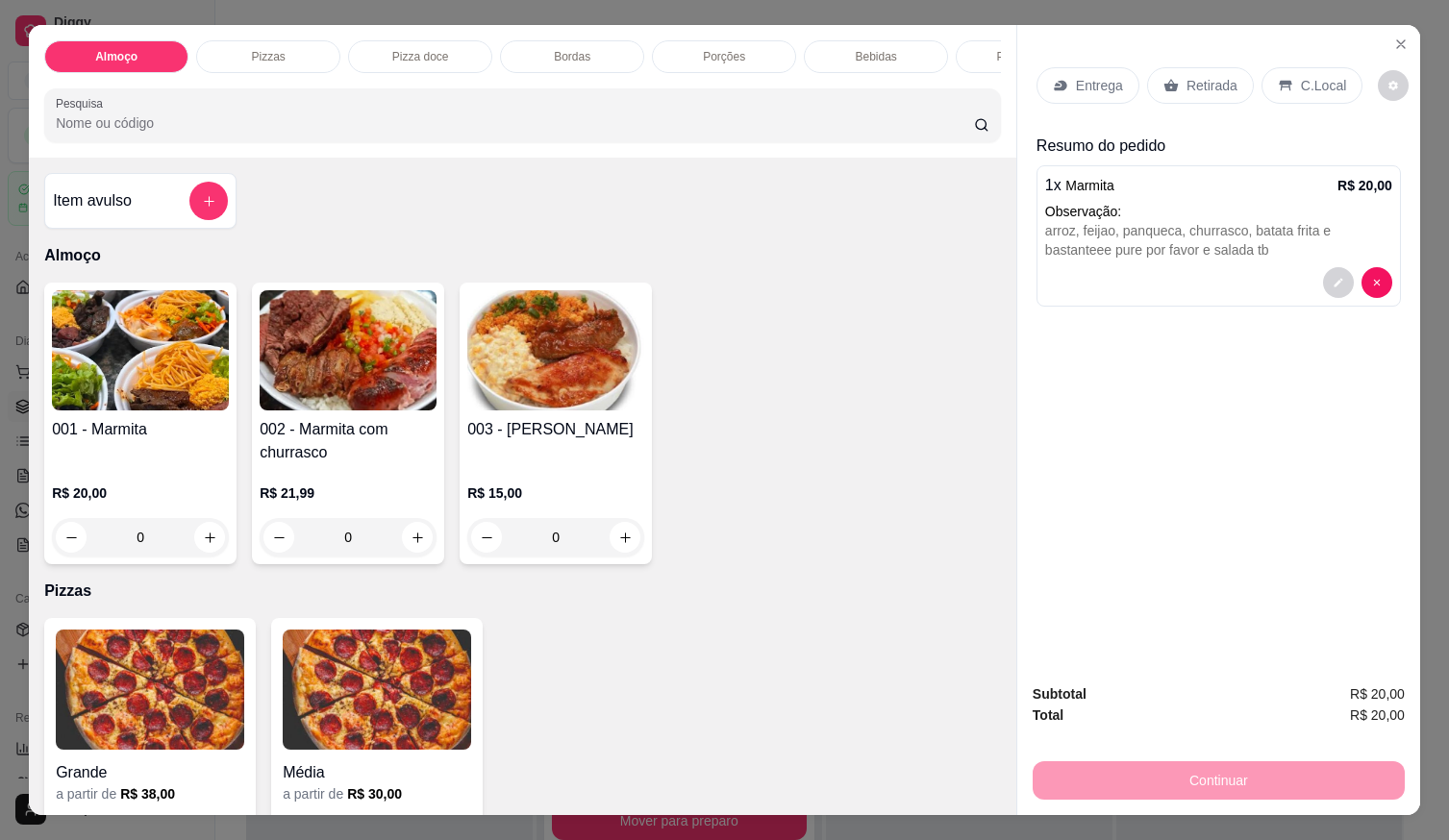
click at [1200, 77] on p "Retirada" at bounding box center [1213, 85] width 51 height 19
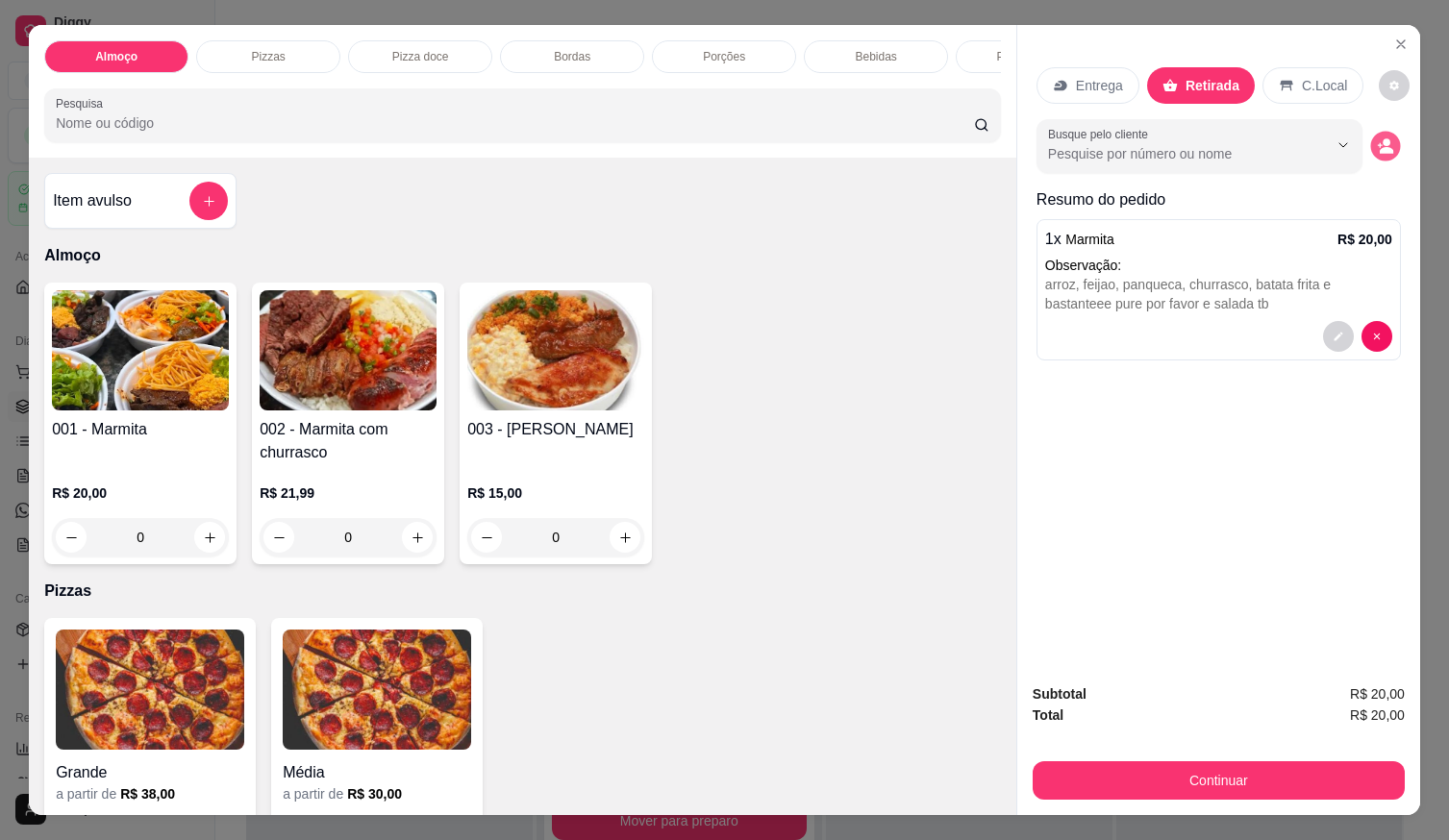
click at [1384, 139] on icon "decrease-product-quantity" at bounding box center [1385, 146] width 17 height 17
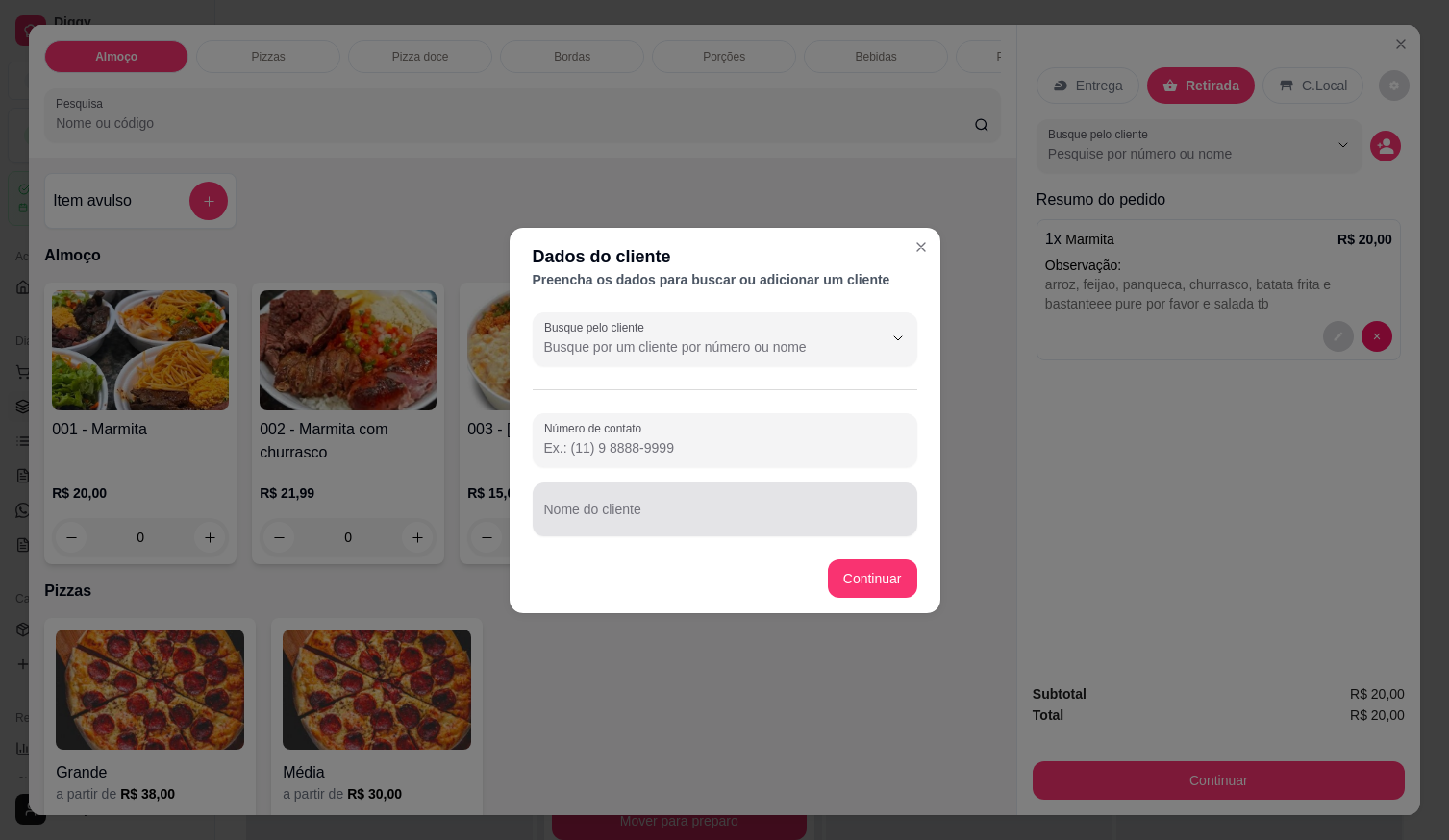
click at [679, 523] on input "Nome do cliente" at bounding box center [725, 517] width 362 height 19
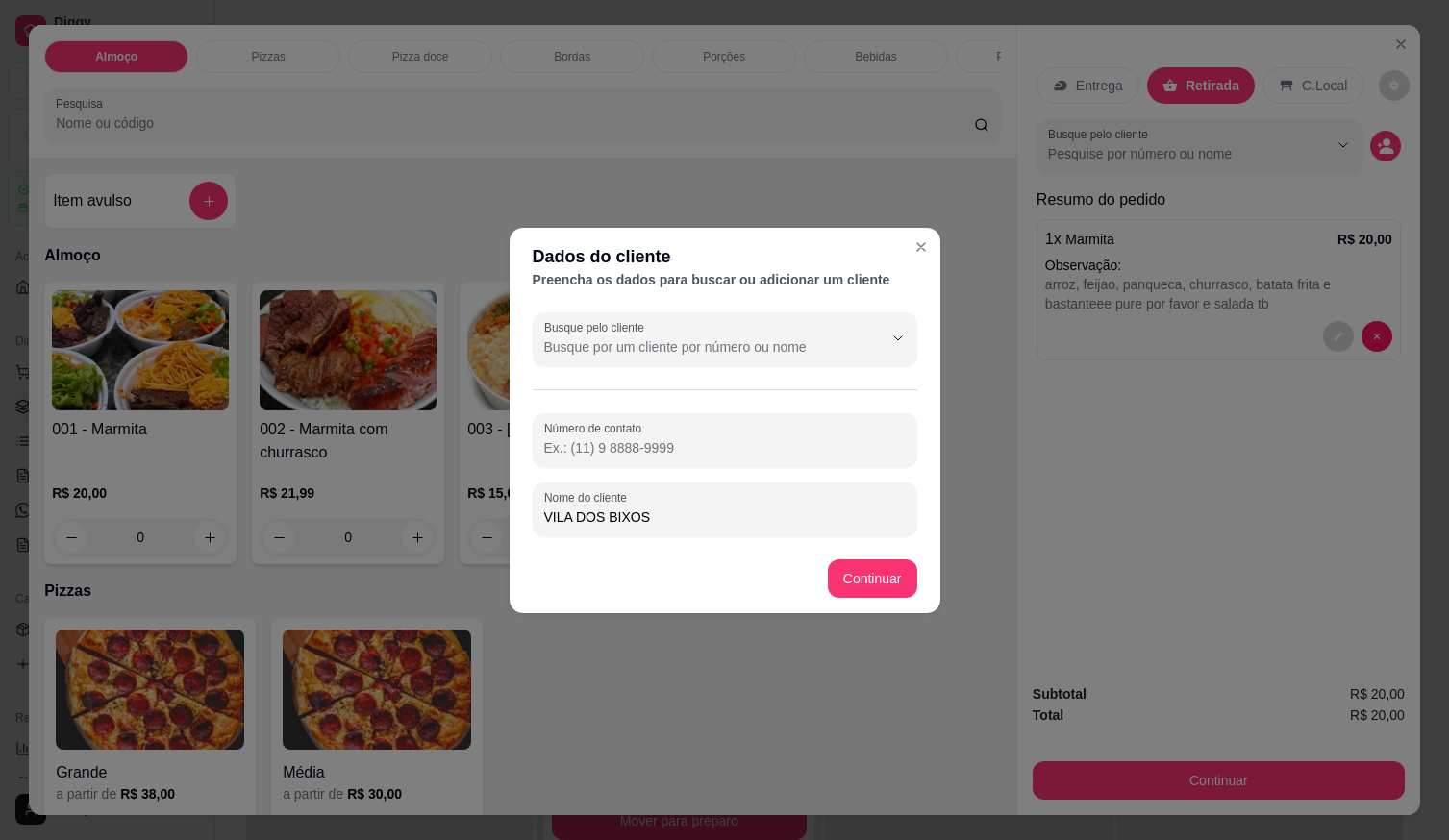
type input "VILA DOS BIXOS"
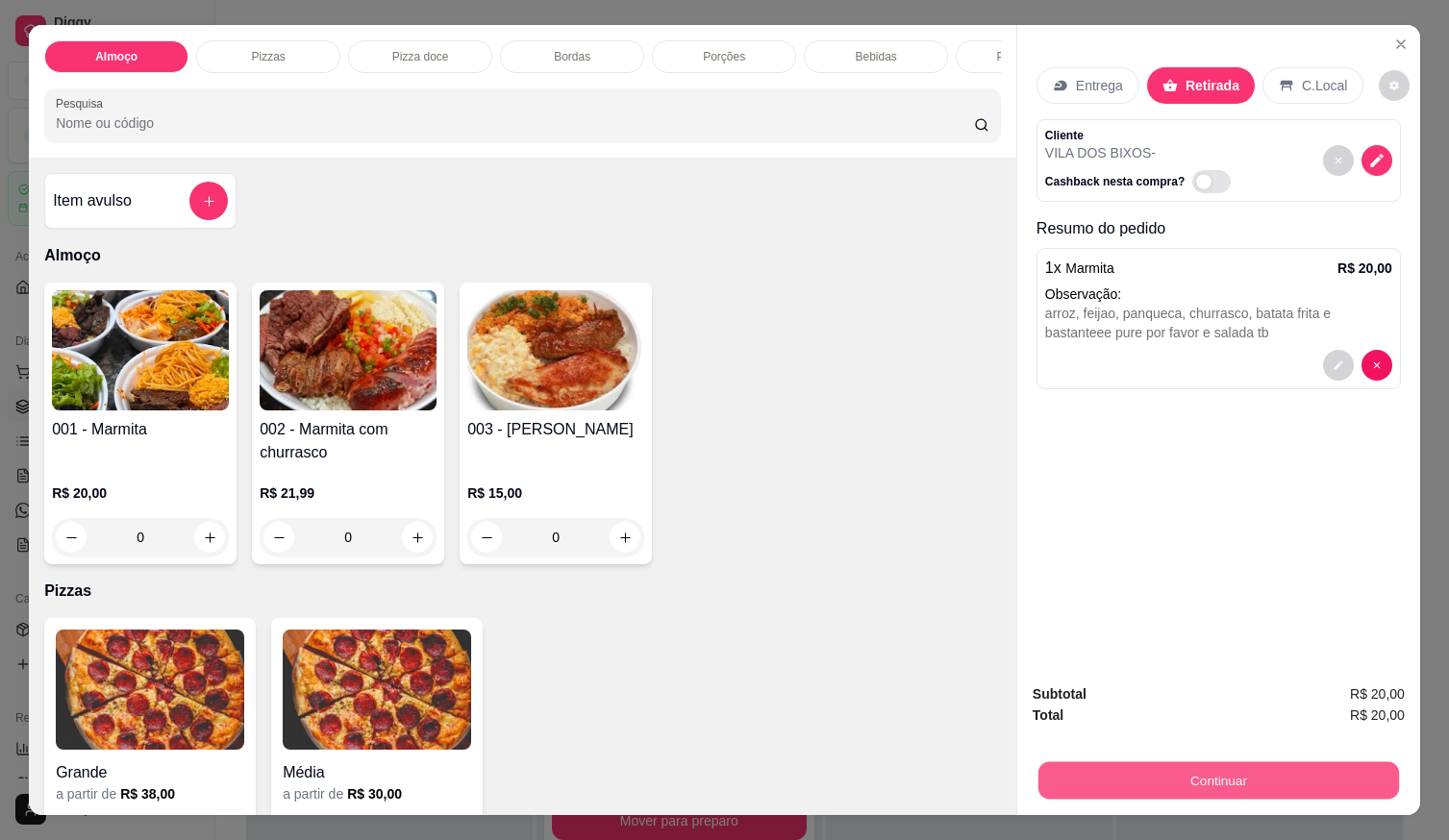
click at [1137, 771] on button "Continuar" at bounding box center [1219, 781] width 361 height 38
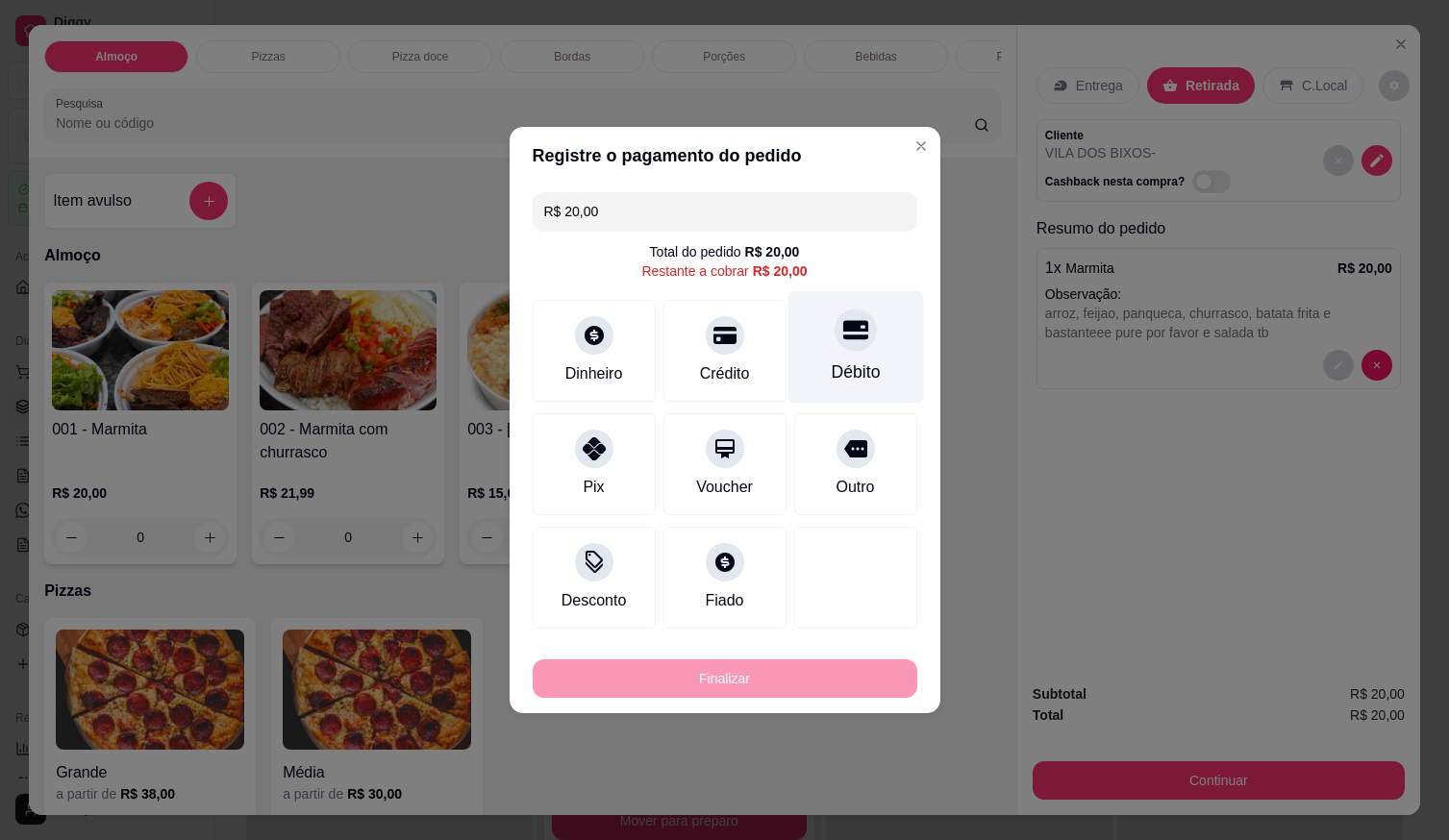
click at [848, 364] on div "Débito" at bounding box center [856, 372] width 49 height 25
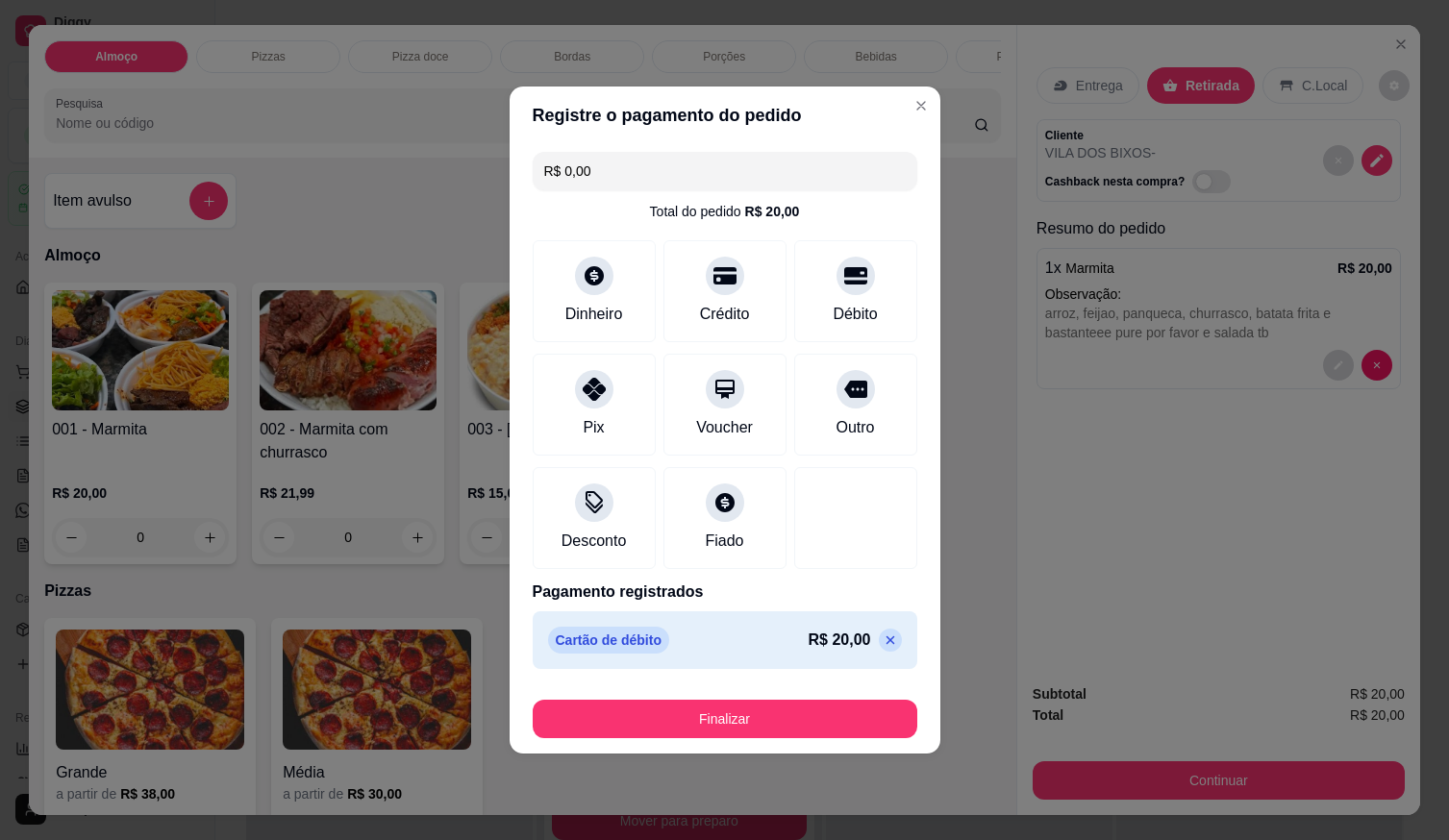
click at [758, 739] on footer "Finalizar" at bounding box center [725, 715] width 431 height 77
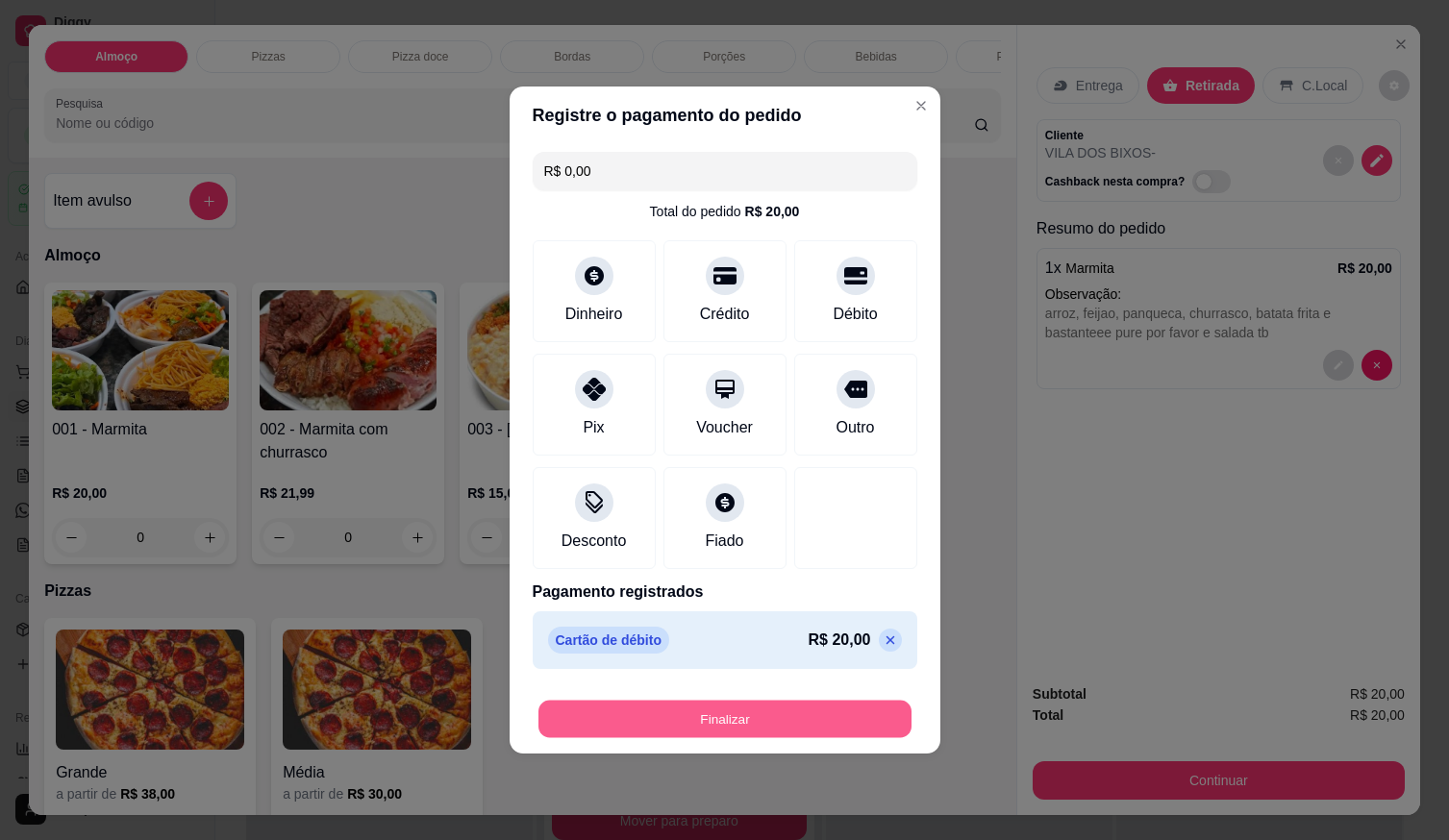
click at [761, 706] on button "Finalizar" at bounding box center [725, 719] width 374 height 38
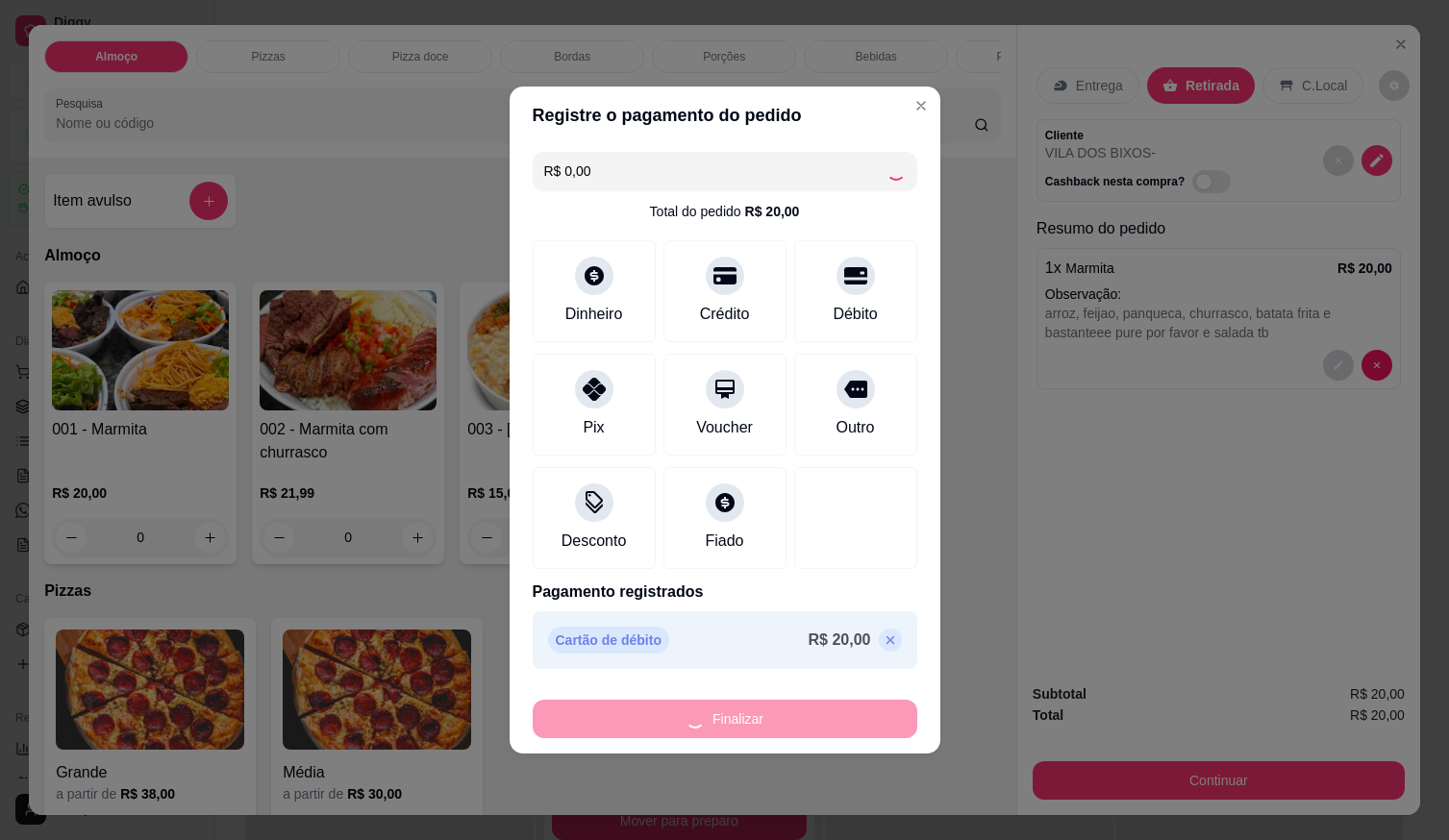
type input "-R$ 20,00"
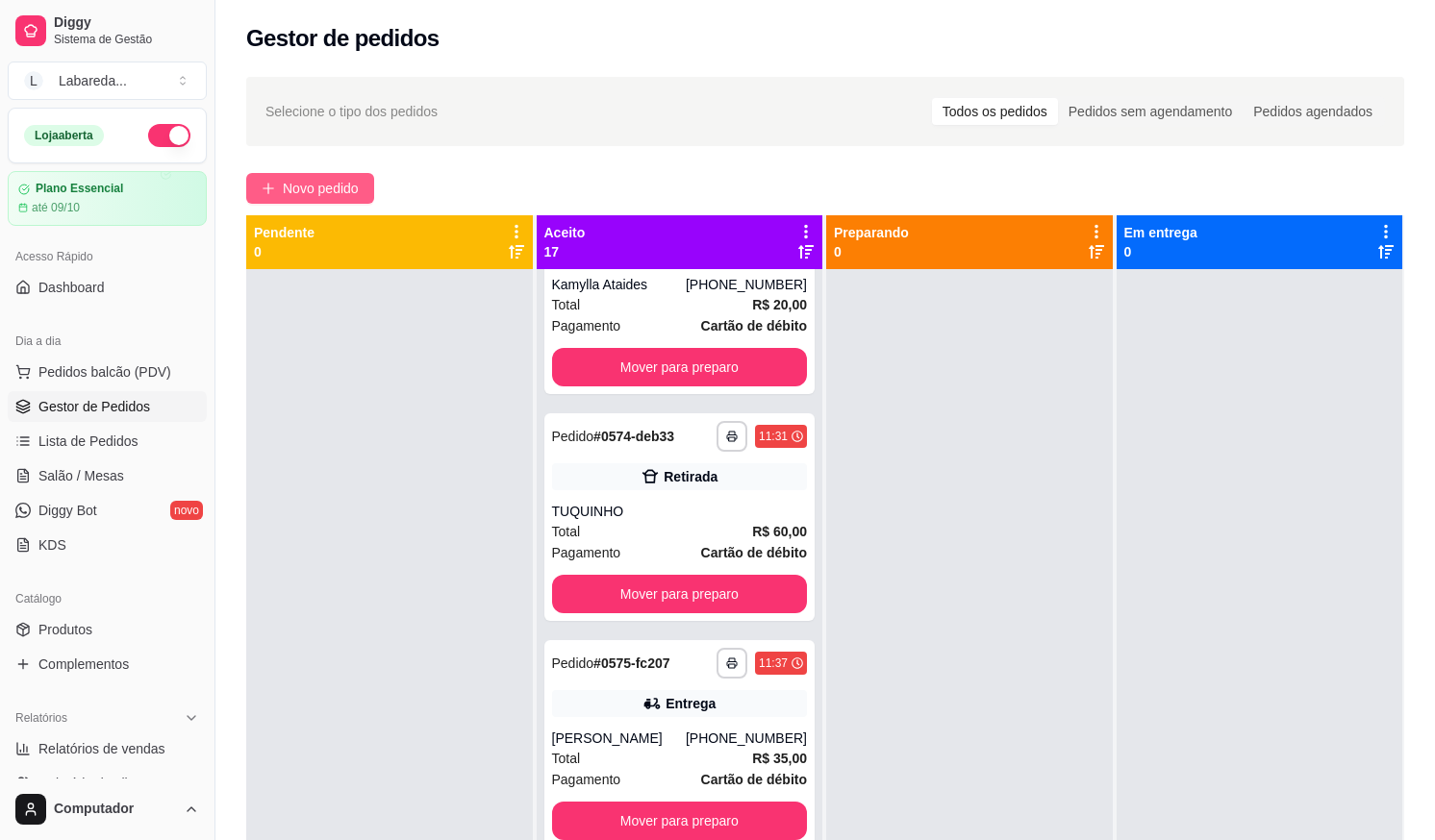
click at [329, 177] on button "Novo pedido" at bounding box center [309, 188] width 127 height 31
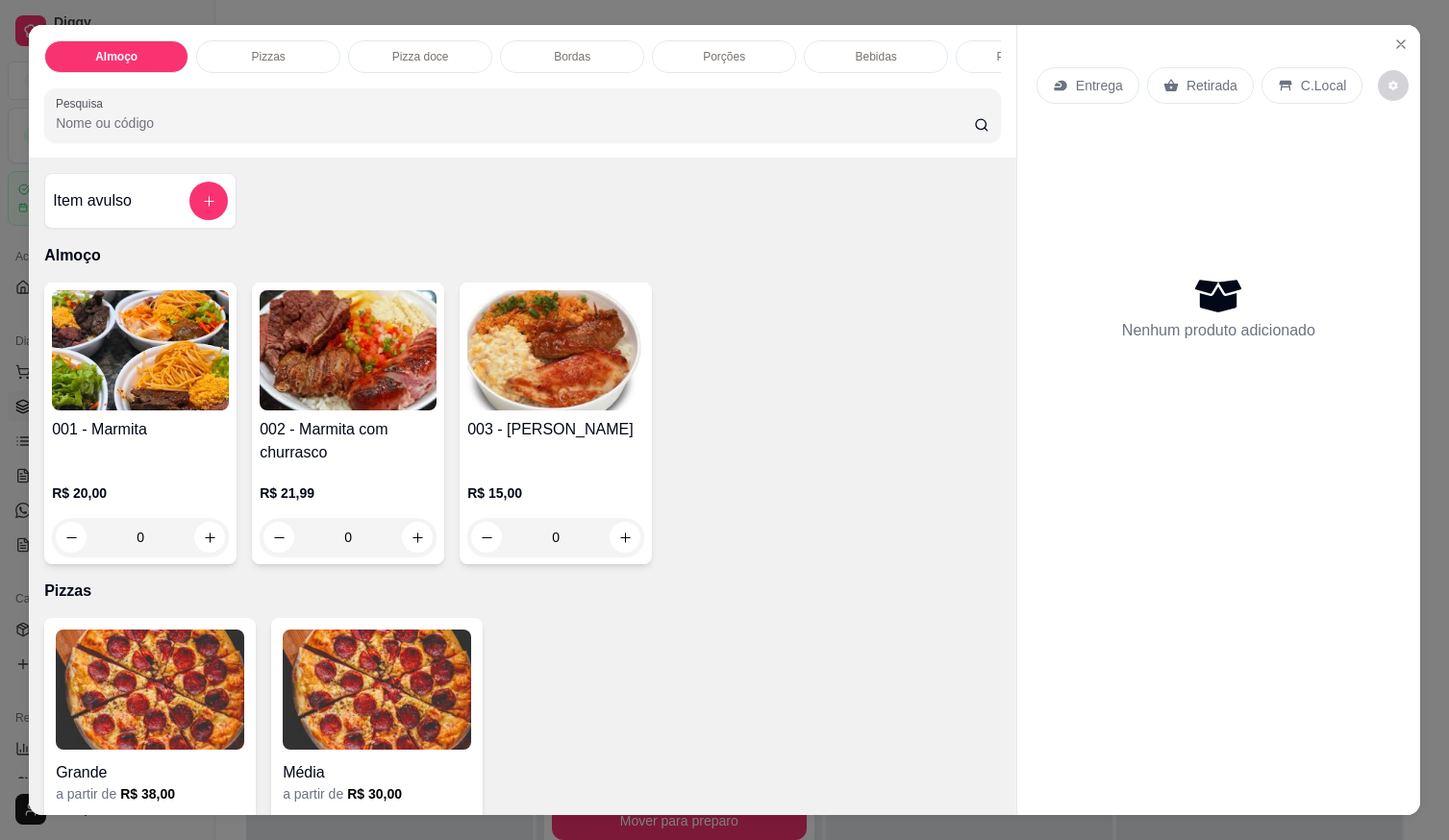
click at [509, 490] on p "R$ 15,00" at bounding box center [555, 492] width 177 height 19
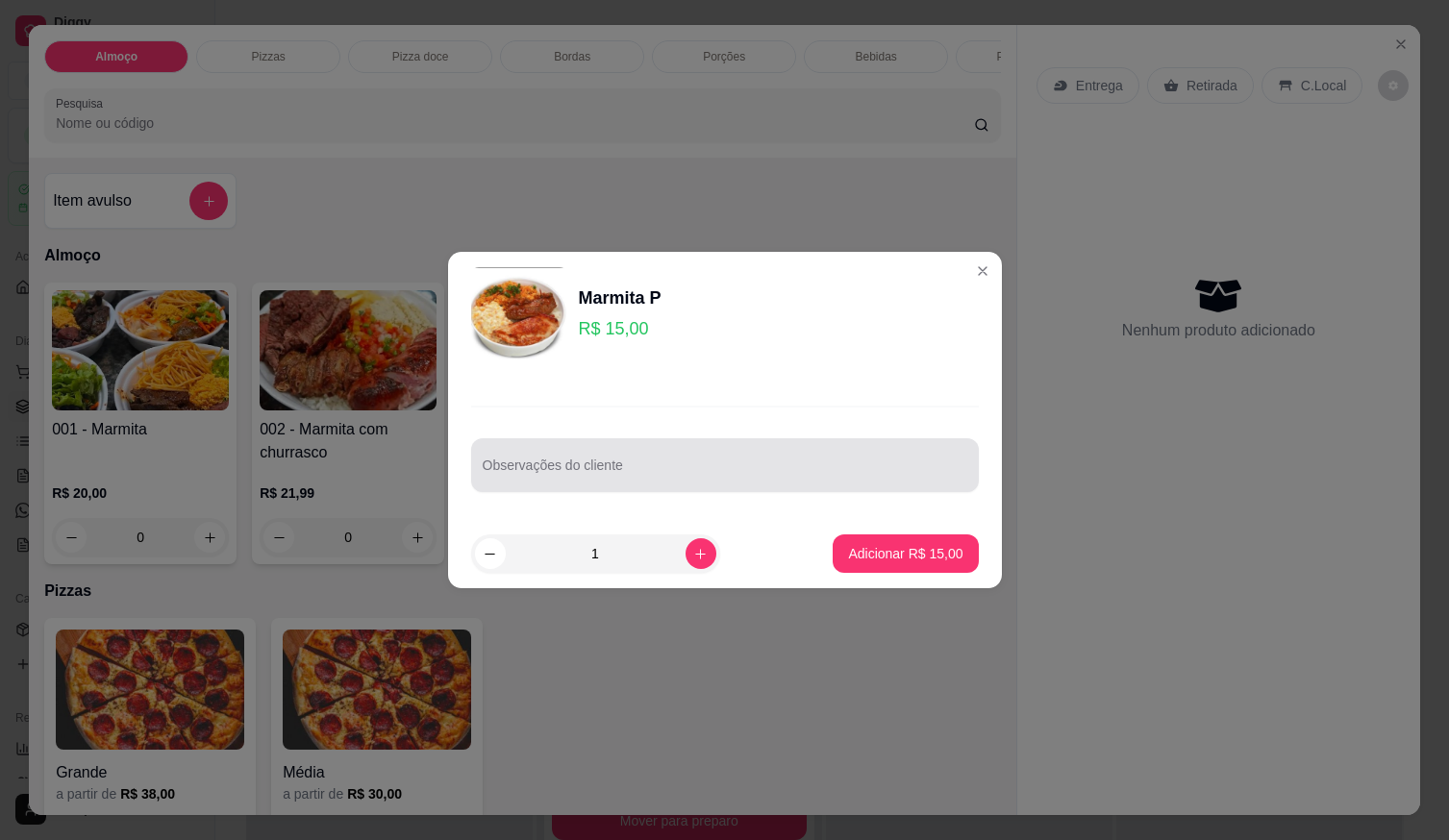
click at [604, 467] on input "Observações do cliente" at bounding box center [724, 472] width 484 height 19
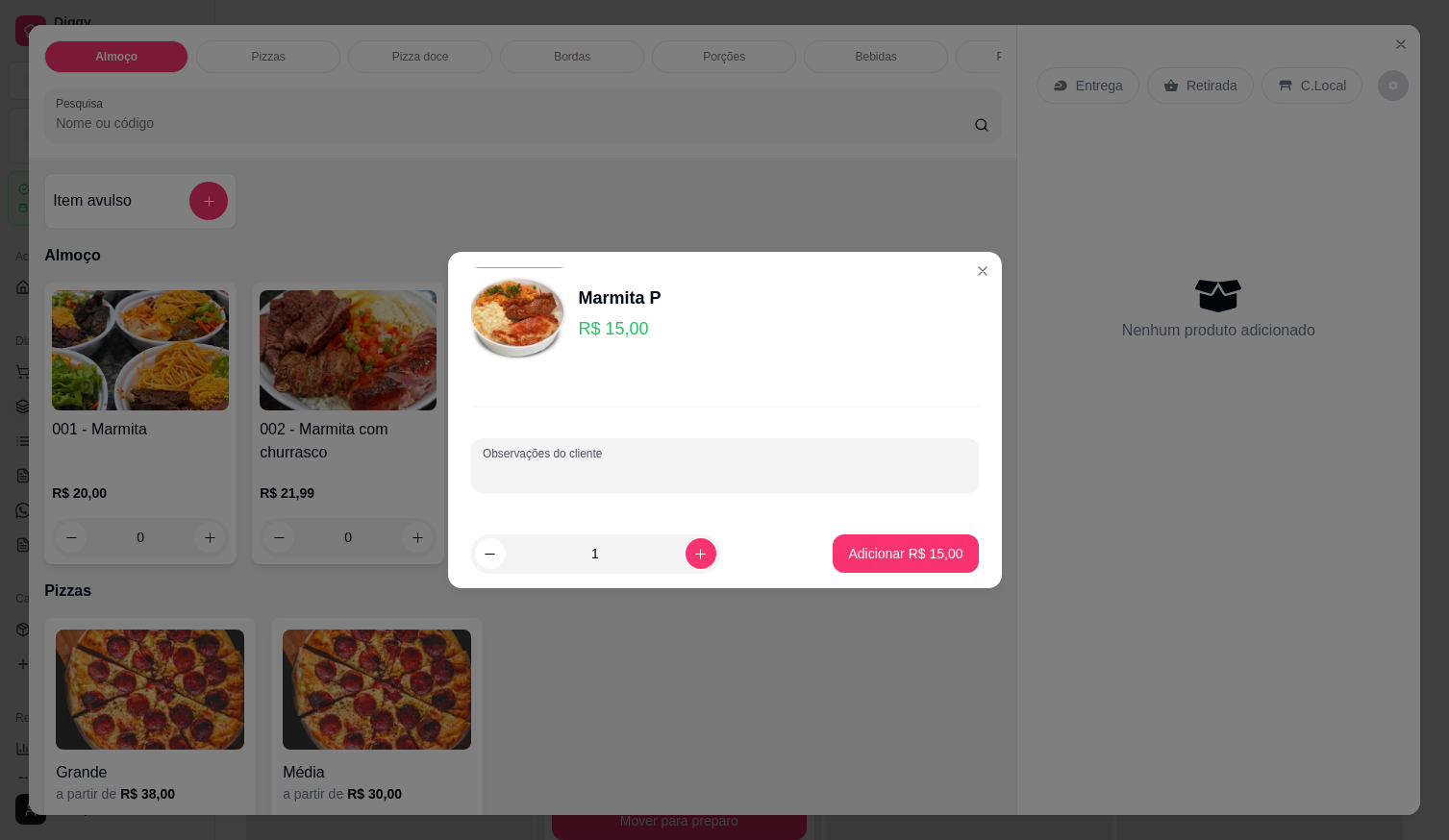
paste input "Arroz pouco arroz Feijoada Panqueca Carme cozida Verduras"
type input "Arroz pouco arroz Feijoada Panqueca Carme cozida Verduras"
click at [886, 555] on p "Adicionar R$ 15,00" at bounding box center [905, 553] width 115 height 19
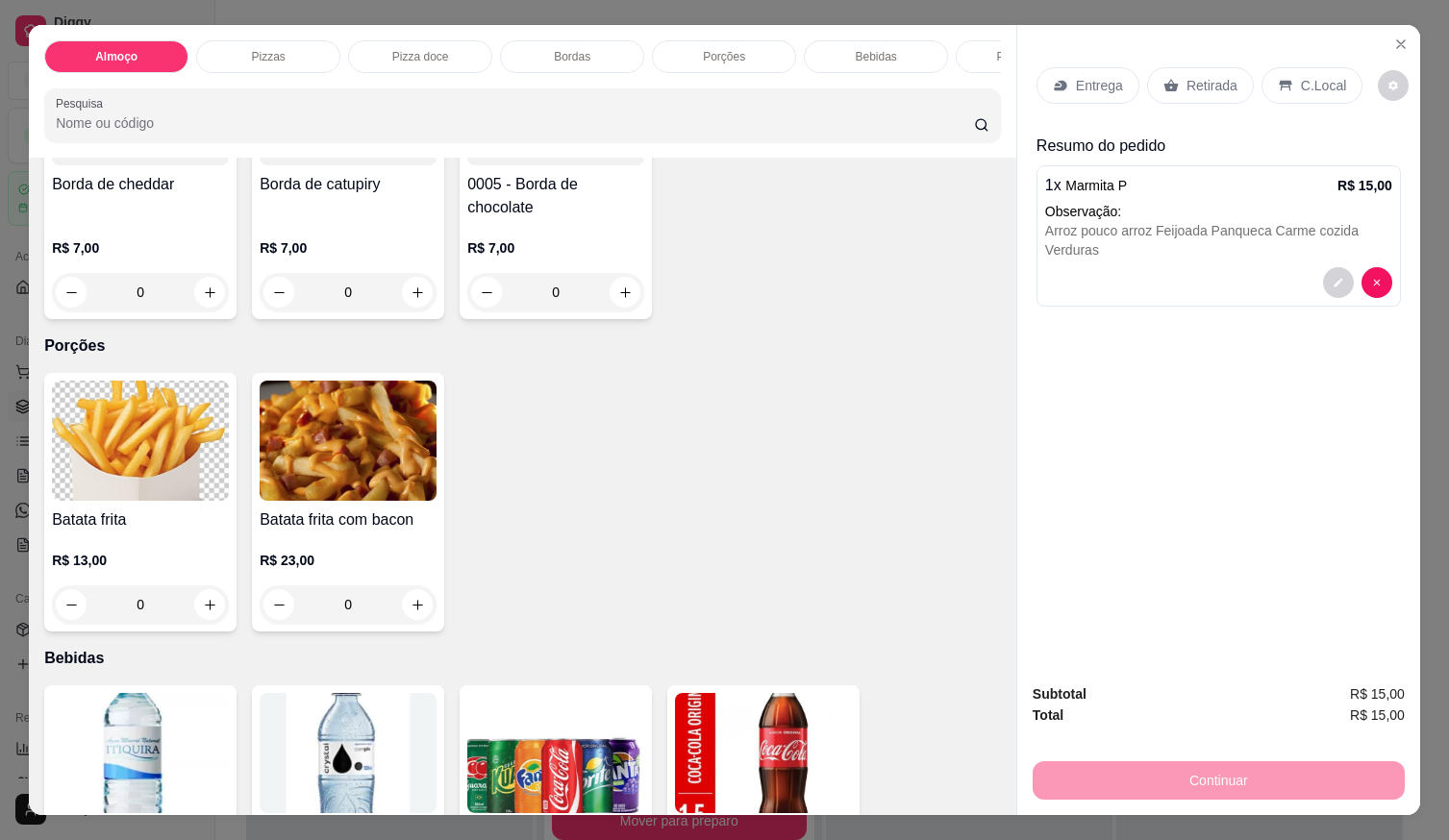
scroll to position [1346, 0]
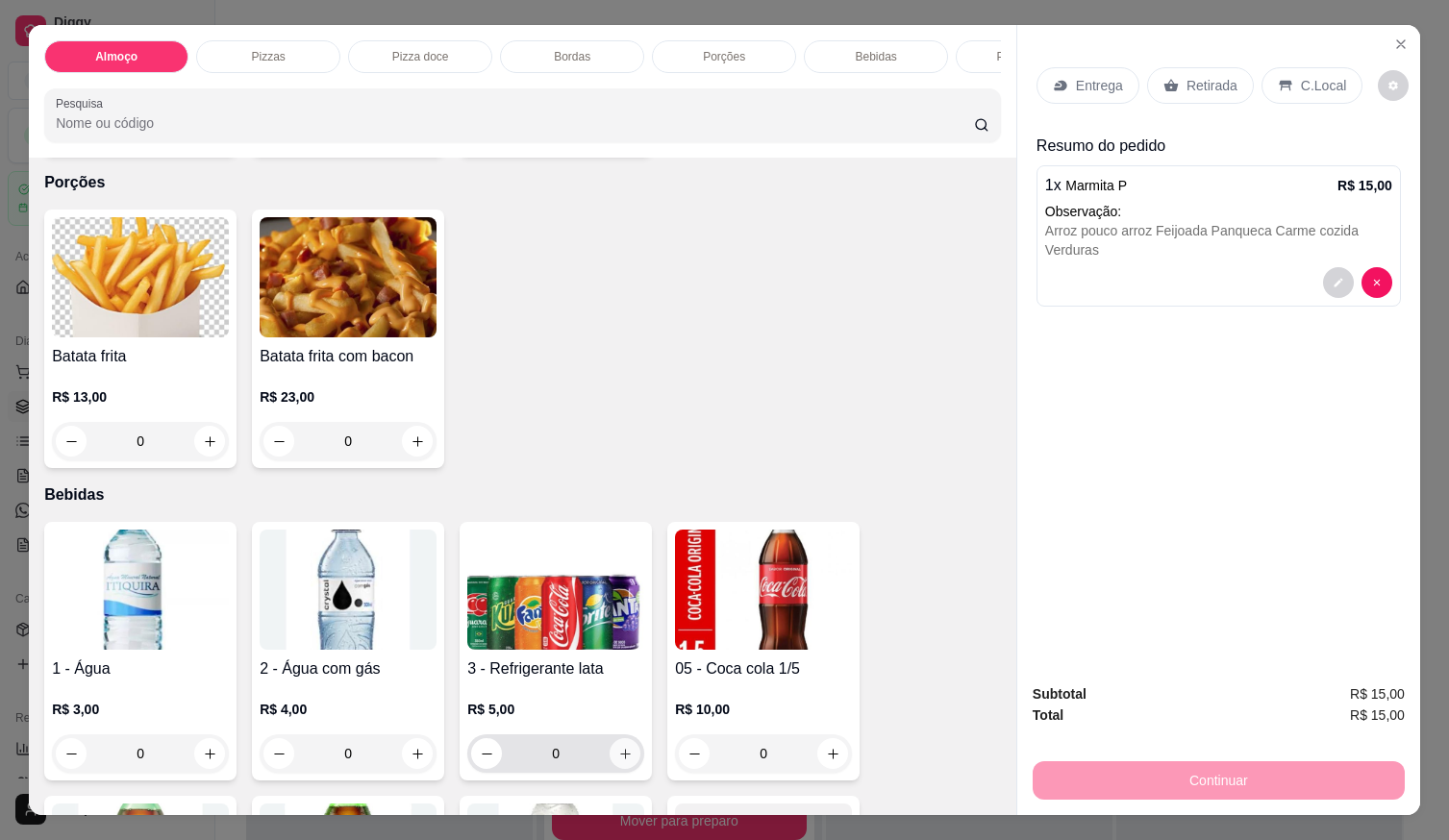
click at [619, 757] on icon "increase-product-quantity" at bounding box center [626, 754] width 15 height 15
type input "1"
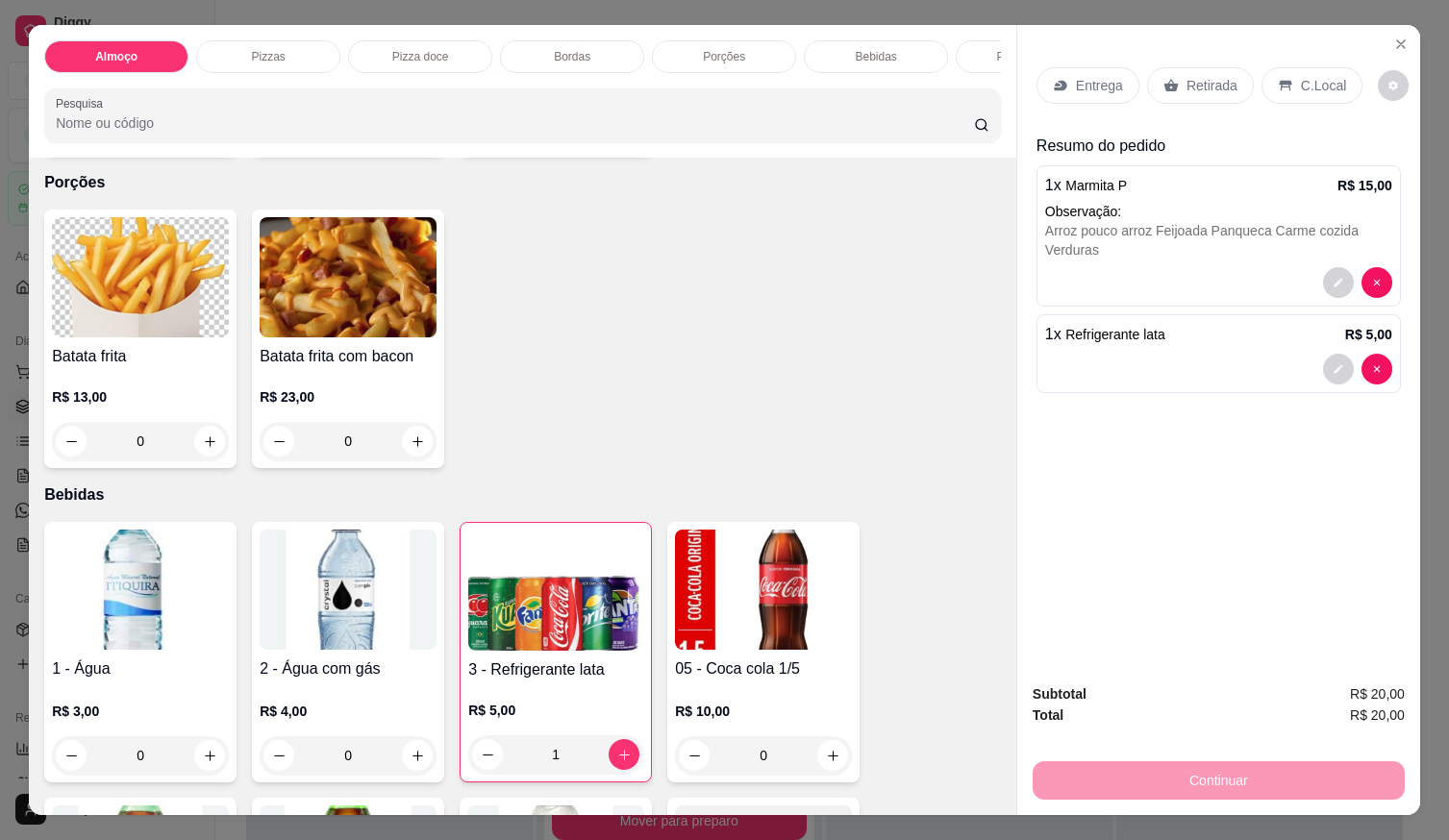
click at [1102, 355] on div at bounding box center [1219, 369] width 347 height 31
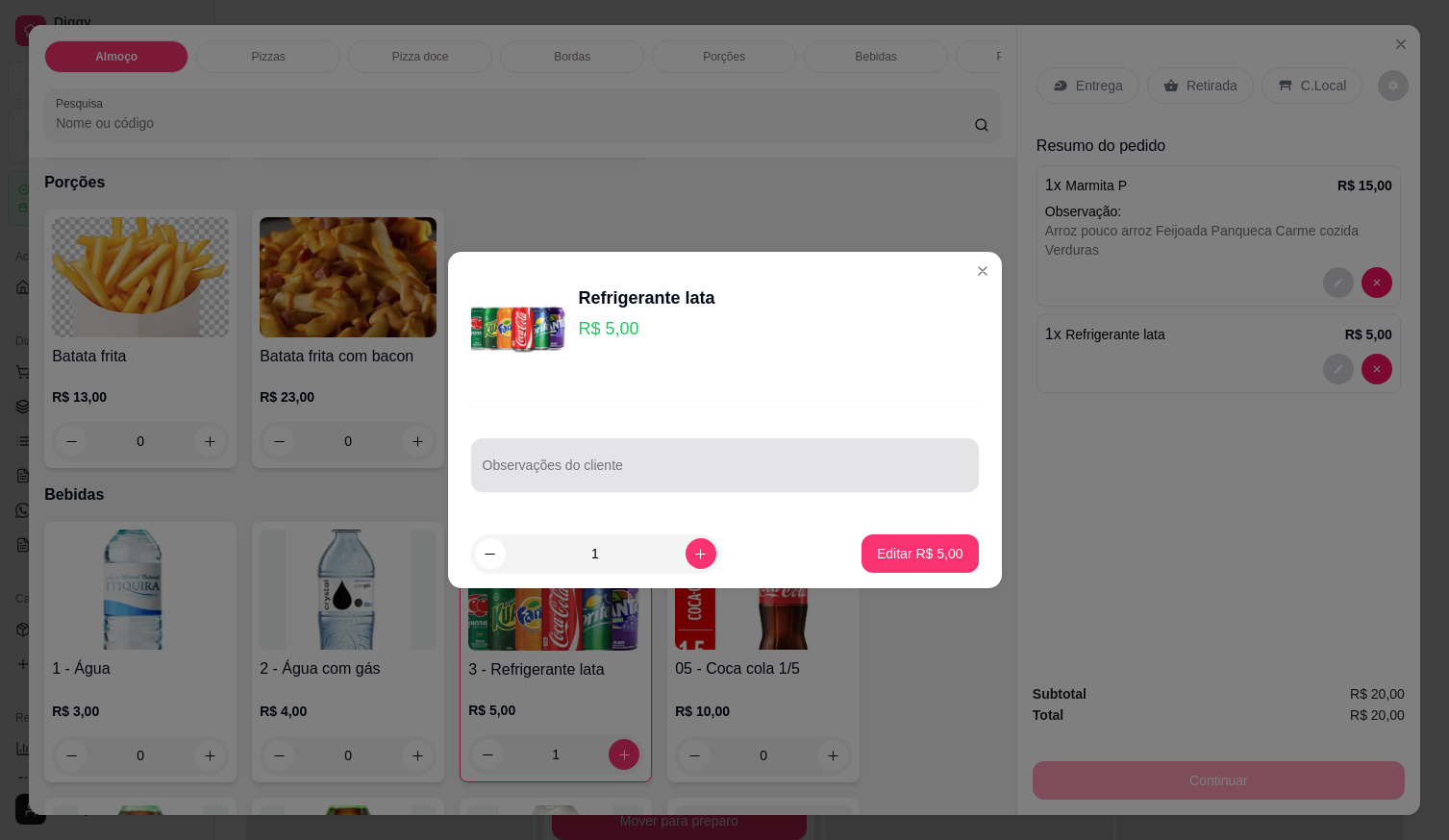
click at [757, 462] on div at bounding box center [724, 464] width 484 height 39
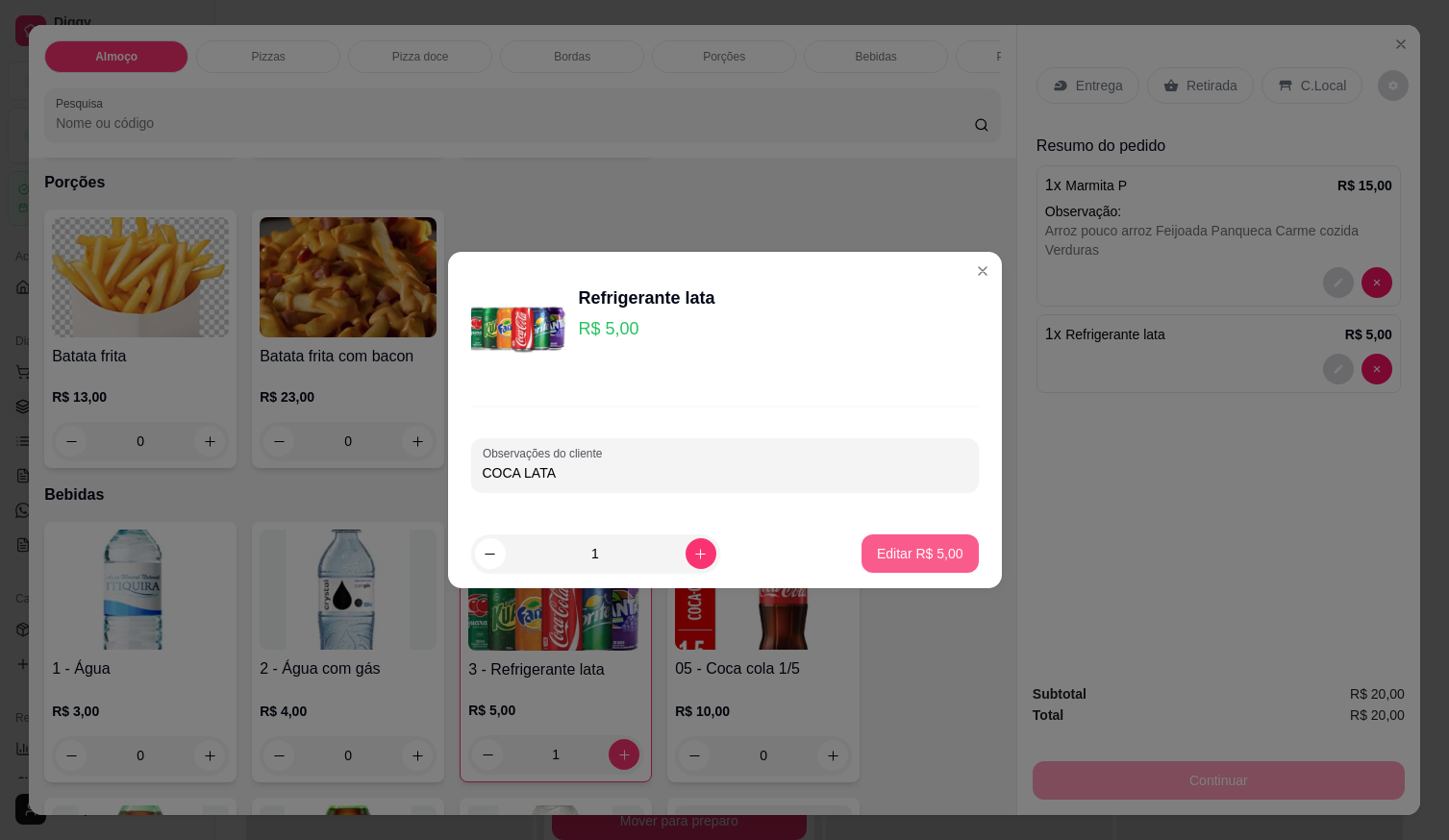
type input "COCA LATA"
click at [915, 557] on p "Editar R$ 5,00" at bounding box center [919, 553] width 84 height 18
type input "0"
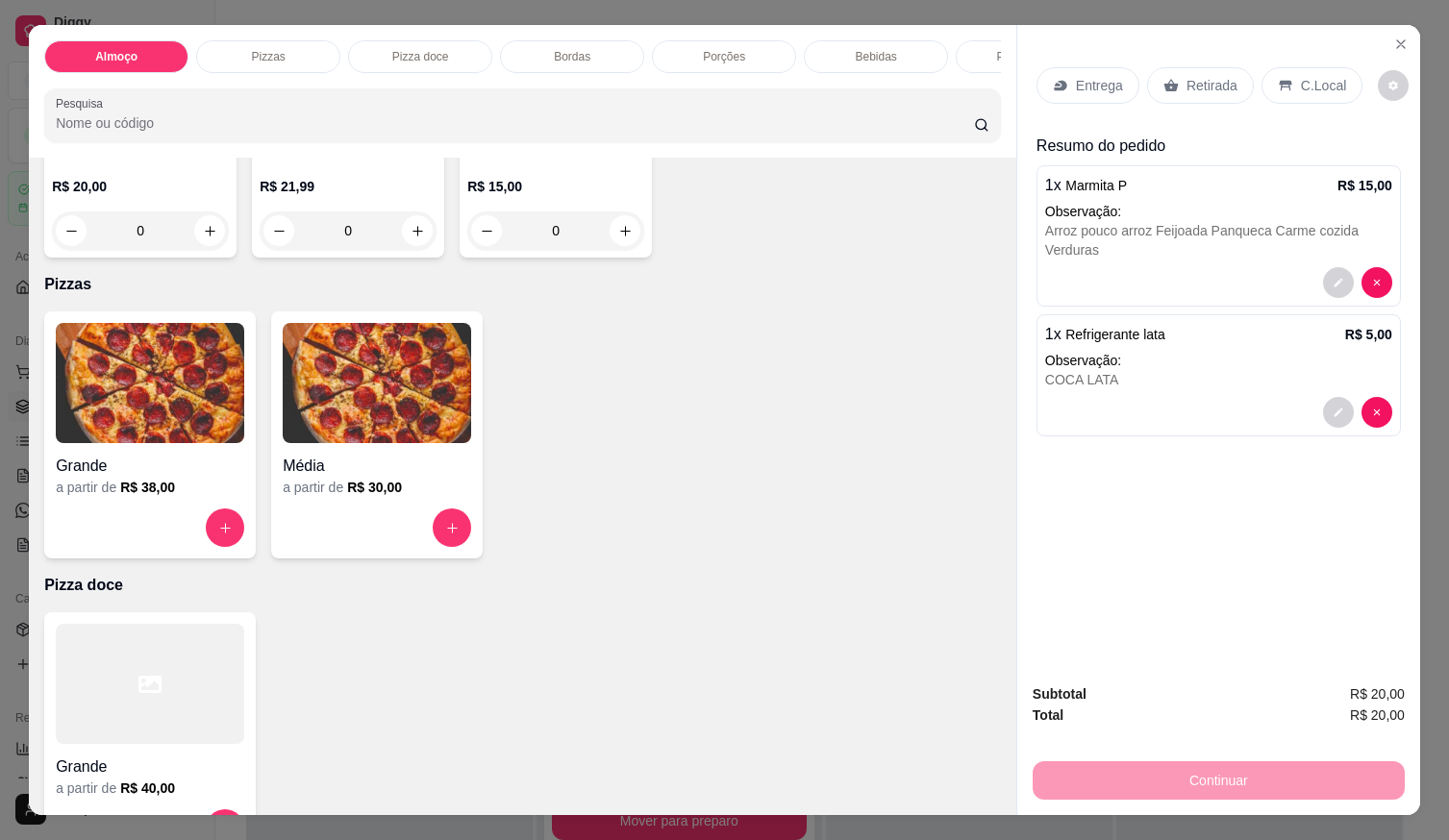
scroll to position [96, 0]
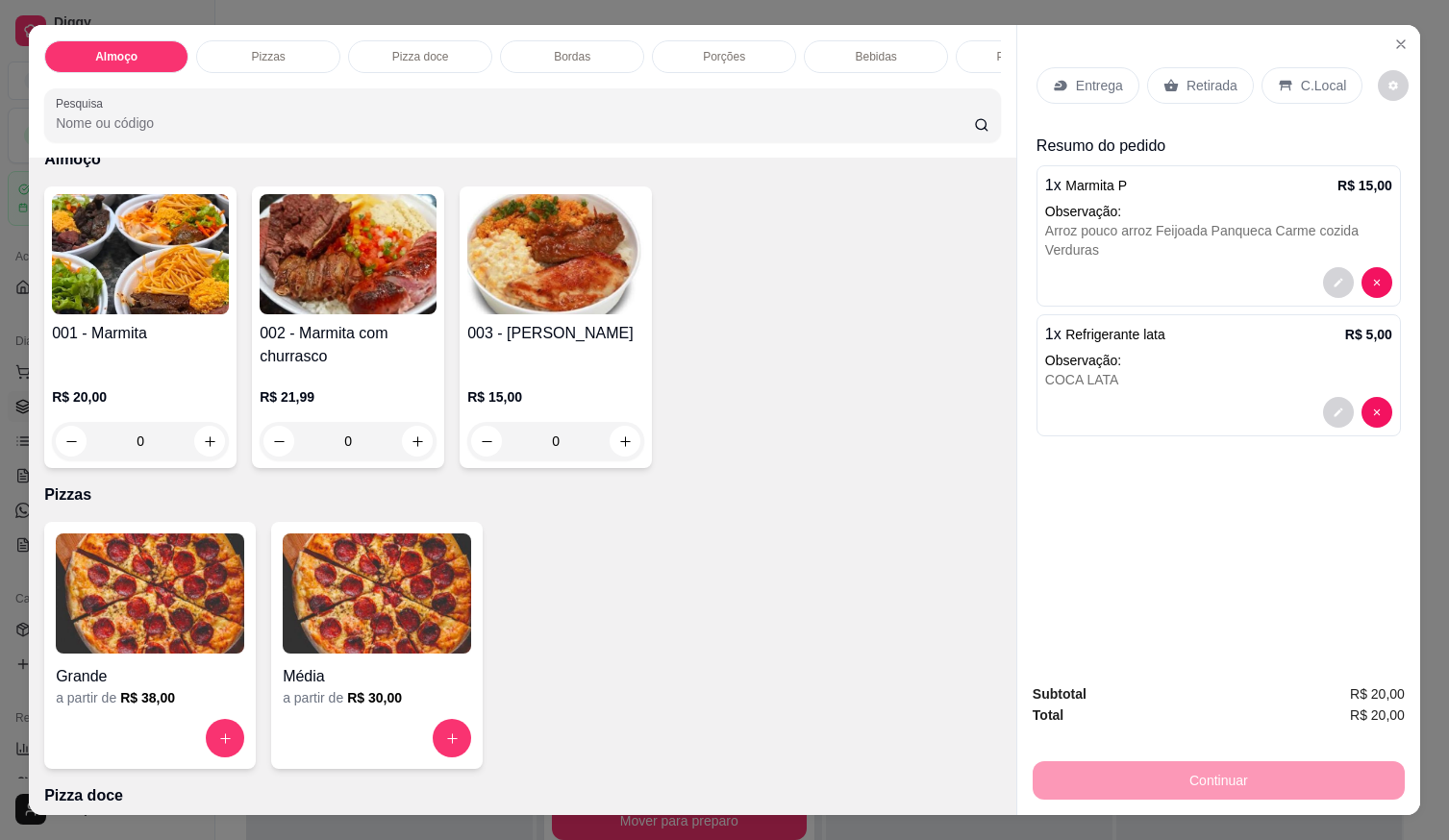
click at [1103, 81] on p "Entrega" at bounding box center [1100, 85] width 47 height 19
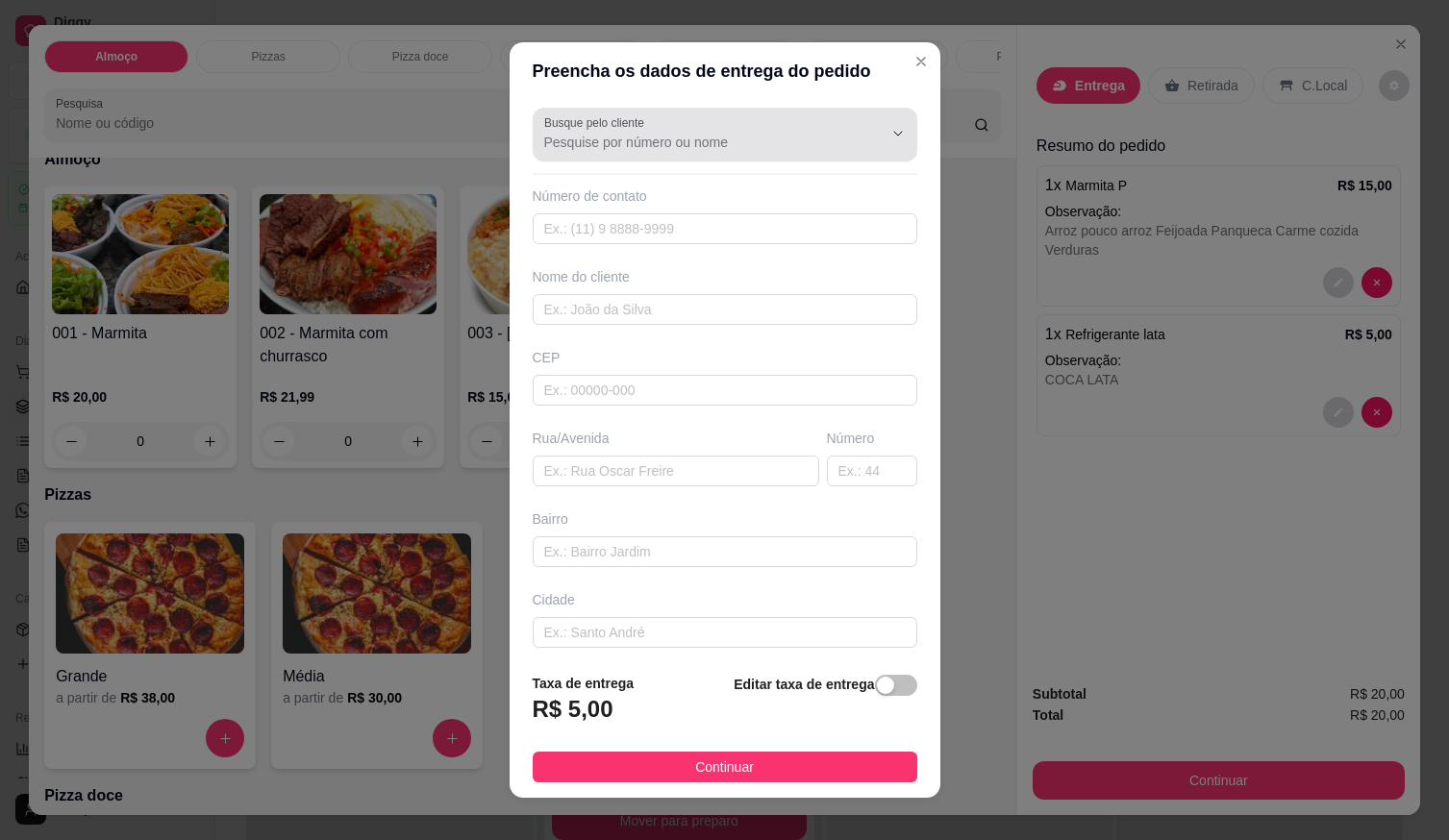
click at [856, 135] on button "Show suggestions" at bounding box center [871, 133] width 31 height 31
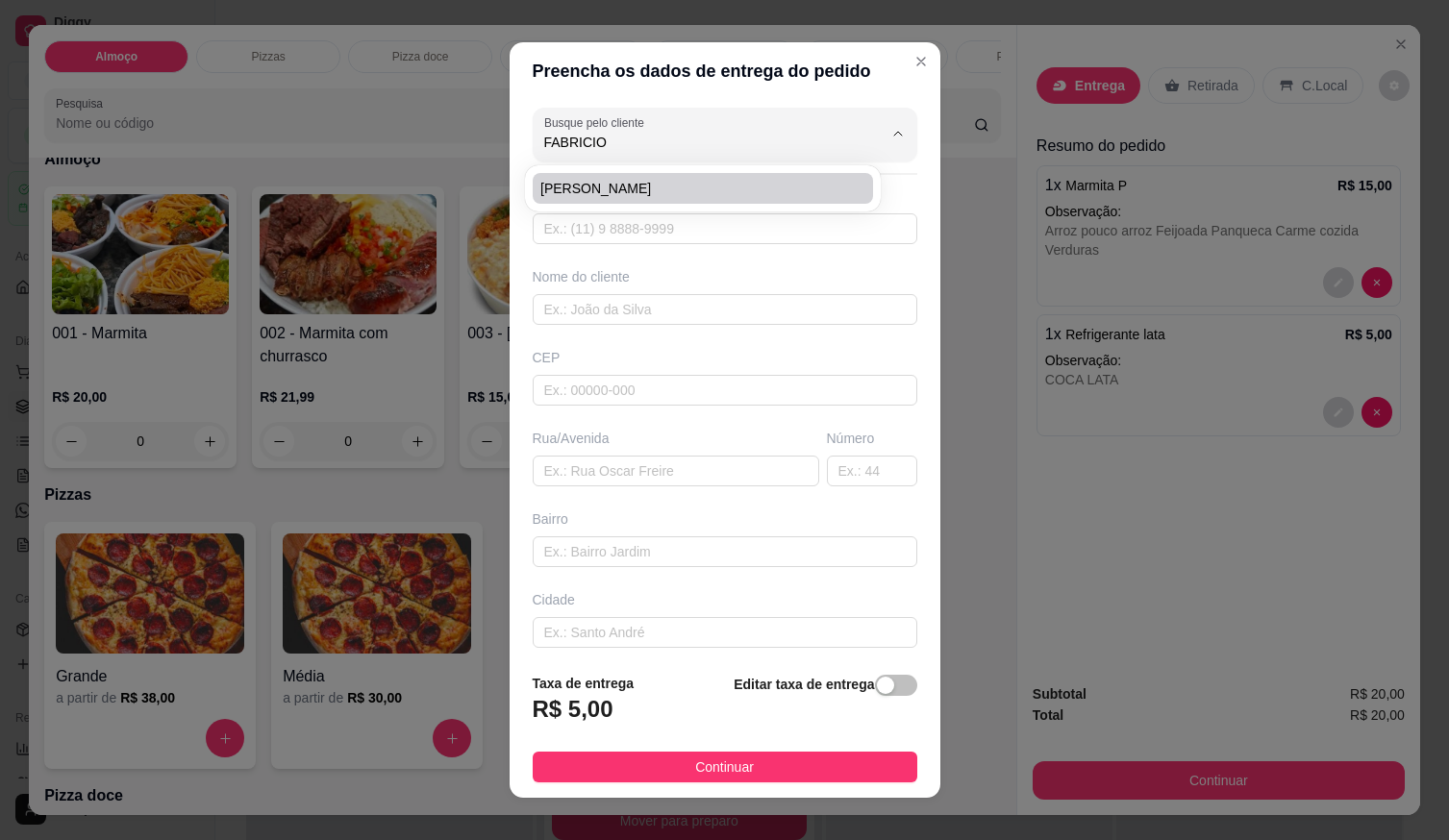
click at [654, 189] on span "[PERSON_NAME]" at bounding box center [693, 188] width 305 height 19
type input "[PERSON_NAME]"
type input "61981533743"
type input "[PERSON_NAME]"
type input "Condomínio park Prime sul 1 Setor sul Apt 301."
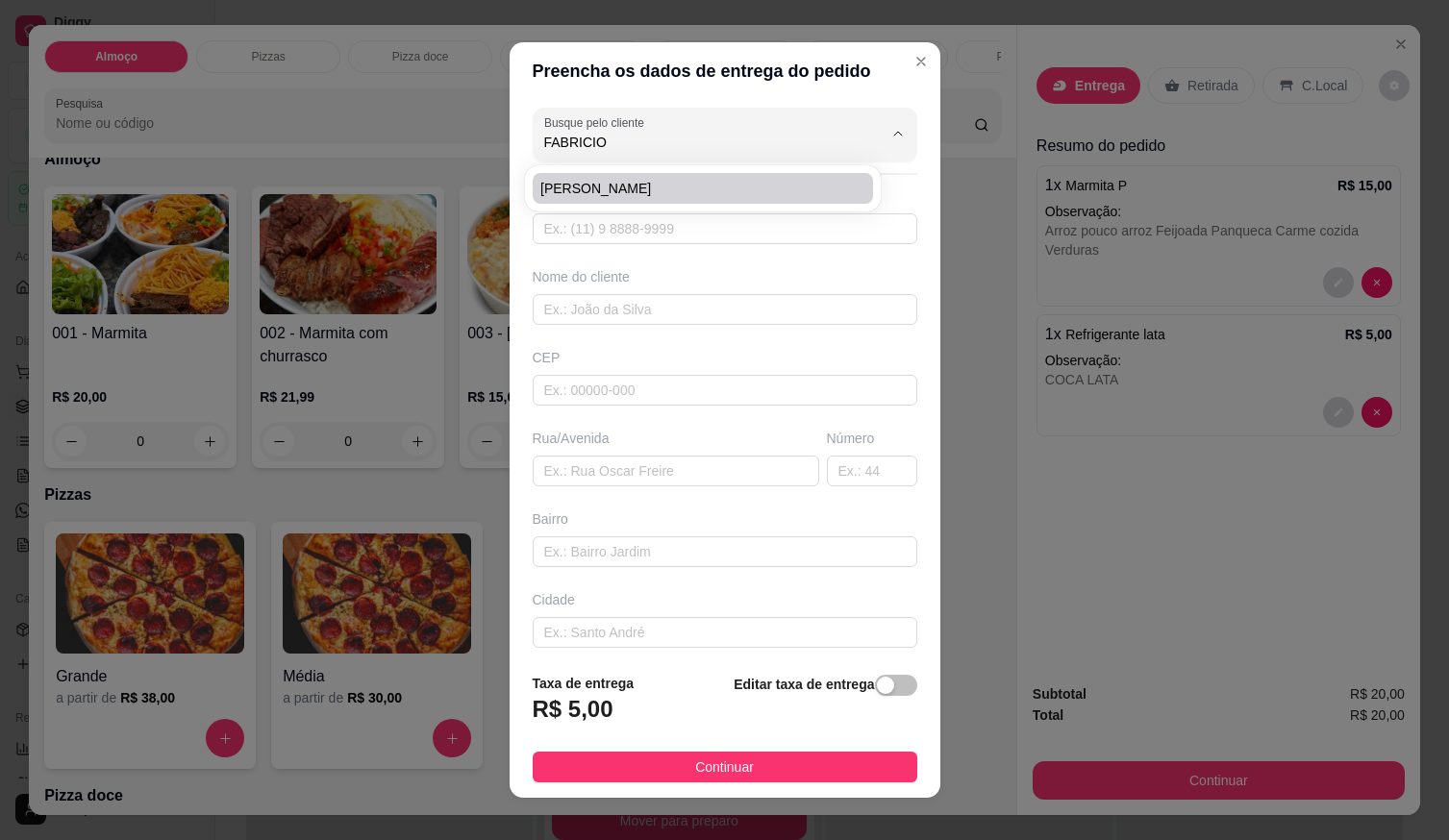
type input "LOCALIZAÇÃO"
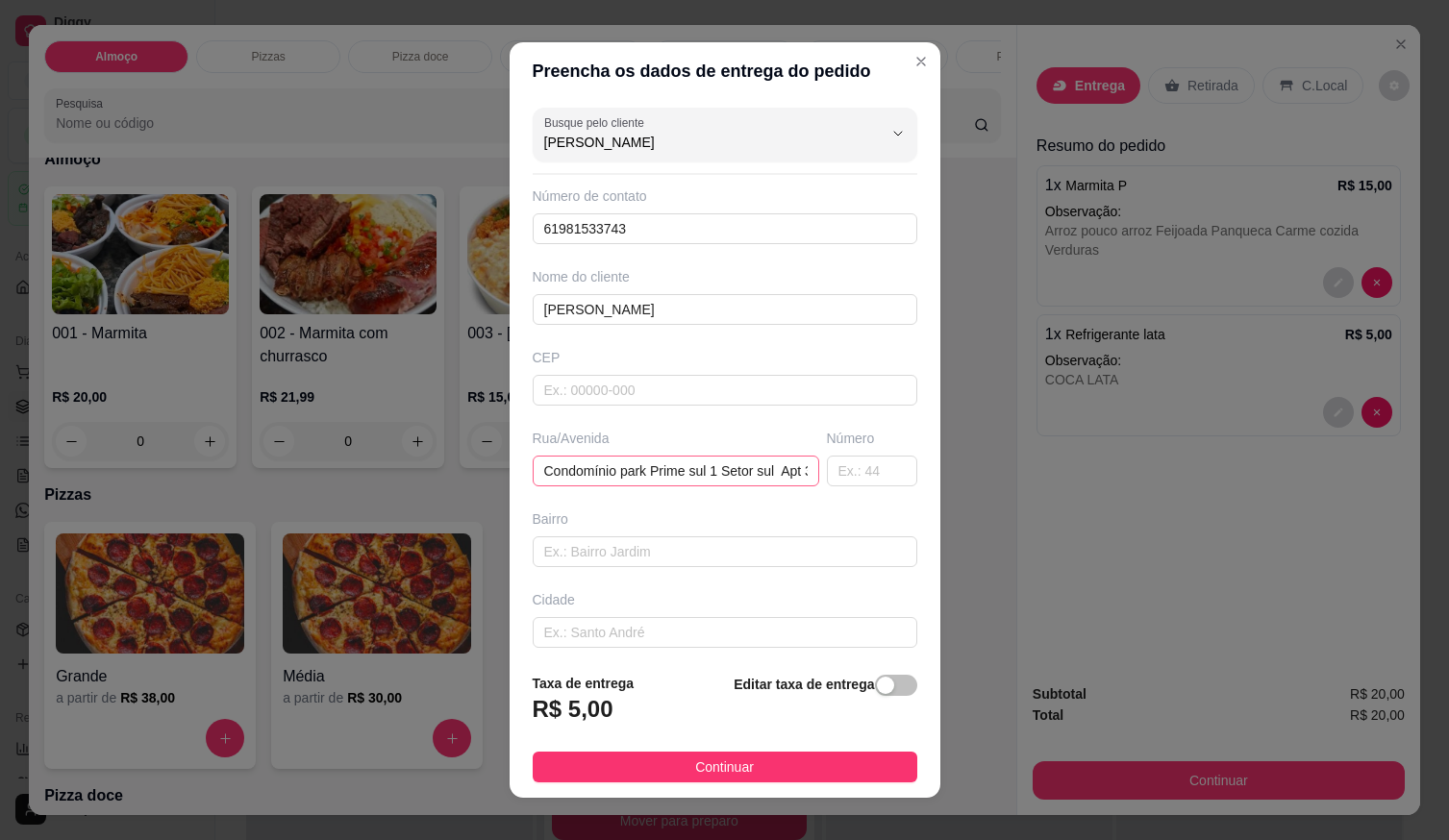
type input "[PERSON_NAME]"
drag, startPoint x: 789, startPoint y: 462, endPoint x: 696, endPoint y: 519, distance: 109.1
click at [355, 372] on div "Preencha os dados de entrega do pedido Busque pelo cliente [PERSON_NAME] de con…" at bounding box center [724, 420] width 1449 height 840
type input "t 301."
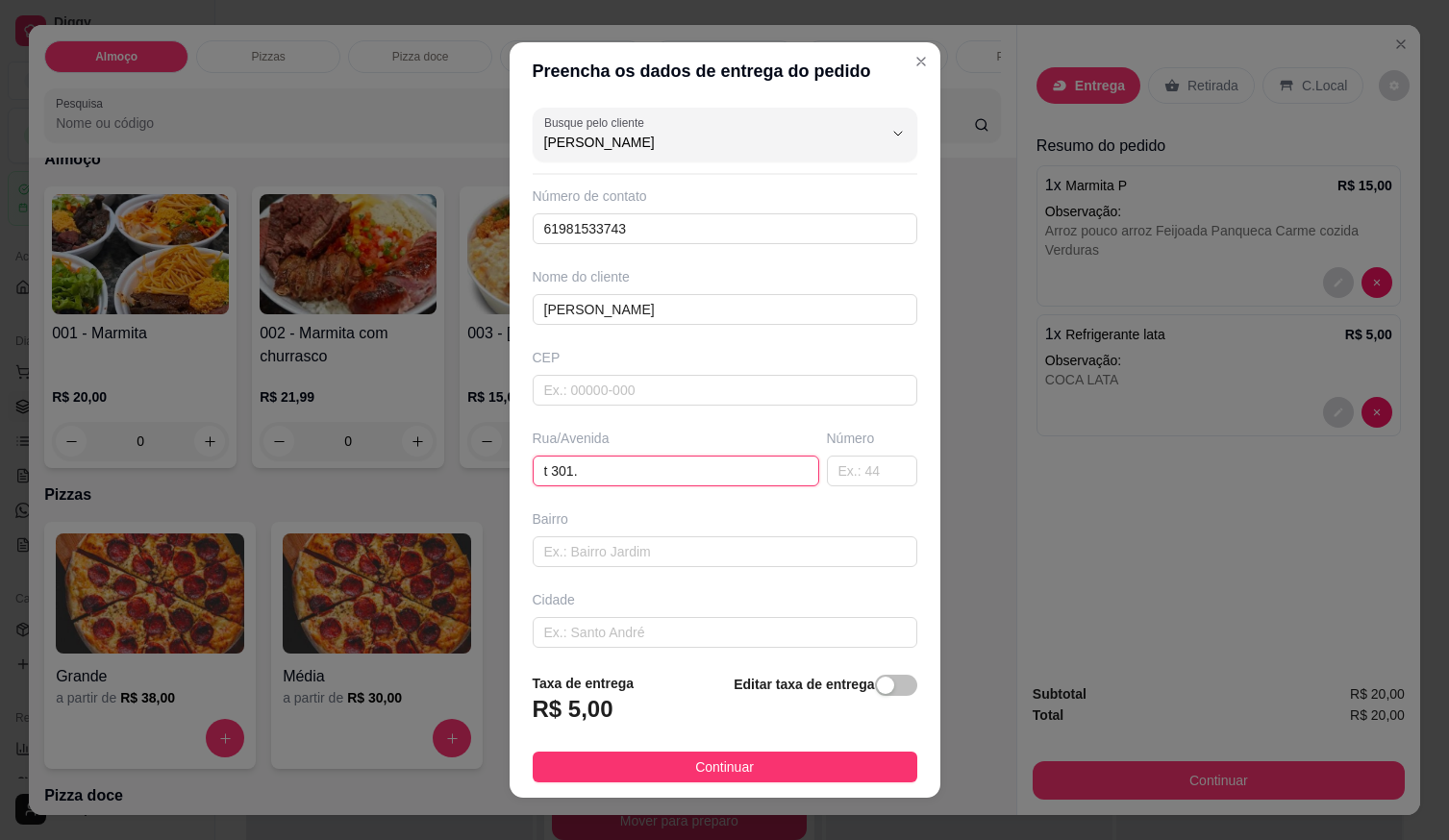
drag, startPoint x: 731, startPoint y: 463, endPoint x: 67, endPoint y: 405, distance: 666.5
click at [64, 407] on div "Preencha os dados de entrega do pedido Busque pelo cliente [PERSON_NAME] de con…" at bounding box center [724, 420] width 1449 height 840
paste input "[GEOGRAPHIC_DATA][PERSON_NAME] altos"
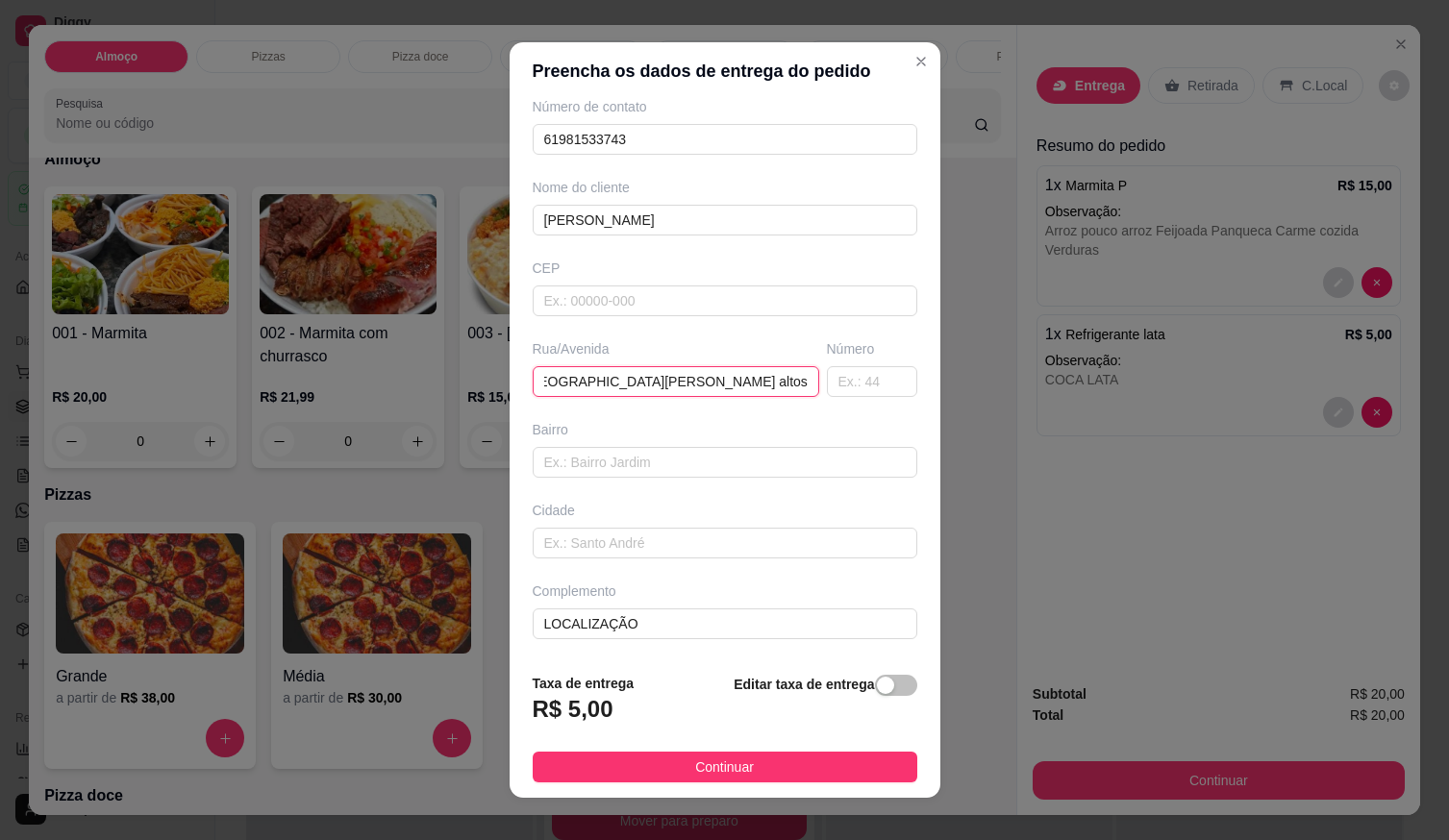
scroll to position [19, 0]
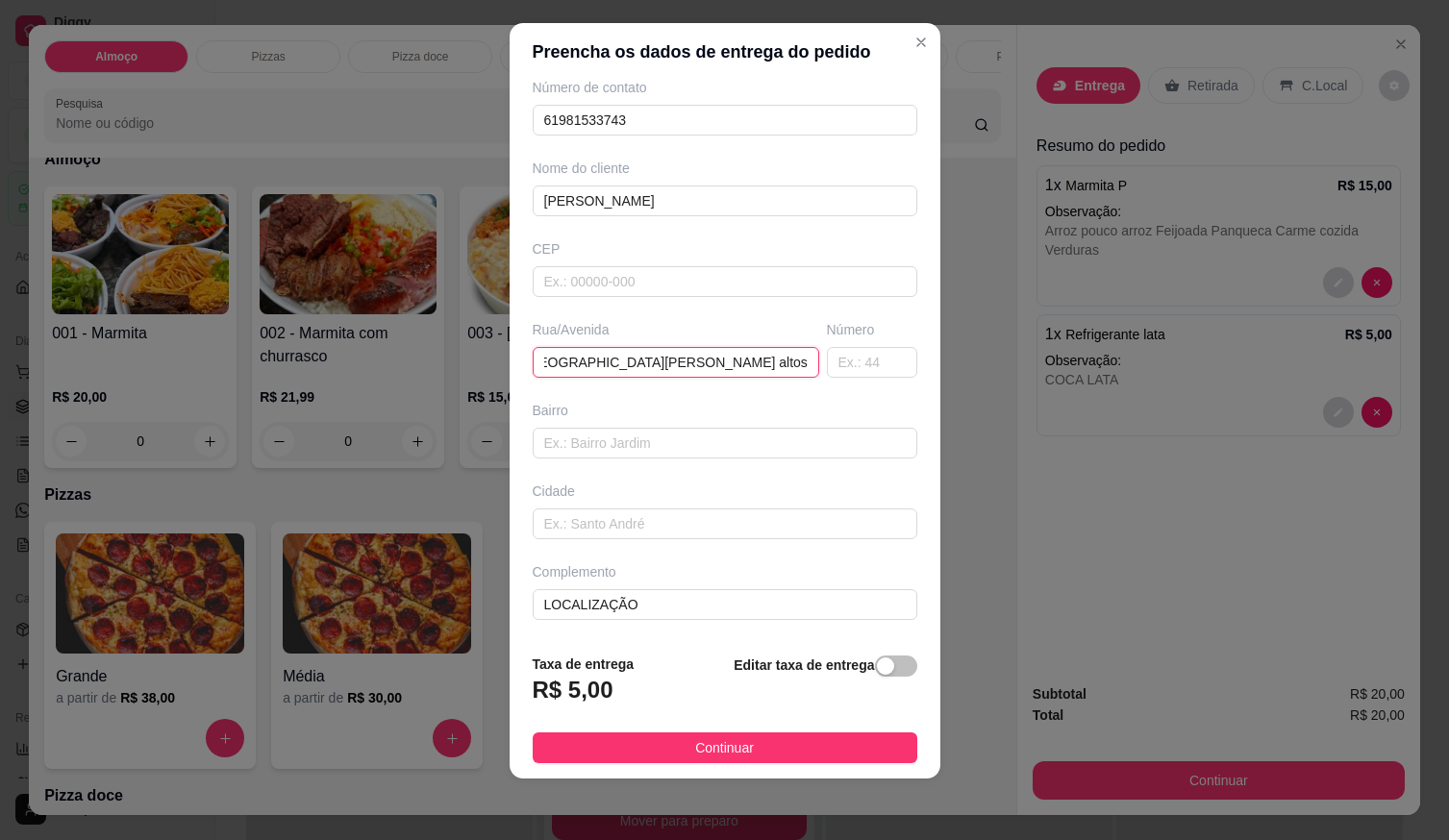
type input "[GEOGRAPHIC_DATA][PERSON_NAME] altos"
click at [766, 731] on footer "Taxa de entrega R$ 5,00 Editar taxa de entrega Continuar" at bounding box center [725, 709] width 431 height 140
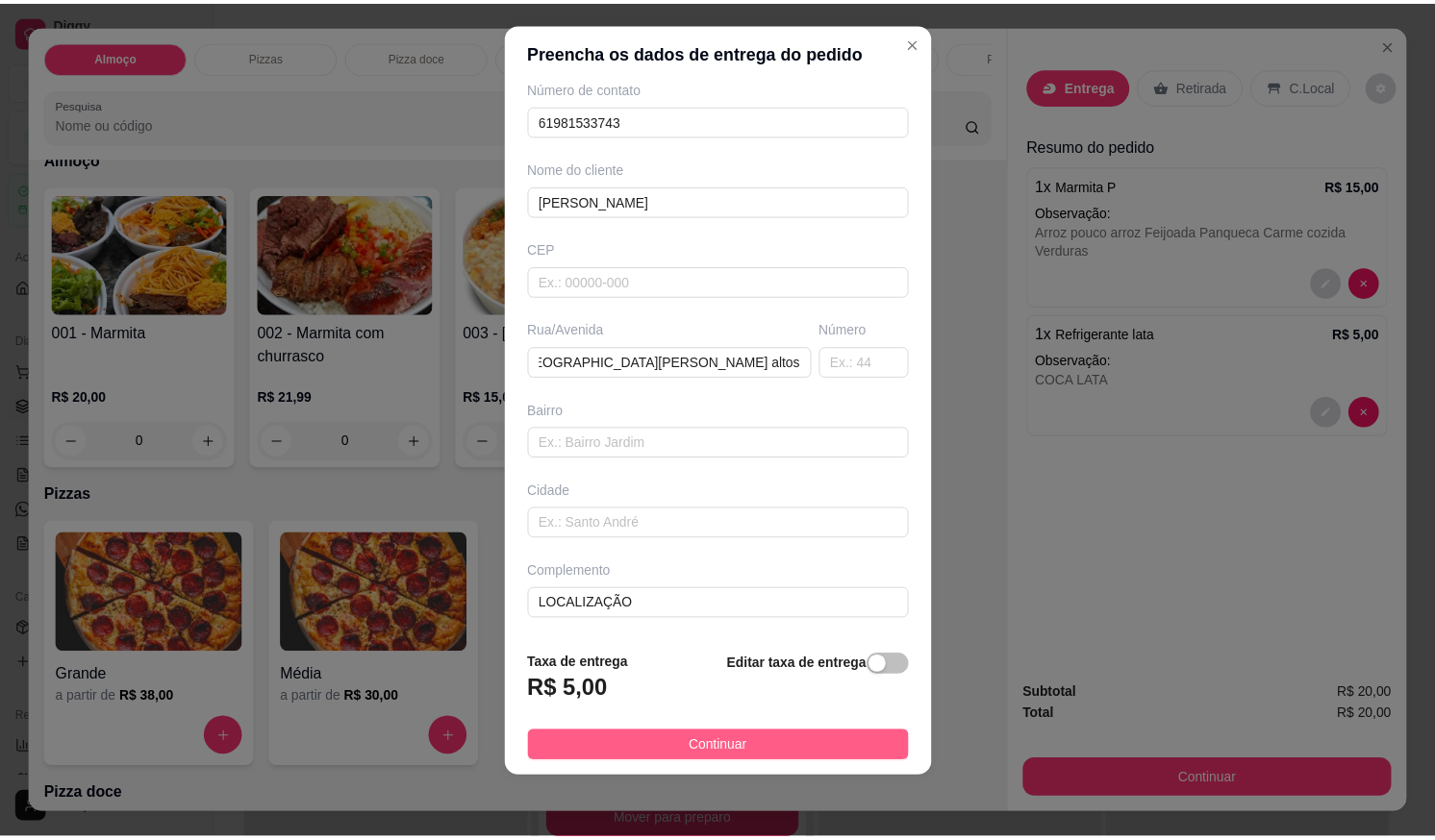
scroll to position [0, 0]
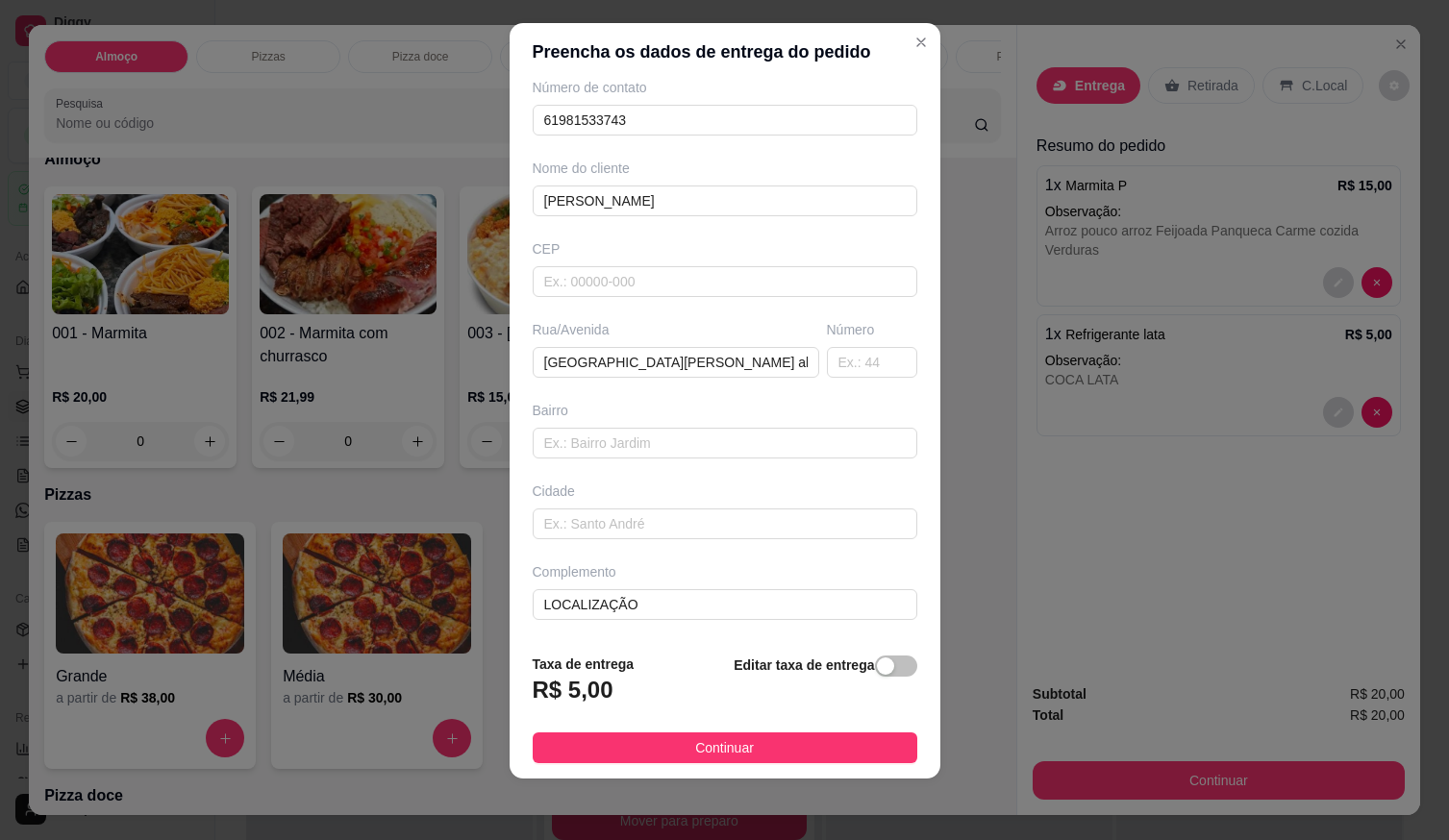
drag, startPoint x: 776, startPoint y: 743, endPoint x: 819, endPoint y: 775, distance: 53.6
click at [777, 745] on button "Continuar" at bounding box center [724, 747] width 384 height 31
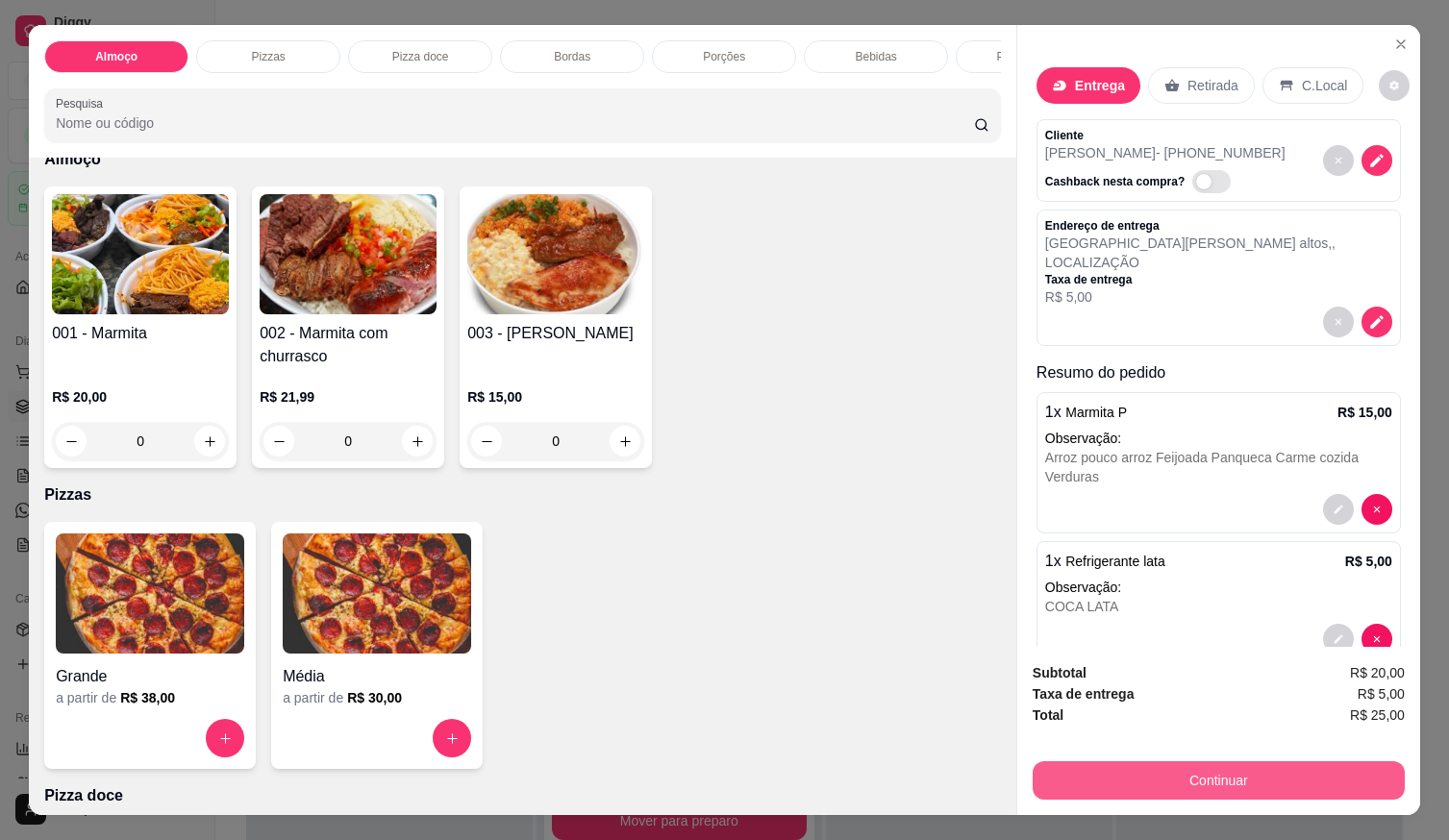
click at [1116, 768] on button "Continuar" at bounding box center [1219, 781] width 373 height 39
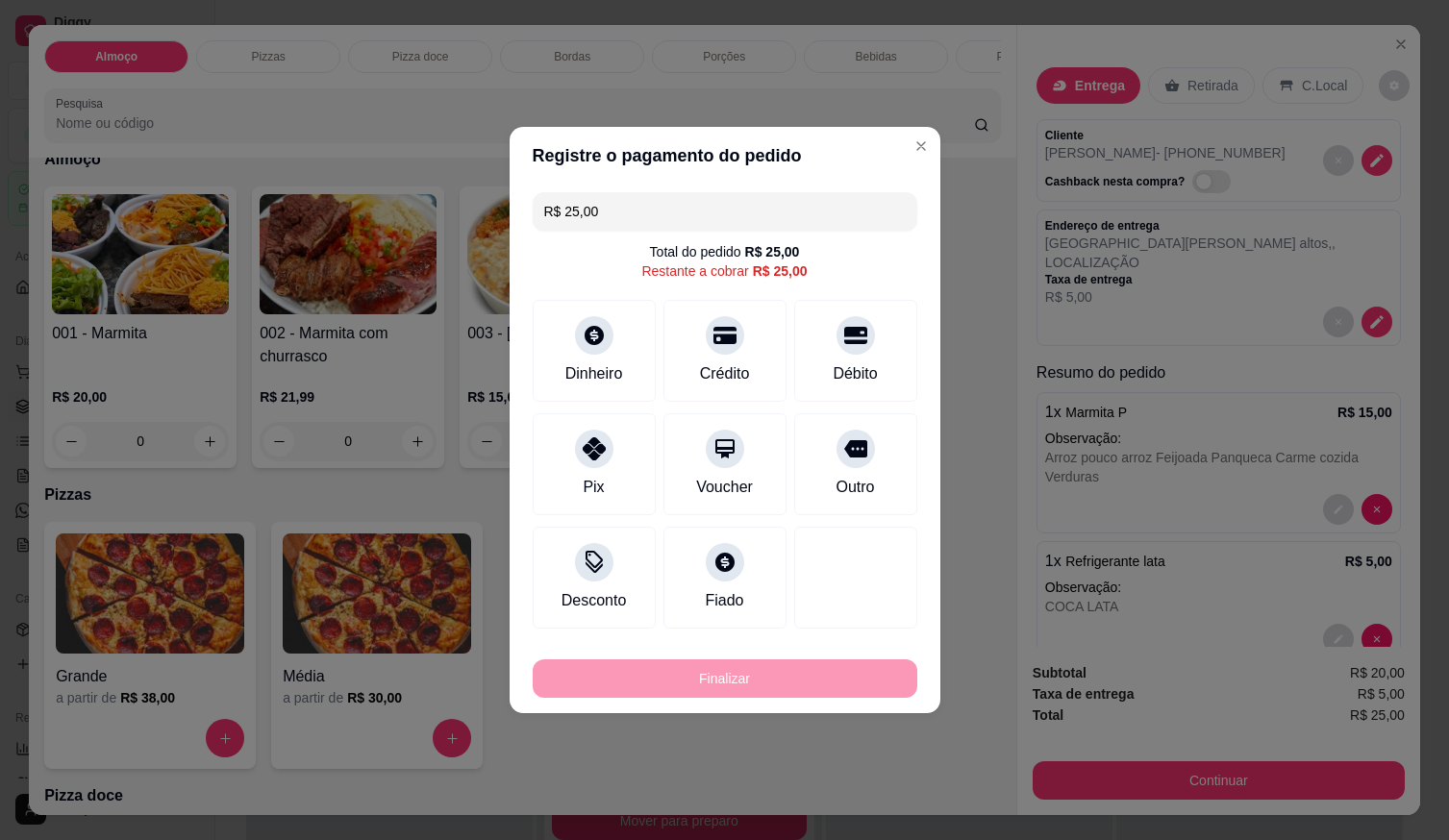
drag, startPoint x: 852, startPoint y: 353, endPoint x: 784, endPoint y: 579, distance: 236.0
click at [851, 355] on div "Débito" at bounding box center [856, 351] width 124 height 102
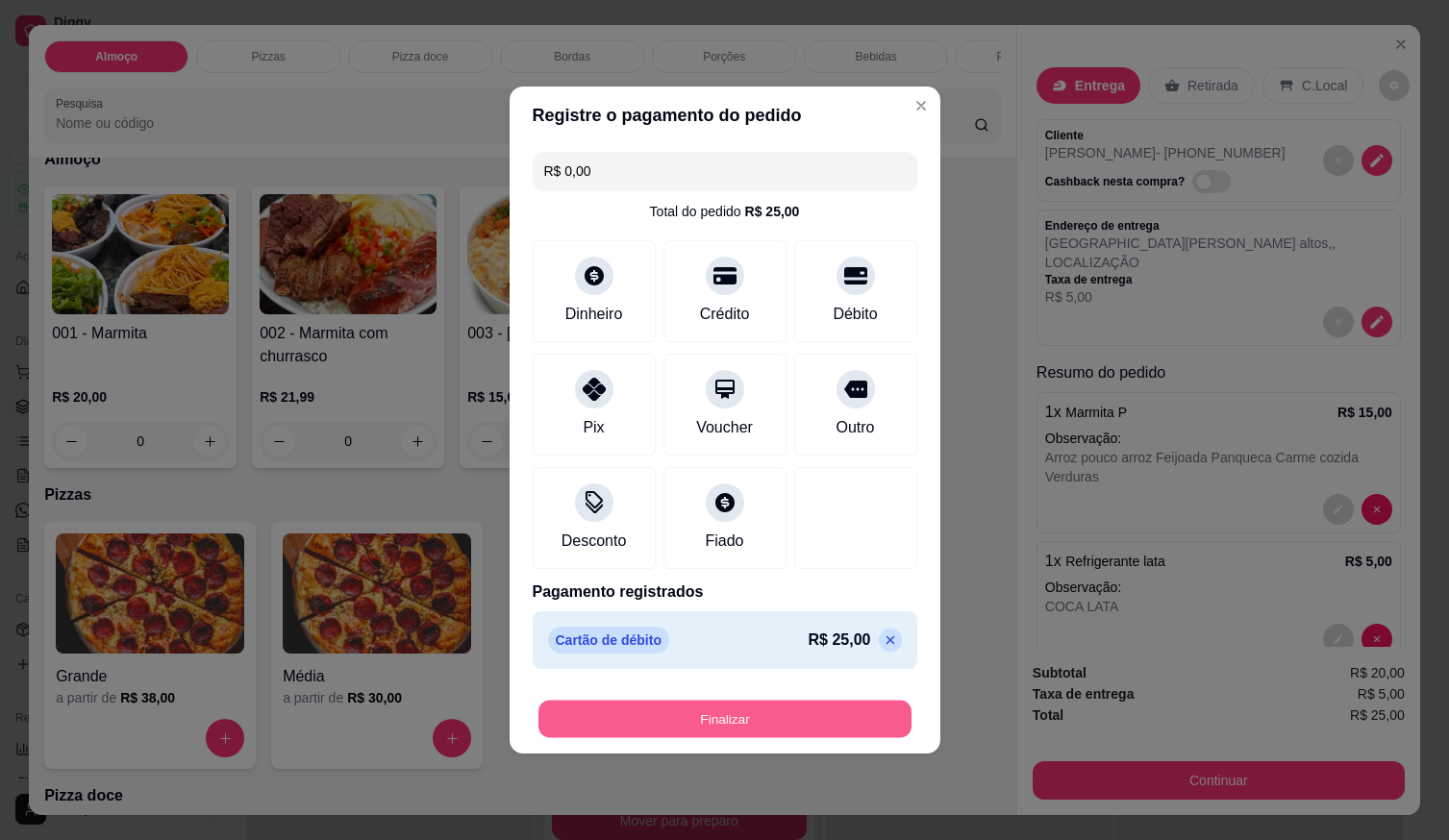
click at [766, 726] on button "Finalizar" at bounding box center [725, 719] width 374 height 38
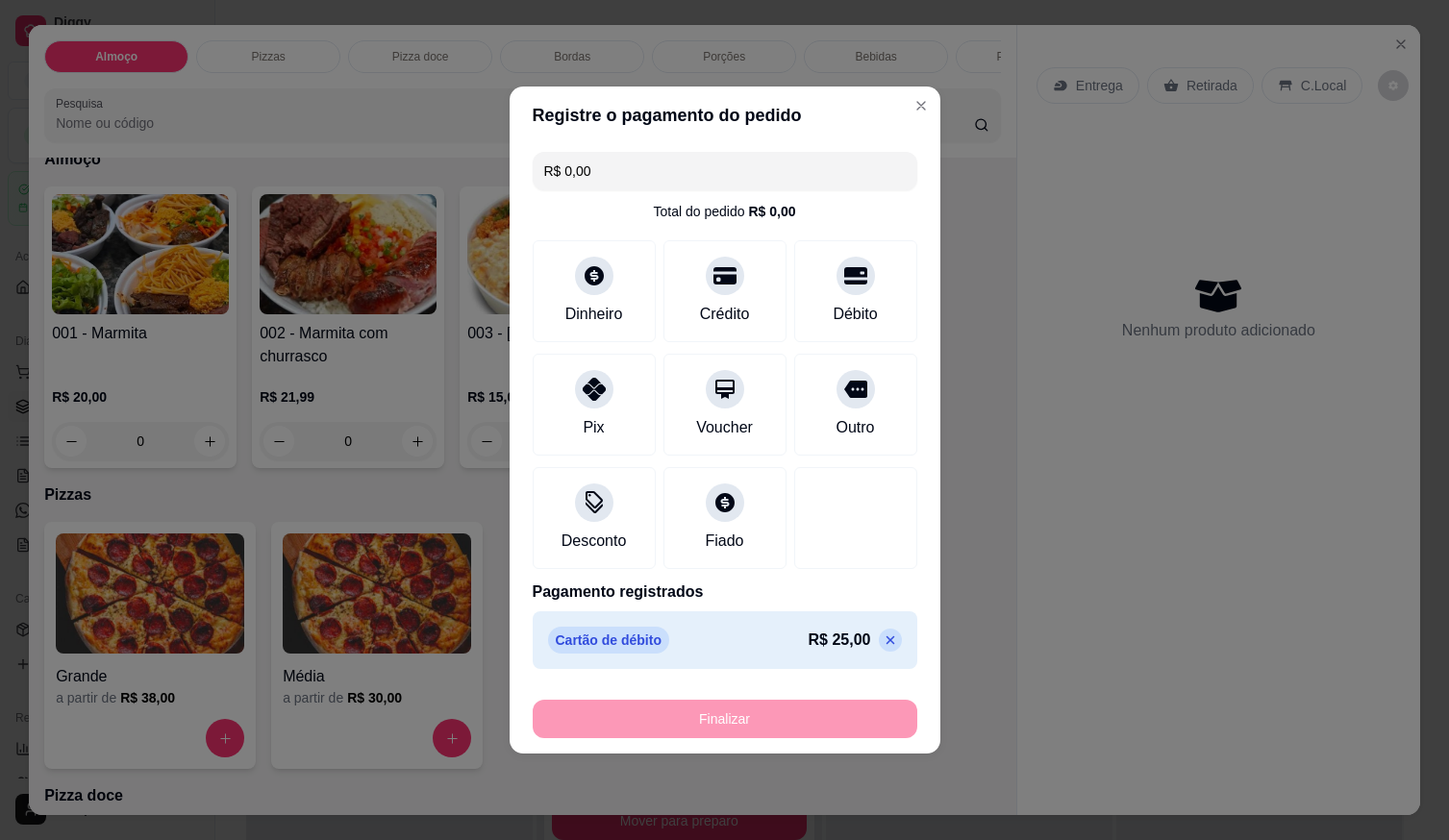
type input "-R$ 25,00"
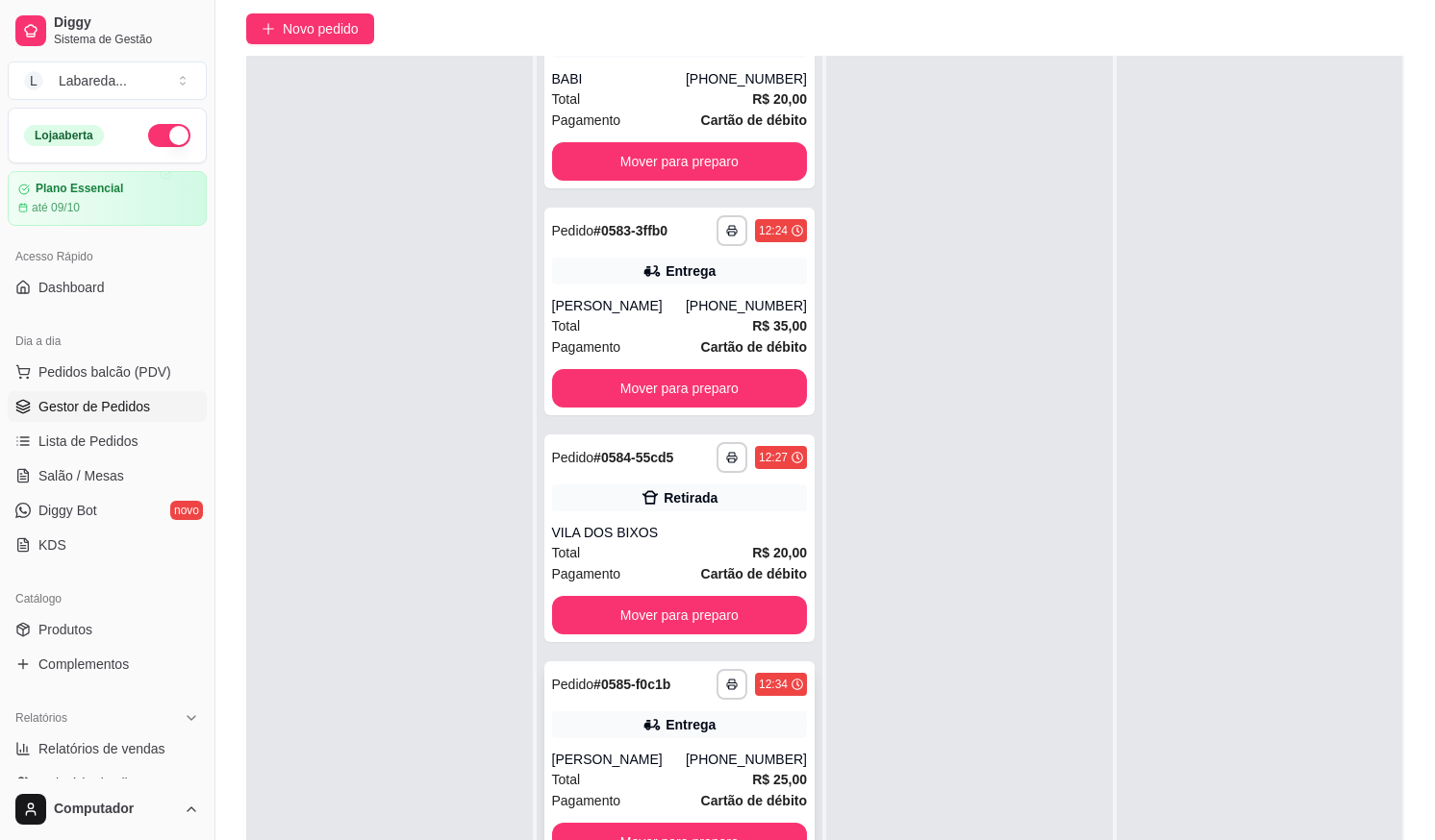
scroll to position [294, 0]
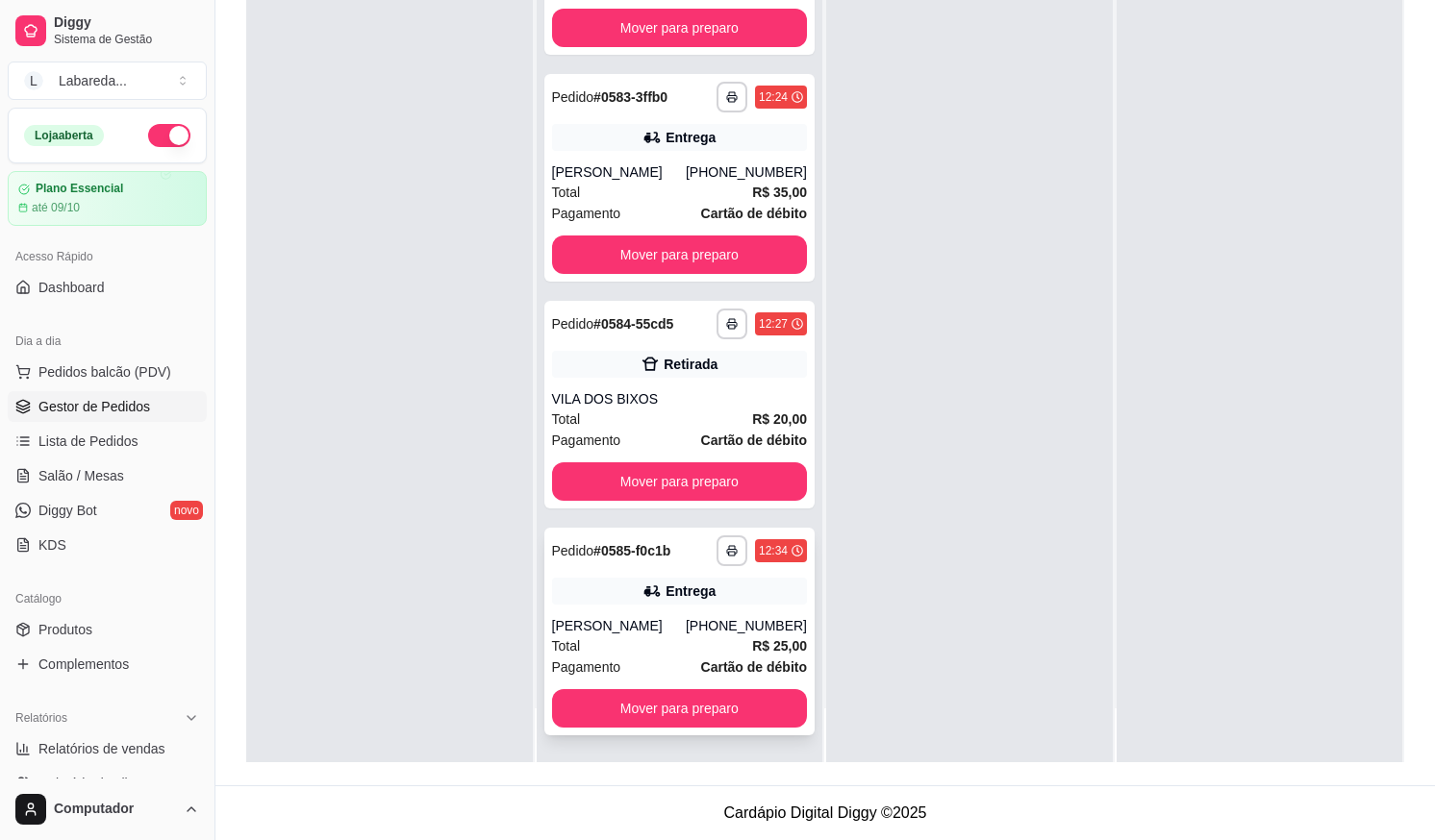
click at [652, 619] on div "[PERSON_NAME]" at bounding box center [619, 626] width 133 height 19
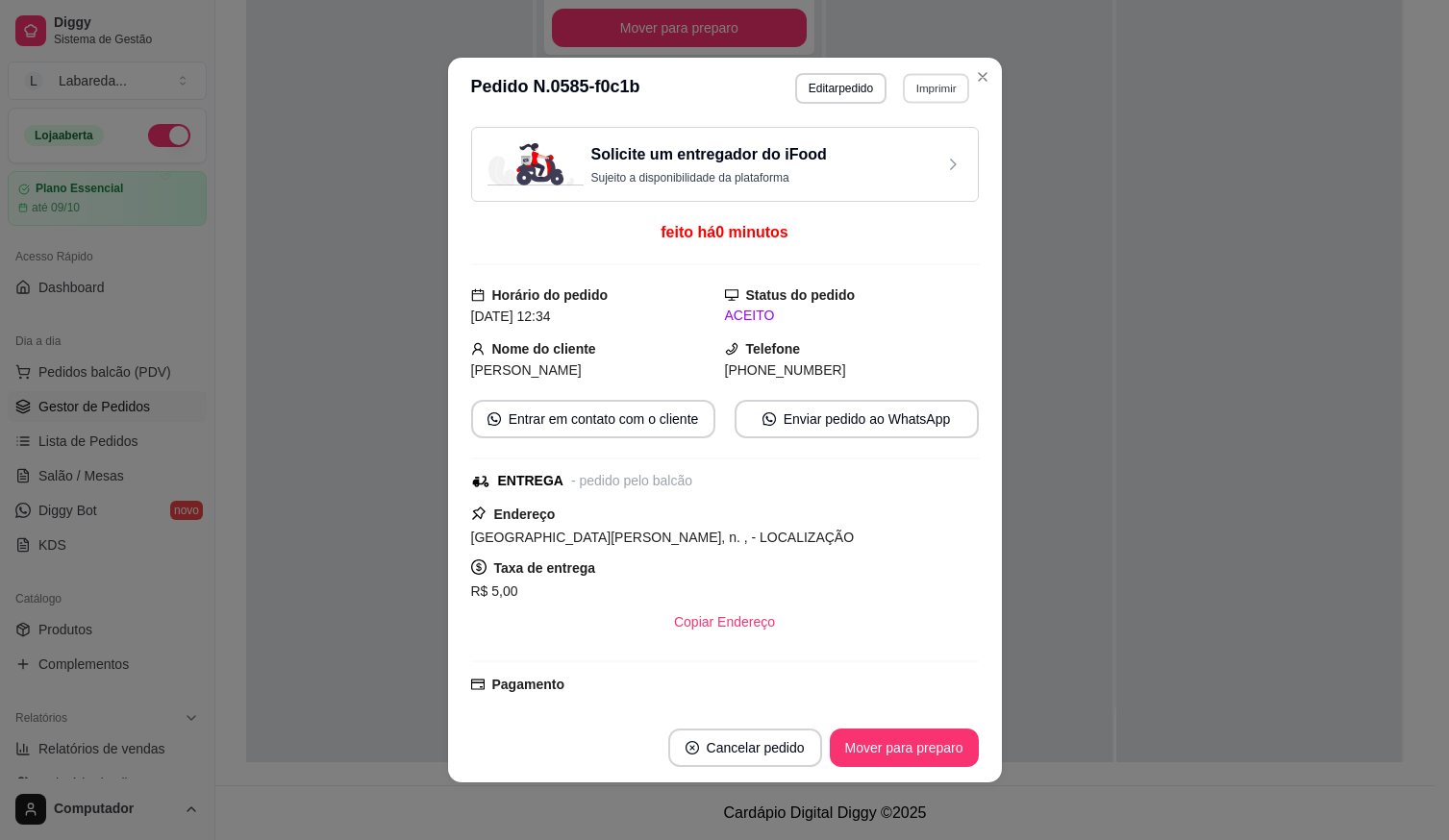
click at [919, 86] on button "Imprimir" at bounding box center [936, 88] width 66 height 30
click at [918, 152] on button "IMPRESSORA" at bounding box center [895, 155] width 139 height 31
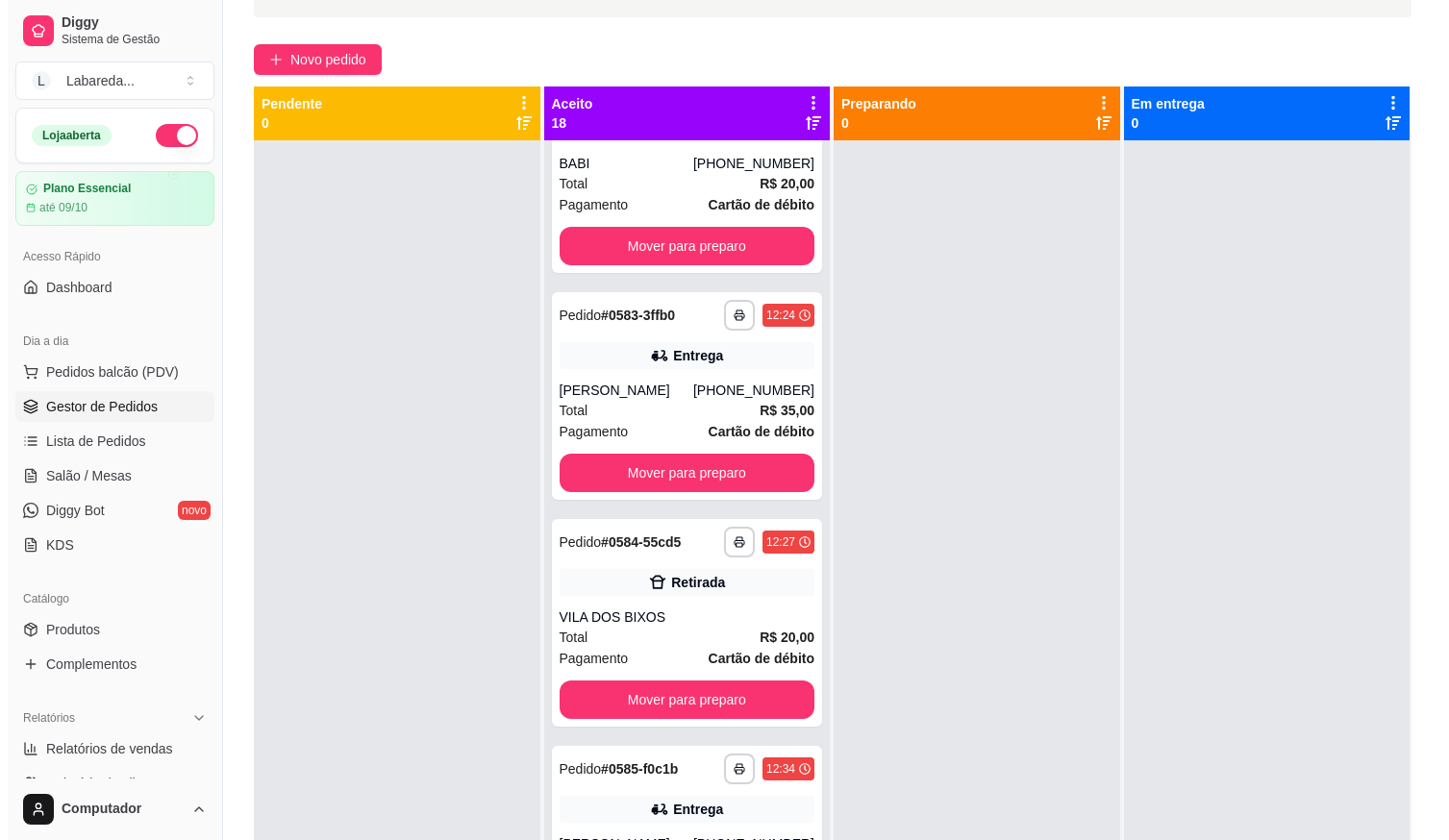
scroll to position [0, 0]
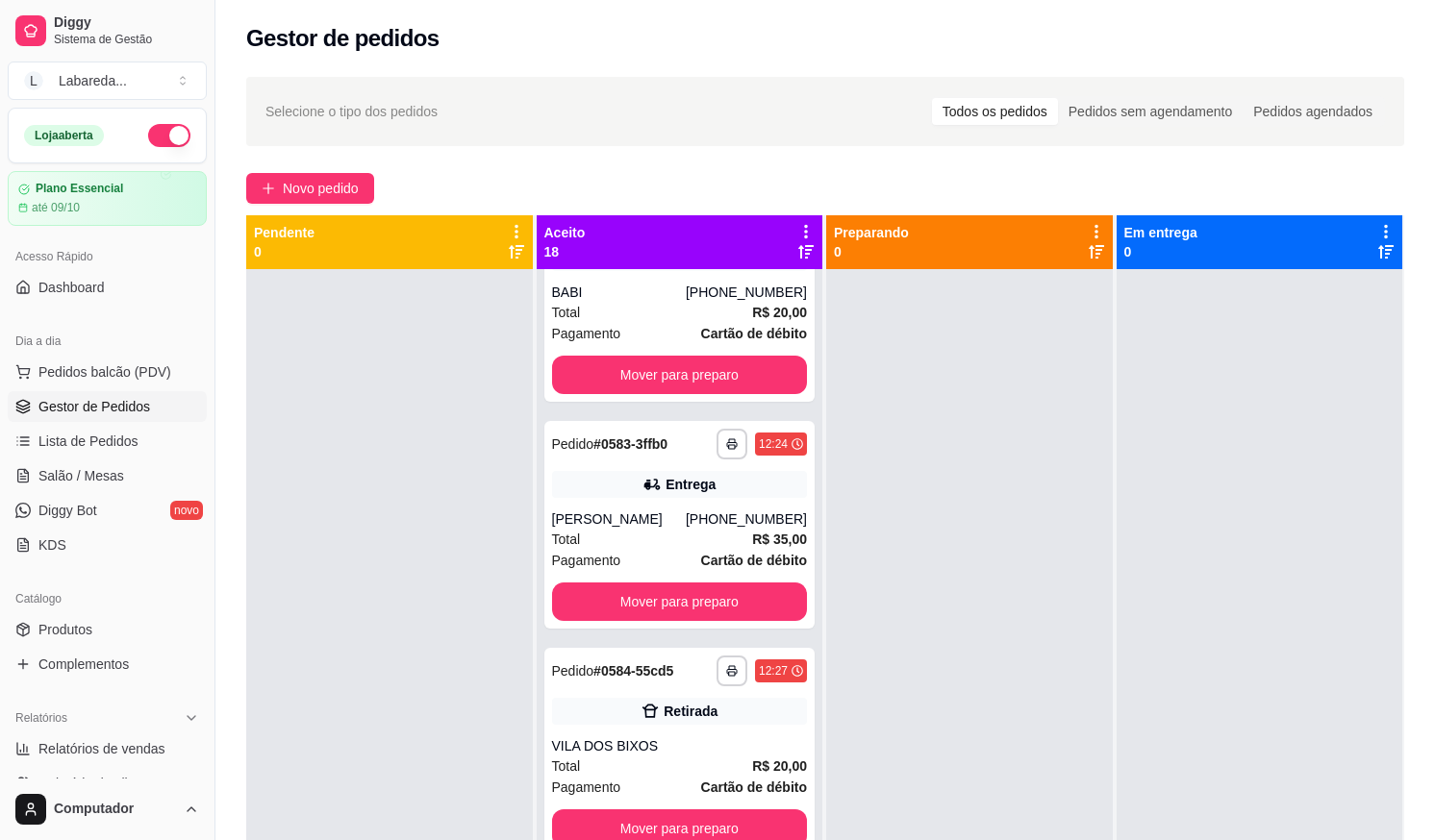
click at [303, 169] on div "**********" at bounding box center [825, 572] width 1220 height 1014
click at [302, 197] on span "Novo pedido" at bounding box center [320, 188] width 76 height 21
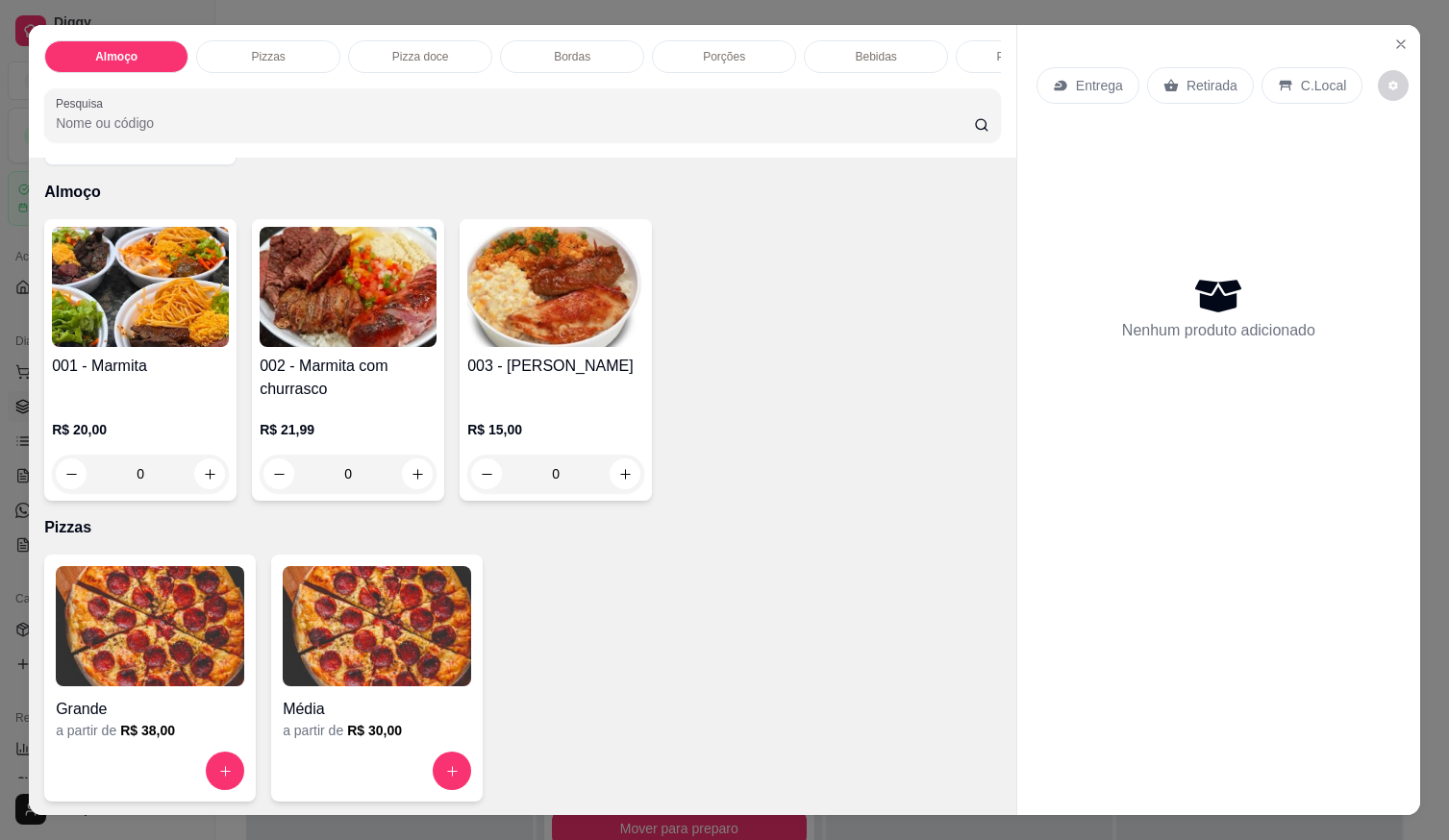
scroll to position [96, 0]
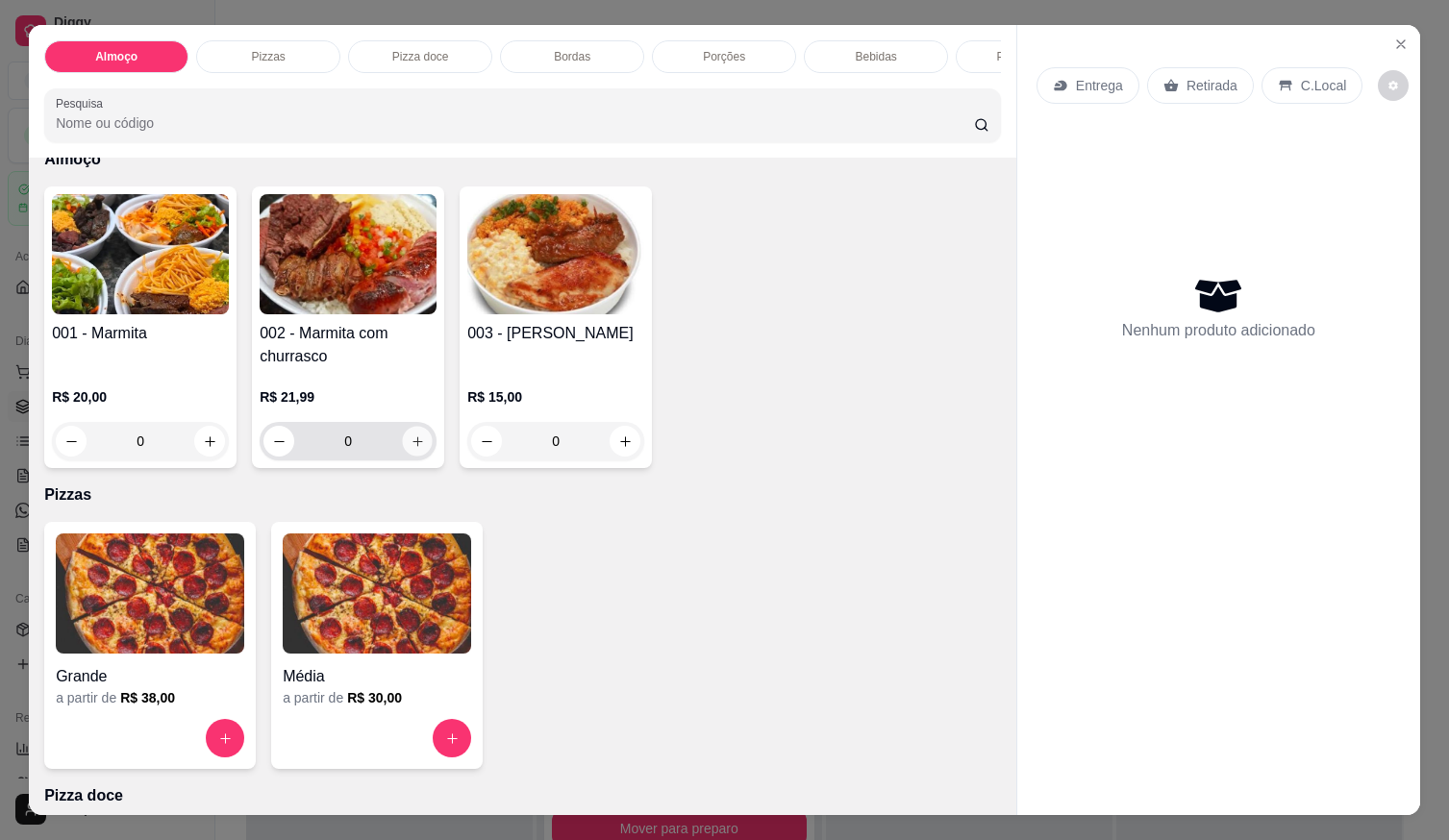
click at [420, 451] on button "increase-product-quantity" at bounding box center [418, 442] width 30 height 30
type input "1"
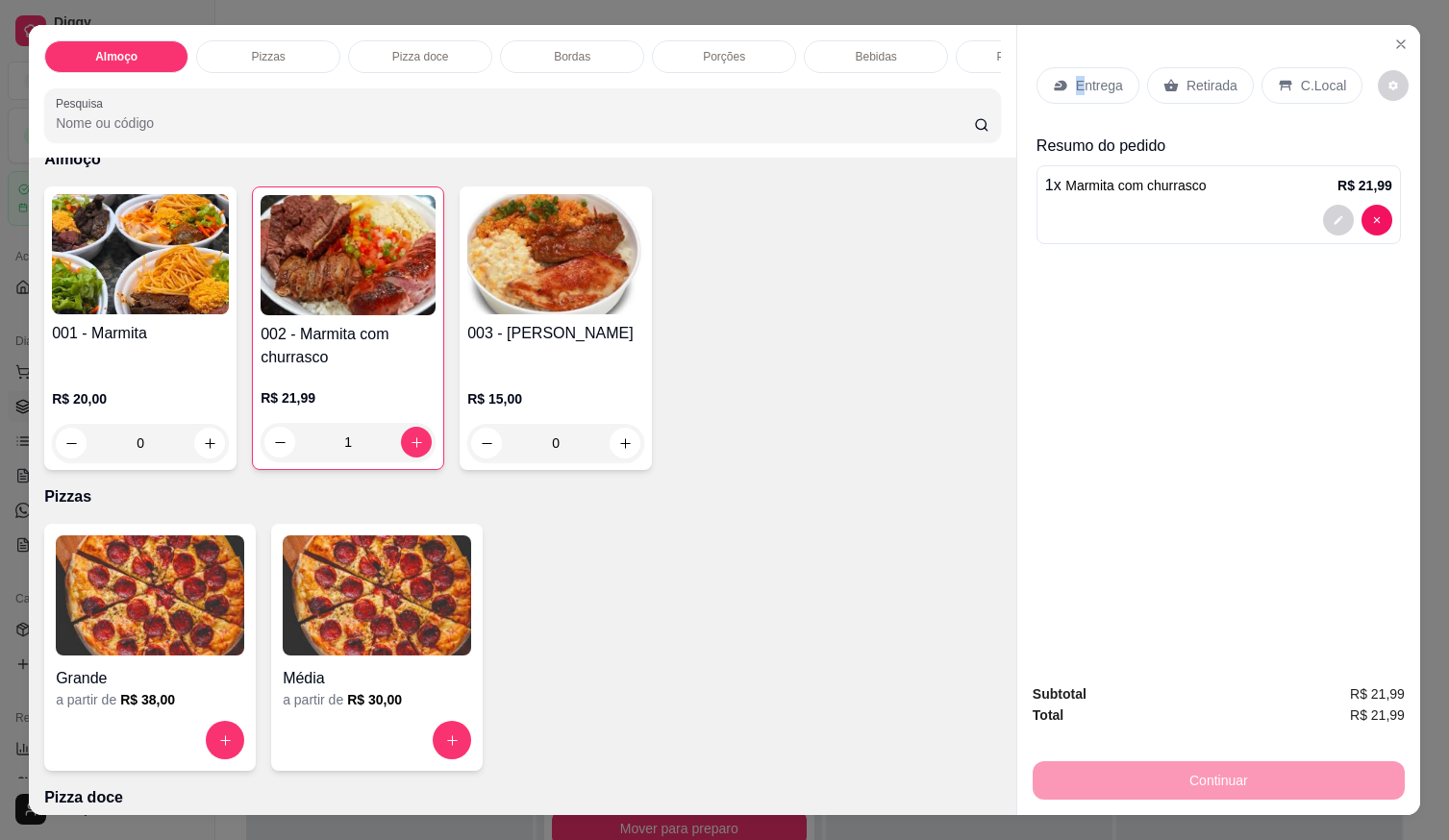
click at [1076, 78] on p "Entrega" at bounding box center [1100, 85] width 47 height 19
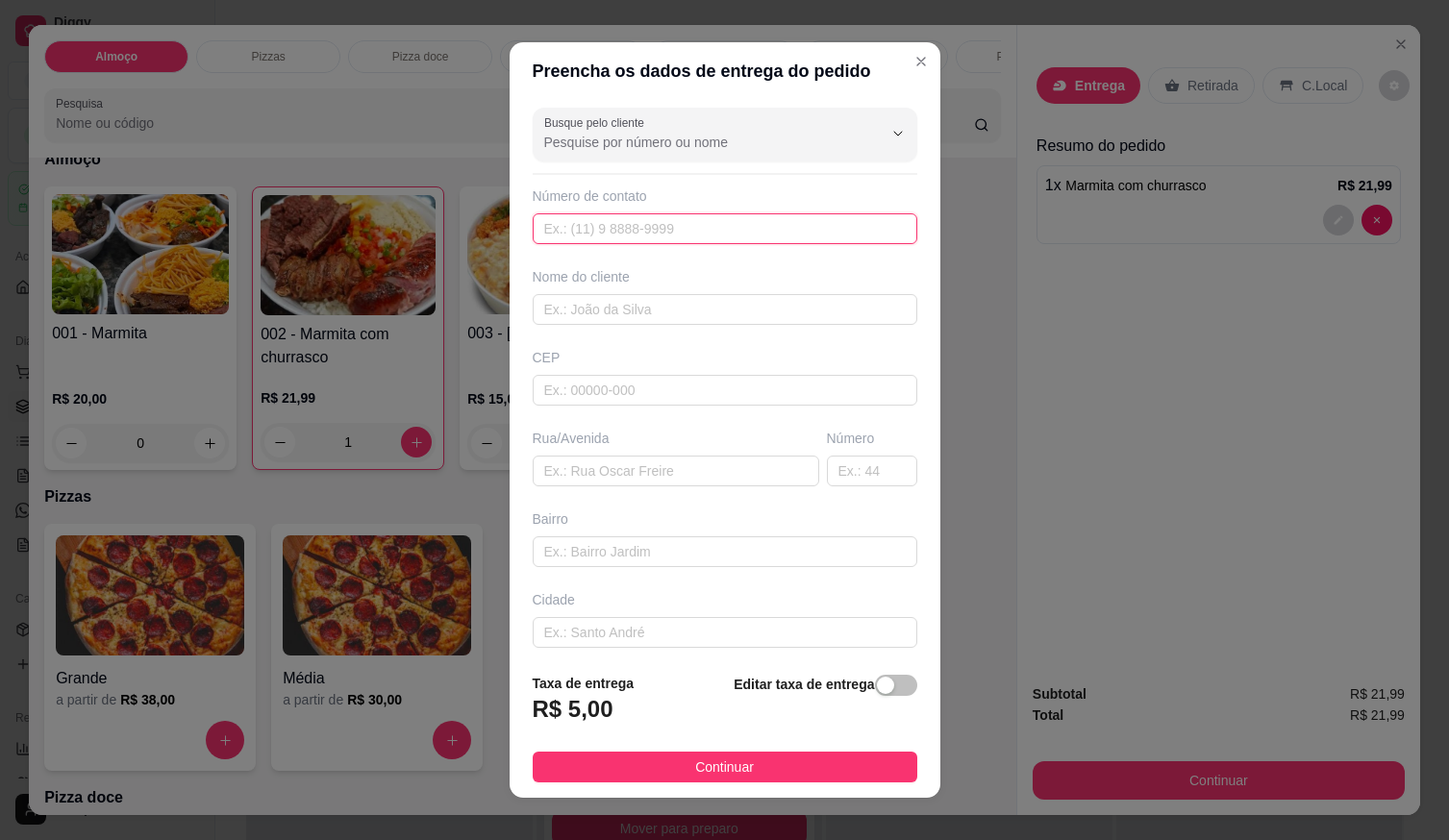
click at [694, 218] on input "text" at bounding box center [724, 228] width 384 height 31
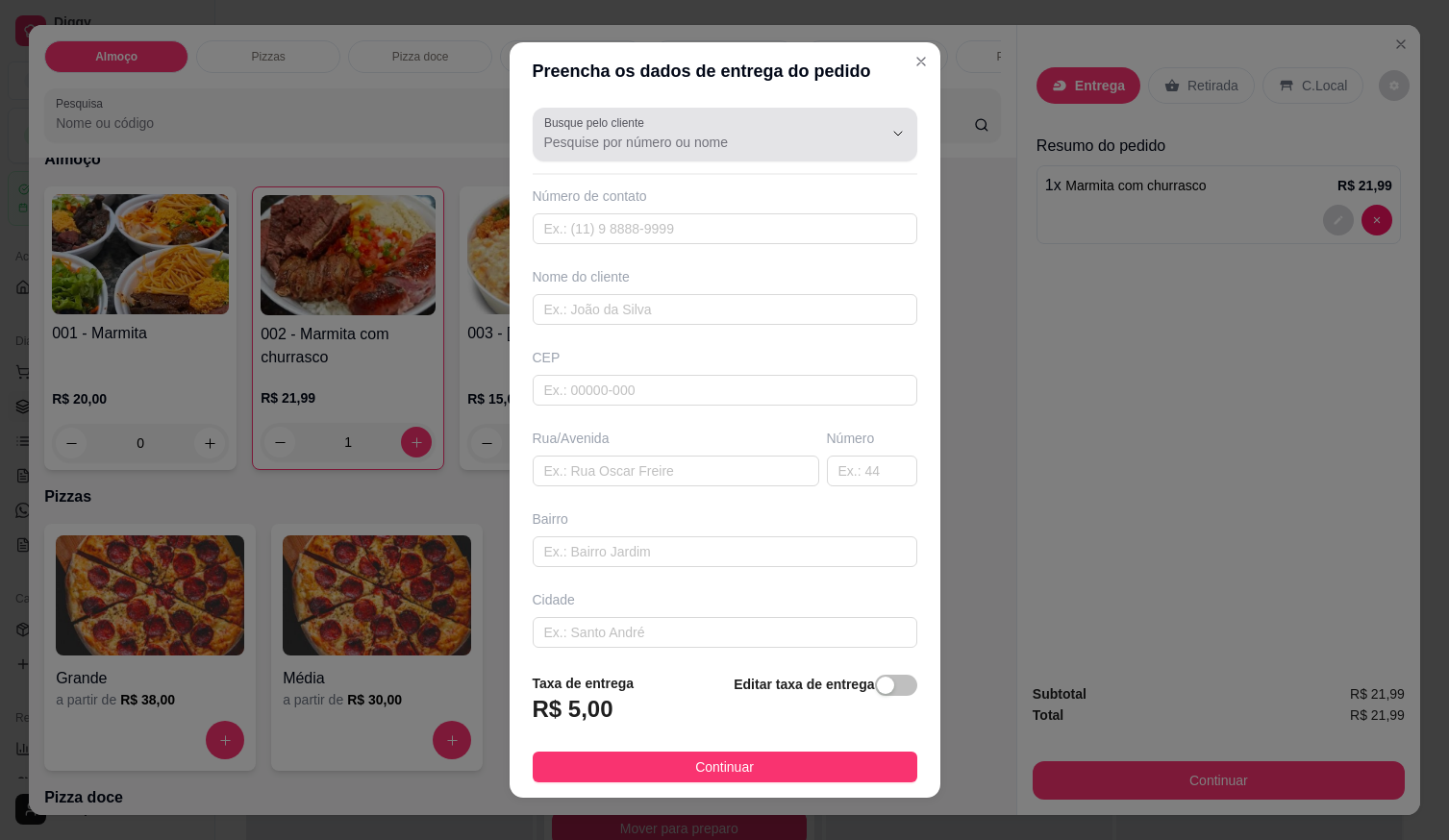
click at [687, 153] on div at bounding box center [725, 134] width 362 height 39
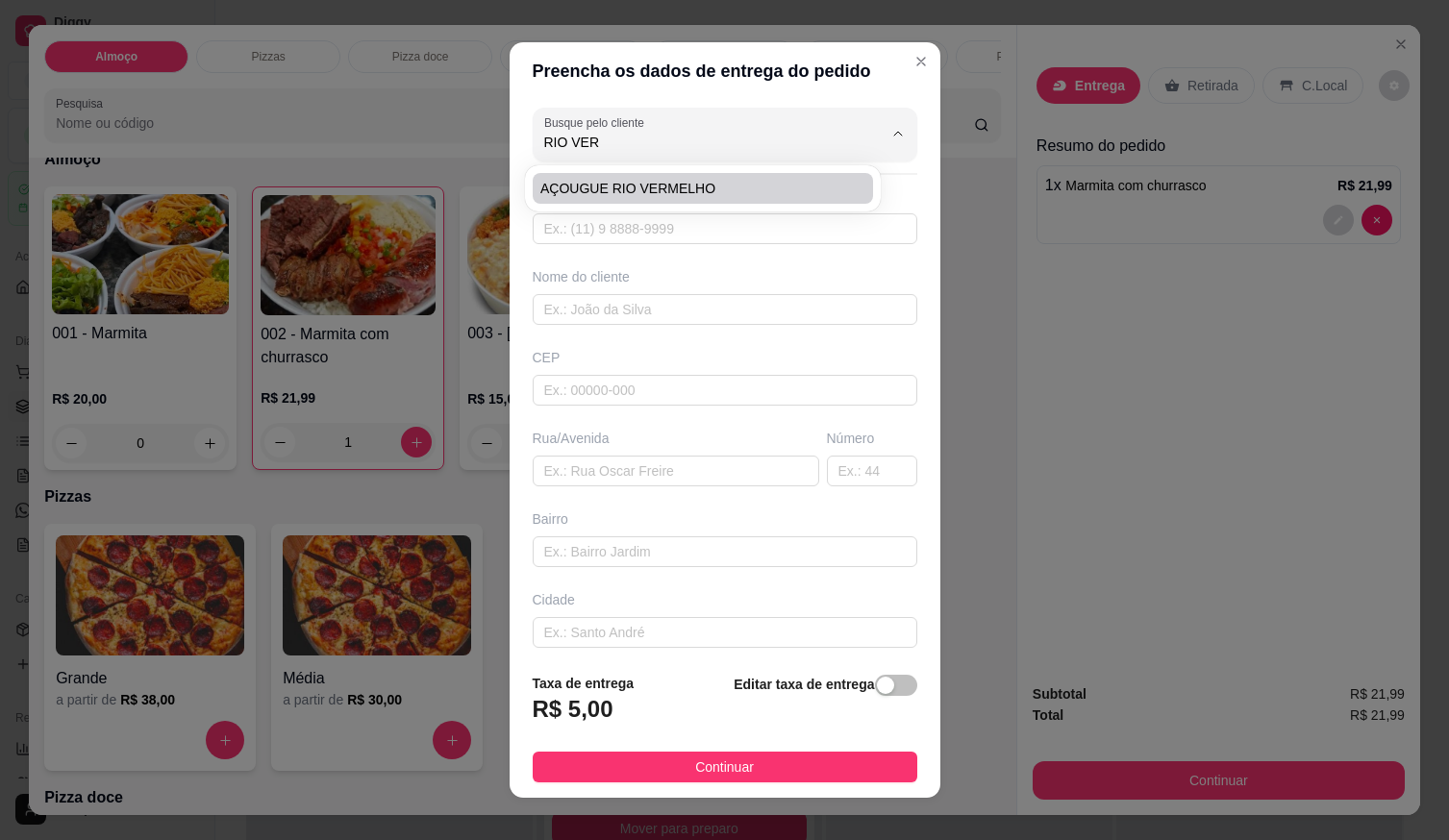
click at [692, 197] on span "AÇOUGUE RIO VERMELHO" at bounding box center [693, 188] width 305 height 19
type input "AÇOUGUE RIO VERMELHO"
type input "61996769279"
type input "AÇOUGUE RIO VERMELHO"
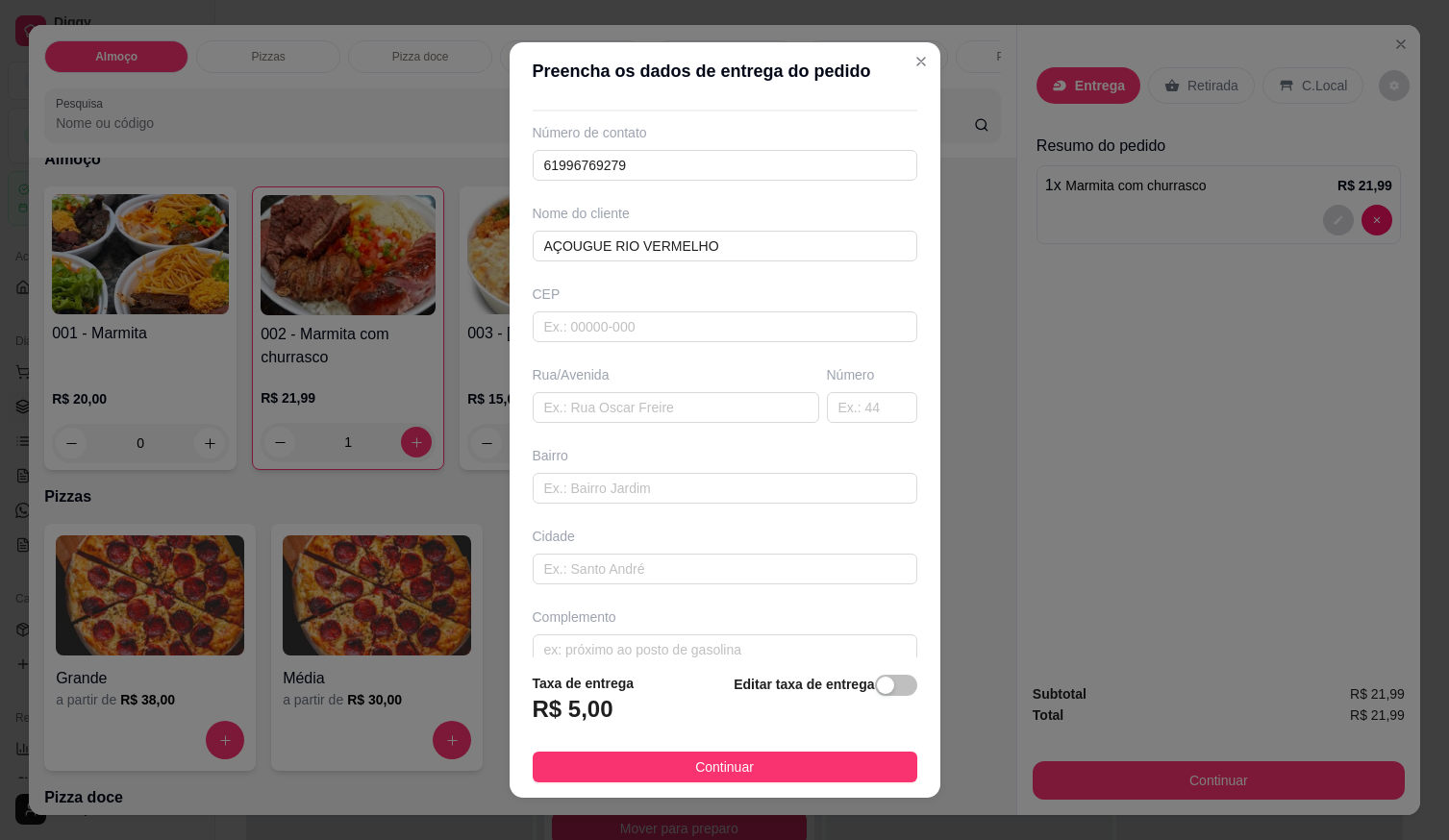
scroll to position [89, 0]
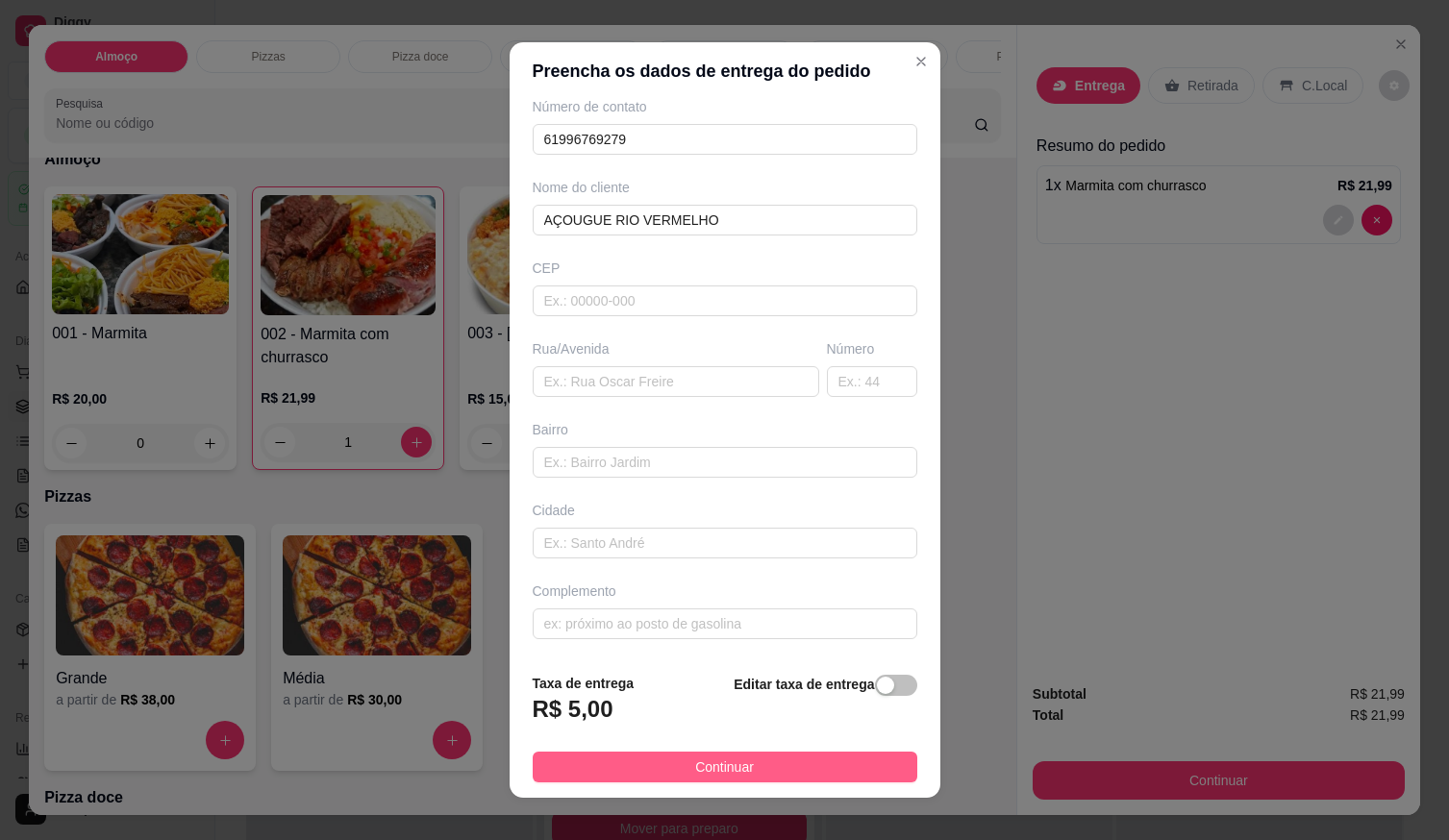
type input "AÇOUGUE RIO VERMELHO"
drag, startPoint x: 792, startPoint y: 767, endPoint x: 951, endPoint y: 824, distance: 168.9
click at [794, 767] on button "Continuar" at bounding box center [724, 767] width 384 height 31
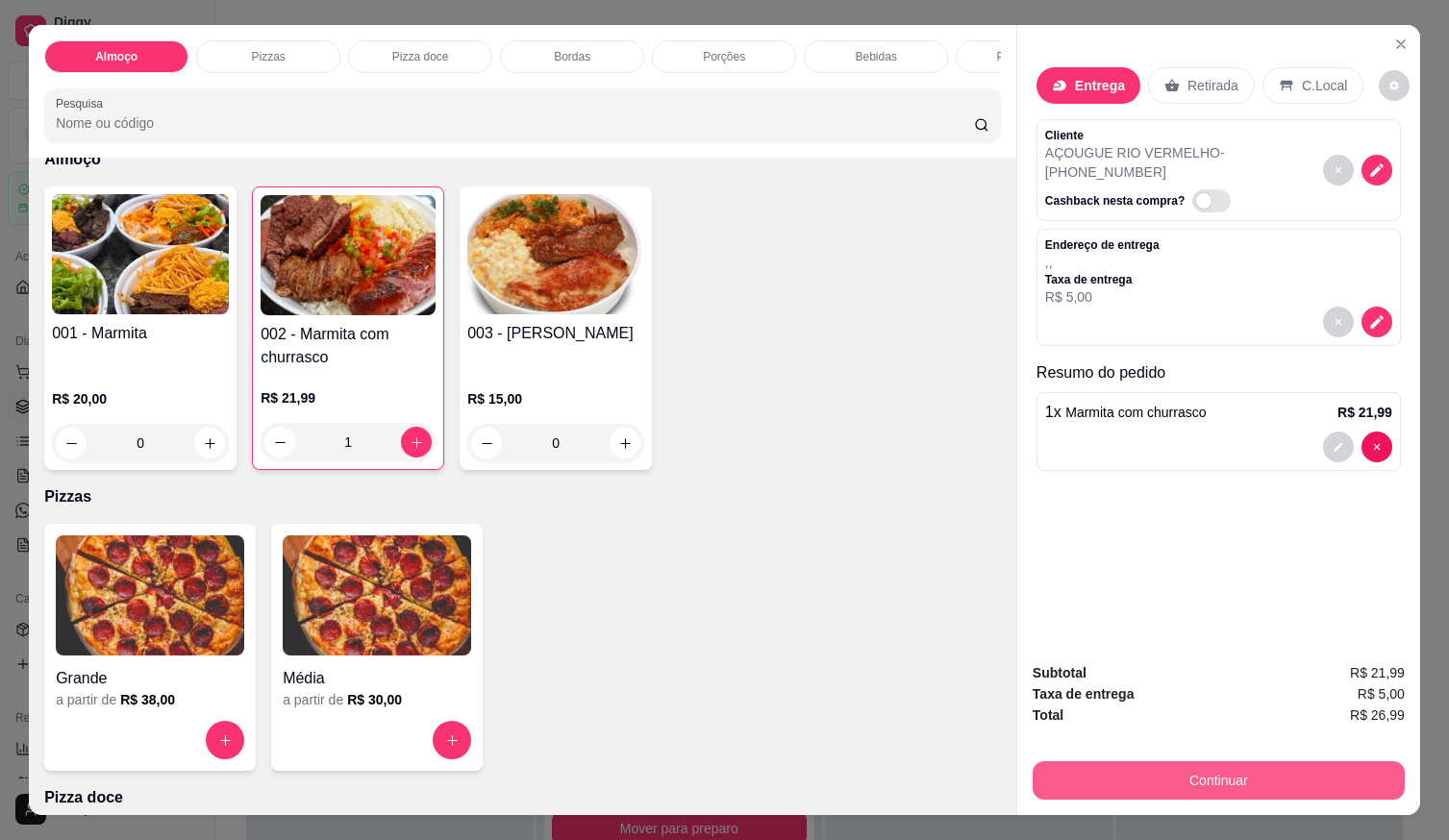
click at [1136, 764] on button "Continuar" at bounding box center [1219, 781] width 373 height 39
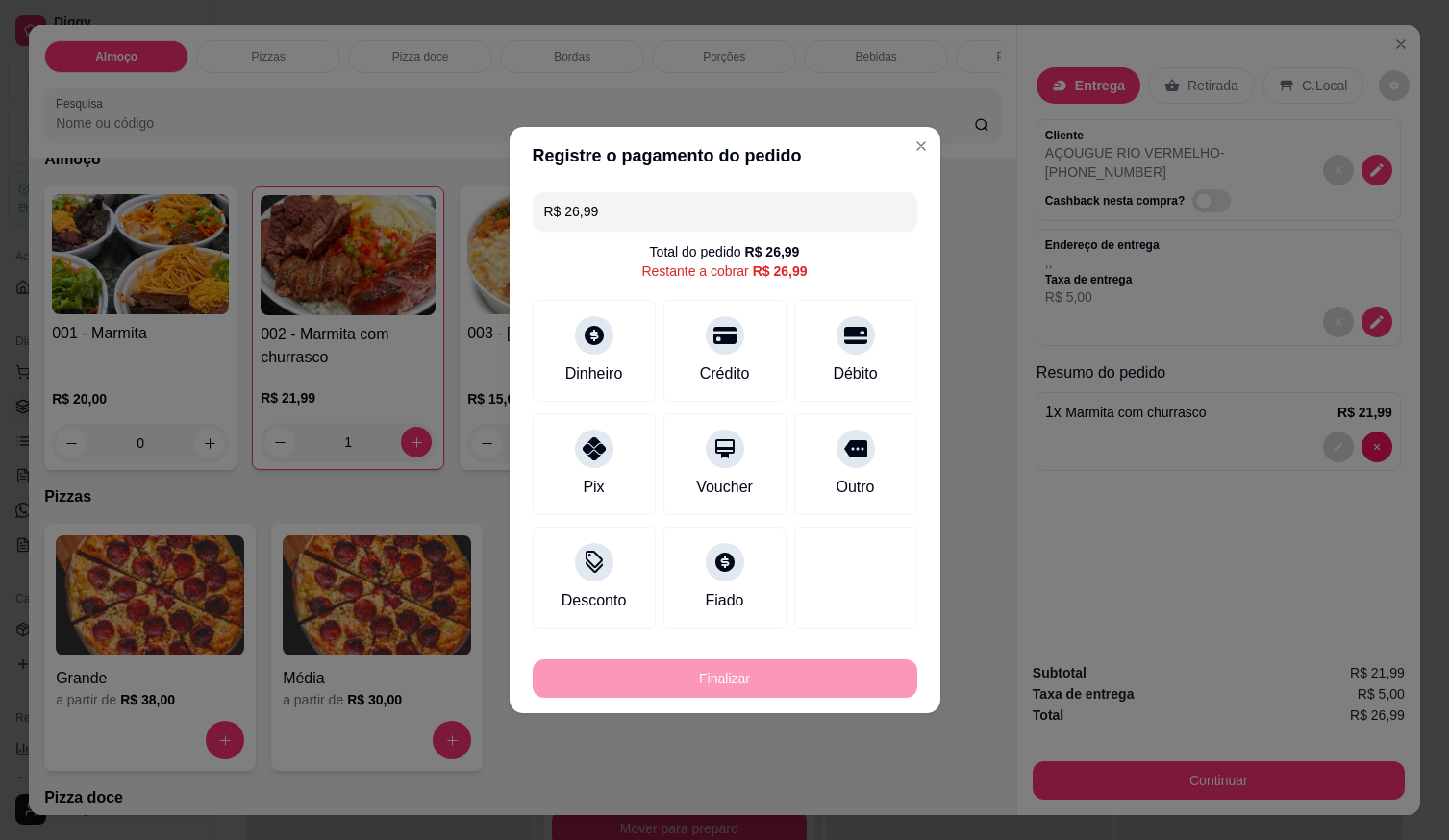
click at [851, 348] on div at bounding box center [856, 335] width 39 height 39
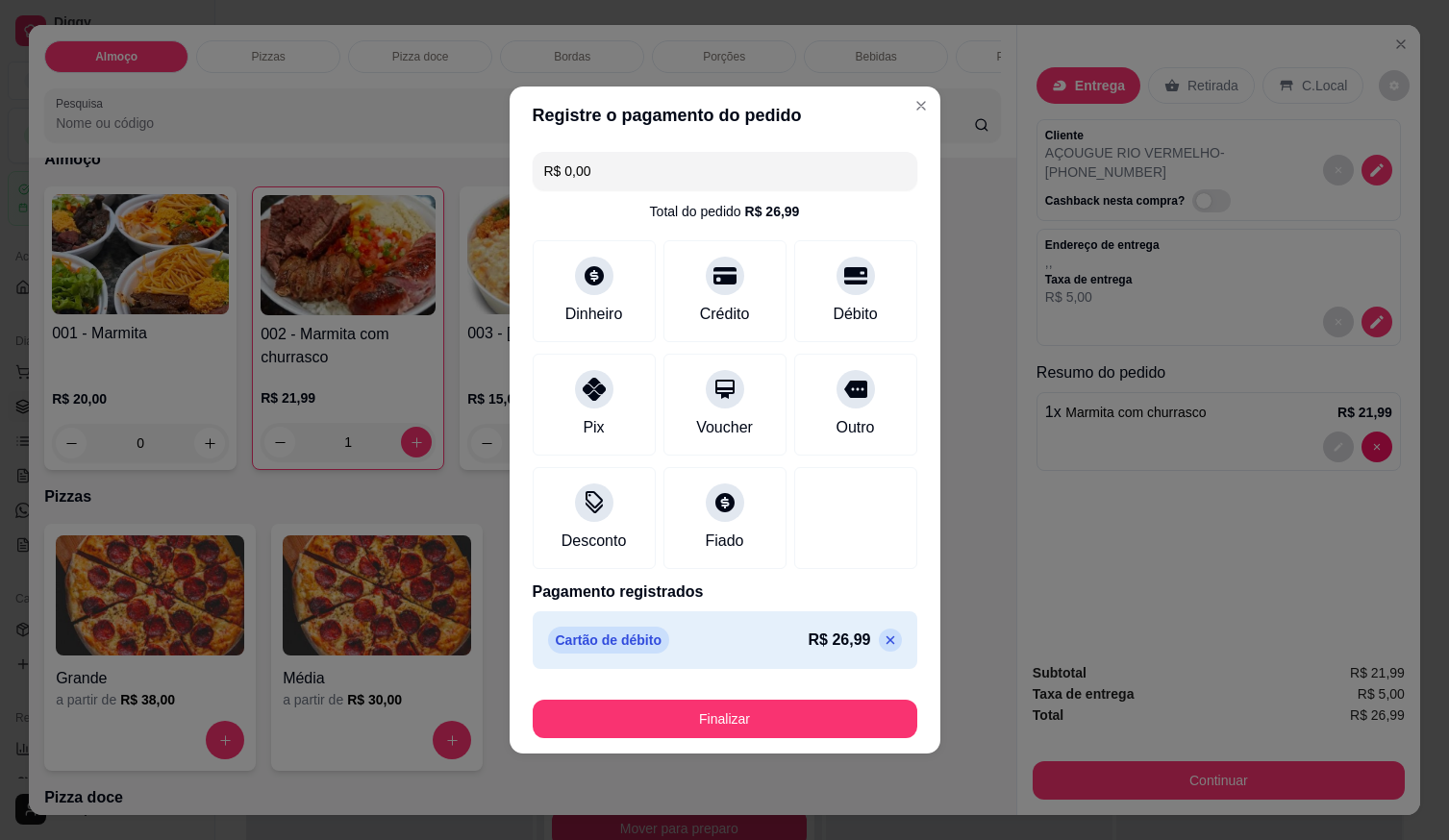
type input "R$ 0,00"
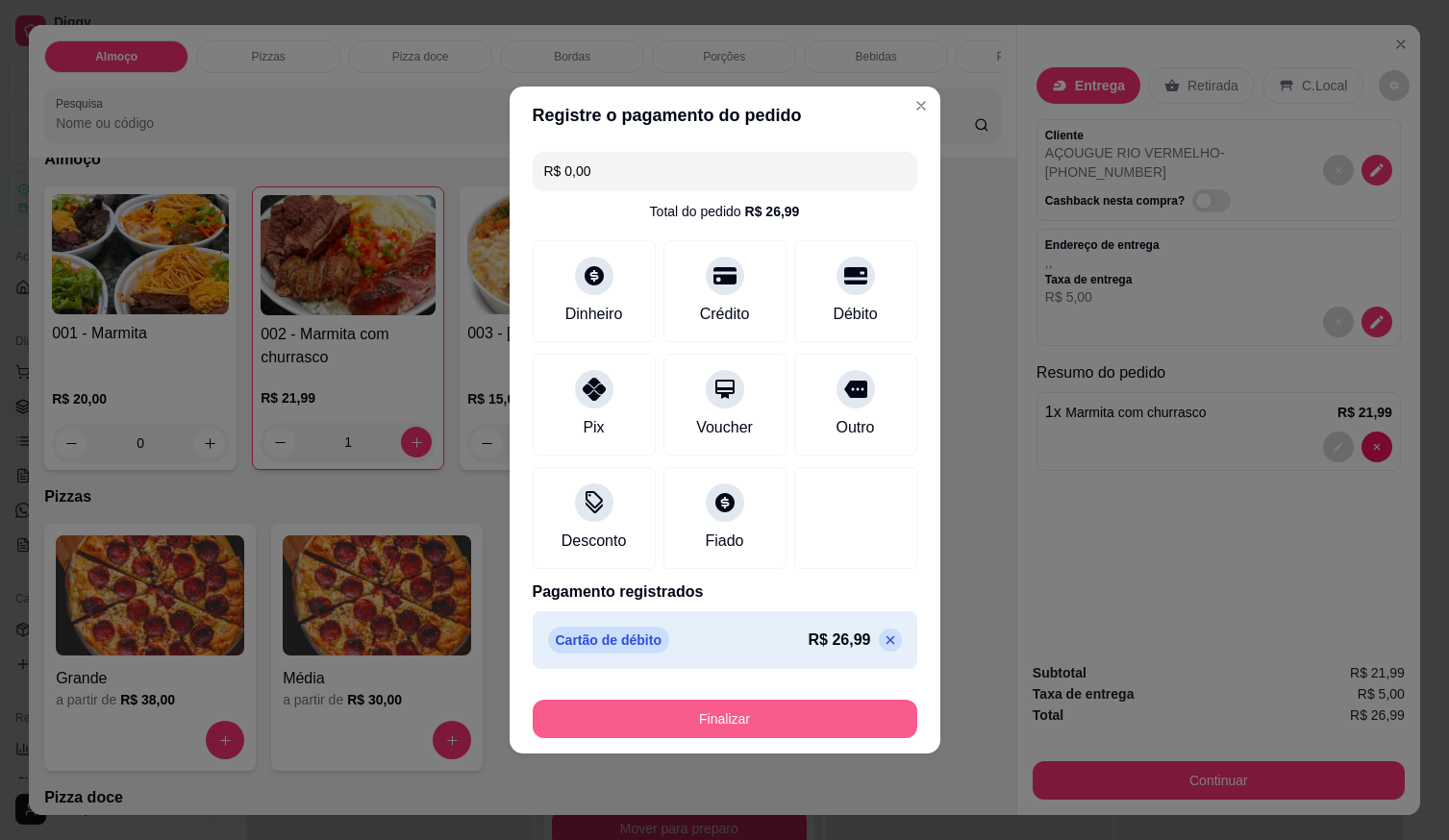
click at [843, 721] on button "Finalizar" at bounding box center [724, 718] width 384 height 39
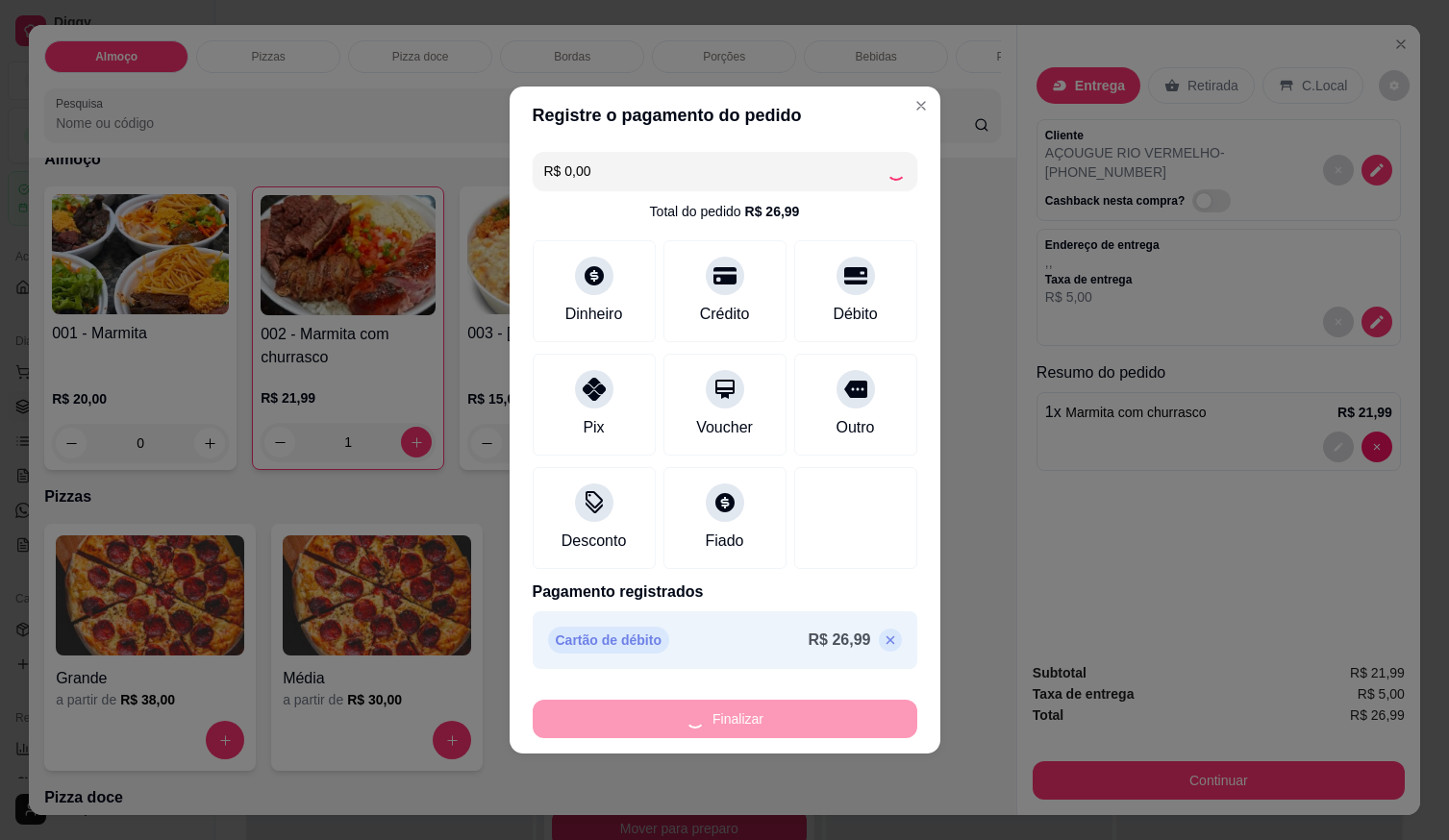
type input "0"
type input "-R$ 26,99"
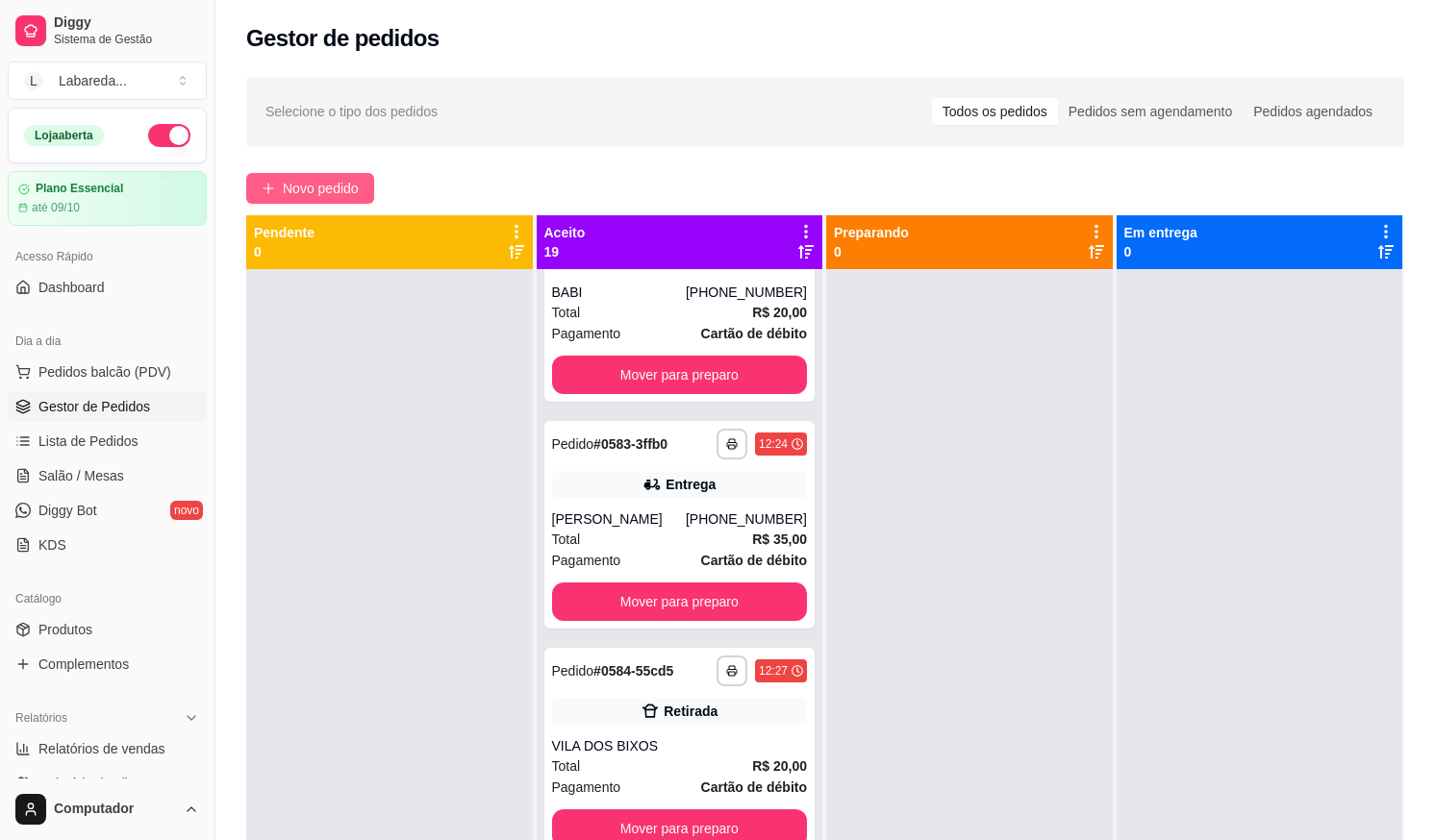
click at [338, 199] on button "Novo pedido" at bounding box center [309, 188] width 127 height 31
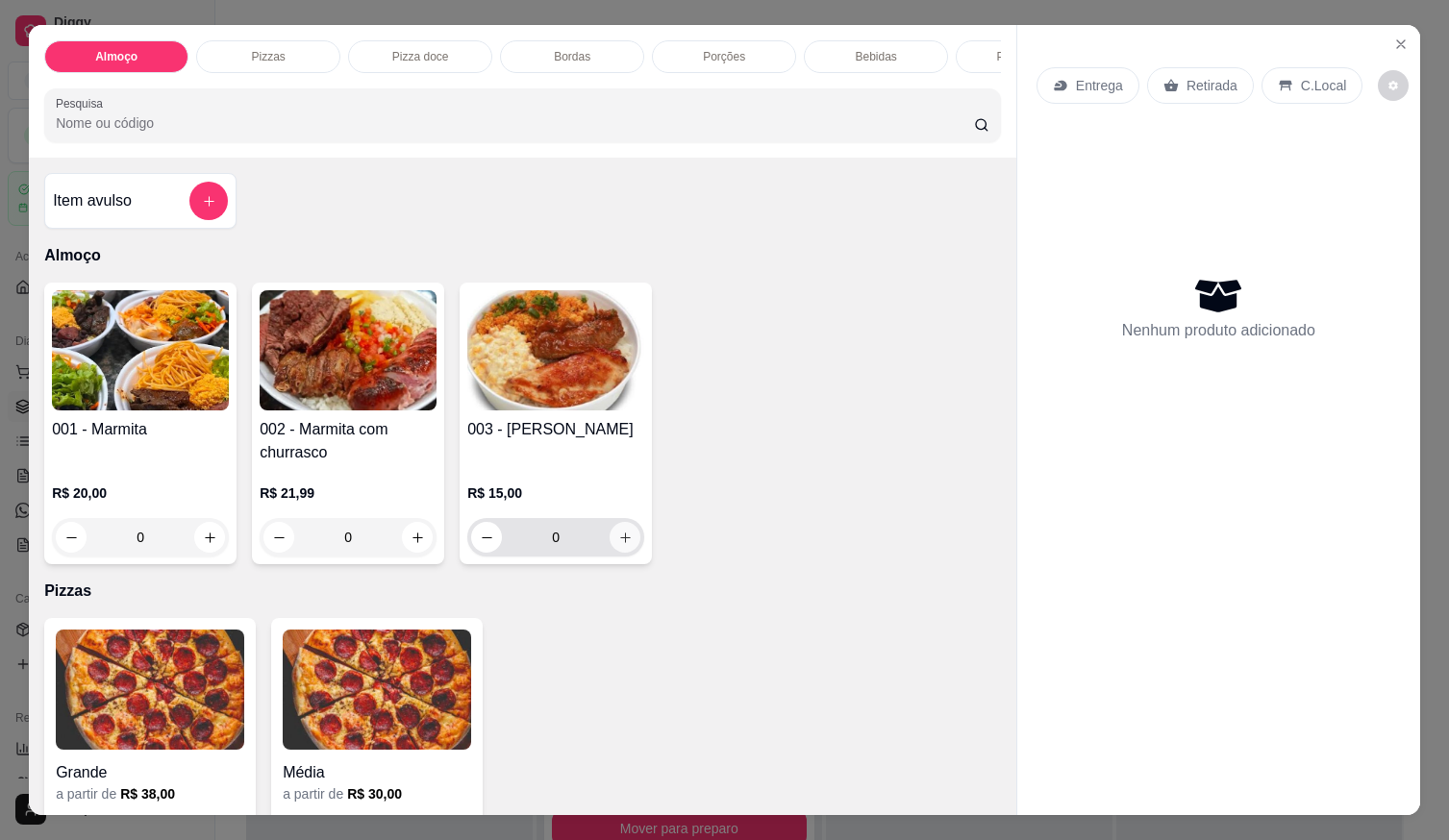
click at [625, 548] on button "increase-product-quantity" at bounding box center [625, 537] width 31 height 31
type input "1"
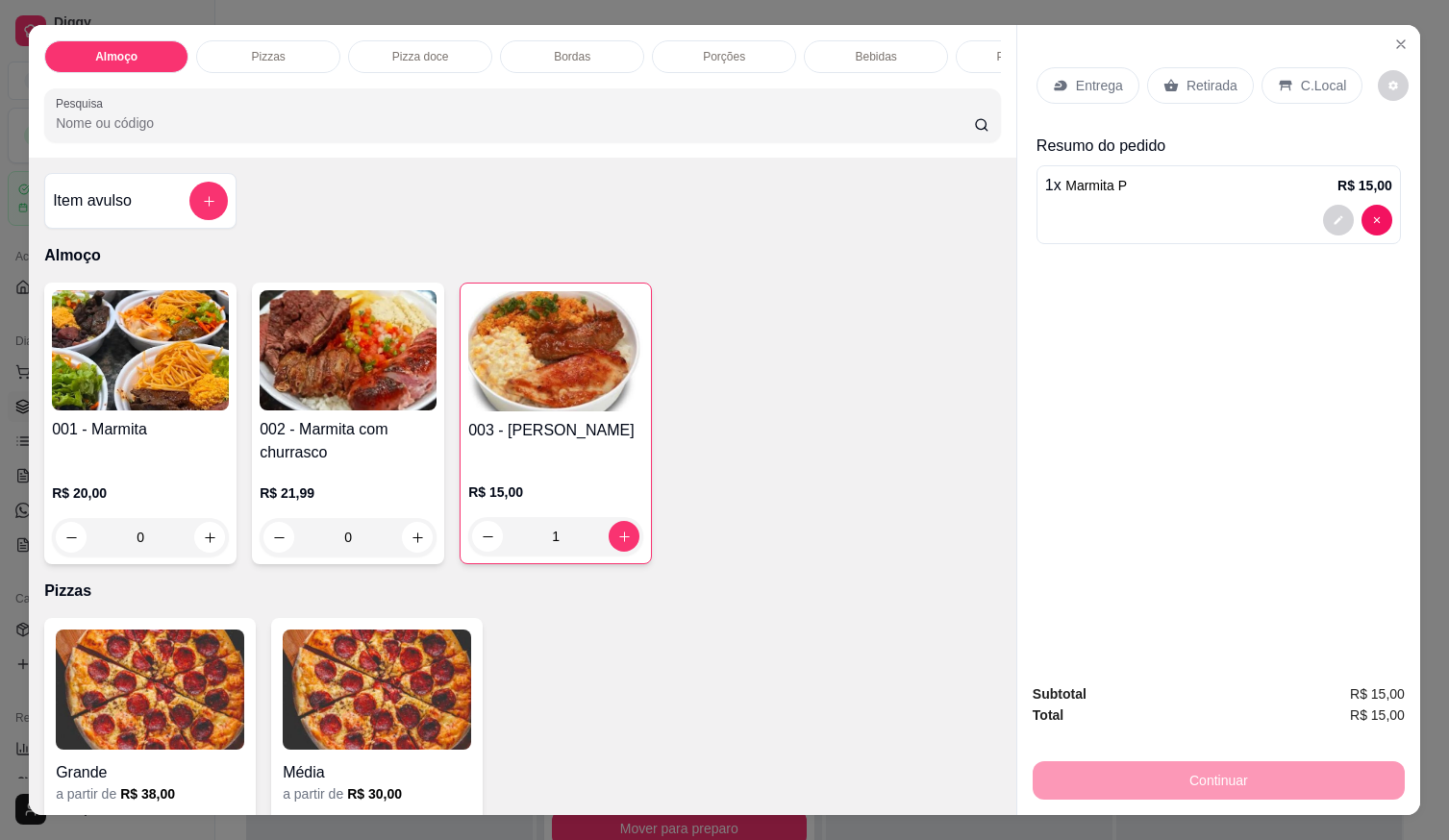
click at [1085, 76] on p "Entrega" at bounding box center [1100, 85] width 47 height 19
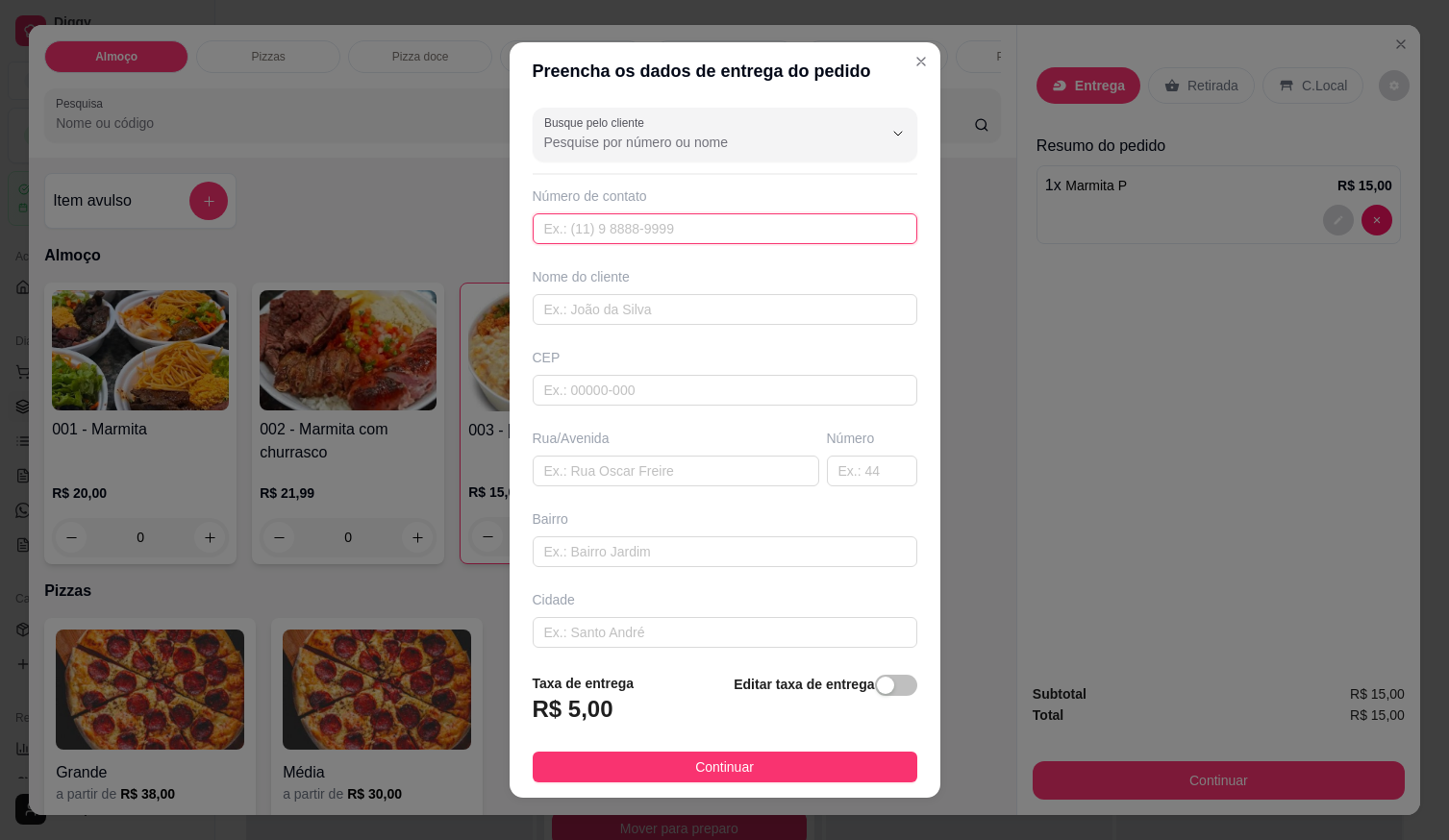
click at [614, 231] on input "text" at bounding box center [724, 228] width 384 height 31
type input "061 99687-7206"
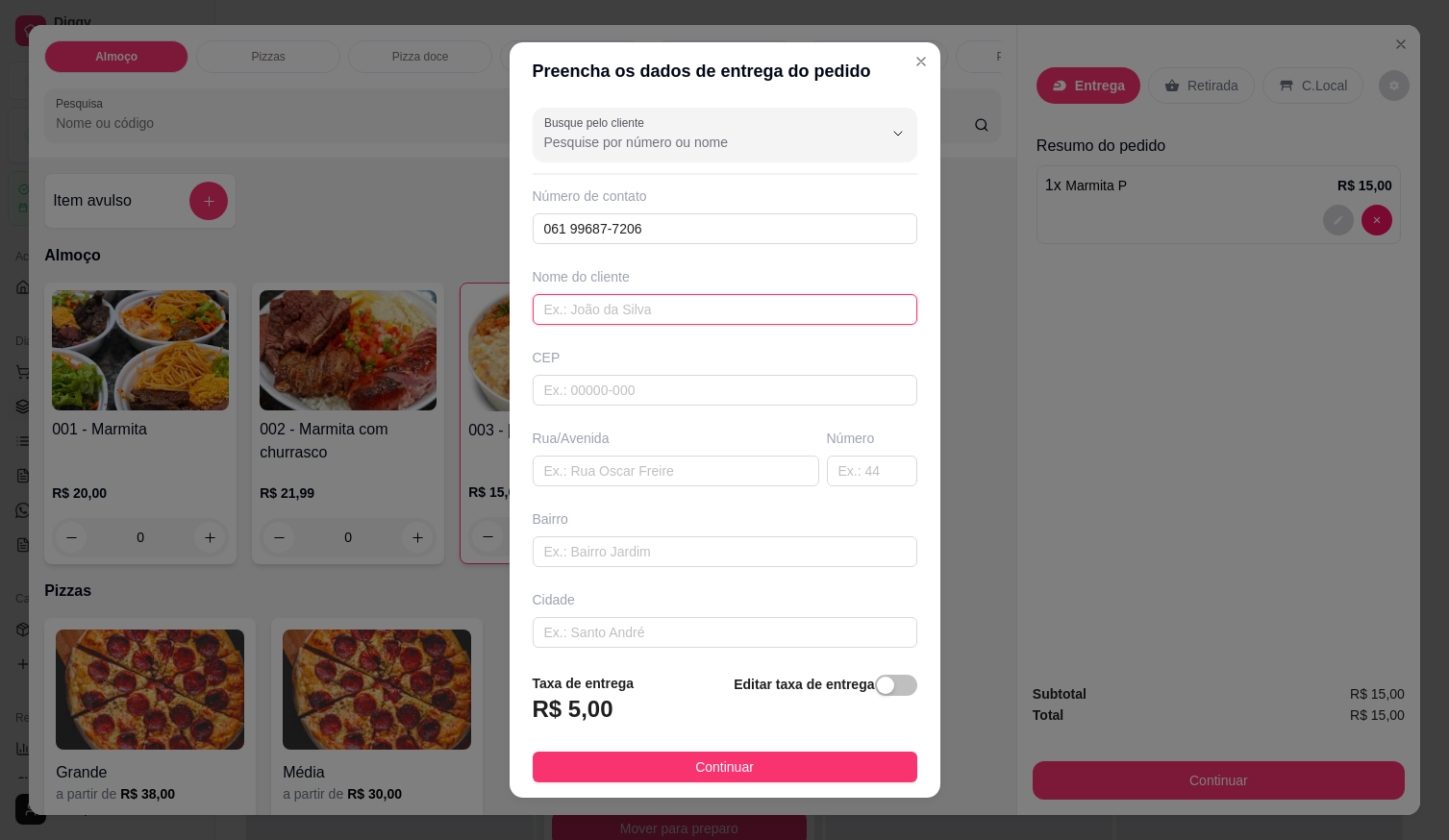
drag, startPoint x: 690, startPoint y: 305, endPoint x: 685, endPoint y: 316, distance: 12.1
click at [685, 316] on input "text" at bounding box center [724, 309] width 384 height 31
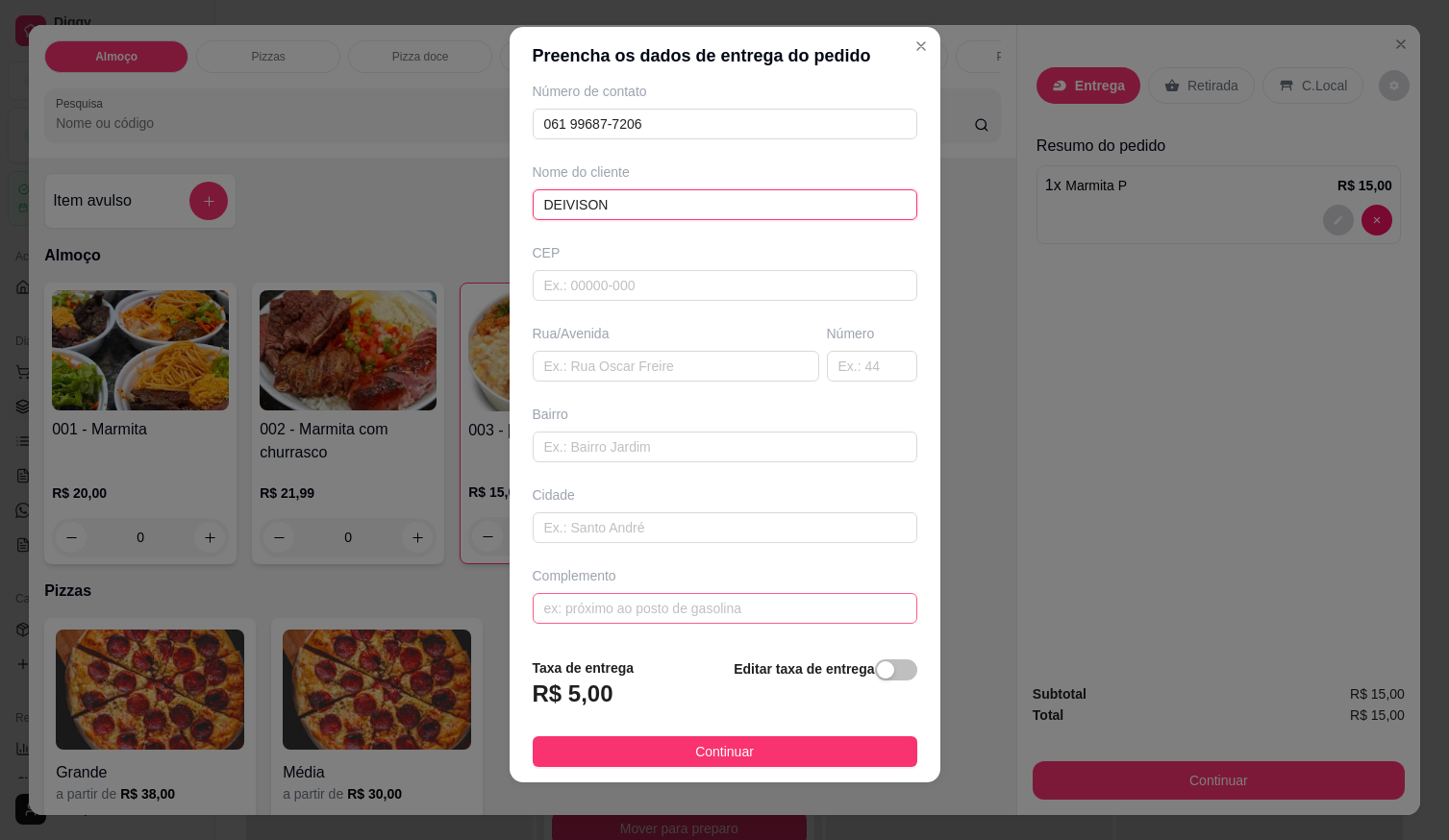
scroll to position [19, 0]
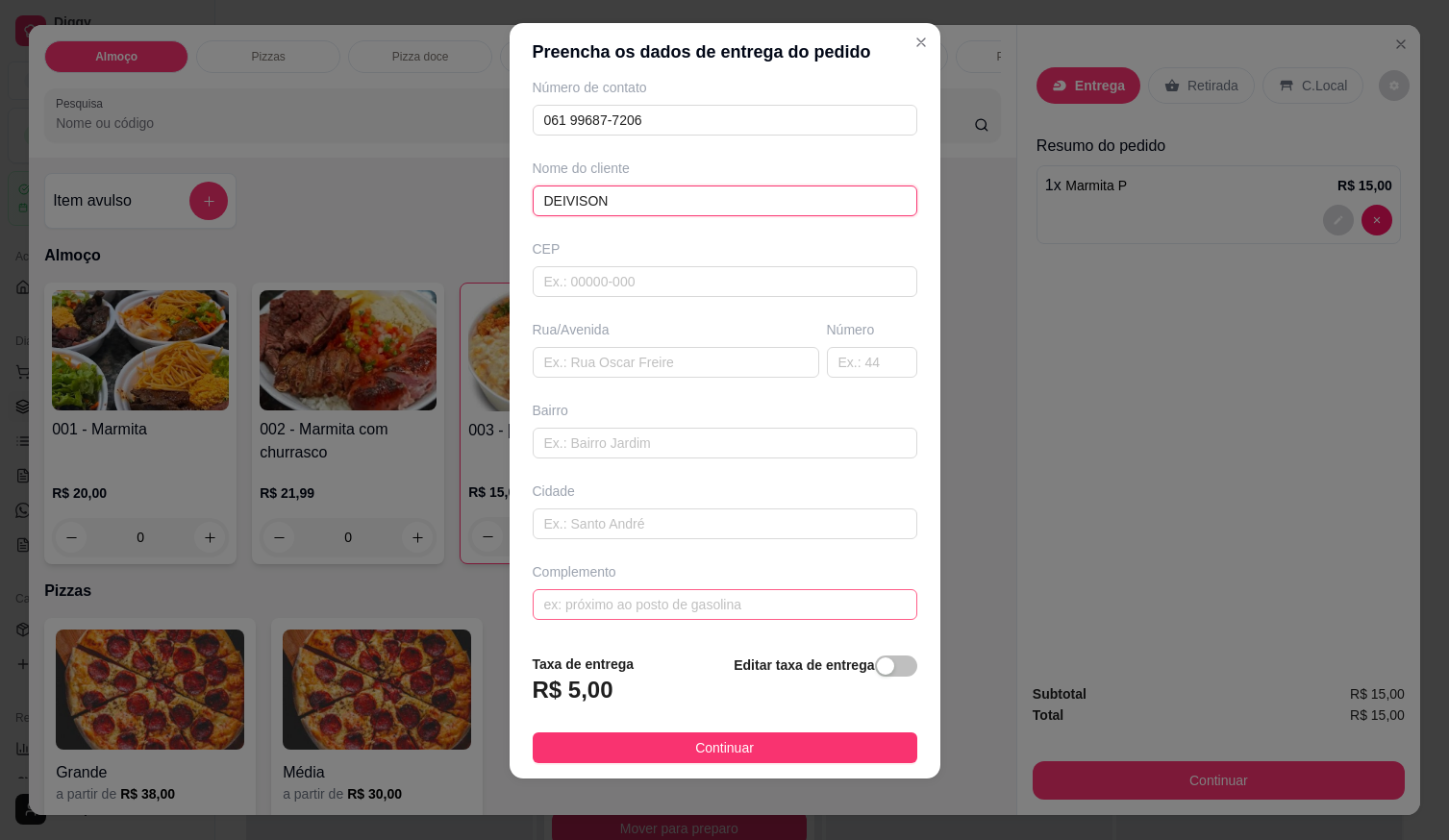
type input "DEIVISON"
click at [672, 618] on input "text" at bounding box center [724, 604] width 384 height 31
type input "[GEOGRAPHIC_DATA]"
drag, startPoint x: 769, startPoint y: 674, endPoint x: 784, endPoint y: 673, distance: 15.0
click at [770, 673] on strong "Editar taxa de entrega" at bounding box center [804, 666] width 140 height 16
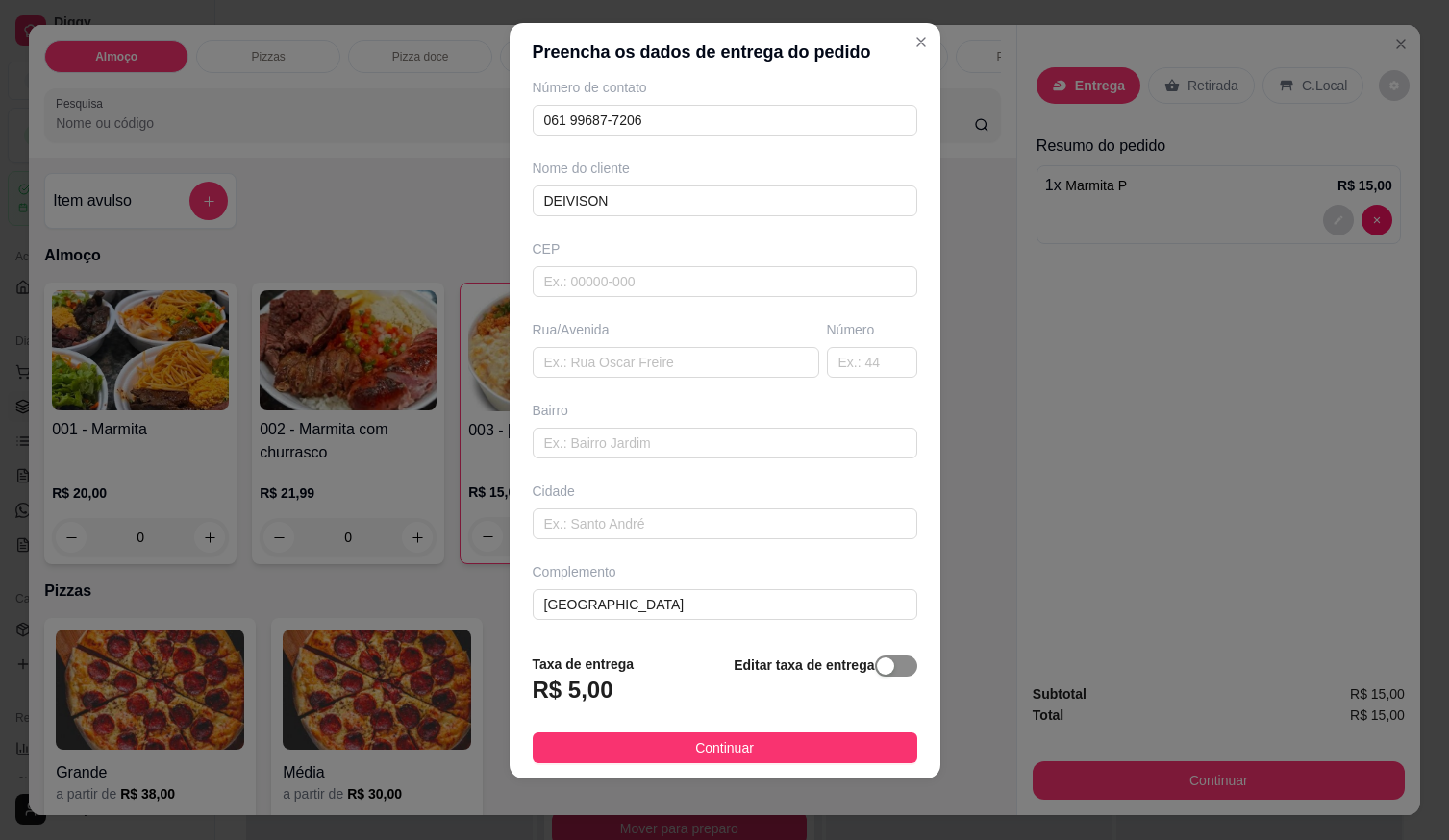
click at [877, 672] on div "button" at bounding box center [886, 667] width 18 height 18
click at [645, 698] on input "0,00" at bounding box center [637, 698] width 206 height 37
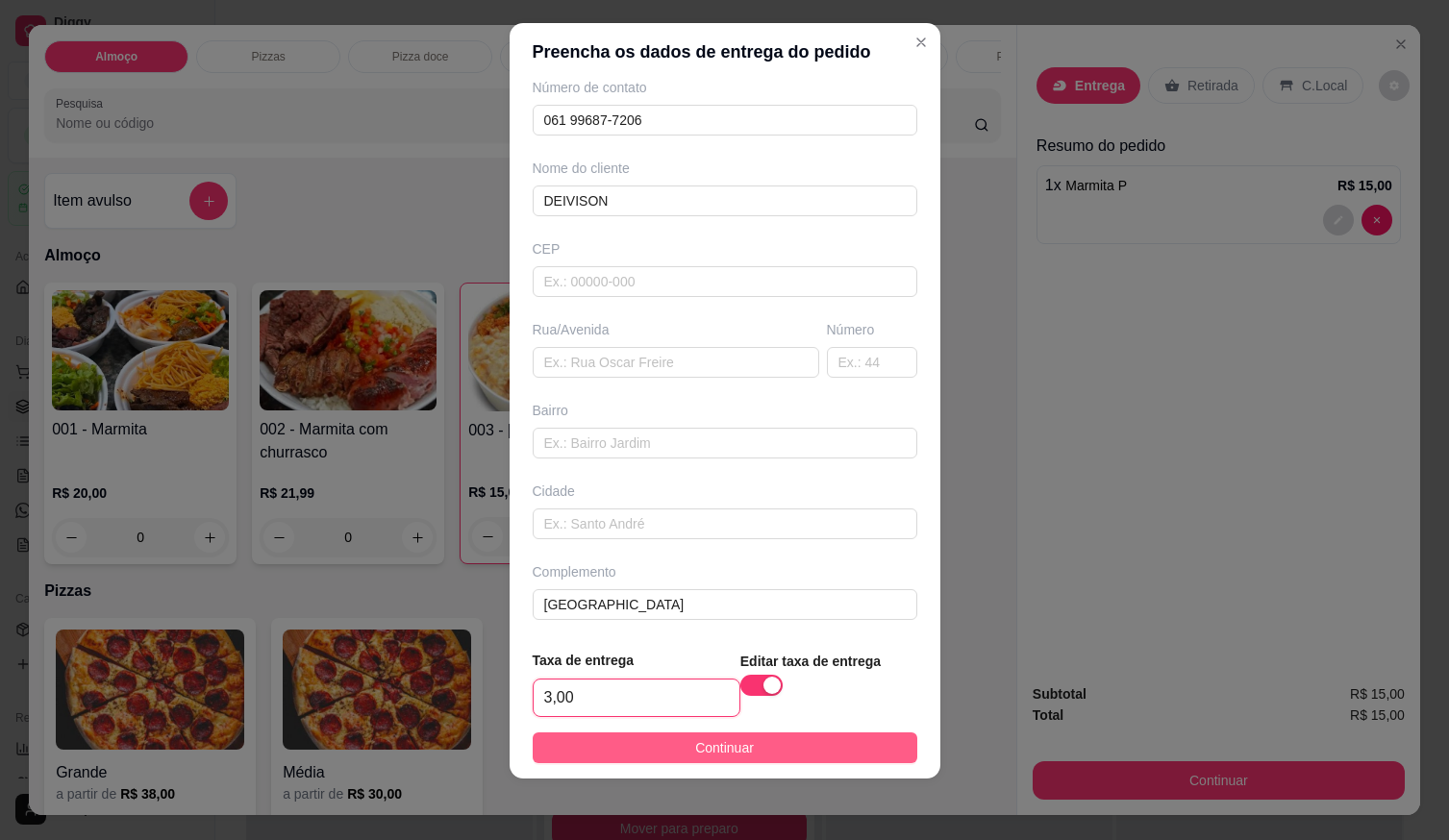
type input "3,00"
click at [696, 753] on span "Continuar" at bounding box center [724, 747] width 58 height 21
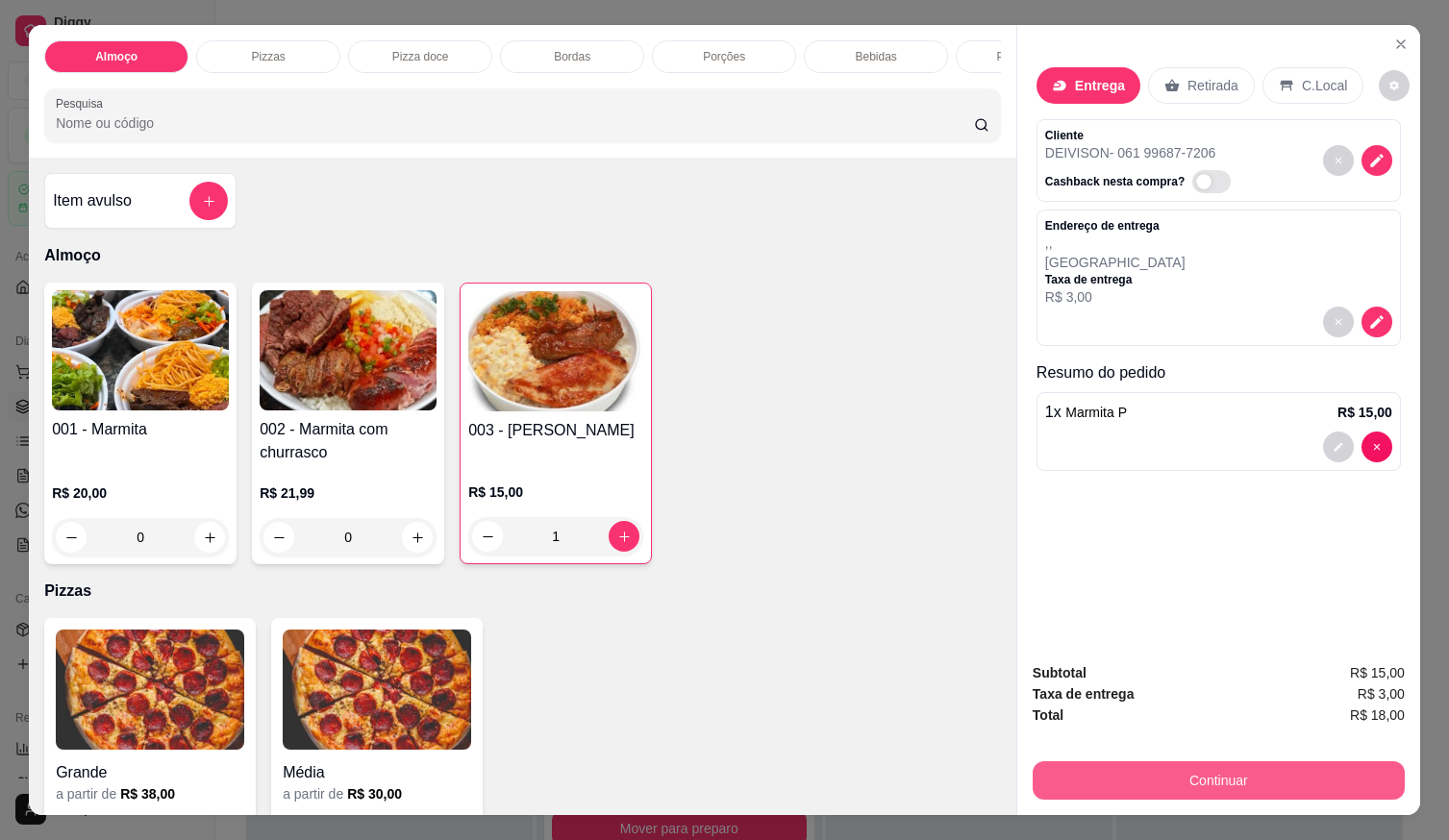
click at [1143, 769] on button "Continuar" at bounding box center [1219, 781] width 373 height 39
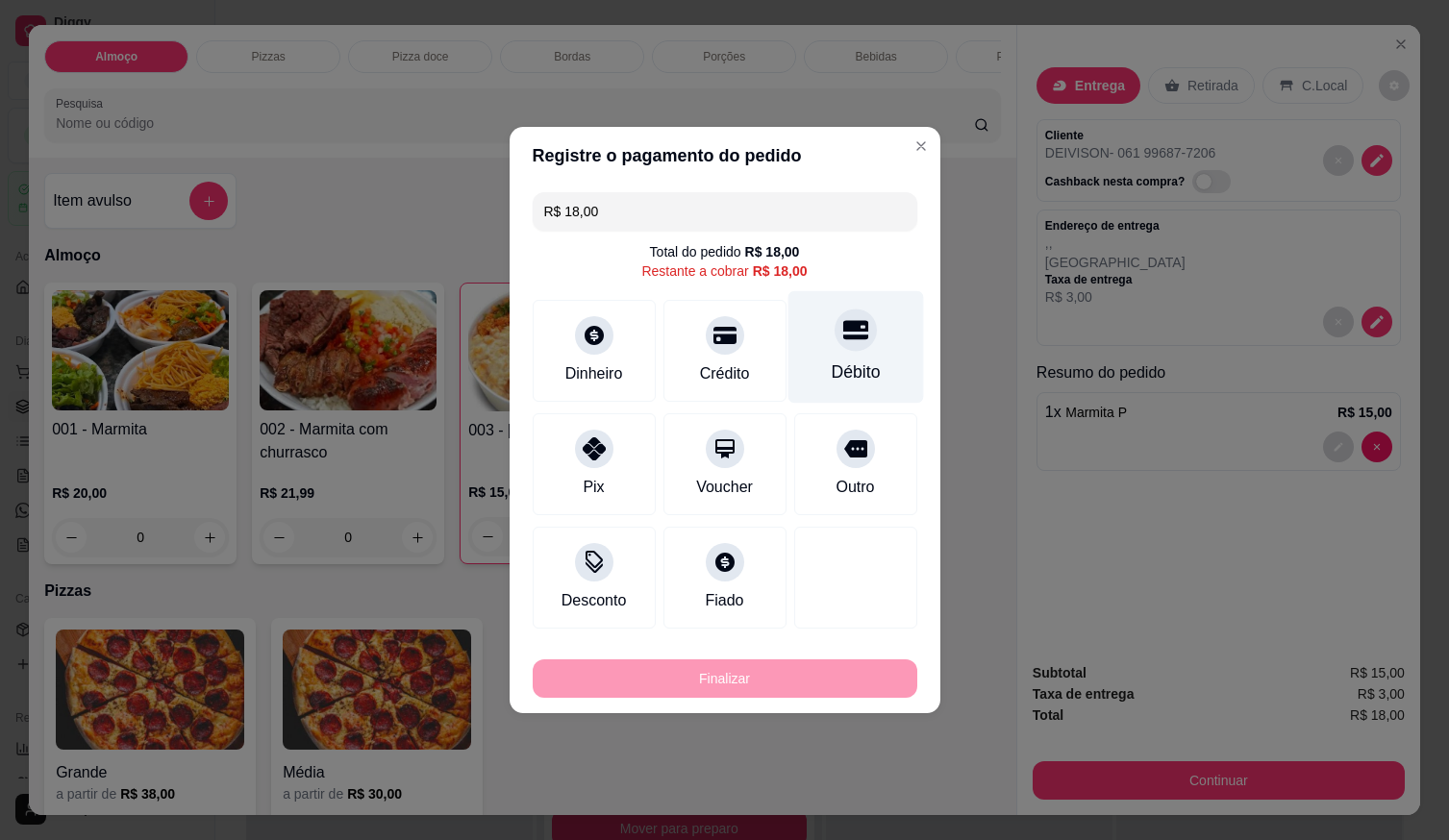
click at [858, 355] on div "Débito" at bounding box center [855, 348] width 135 height 113
type input "R$ 0,00"
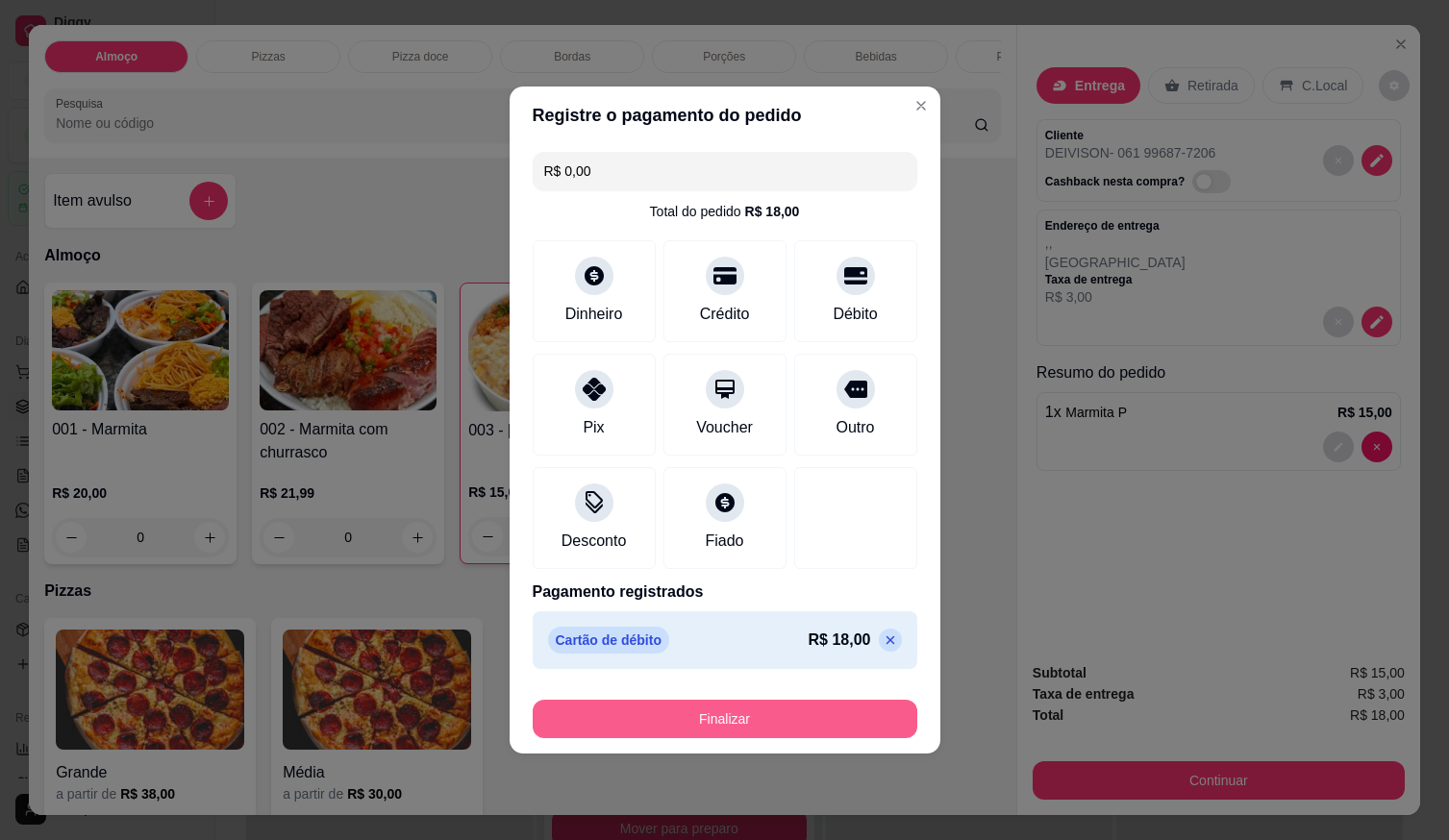
click at [842, 724] on button "Finalizar" at bounding box center [724, 718] width 384 height 39
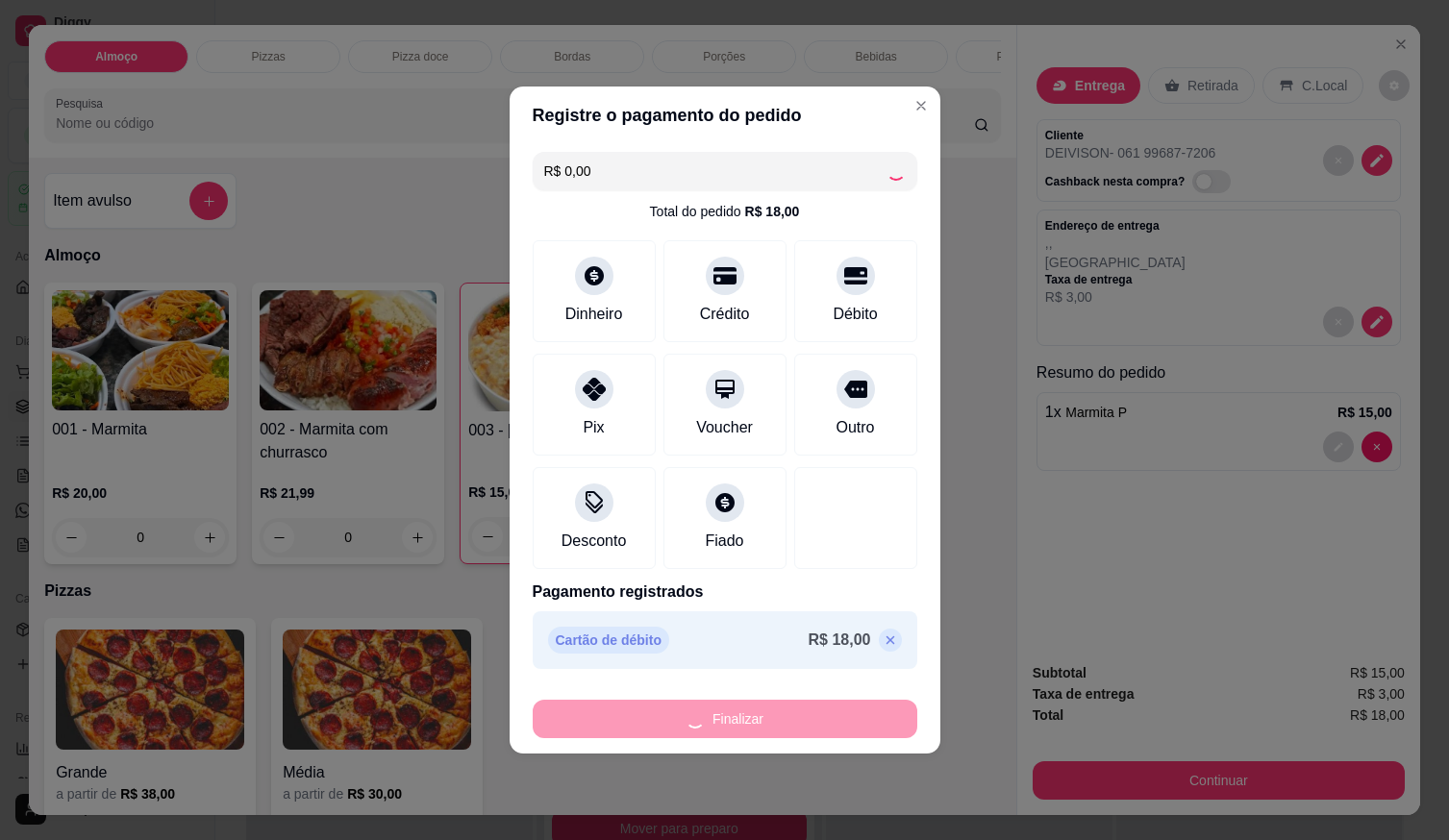
type input "0"
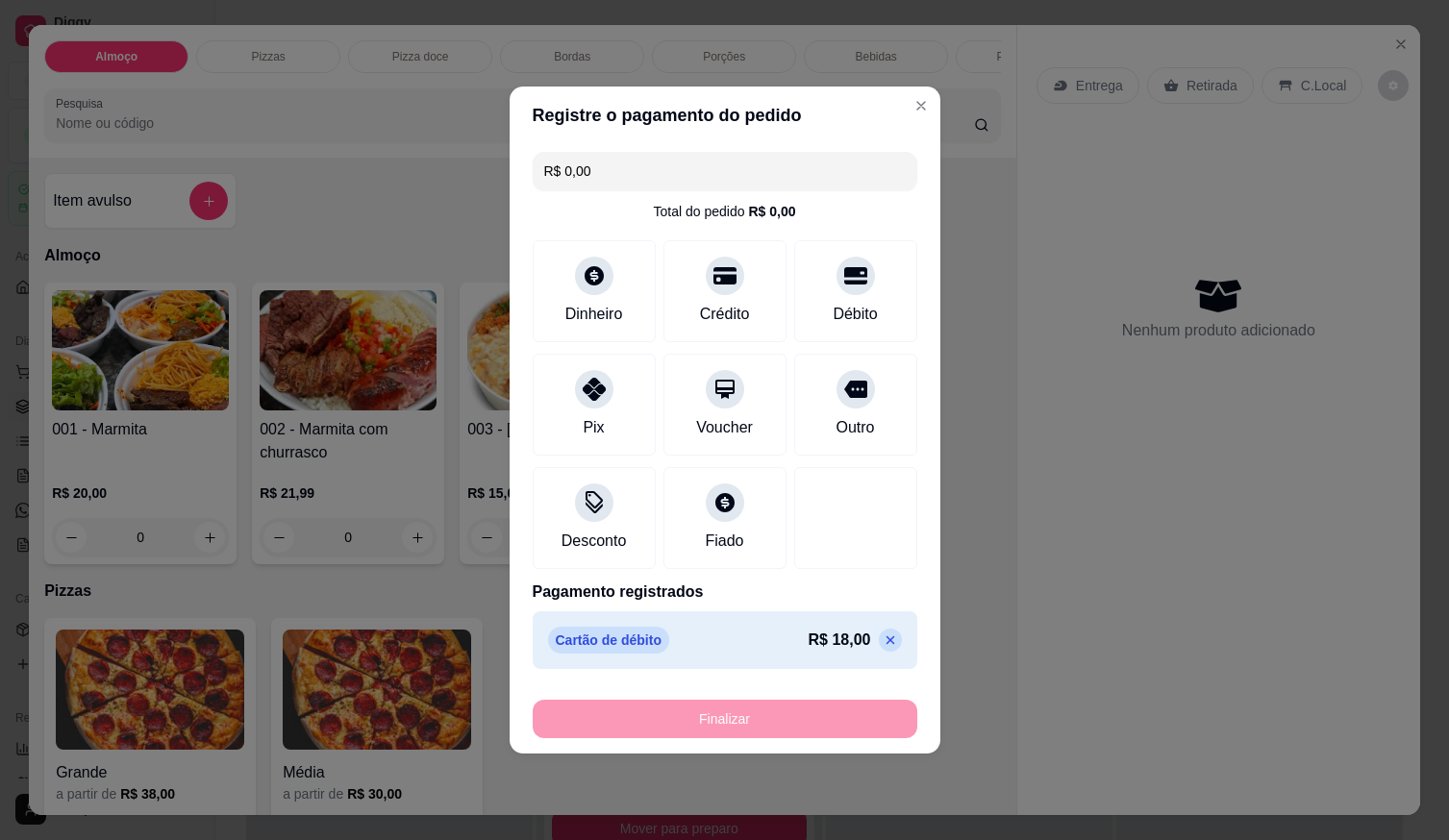
type input "-R$ 18,00"
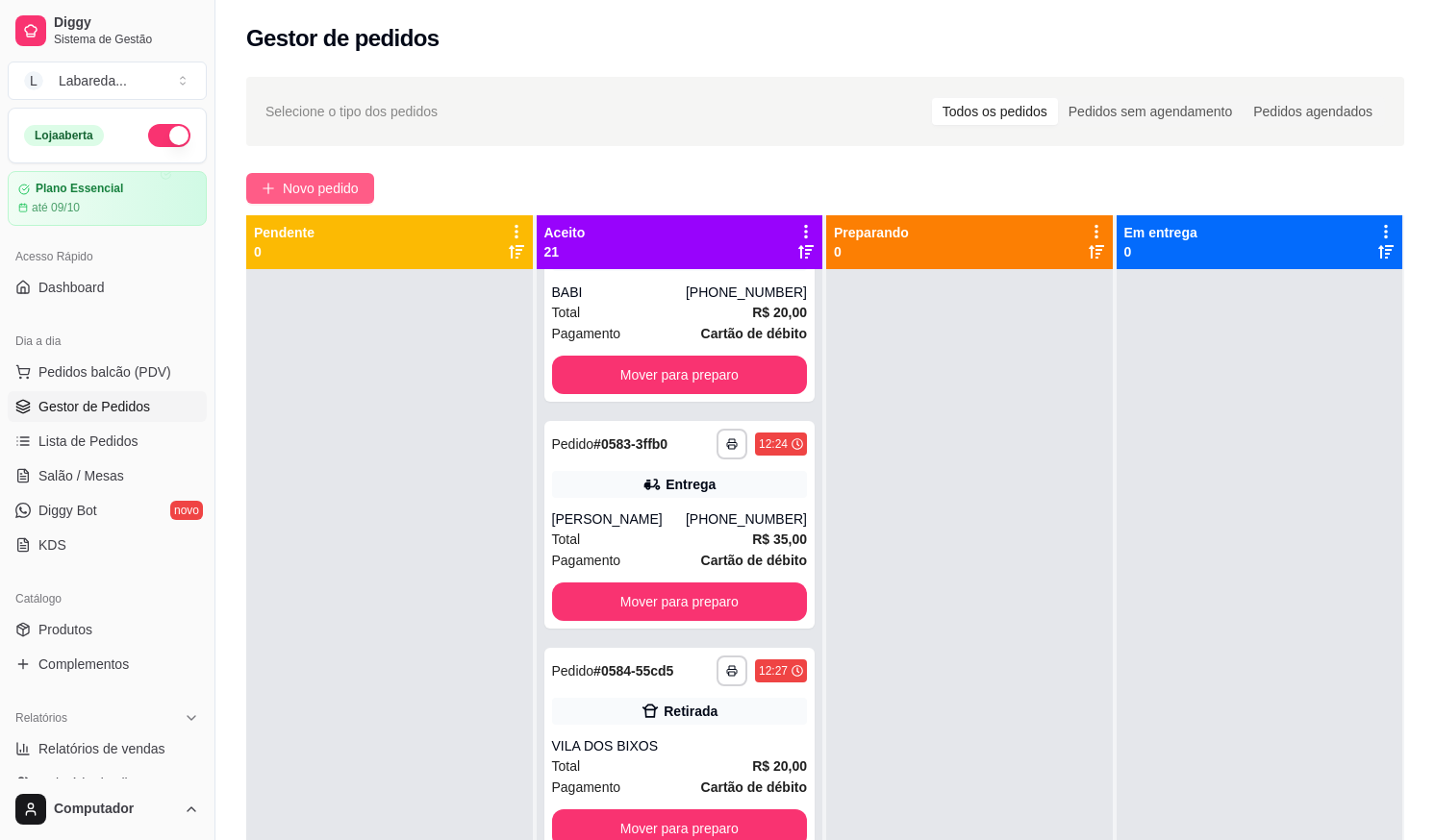
click at [311, 198] on span "Novo pedido" at bounding box center [320, 188] width 76 height 21
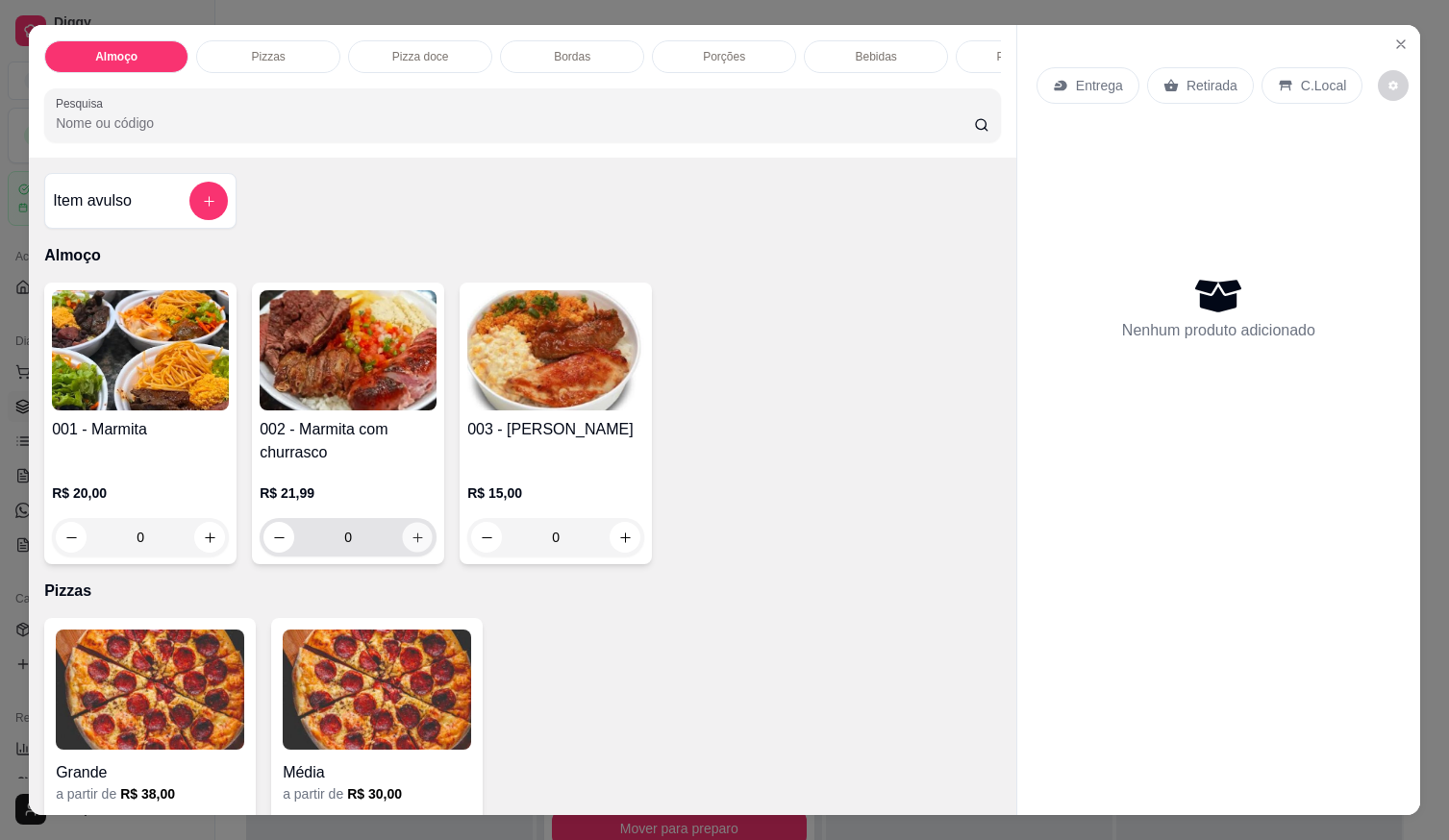
click at [410, 546] on icon "increase-product-quantity" at bounding box center [417, 538] width 15 height 15
type input "1"
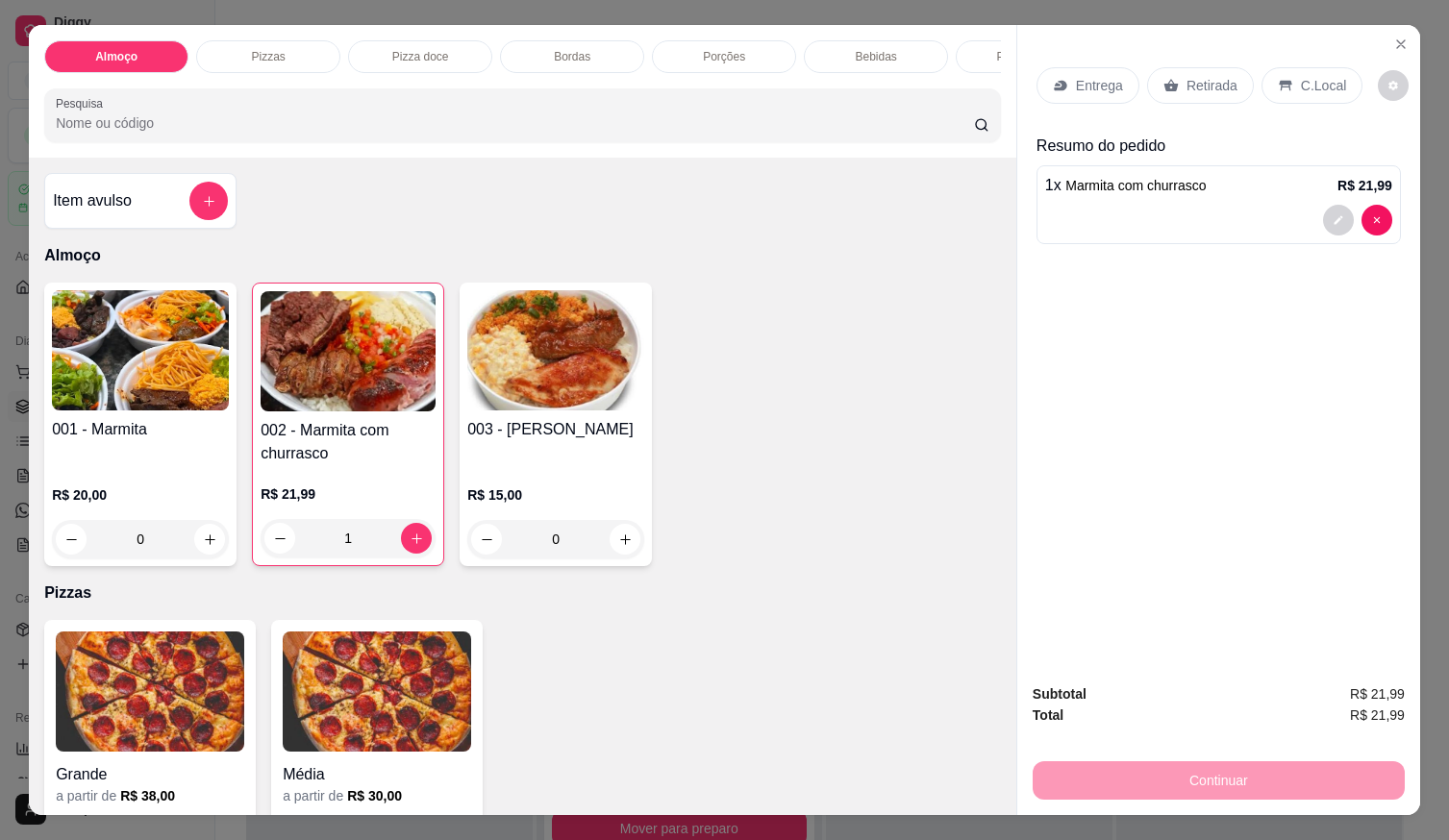
click at [1058, 217] on div at bounding box center [1219, 219] width 347 height 31
click at [1203, 213] on div at bounding box center [1219, 219] width 347 height 31
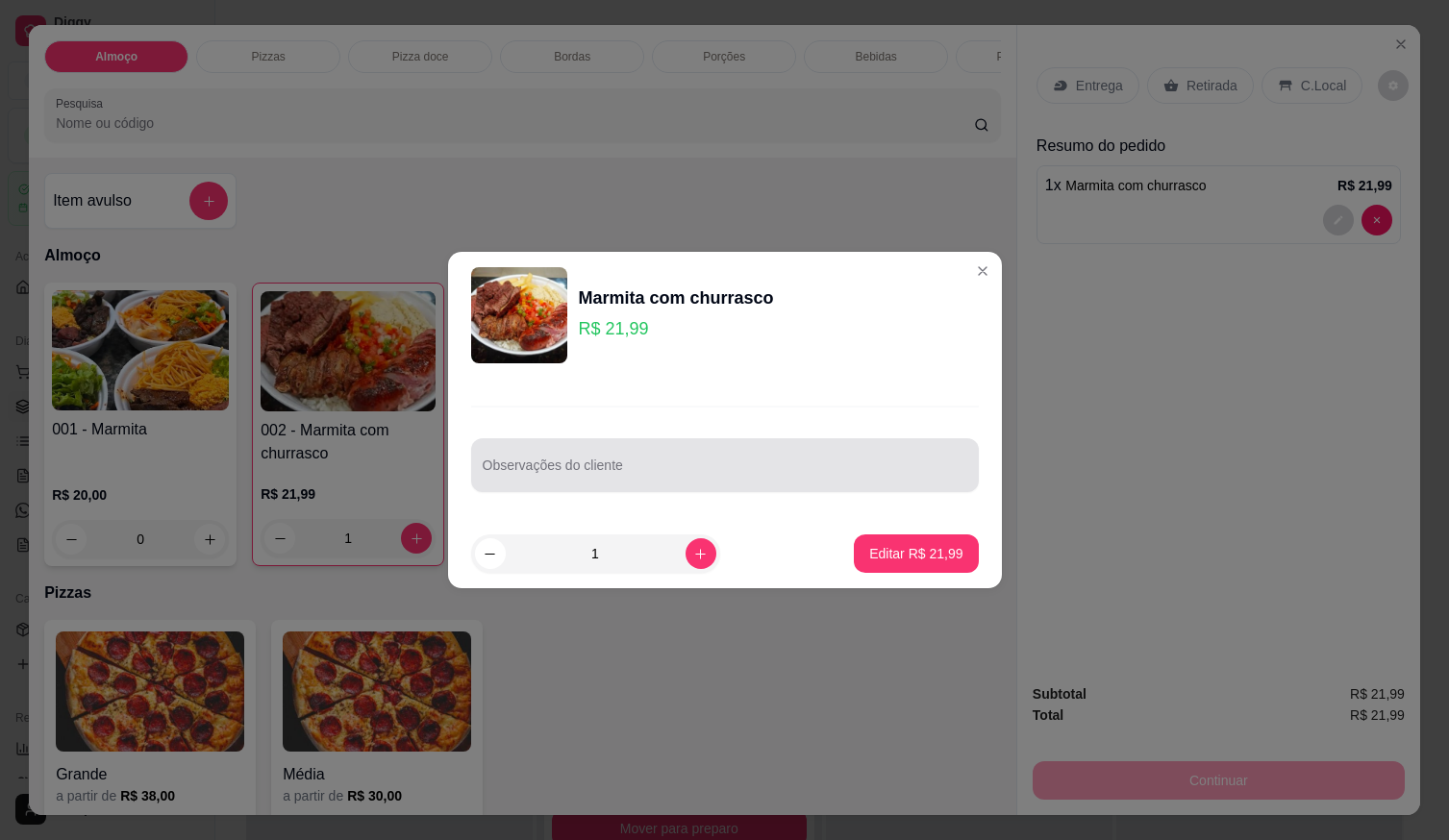
click at [739, 490] on div "Observações do cliente" at bounding box center [725, 465] width 508 height 53
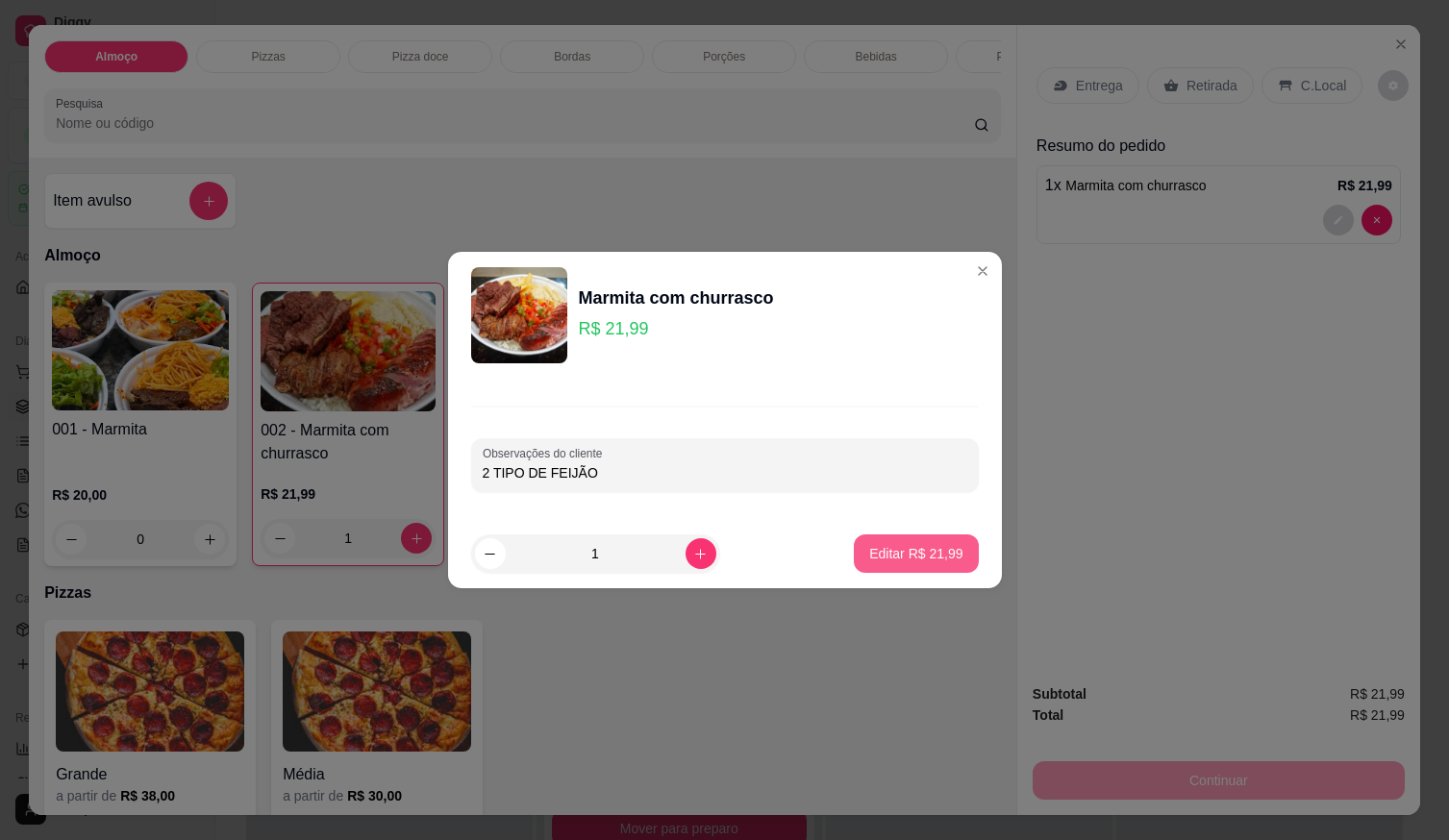
type input "2 TIPO DE FEIJÃO"
click at [955, 551] on button "Editar R$ 21,99" at bounding box center [916, 553] width 125 height 39
type input "0"
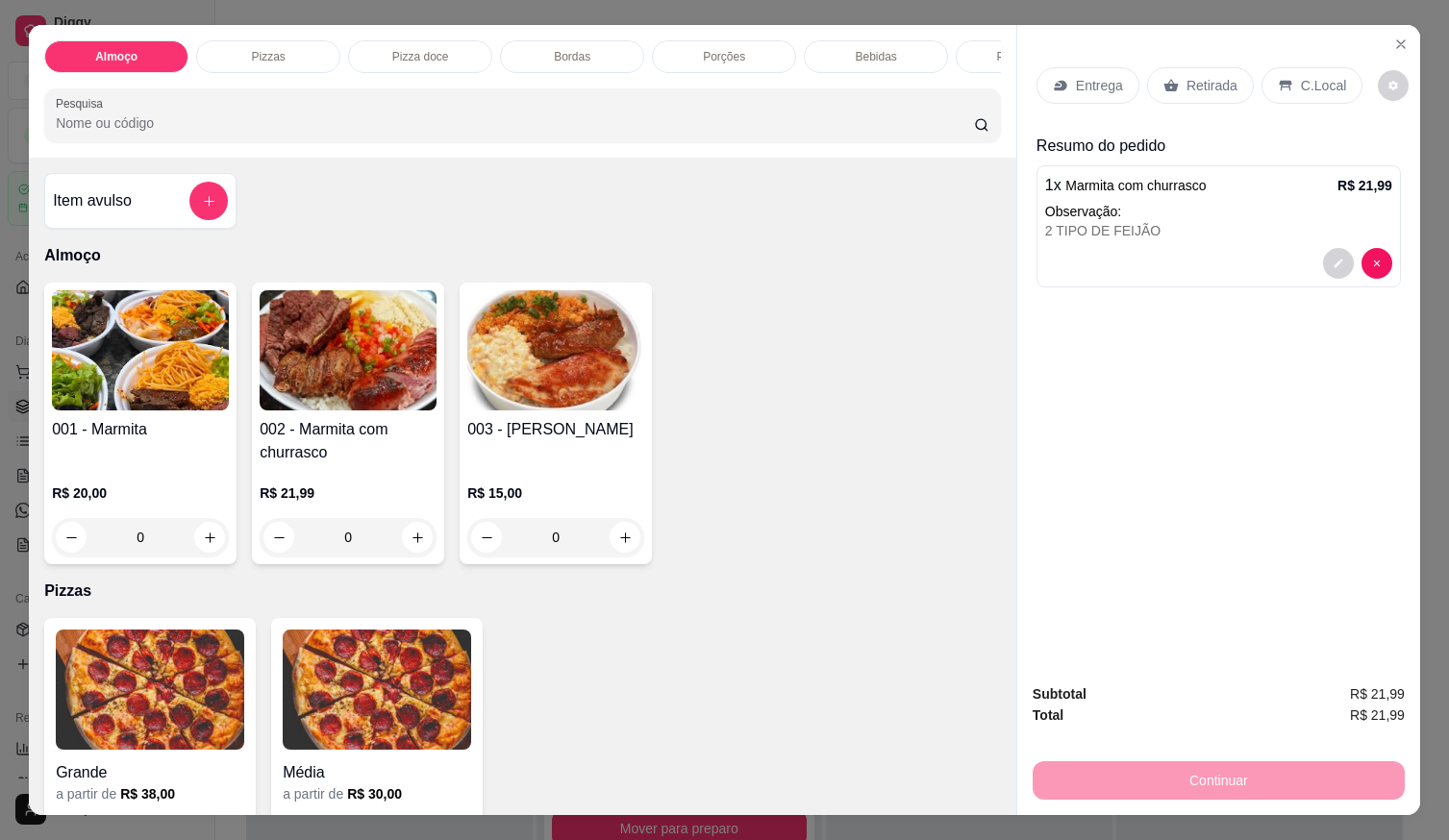
click at [1113, 87] on p "Entrega" at bounding box center [1100, 85] width 47 height 19
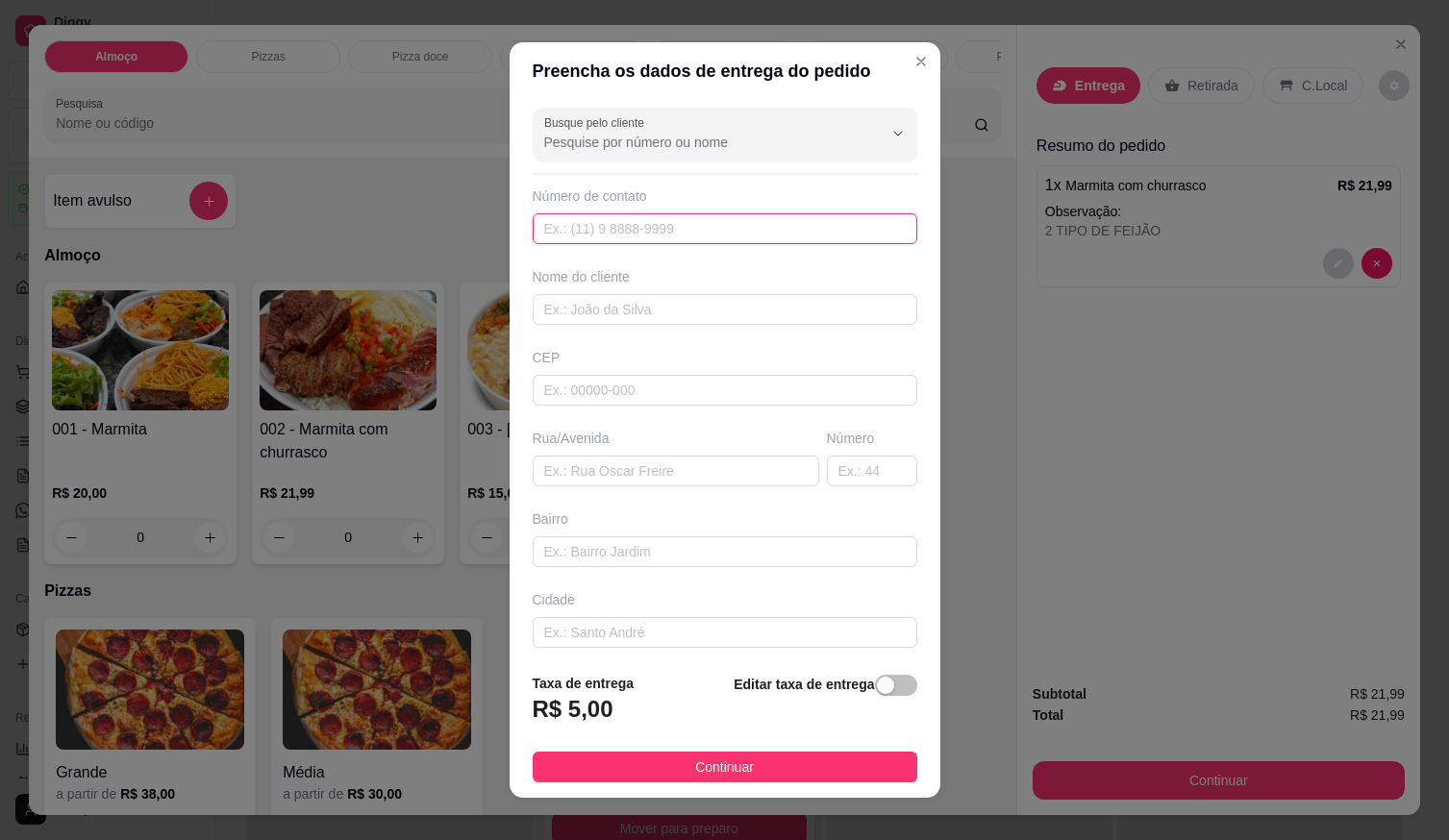
drag, startPoint x: 822, startPoint y: 224, endPoint x: 819, endPoint y: 241, distance: 17.3
click at [821, 227] on input "text" at bounding box center [724, 228] width 384 height 31
type input "[PHONE_NUMBER]"
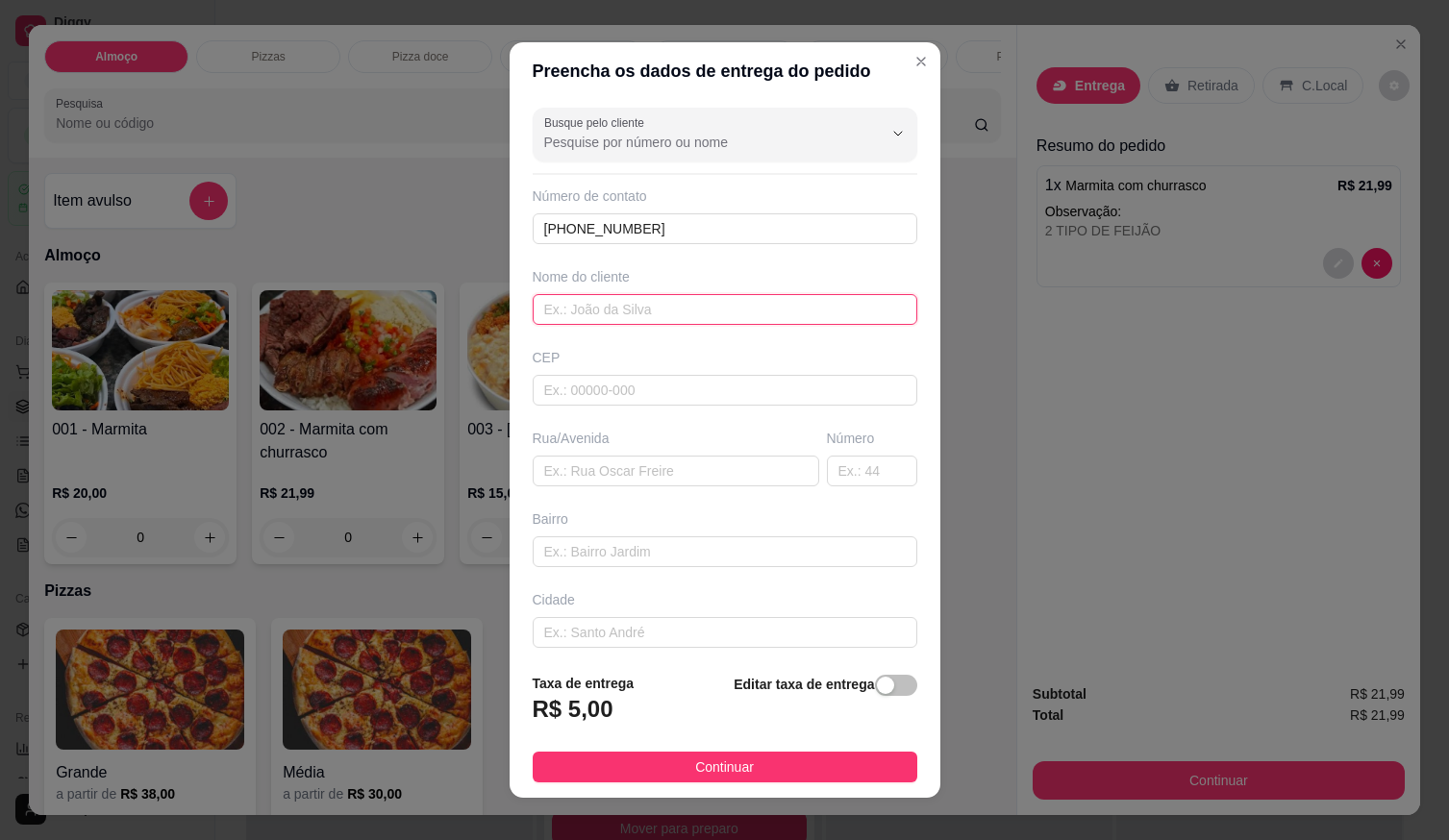
click at [693, 314] on input "text" at bounding box center [724, 309] width 384 height 31
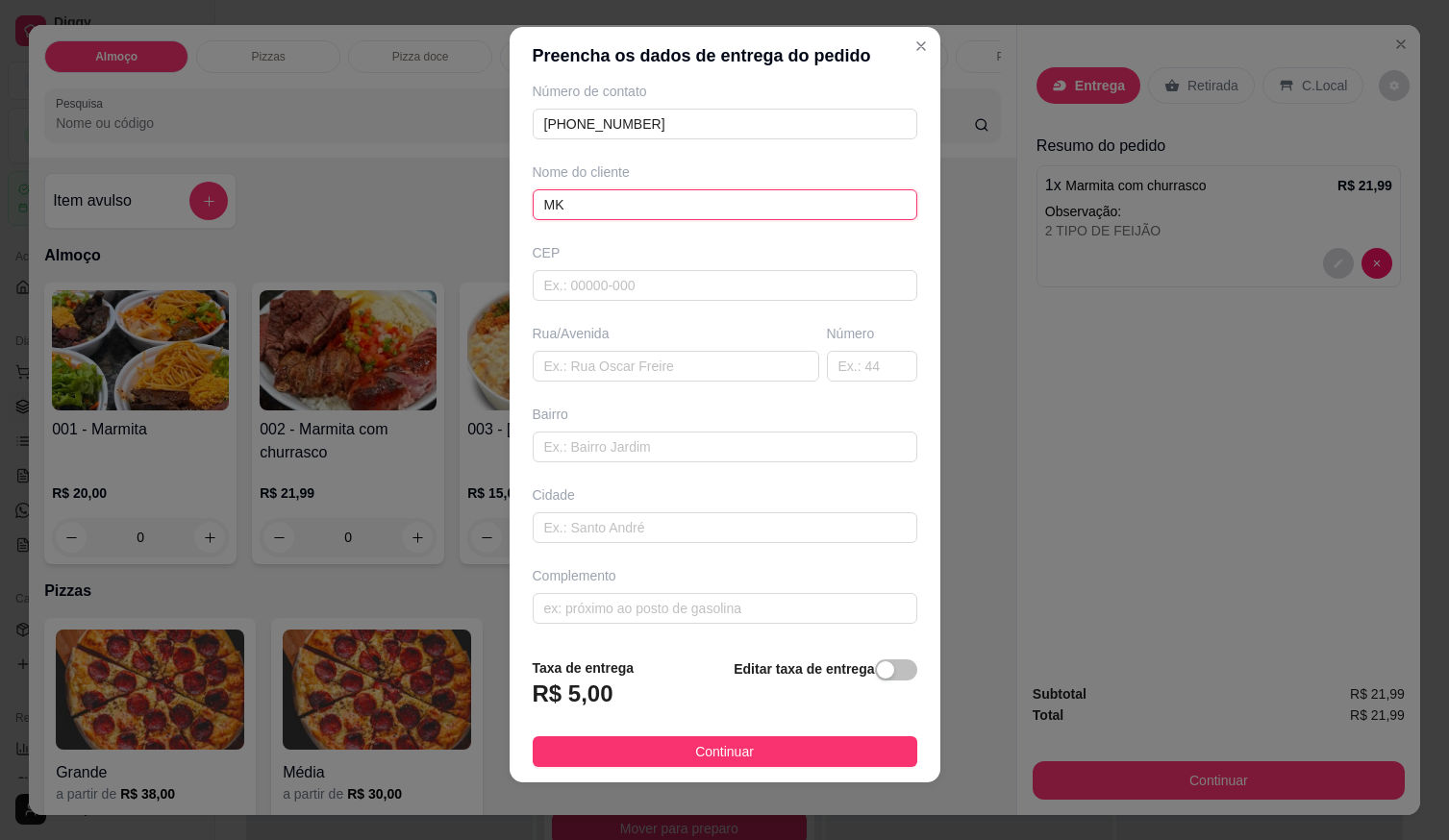
scroll to position [19, 0]
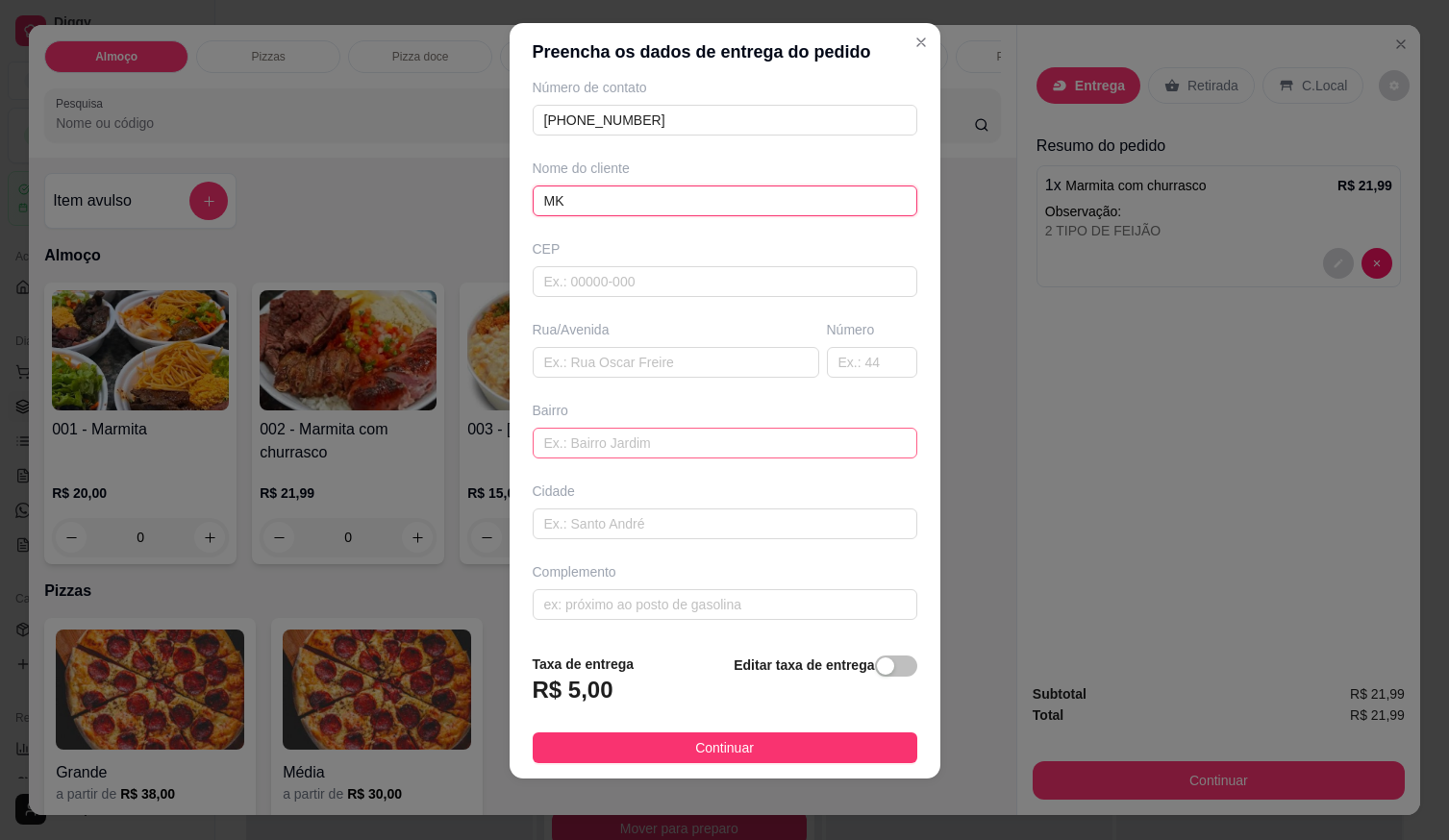
type input "MK"
drag, startPoint x: 593, startPoint y: 436, endPoint x: 595, endPoint y: 451, distance: 15.1
click at [593, 438] on input "text" at bounding box center [724, 443] width 384 height 31
type input "RUA 7"
click at [829, 364] on input "text" at bounding box center [872, 362] width 90 height 31
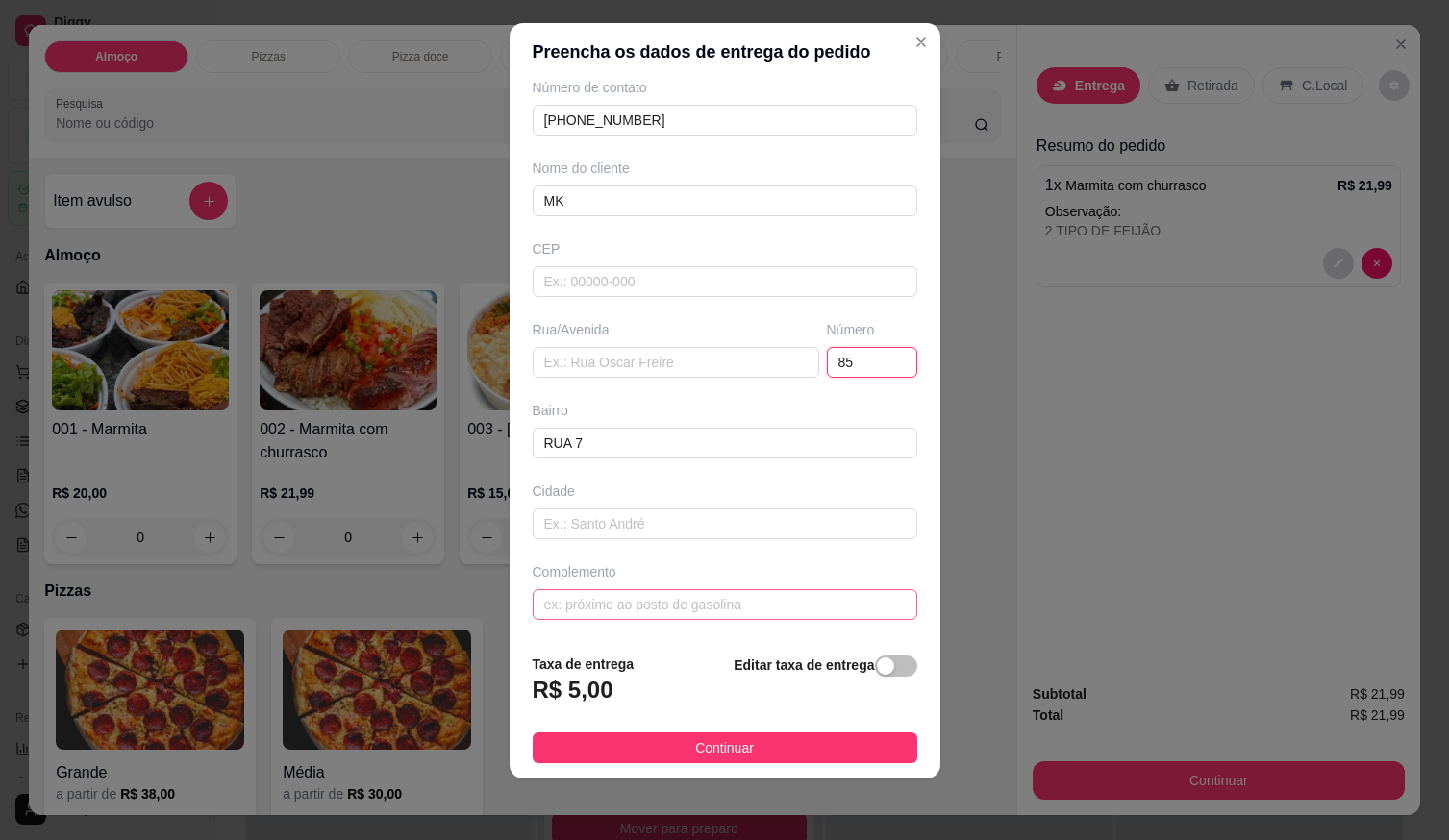
type input "85"
click at [674, 608] on input "text" at bounding box center [724, 604] width 384 height 31
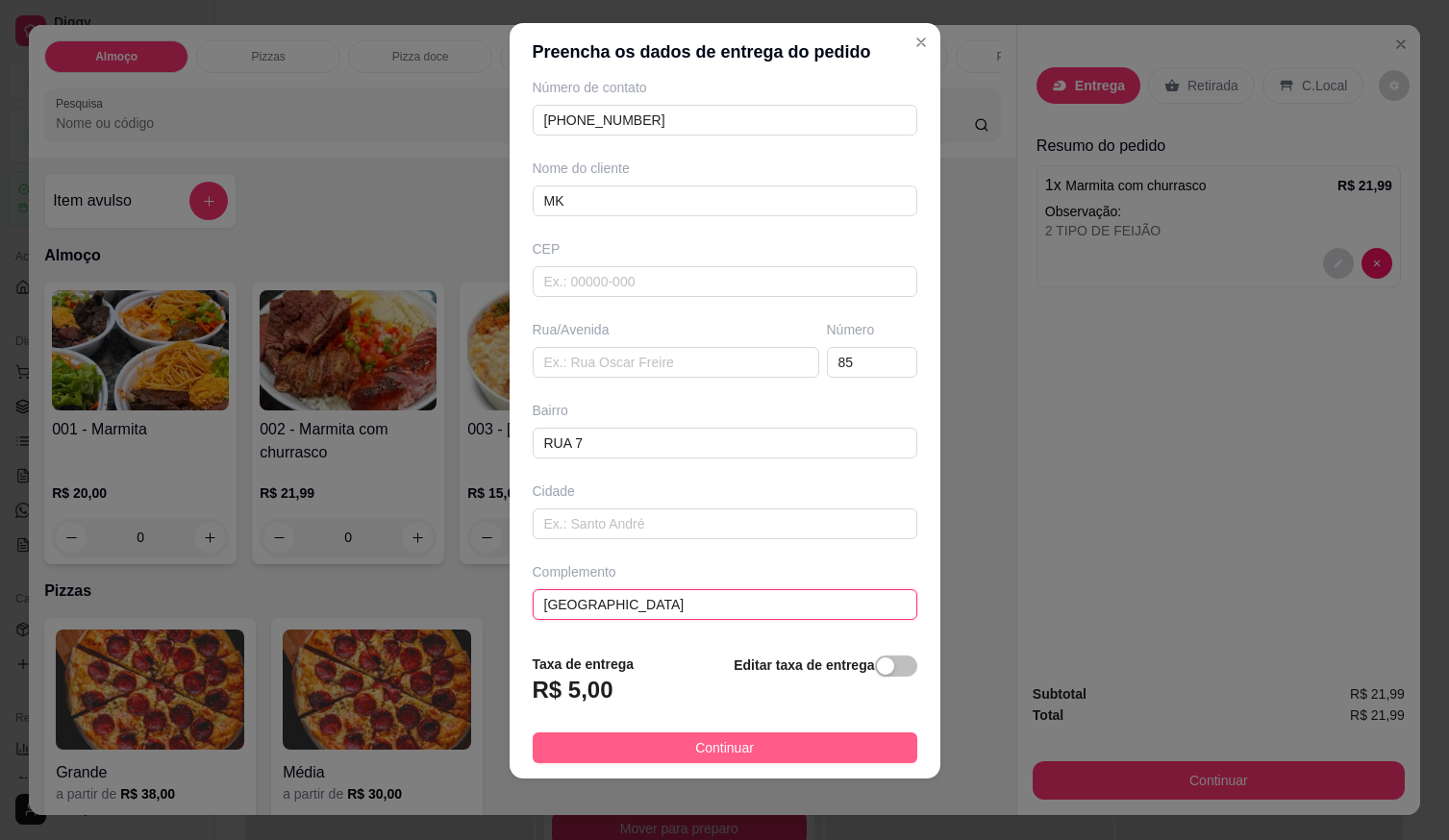
type input "[GEOGRAPHIC_DATA]"
click at [617, 748] on button "Continuar" at bounding box center [724, 747] width 384 height 31
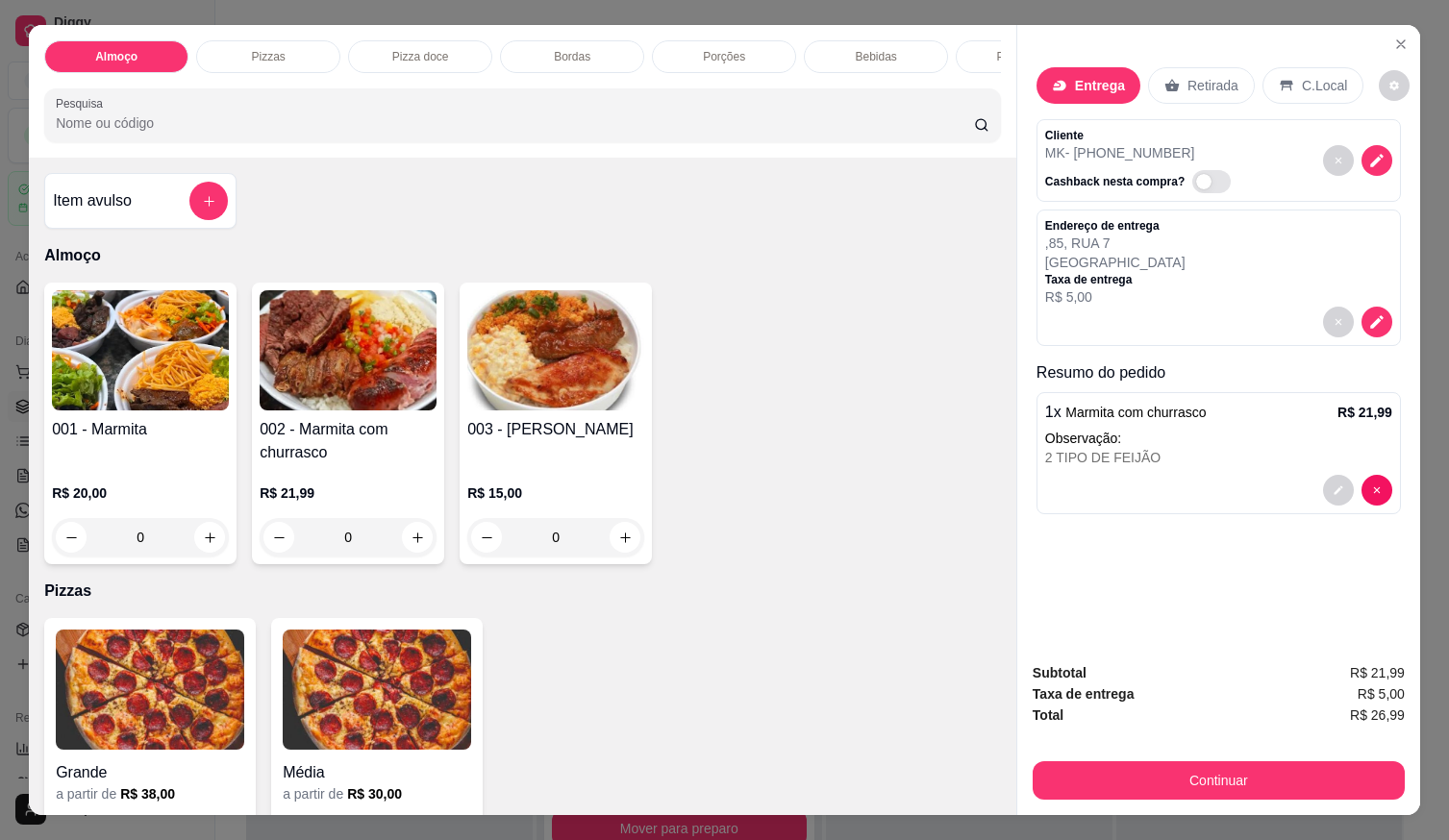
click at [1170, 475] on div at bounding box center [1219, 490] width 347 height 31
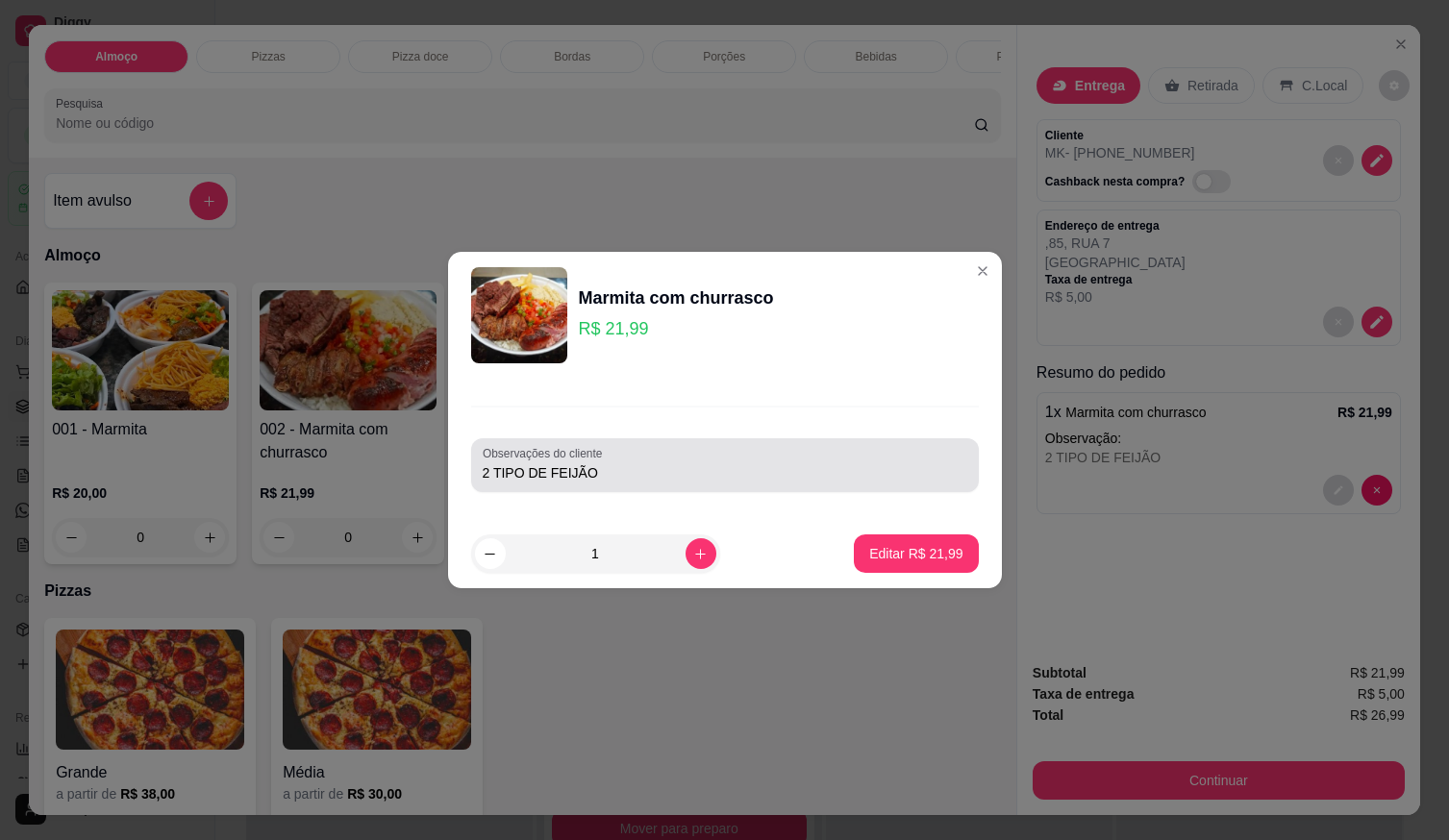
click at [943, 473] on input "2 TIPO DE FEIJÃO" at bounding box center [724, 472] width 484 height 19
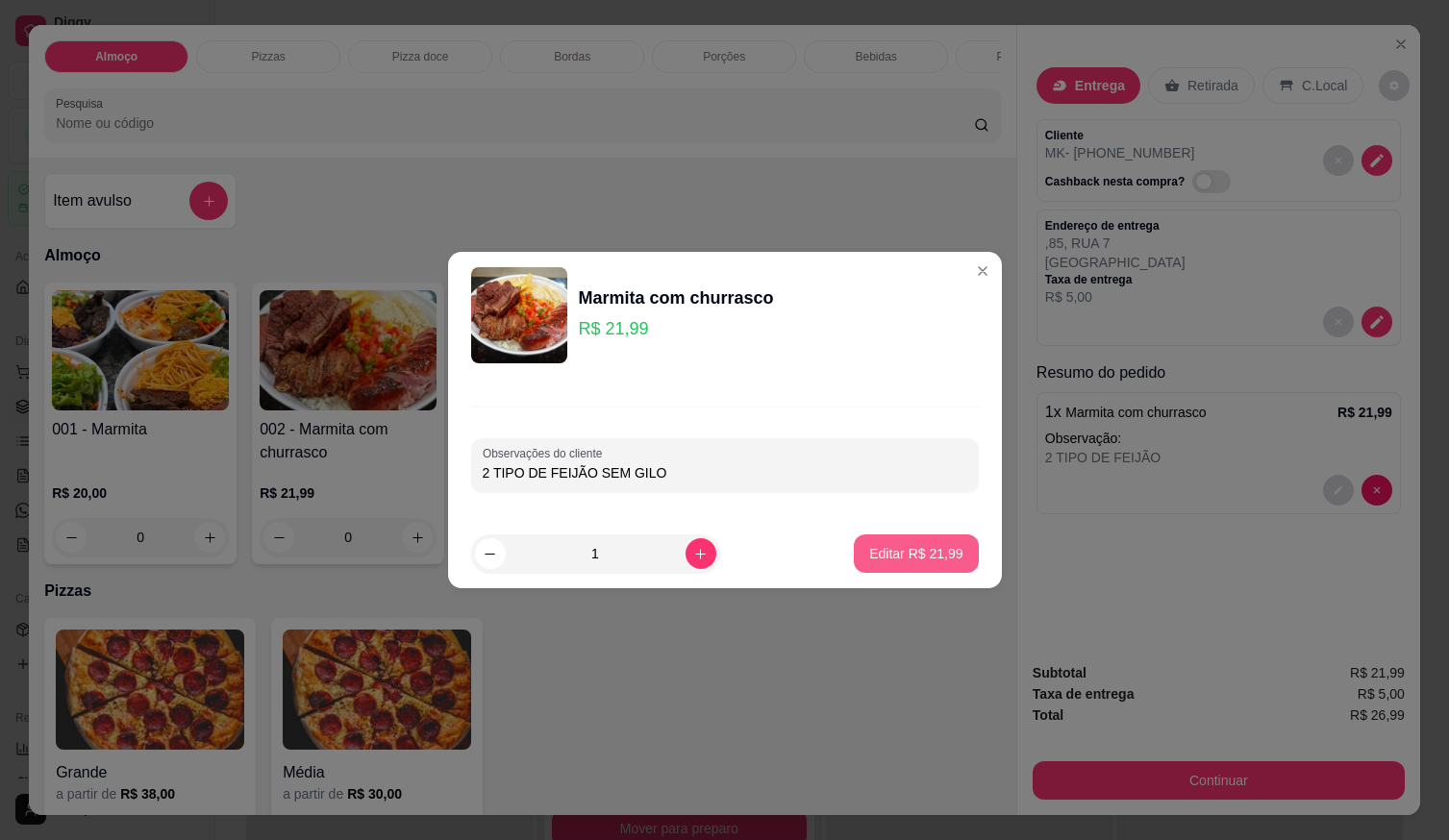
type input "2 TIPO DE FEIJÃO SEM GILO"
click at [923, 551] on p "Editar R$ 21,99" at bounding box center [916, 553] width 93 height 19
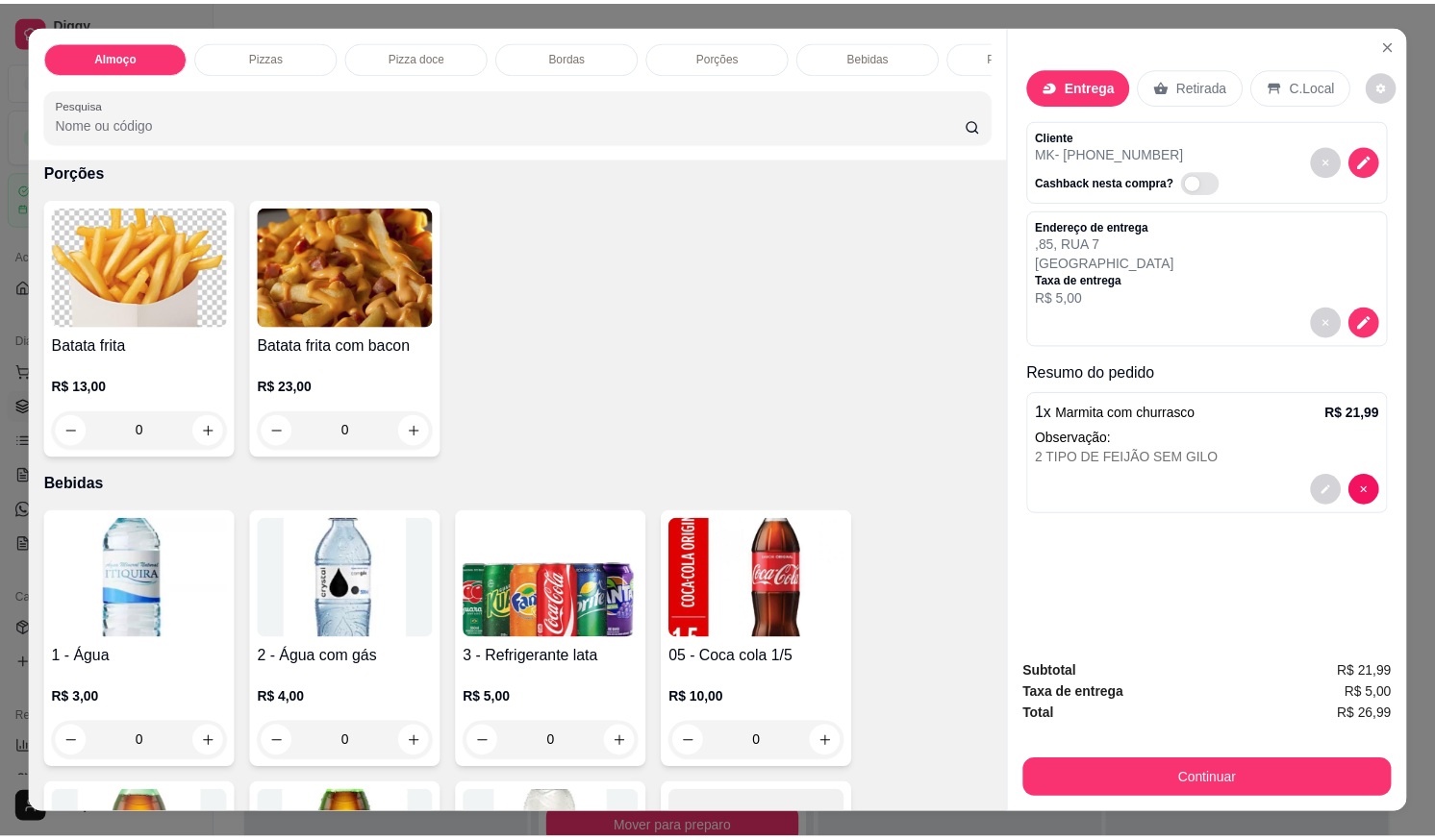
scroll to position [1635, 0]
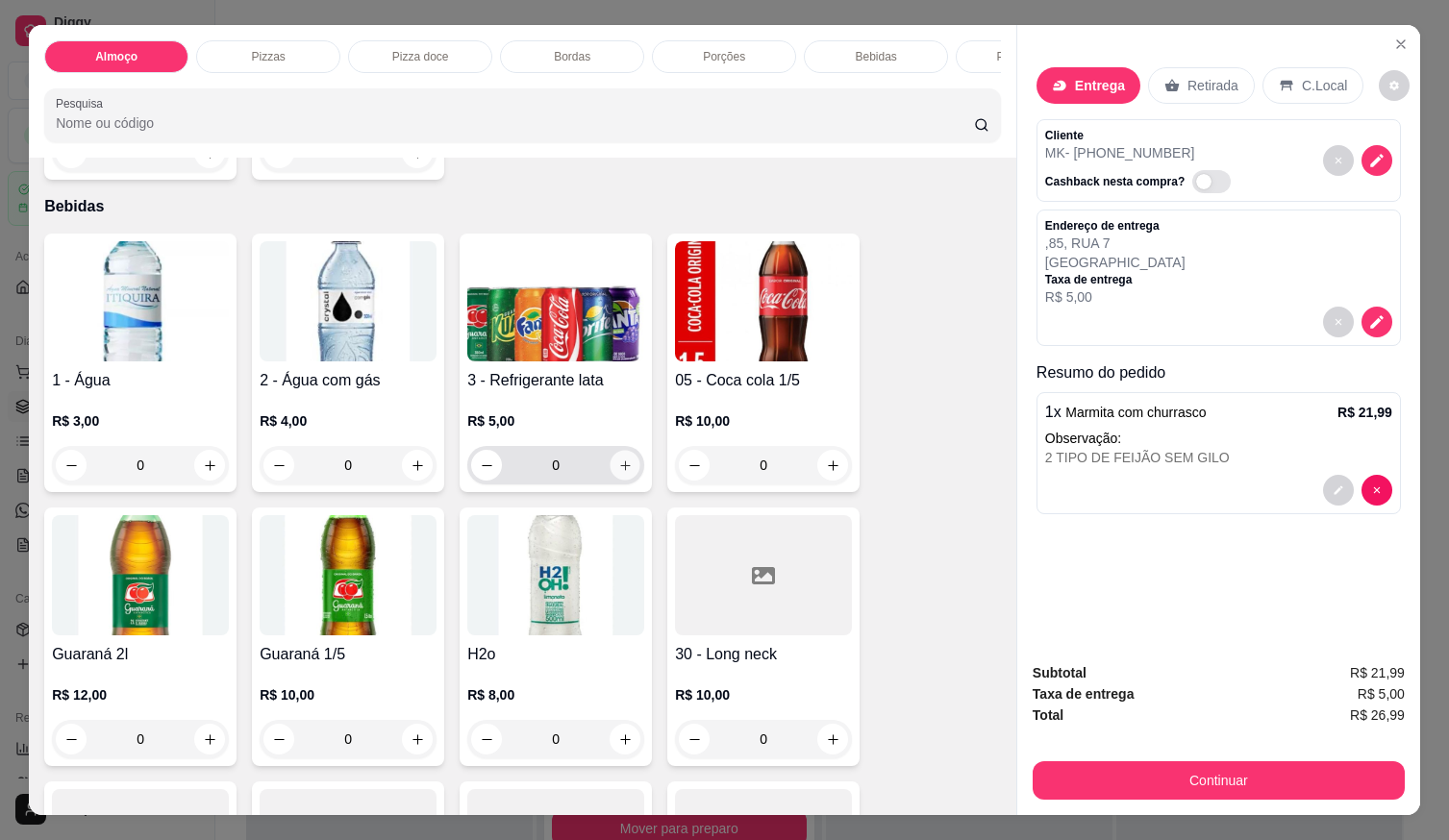
click at [623, 481] on button "increase-product-quantity" at bounding box center [626, 465] width 30 height 30
type input "1"
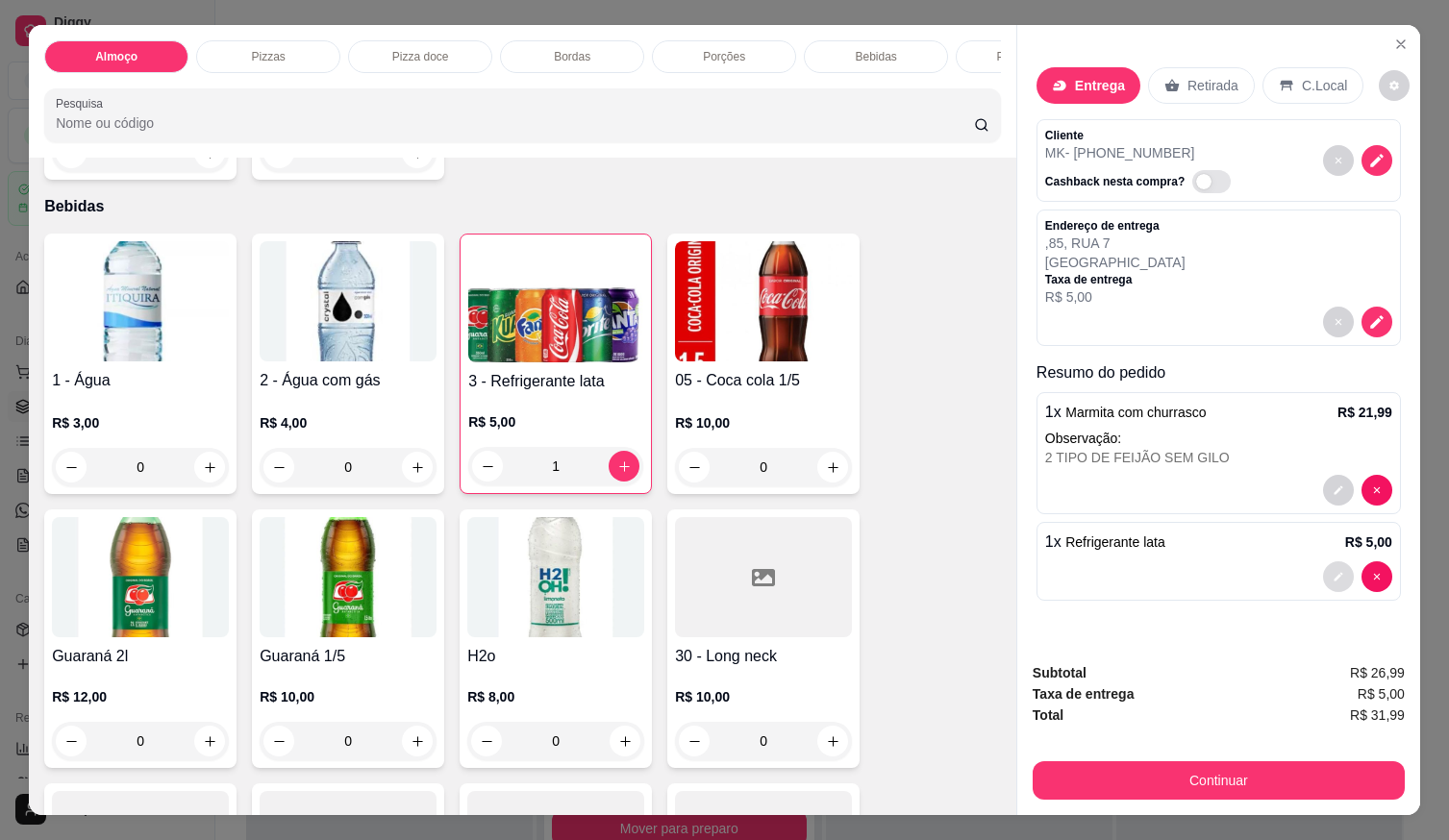
click at [1331, 575] on button "decrease-product-quantity" at bounding box center [1338, 576] width 31 height 31
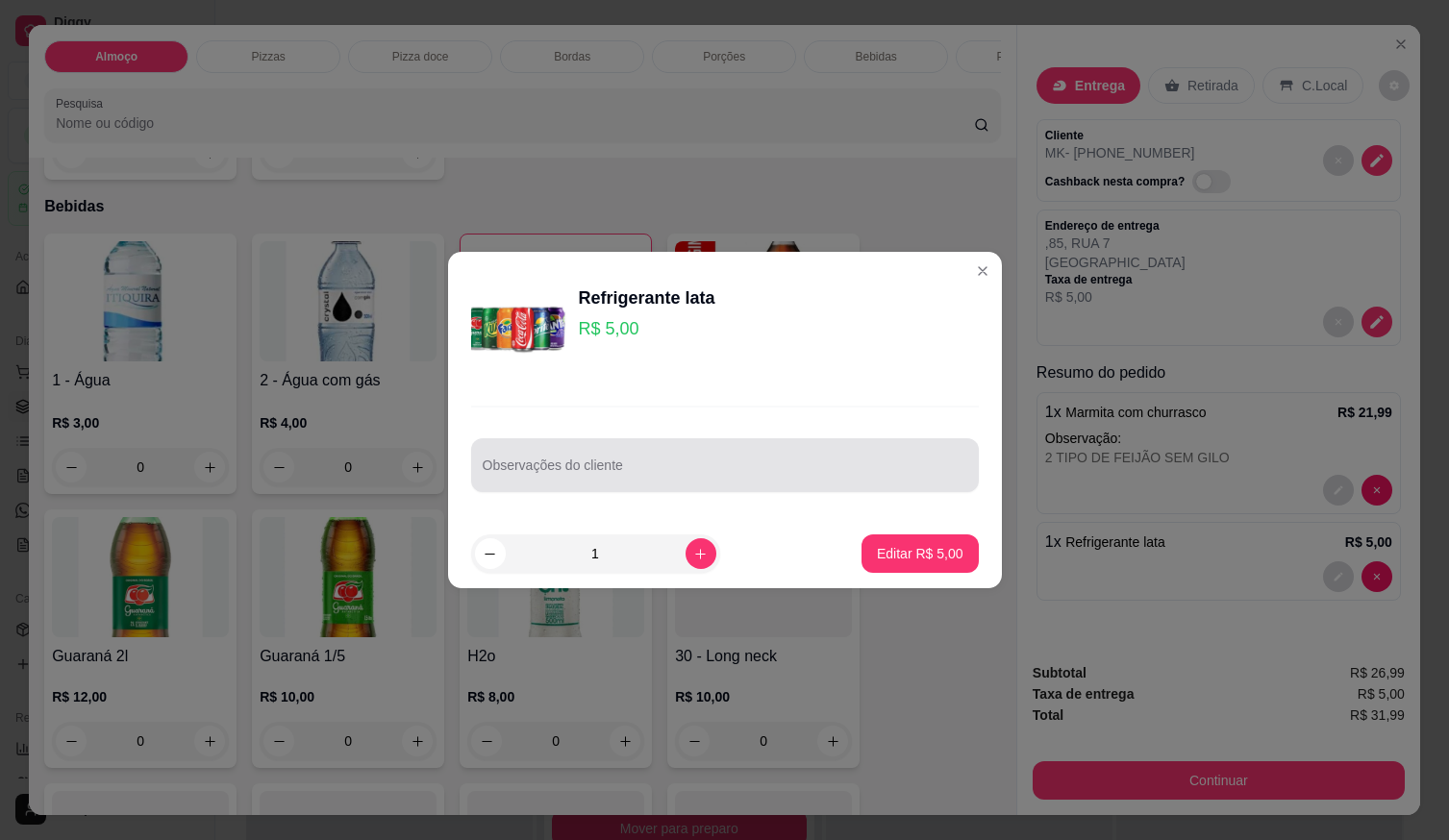
click at [723, 475] on input "Observações do cliente" at bounding box center [724, 472] width 484 height 19
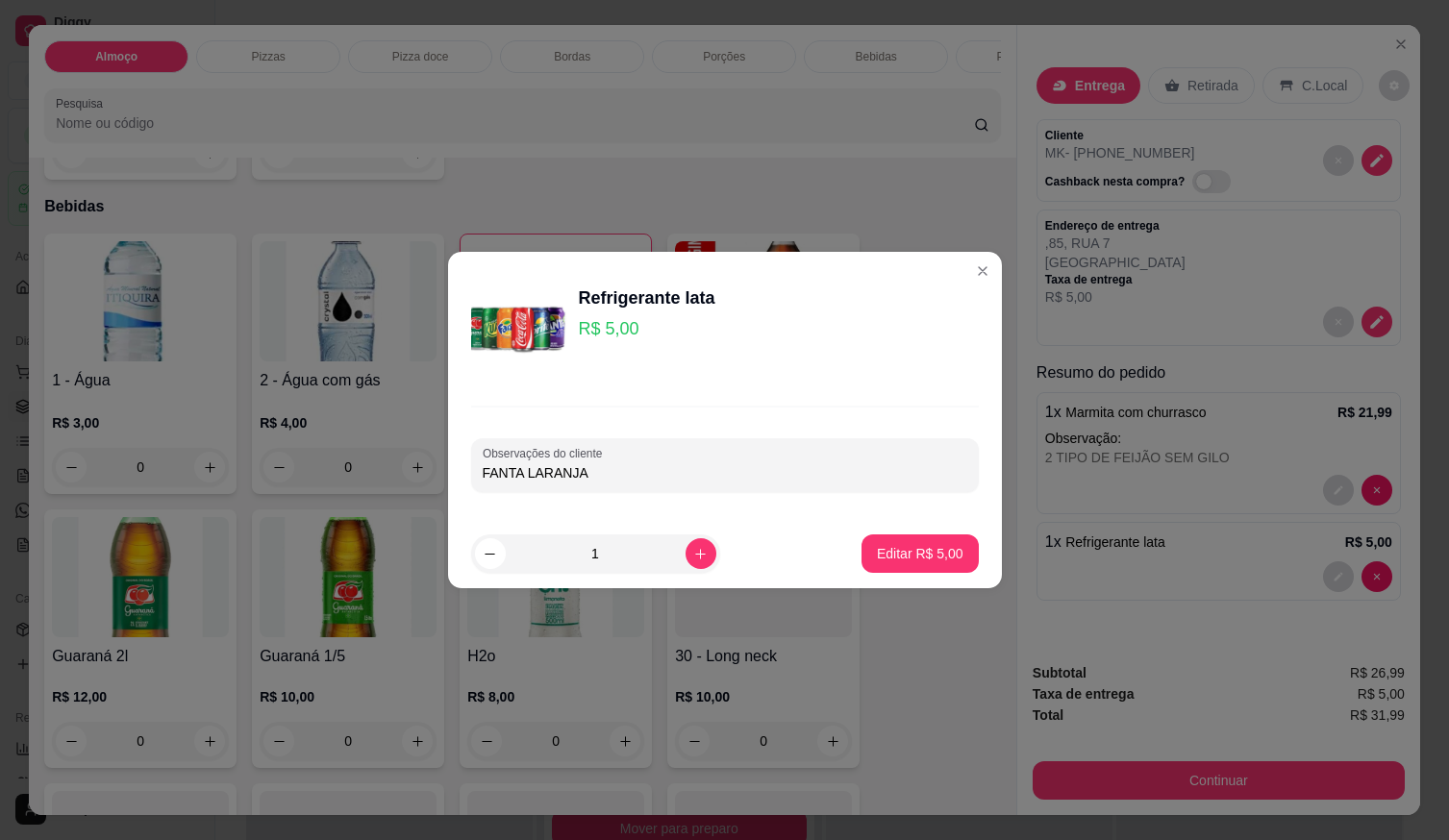
type input "FANTA LARANJA"
click at [918, 558] on p "Editar R$ 5,00" at bounding box center [919, 553] width 84 height 18
type input "0"
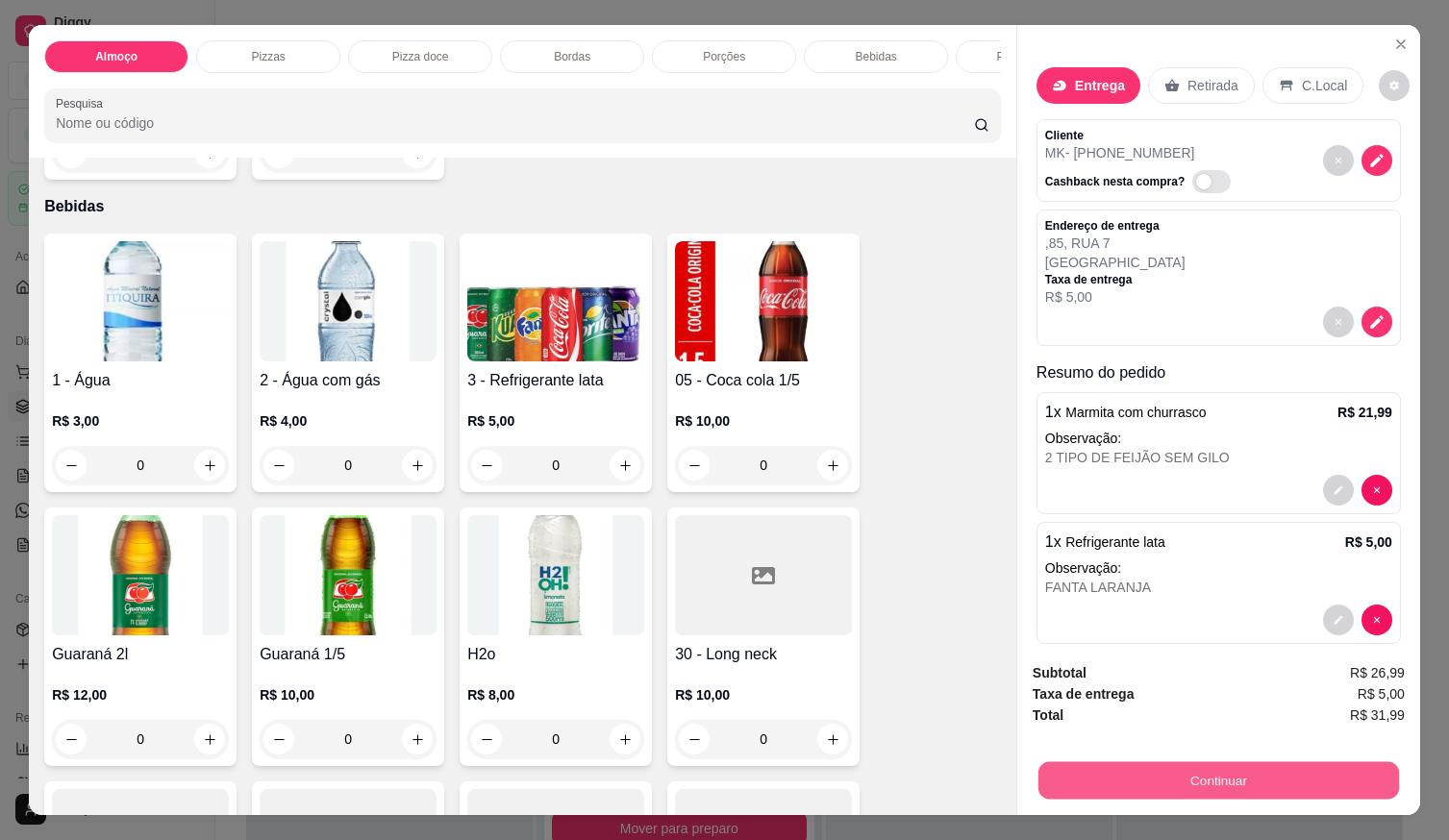
click at [1208, 779] on button "Continuar" at bounding box center [1219, 781] width 361 height 38
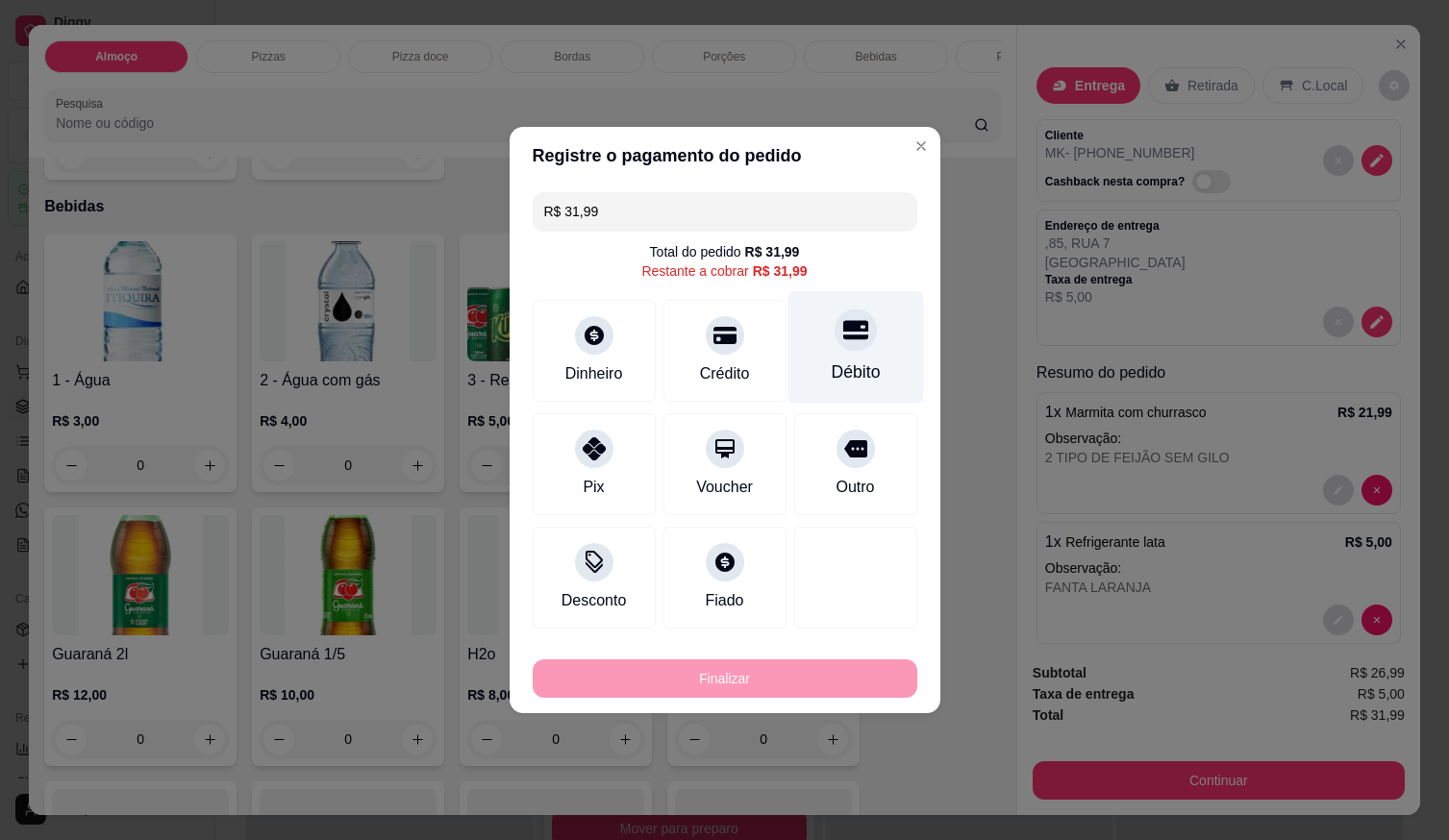
click at [862, 352] on div "Débito" at bounding box center [855, 348] width 135 height 113
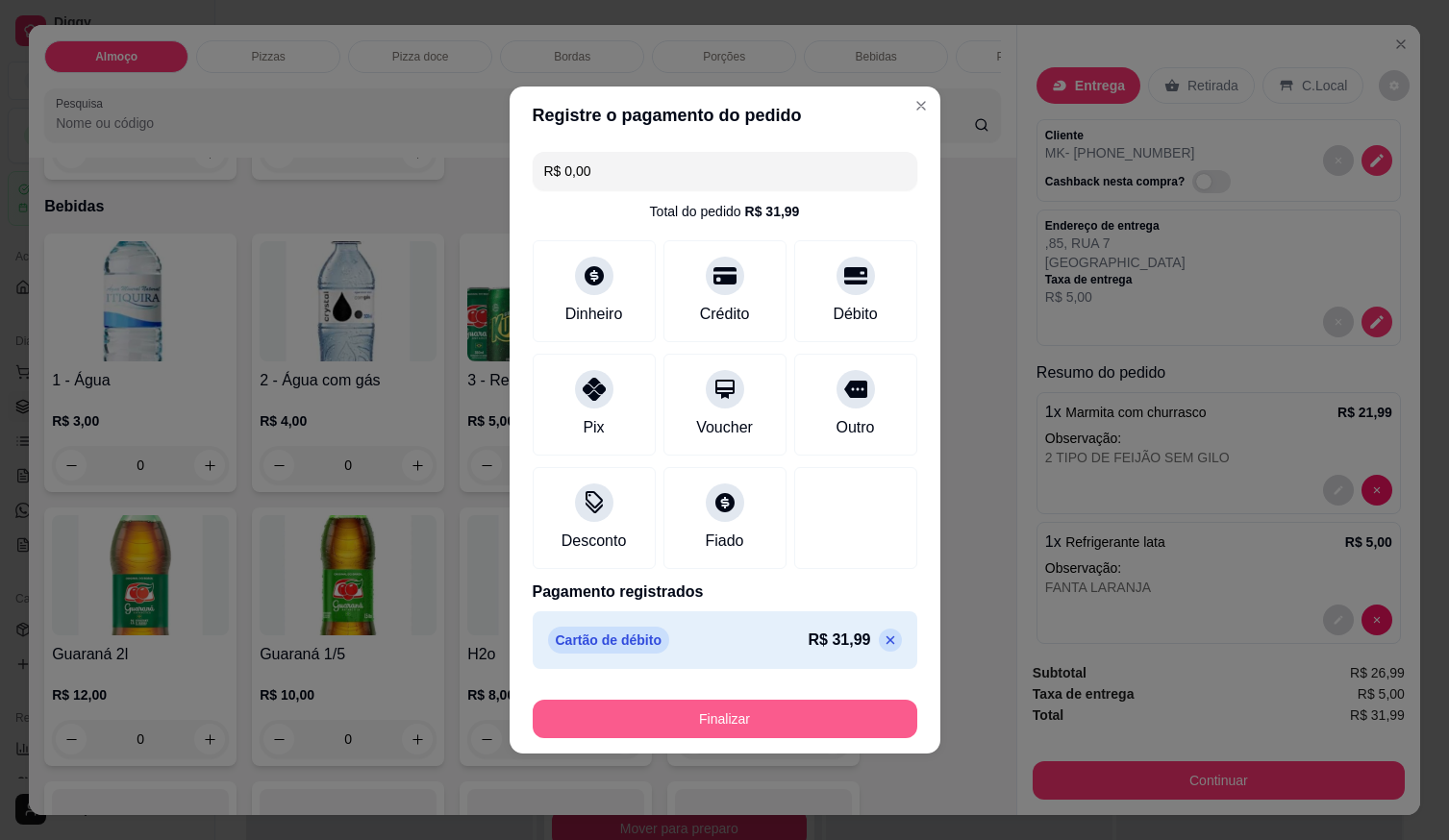
click at [807, 715] on button "Finalizar" at bounding box center [724, 718] width 384 height 39
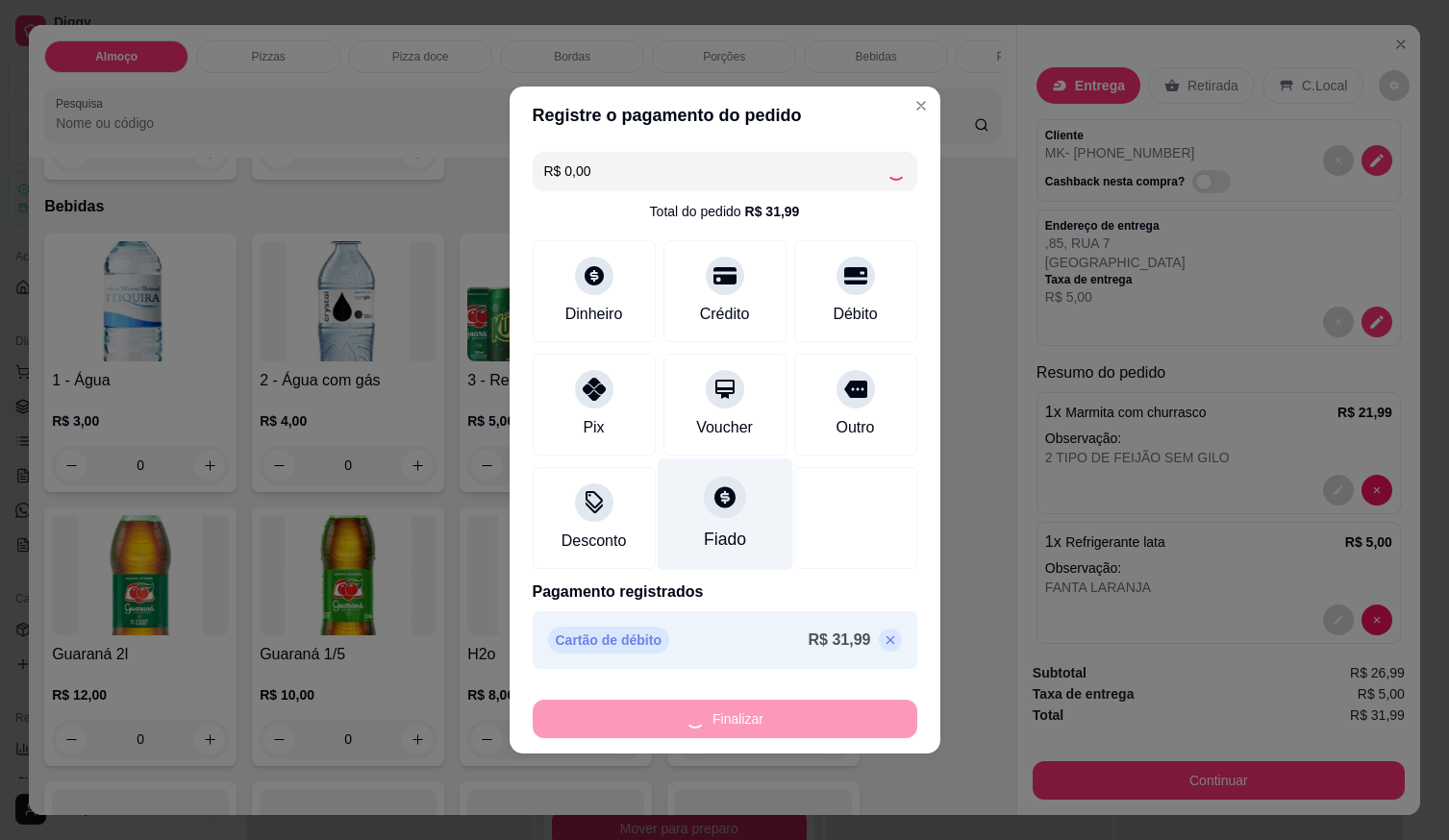
type input "-R$ 31,99"
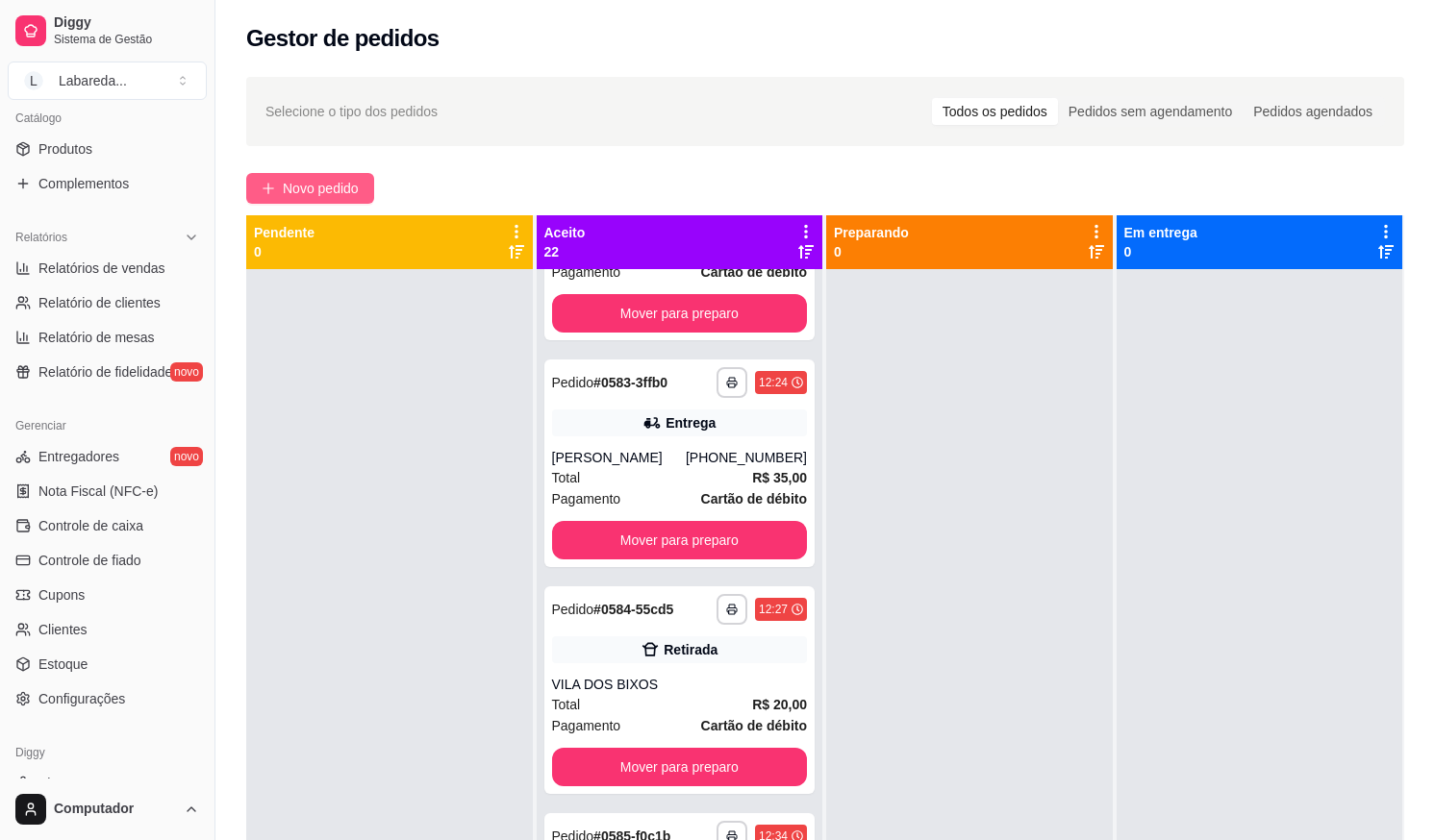
click at [358, 176] on button "Novo pedido" at bounding box center [309, 188] width 127 height 31
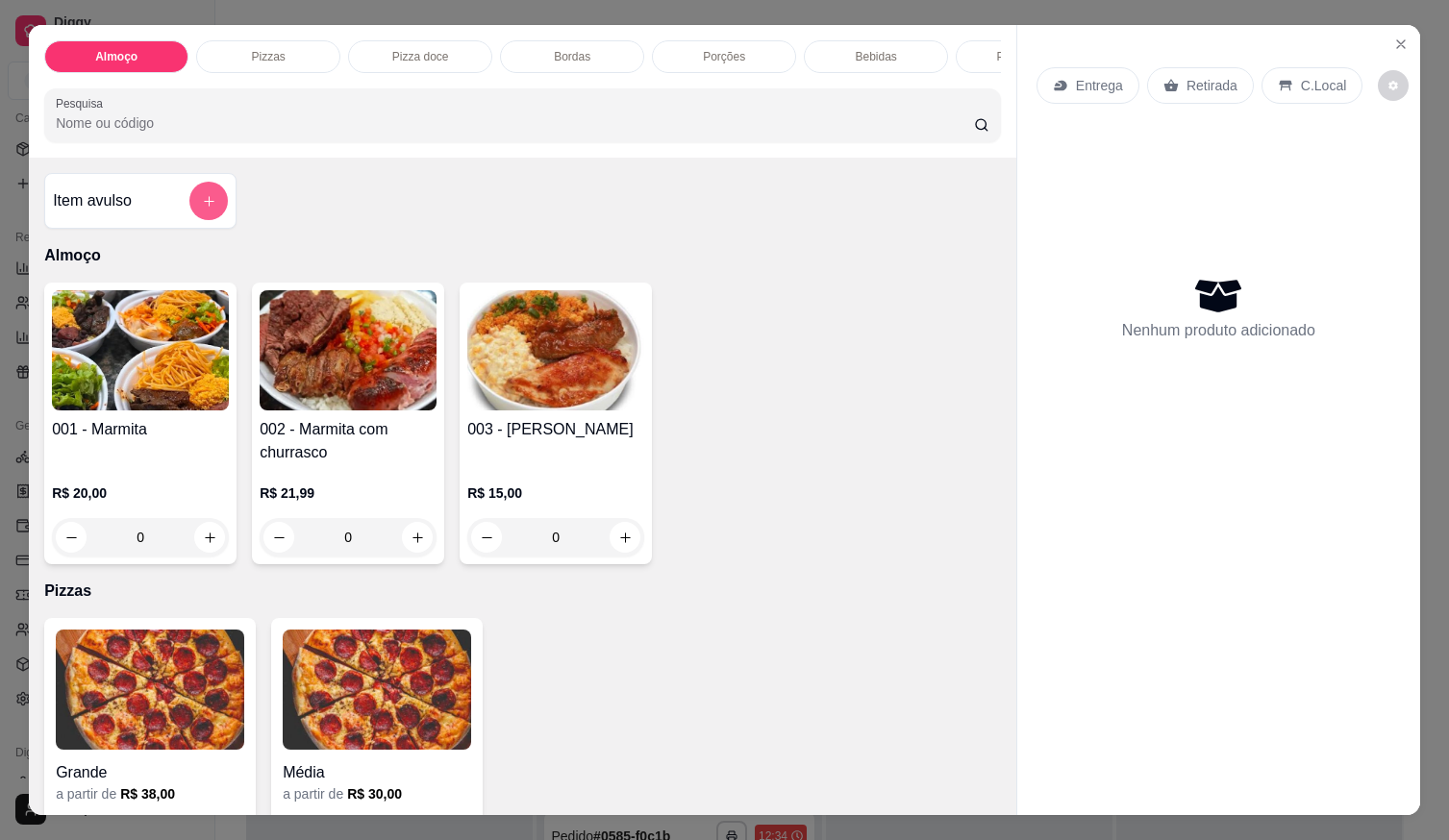
click at [203, 195] on button "add-separate-item" at bounding box center [209, 201] width 39 height 39
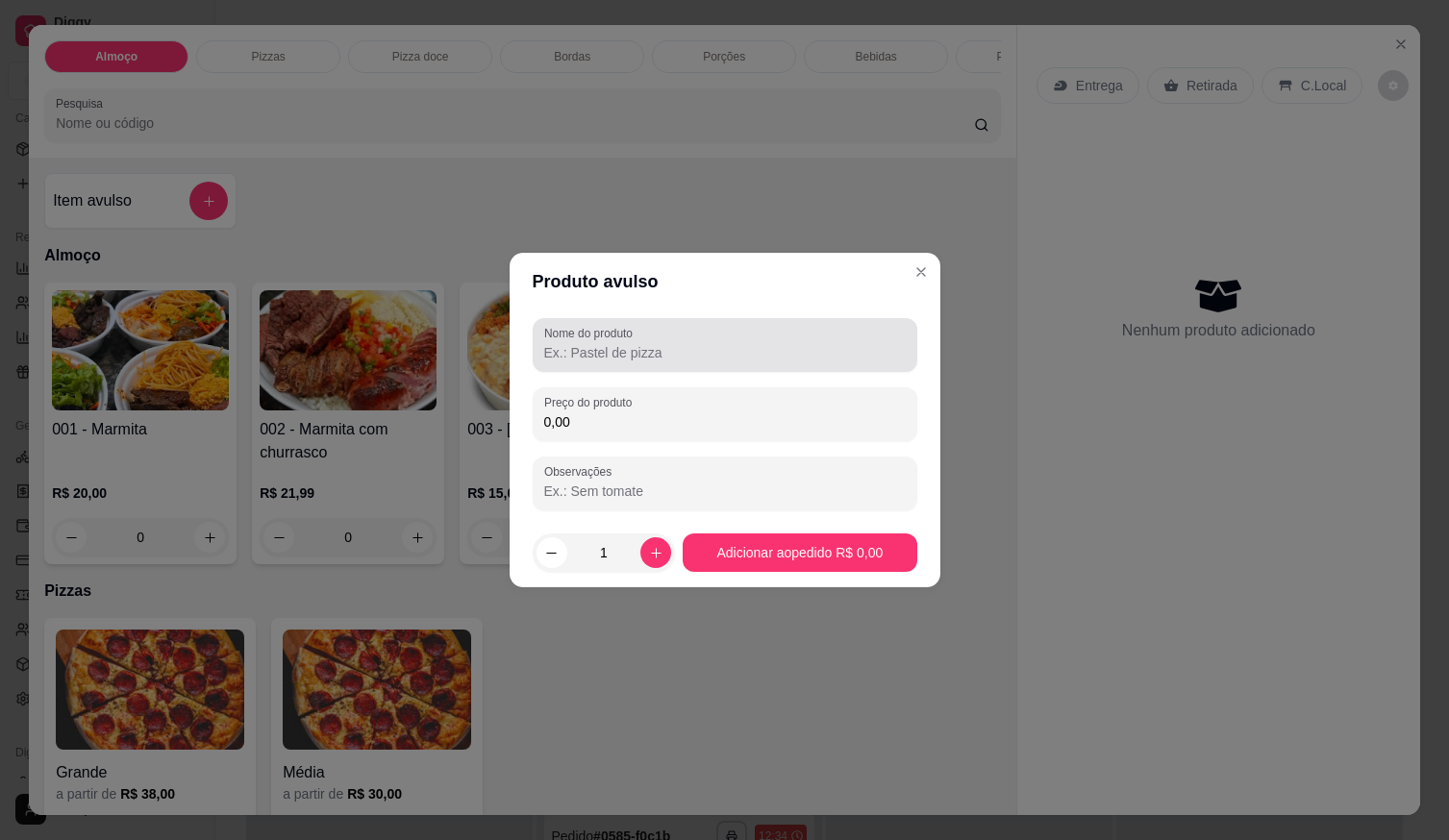
click at [721, 352] on input "Nome do produto" at bounding box center [725, 352] width 362 height 19
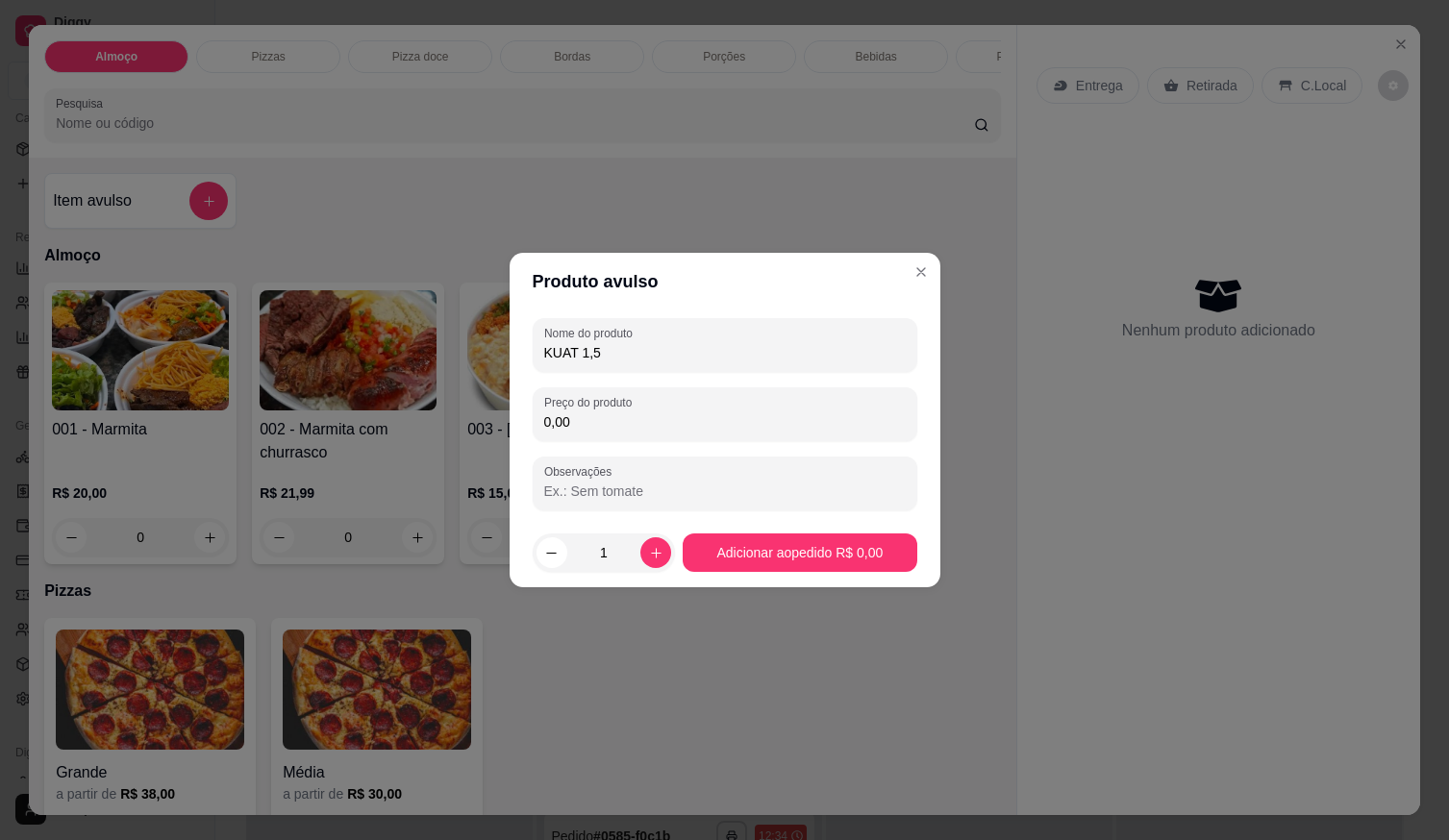
type input "KUAT 1,5"
click at [586, 424] on input "0,00" at bounding box center [725, 421] width 362 height 19
type input "7,00"
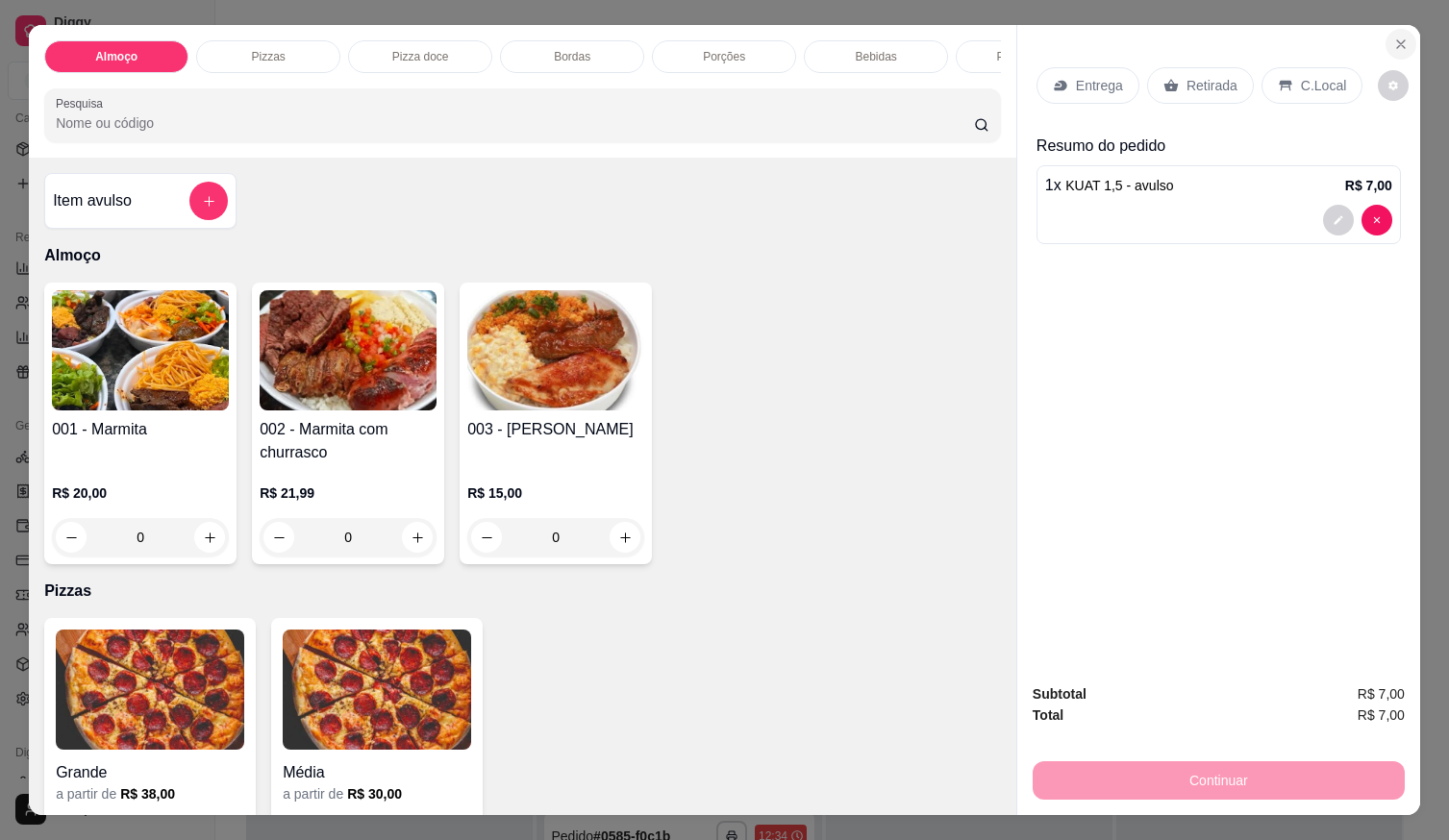
click at [1398, 37] on icon "Close" at bounding box center [1402, 44] width 16 height 16
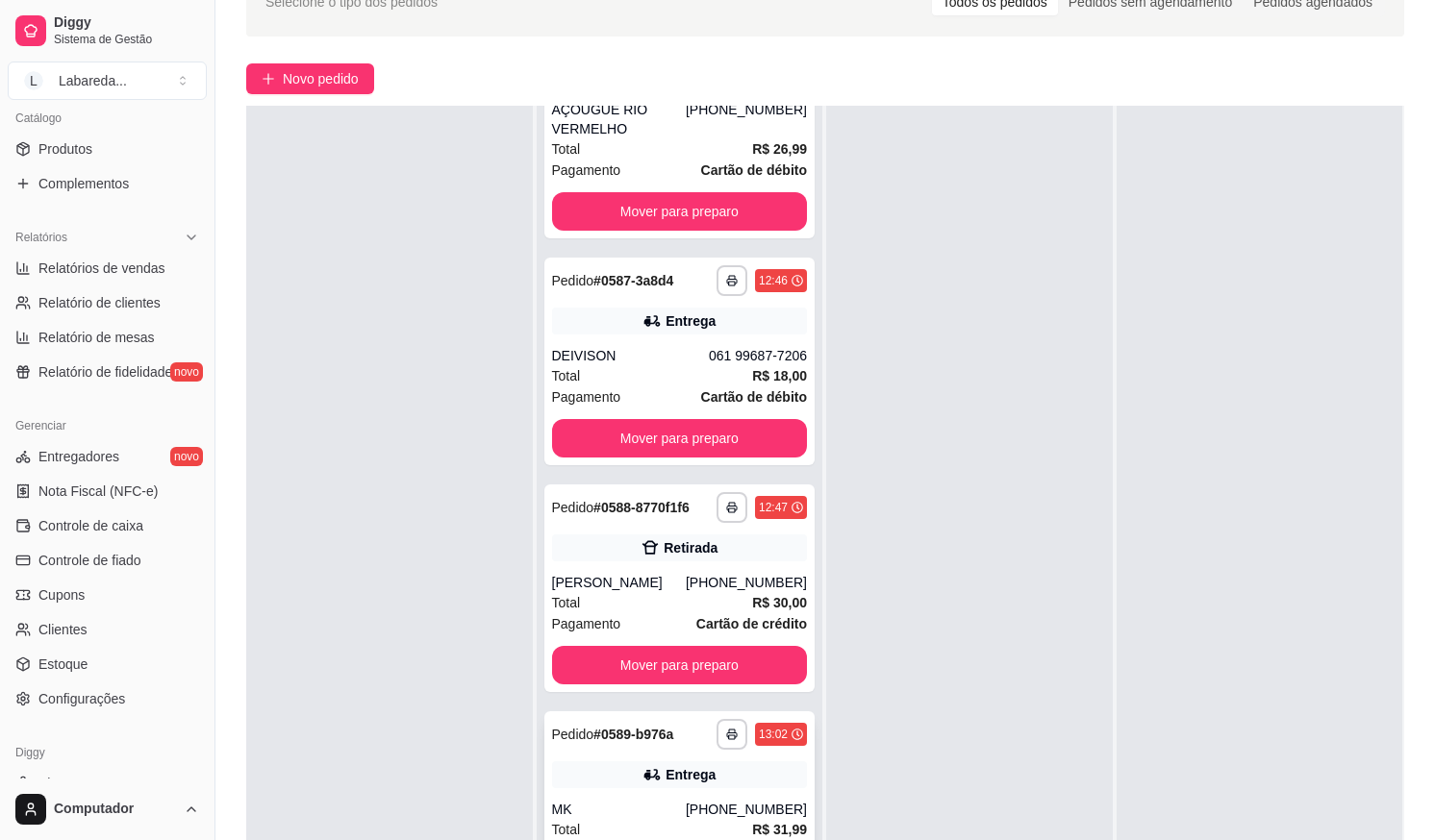
scroll to position [294, 0]
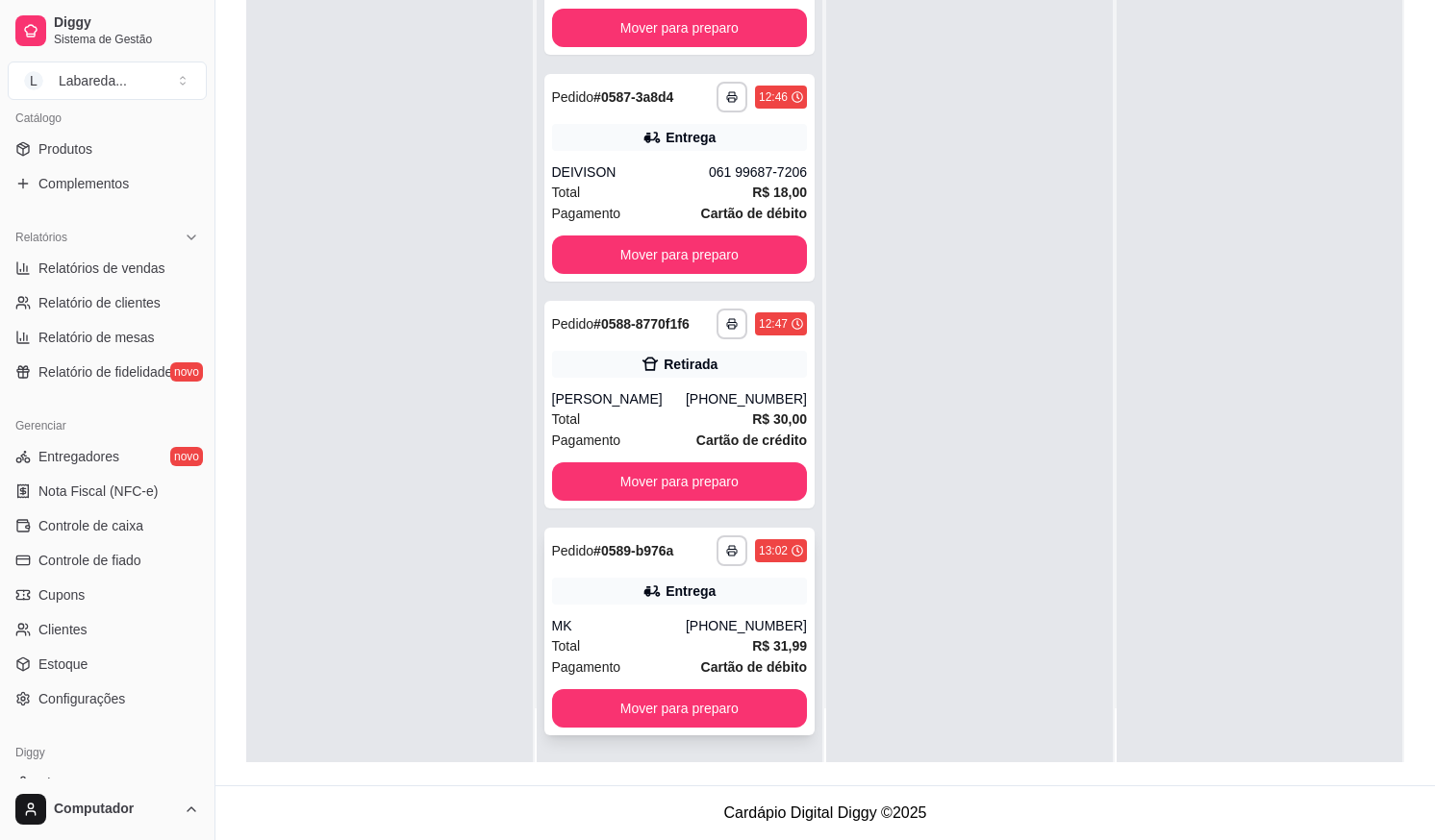
click at [638, 630] on div "MK" at bounding box center [619, 626] width 133 height 19
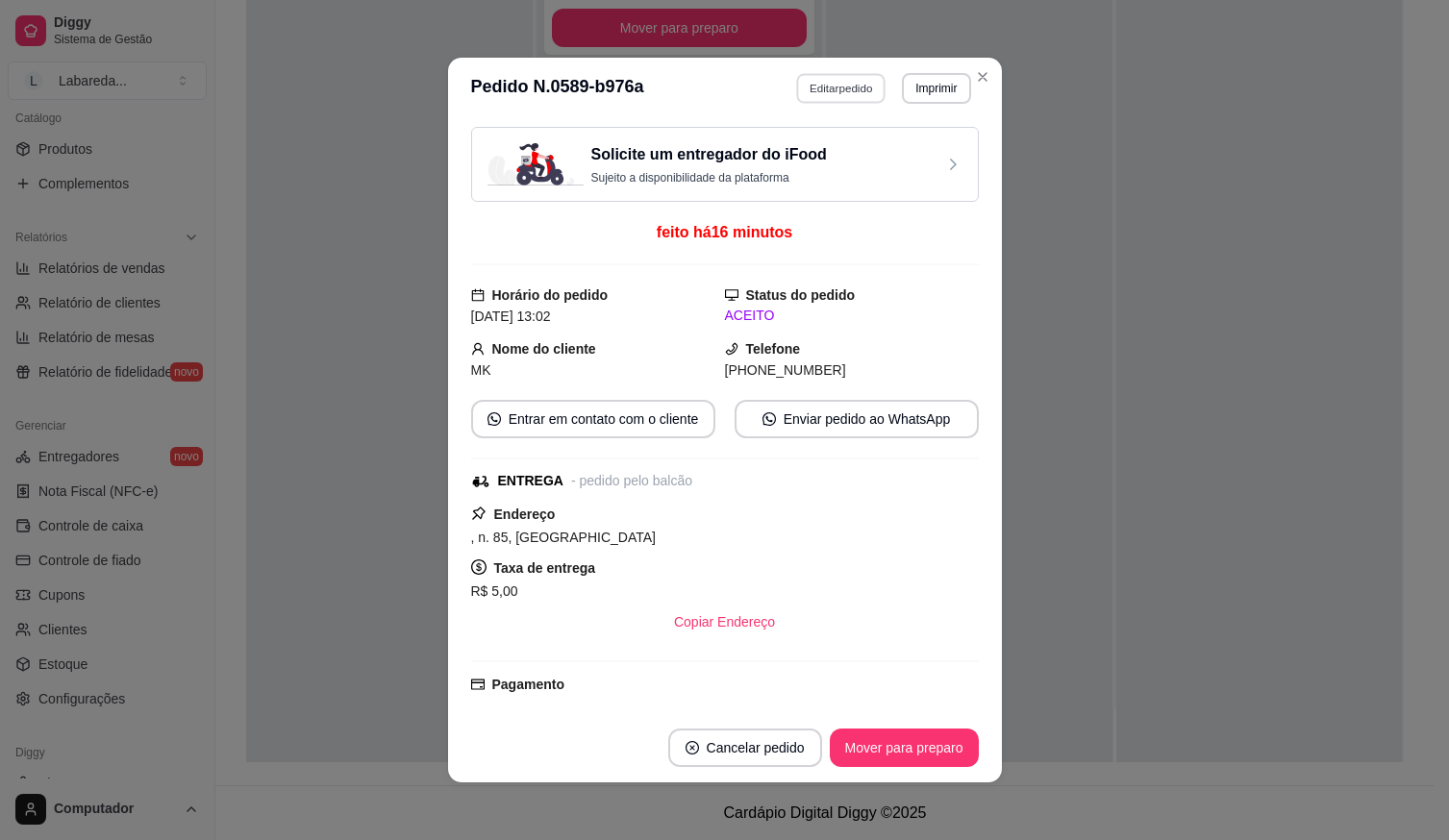
click at [833, 99] on button "Editar pedido" at bounding box center [841, 88] width 89 height 30
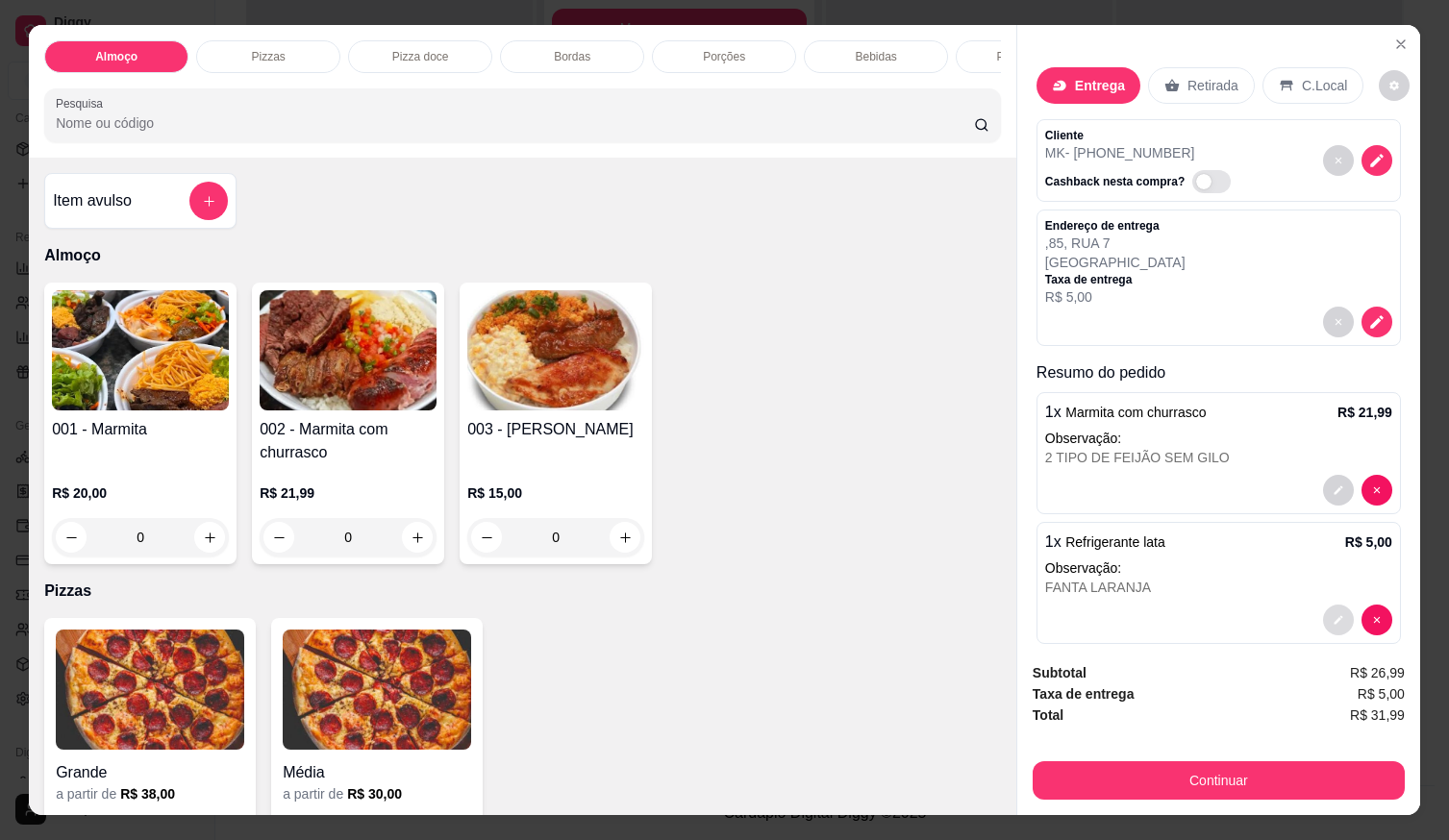
click at [1323, 623] on button "decrease-product-quantity" at bounding box center [1338, 620] width 31 height 31
click at [213, 204] on button "add-separate-item" at bounding box center [209, 201] width 39 height 39
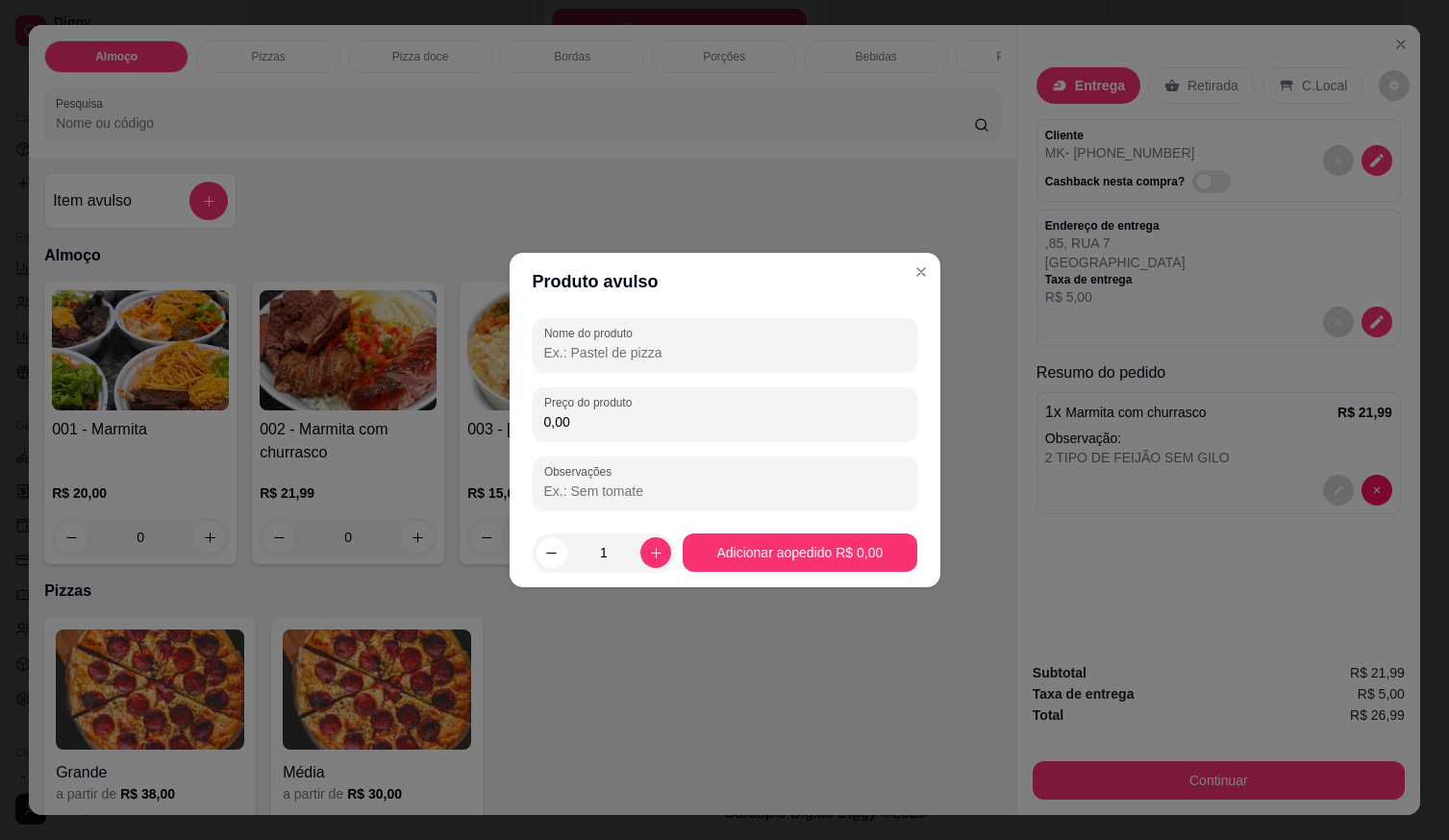
click at [723, 357] on input "Nome do produto" at bounding box center [725, 352] width 362 height 19
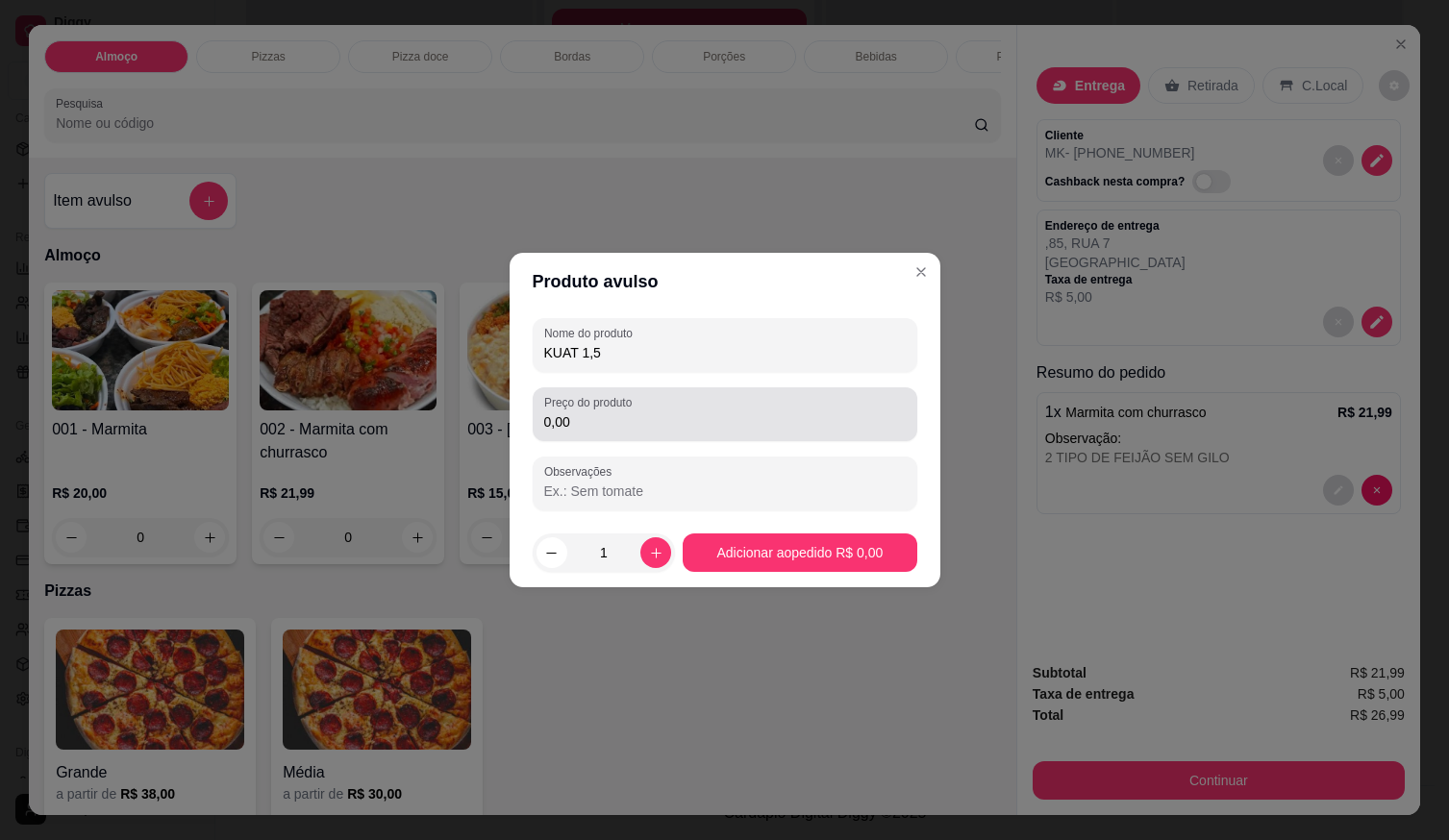
type input "KUAT 1,5"
click at [690, 429] on input "0,00" at bounding box center [725, 421] width 362 height 19
type input "7,00"
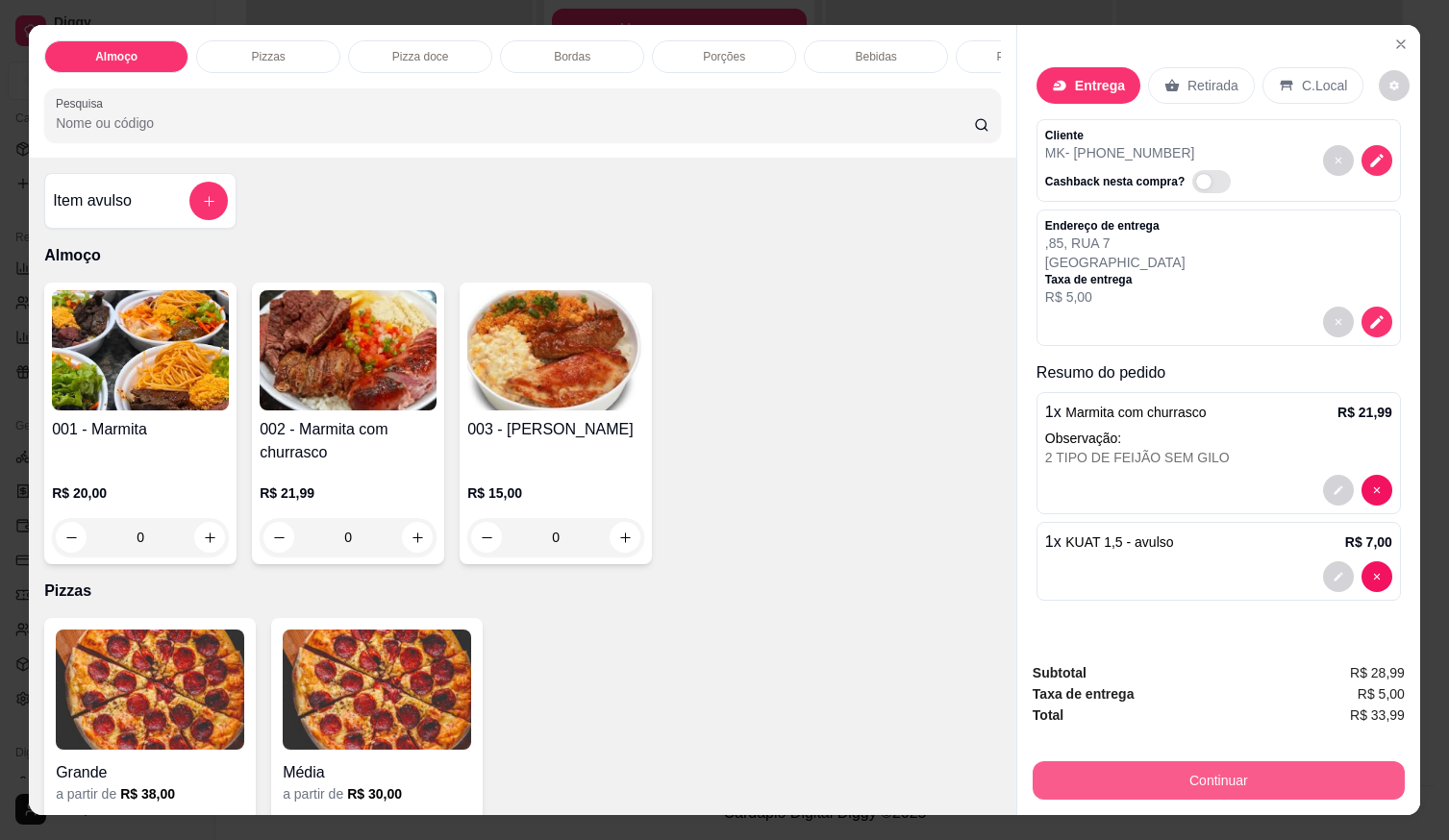
click at [1100, 772] on button "Continuar" at bounding box center [1219, 781] width 373 height 39
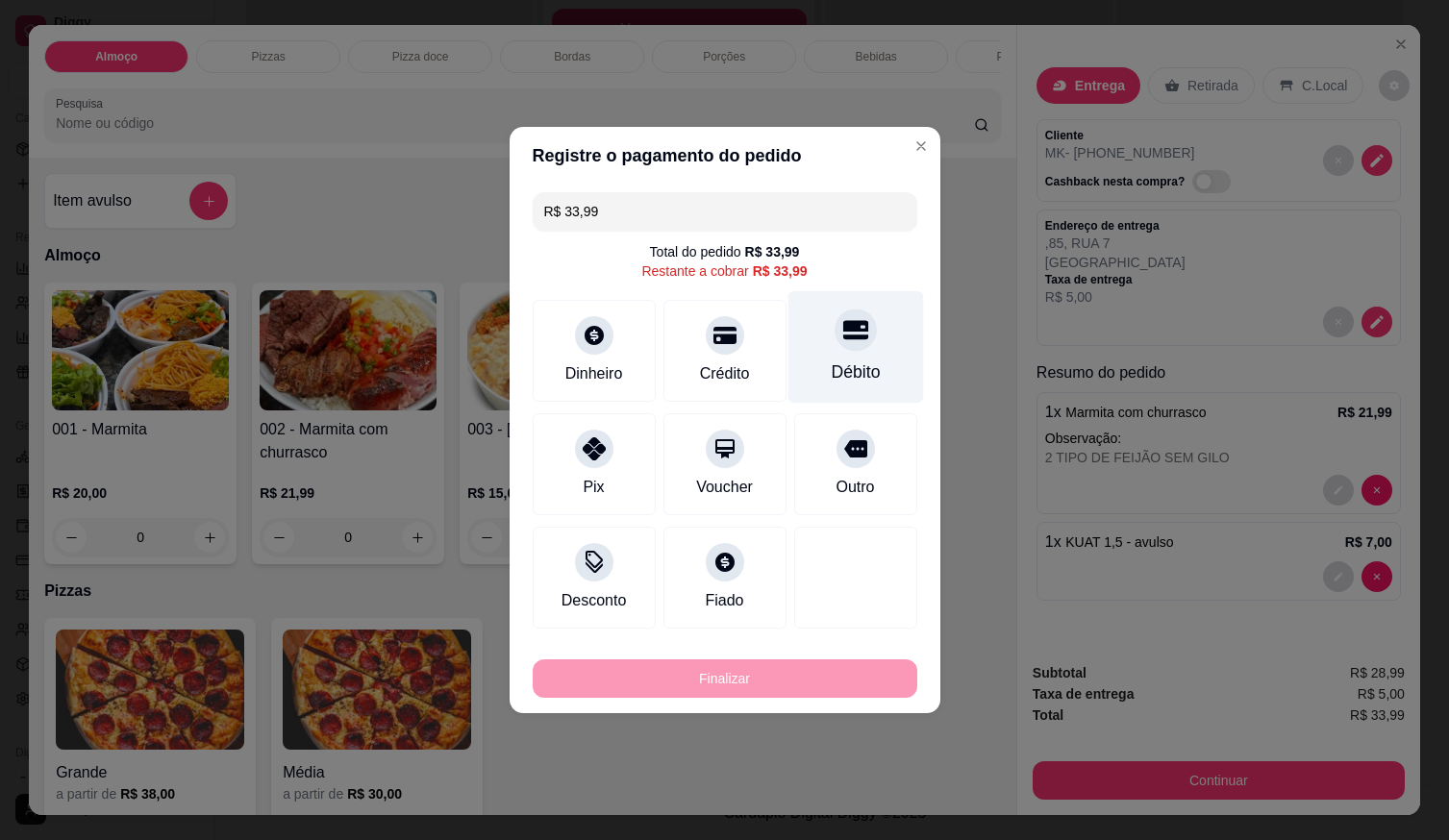
click at [861, 362] on div "Débito" at bounding box center [856, 372] width 49 height 25
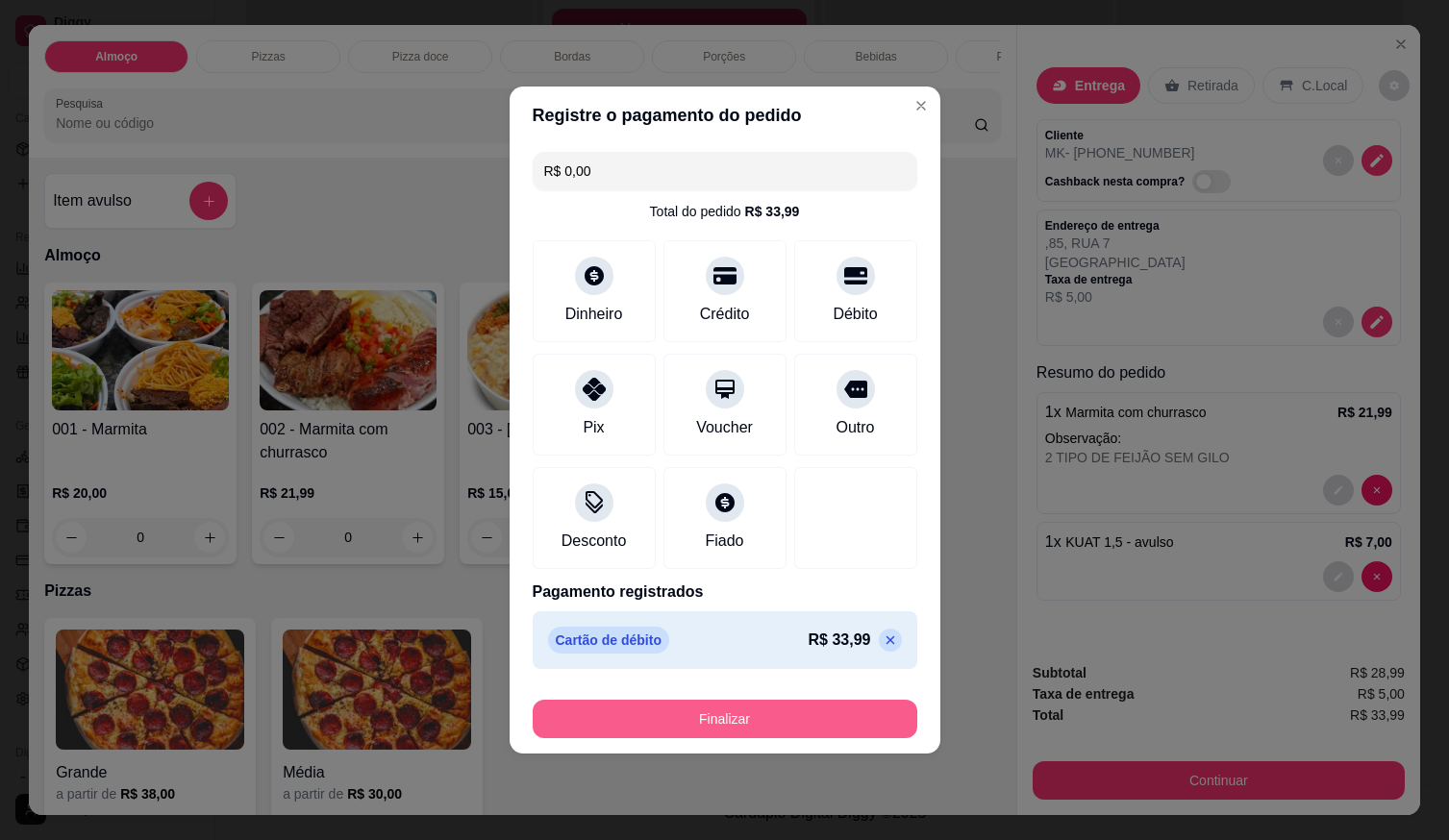
click at [830, 725] on button "Finalizar" at bounding box center [724, 718] width 384 height 39
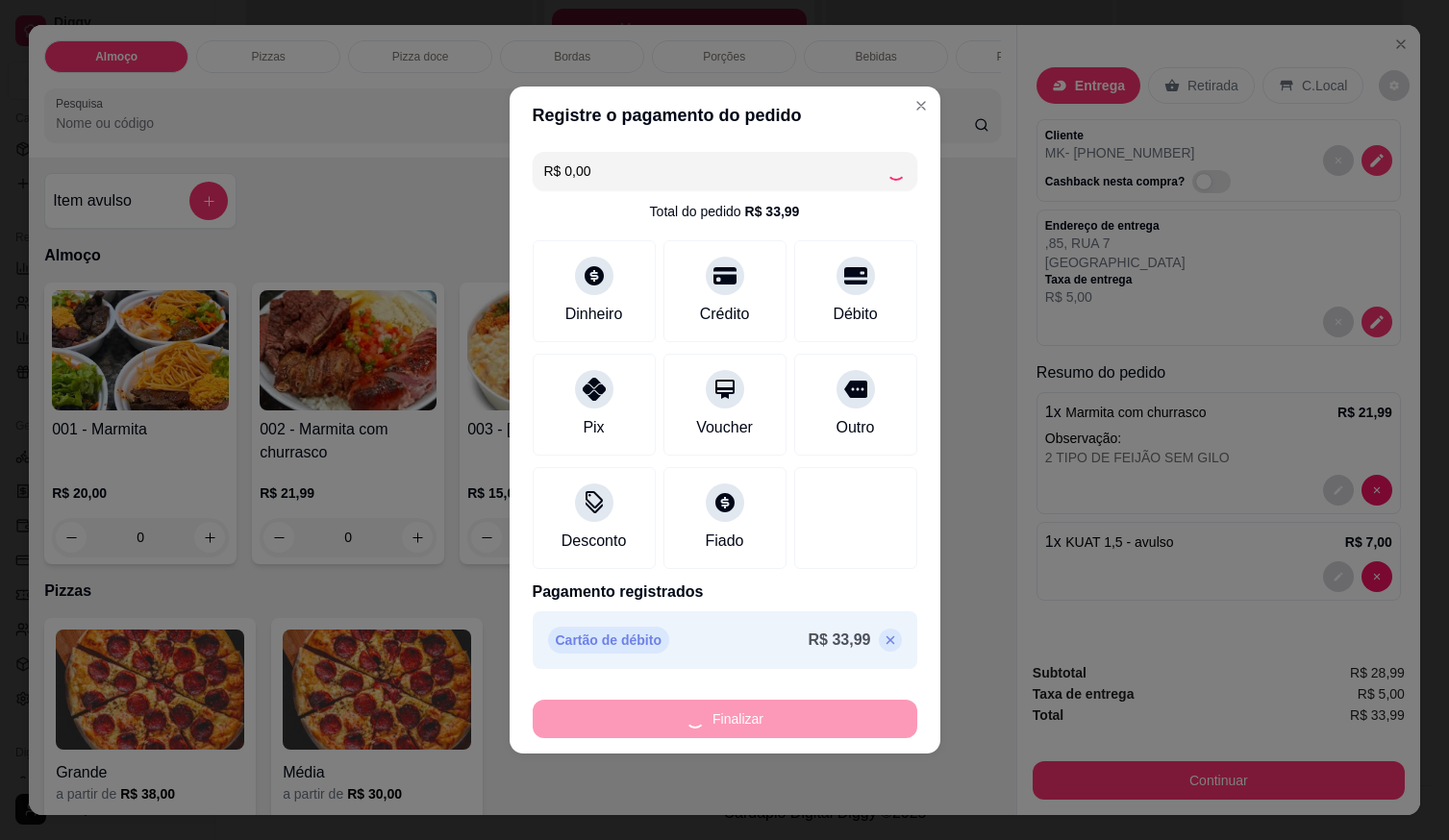
type input "-R$ 33,99"
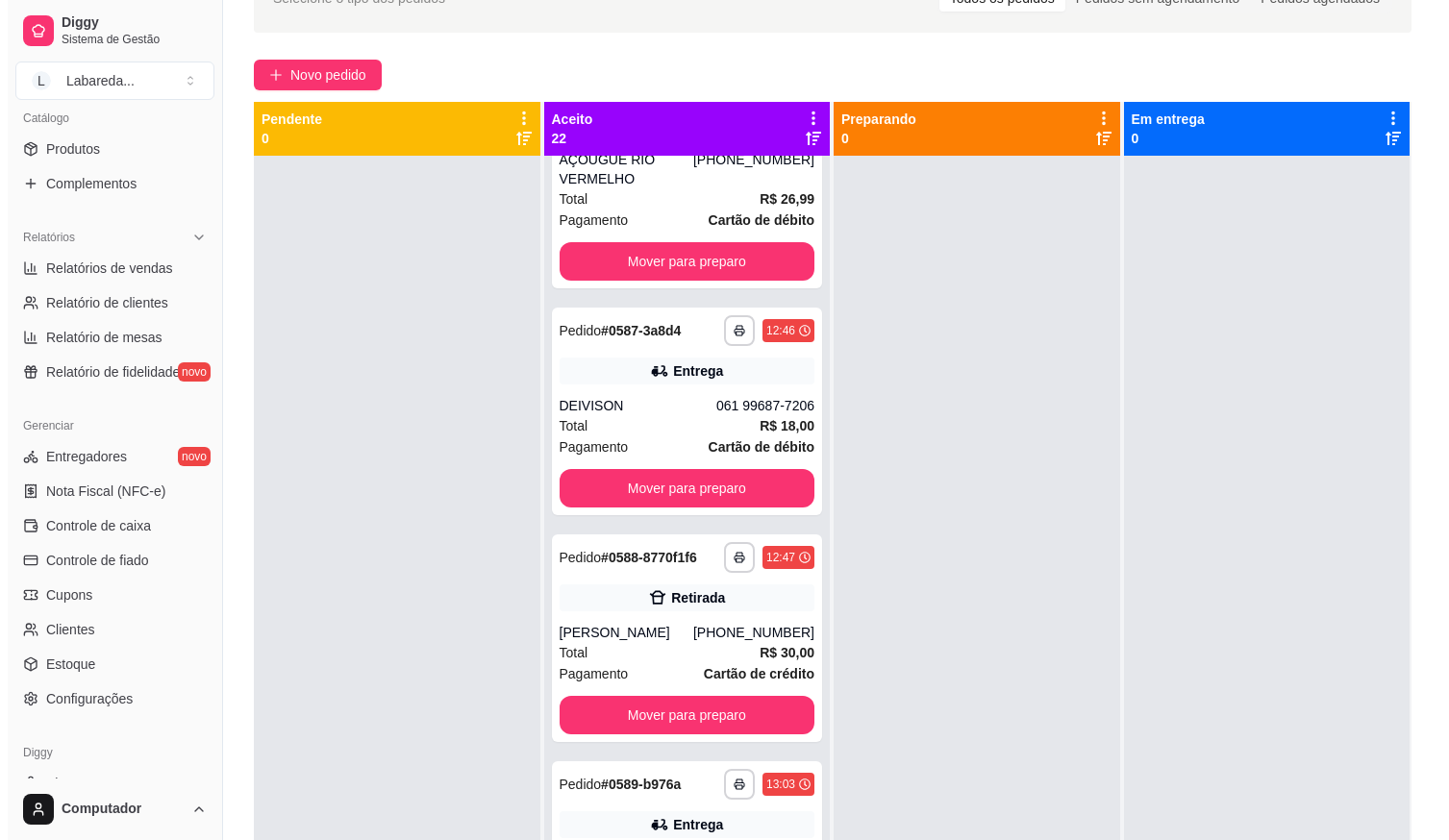
scroll to position [0, 0]
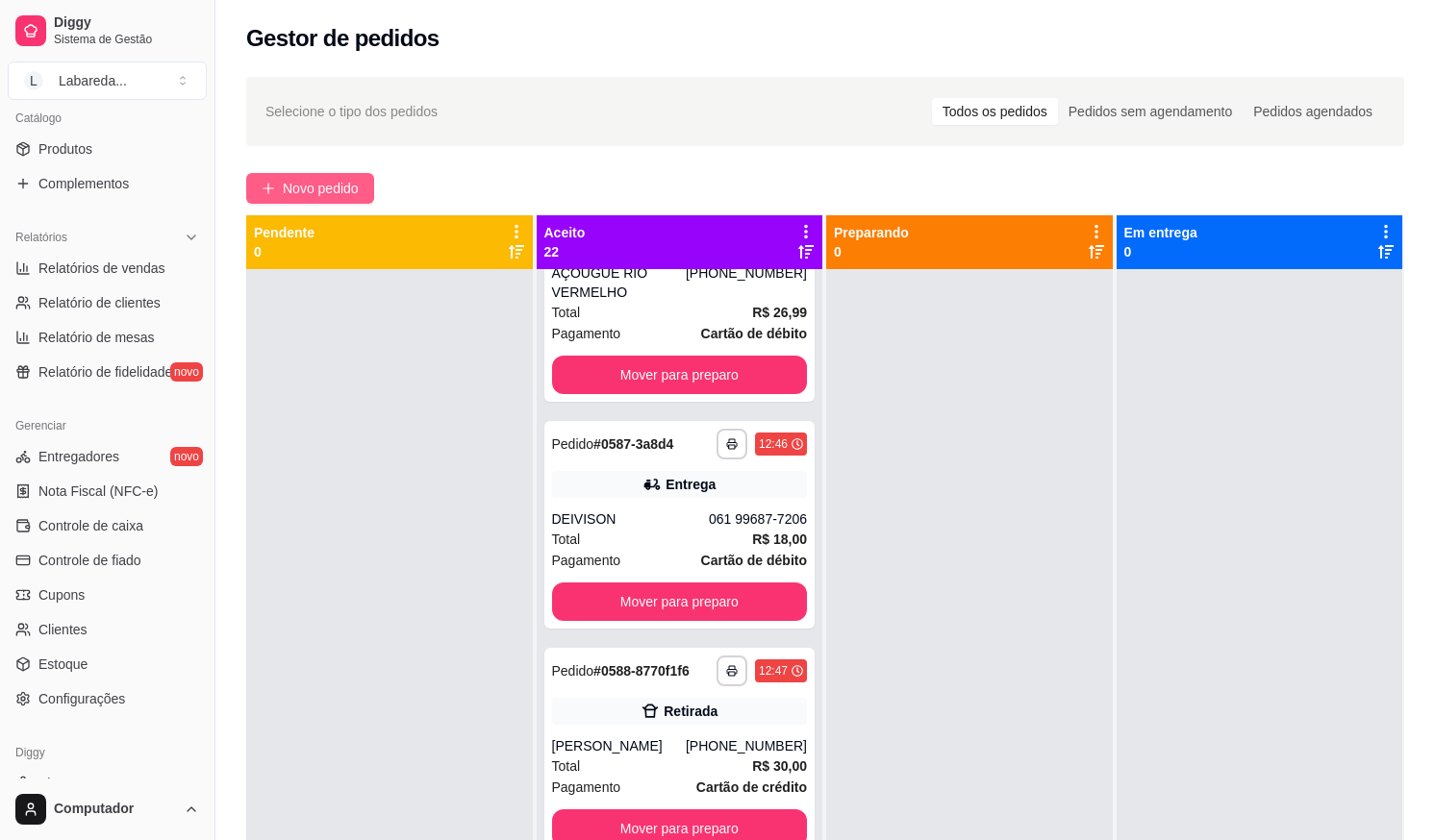
drag, startPoint x: 310, startPoint y: 163, endPoint x: 311, endPoint y: 177, distance: 14.0
click at [311, 175] on div "**********" at bounding box center [825, 572] width 1220 height 1014
click at [316, 183] on span "Novo pedido" at bounding box center [320, 188] width 76 height 21
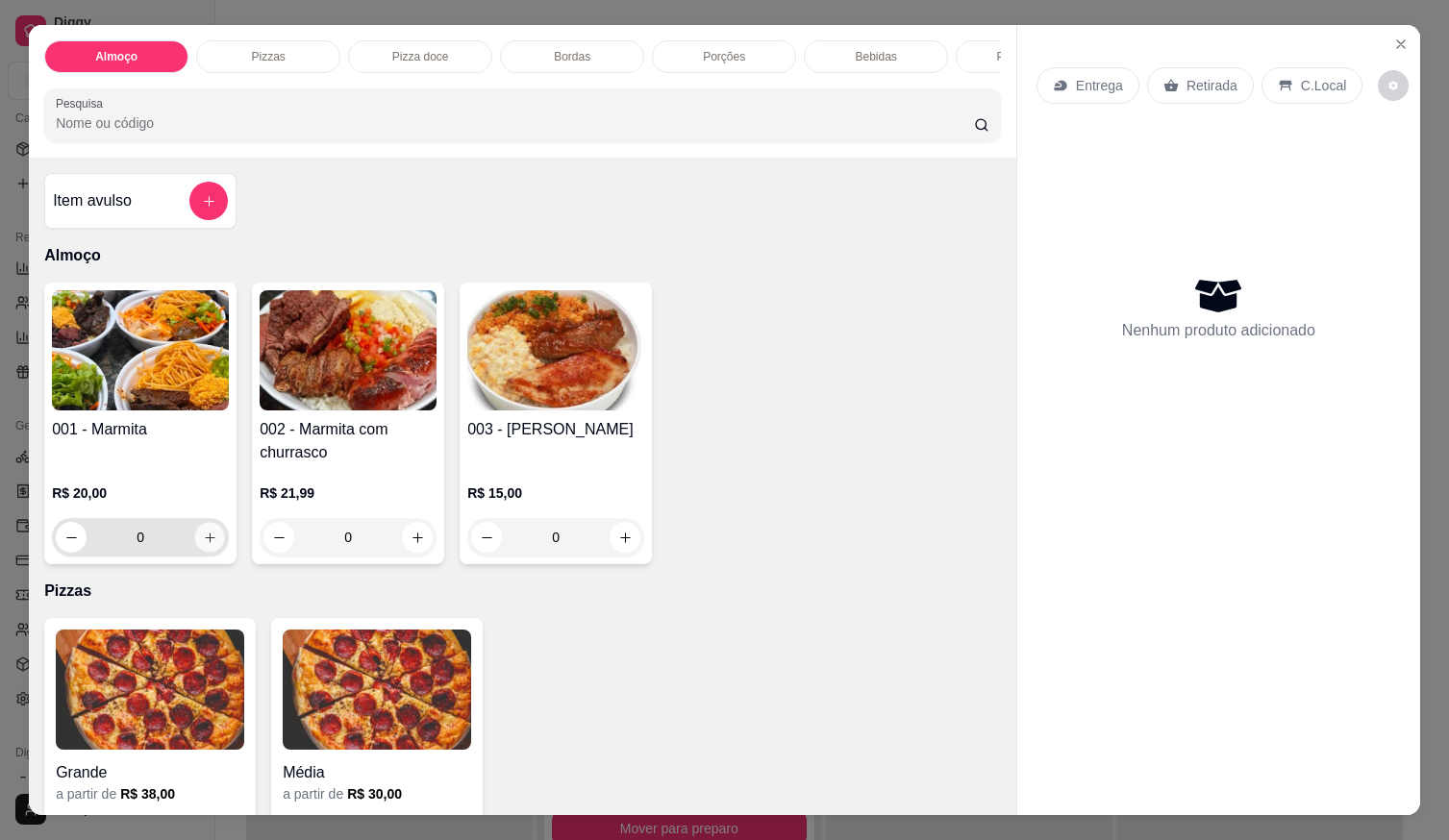
click at [203, 546] on icon "increase-product-quantity" at bounding box center [210, 538] width 15 height 15
type input "1"
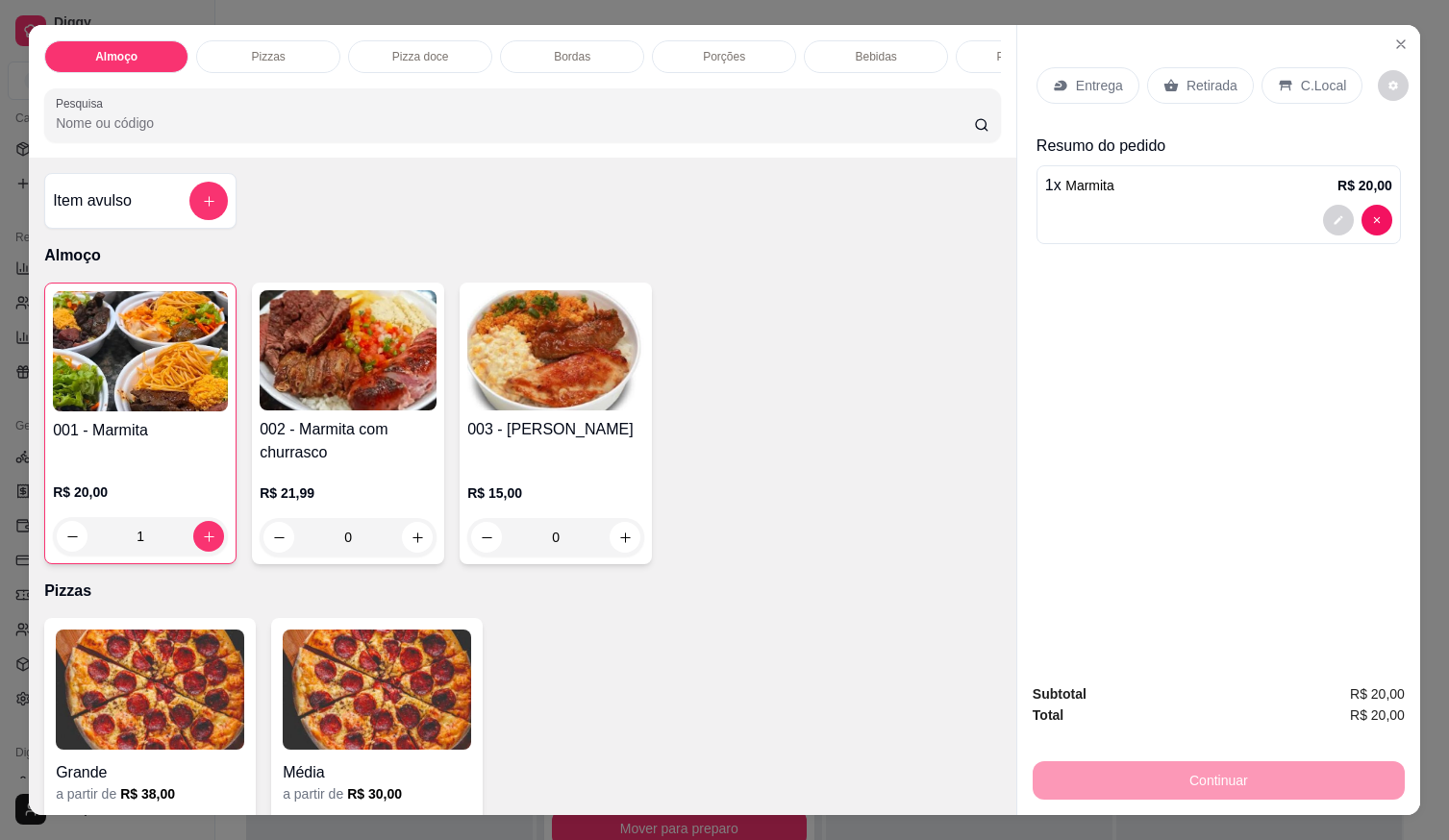
click at [1054, 55] on div "Entrega Retirada C.Local" at bounding box center [1219, 86] width 365 height 67
click at [1059, 71] on div "Entrega" at bounding box center [1088, 85] width 103 height 37
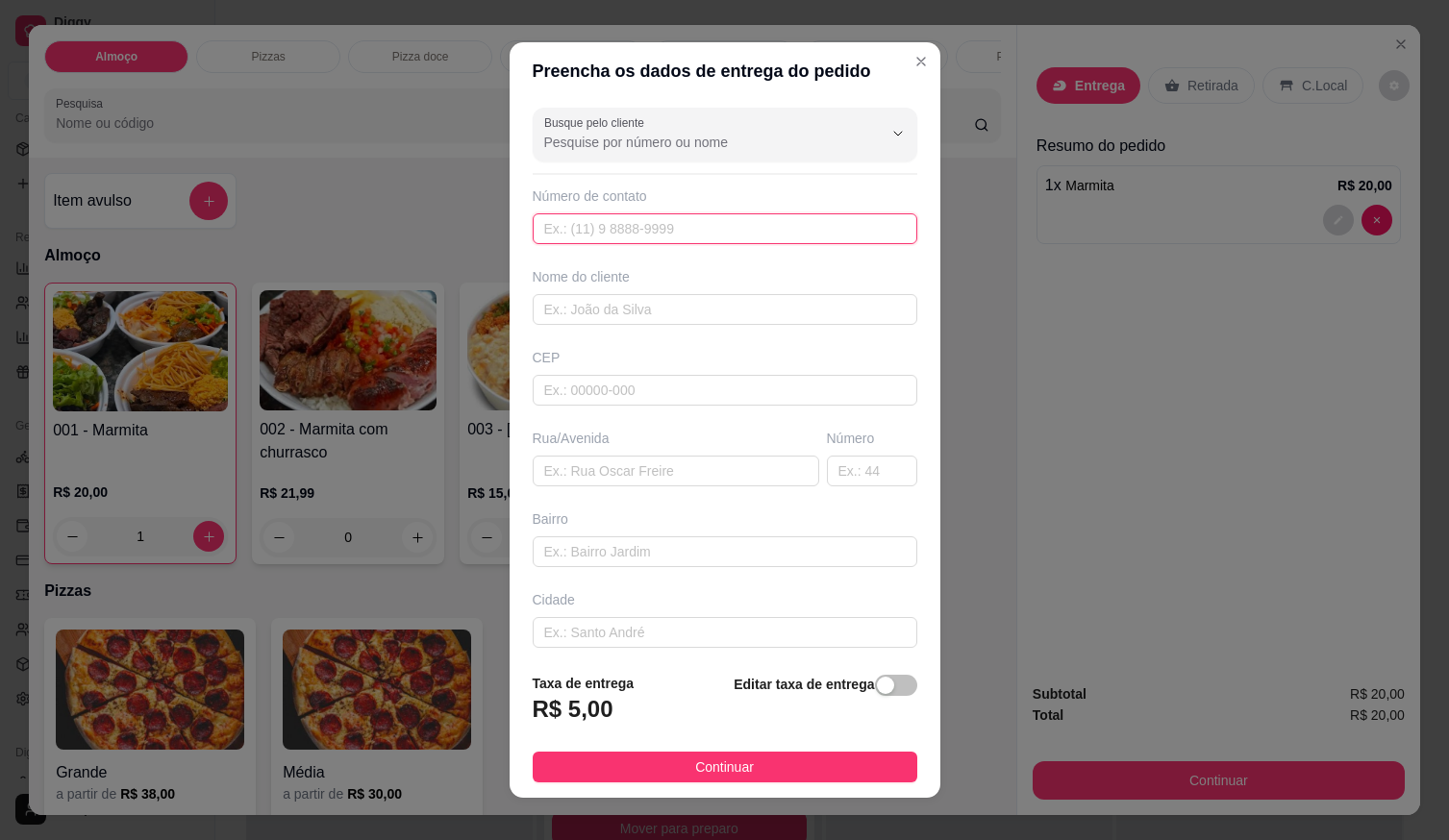
click at [789, 229] on input "text" at bounding box center [724, 228] width 384 height 31
type input "[PHONE_NUMBER]"
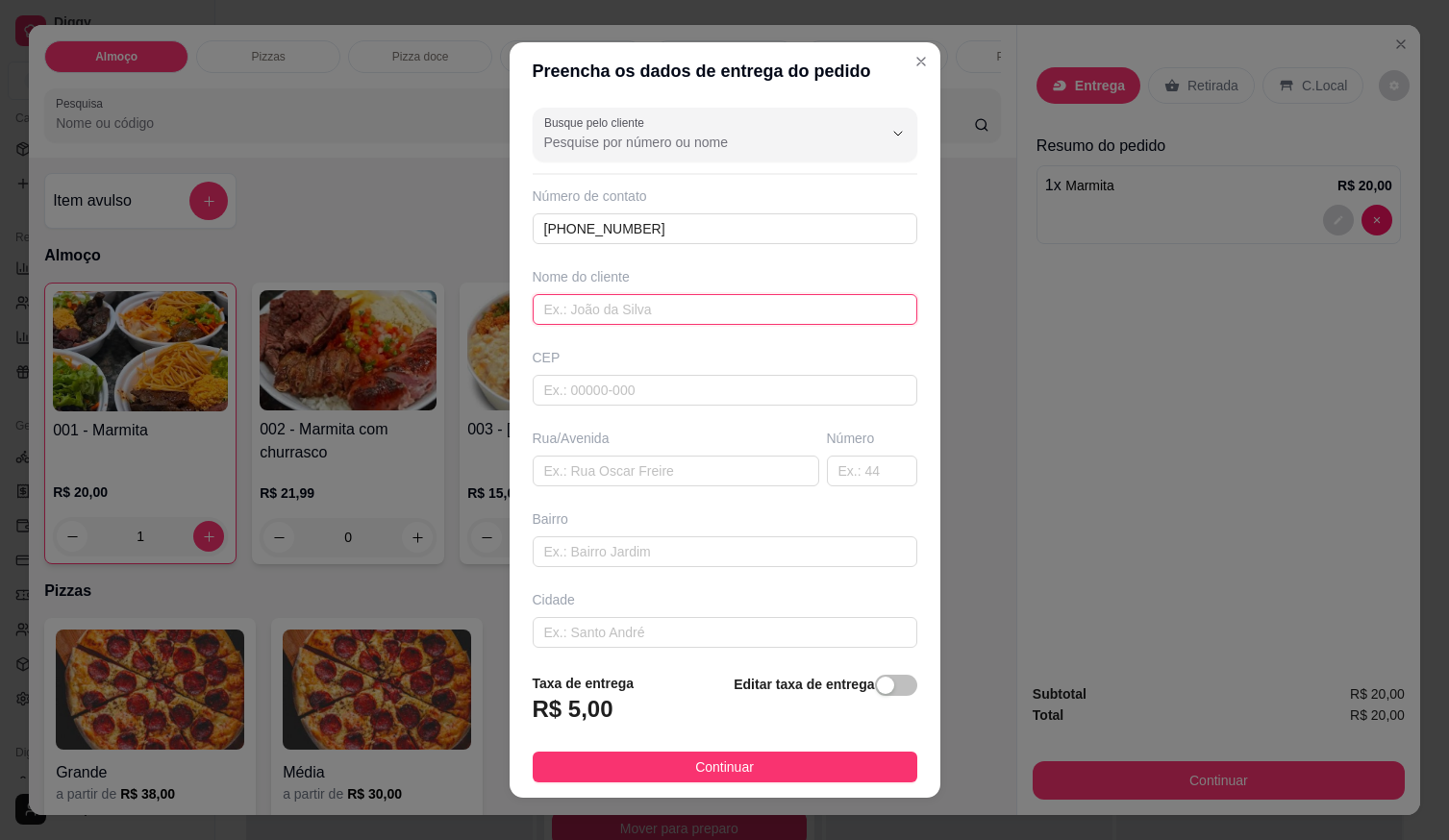
click at [748, 319] on input "text" at bounding box center [724, 309] width 384 height 31
type input "EDILHA"
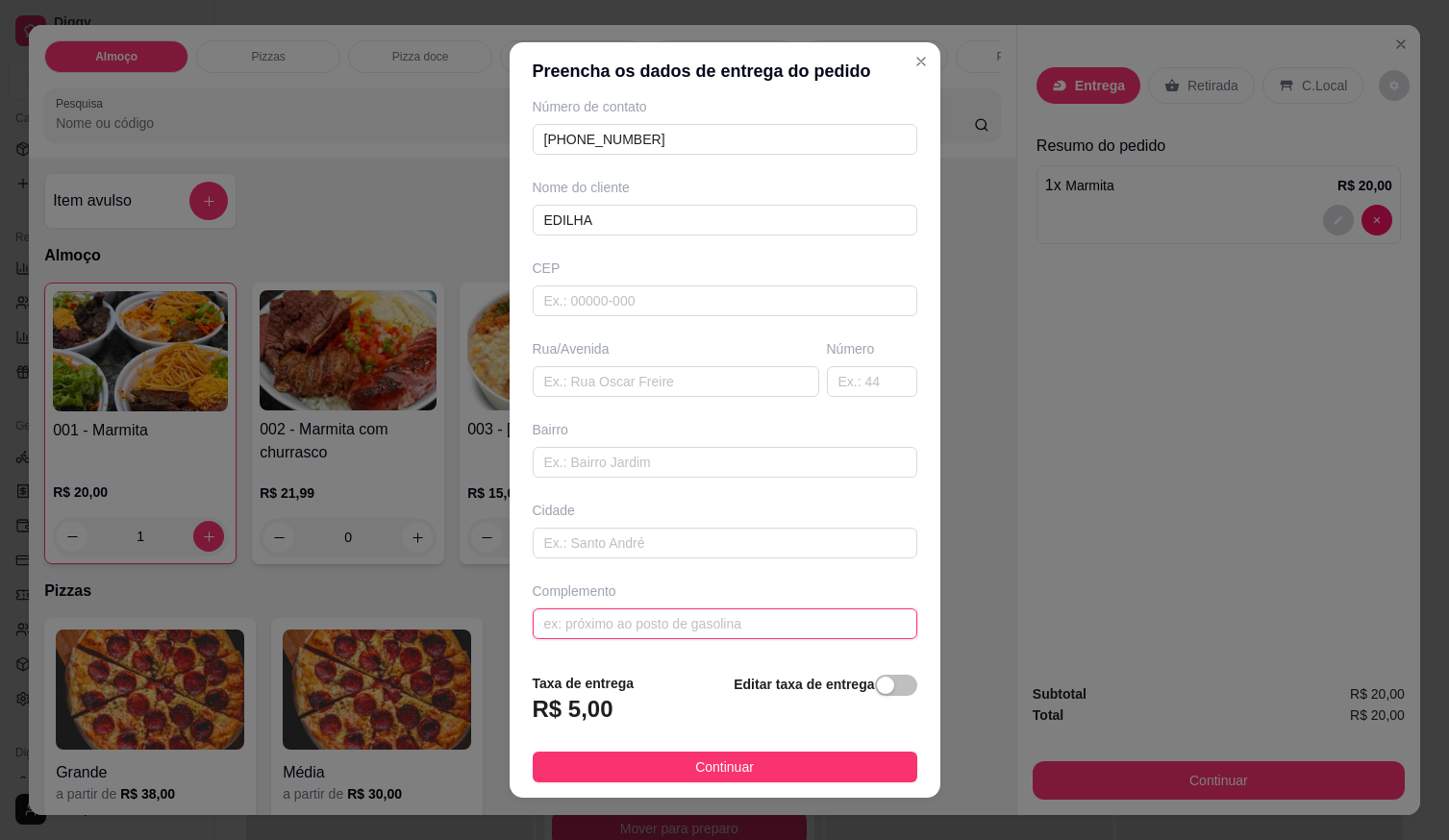
click at [686, 611] on input "text" at bounding box center [724, 624] width 384 height 31
paste input "[STREET_ADDRESS][PERSON_NAME] ,em frente ao prédio amarelo"
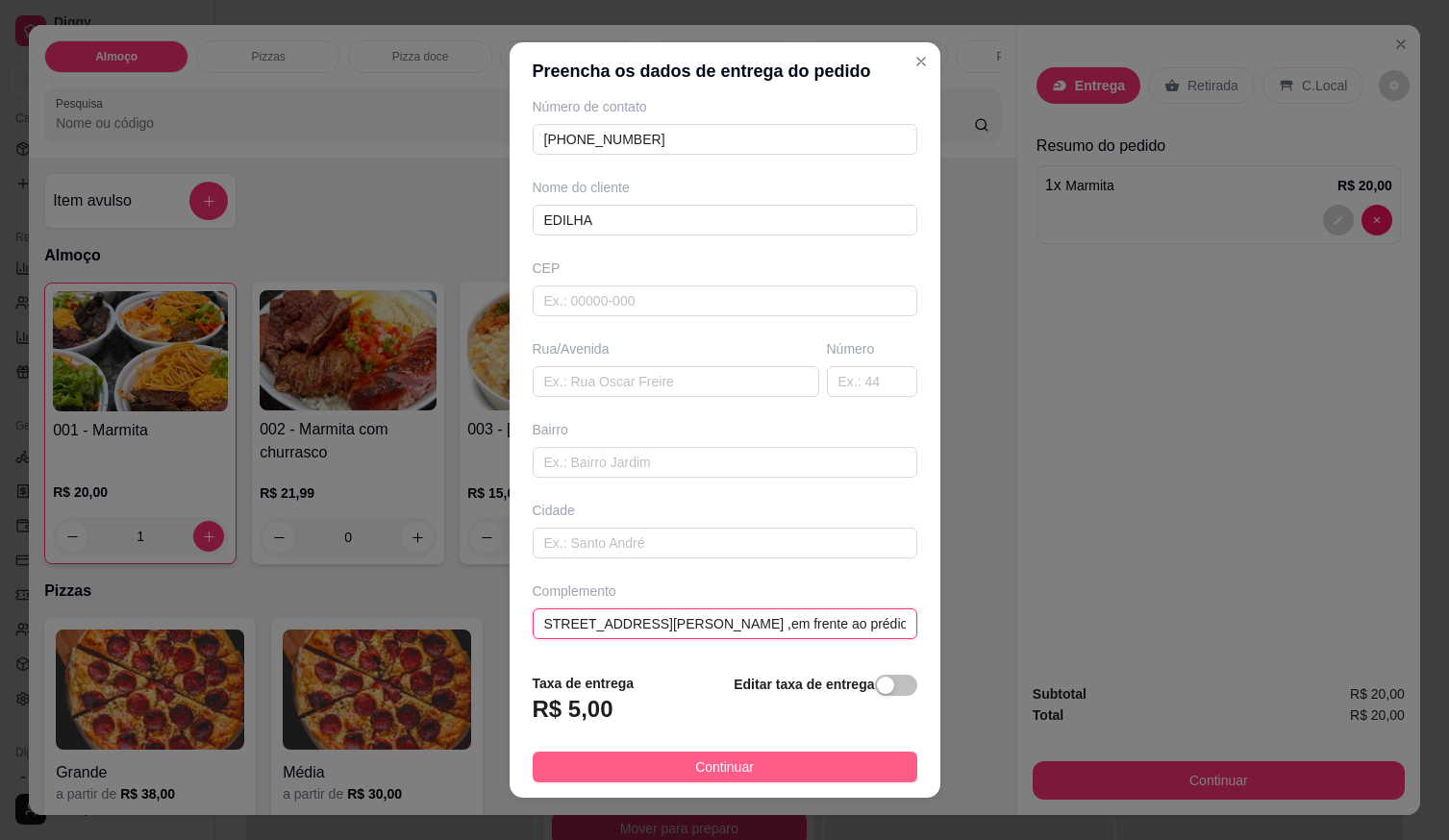
type input "[STREET_ADDRESS][PERSON_NAME] ,em frente ao prédio amarelo"
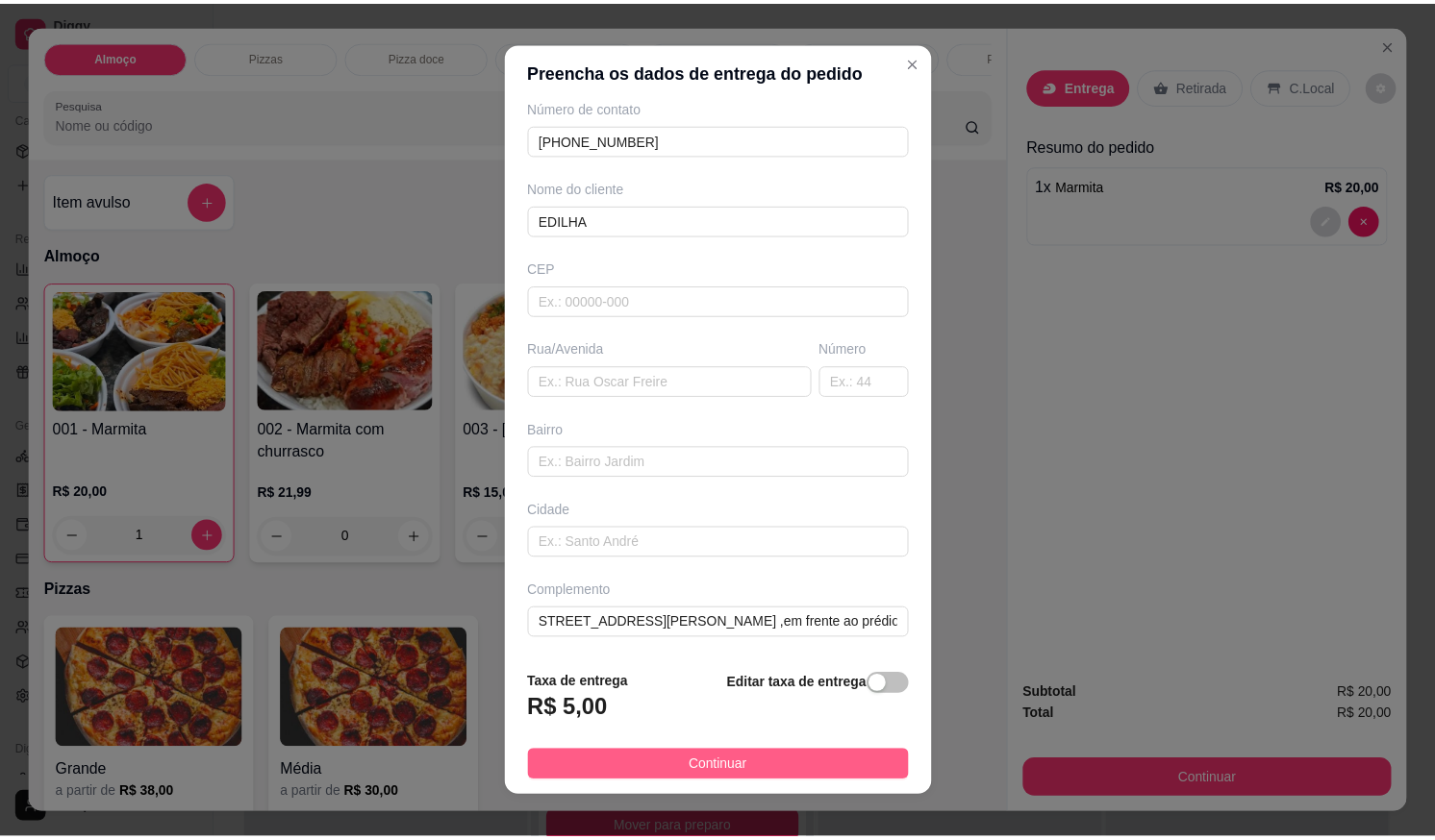
scroll to position [0, 0]
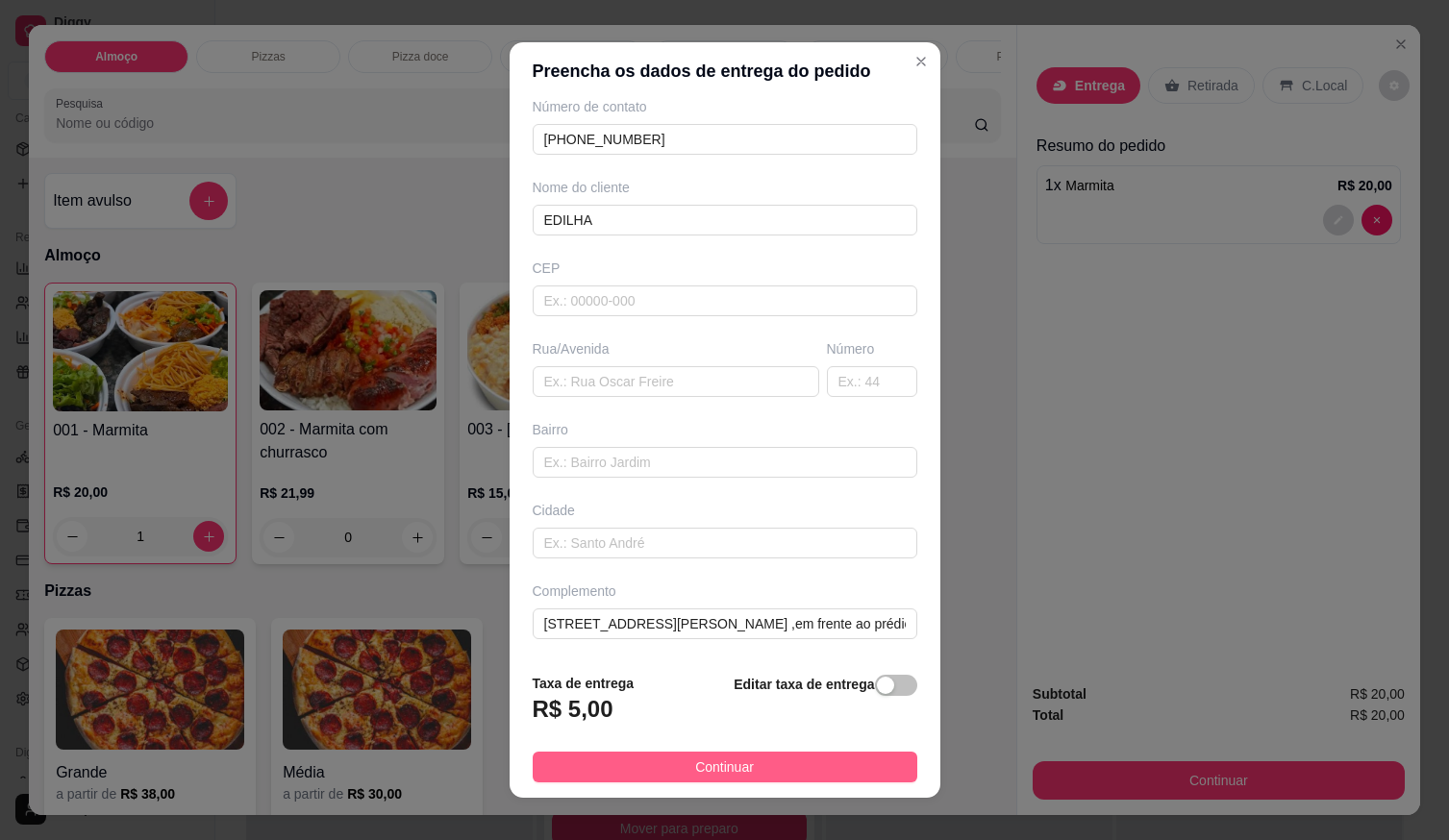
click at [772, 768] on button "Continuar" at bounding box center [724, 767] width 384 height 31
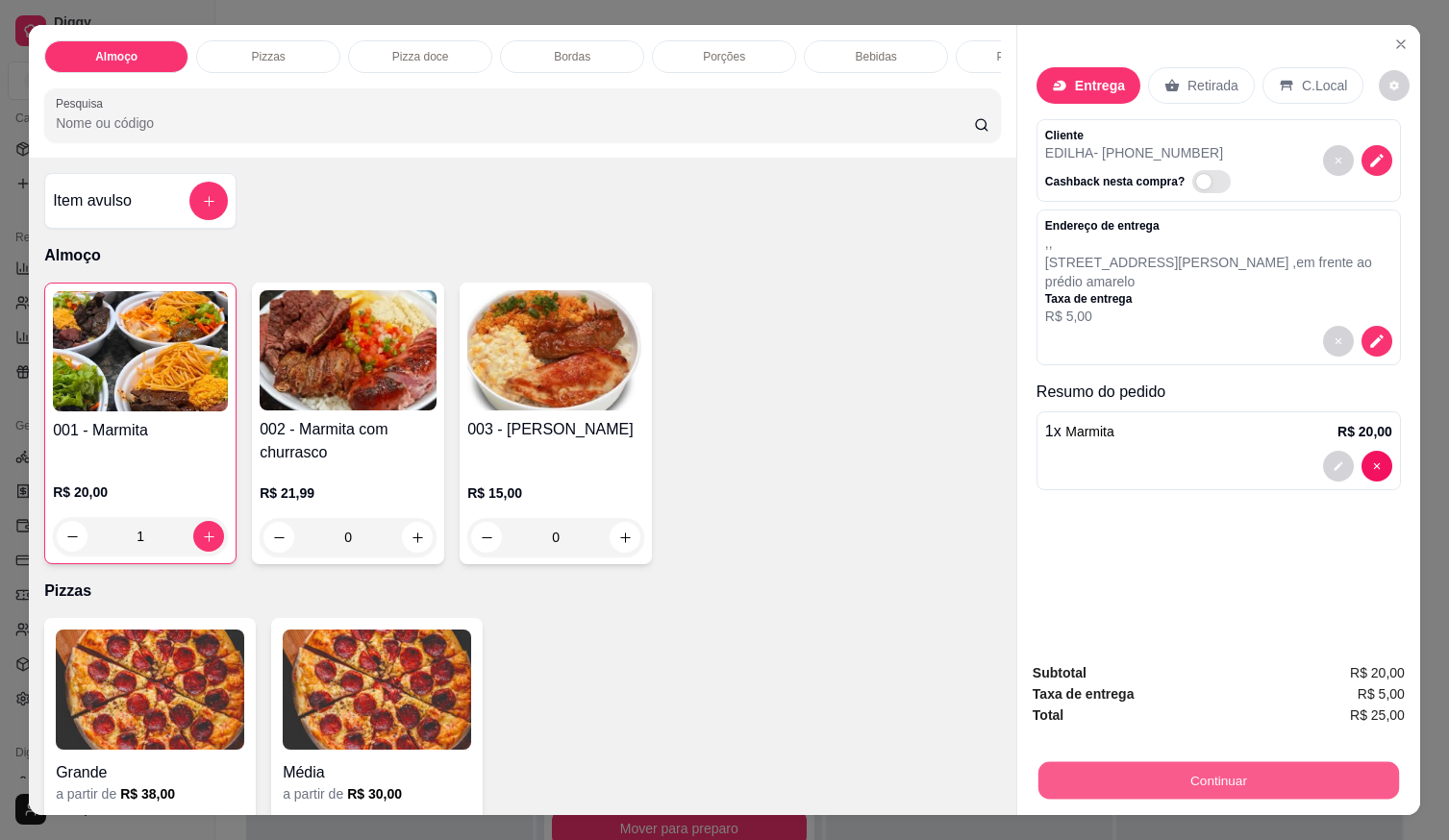
click at [1082, 767] on button "Continuar" at bounding box center [1219, 781] width 361 height 38
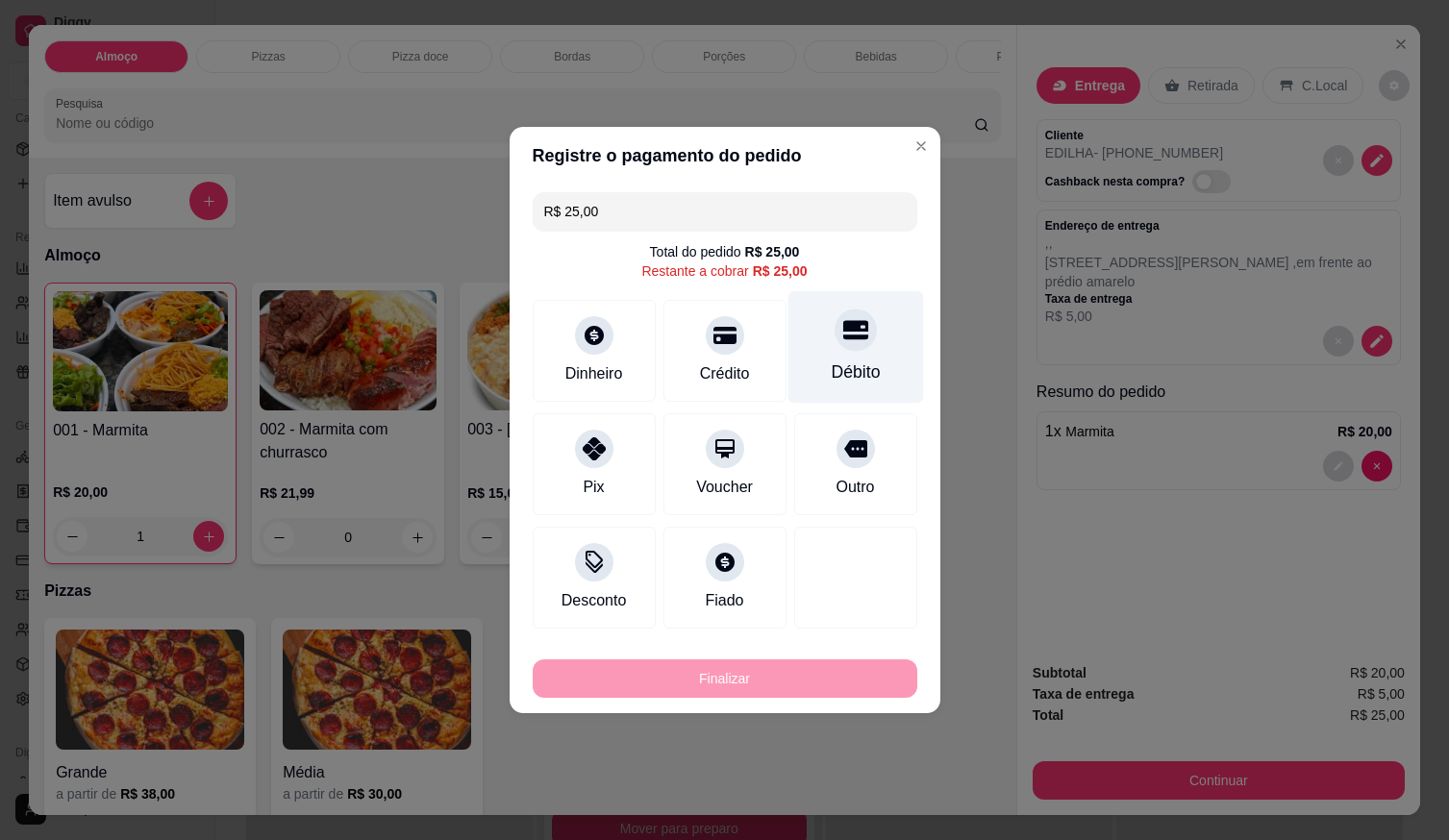
click at [848, 375] on div "Débito" at bounding box center [856, 372] width 49 height 25
type input "R$ 0,00"
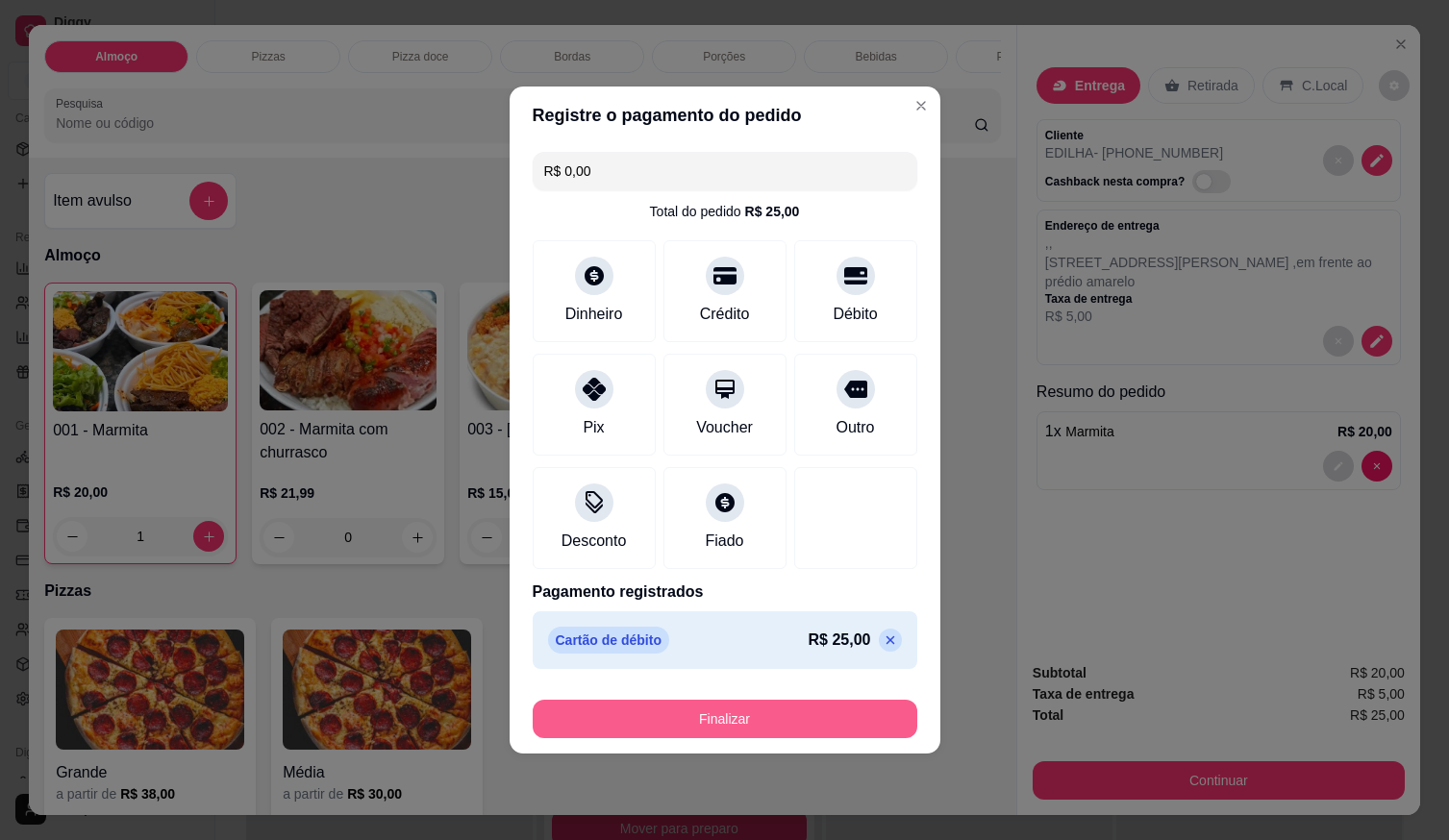
click at [741, 713] on button "Finalizar" at bounding box center [724, 718] width 384 height 39
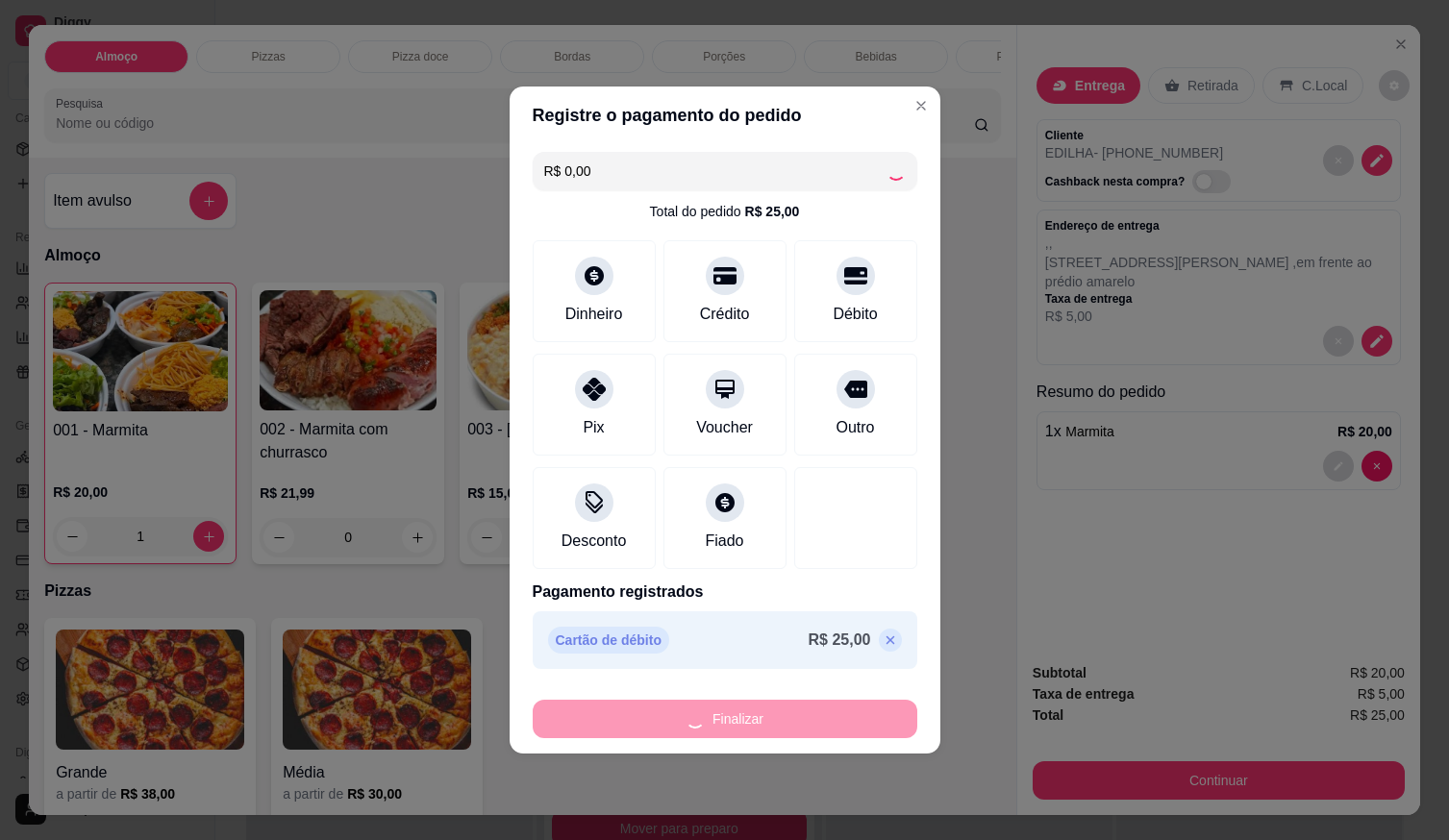
type input "0"
type input "-R$ 25,00"
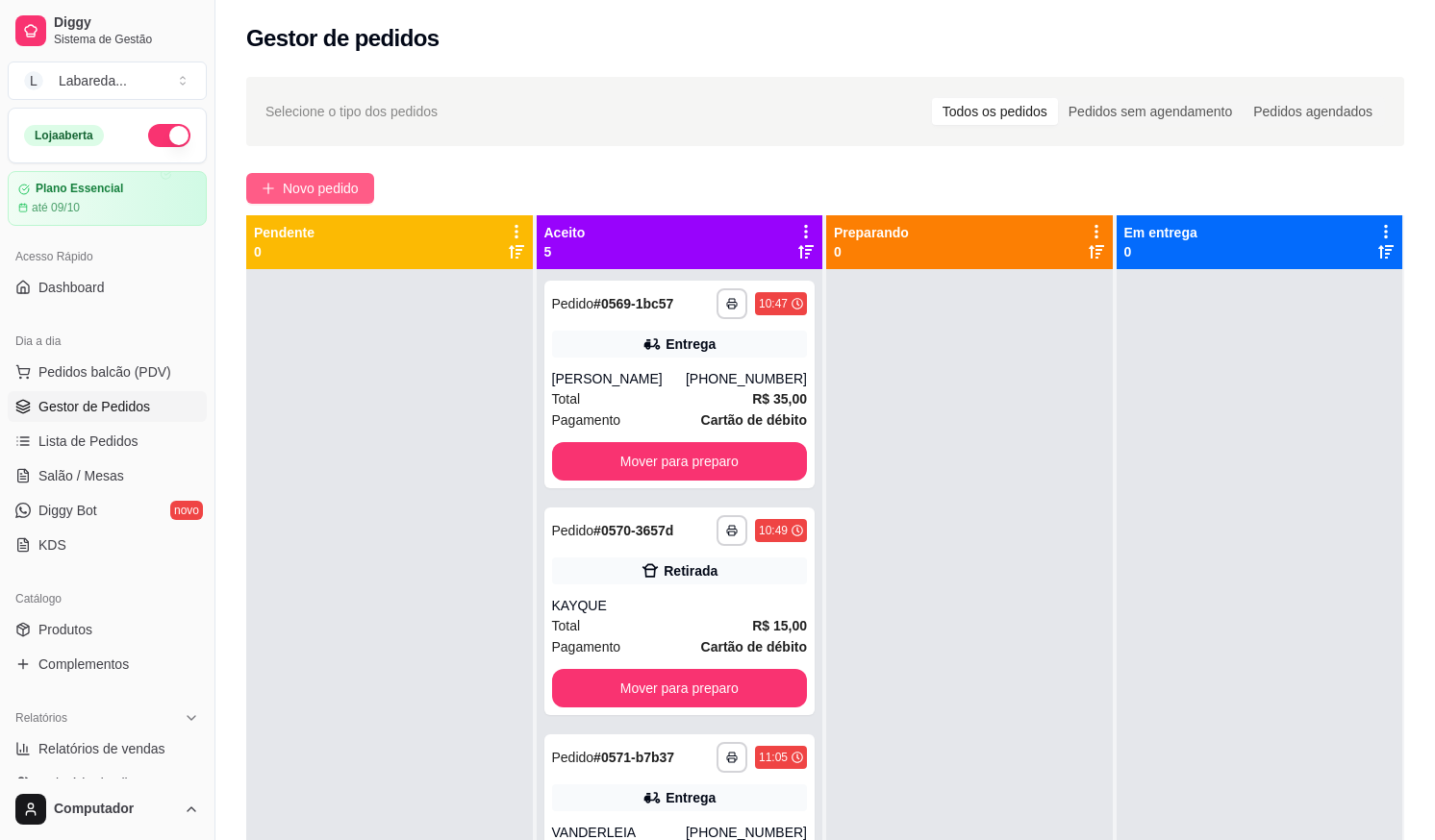
drag, startPoint x: 0, startPoint y: 0, endPoint x: 311, endPoint y: 179, distance: 358.8
click at [311, 179] on span "Novo pedido" at bounding box center [320, 188] width 76 height 21
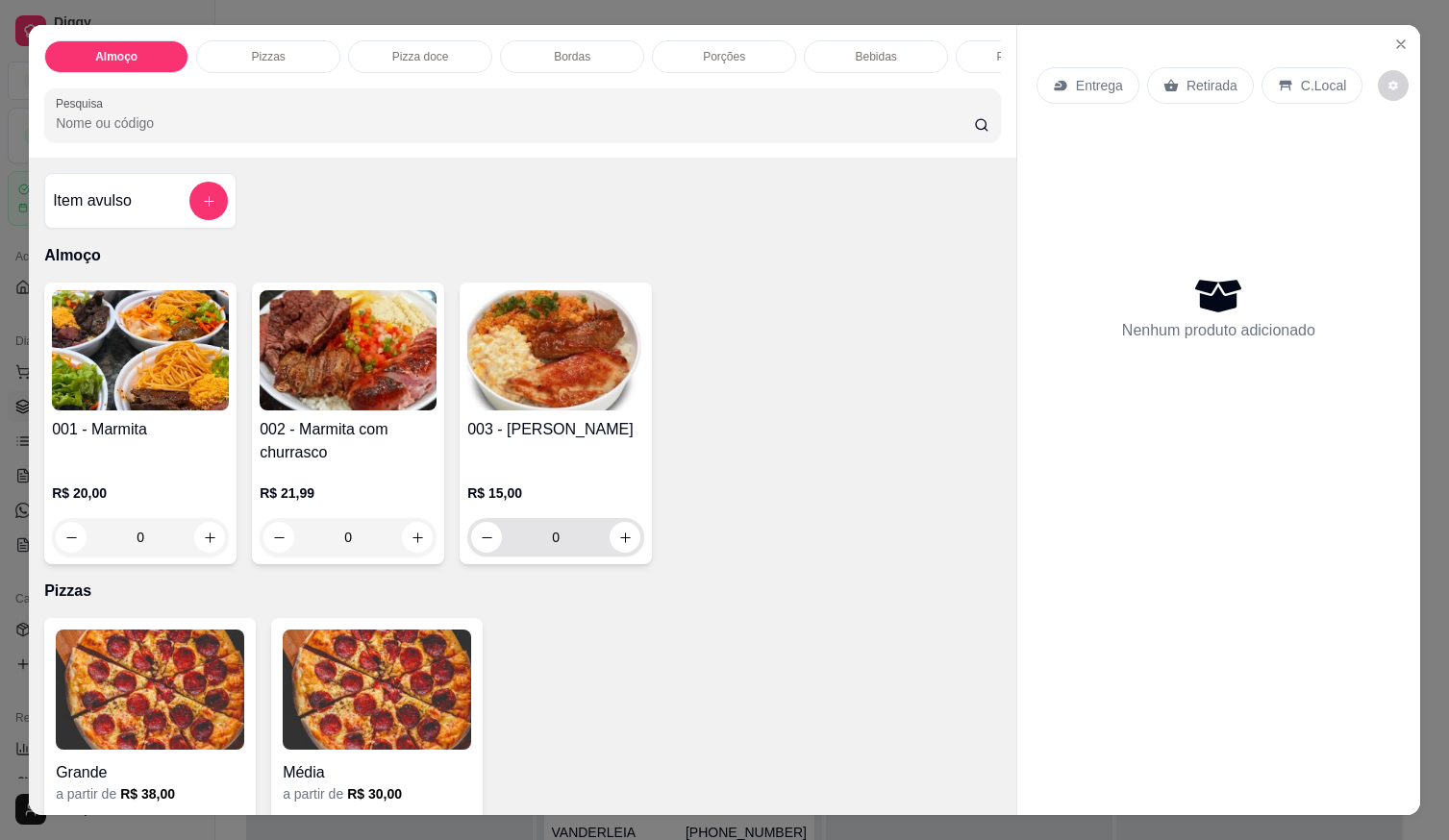
click at [605, 541] on div "0" at bounding box center [555, 537] width 169 height 39
click at [619, 543] on icon "increase-product-quantity" at bounding box center [626, 538] width 15 height 15
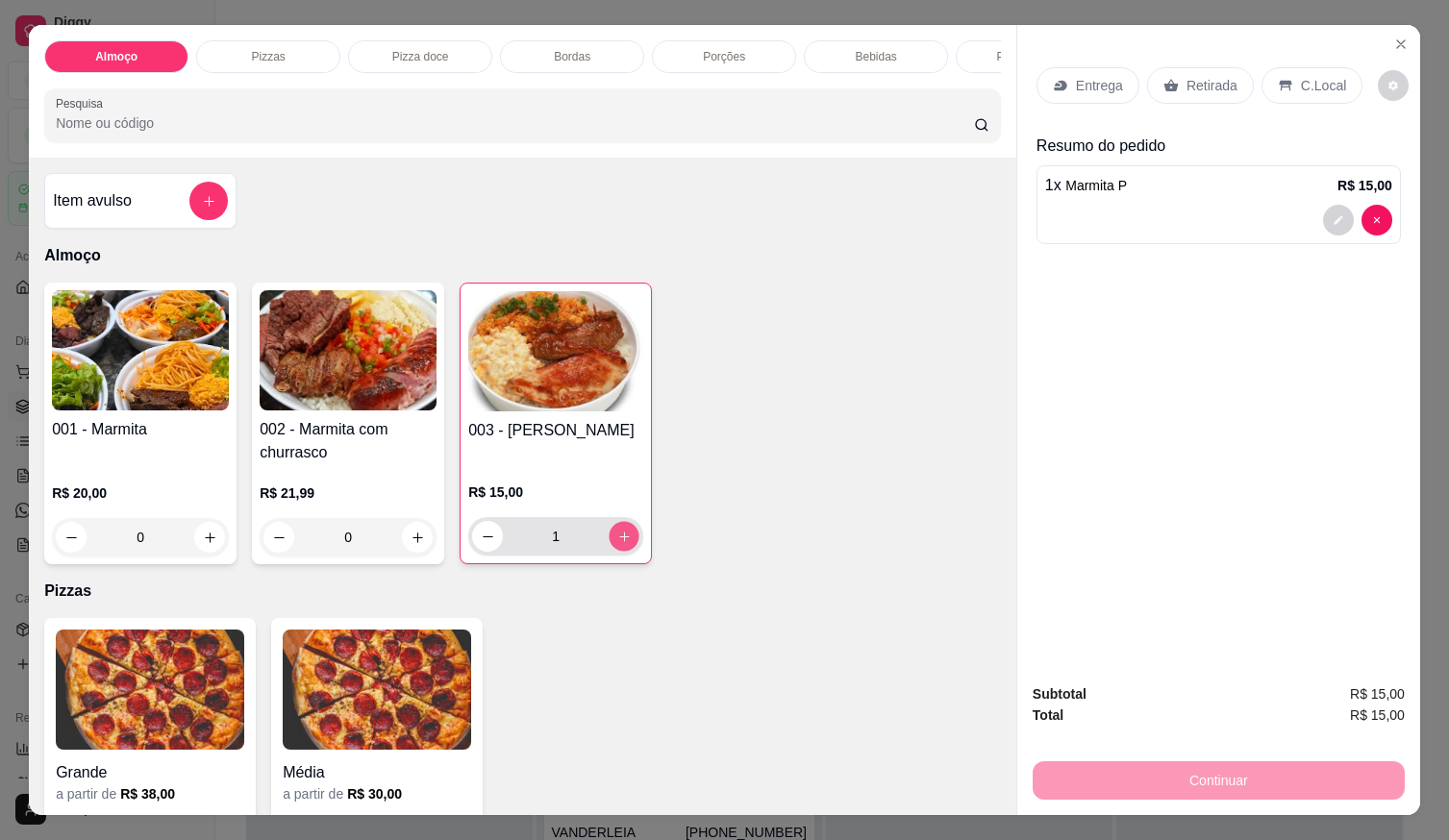
click at [618, 543] on icon "increase-product-quantity" at bounding box center [625, 537] width 15 height 15
click at [1106, 87] on p "Entrega" at bounding box center [1100, 85] width 47 height 19
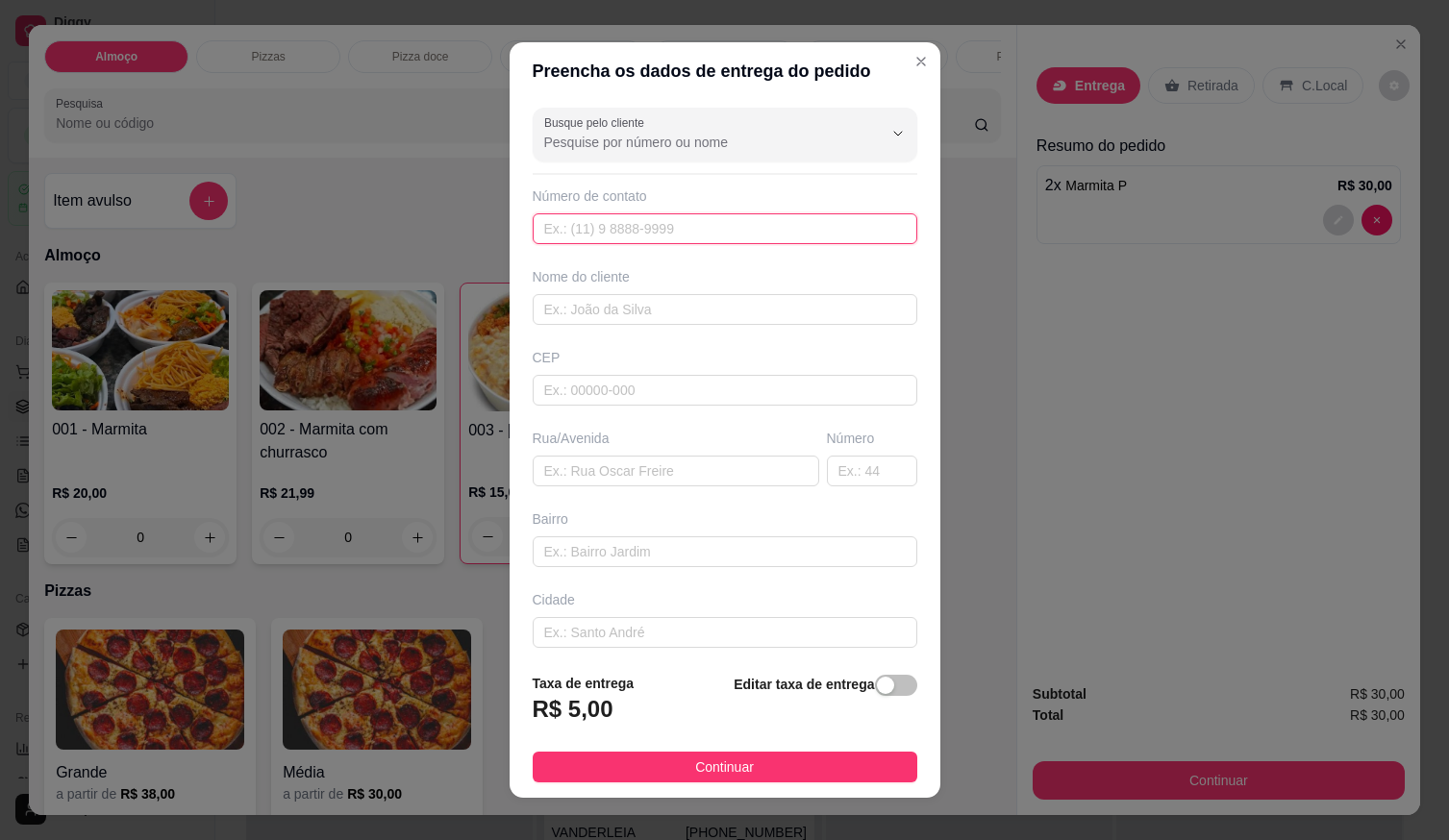
click at [782, 237] on input "text" at bounding box center [724, 228] width 384 height 31
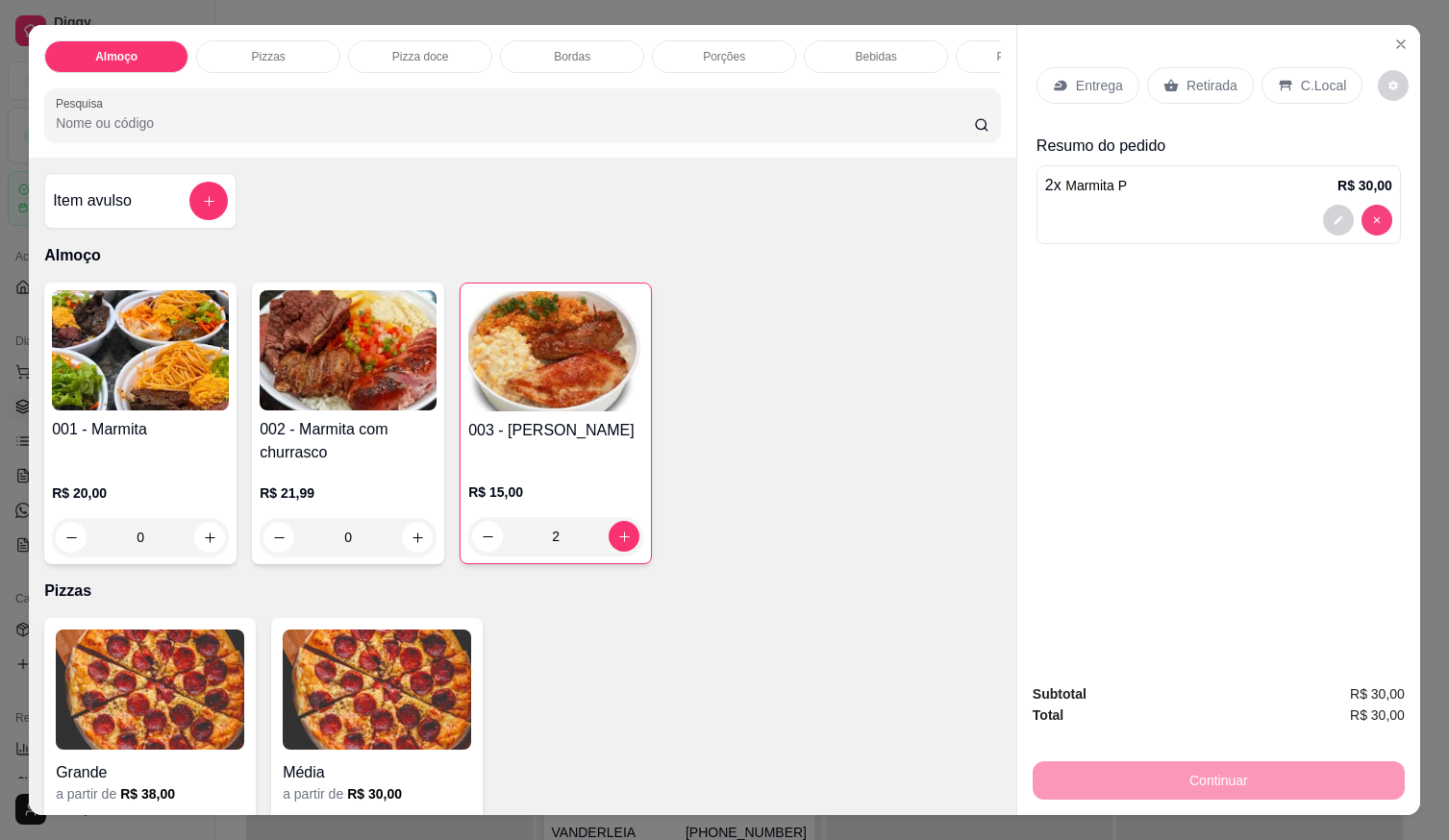
type input "0"
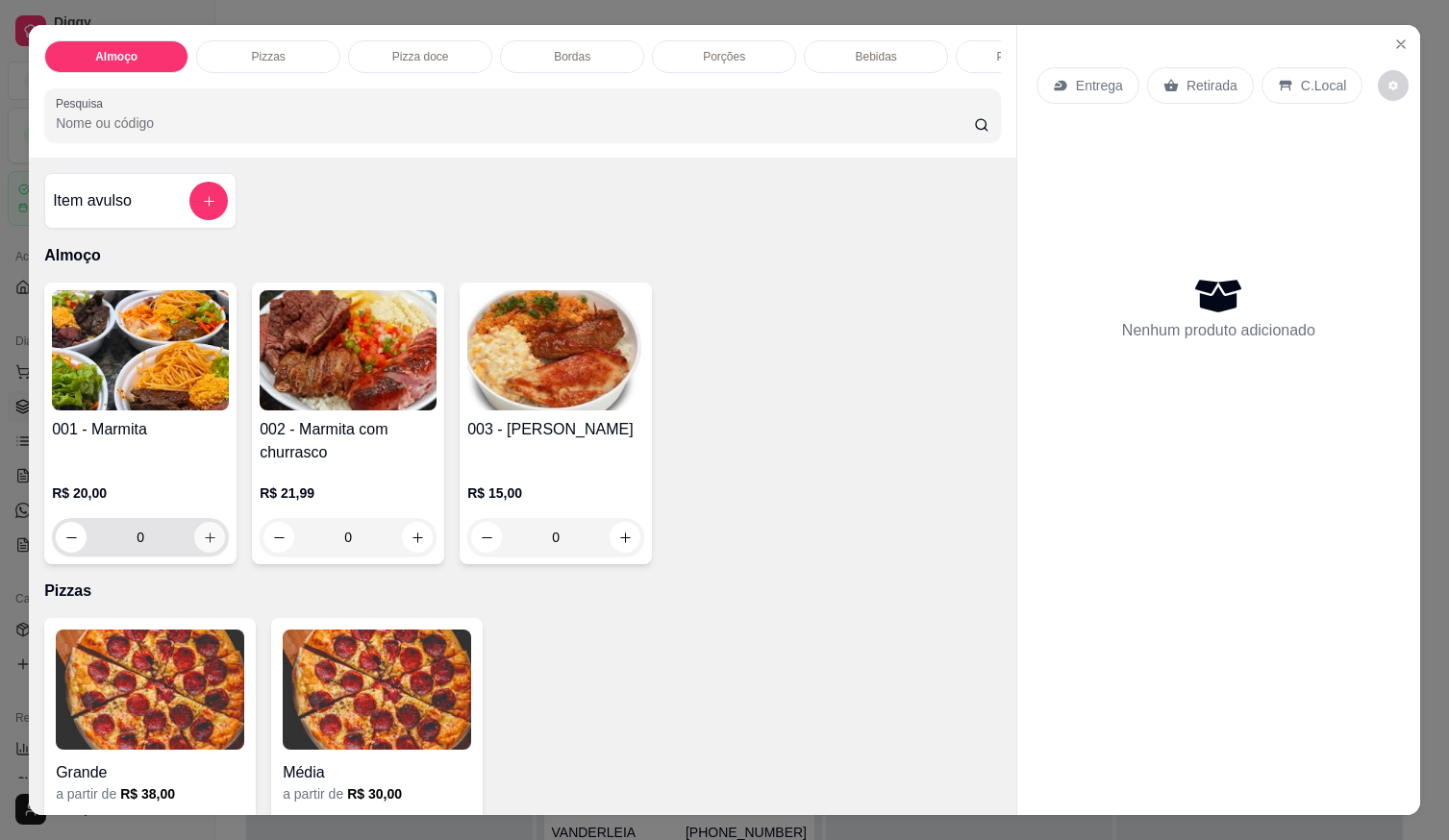
click at [205, 544] on icon "increase-product-quantity" at bounding box center [210, 538] width 11 height 11
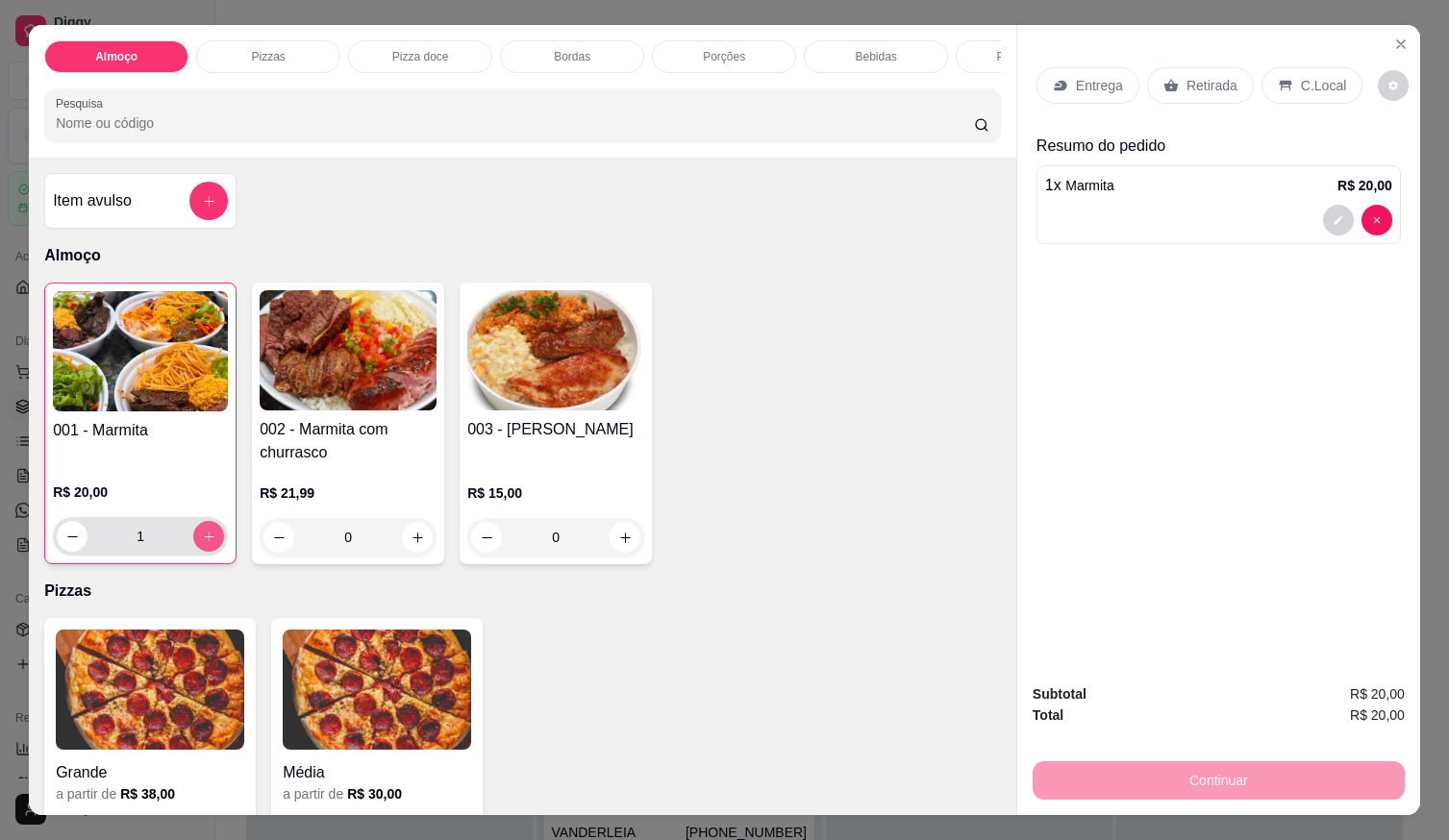
click at [203, 544] on icon "increase-product-quantity" at bounding box center [209, 537] width 15 height 15
click at [204, 544] on icon "increase-product-quantity" at bounding box center [209, 537] width 15 height 15
type input "3"
drag, startPoint x: 1158, startPoint y: 77, endPoint x: 1210, endPoint y: 99, distance: 56.5
click at [1164, 80] on icon at bounding box center [1171, 86] width 15 height 13
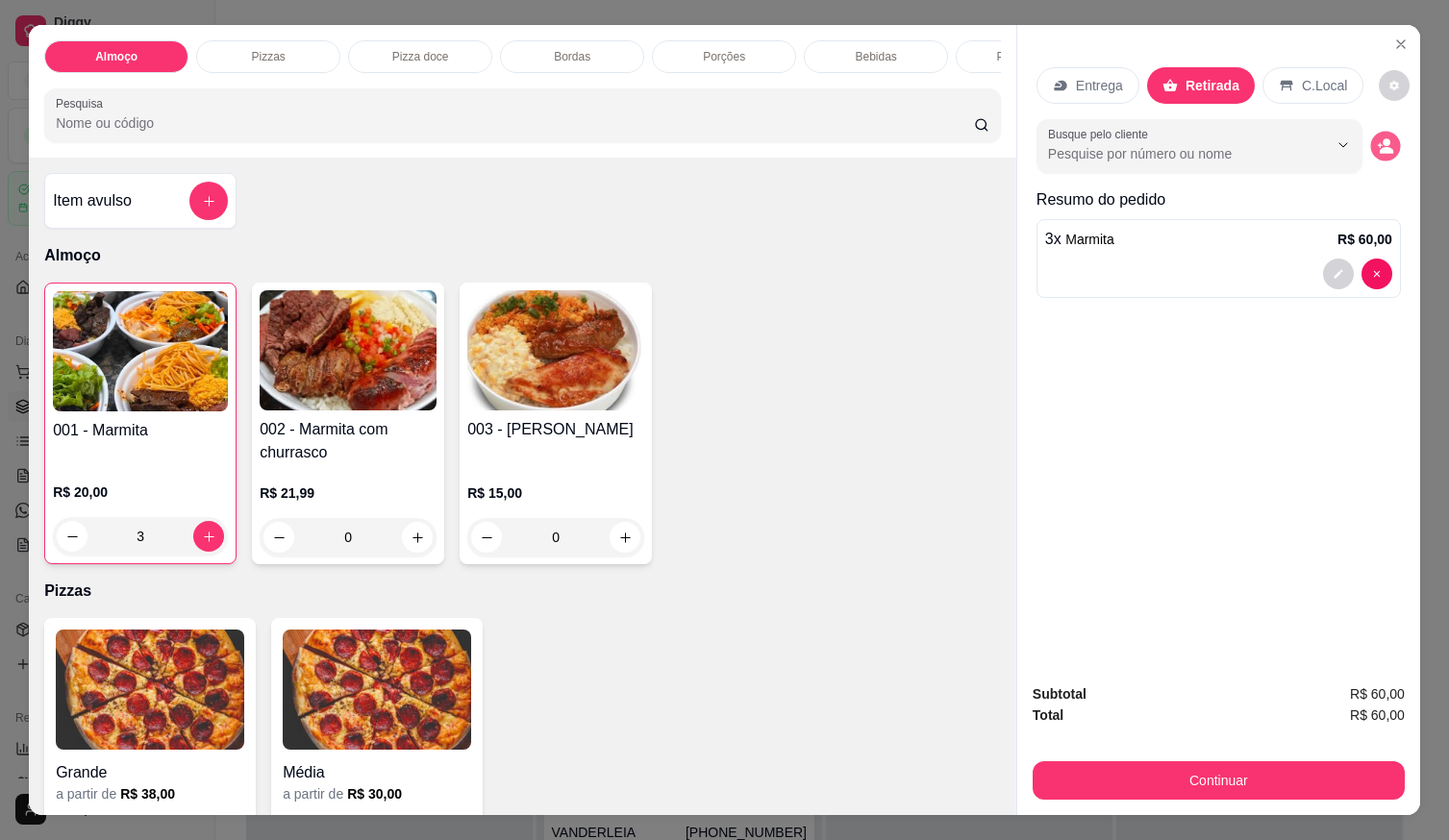
click at [1380, 147] on icon "decrease-product-quantity" at bounding box center [1387, 150] width 14 height 7
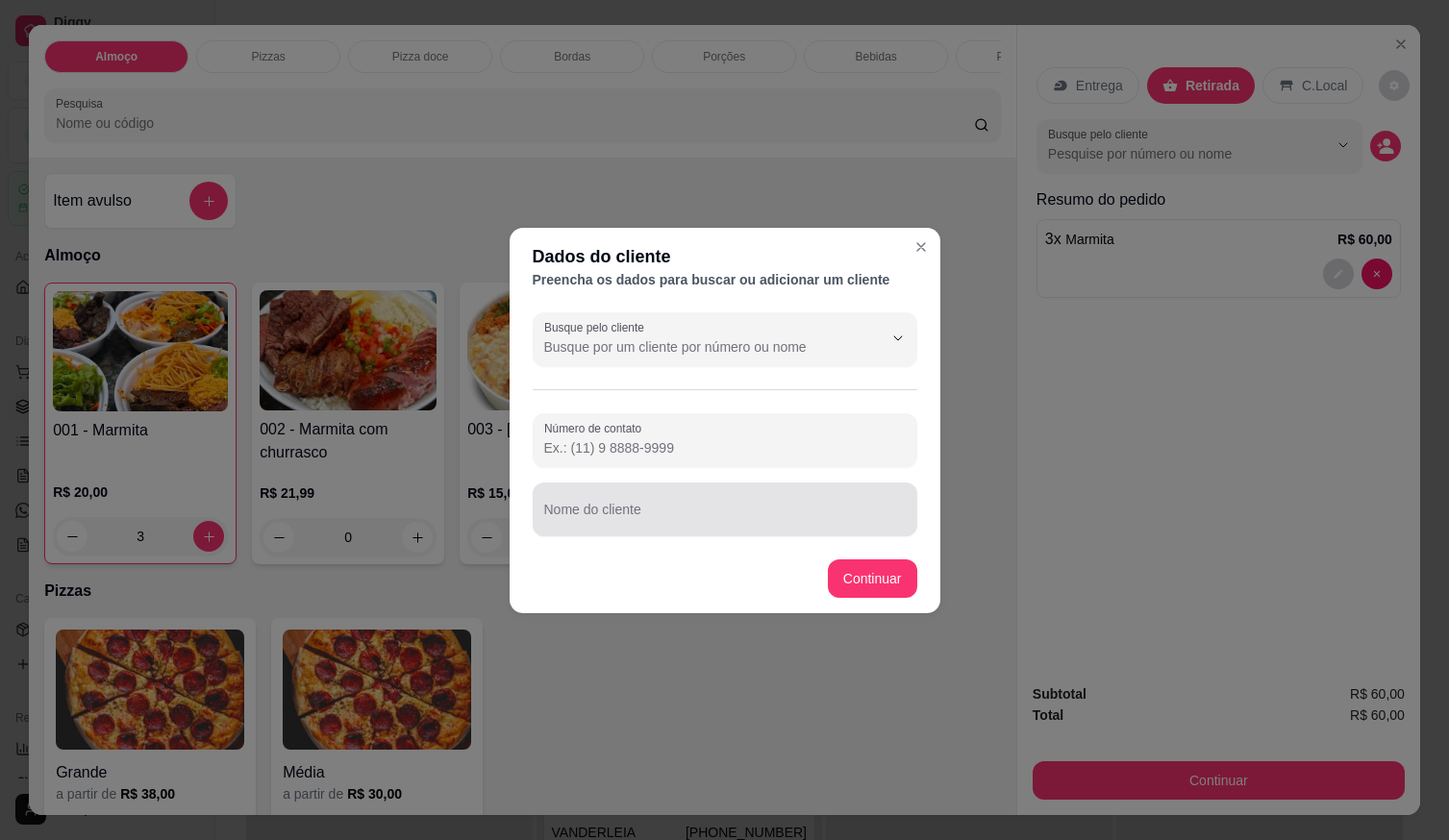
click at [771, 516] on input "Nome do cliente" at bounding box center [725, 517] width 362 height 19
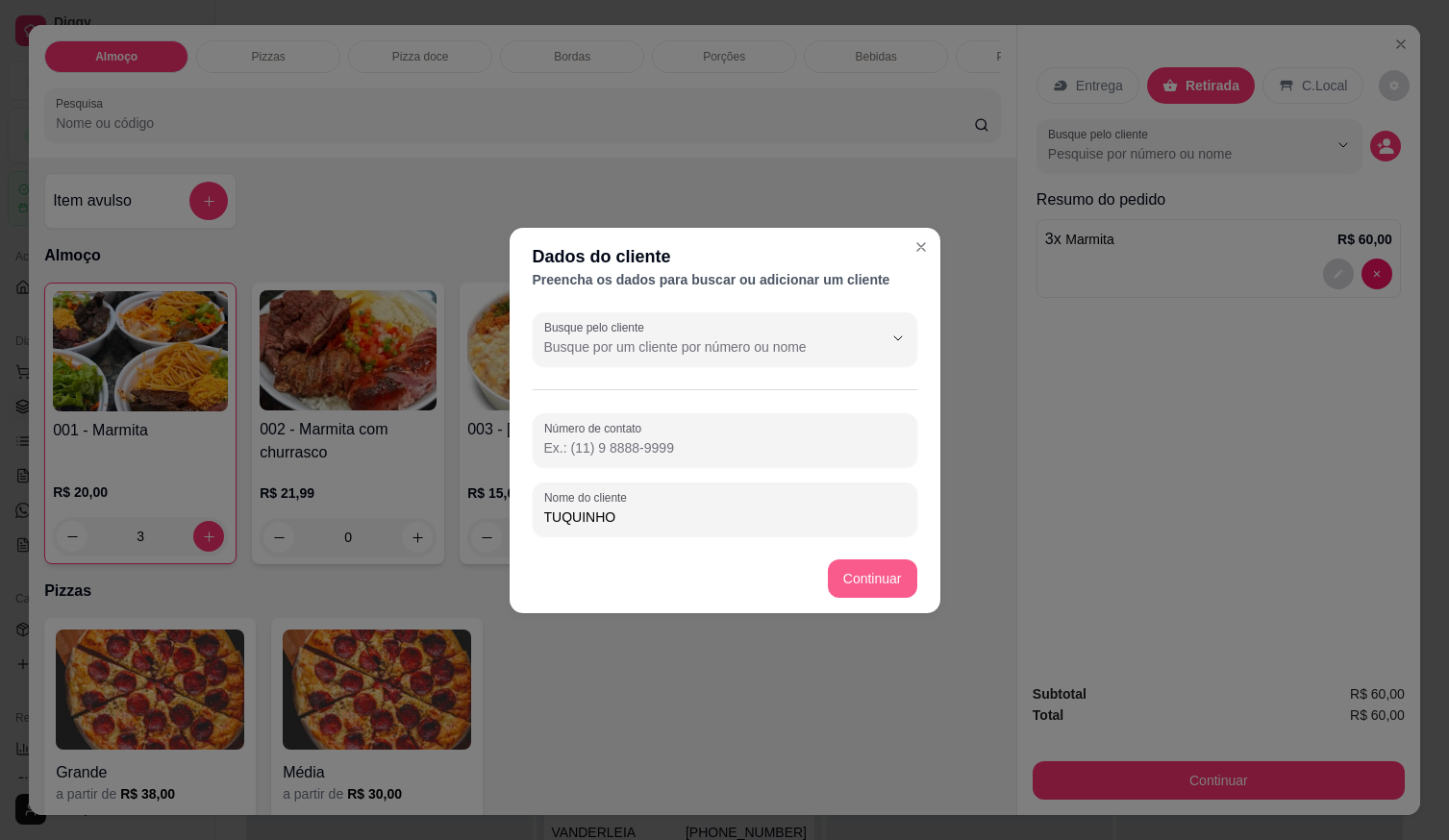
type input "TUQUINHO"
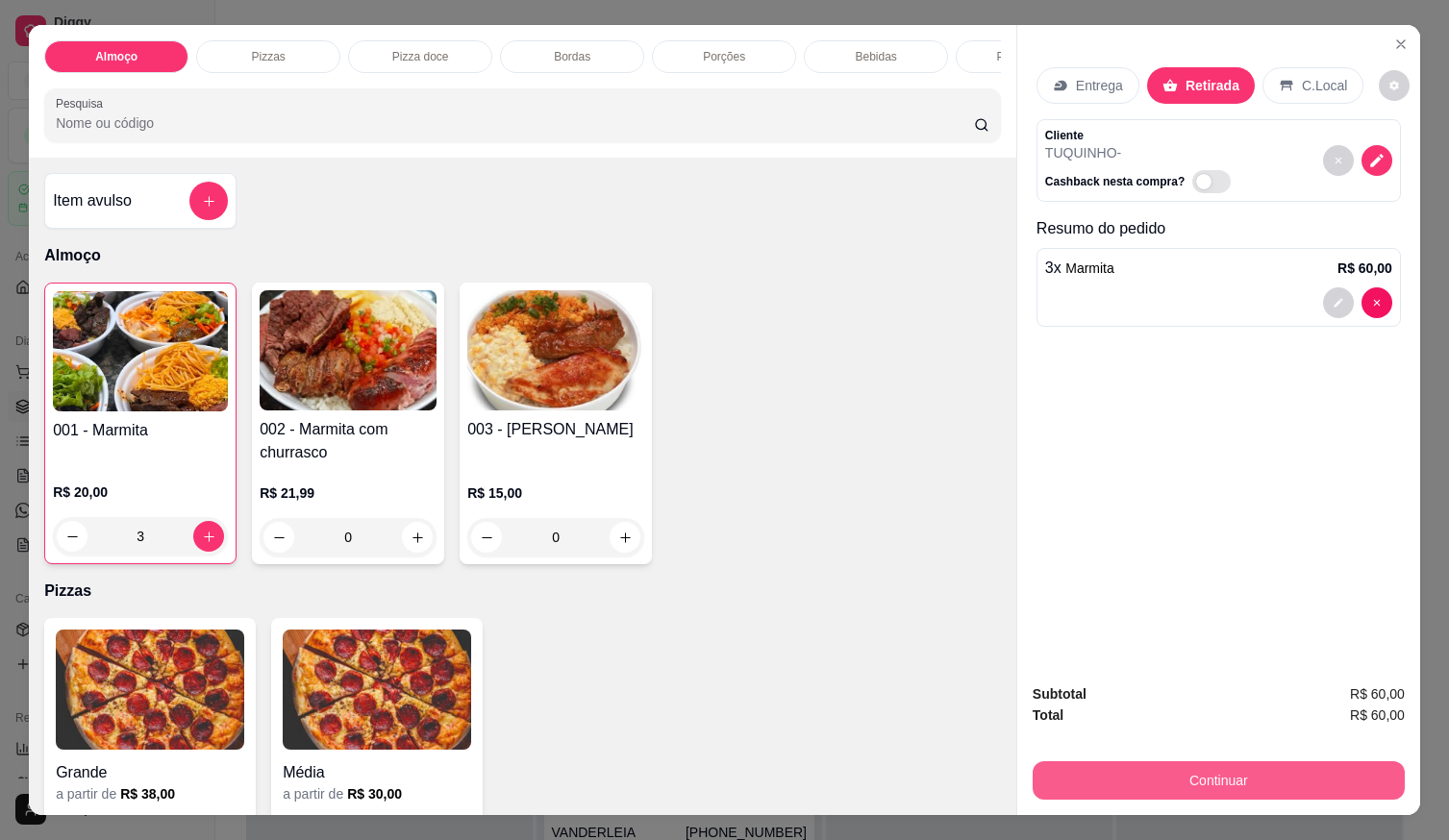
click at [1118, 775] on button "Continuar" at bounding box center [1219, 781] width 373 height 39
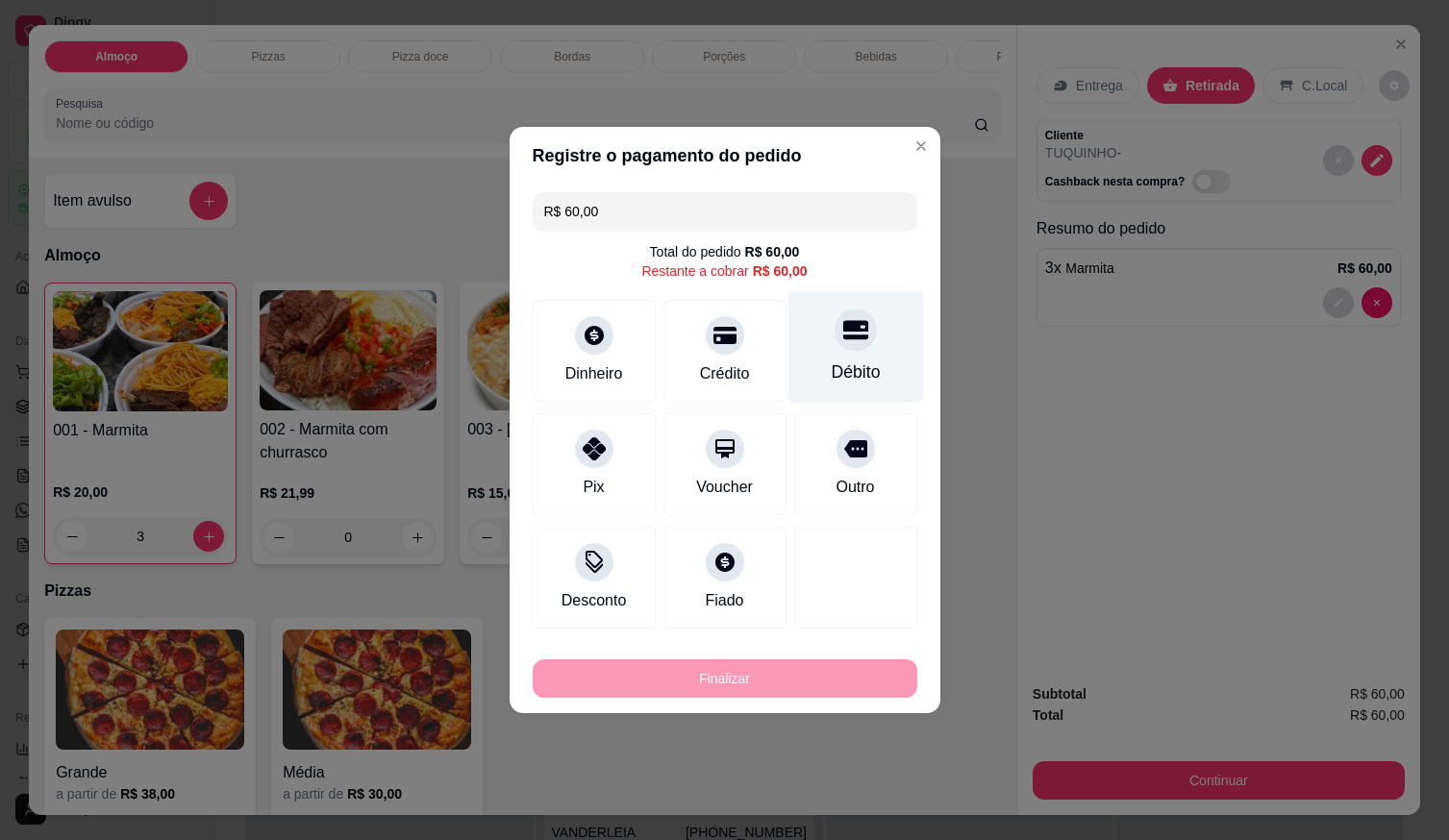
click at [836, 351] on div "Débito" at bounding box center [855, 348] width 135 height 113
type input "R$ 0,00"
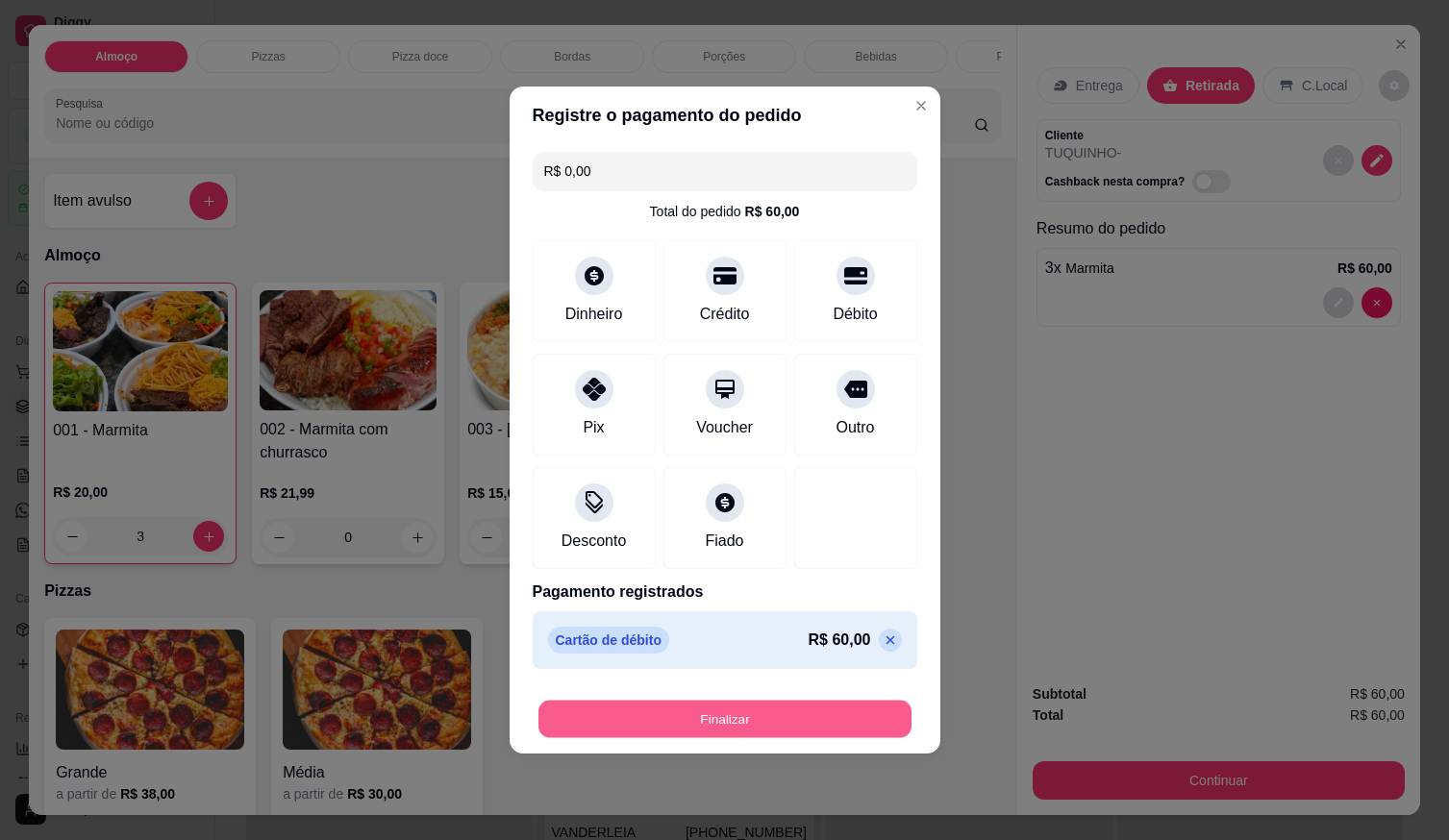
click at [794, 728] on button "Finalizar" at bounding box center [725, 719] width 374 height 38
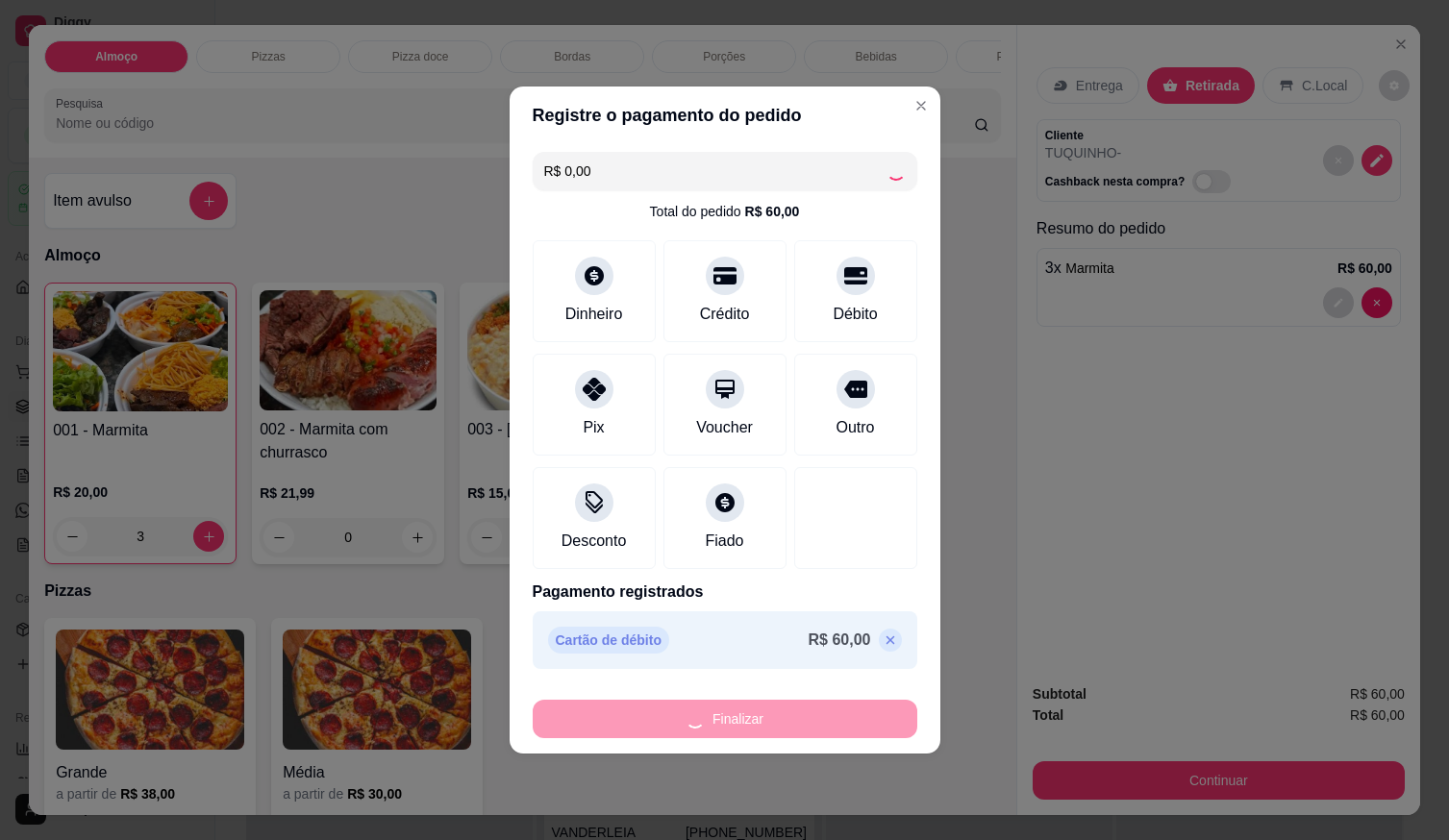
type input "0"
type input "-R$ 60,00"
